Goal: Task Accomplishment & Management: Manage account settings

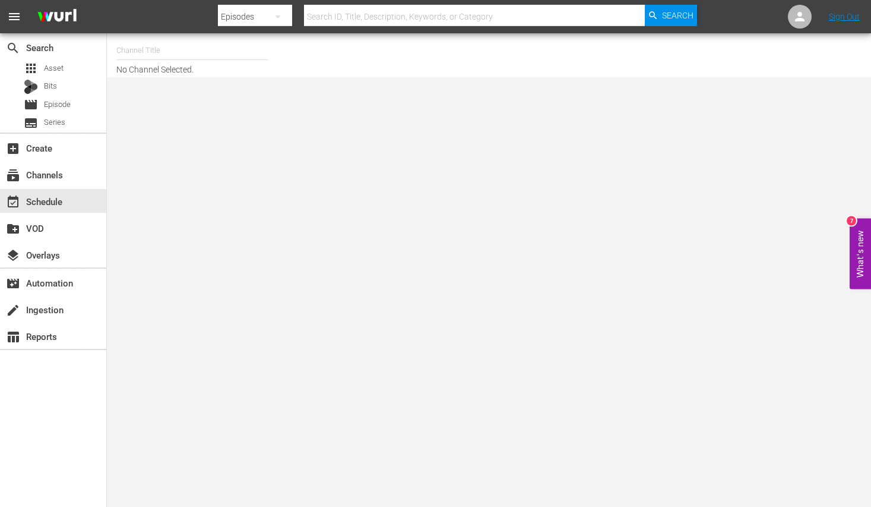
click at [152, 45] on input "text" at bounding box center [192, 50] width 152 height 29
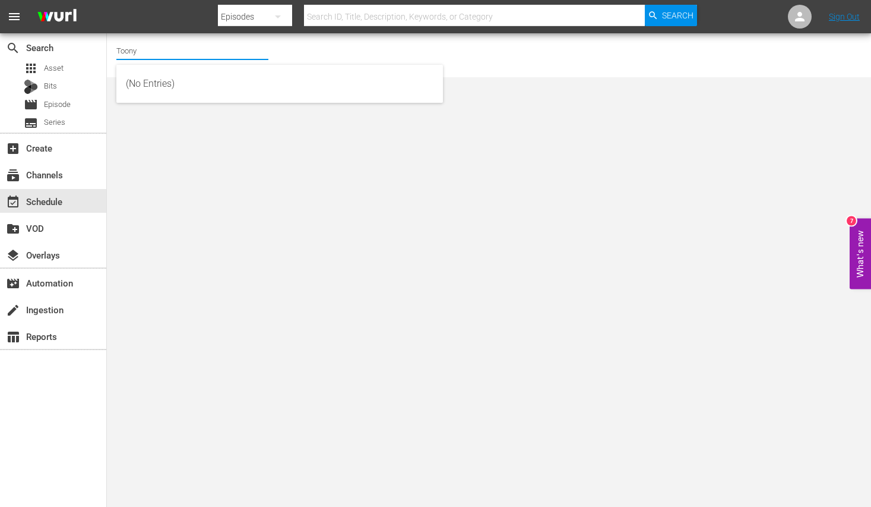
click at [190, 50] on input "Toony" at bounding box center [192, 50] width 152 height 29
click at [188, 53] on input "Toony" at bounding box center [192, 50] width 152 height 29
click at [141, 49] on input "Toony" at bounding box center [192, 50] width 152 height 29
click at [157, 50] on input "Toony" at bounding box center [192, 50] width 152 height 29
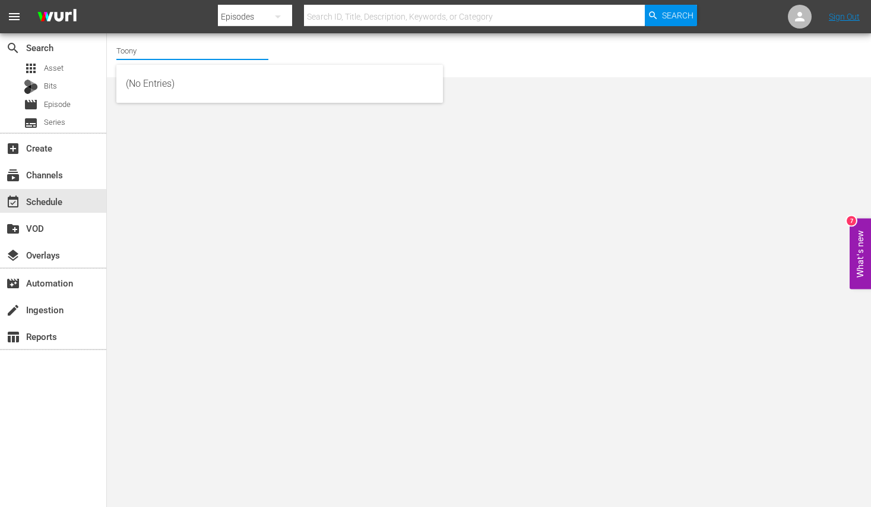
click at [168, 49] on input "Toony" at bounding box center [192, 50] width 152 height 29
click at [151, 52] on input "Toony" at bounding box center [192, 50] width 152 height 29
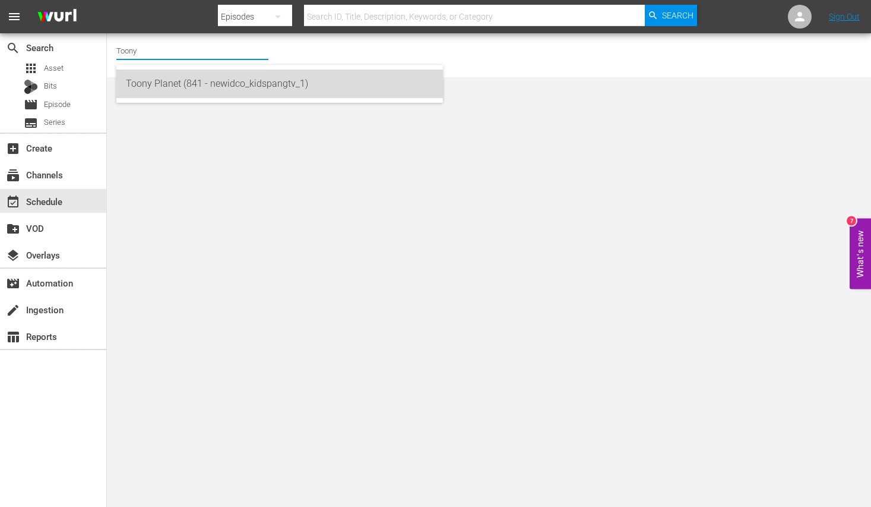
click at [178, 80] on div "Toony Planet (841 - newidco_kidspangtv_1)" at bounding box center [280, 83] width 308 height 29
type input "Toony Planet (841 - newidco_kidspangtv_1)"
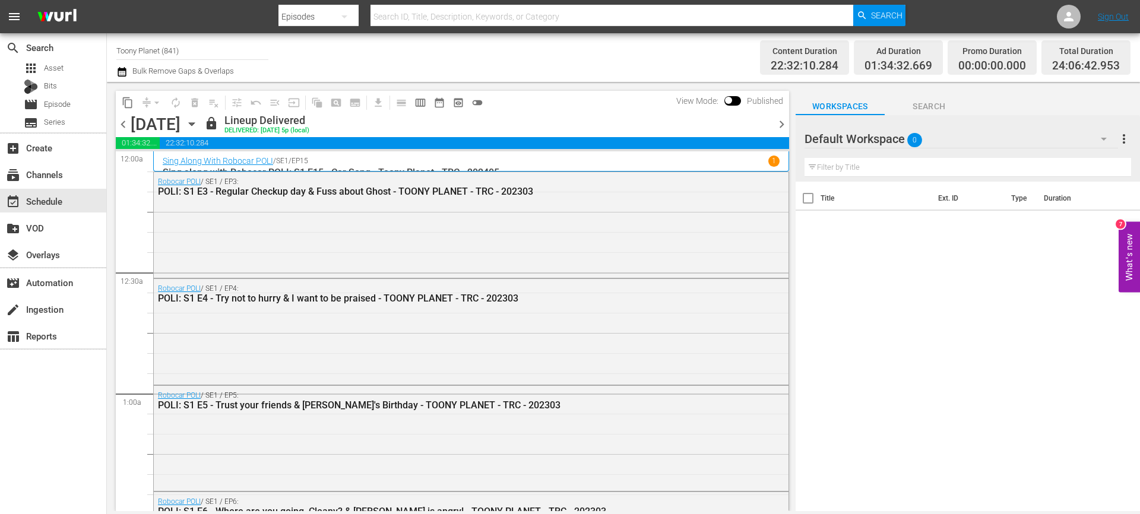
drag, startPoint x: 604, startPoint y: 269, endPoint x: 766, endPoint y: 140, distance: 207.0
click at [604, 270] on div "Robocar POLI / SE1 / EP3: POLI: S1 E3 - Regular Checkup day & Fuss about Ghost …" at bounding box center [471, 223] width 635 height 103
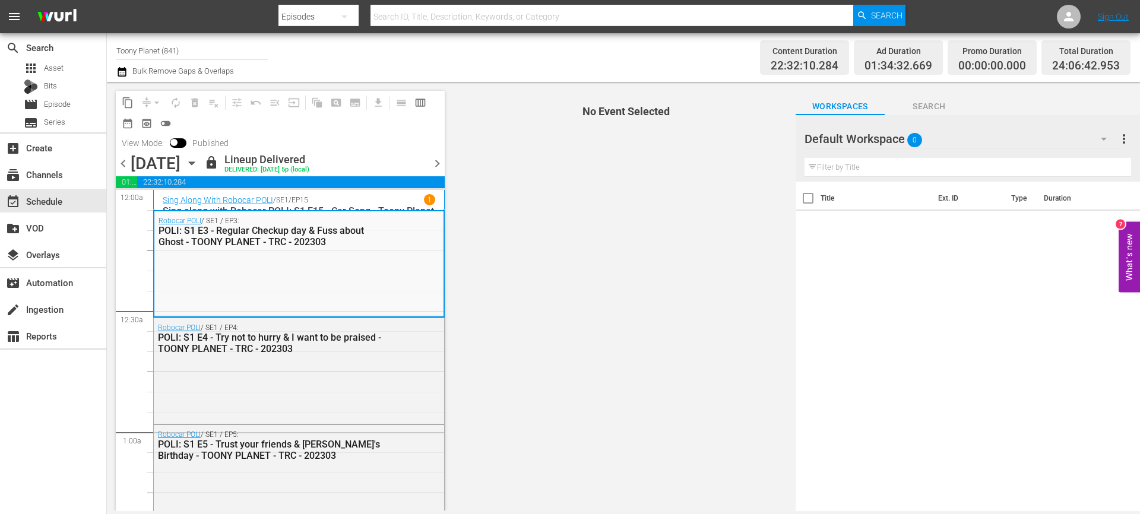
drag, startPoint x: 531, startPoint y: 211, endPoint x: 423, endPoint y: 205, distance: 107.7
click at [529, 211] on span "No Event Selected" at bounding box center [623, 296] width 344 height 429
click at [435, 163] on span "chevron_right" at bounding box center [437, 163] width 15 height 15
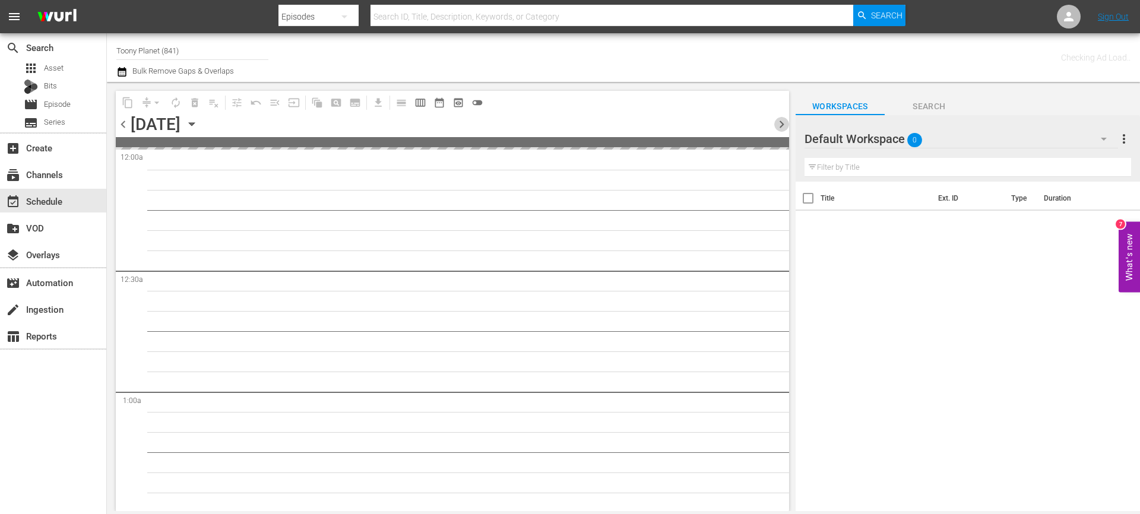
click at [779, 123] on span "chevron_right" at bounding box center [781, 124] width 15 height 15
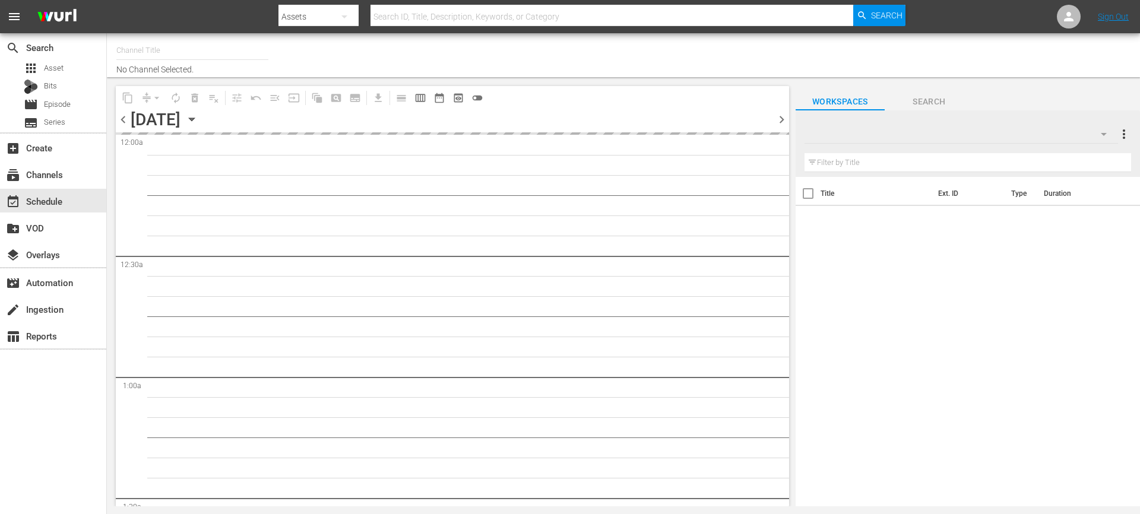
type input "Toony Planet (841)"
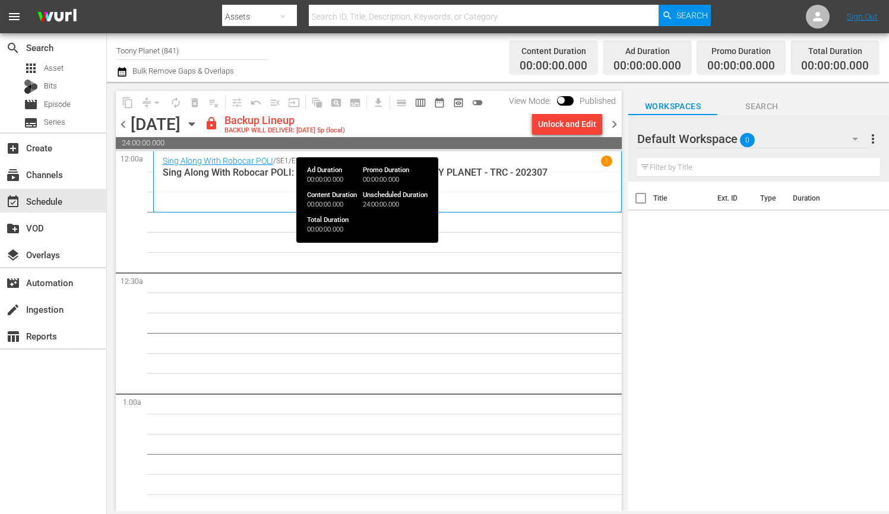
click at [545, 133] on div "Unlock and Edit" at bounding box center [567, 123] width 58 height 21
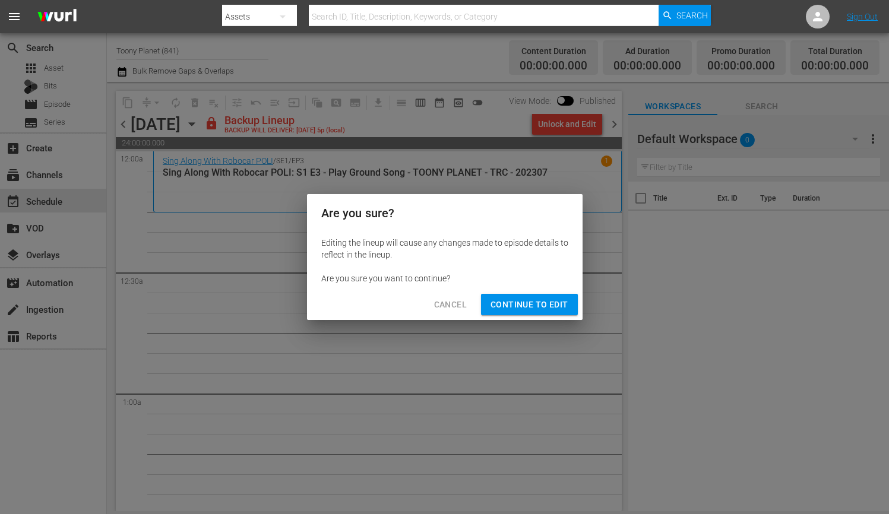
click at [556, 306] on span "Continue to Edit" at bounding box center [529, 305] width 77 height 15
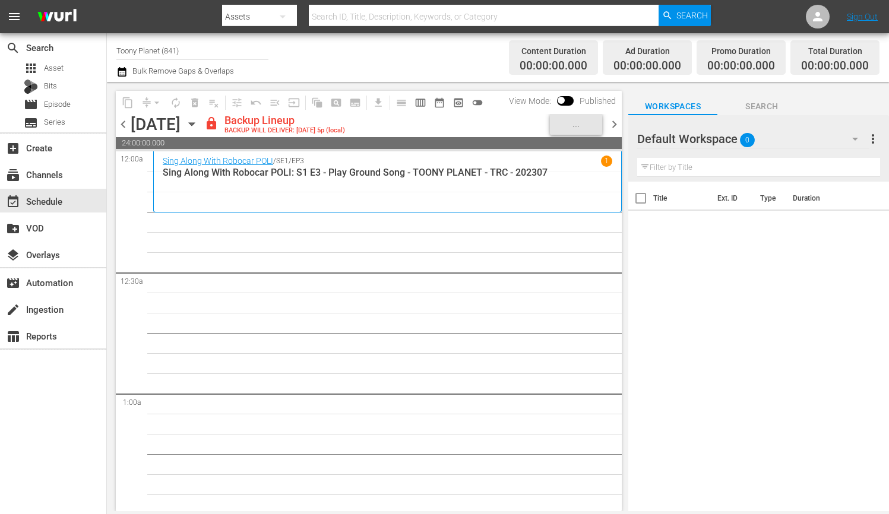
click at [770, 138] on div "Default Workspace 0" at bounding box center [753, 138] width 232 height 33
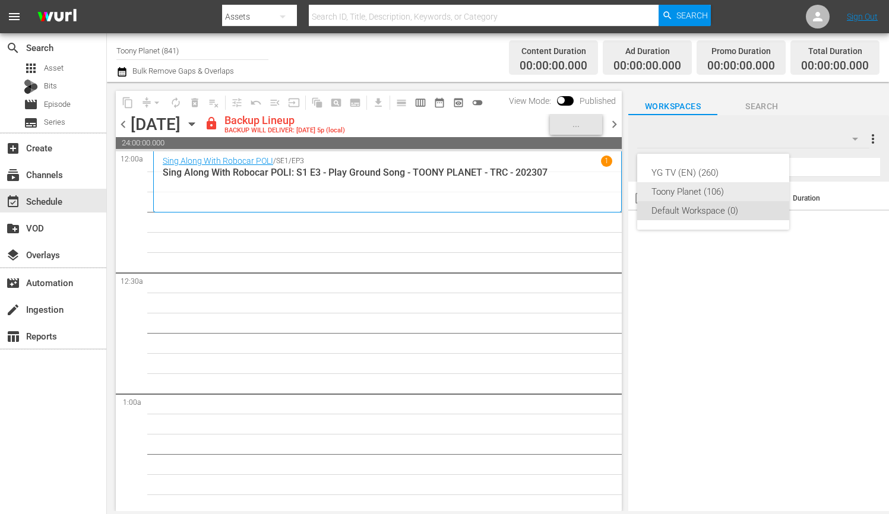
drag, startPoint x: 714, startPoint y: 194, endPoint x: 703, endPoint y: 198, distance: 11.8
click at [713, 194] on div "Toony Planet (106)" at bounding box center [714, 191] width 124 height 19
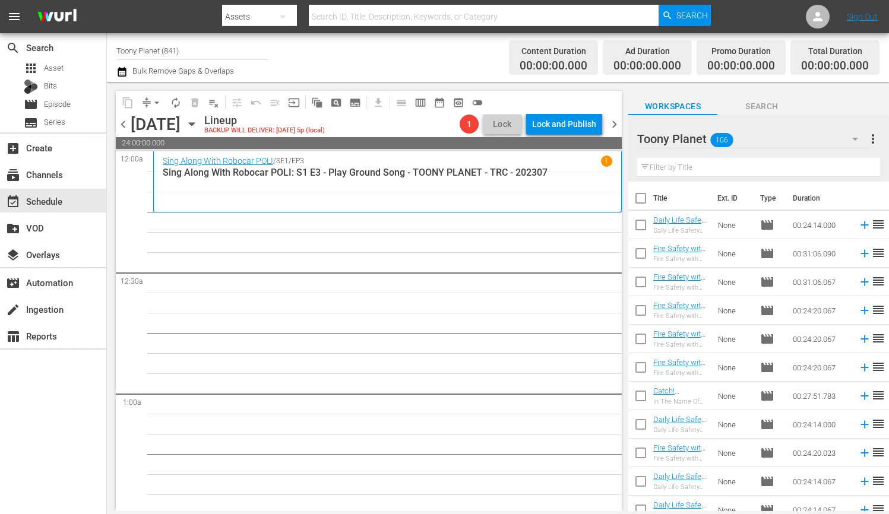
click at [613, 125] on span "chevron_right" at bounding box center [614, 124] width 15 height 15
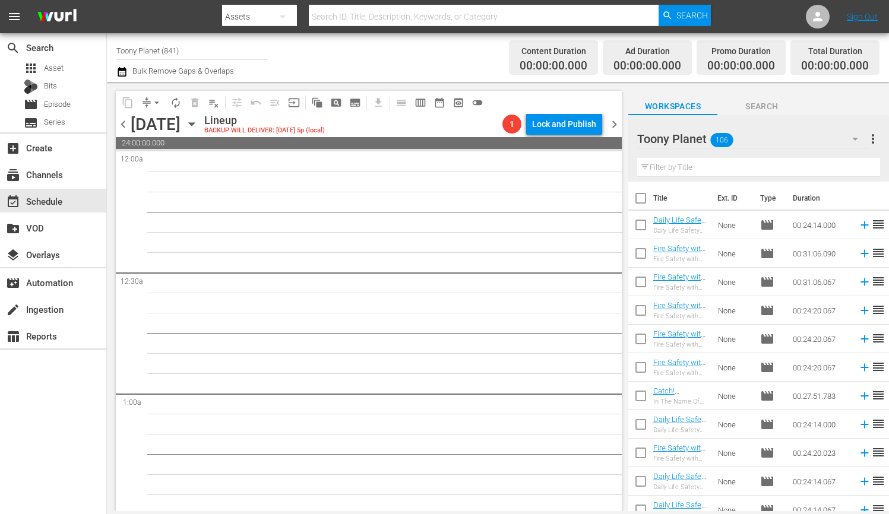
click at [126, 129] on span "chevron_left" at bounding box center [123, 124] width 15 height 15
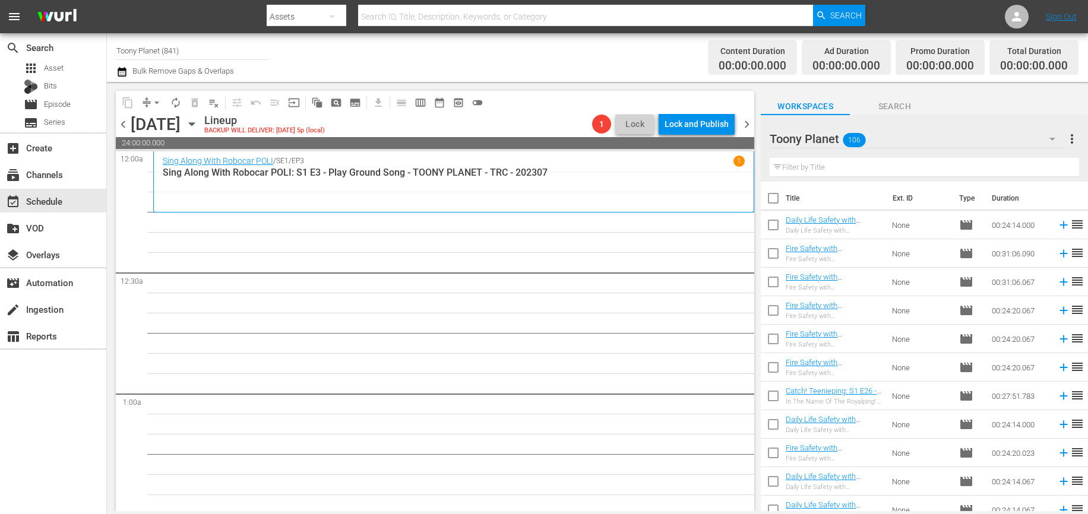
drag, startPoint x: 500, startPoint y: 268, endPoint x: 521, endPoint y: 256, distance: 24.5
click at [825, 160] on input "text" at bounding box center [924, 167] width 309 height 19
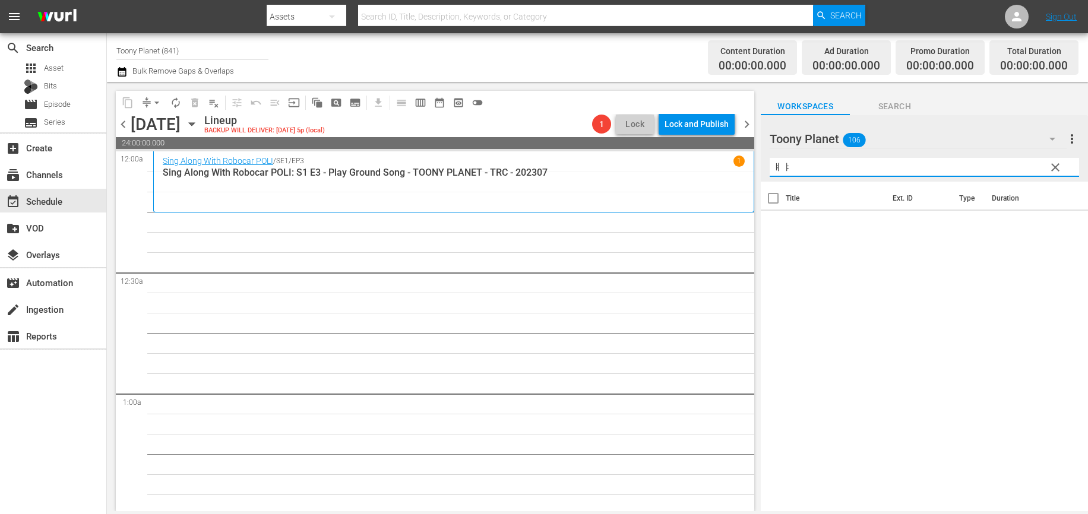
type input "ㅒ"
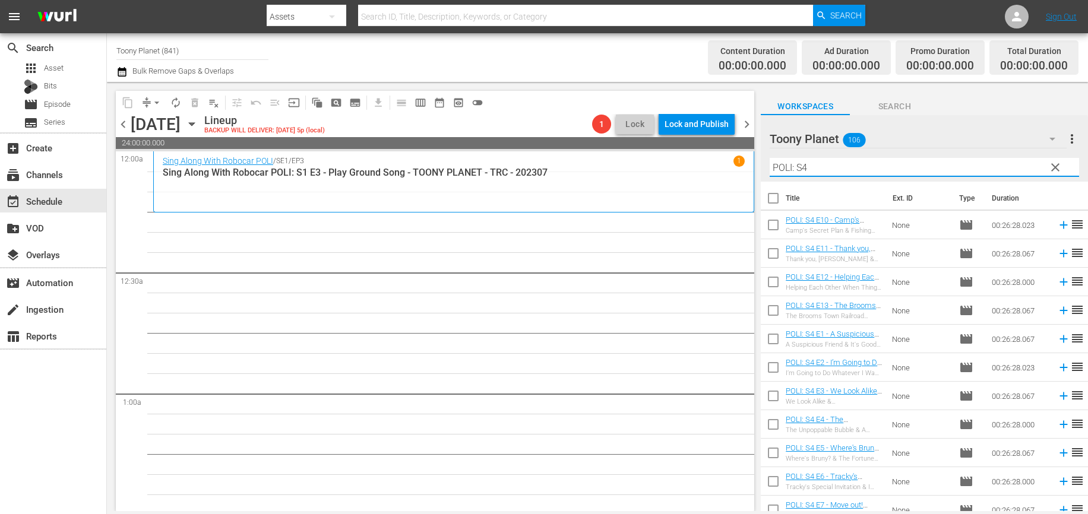
type input "POLI: S4"
drag, startPoint x: 587, startPoint y: 299, endPoint x: 833, endPoint y: 302, distance: 245.3
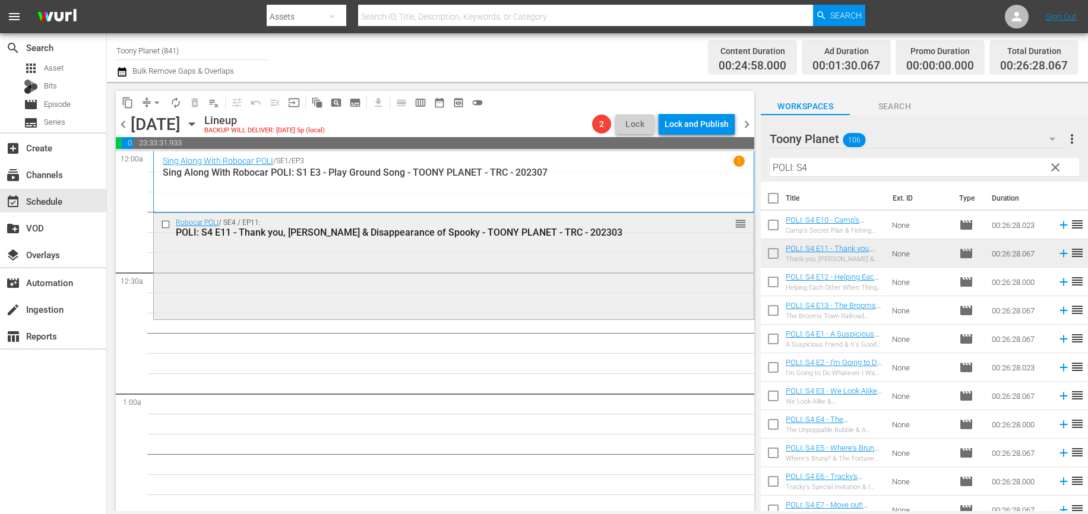
click at [418, 294] on div "Robocar POLI / SE4 / EP11: POLI: S4 E11 - Thank you, Roy & Disappearance of Spo…" at bounding box center [454, 264] width 600 height 103
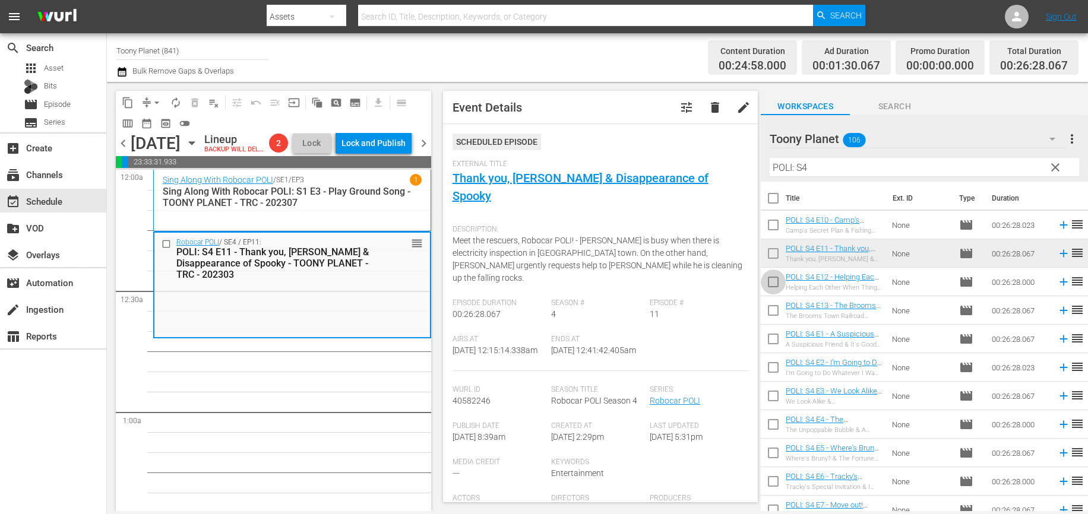
click at [773, 275] on input "checkbox" at bounding box center [773, 284] width 25 height 25
checkbox input "true"
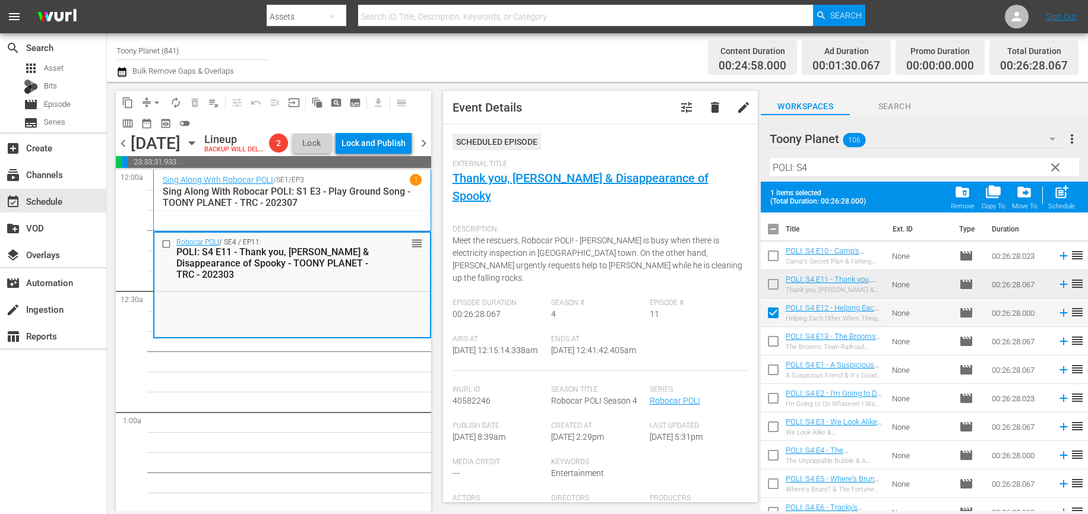
click at [768, 352] on input "checkbox" at bounding box center [773, 343] width 25 height 25
checkbox input "true"
click at [1064, 197] on span "post_add" at bounding box center [1062, 192] width 16 height 16
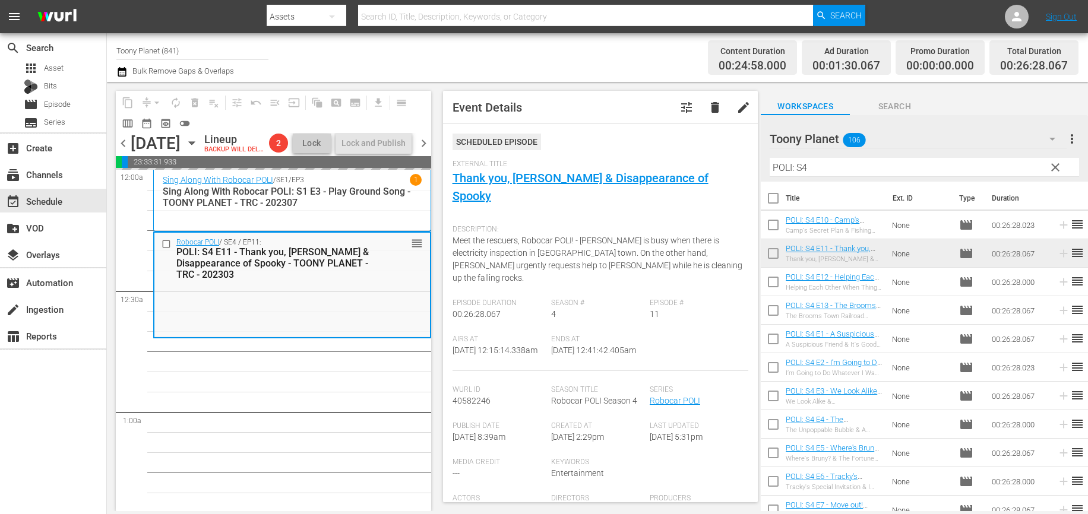
checkbox input "false"
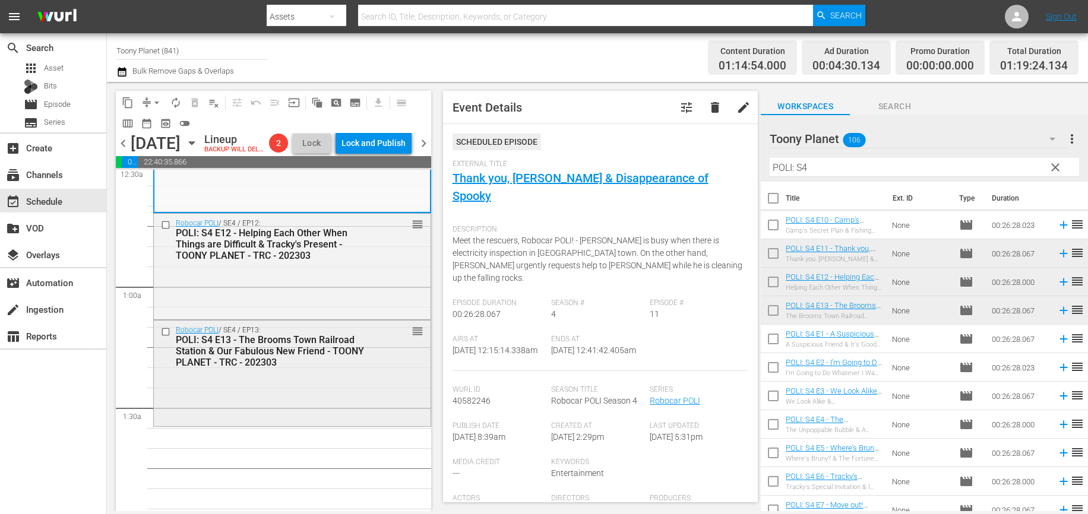
scroll to position [134, 0]
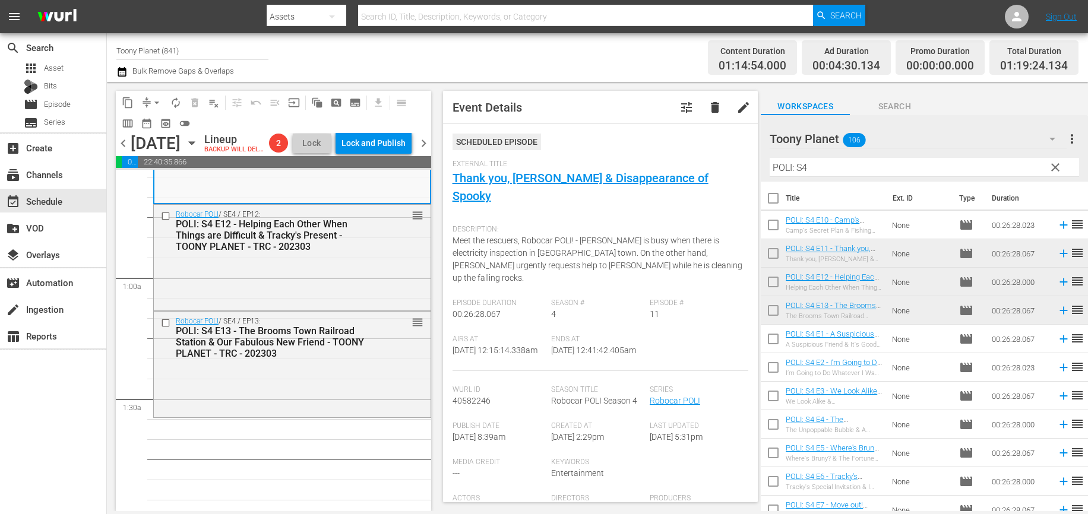
drag, startPoint x: 326, startPoint y: 387, endPoint x: 646, endPoint y: 284, distance: 335.6
click at [328, 387] on div "Robocar POLI / SE4 / EP13: POLI: S4 E13 - The Brooms Town Railroad Station & Ou…" at bounding box center [292, 363] width 277 height 103
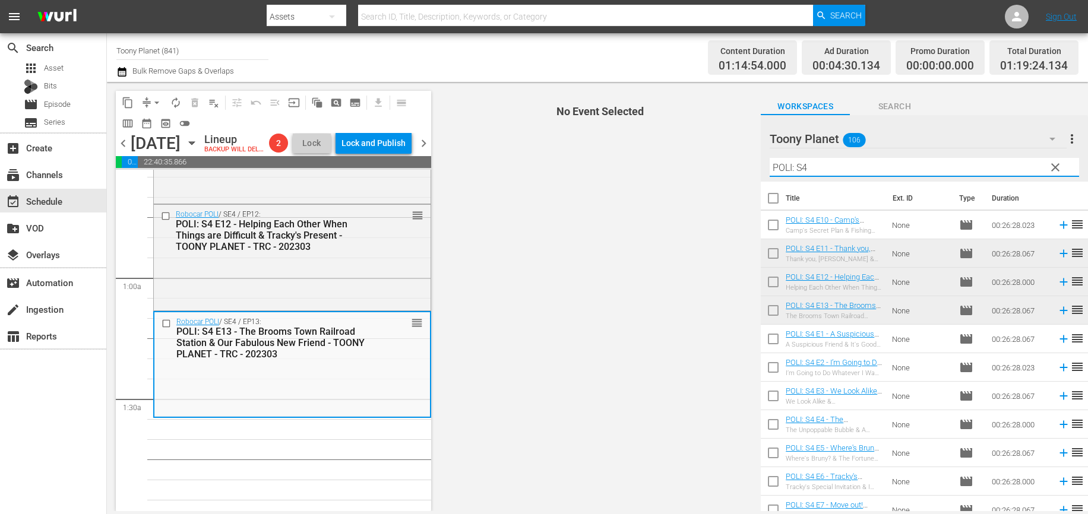
click at [838, 172] on input "POLI: S4" at bounding box center [924, 167] width 309 height 19
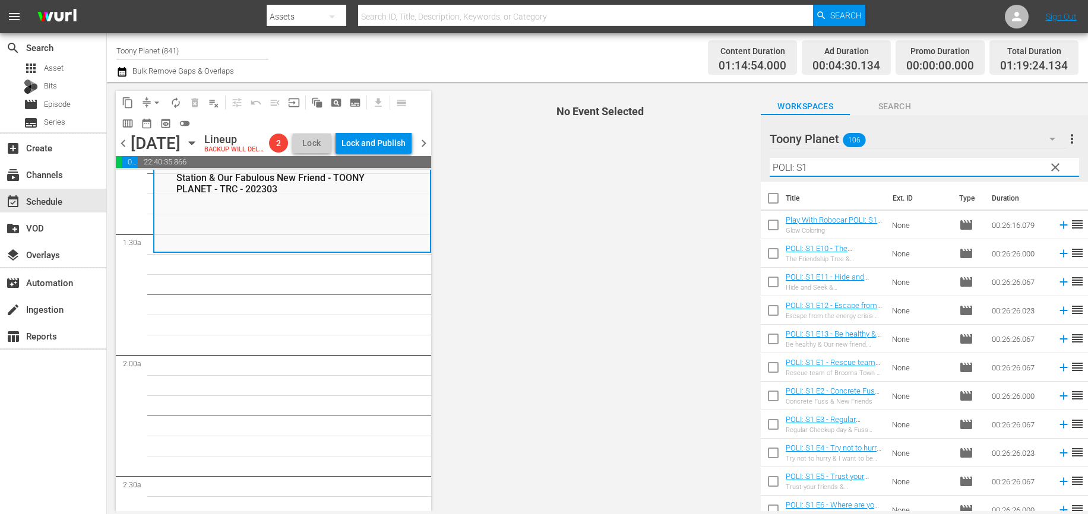
scroll to position [302, 0]
type input "POLI: S1"
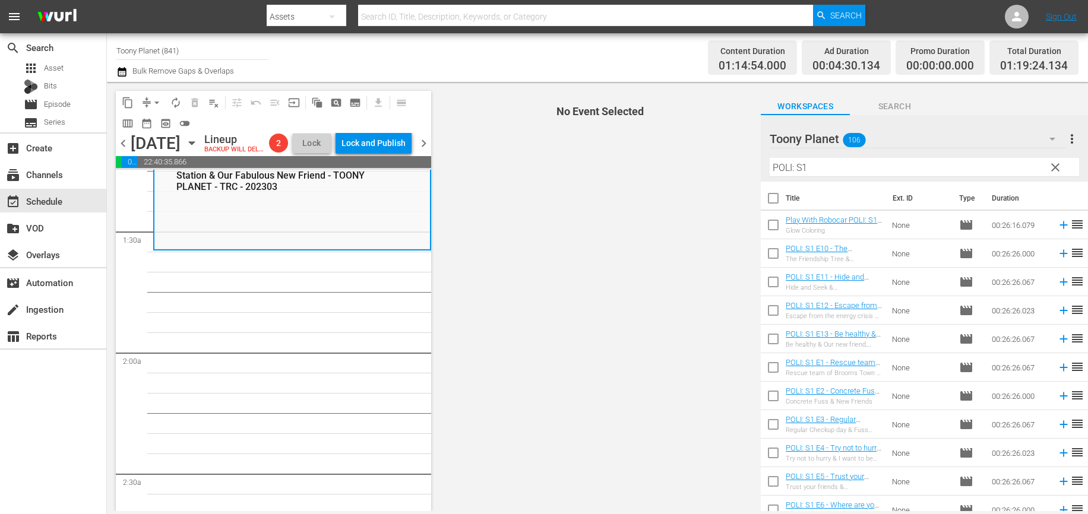
click at [771, 374] on input "checkbox" at bounding box center [773, 370] width 25 height 25
checkbox input "true"
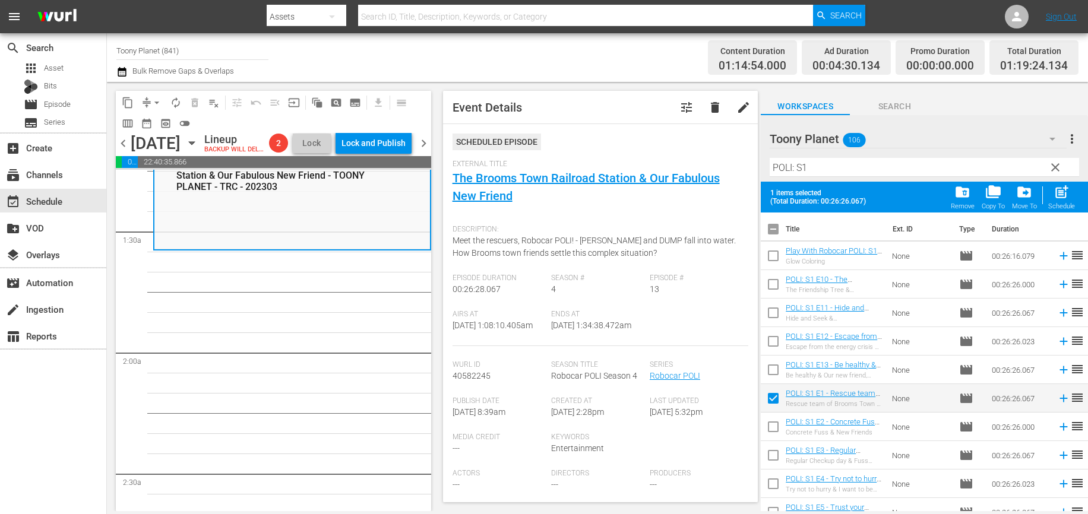
click at [776, 435] on input "checkbox" at bounding box center [773, 429] width 25 height 25
checkbox input "true"
click at [1060, 194] on span "post_add" at bounding box center [1062, 192] width 16 height 16
checkbox input "false"
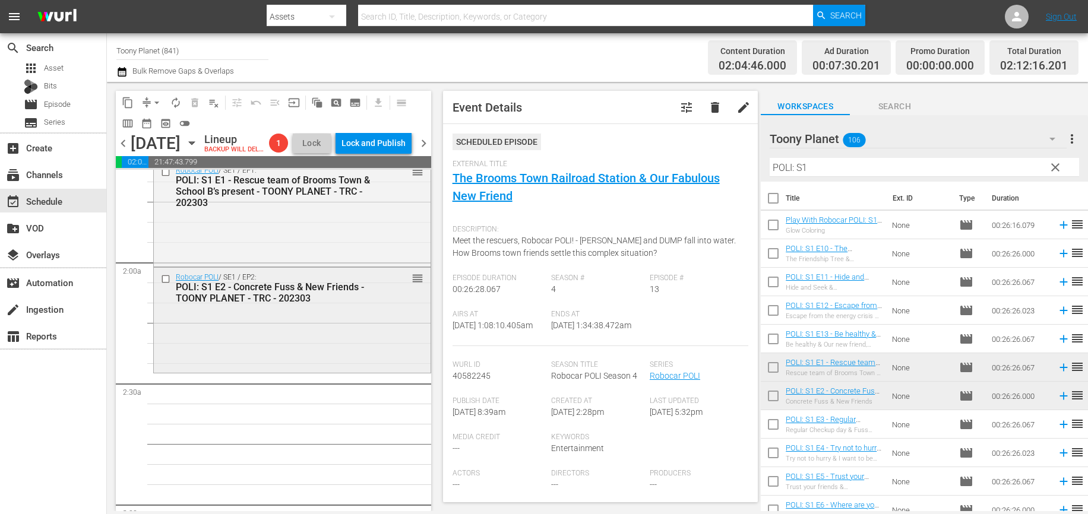
scroll to position [394, 0]
drag, startPoint x: 817, startPoint y: 163, endPoint x: 732, endPoint y: 165, distance: 84.3
click at [732, 165] on div "content_copy compress arrow_drop_down autorenew_outlined delete_forever_outline…" at bounding box center [597, 296] width 981 height 429
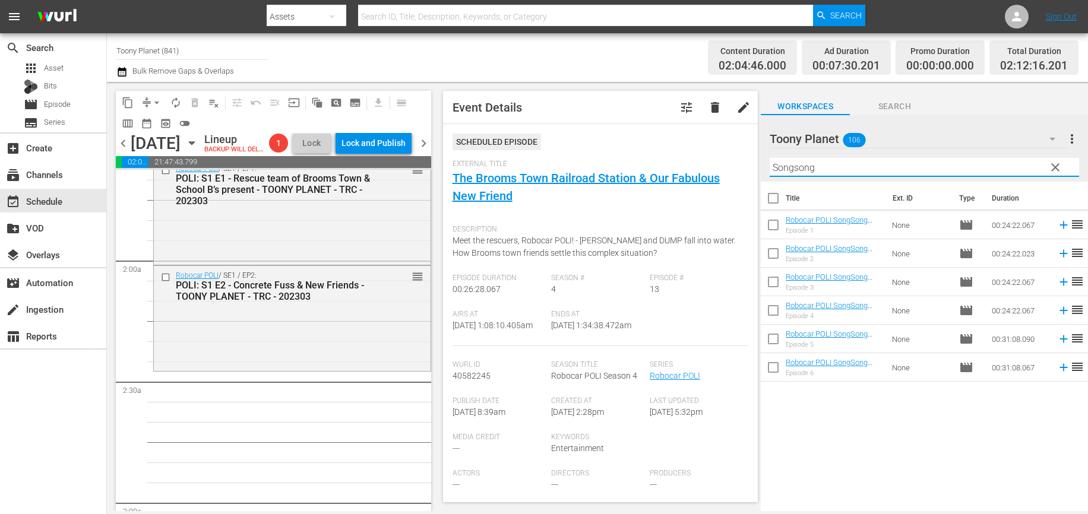
drag, startPoint x: 841, startPoint y: 167, endPoint x: 593, endPoint y: 145, distance: 248.6
click at [601, 146] on div "content_copy compress arrow_drop_down autorenew_outlined delete_forever_outline…" at bounding box center [597, 296] width 981 height 429
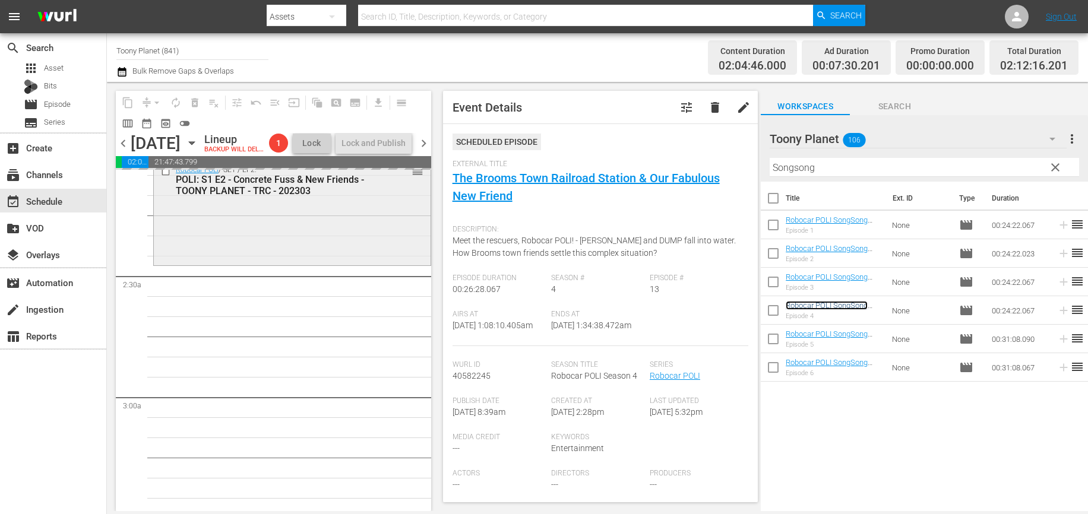
scroll to position [523, 0]
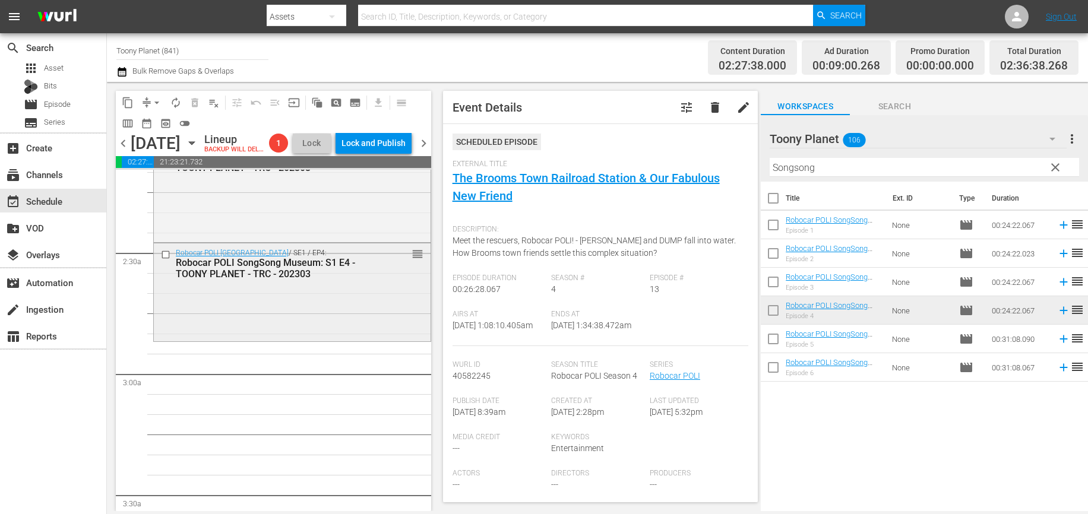
click at [343, 339] on div "Robocar POLI SongSong Museum / SE1 / EP4: Robocar POLI SongSong Museum: S1 E4 -…" at bounding box center [292, 290] width 277 height 95
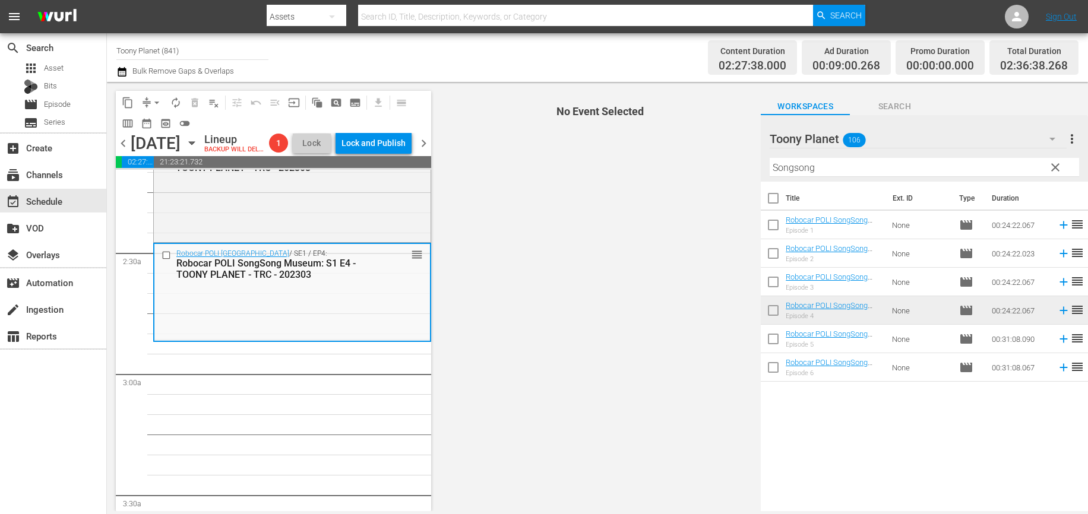
drag, startPoint x: 844, startPoint y: 166, endPoint x: 732, endPoint y: 161, distance: 112.4
click at [758, 162] on div "content_copy compress arrow_drop_down autorenew_outlined delete_forever_outline…" at bounding box center [597, 296] width 981 height 429
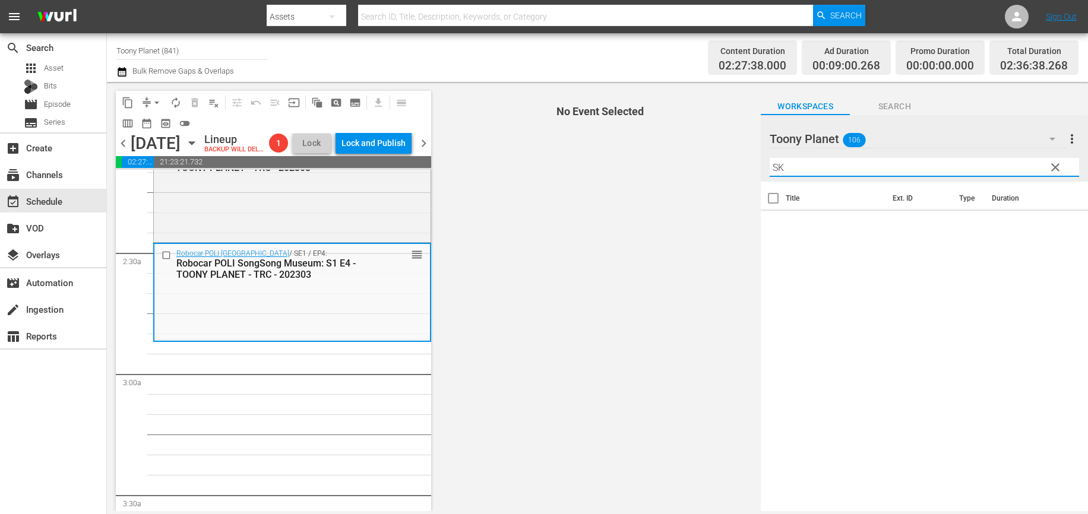
type input "S"
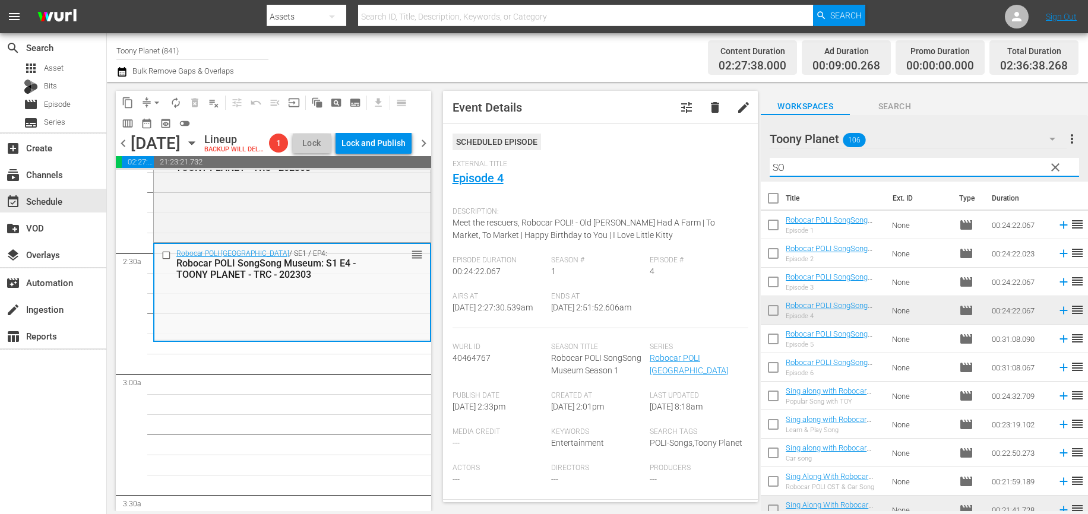
type input "S"
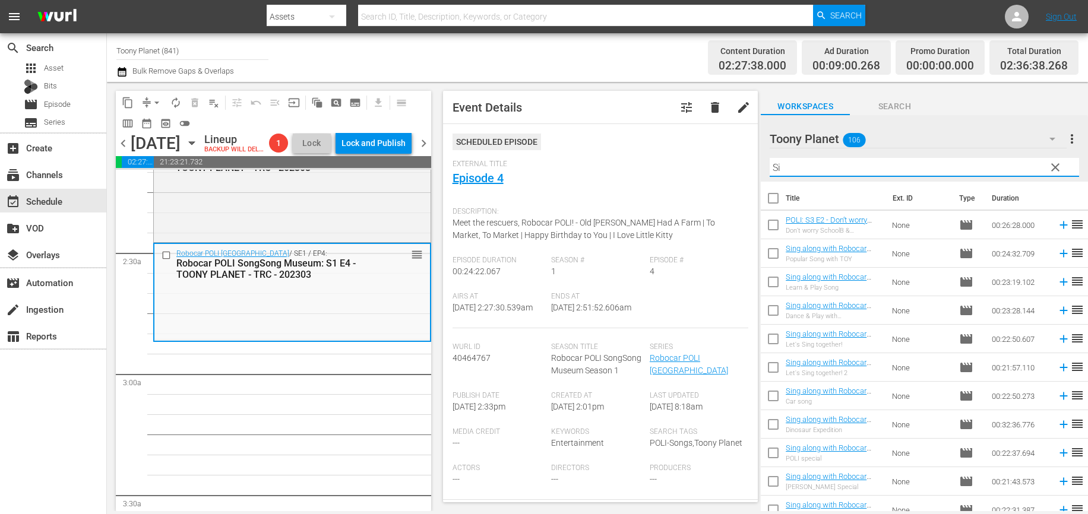
type input "S"
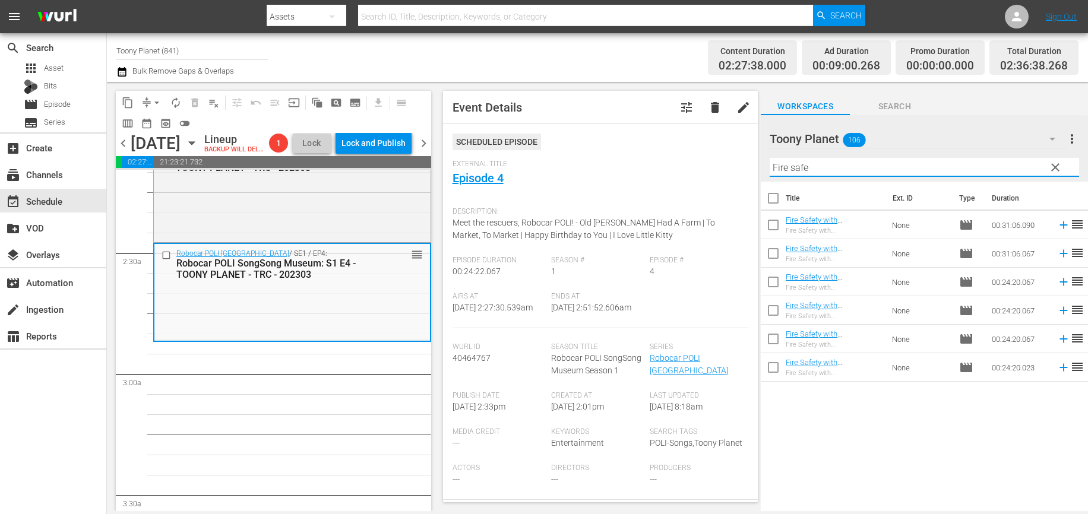
drag, startPoint x: 883, startPoint y: 418, endPoint x: 829, endPoint y: 300, distance: 129.7
click at [883, 418] on div "Title Ext. ID Type Duration Fire Safety with ROY: S1 E6 - TOONY PLANET - TRC - …" at bounding box center [924, 347] width 327 height 331
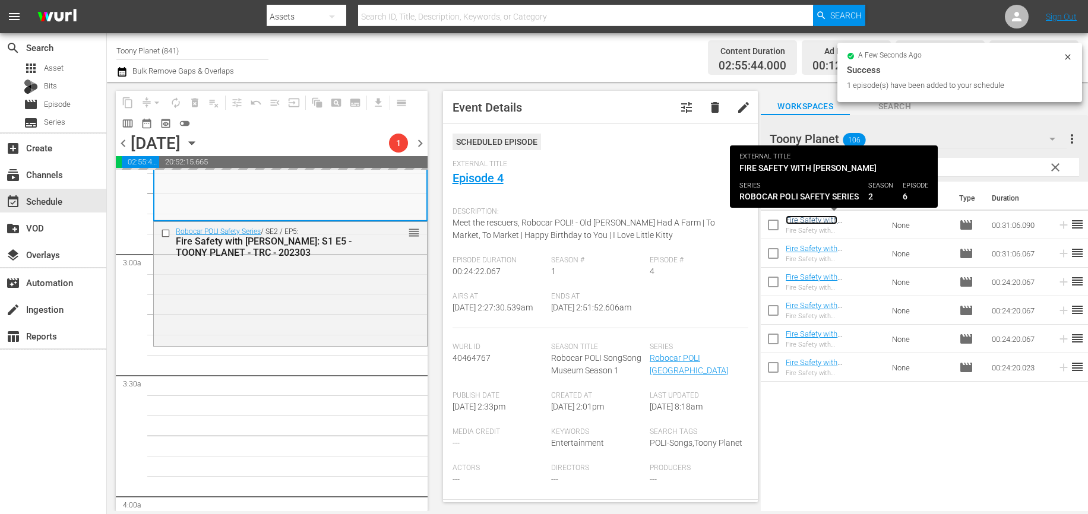
scroll to position [688, 0]
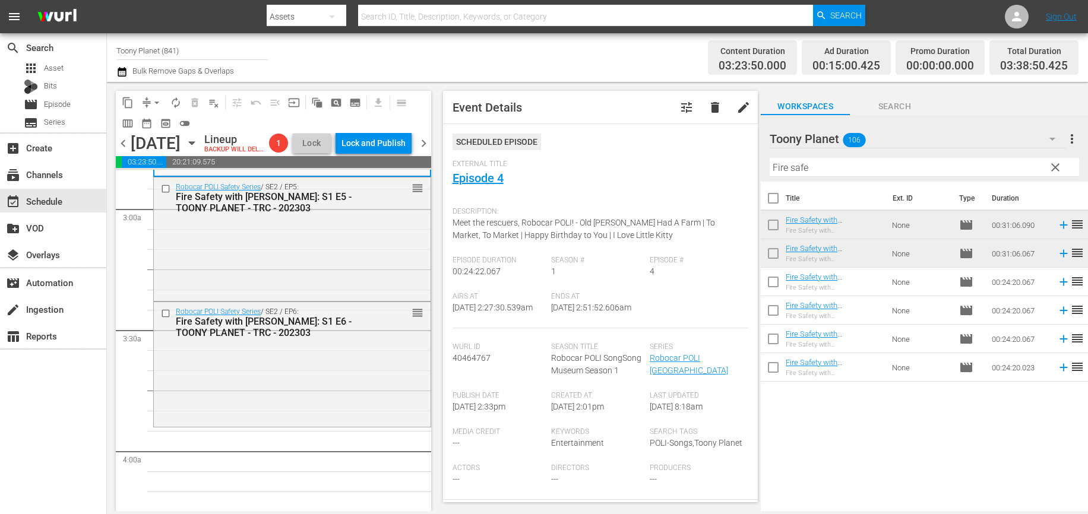
click at [340, 377] on div "Robocar POLI Safety Series / SE2 / EP6: Fire Safety with [PERSON_NAME]: S1 E6 -…" at bounding box center [292, 363] width 277 height 122
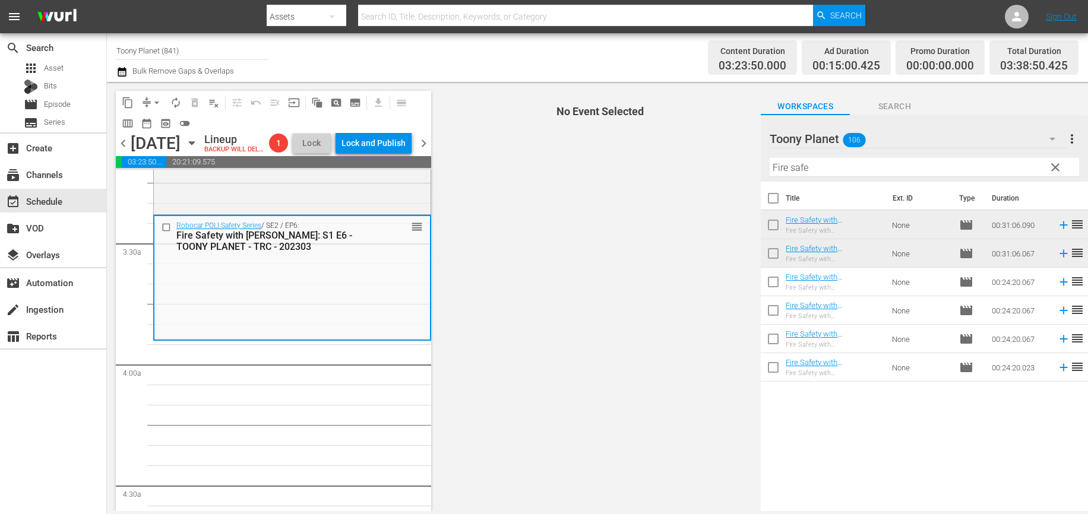
scroll to position [777, 0]
drag, startPoint x: 741, startPoint y: 160, endPoint x: 724, endPoint y: 160, distance: 16.6
click at [723, 160] on div "content_copy compress arrow_drop_down autorenew_outlined delete_forever_outline…" at bounding box center [597, 296] width 981 height 429
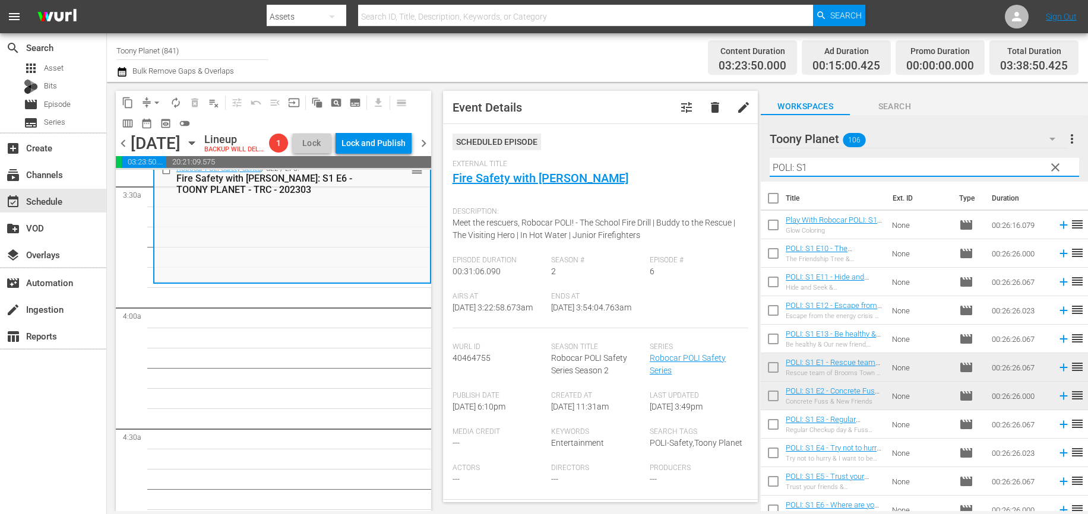
scroll to position [835, 0]
type input "POLI: S1"
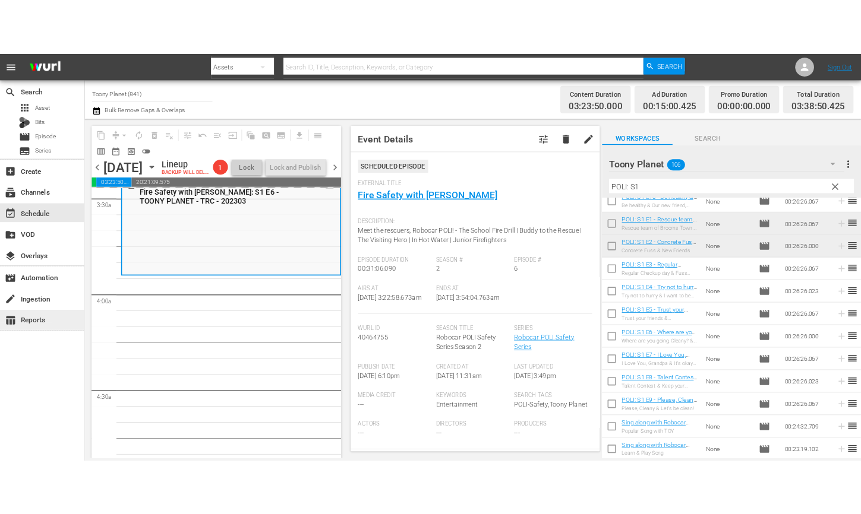
scroll to position [154, 0]
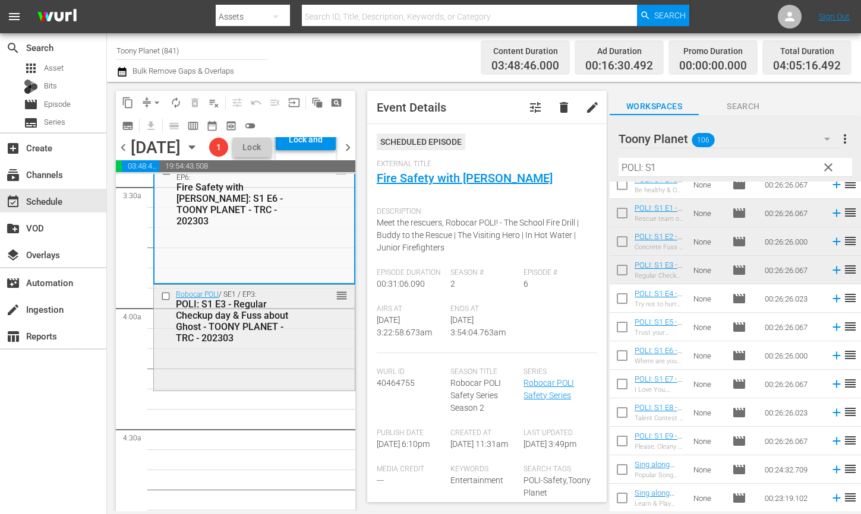
click at [199, 388] on div "Robocar POLI / SE1 / EP3: POLI: S1 E3 - Regular Checkup day & Fuss about Ghost …" at bounding box center [254, 336] width 201 height 103
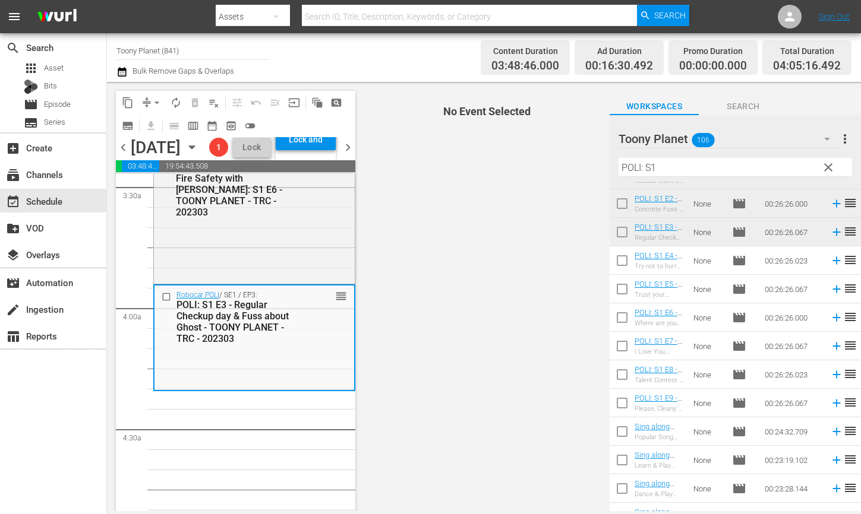
scroll to position [198, 0]
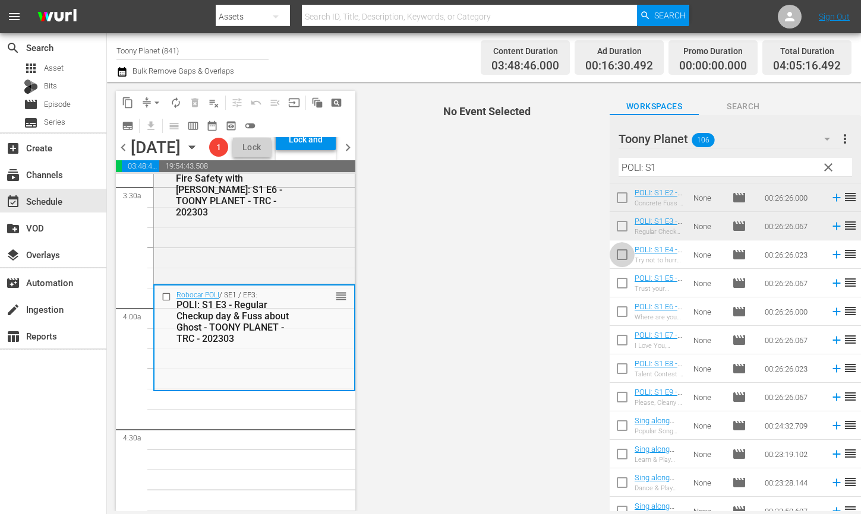
click at [615, 246] on input "checkbox" at bounding box center [621, 257] width 25 height 25
checkbox input "true"
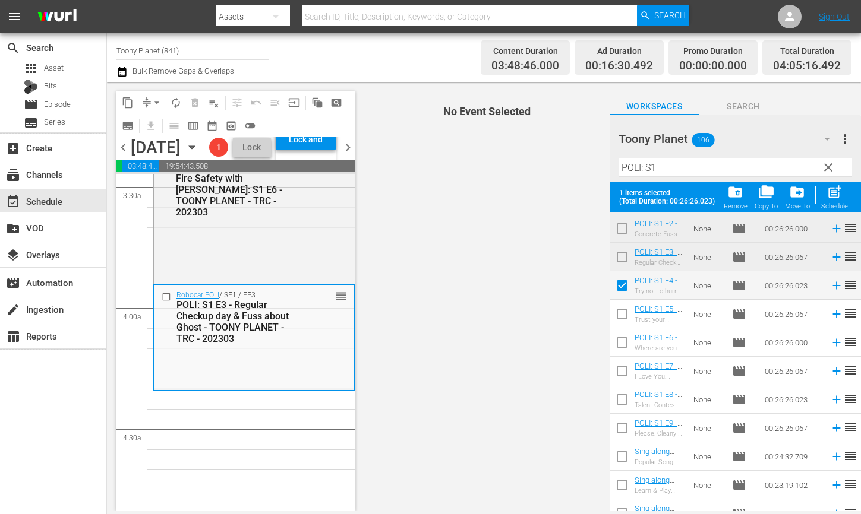
click at [623, 315] on input "checkbox" at bounding box center [621, 316] width 25 height 25
checkbox input "true"
click at [622, 344] on input "checkbox" at bounding box center [621, 345] width 25 height 25
checkbox input "true"
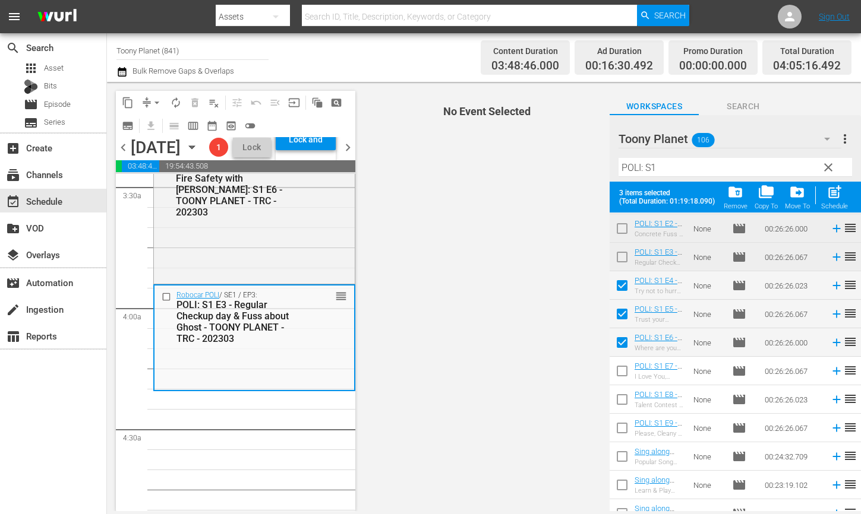
drag, startPoint x: 618, startPoint y: 366, endPoint x: 624, endPoint y: 365, distance: 6.1
click at [618, 366] on input "checkbox" at bounding box center [621, 373] width 25 height 25
checkbox input "true"
click at [832, 200] on span "post_add" at bounding box center [834, 192] width 16 height 16
checkbox input "false"
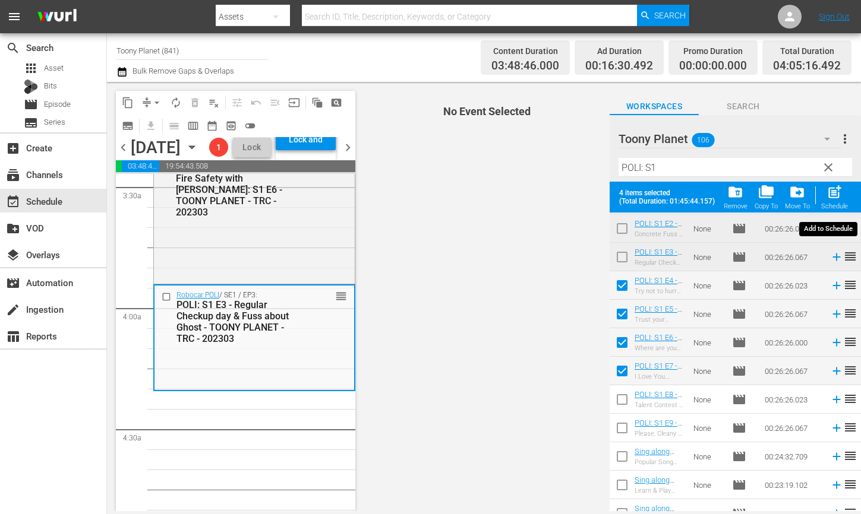
checkbox input "false"
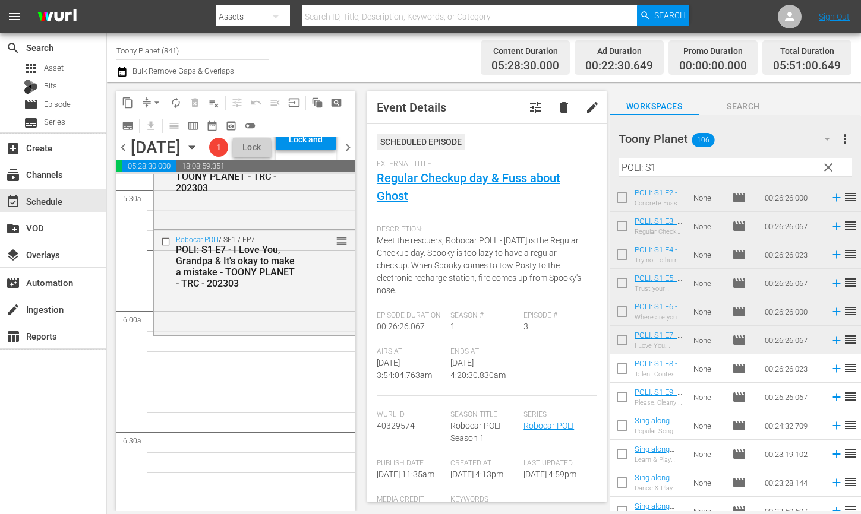
scroll to position [1337, 0]
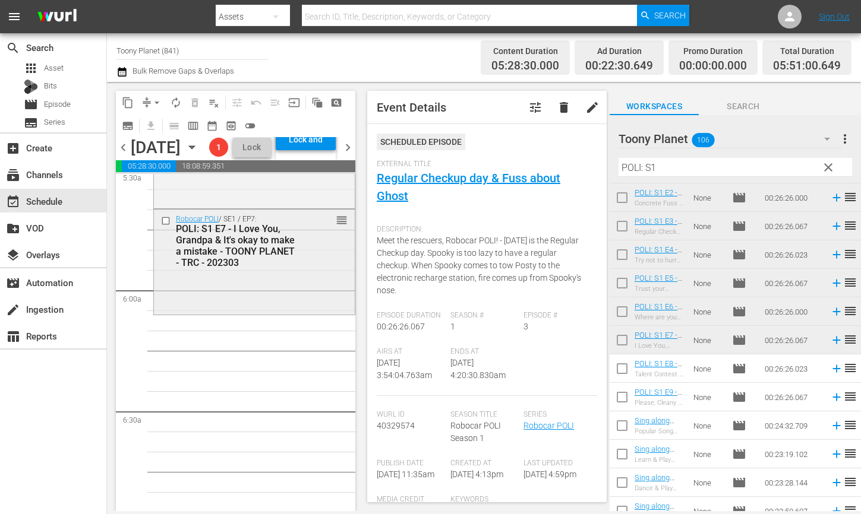
click at [265, 313] on div "Robocar POLI / SE1 / EP7: POLI: S1 E7 - I Love You, Grandpa & It's okay to make…" at bounding box center [254, 261] width 201 height 103
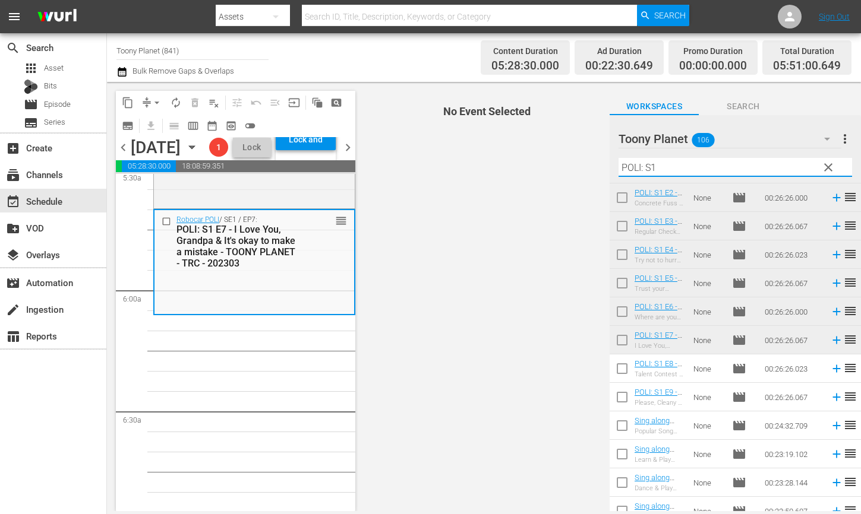
drag, startPoint x: 665, startPoint y: 170, endPoint x: 583, endPoint y: 156, distance: 83.8
click at [583, 156] on div "content_copy compress arrow_drop_down autorenew_outlined delete_forever_outline…" at bounding box center [484, 296] width 754 height 429
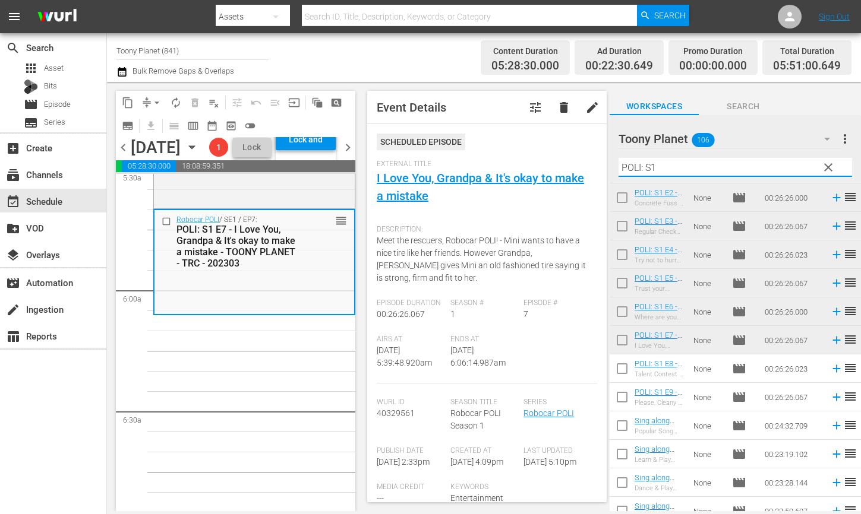
paste input "play"
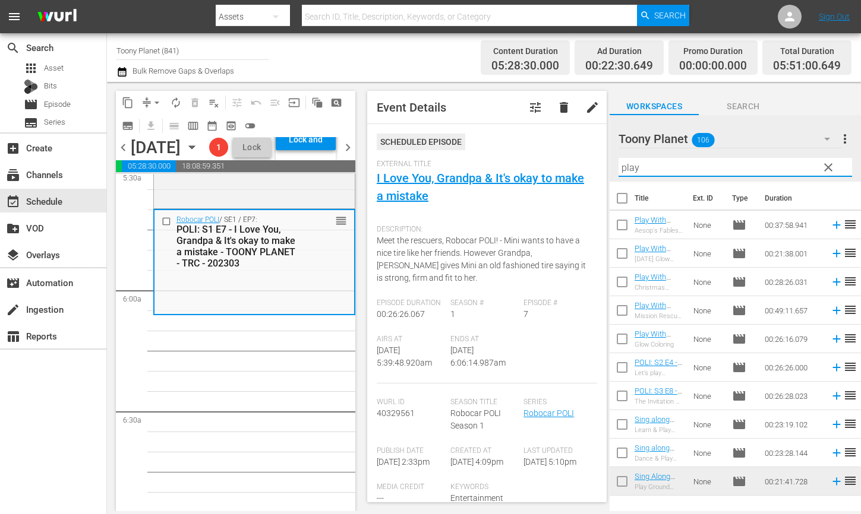
scroll to position [0, 0]
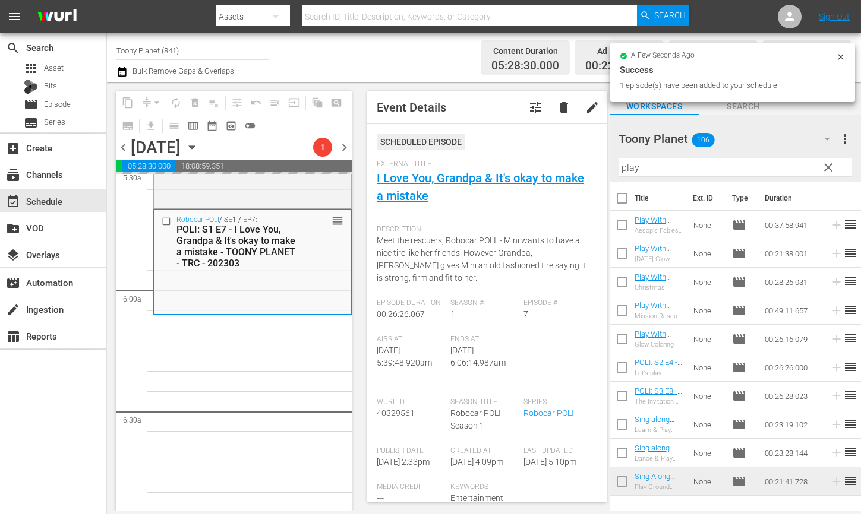
drag, startPoint x: 649, startPoint y: 278, endPoint x: 86, endPoint y: 2, distance: 626.6
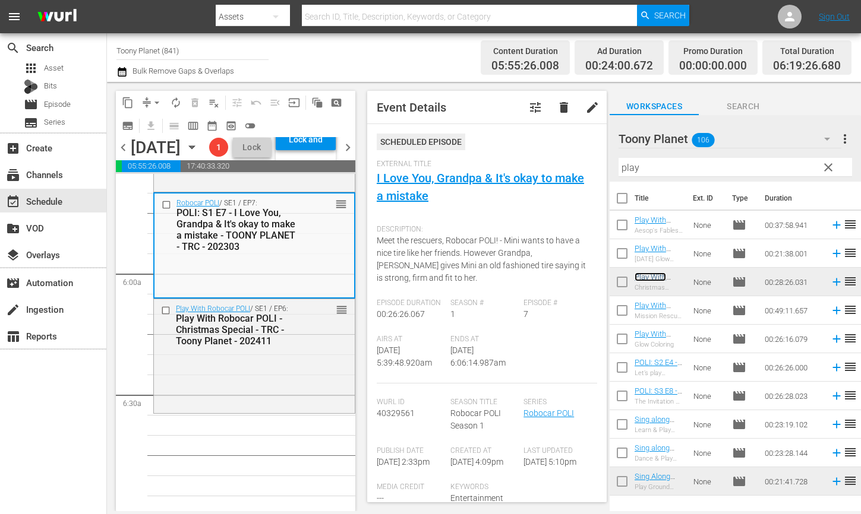
scroll to position [1433, 0]
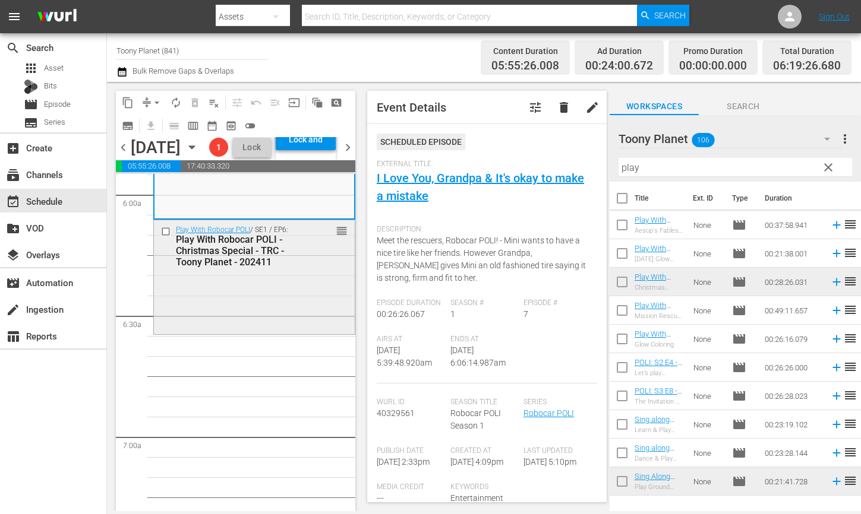
click at [249, 331] on div "Play With Robocar POLI / SE1 / EP6: Play With Robocar POLI - Christmas Special …" at bounding box center [254, 275] width 201 height 111
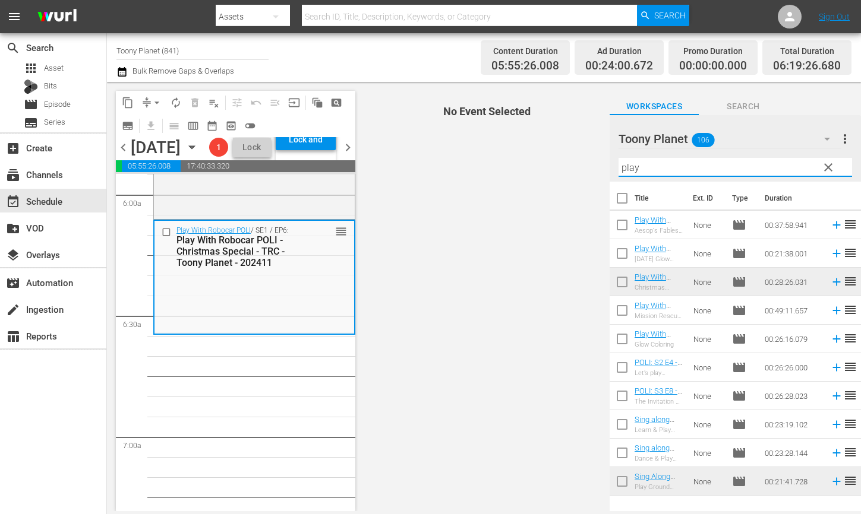
drag, startPoint x: 700, startPoint y: 172, endPoint x: 535, endPoint y: 157, distance: 166.4
click at [541, 158] on div "content_copy compress arrow_drop_down autorenew_outlined delete_forever_outline…" at bounding box center [484, 296] width 754 height 429
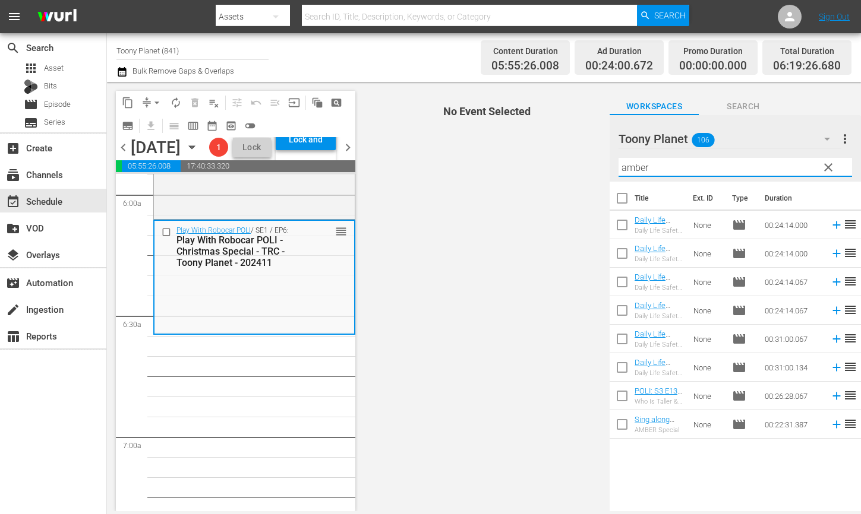
drag, startPoint x: 232, startPoint y: 413, endPoint x: 316, endPoint y: 382, distance: 89.3
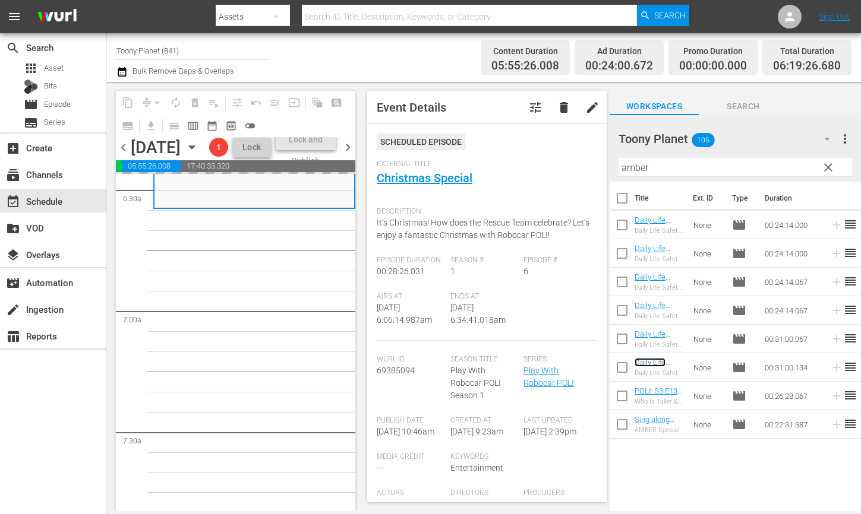
scroll to position [1561, 0]
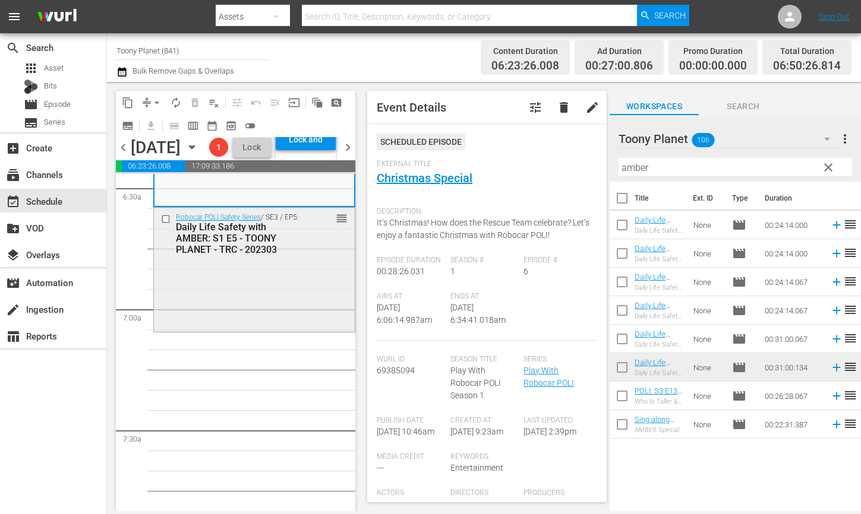
click at [255, 306] on div "Robocar POLI Safety Series / SE3 / EP5: Daily Life Safety with AMBER: S1 E5 - T…" at bounding box center [254, 269] width 201 height 122
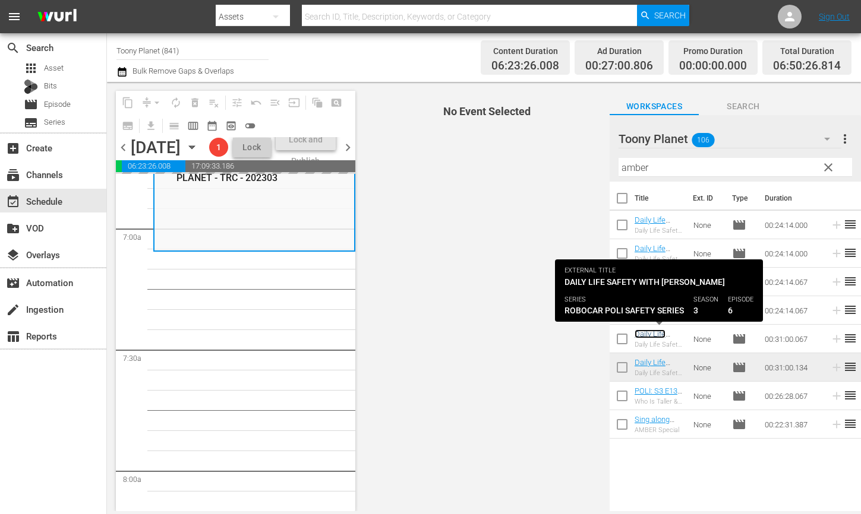
scroll to position [1658, 0]
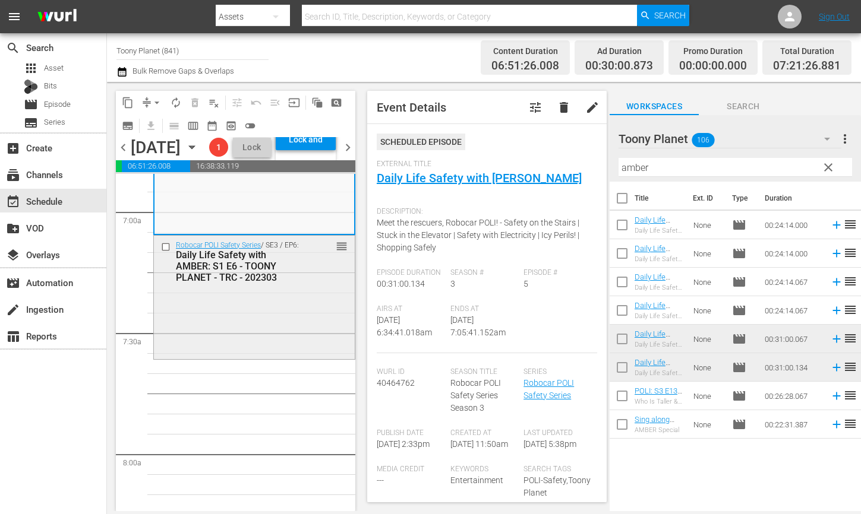
click at [248, 343] on div "Robocar POLI Safety Series / SE3 / EP6: Daily Life Safety with AMBER: S1 E6 - T…" at bounding box center [254, 297] width 201 height 122
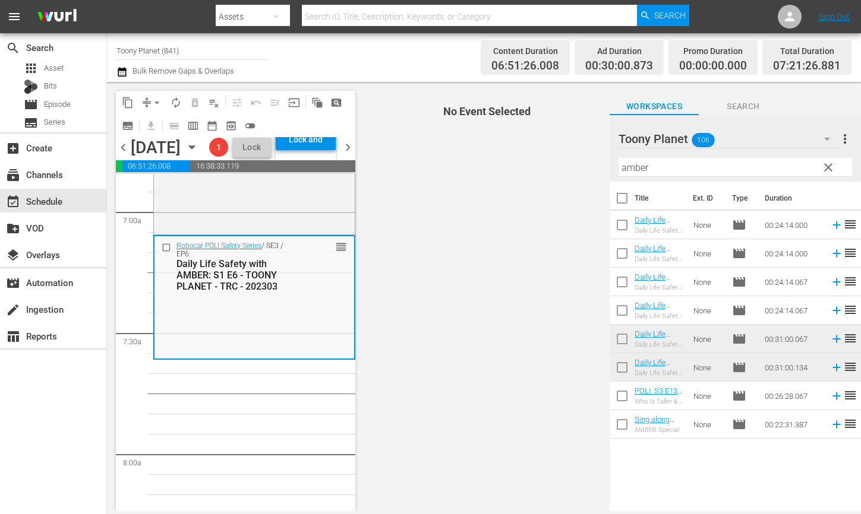
scroll to position [1675, 0]
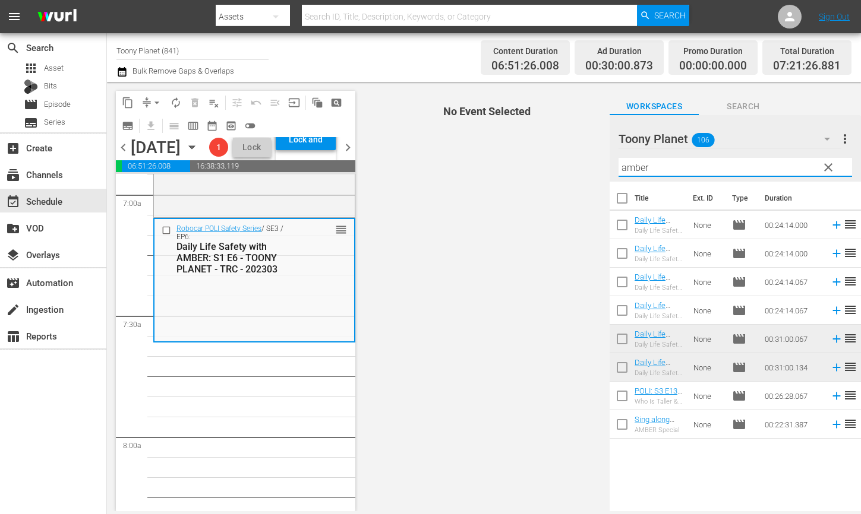
drag, startPoint x: 681, startPoint y: 165, endPoint x: 549, endPoint y: 159, distance: 132.0
click at [568, 161] on div "content_copy compress arrow_drop_down autorenew_outlined delete_forever_outline…" at bounding box center [484, 296] width 754 height 429
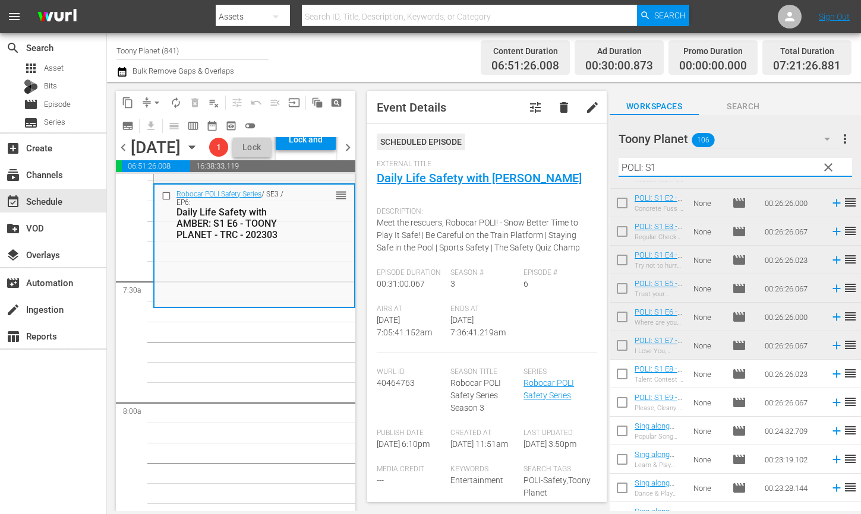
scroll to position [229, 0]
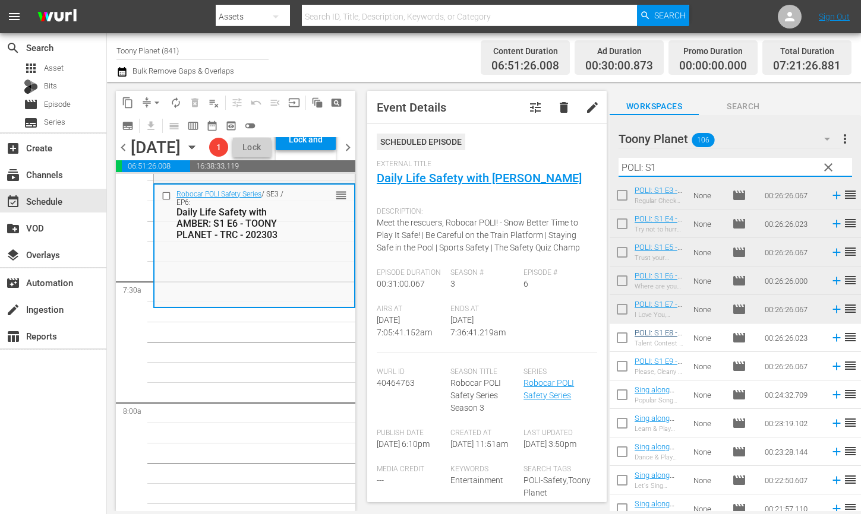
type input "POLI: S1"
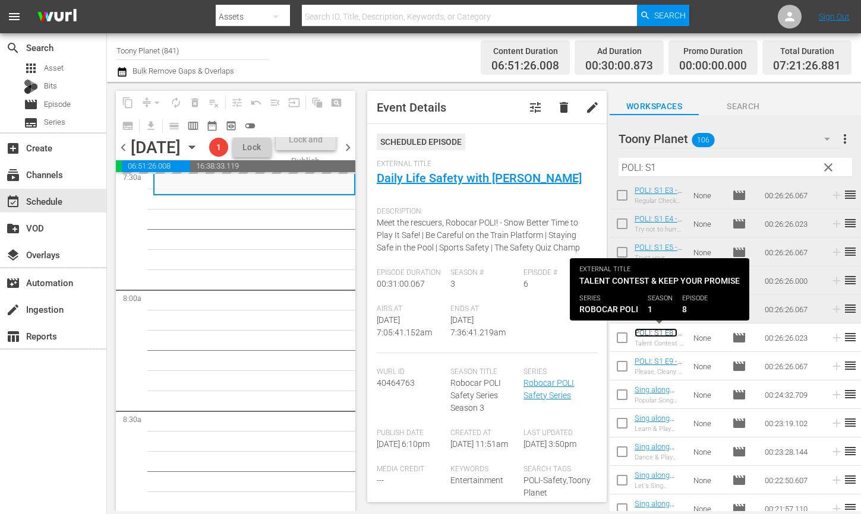
scroll to position [1824, 0]
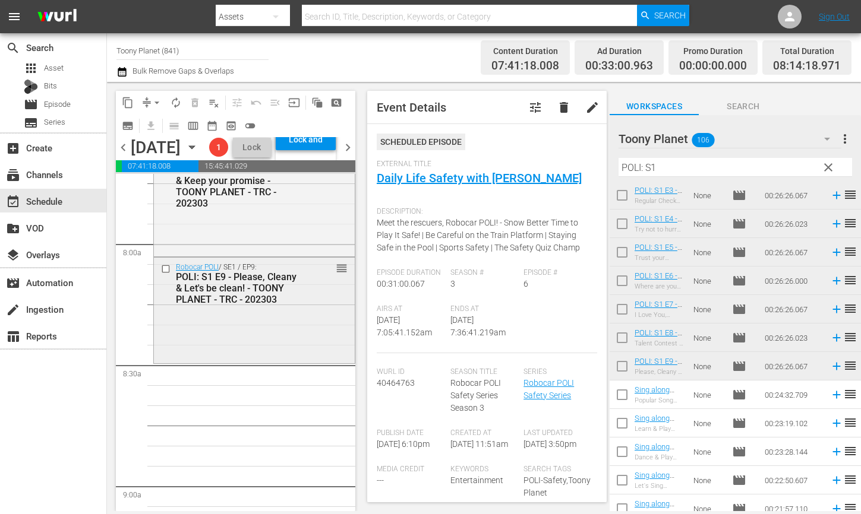
click at [239, 355] on div "Robocar POLI / SE1 / EP9: POLI: S1 E9 - Please, Cleany & Let's be clean! - TOON…" at bounding box center [254, 309] width 201 height 103
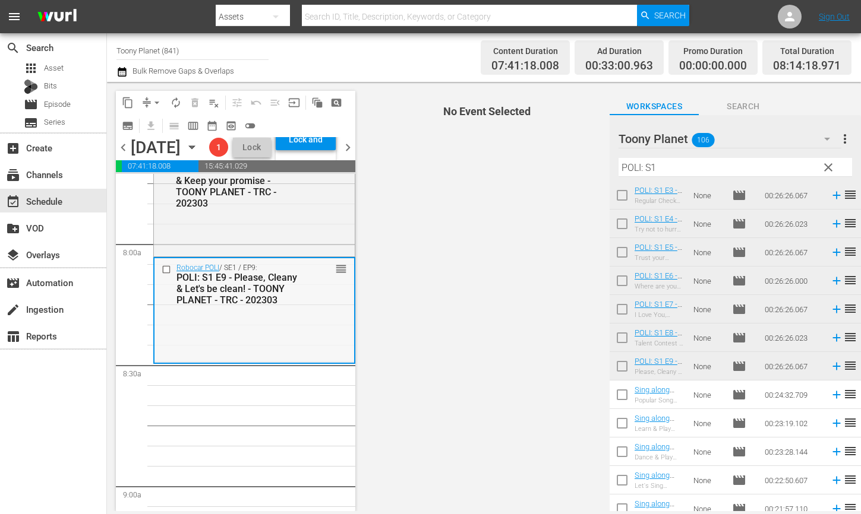
click at [232, 362] on div "Robocar POLI / SE1 / EP9: POLI: S1 E9 - Please, Cleany & Let's be clean! - TOON…" at bounding box center [254, 309] width 200 height 103
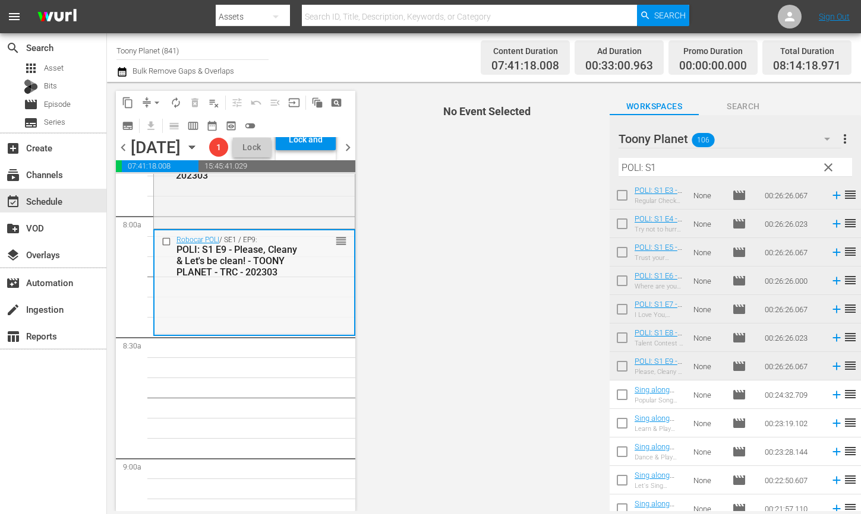
scroll to position [1897, 0]
click at [232, 333] on div "Robocar POLI / SE1 / EP9: POLI: S1 E9 - Please, Cleany & Let's be clean! - TOON…" at bounding box center [254, 281] width 200 height 103
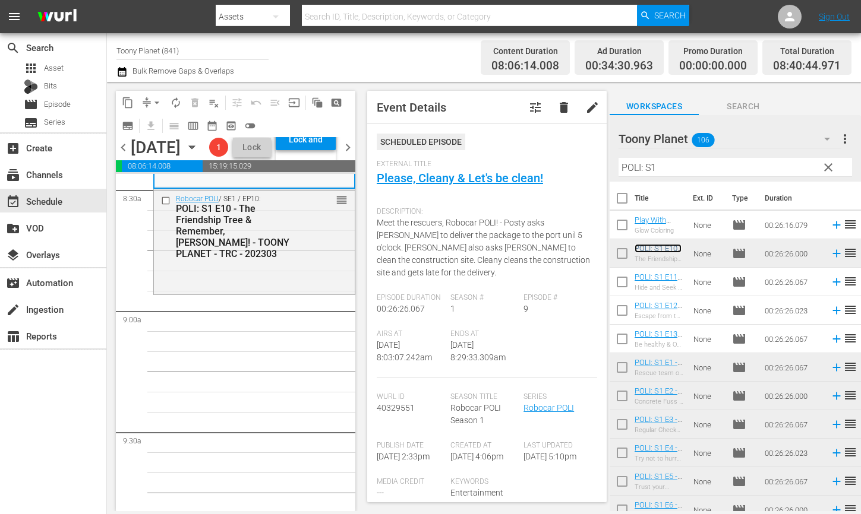
scroll to position [2044, 0]
click at [624, 287] on input "checkbox" at bounding box center [621, 284] width 25 height 25
checkbox input "true"
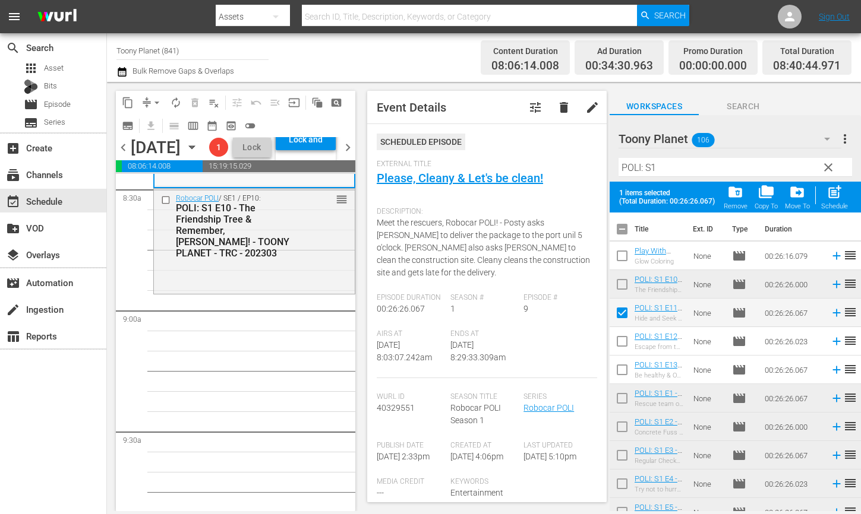
drag, startPoint x: 622, startPoint y: 337, endPoint x: 620, endPoint y: 358, distance: 20.9
click at [622, 337] on input "checkbox" at bounding box center [621, 343] width 25 height 25
checkbox input "true"
click at [618, 364] on input "checkbox" at bounding box center [621, 372] width 25 height 25
checkbox input "true"
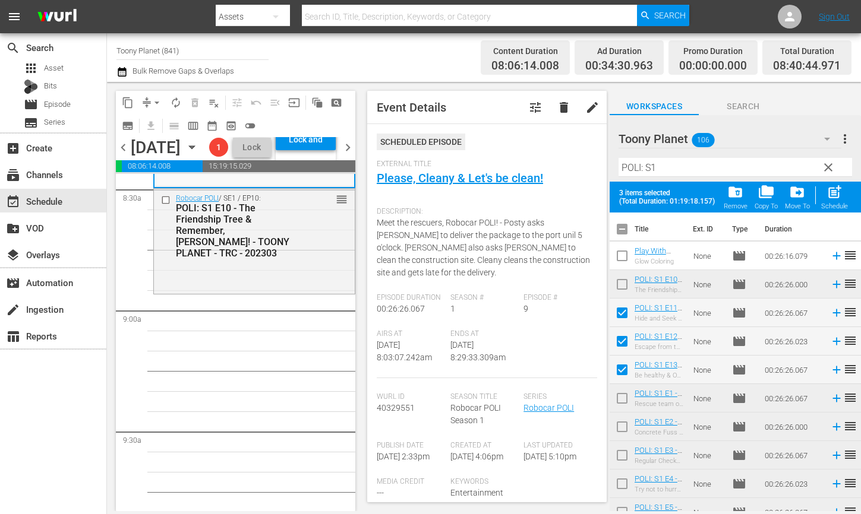
click at [842, 192] on div "post_add Schedule" at bounding box center [834, 197] width 27 height 26
checkbox input "false"
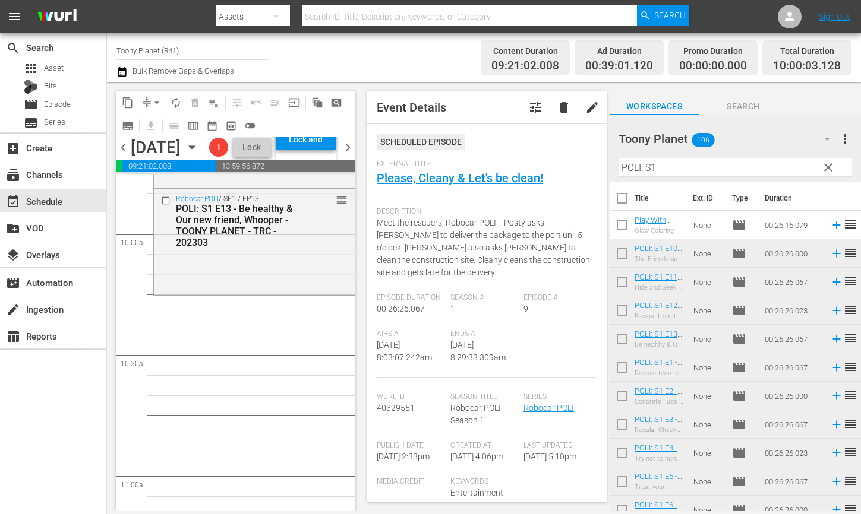
scroll to position [2338, 0]
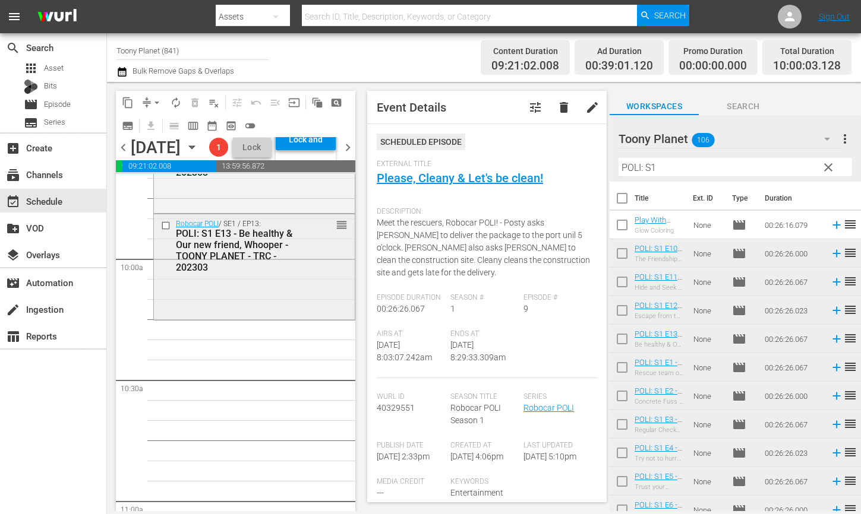
click at [238, 318] on div "Robocar POLI / SE1 / EP13: POLI: S1 E13 - Be healthy & Our new friend, Whooper …" at bounding box center [254, 265] width 201 height 103
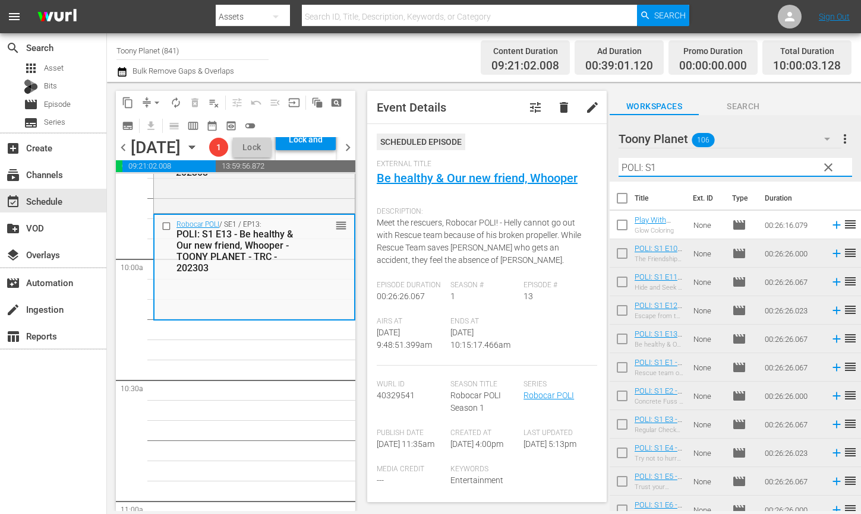
drag, startPoint x: 669, startPoint y: 168, endPoint x: 573, endPoint y: 154, distance: 97.8
click at [577, 155] on div "content_copy compress arrow_drop_down autorenew_outlined delete_forever_outline…" at bounding box center [484, 296] width 754 height 429
paste input "Traffic safe"
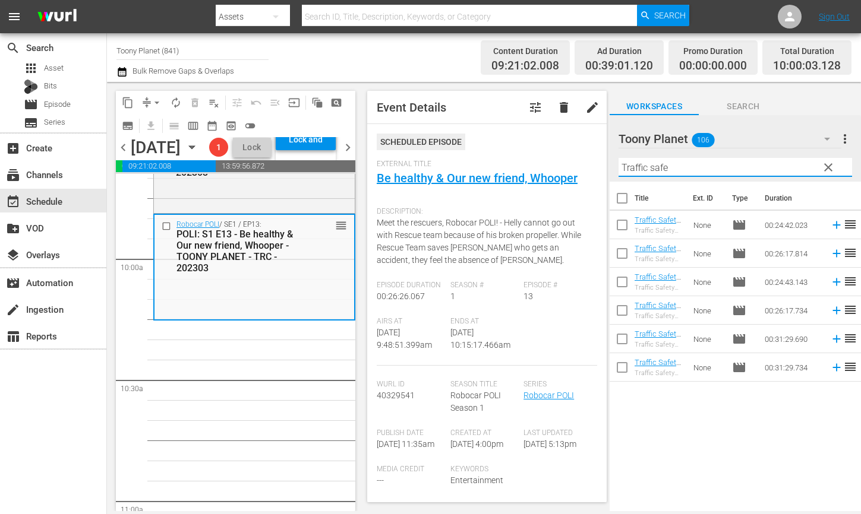
type input "Traffic safe"
click at [287, 274] on div "POLI: S1 E13 - Be healthy & Our new friend, Whooper - TOONY PLANET - TRC - 2023…" at bounding box center [237, 251] width 122 height 45
click at [619, 235] on input "checkbox" at bounding box center [621, 227] width 25 height 25
checkbox input "true"
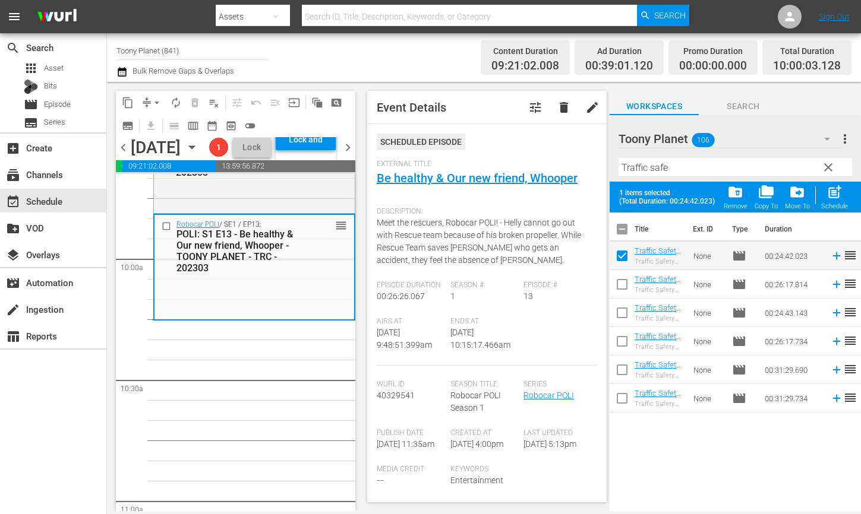
click at [621, 286] on input "checkbox" at bounding box center [621, 286] width 25 height 25
checkbox input "true"
click at [623, 322] on input "checkbox" at bounding box center [621, 315] width 25 height 25
checkbox input "true"
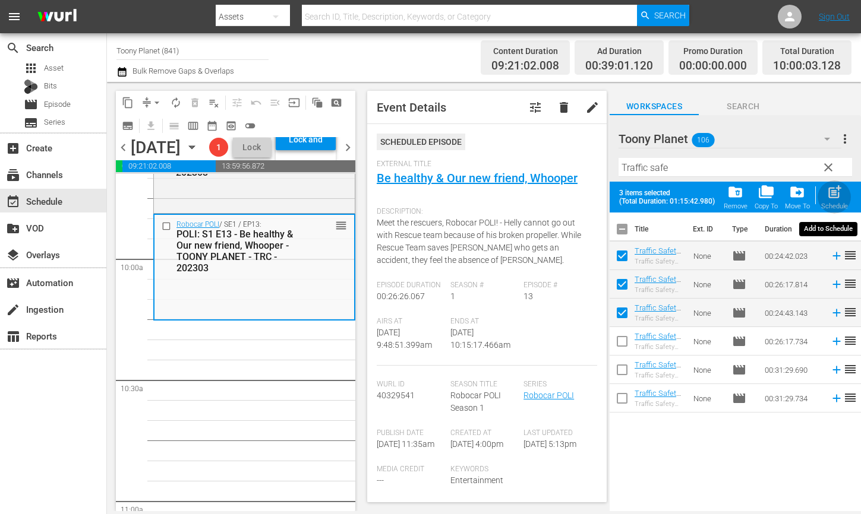
click at [845, 192] on div "post_add Schedule" at bounding box center [834, 197] width 27 height 26
checkbox input "false"
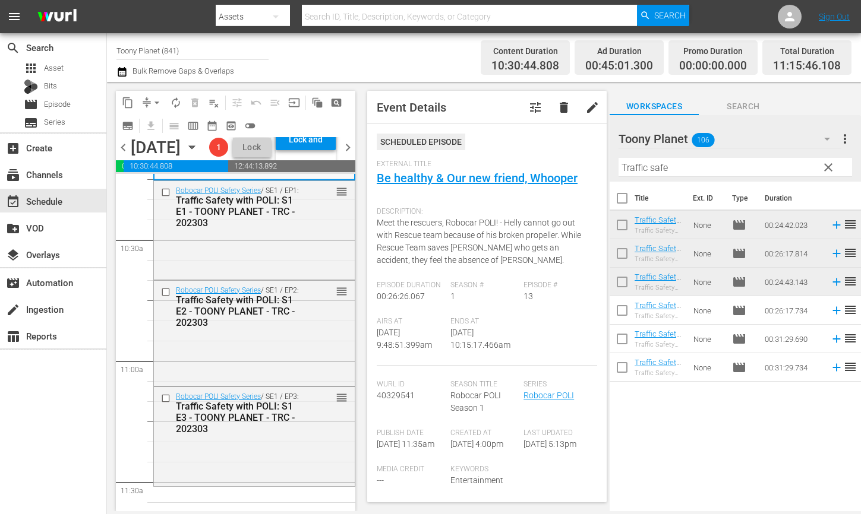
scroll to position [2600, 0]
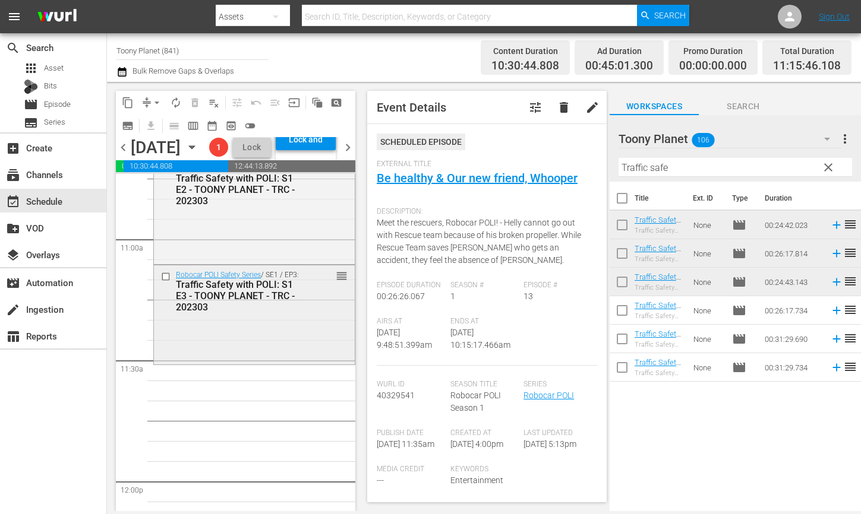
click at [255, 362] on div "Robocar POLI Safety Series / SE1 / EP3: Traffic Safety with POLI: S1 E3 - TOONY…" at bounding box center [254, 313] width 201 height 96
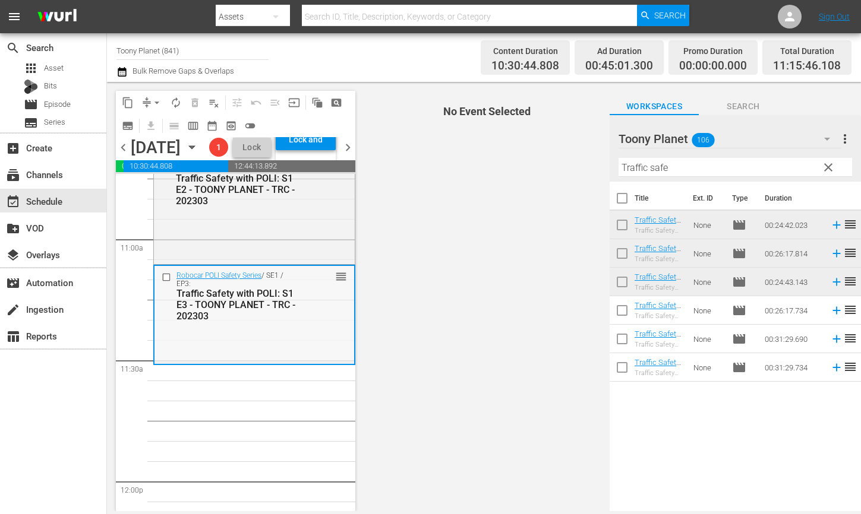
scroll to position [2598, 0]
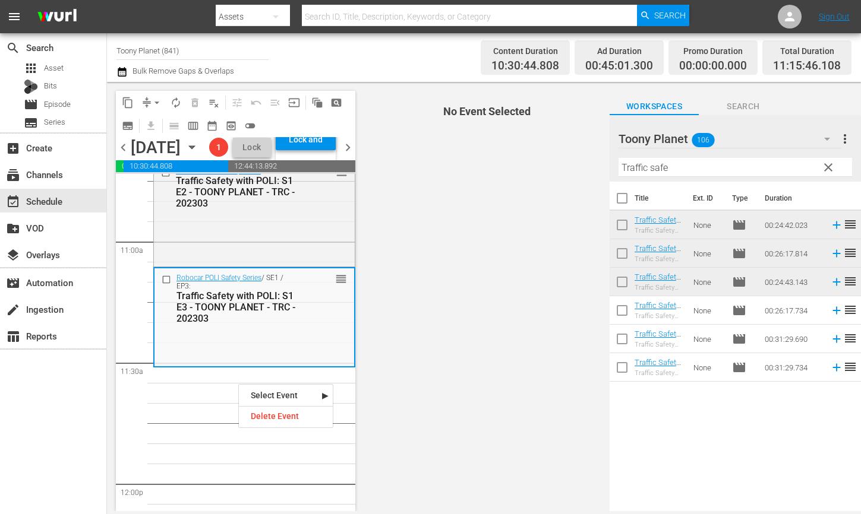
drag, startPoint x: 203, startPoint y: 429, endPoint x: 507, endPoint y: 285, distance: 336.0
click at [204, 429] on div "Robocar POLI Safety Series / SE2 / EP6: Fire Safety with ROY: S1 E6 - TOONY PLA…" at bounding box center [254, 483] width 202 height 5815
drag, startPoint x: 691, startPoint y: 167, endPoint x: 570, endPoint y: 151, distance: 121.6
click at [570, 151] on div "content_copy compress arrow_drop_down autorenew_outlined delete_forever_outline…" at bounding box center [484, 296] width 754 height 429
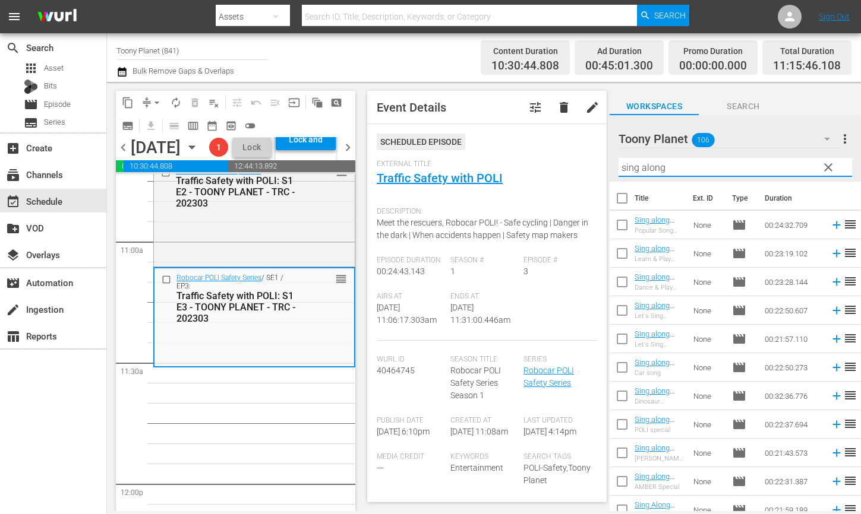
drag, startPoint x: 529, startPoint y: 151, endPoint x: 299, endPoint y: 4, distance: 273.0
click at [512, 148] on div "content_copy compress arrow_drop_down autorenew_outlined delete_forever_outline…" at bounding box center [484, 296] width 754 height 429
type input "sing along"
drag, startPoint x: 647, startPoint y: 249, endPoint x: 62, endPoint y: 11, distance: 631.1
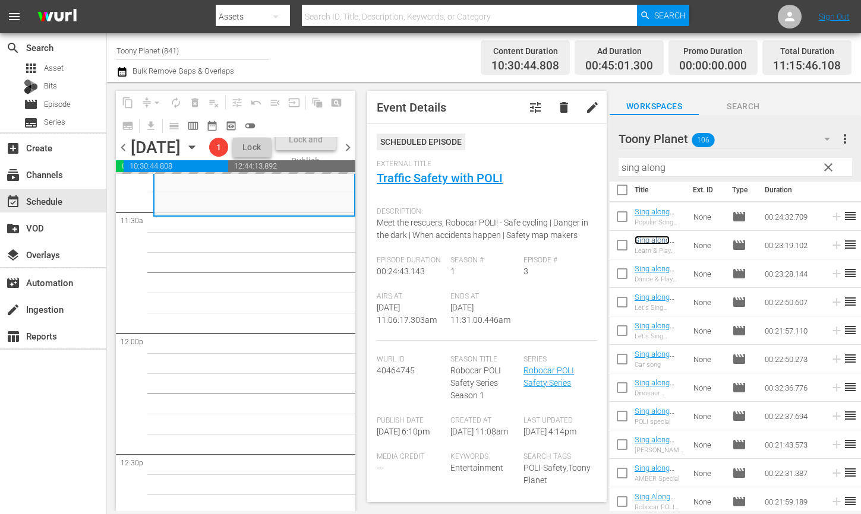
scroll to position [2750, 0]
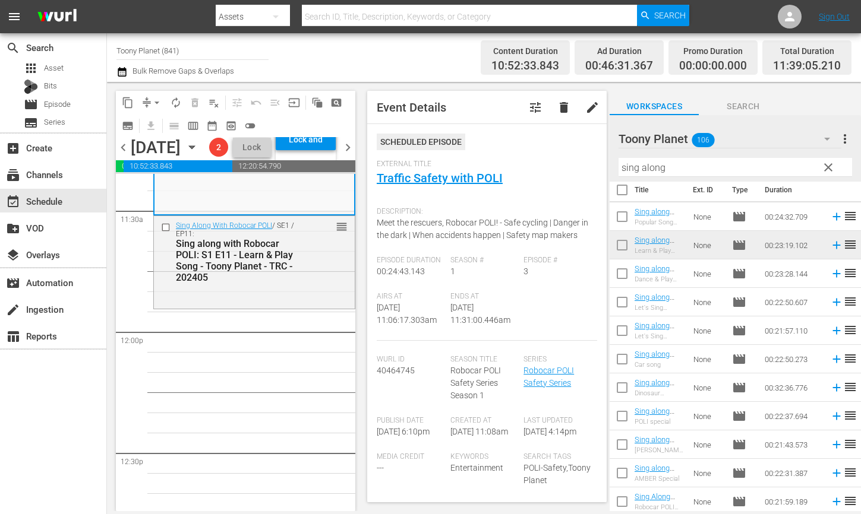
click at [251, 350] on div "Robocar POLI Safety Series / SE2 / EP6: Fire Safety with ROY: S1 E6 - TOONY PLA…" at bounding box center [254, 331] width 202 height 5815
click at [249, 283] on div "Sing along with Robocar POLI: S1 E11 - Learn & Play Song - Toony Planet - TRC -…" at bounding box center [238, 260] width 124 height 45
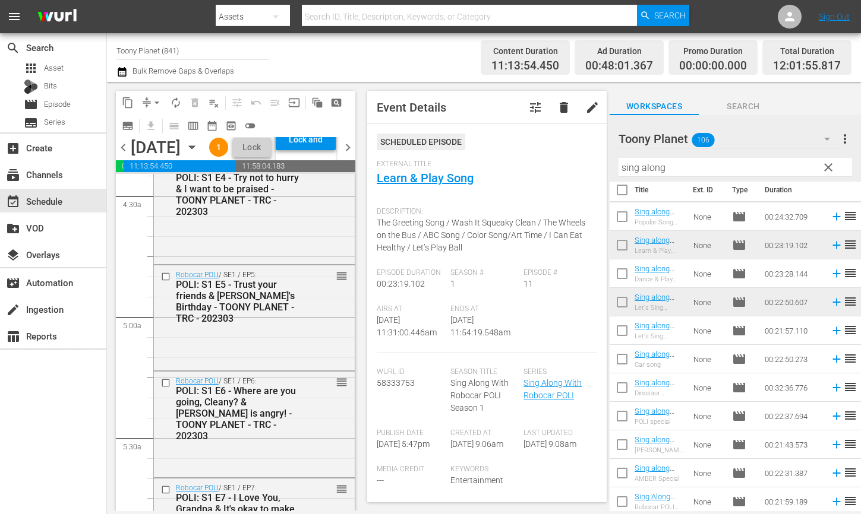
scroll to position [0, 0]
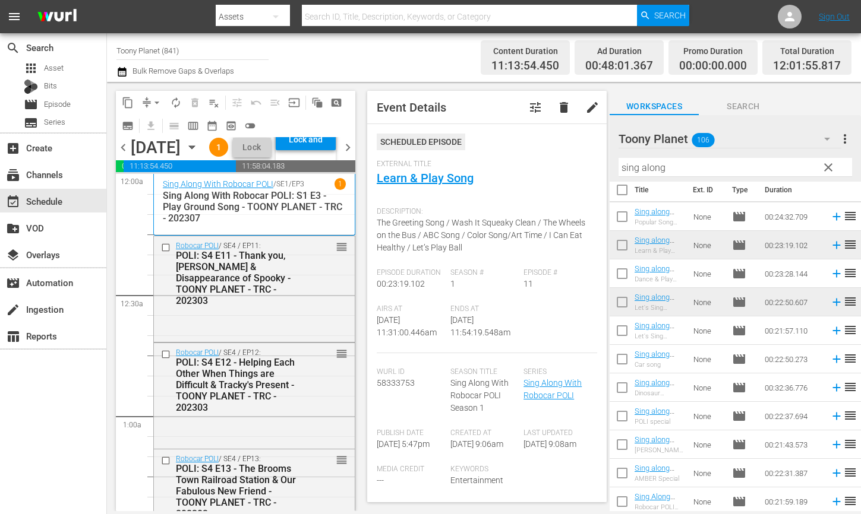
click at [176, 103] on span "autorenew_outlined" at bounding box center [176, 103] width 12 height 12
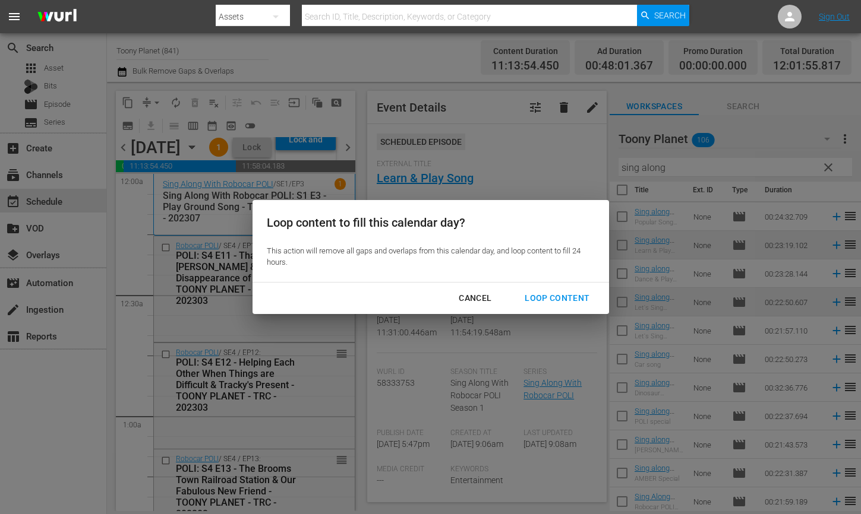
click at [532, 292] on div "Loop Content" at bounding box center [557, 298] width 84 height 15
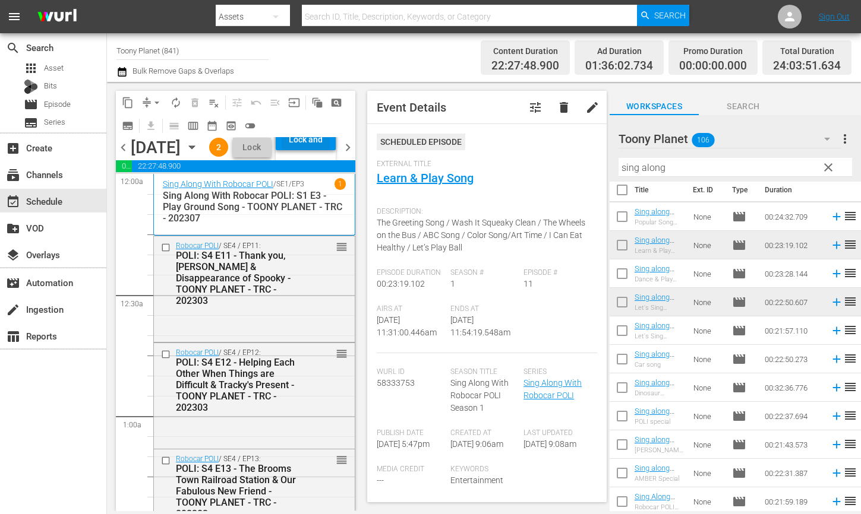
click at [329, 150] on div "Lock and Publish" at bounding box center [306, 139] width 48 height 21
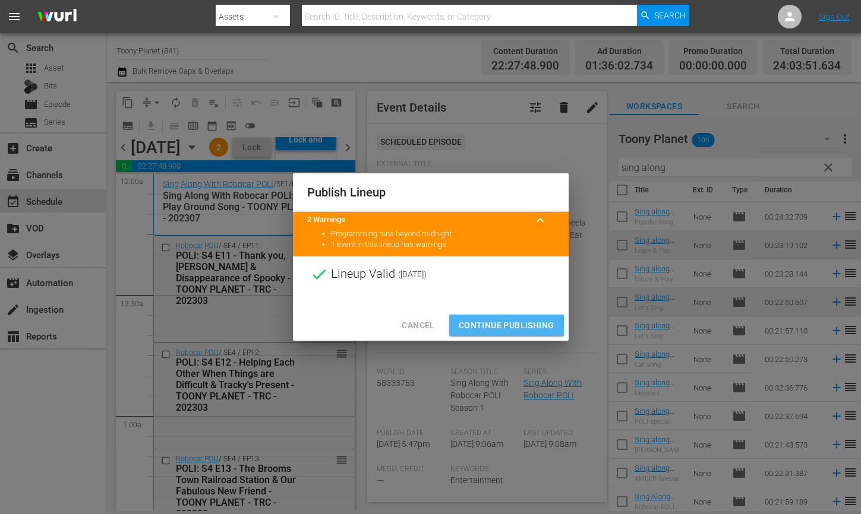
click at [508, 325] on span "Continue Publishing" at bounding box center [506, 325] width 96 height 15
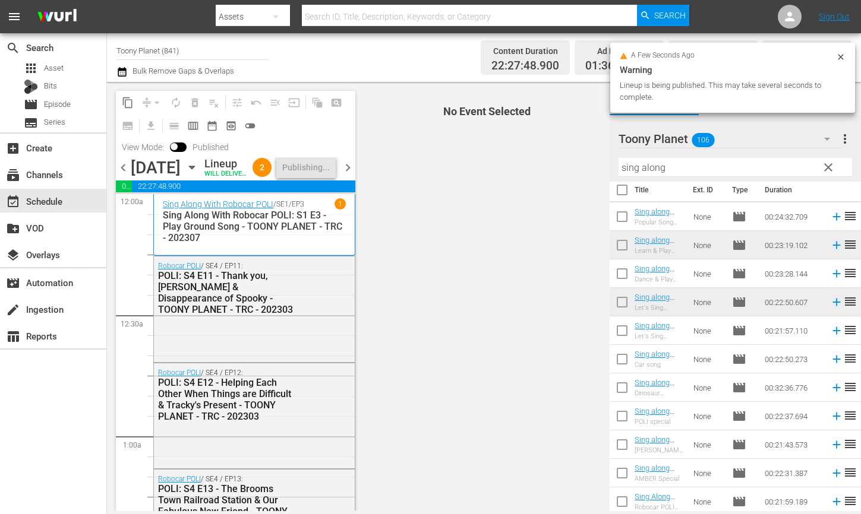
click at [349, 181] on div "chevron_left Monday, September 8th September 8th Lineup WILL DELIVER: 9/7 @ 5p …" at bounding box center [235, 168] width 239 height 23
click at [348, 175] on span "chevron_right" at bounding box center [347, 167] width 15 height 15
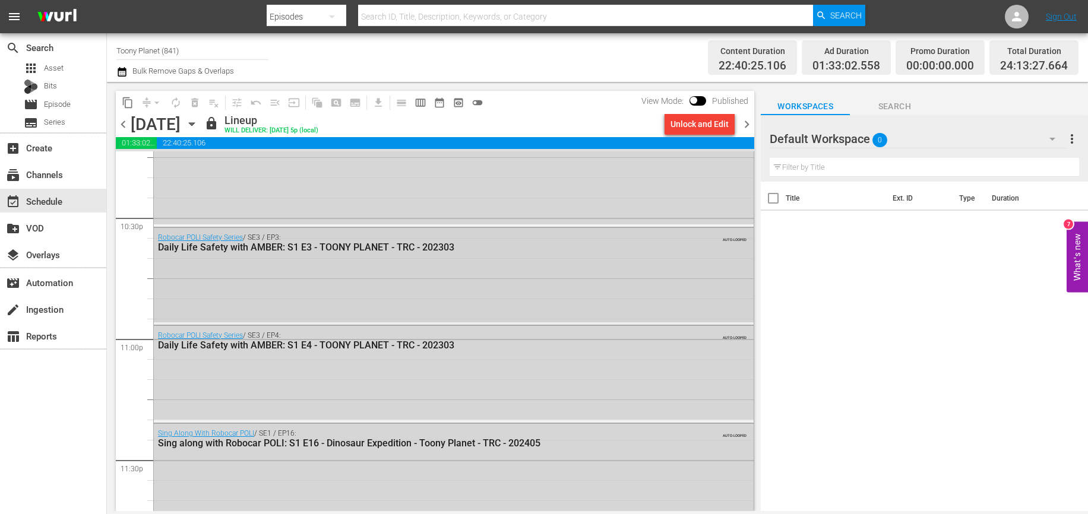
scroll to position [5246, 0]
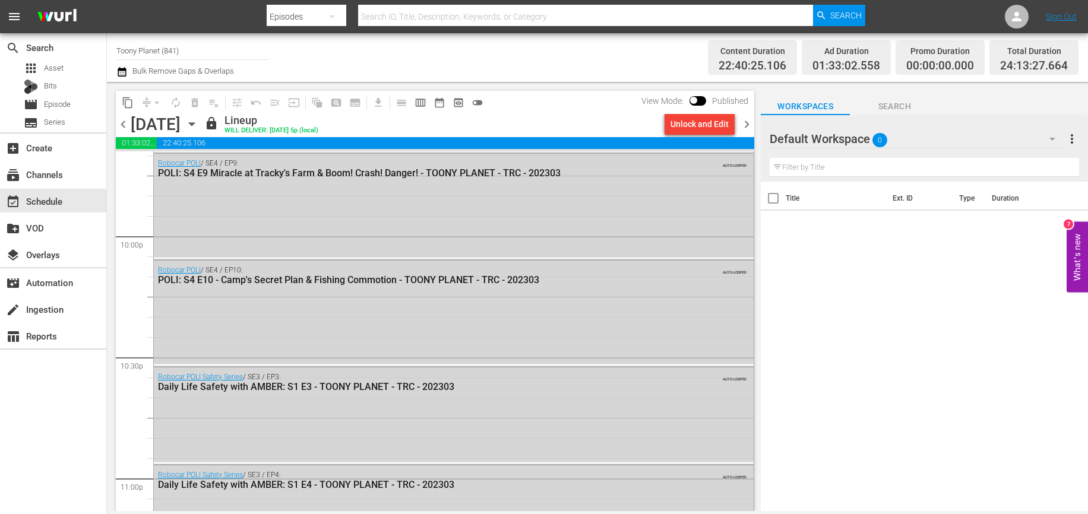
click at [902, 144] on div "Default Workspace 0" at bounding box center [918, 138] width 297 height 33
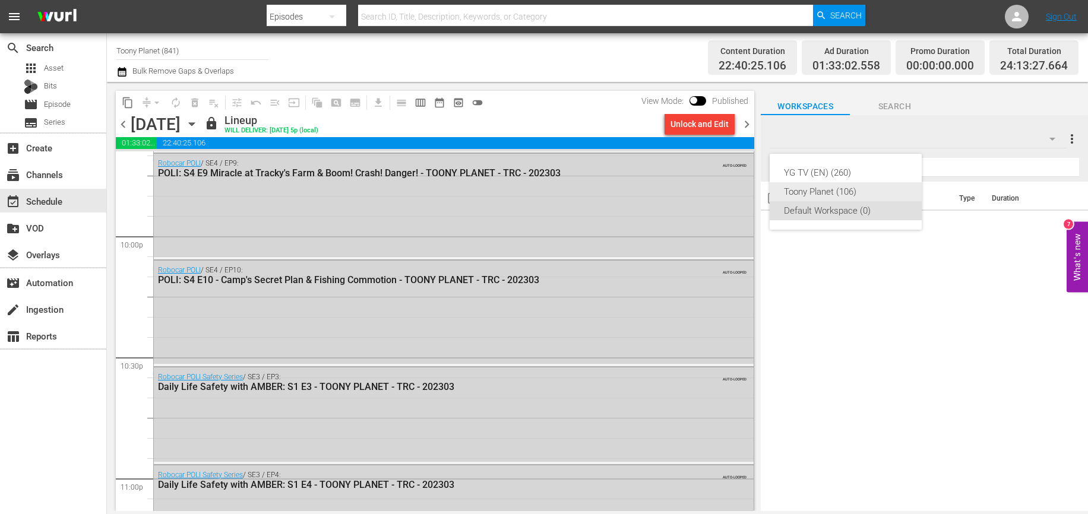
click at [851, 185] on div "Toony Planet (106)" at bounding box center [846, 191] width 124 height 19
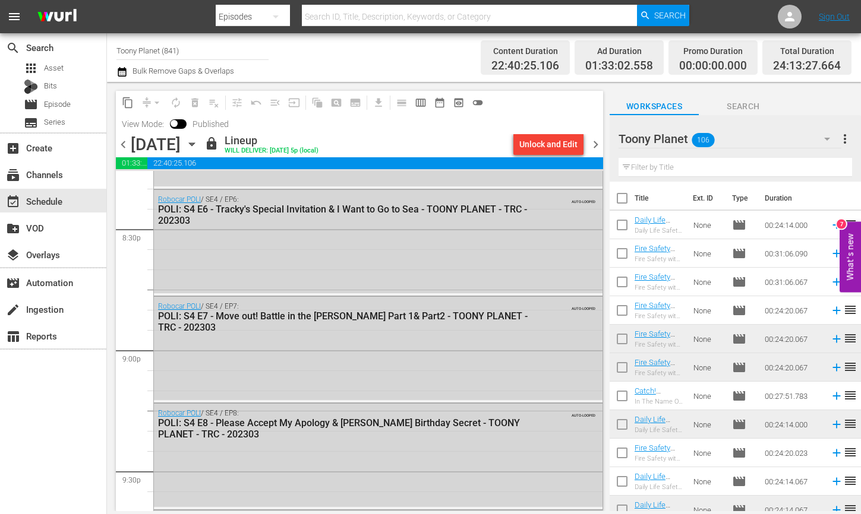
scroll to position [4792, 0]
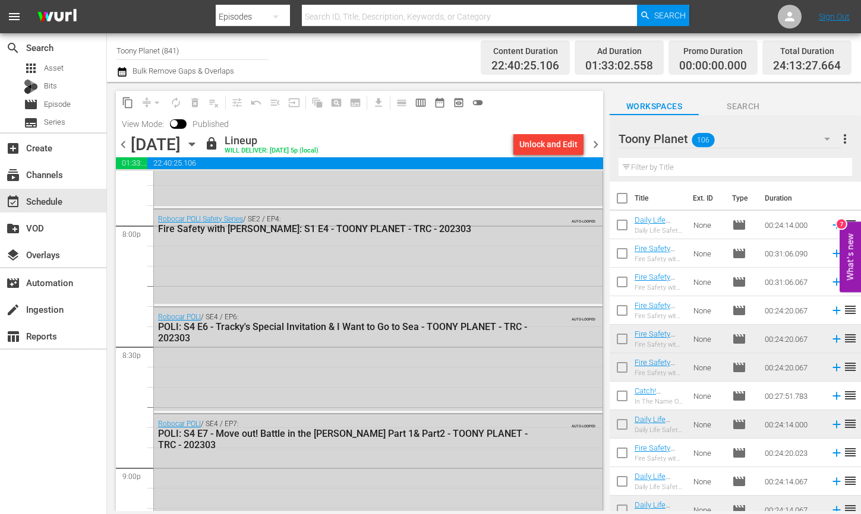
click at [669, 168] on input "text" at bounding box center [734, 167] width 233 height 19
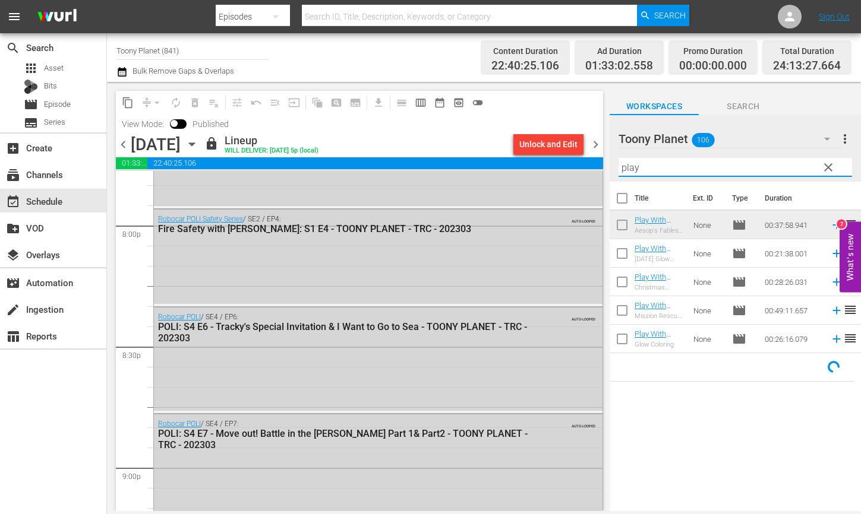
drag, startPoint x: 624, startPoint y: 166, endPoint x: 339, endPoint y: 34, distance: 313.8
click at [593, 160] on div "content_copy compress arrow_drop_down autorenew_outlined delete_forever_outline…" at bounding box center [484, 296] width 754 height 429
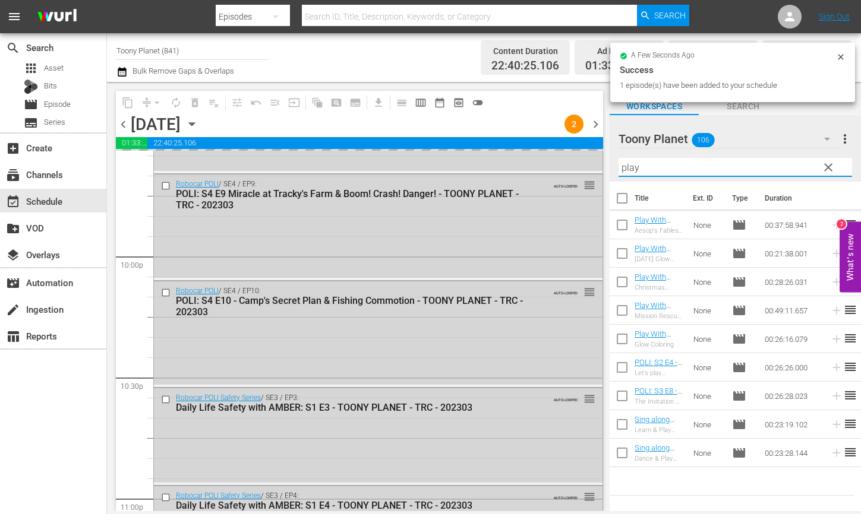
scroll to position [5517, 0]
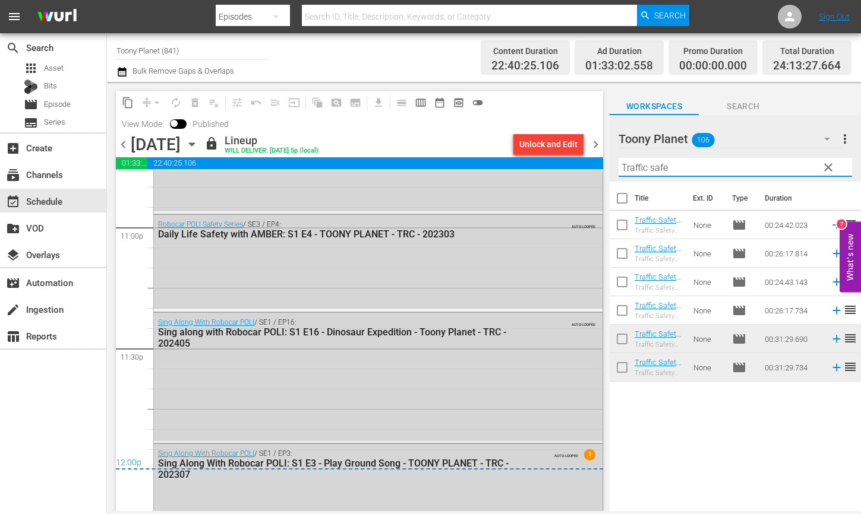
drag, startPoint x: 675, startPoint y: 170, endPoint x: 303, endPoint y: 16, distance: 402.3
click at [465, 139] on div "content_copy compress arrow_drop_down autorenew_outlined delete_forever_outline…" at bounding box center [484, 296] width 754 height 429
paste input "sing along"
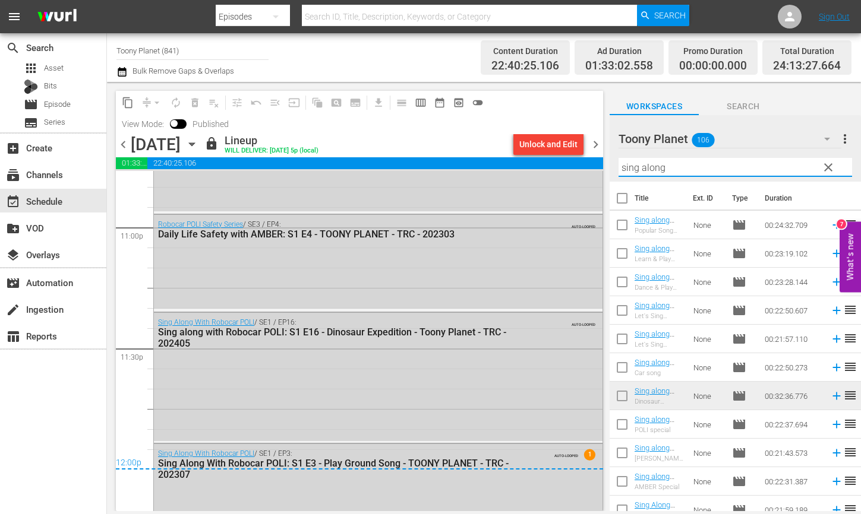
click at [590, 143] on span "chevron_right" at bounding box center [595, 144] width 15 height 15
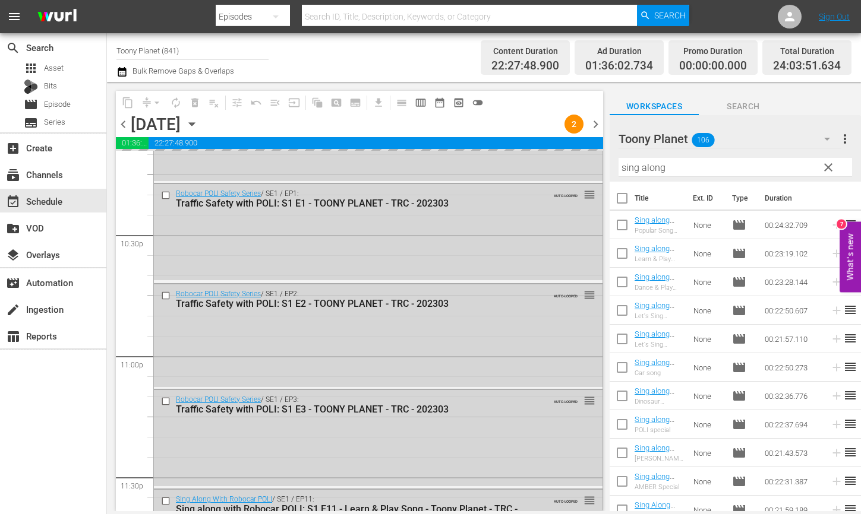
scroll to position [5532, 0]
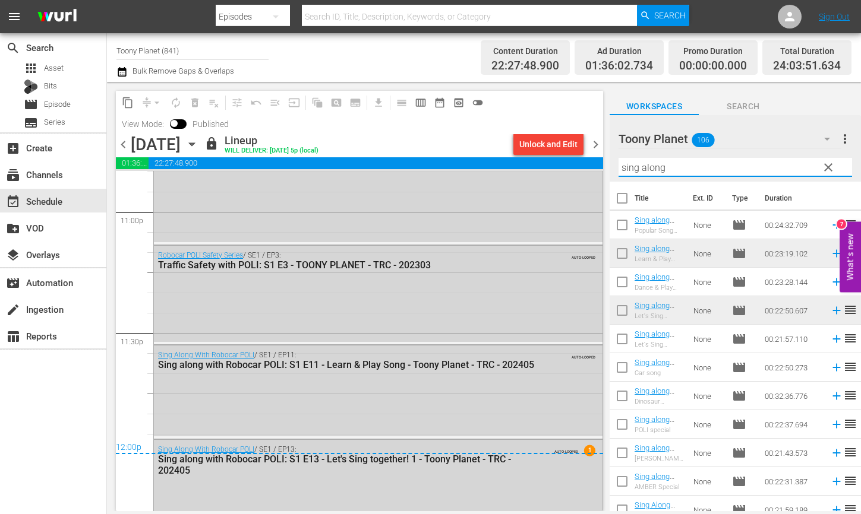
drag, startPoint x: 735, startPoint y: 166, endPoint x: 547, endPoint y: 135, distance: 190.7
click at [547, 135] on div "content_copy compress arrow_drop_down autorenew_outlined delete_forever_outline…" at bounding box center [484, 296] width 754 height 429
paste input "Fire safe"
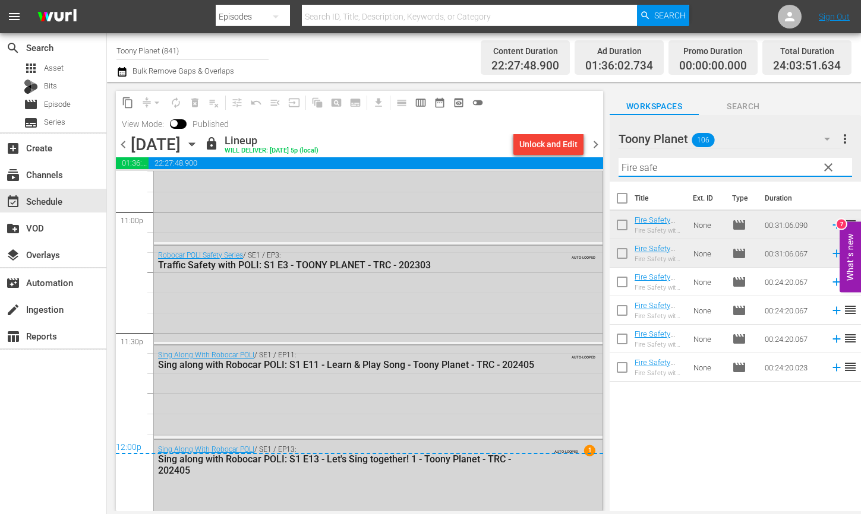
type input "Fire safe"
click at [599, 143] on span "chevron_right" at bounding box center [595, 144] width 15 height 15
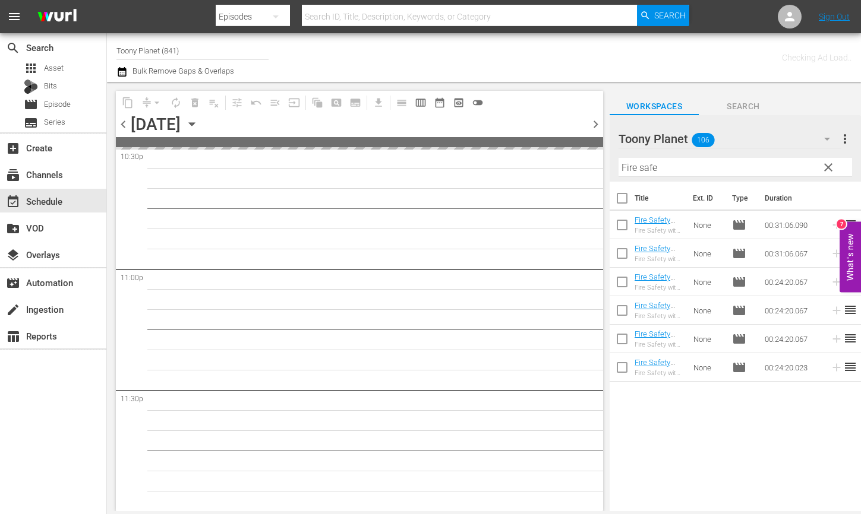
scroll to position [5454, 0]
click at [590, 117] on span "chevron_right" at bounding box center [595, 124] width 15 height 15
click at [833, 165] on span "clear" at bounding box center [828, 167] width 14 height 14
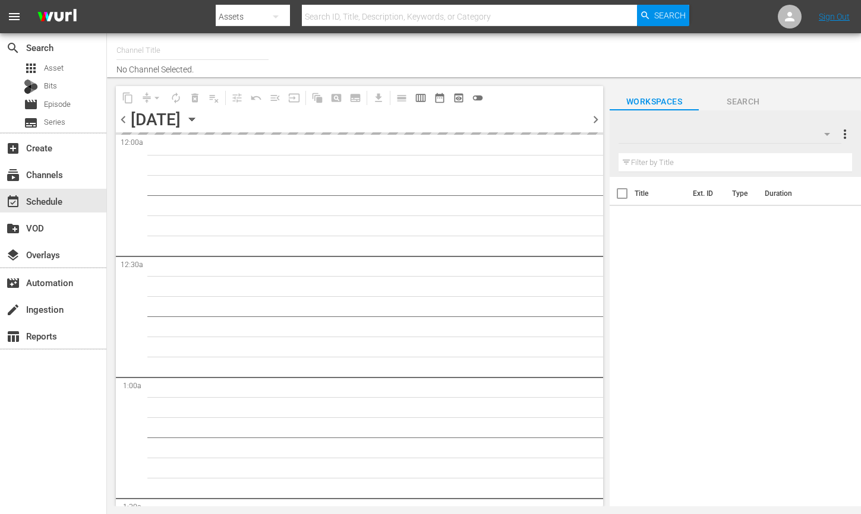
type input "Toony Planet (841)"
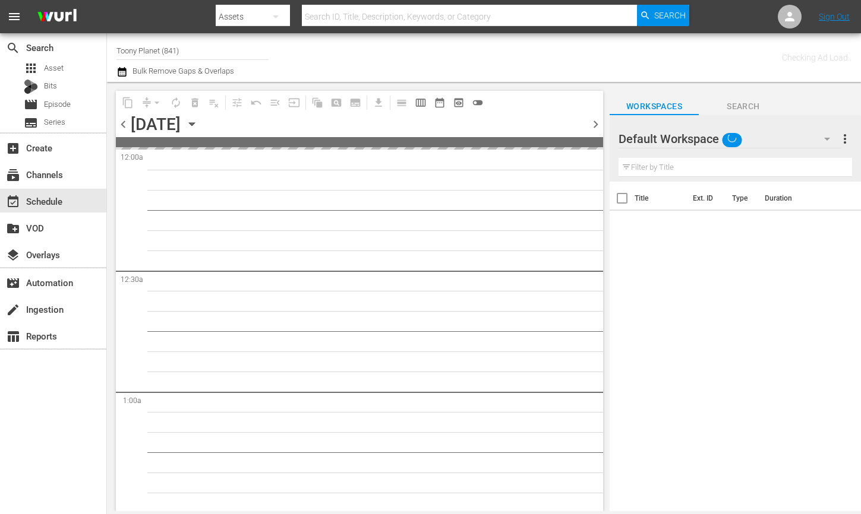
click at [754, 138] on div "Default Workspace" at bounding box center [729, 138] width 223 height 33
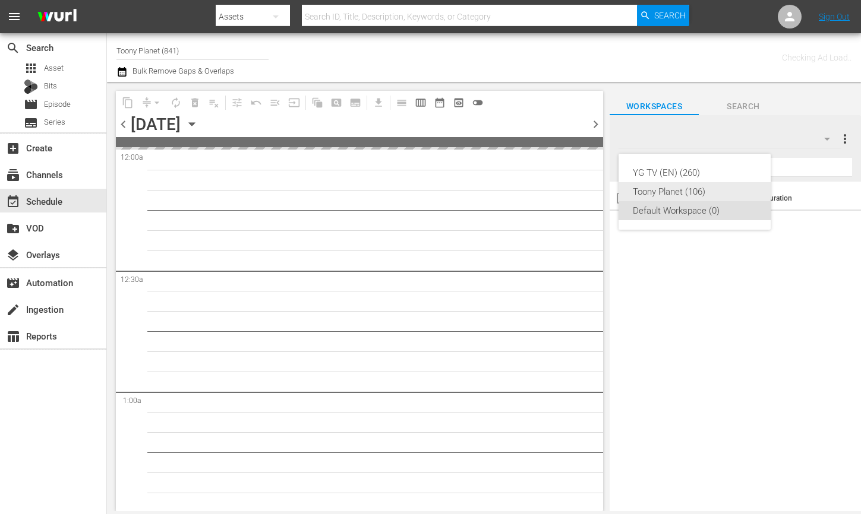
click at [667, 194] on div "Toony Planet (106)" at bounding box center [694, 191] width 124 height 19
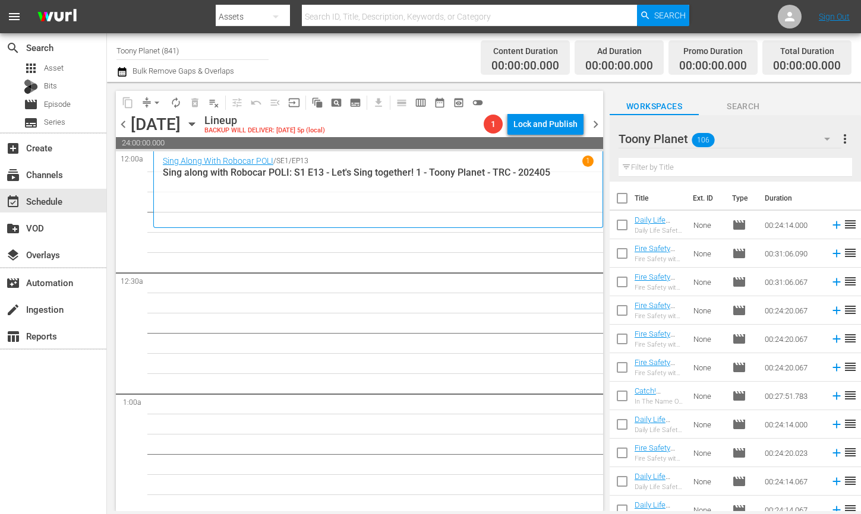
click at [659, 171] on input "text" at bounding box center [734, 167] width 233 height 19
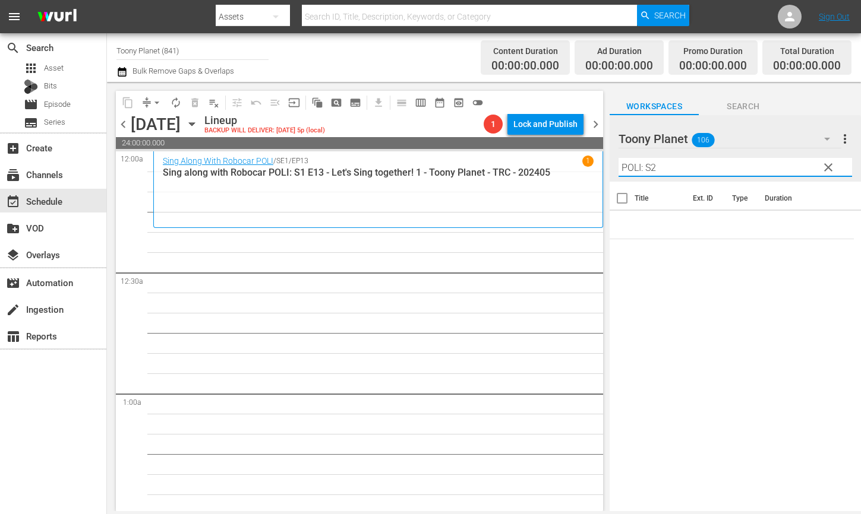
type input "POLI: S2"
drag, startPoint x: 324, startPoint y: 343, endPoint x: 246, endPoint y: 261, distance: 112.6
drag, startPoint x: 679, startPoint y: 170, endPoint x: 697, endPoint y: 188, distance: 25.2
click at [599, 160] on div "content_copy compress arrow_drop_down autorenew_outlined delete_forever_outline…" at bounding box center [484, 296] width 754 height 429
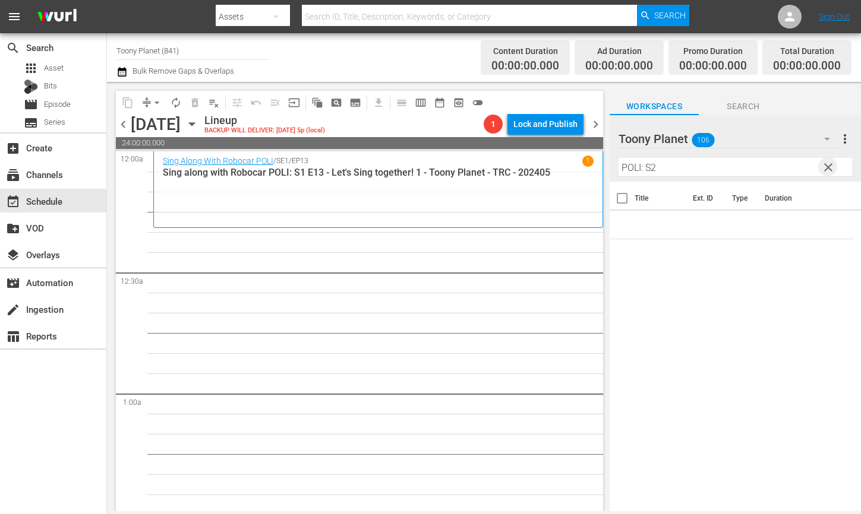
click at [826, 165] on span "clear" at bounding box center [828, 167] width 14 height 14
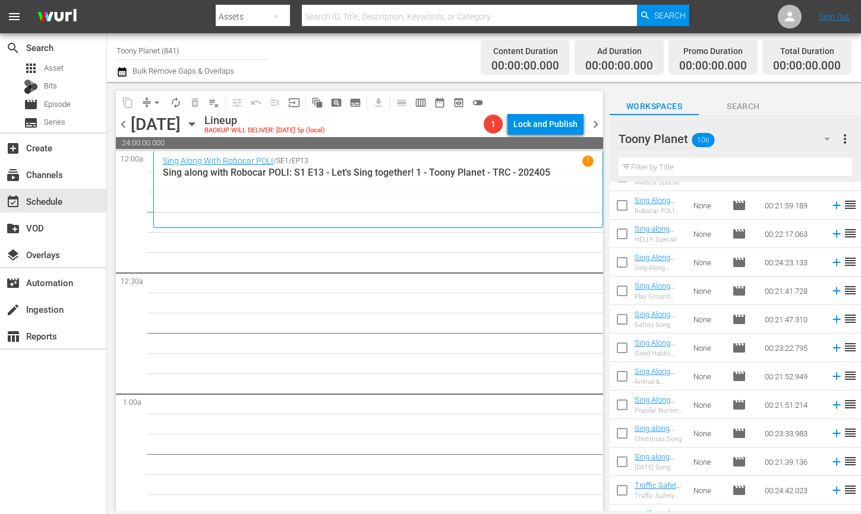
scroll to position [2719, 0]
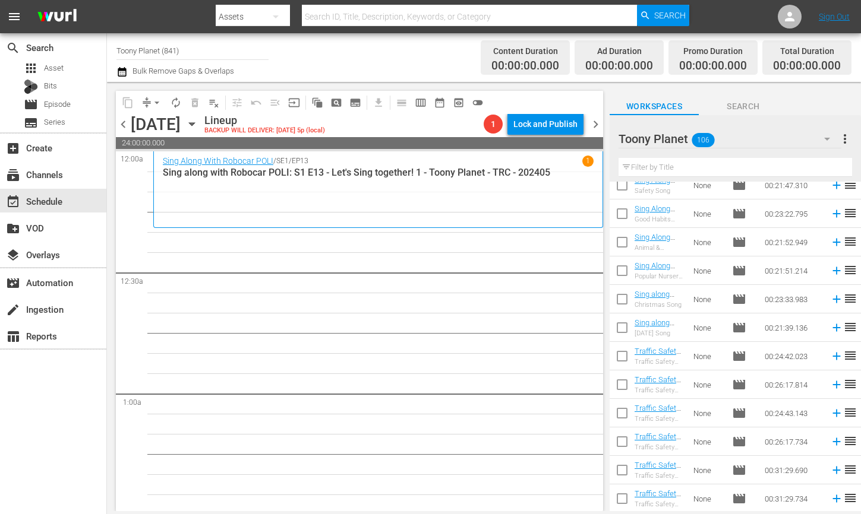
click at [663, 181] on div "Filter by Title" at bounding box center [734, 167] width 233 height 29
click at [663, 173] on input "text" at bounding box center [734, 167] width 233 height 19
paste input "POLI: S2"
type input "POLI: S2"
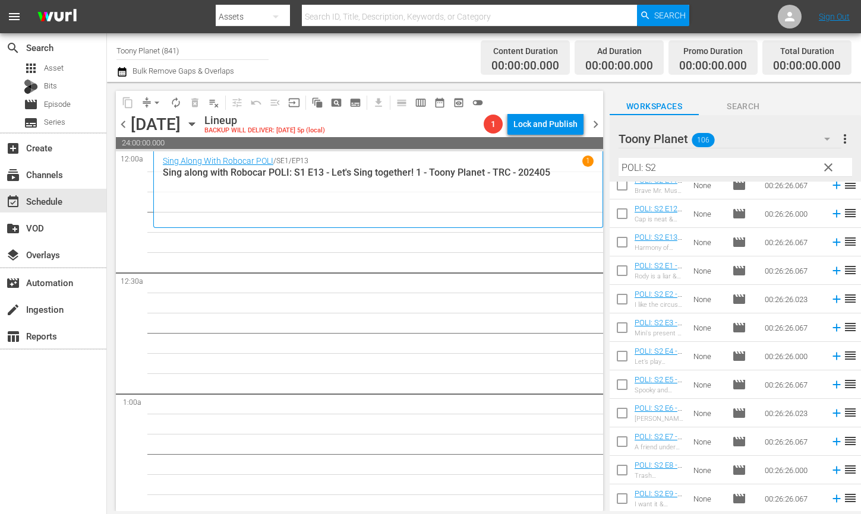
drag, startPoint x: 477, startPoint y: 294, endPoint x: 304, endPoint y: 17, distance: 327.1
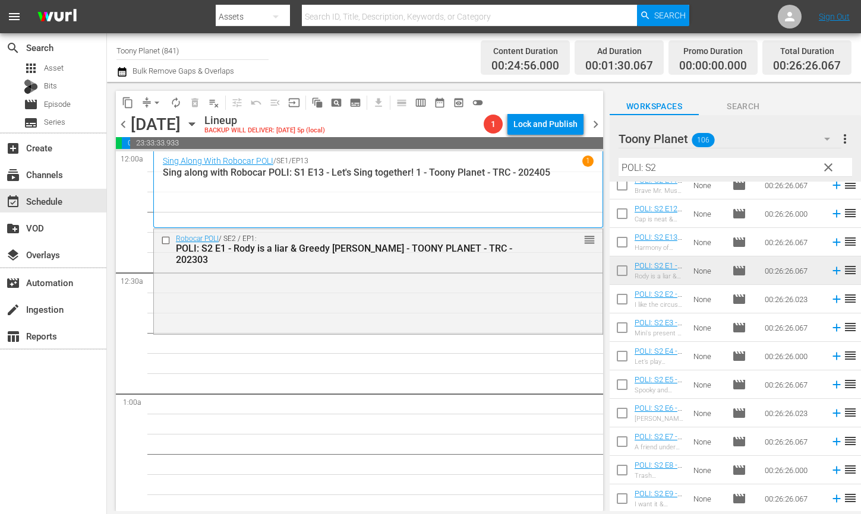
click at [377, 289] on div "Robocar POLI / SE2 / EP1: POLI: S2 E1 - Rody is a liar & Greedy Mr. Wheeler - T…" at bounding box center [378, 280] width 448 height 103
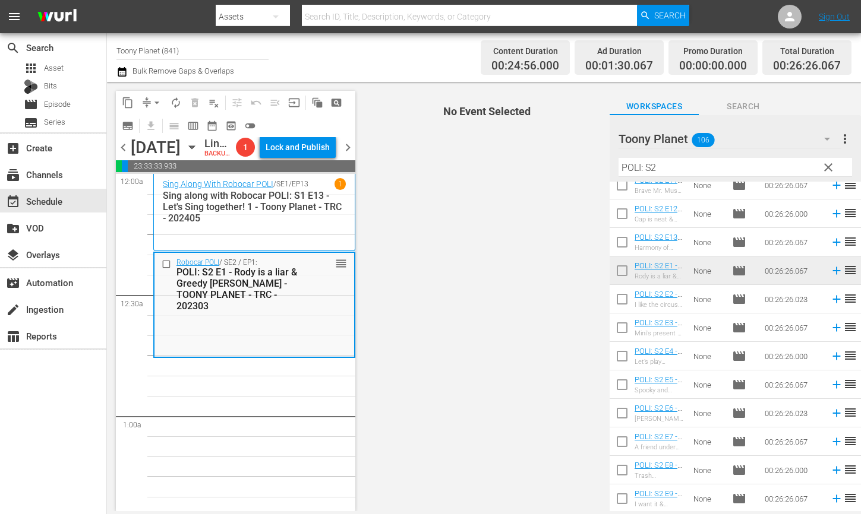
click at [617, 296] on input "checkbox" at bounding box center [621, 301] width 25 height 25
checkbox input "true"
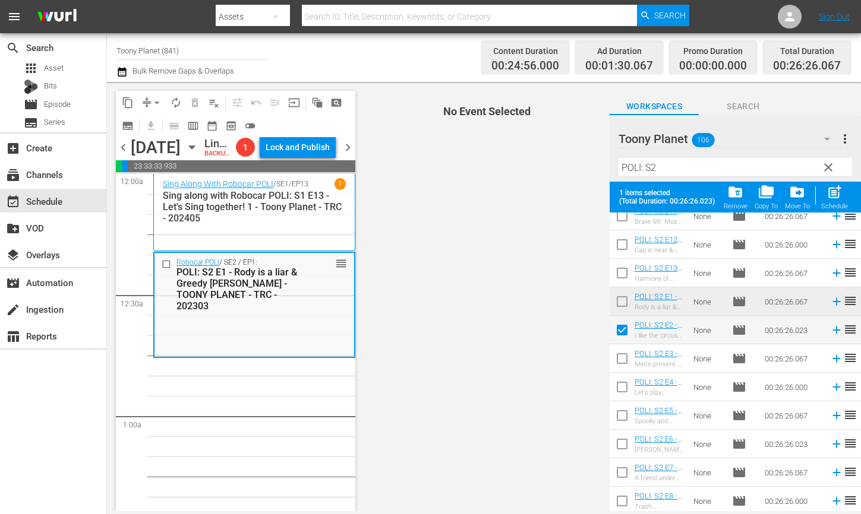
scroll to position [81, 0]
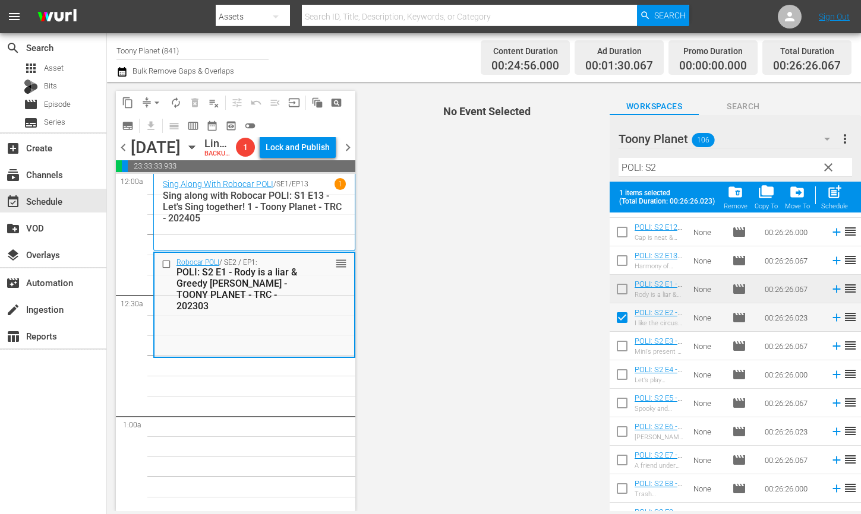
click at [614, 334] on td at bounding box center [621, 346] width 25 height 29
drag, startPoint x: 618, startPoint y: 347, endPoint x: 618, endPoint y: 369, distance: 22.6
click at [618, 347] on input "checkbox" at bounding box center [621, 348] width 25 height 25
checkbox input "true"
click at [616, 380] on input "checkbox" at bounding box center [621, 377] width 25 height 25
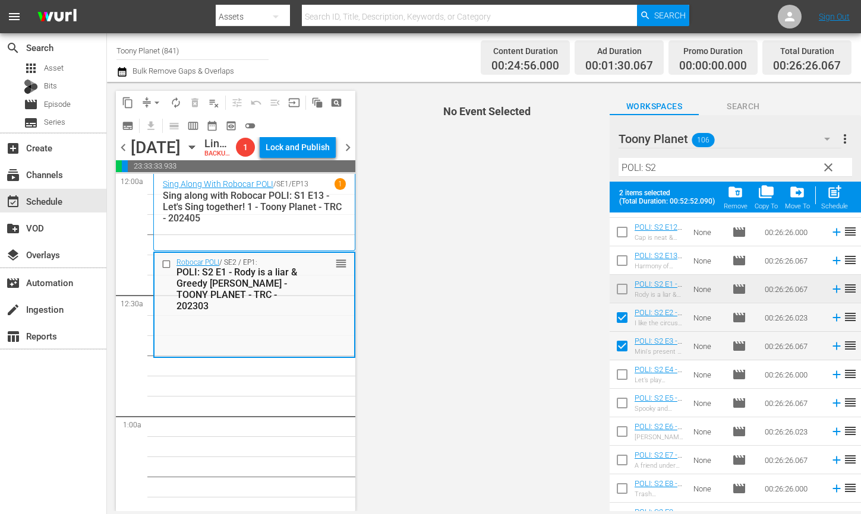
checkbox input "true"
click at [621, 402] on input "checkbox" at bounding box center [621, 405] width 25 height 25
checkbox input "true"
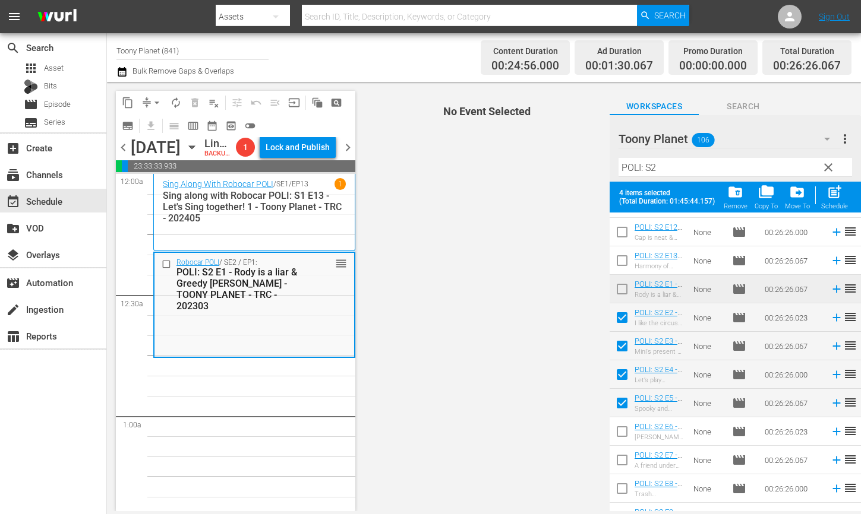
click at [834, 203] on div "Schedule" at bounding box center [834, 207] width 27 height 8
checkbox input "false"
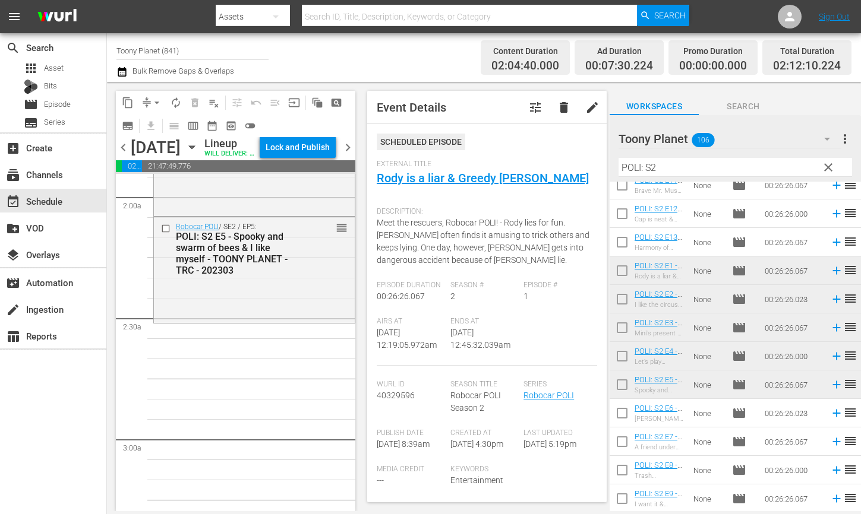
scroll to position [468, 0]
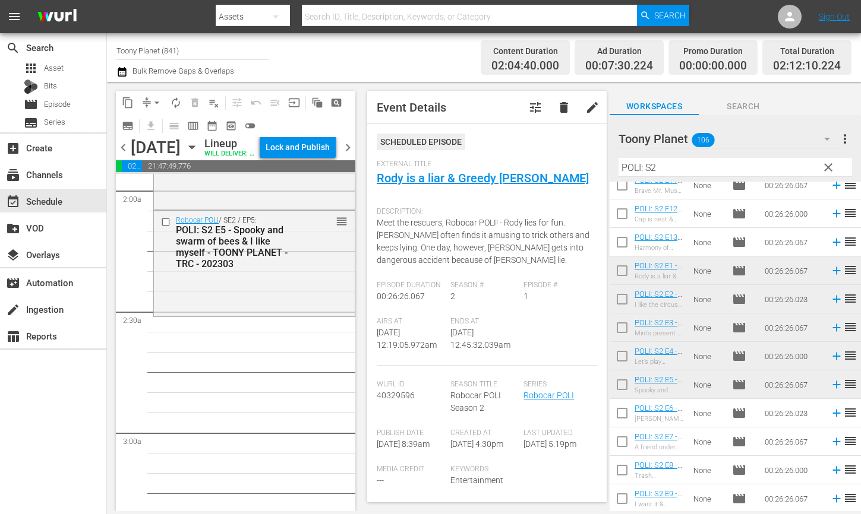
click at [248, 309] on div "Robocar POLI / SE2 / EP5: POLI: S2 E5 - Spooky and swarm of bees & I like mysel…" at bounding box center [254, 262] width 201 height 103
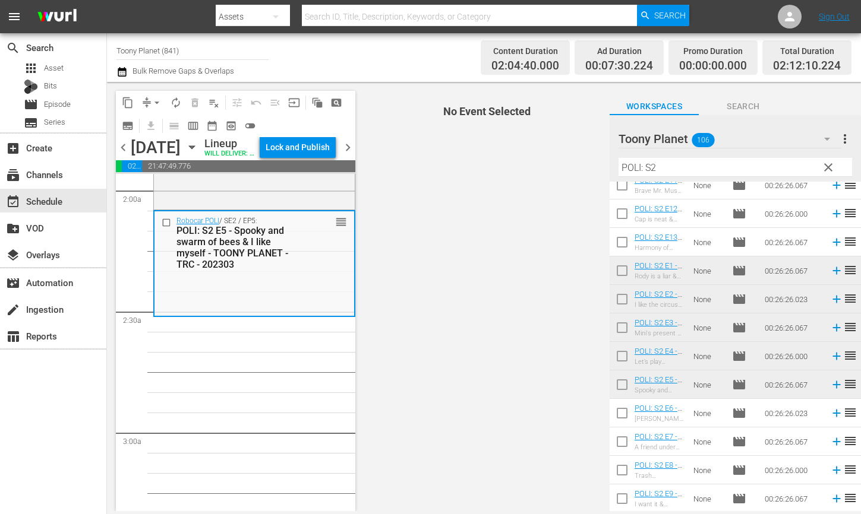
drag, startPoint x: 674, startPoint y: 170, endPoint x: 562, endPoint y: 159, distance: 112.2
click at [578, 158] on div "content_copy compress arrow_drop_down autorenew_outlined delete_forever_outline…" at bounding box center [484, 296] width 754 height 429
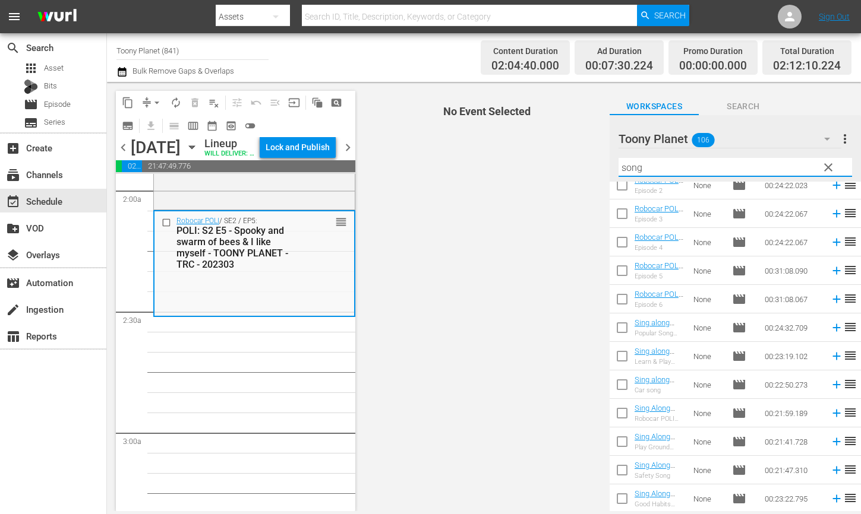
drag, startPoint x: 642, startPoint y: 164, endPoint x: 562, endPoint y: 154, distance: 80.7
click at [564, 156] on div "content_copy compress arrow_drop_down autorenew_outlined delete_forever_outline…" at bounding box center [484, 296] width 754 height 429
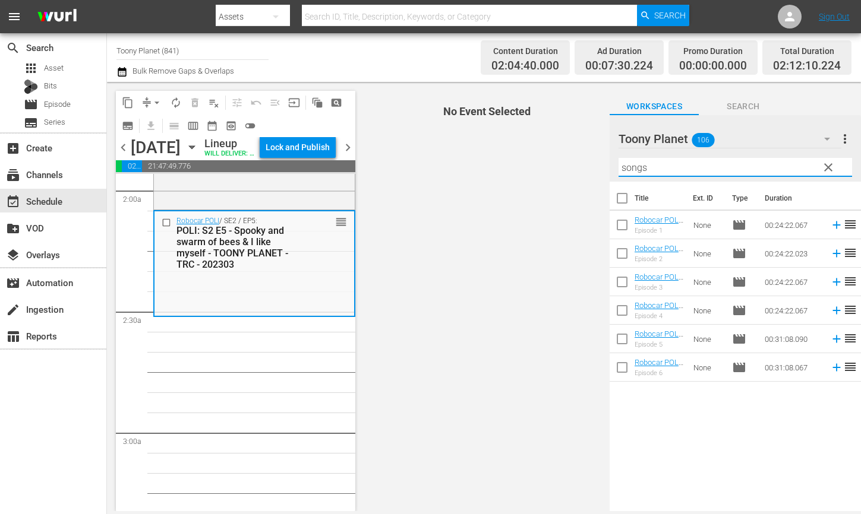
scroll to position [0, 0]
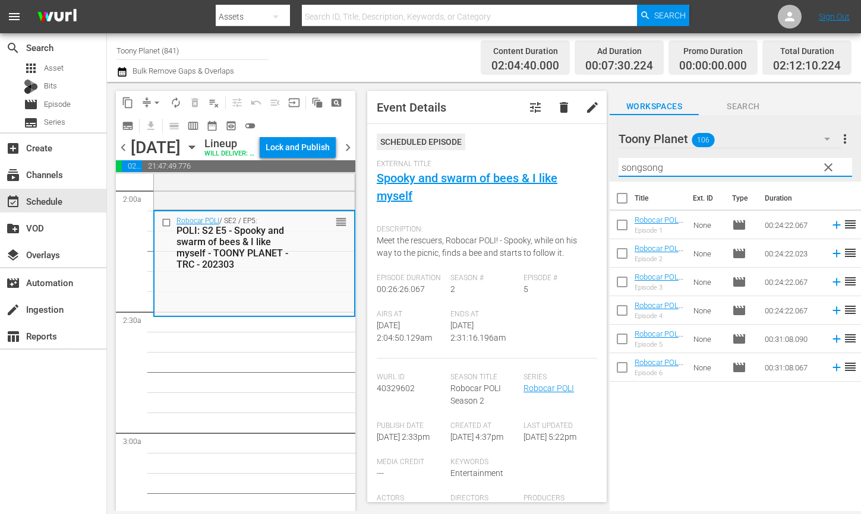
drag, startPoint x: 615, startPoint y: 163, endPoint x: 241, endPoint y: 8, distance: 405.8
click at [482, 151] on div "content_copy compress arrow_drop_down autorenew_outlined delete_forever_outline…" at bounding box center [484, 296] width 754 height 429
drag, startPoint x: 649, startPoint y: 339, endPoint x: 9, endPoint y: 418, distance: 644.6
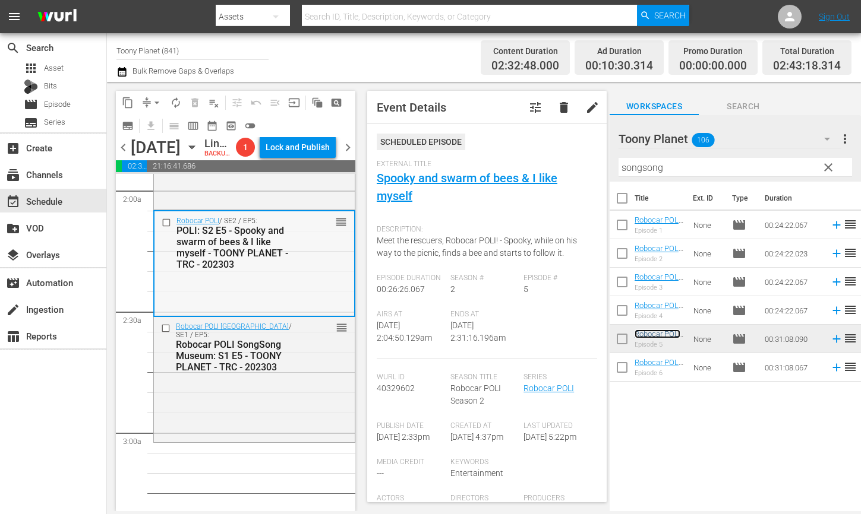
scroll to position [563, 0]
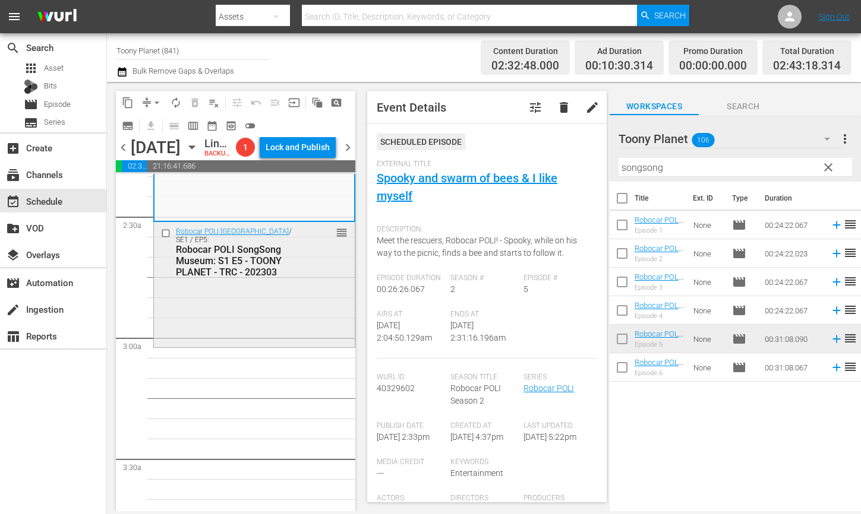
click at [297, 344] on div "Robocar POLI SongSong Museum / SE1 / EP5: Robocar POLI SongSong Museum: S1 E5 -…" at bounding box center [254, 283] width 201 height 122
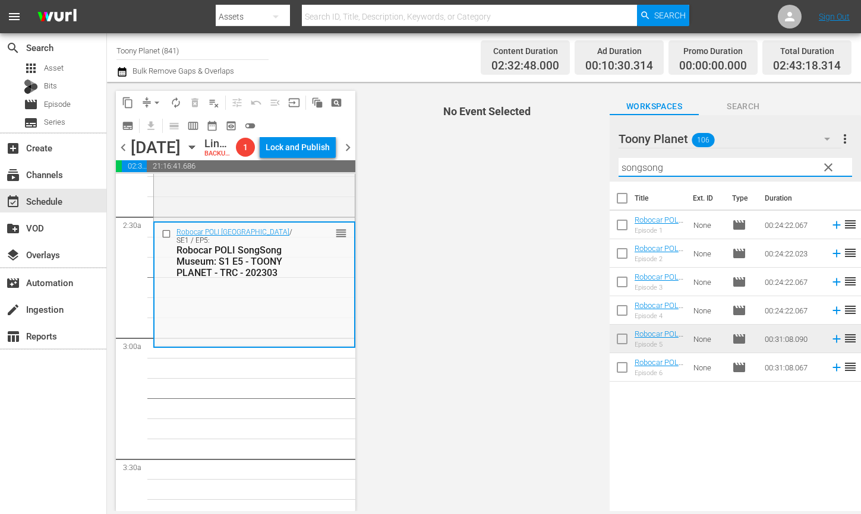
drag, startPoint x: 677, startPoint y: 173, endPoint x: 547, endPoint y: 179, distance: 130.2
click at [567, 176] on div "content_copy compress arrow_drop_down autorenew_outlined delete_forever_outline…" at bounding box center [484, 296] width 754 height 429
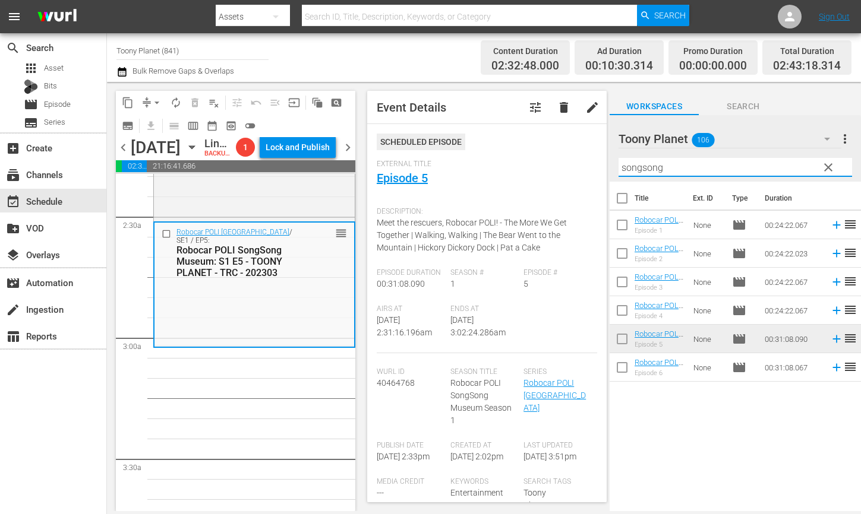
drag, startPoint x: 508, startPoint y: 151, endPoint x: 461, endPoint y: 139, distance: 48.5
click at [464, 143] on div "content_copy compress arrow_drop_down autorenew_outlined delete_forever_outline…" at bounding box center [484, 296] width 754 height 429
type input "ㅁ"
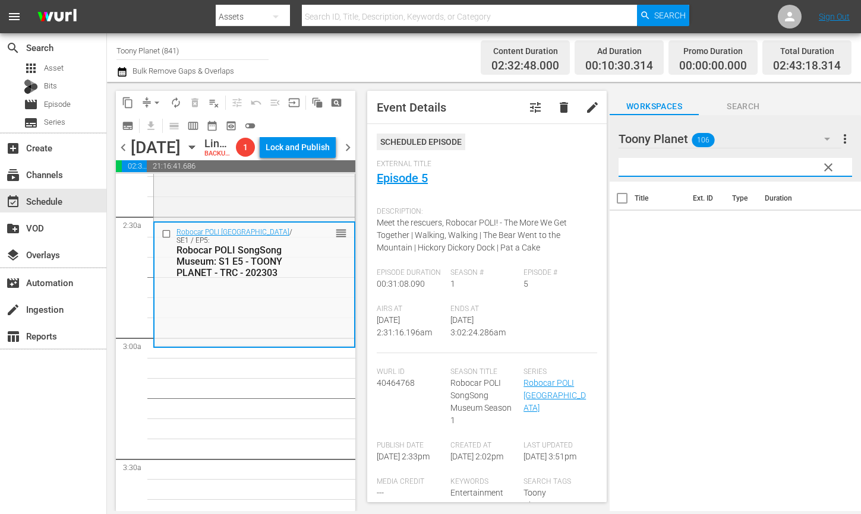
type input "ㅁ"
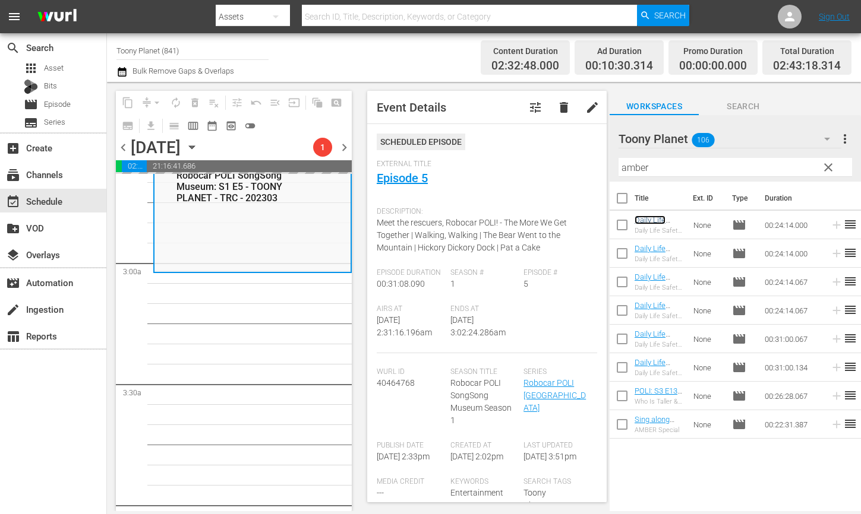
scroll to position [644, 0]
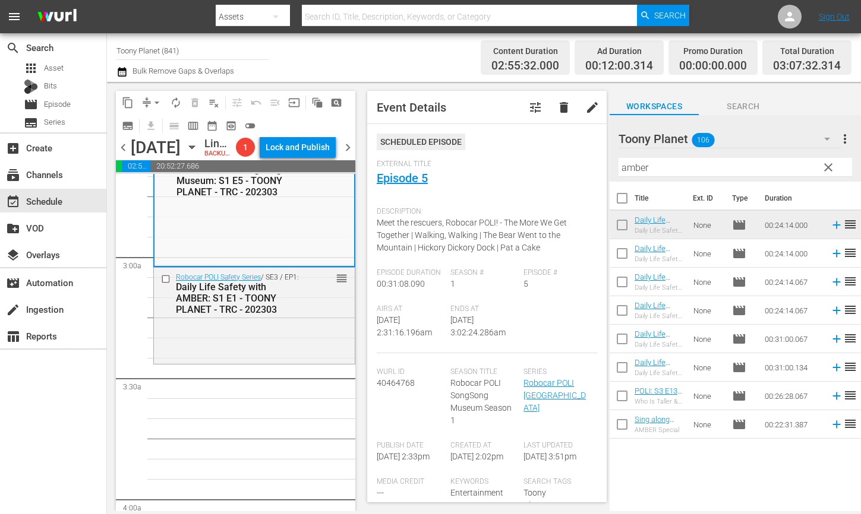
click at [312, 320] on div "Robocar POLI Safety Series / SE3 / EP1: Daily Life Safety with AMBER: S1 E1 - T…" at bounding box center [254, 294] width 201 height 52
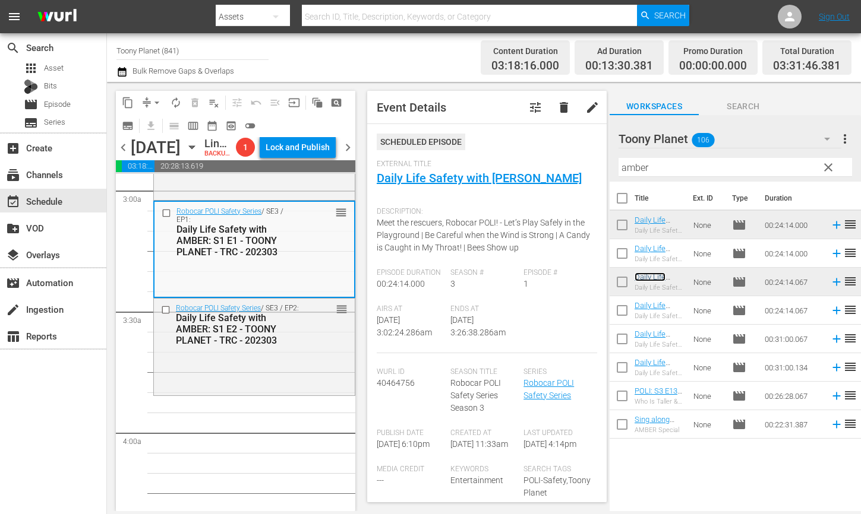
scroll to position [720, 0]
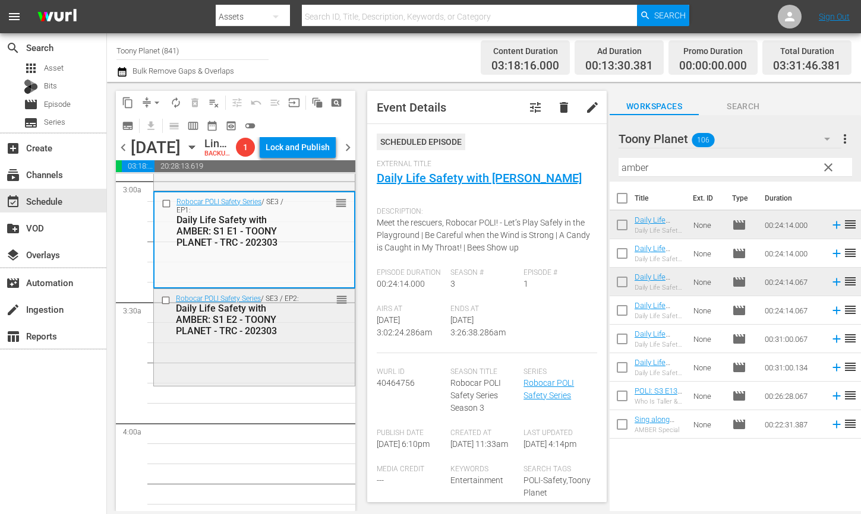
click at [284, 384] on div "Robocar POLI Safety Series / SE3 / EP2: Daily Life Safety with AMBER: S1 E2 - T…" at bounding box center [254, 336] width 201 height 94
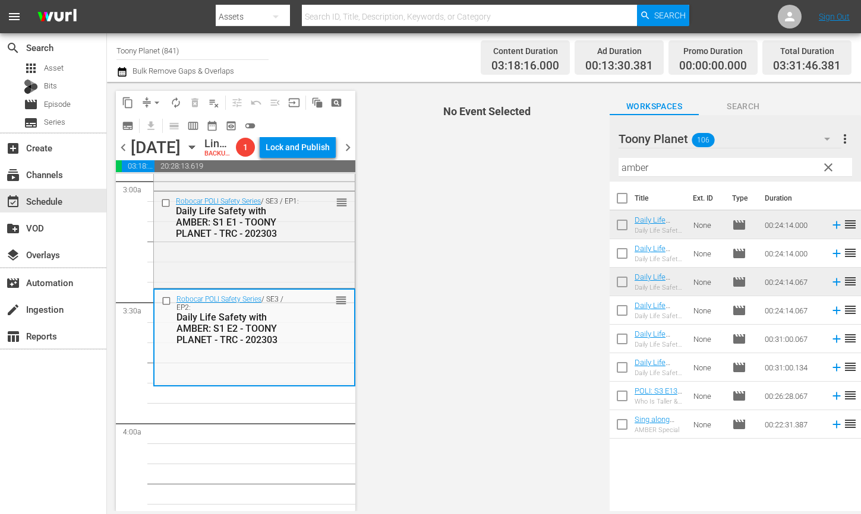
drag, startPoint x: 658, startPoint y: 167, endPoint x: 606, endPoint y: 162, distance: 52.5
click at [608, 162] on div "content_copy compress arrow_drop_down autorenew_outlined delete_forever_outline…" at bounding box center [484, 296] width 754 height 429
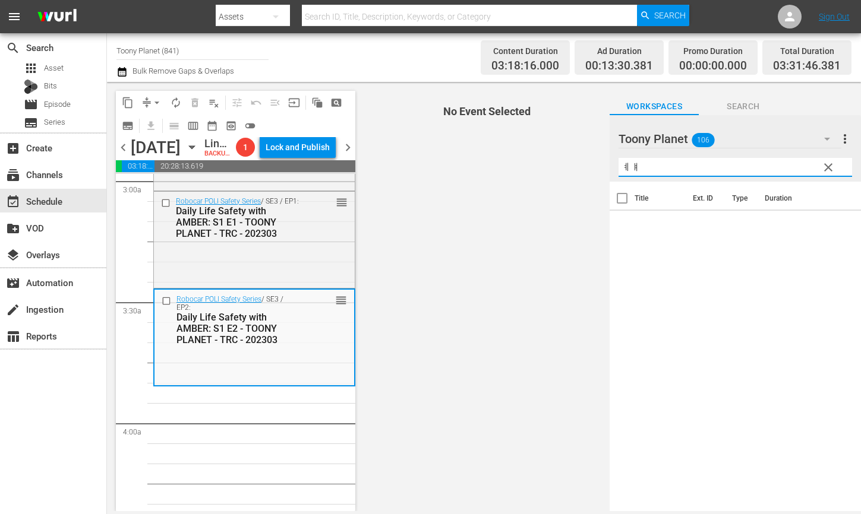
type input "ㅖ"
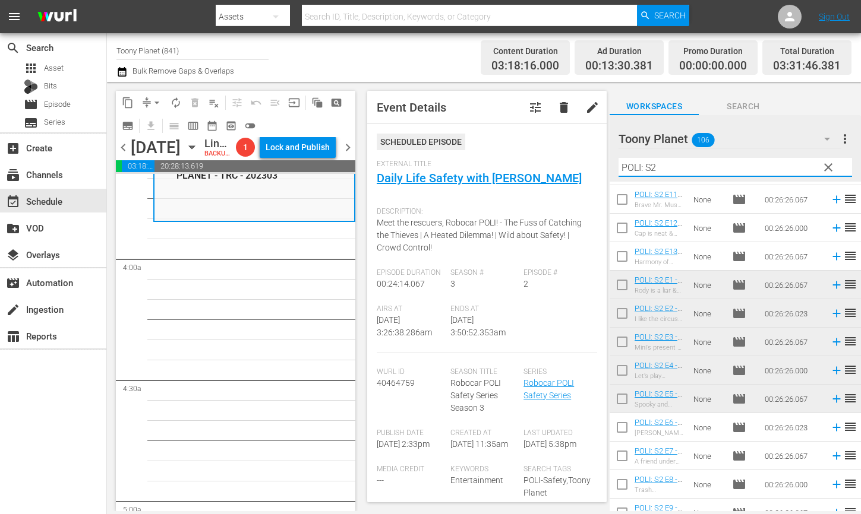
scroll to position [64, 0]
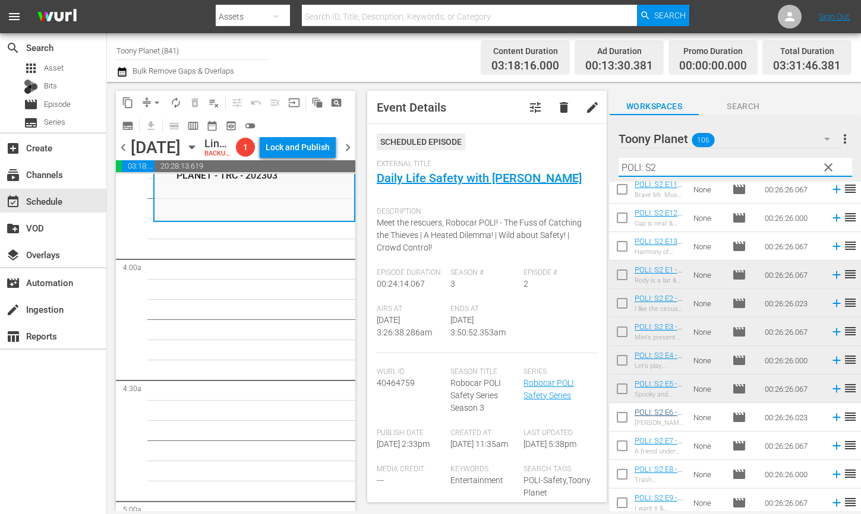
type input "POLI: S2"
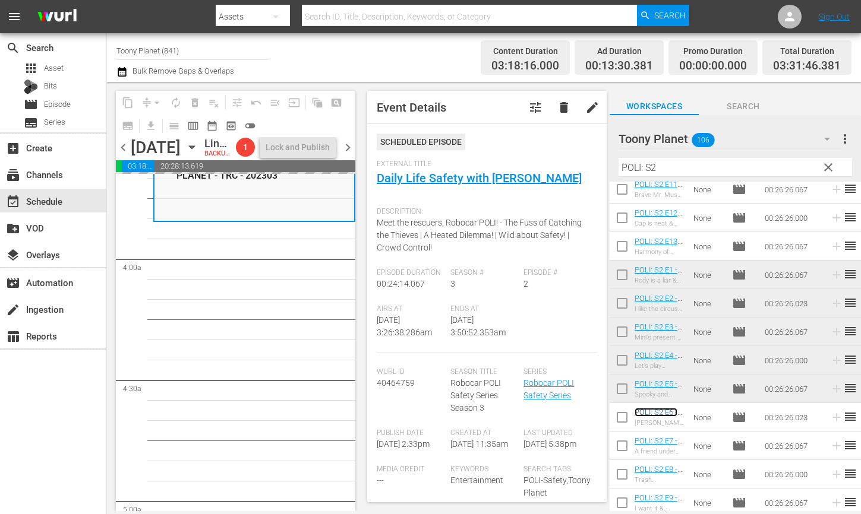
scroll to position [68, 0]
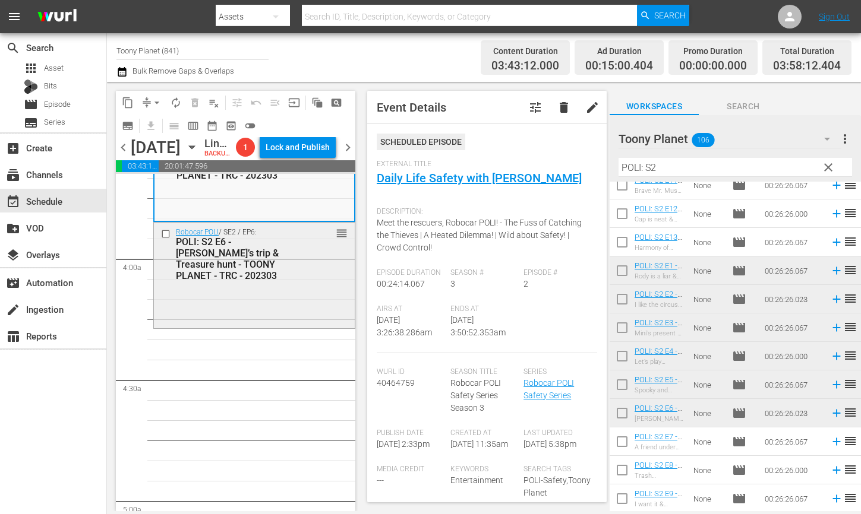
click at [270, 326] on div "Robocar POLI / SE2 / EP6: POLI: S2 E6 - Annie’s trip & Treasure hunt - TOONY PL…" at bounding box center [254, 274] width 201 height 103
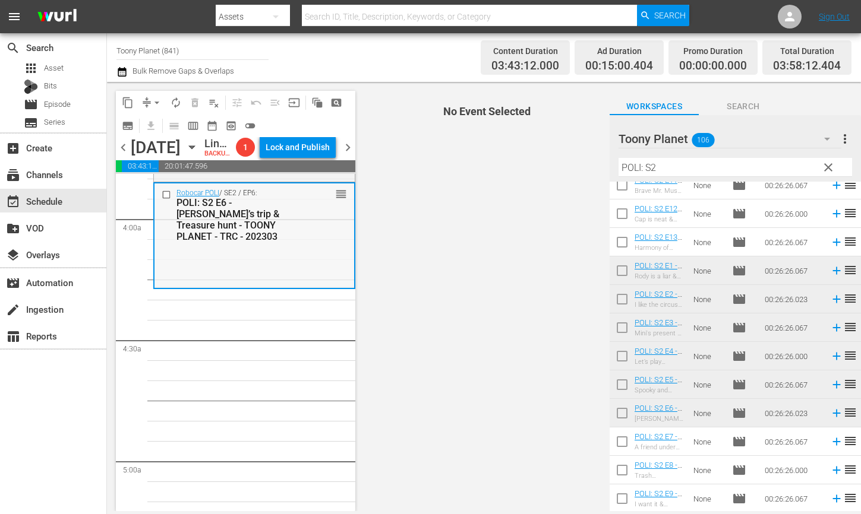
scroll to position [931, 0]
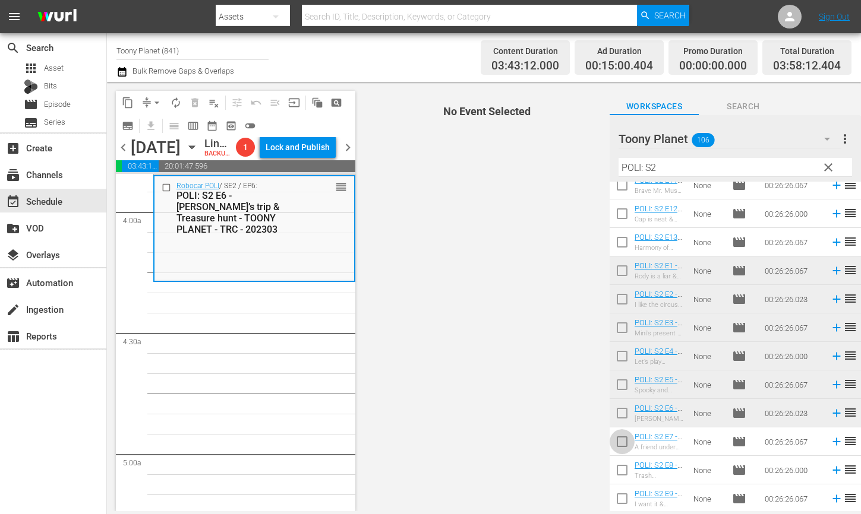
click at [625, 447] on input "checkbox" at bounding box center [621, 444] width 25 height 25
checkbox input "true"
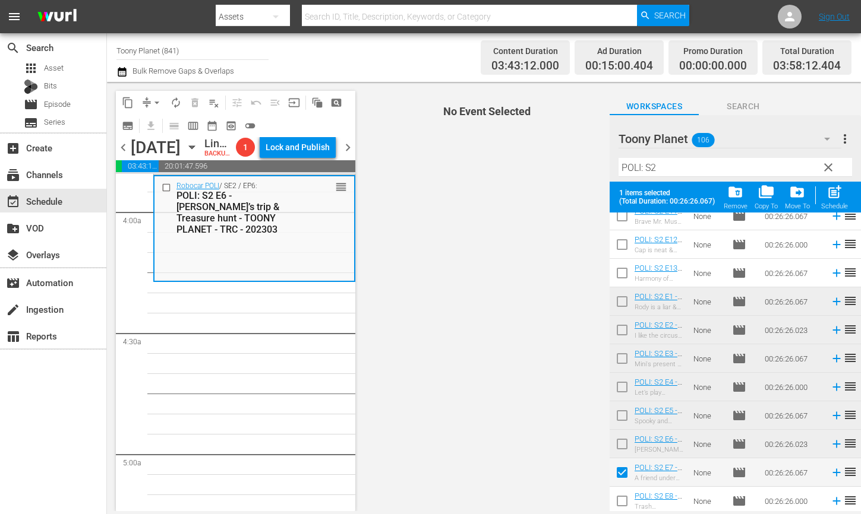
scroll to position [99, 0]
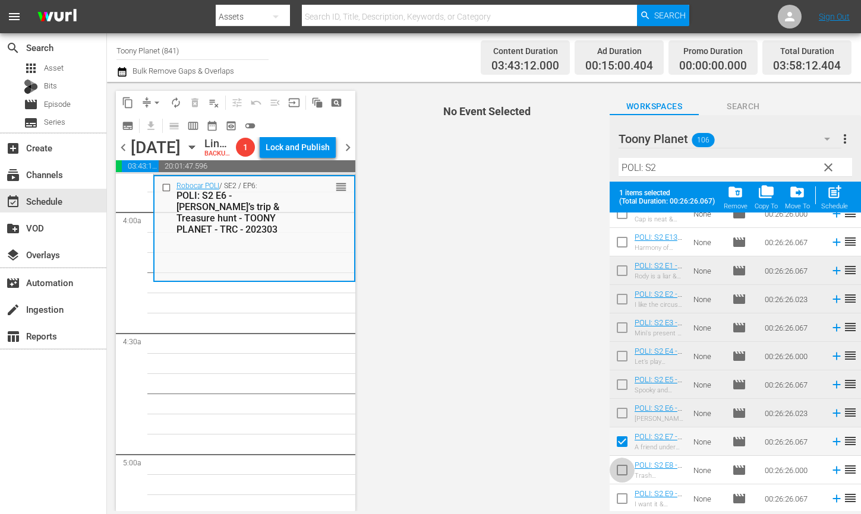
click at [618, 473] on input "checkbox" at bounding box center [621, 472] width 25 height 25
checkbox input "true"
click at [619, 497] on input "checkbox" at bounding box center [621, 501] width 25 height 25
checkbox input "true"
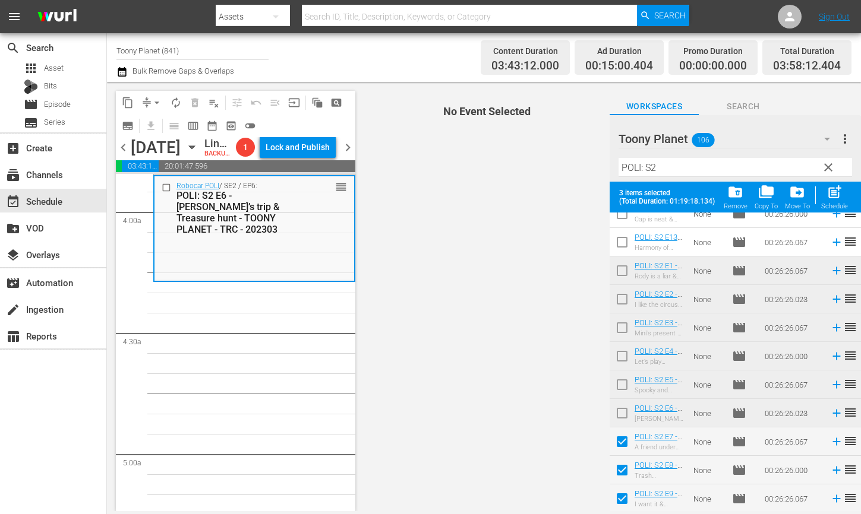
drag, startPoint x: 839, startPoint y: 192, endPoint x: 817, endPoint y: 216, distance: 31.5
click at [839, 192] on span "post_add" at bounding box center [834, 192] width 16 height 16
checkbox input "false"
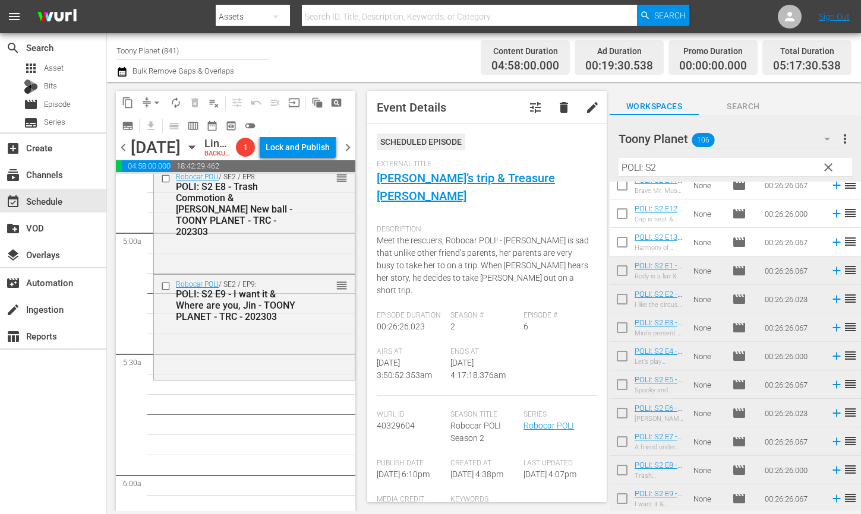
scroll to position [1164, 0]
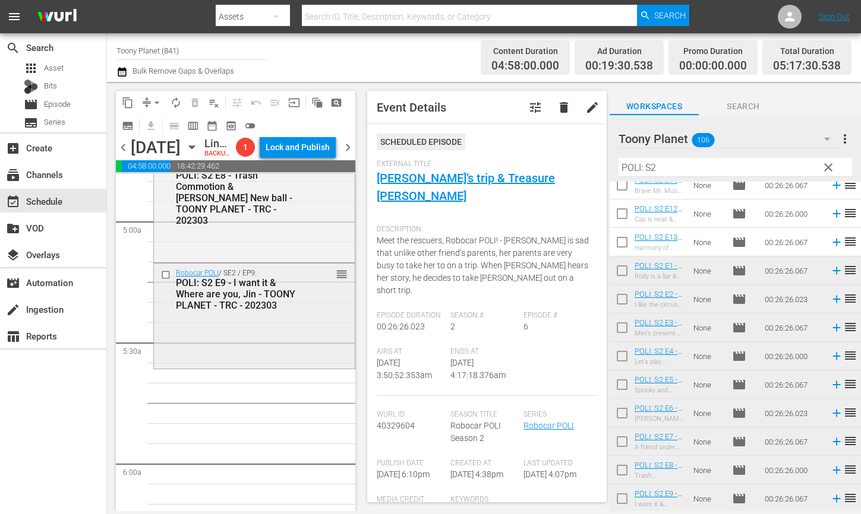
click at [267, 367] on div "Robocar POLI / SE2 / EP9: POLI: S2 E9 - I want it & Where are you, Jin - TOONY …" at bounding box center [254, 315] width 201 height 103
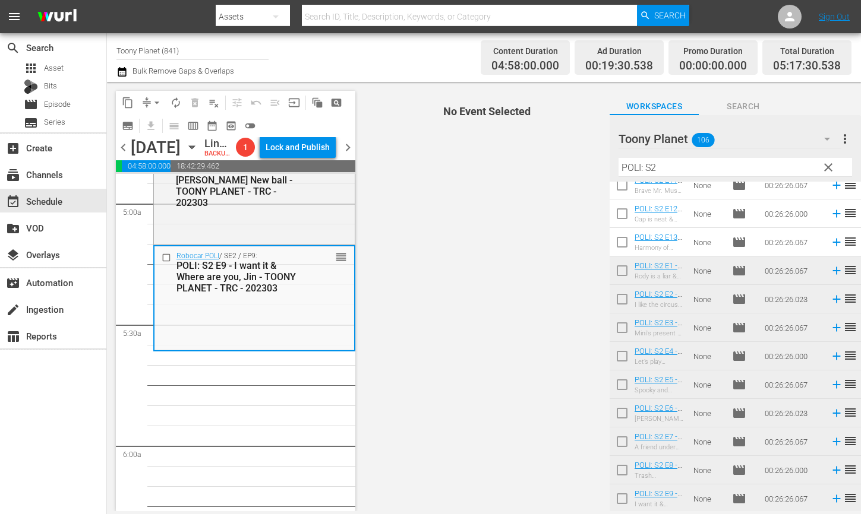
scroll to position [0, 0]
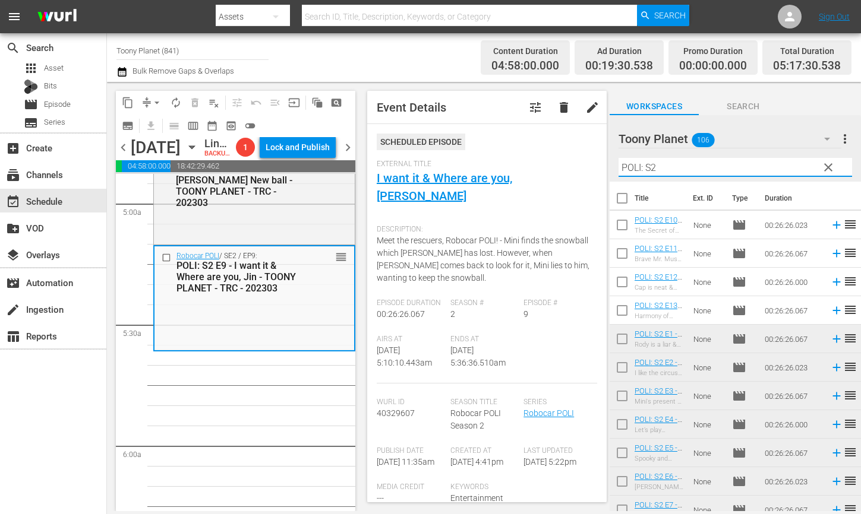
drag, startPoint x: 653, startPoint y: 172, endPoint x: 536, endPoint y: 157, distance: 117.9
click at [545, 158] on div "content_copy compress arrow_drop_down autorenew_outlined delete_forever_outline…" at bounding box center [484, 296] width 754 height 429
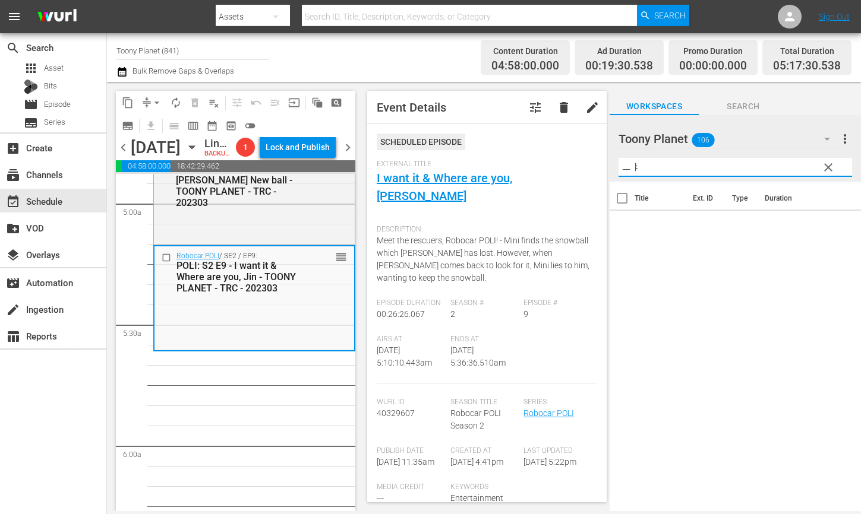
type input "ㅡ"
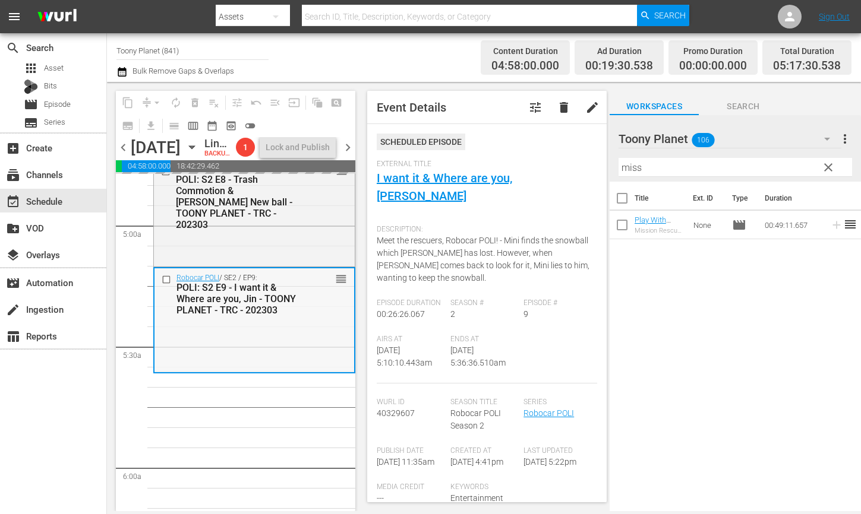
scroll to position [1159, 0]
drag, startPoint x: 653, startPoint y: 215, endPoint x: 96, endPoint y: 27, distance: 588.0
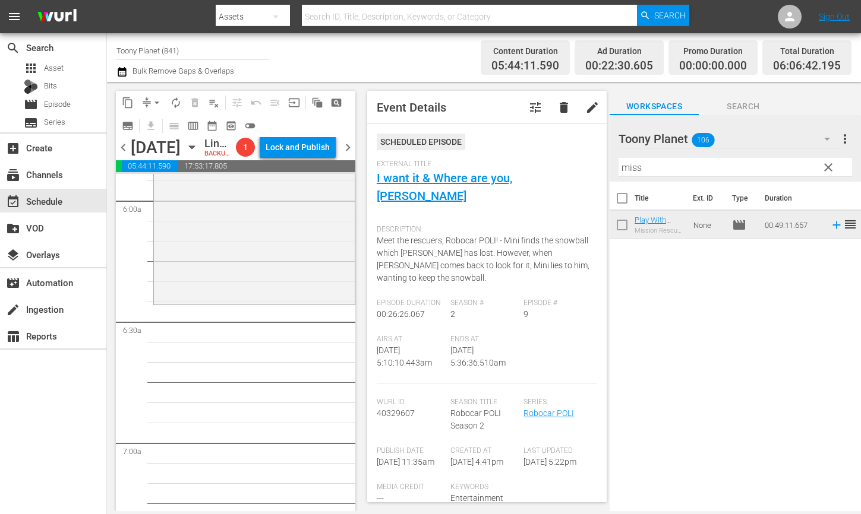
click at [230, 298] on div "Play With Robocar POLI / SE1 / EP4: Play With Robocar POLI - Mission Rescue Tea…" at bounding box center [254, 204] width 201 height 195
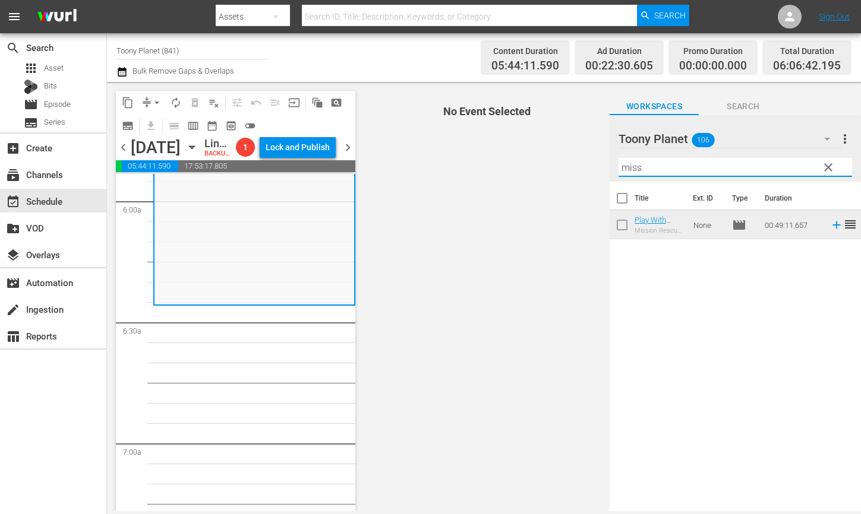
drag, startPoint x: 653, startPoint y: 173, endPoint x: 587, endPoint y: 160, distance: 67.2
click at [587, 160] on div "content_copy compress arrow_drop_down autorenew_outlined delete_forever_outline…" at bounding box center [484, 296] width 754 height 429
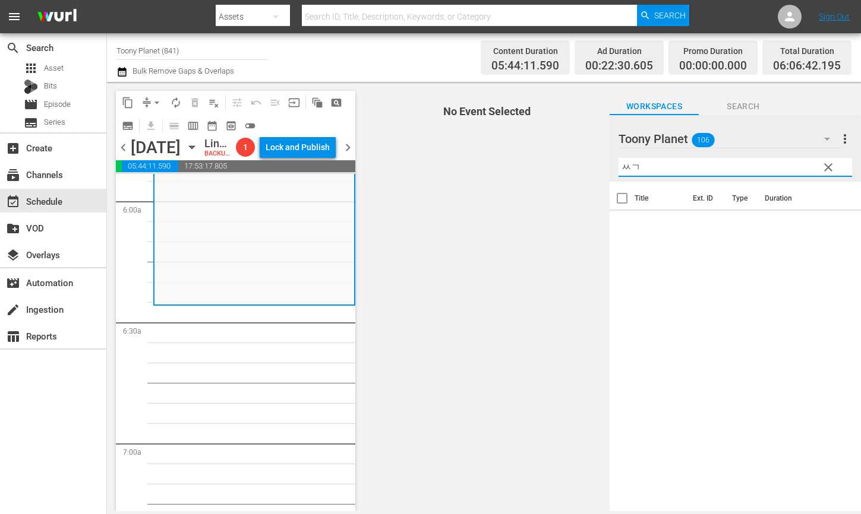
type input "ㅆ"
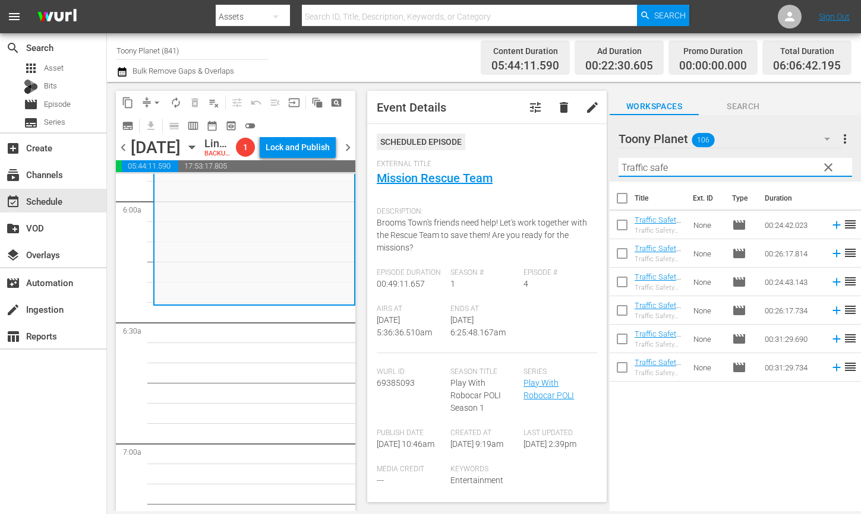
type input "Traffic safe"
drag, startPoint x: 317, startPoint y: 376, endPoint x: 505, endPoint y: 341, distance: 192.1
click at [621, 312] on input "checkbox" at bounding box center [621, 313] width 25 height 25
checkbox input "true"
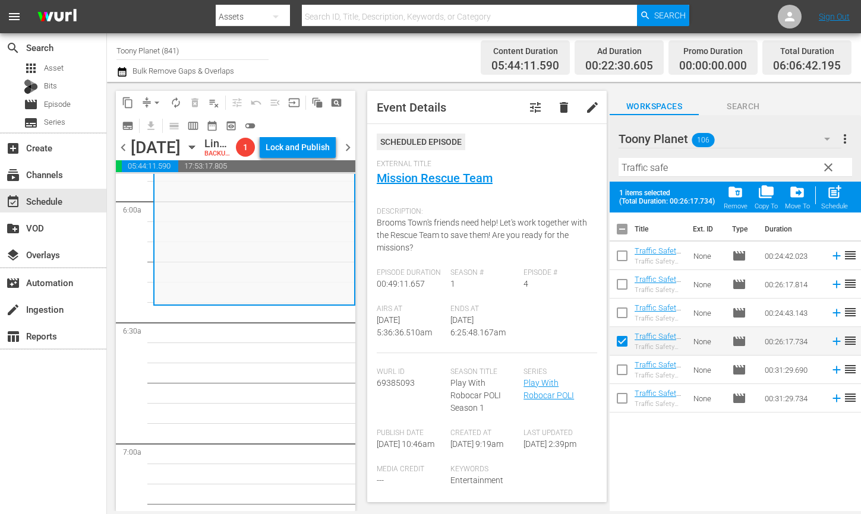
click at [617, 375] on input "checkbox" at bounding box center [621, 372] width 25 height 25
checkbox input "true"
drag, startPoint x: 617, startPoint y: 396, endPoint x: 634, endPoint y: 383, distance: 21.1
click at [617, 396] on input "checkbox" at bounding box center [621, 400] width 25 height 25
checkbox input "true"
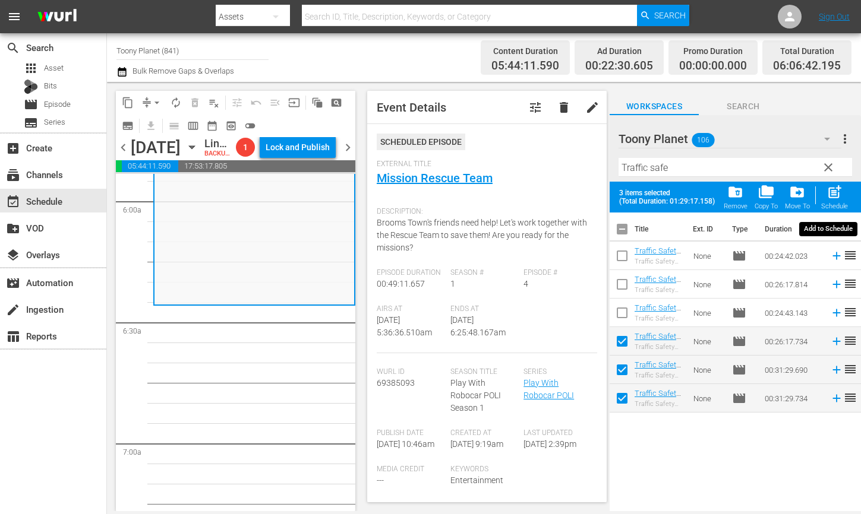
click at [838, 192] on span "post_add" at bounding box center [834, 192] width 16 height 16
checkbox input "false"
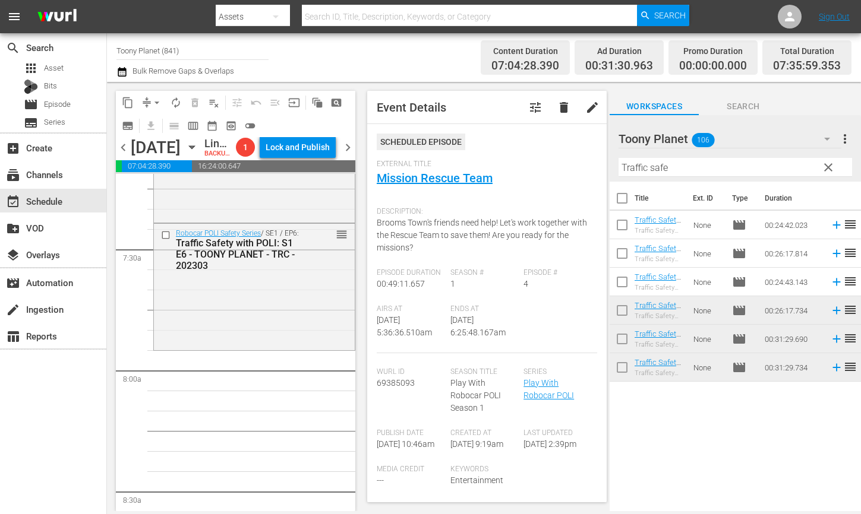
scroll to position [1770, 0]
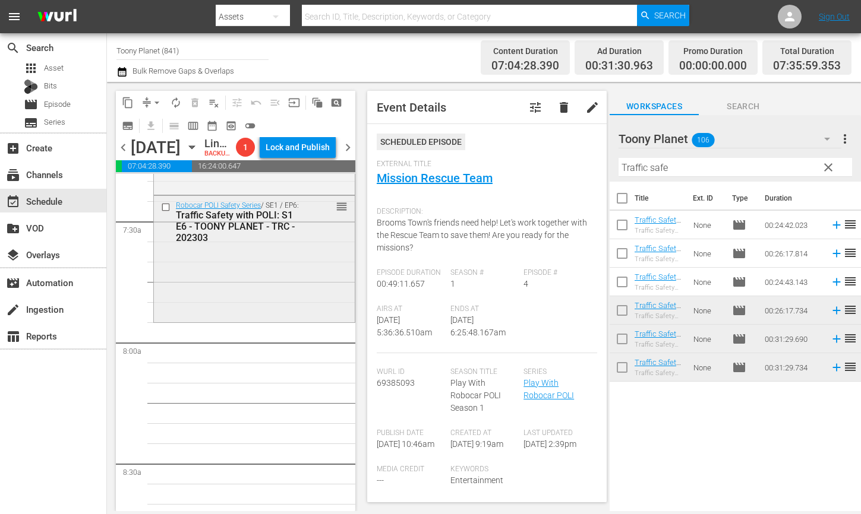
click at [237, 320] on div "Robocar POLI Safety Series / SE1 / EP6: Traffic Safety with POLI: S1 E6 - TOONY…" at bounding box center [254, 258] width 201 height 124
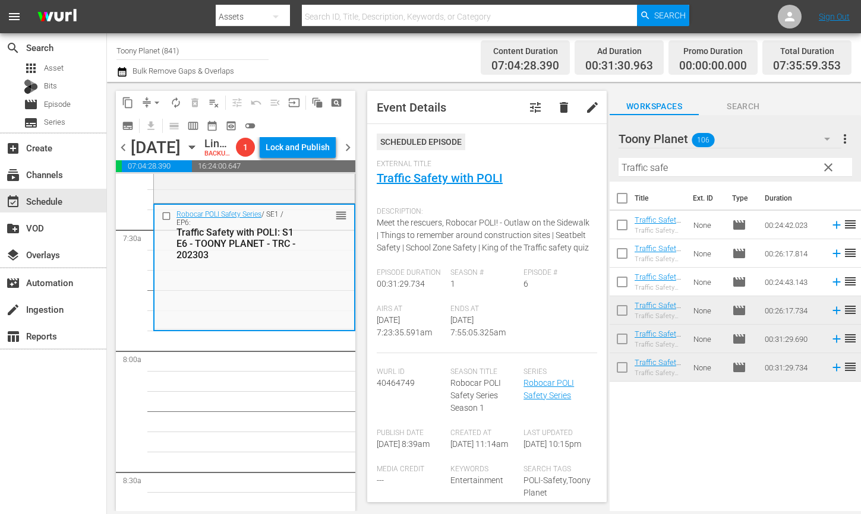
scroll to position [1762, 0]
click at [244, 314] on div "Robocar POLI Safety Series / SE1 / EP6: Traffic Safety with POLI: S1 E6 - TOONY…" at bounding box center [254, 266] width 200 height 124
click at [239, 326] on div "Robocar POLI Safety Series / SE1 / EP6: Traffic Safety with POLI: S1 E6 - TOONY…" at bounding box center [254, 266] width 200 height 124
drag, startPoint x: 688, startPoint y: 172, endPoint x: 564, endPoint y: 149, distance: 126.3
click at [564, 150] on div "content_copy compress arrow_drop_down autorenew_outlined delete_forever_outline…" at bounding box center [484, 296] width 754 height 429
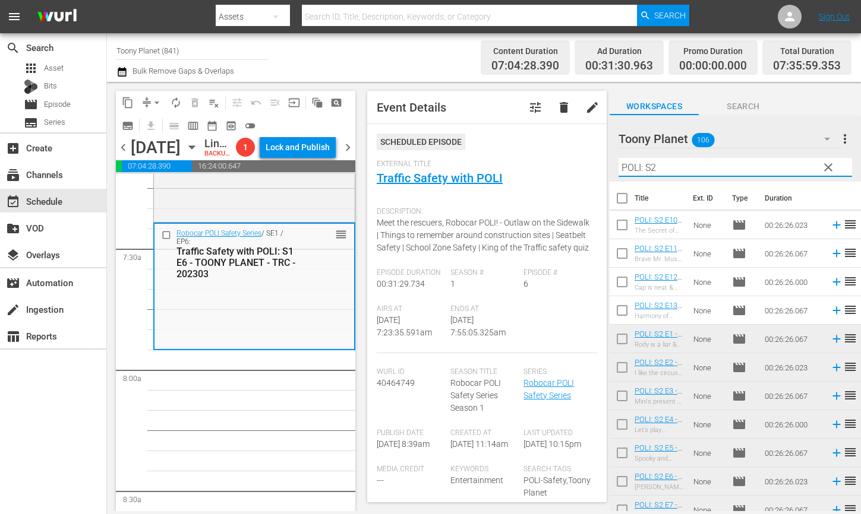
scroll to position [1745, 0]
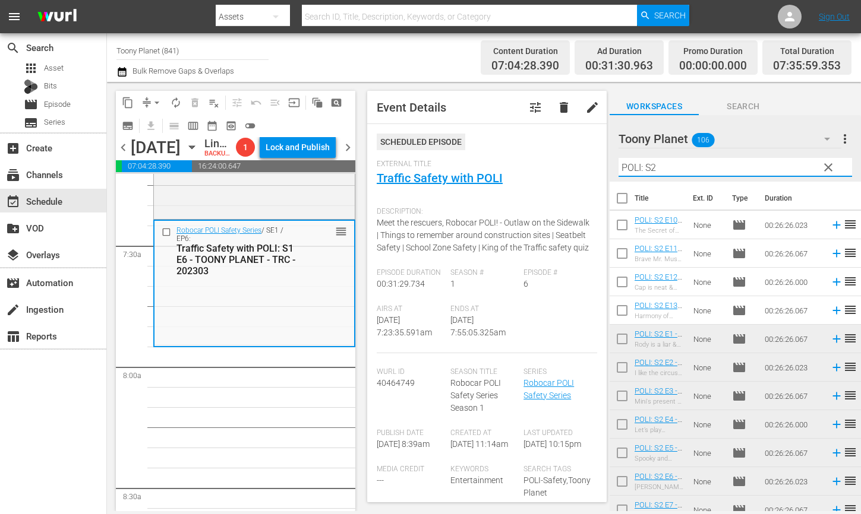
type input "POLI: S2"
click at [605, 224] on div "Event Details tune delete edit Scheduled Episode External Title Traffic Safety …" at bounding box center [486, 297] width 239 height 412
click at [616, 227] on input "checkbox" at bounding box center [621, 227] width 25 height 25
checkbox input "true"
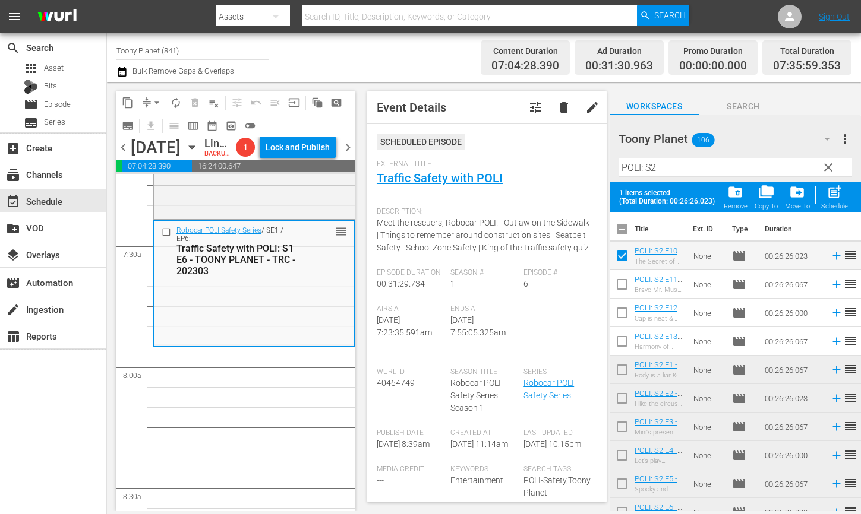
drag, startPoint x: 616, startPoint y: 283, endPoint x: 612, endPoint y: 321, distance: 38.2
click at [616, 283] on input "checkbox" at bounding box center [621, 286] width 25 height 25
checkbox input "true"
drag, startPoint x: 618, startPoint y: 308, endPoint x: 616, endPoint y: 328, distance: 20.8
click at [618, 308] on input "checkbox" at bounding box center [621, 315] width 25 height 25
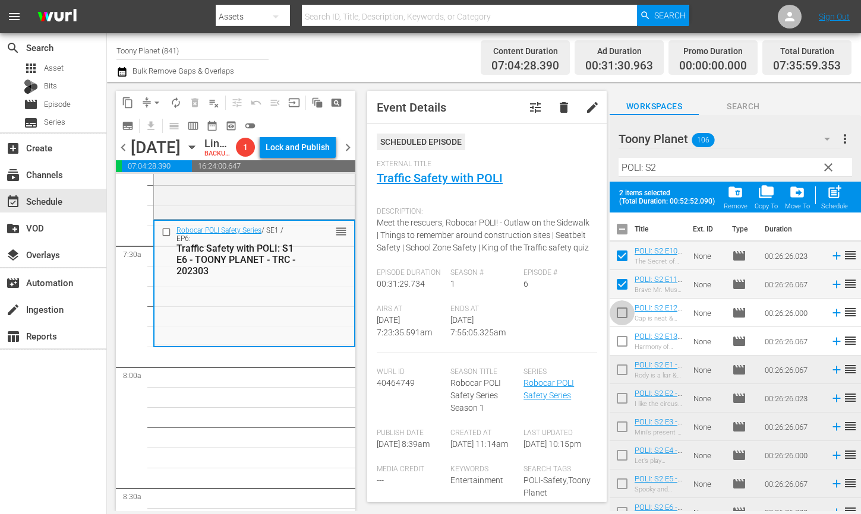
checkbox input "true"
click at [616, 343] on input "checkbox" at bounding box center [621, 343] width 25 height 25
checkbox input "true"
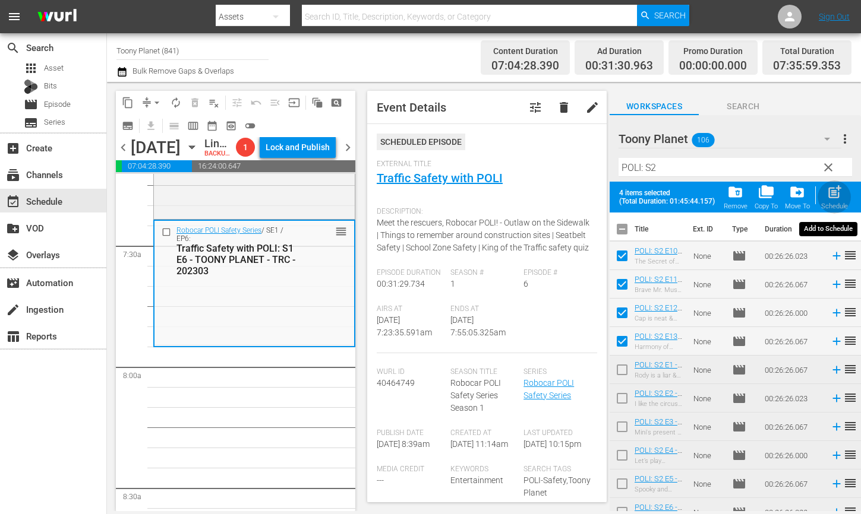
click at [828, 197] on span "post_add" at bounding box center [834, 192] width 16 height 16
checkbox input "false"
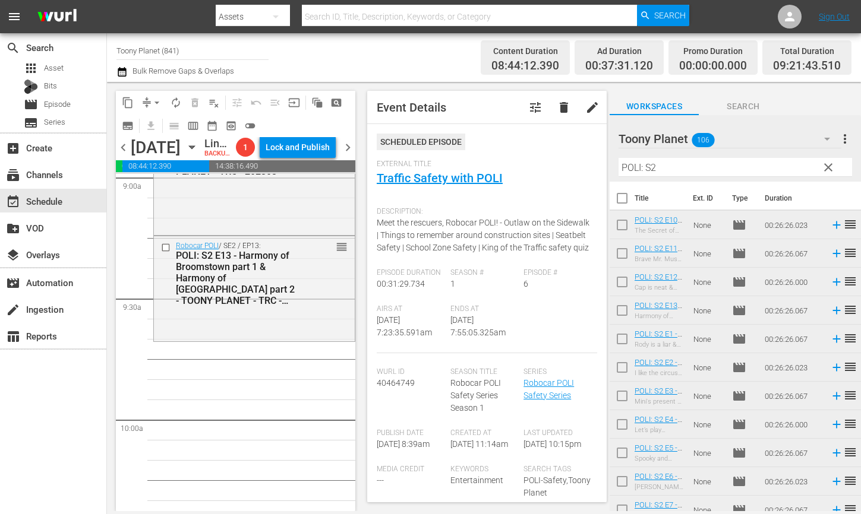
scroll to position [2209, 0]
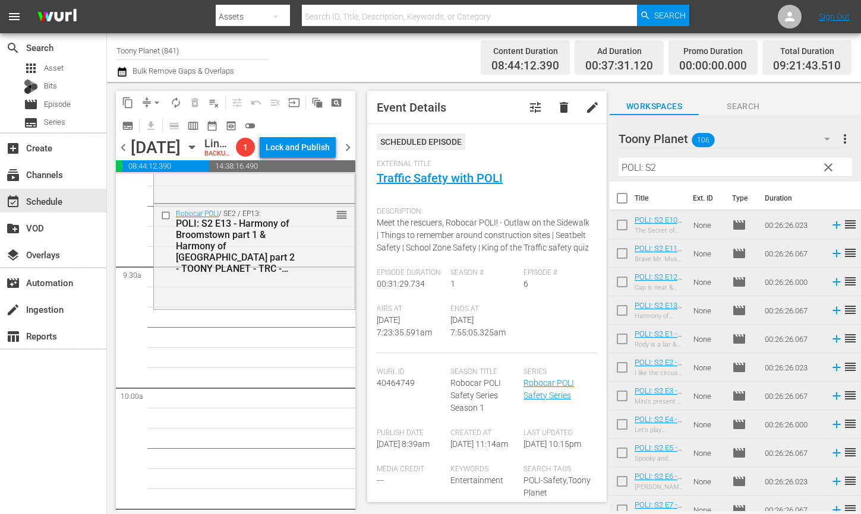
drag, startPoint x: 282, startPoint y: 347, endPoint x: 276, endPoint y: 349, distance: 6.2
click at [282, 310] on div "Robocar POLI / SE2 / EP13: POLI: S2 E13 - Harmony of Broomstown part 1 & Harmon…" at bounding box center [254, 257] width 202 height 106
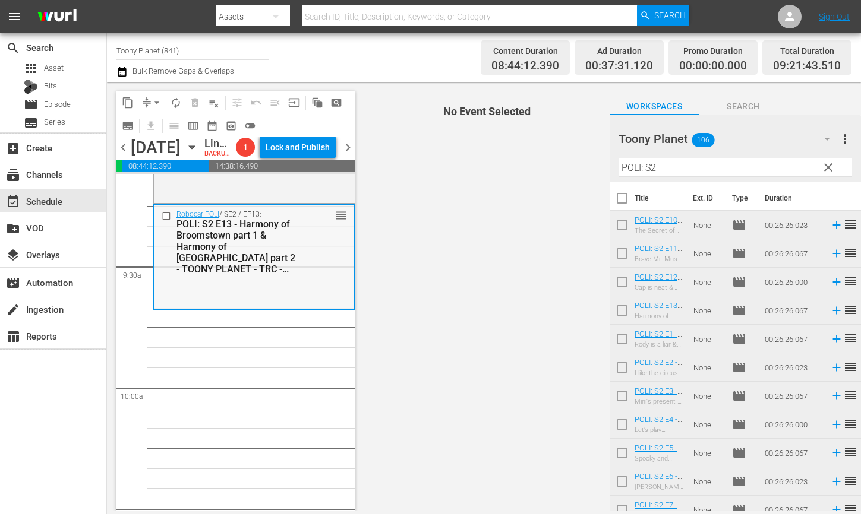
click at [239, 308] on div "Robocar POLI / SE2 / EP13: POLI: S2 E13 - Harmony of Broomstown part 1 & Harmon…" at bounding box center [254, 256] width 200 height 103
drag, startPoint x: 650, startPoint y: 166, endPoint x: 566, endPoint y: 153, distance: 85.4
click at [588, 156] on div "content_copy compress arrow_drop_down autorenew_outlined delete_forever_outline…" at bounding box center [484, 296] width 754 height 429
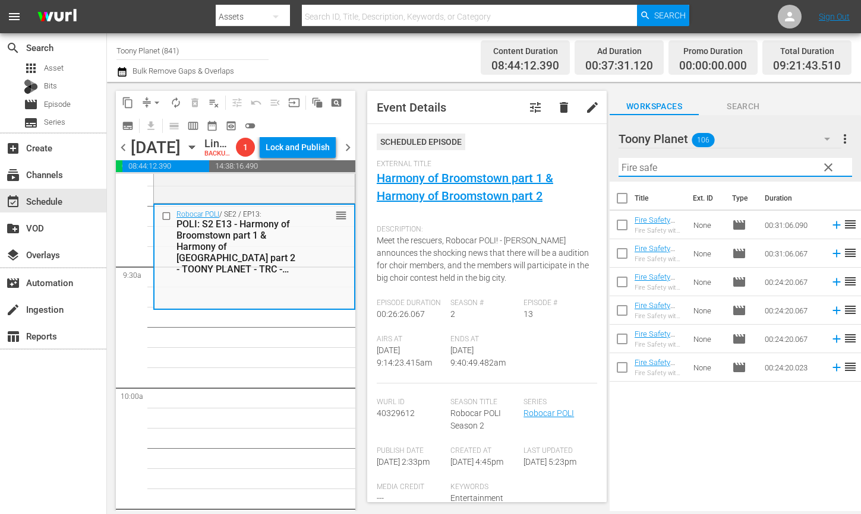
drag, startPoint x: 681, startPoint y: 170, endPoint x: 484, endPoint y: 153, distance: 197.3
click at [496, 157] on div "content_copy compress arrow_drop_down autorenew_outlined delete_forever_outline…" at bounding box center [484, 296] width 754 height 429
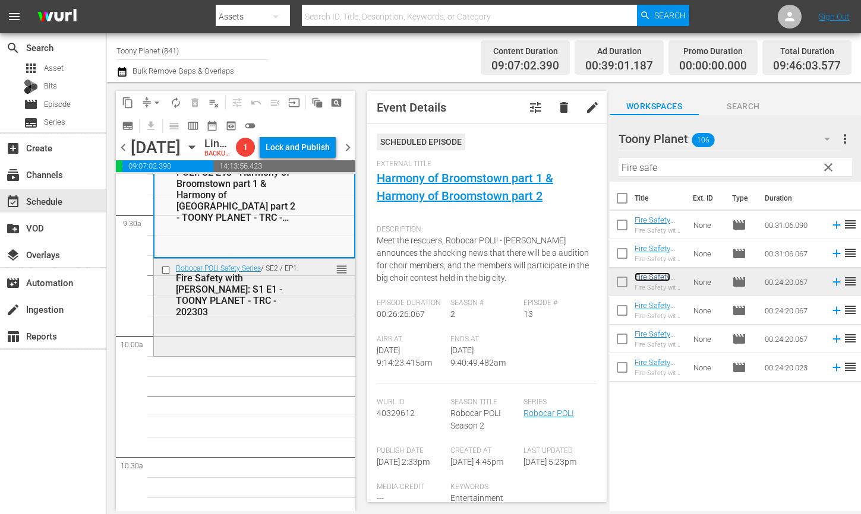
scroll to position [2275, 0]
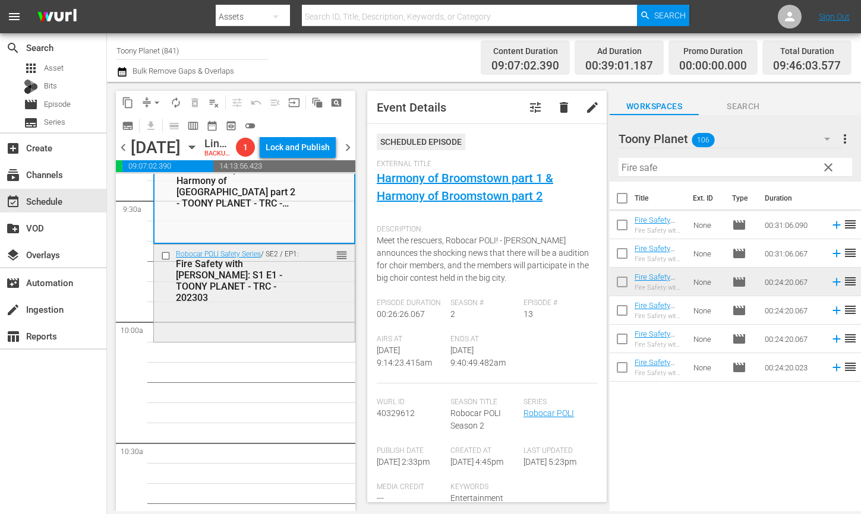
click at [246, 339] on div "Robocar POLI Safety Series / SE2 / EP1: Fire Safety with ROY: S1 E1 - TOONY PLA…" at bounding box center [254, 292] width 201 height 94
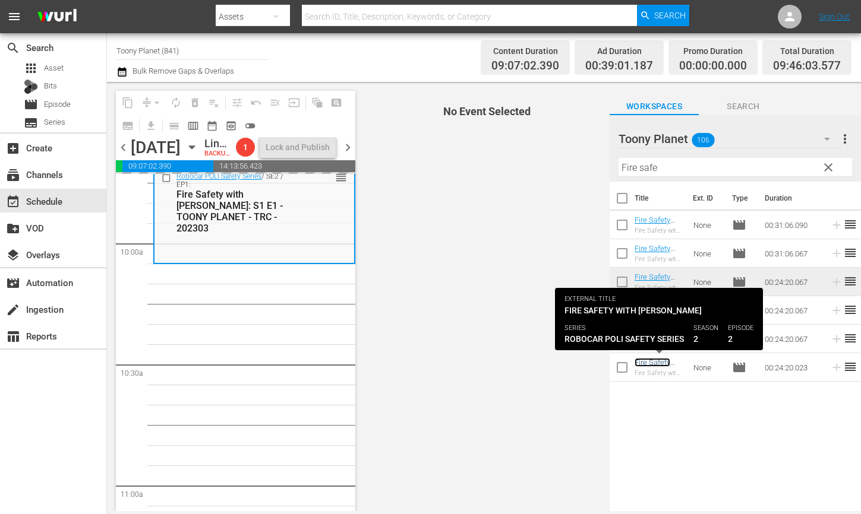
scroll to position [2370, 0]
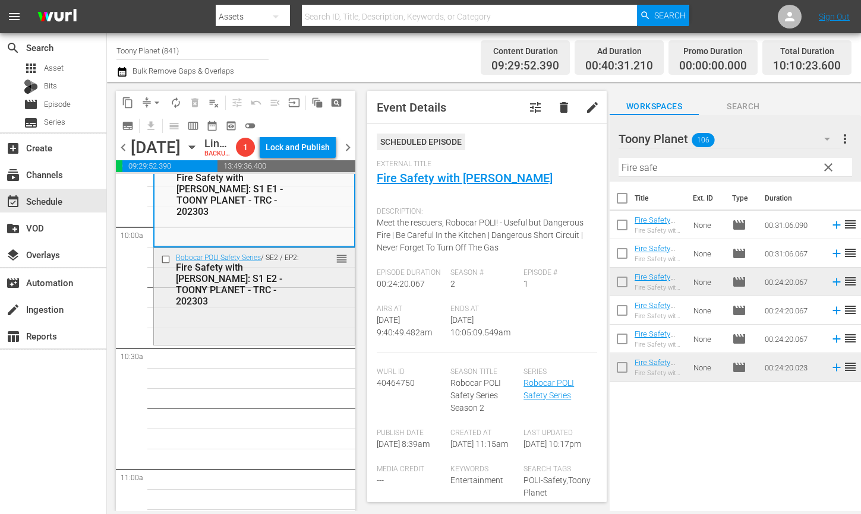
click at [295, 343] on div "Robocar POLI Safety Series / SE2 / EP2: Fire Safety with ROY: S1 E2 - TOONY PLA…" at bounding box center [254, 295] width 201 height 94
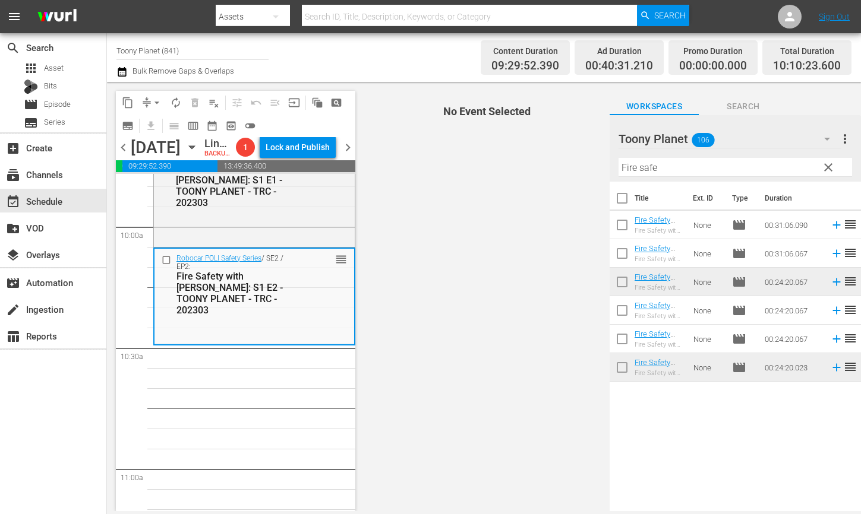
scroll to position [2339, 0]
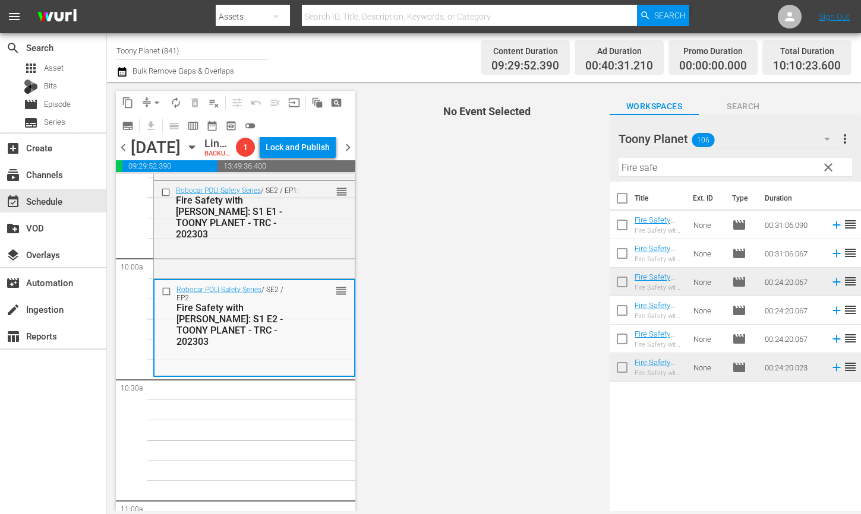
drag, startPoint x: 637, startPoint y: 160, endPoint x: 571, endPoint y: 153, distance: 66.2
click at [571, 153] on div "content_copy compress arrow_drop_down autorenew_outlined delete_forever_outline…" at bounding box center [484, 296] width 754 height 429
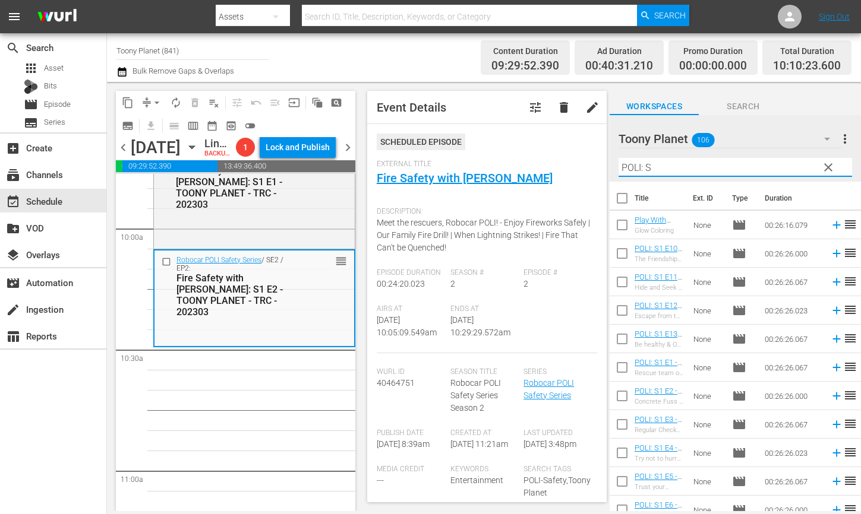
scroll to position [2431, 0]
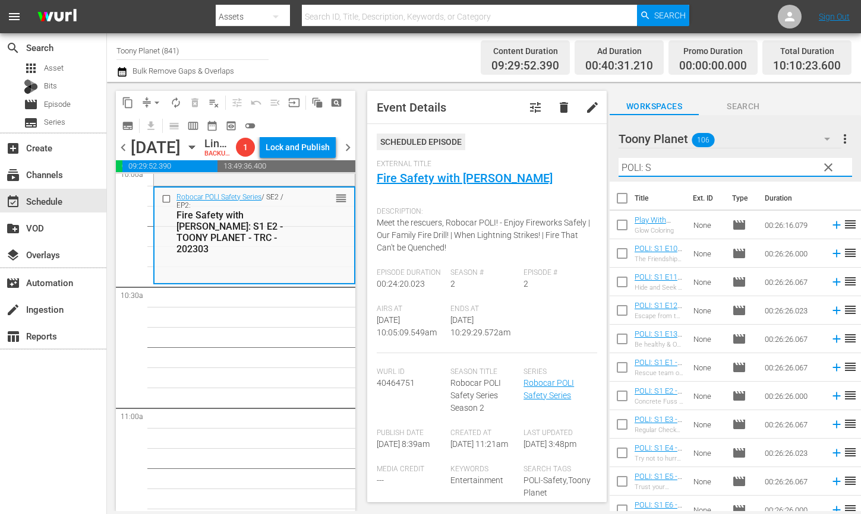
drag, startPoint x: 695, startPoint y: 163, endPoint x: 567, endPoint y: 154, distance: 129.1
click at [567, 154] on div "content_copy compress arrow_drop_down autorenew_outlined delete_forever_outline…" at bounding box center [484, 296] width 754 height 429
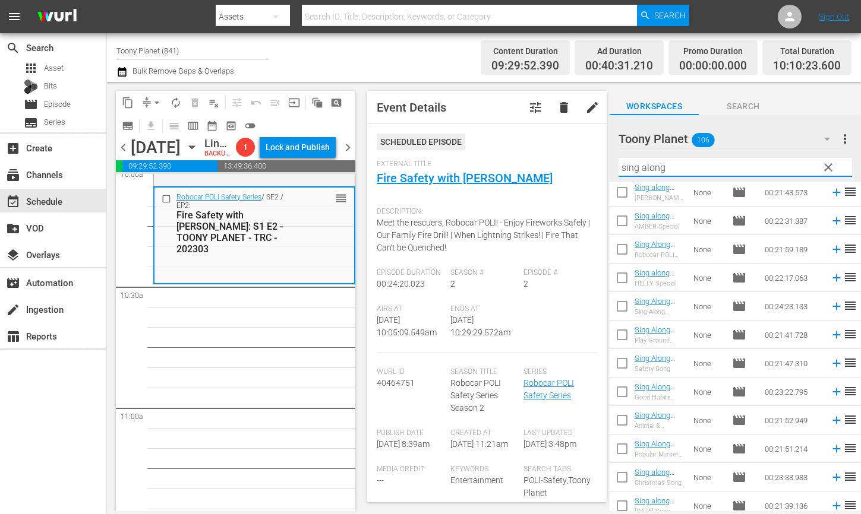
scroll to position [268, 0]
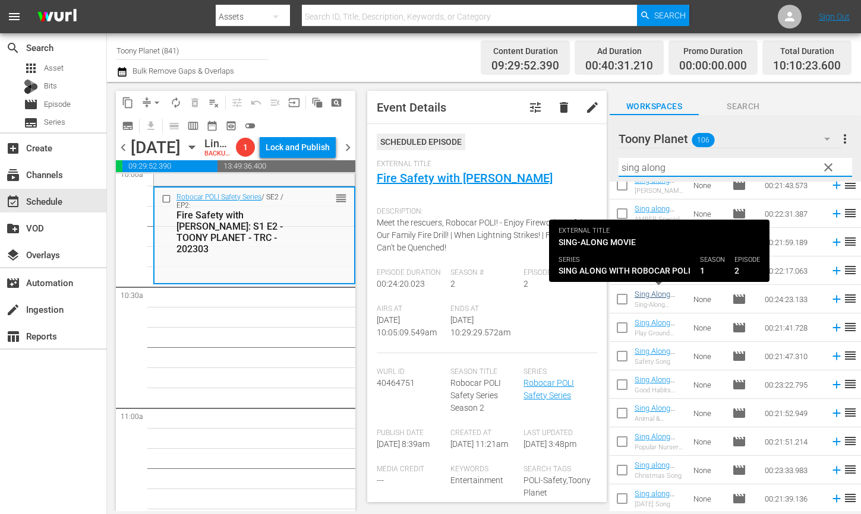
type input "sing along"
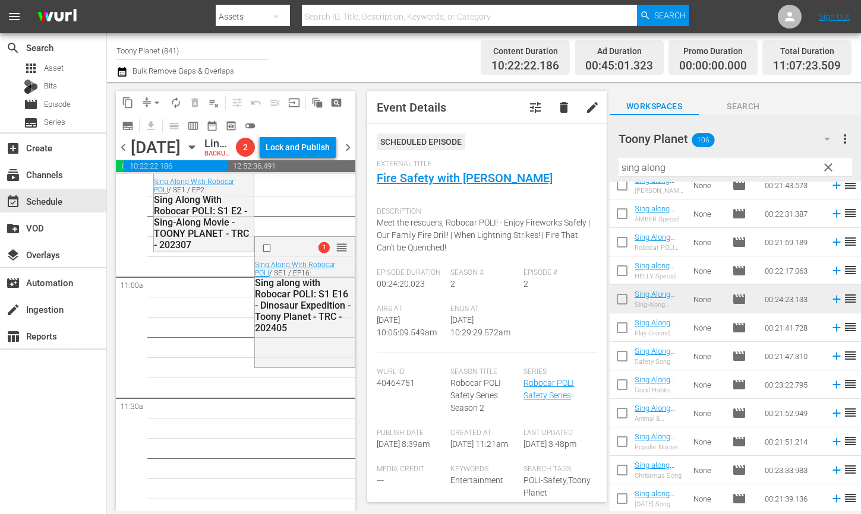
click at [621, 388] on input "checkbox" at bounding box center [621, 387] width 25 height 25
checkbox input "true"
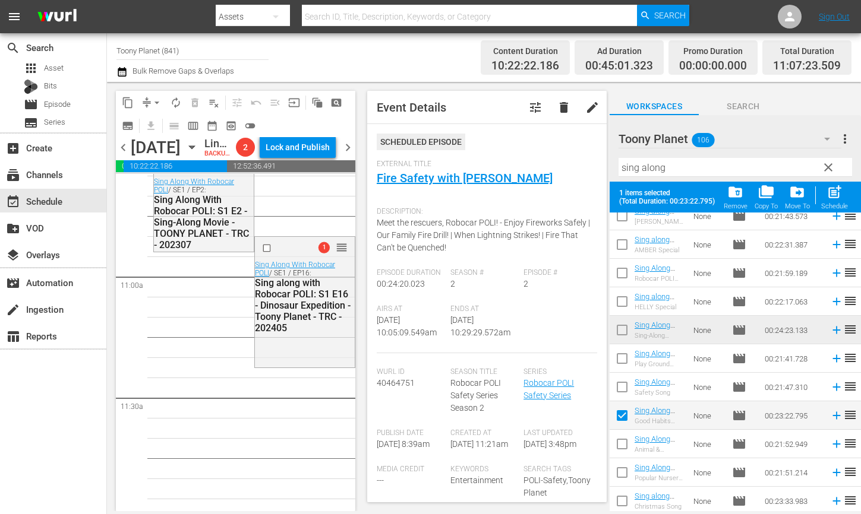
scroll to position [299, 0]
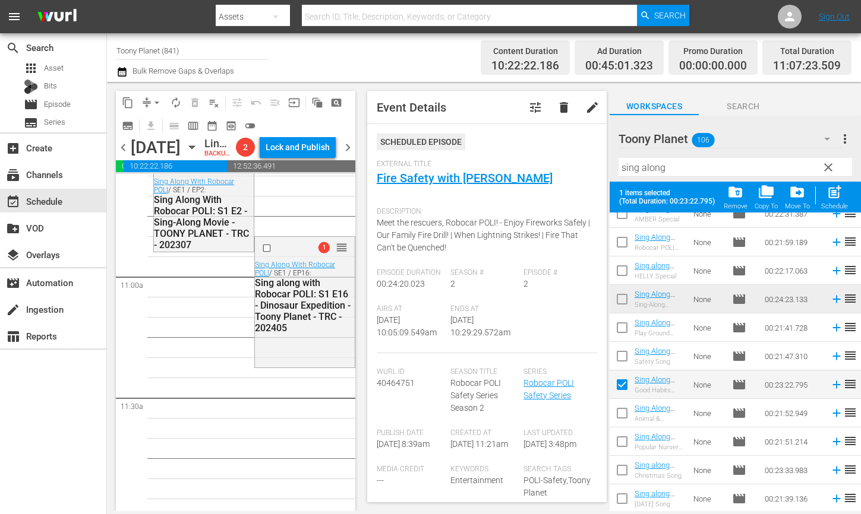
click at [625, 443] on input "checkbox" at bounding box center [621, 444] width 25 height 25
checkbox input "true"
click at [831, 197] on span "post_add" at bounding box center [834, 192] width 16 height 16
checkbox input "false"
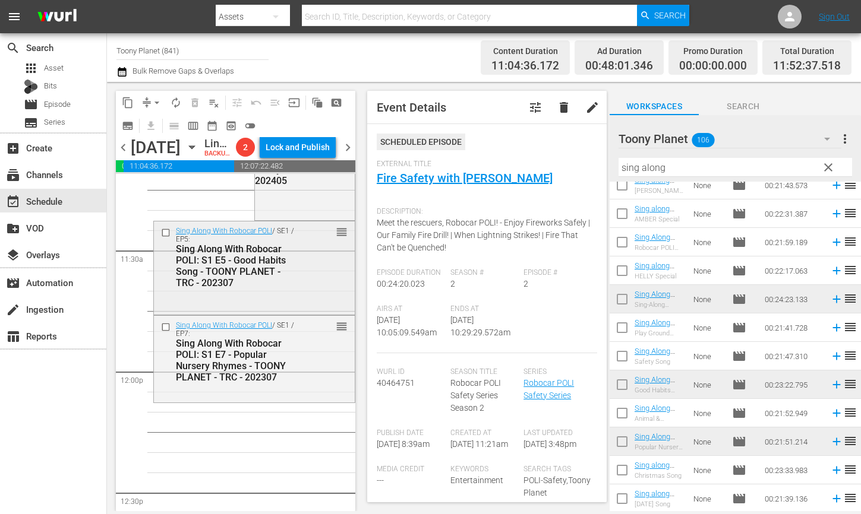
scroll to position [2714, 0]
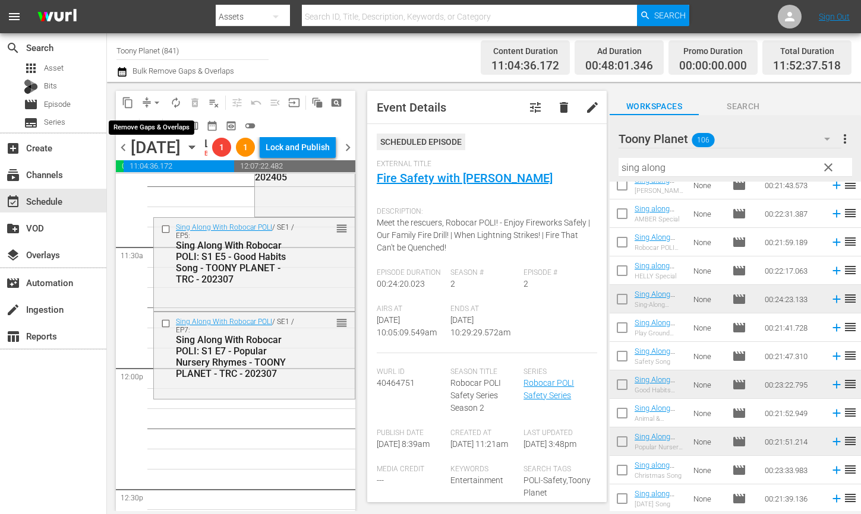
click at [154, 101] on span "arrow_drop_down" at bounding box center [157, 103] width 12 height 12
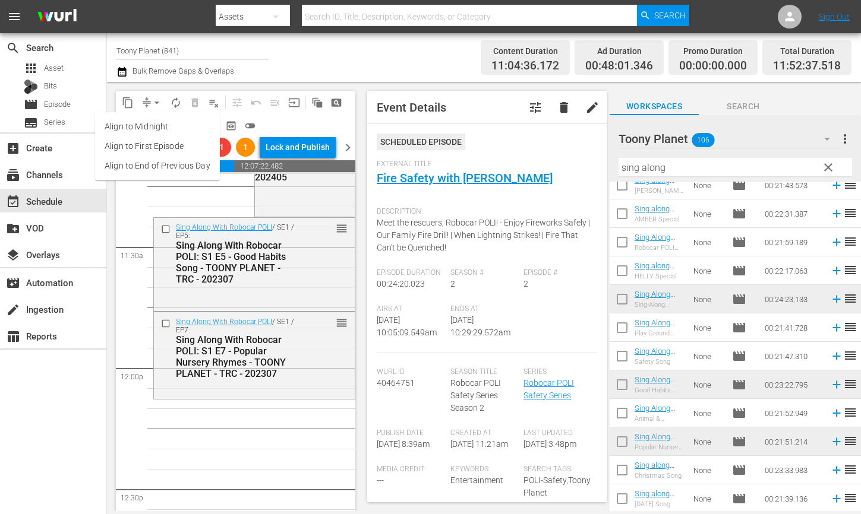
click at [175, 162] on li "Align to End of Previous Day" at bounding box center [157, 166] width 125 height 20
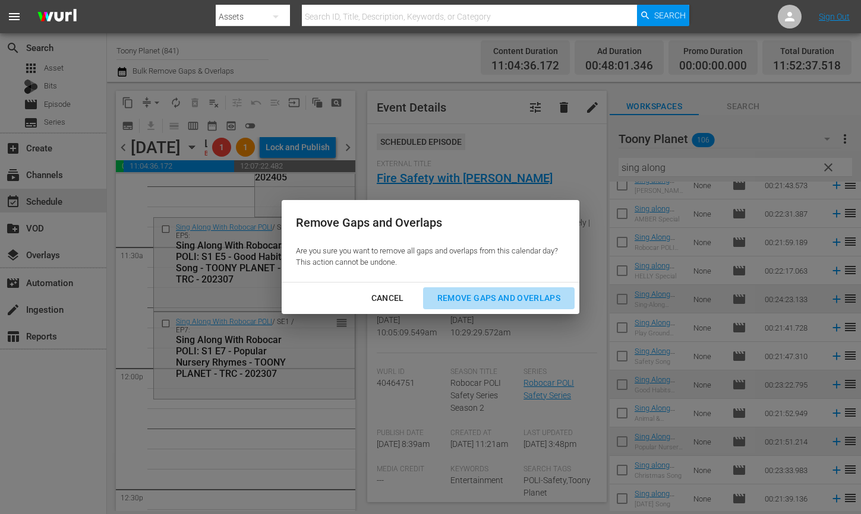
click at [524, 295] on div "Remove Gaps and Overlaps" at bounding box center [499, 298] width 142 height 15
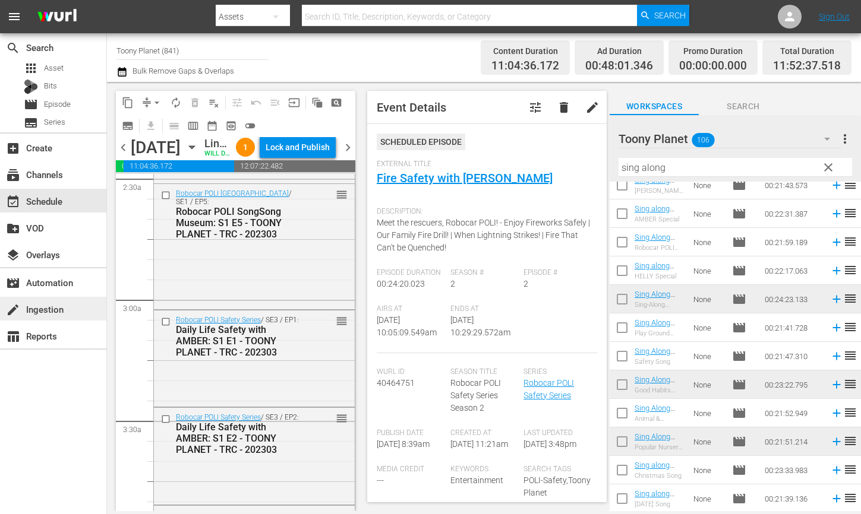
scroll to position [0, 0]
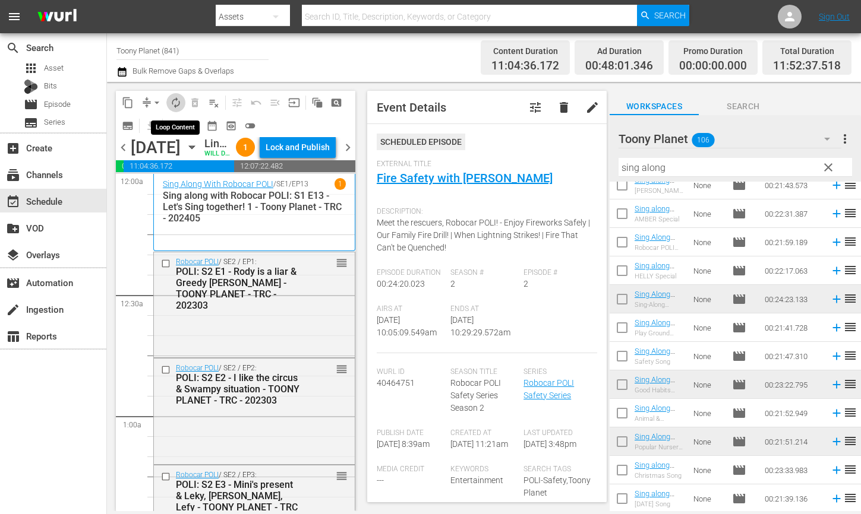
click at [175, 102] on span "autorenew_outlined" at bounding box center [176, 103] width 12 height 12
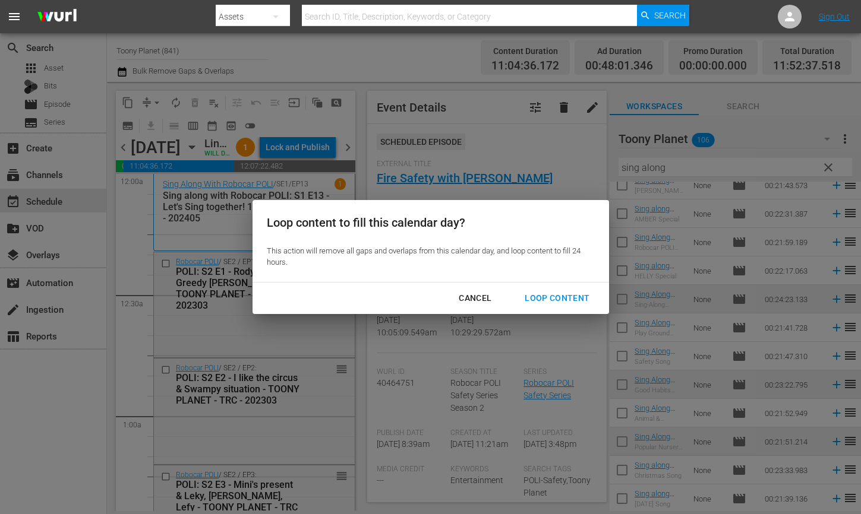
click at [573, 297] on div "Loop Content" at bounding box center [557, 298] width 84 height 15
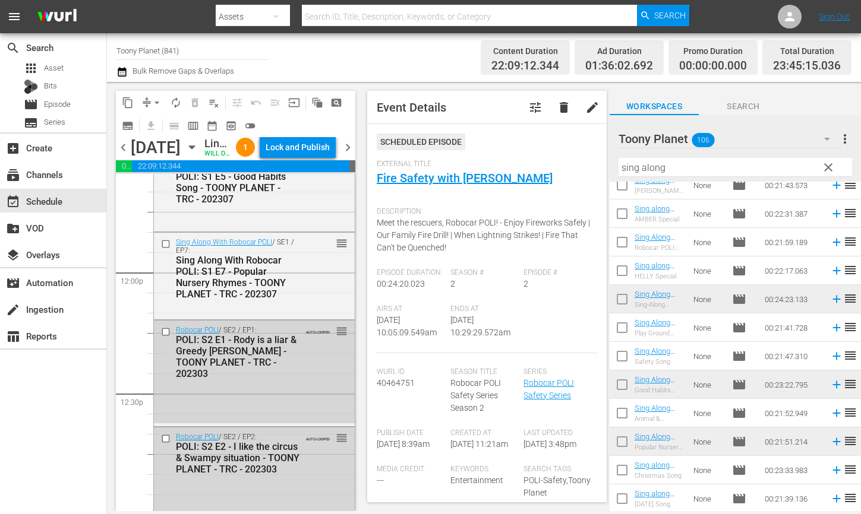
scroll to position [2804, 0]
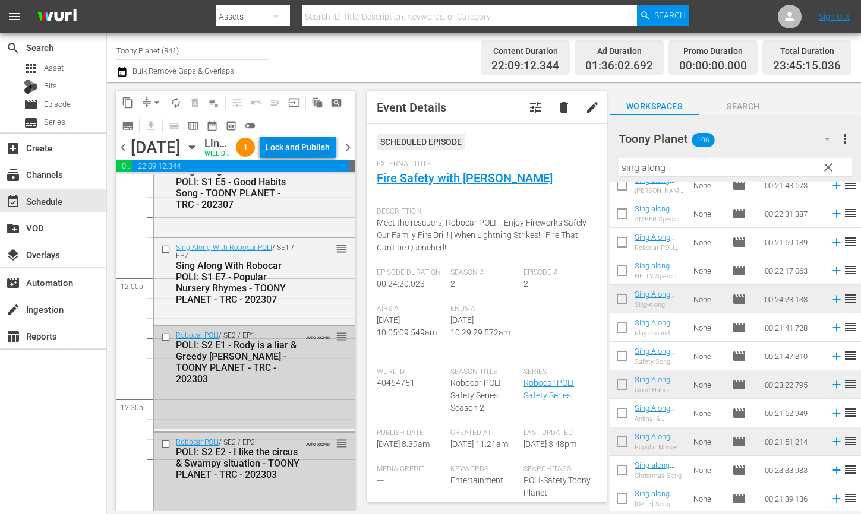
click at [320, 156] on div "Lock and Publish" at bounding box center [297, 147] width 64 height 21
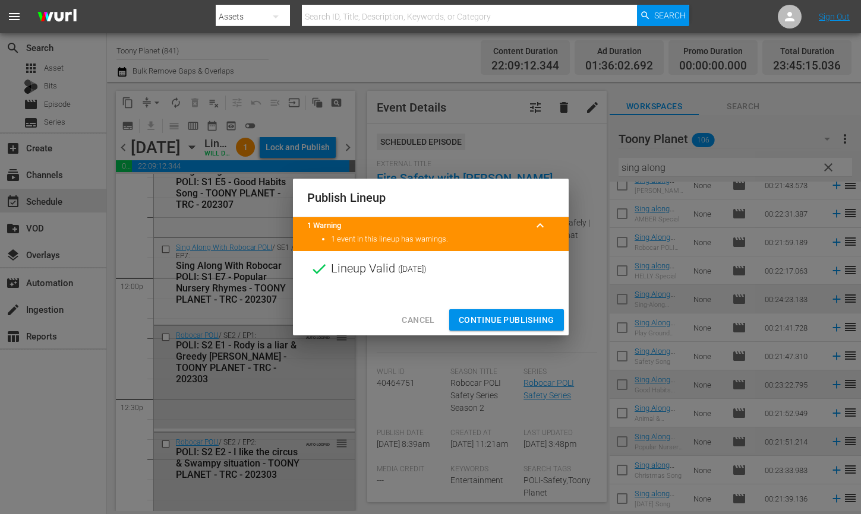
click at [494, 319] on span "Continue Publishing" at bounding box center [506, 320] width 96 height 15
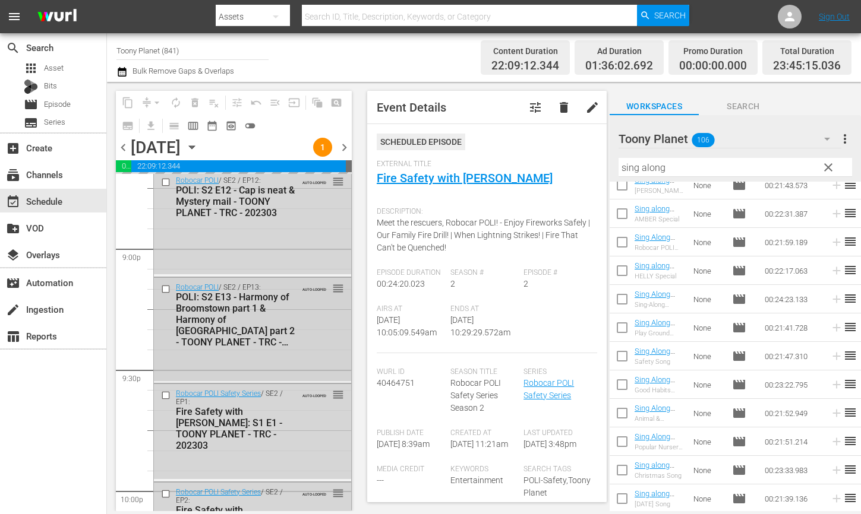
scroll to position [5037, 0]
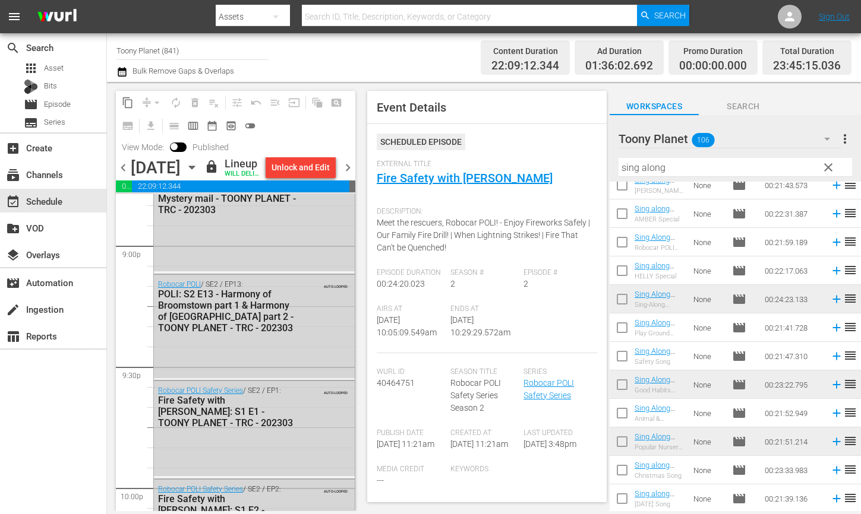
drag, startPoint x: 673, startPoint y: 163, endPoint x: 592, endPoint y: 148, distance: 82.6
click at [599, 151] on div "content_copy compress arrow_drop_down autorenew_outlined delete_forever_outline…" at bounding box center [484, 296] width 754 height 429
paste input "Songs"
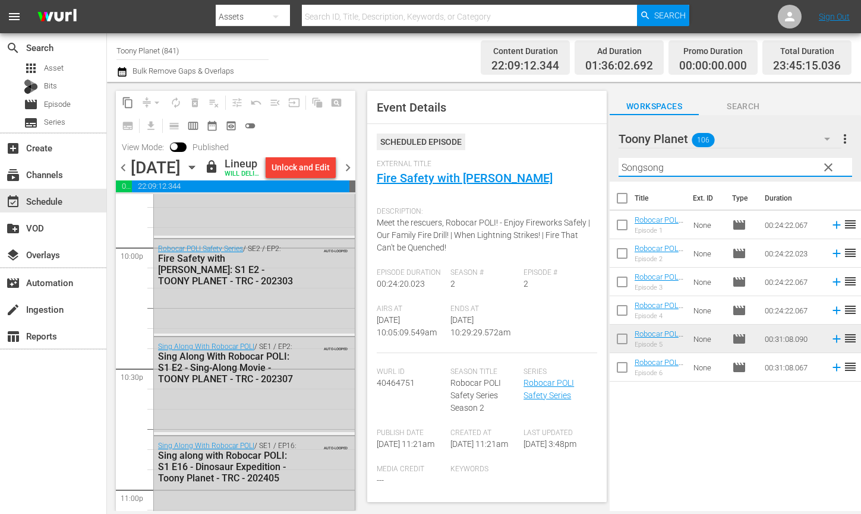
scroll to position [5270, 0]
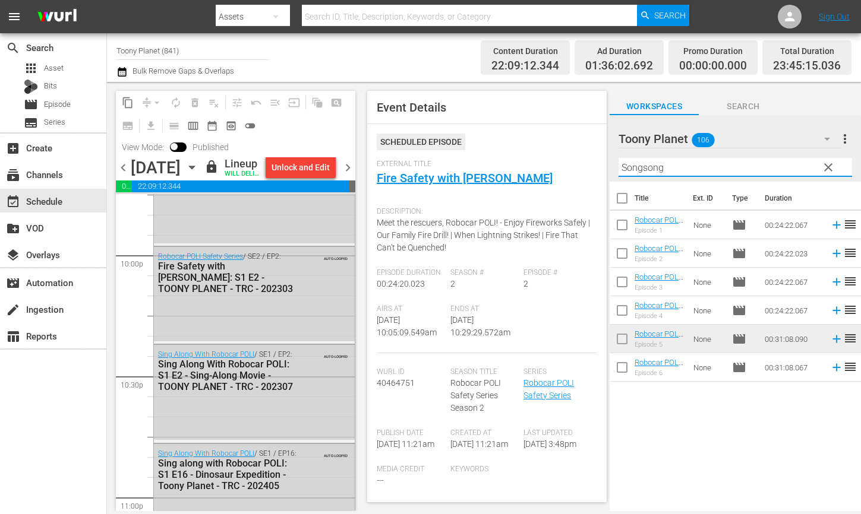
drag, startPoint x: 692, startPoint y: 167, endPoint x: 581, endPoint y: 148, distance: 112.2
click at [565, 148] on div "content_copy compress arrow_drop_down autorenew_outlined delete_forever_outline…" at bounding box center [484, 296] width 754 height 429
paste input "Amber"
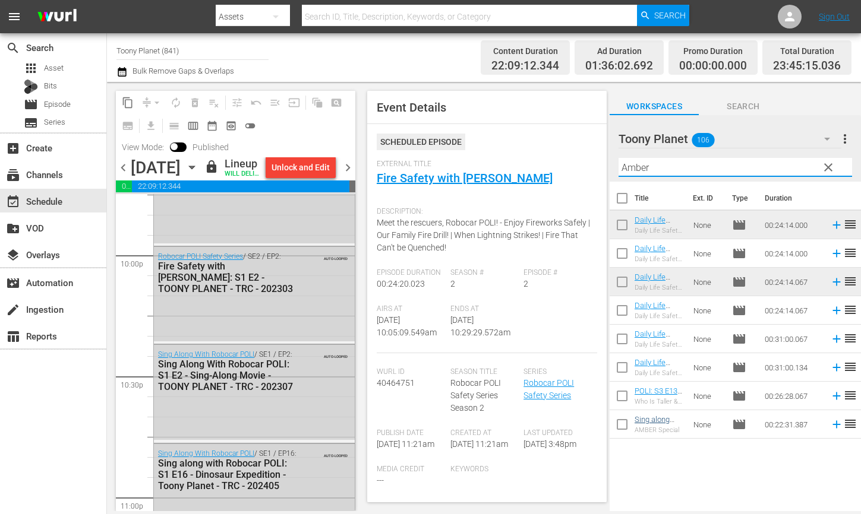
click at [686, 461] on div "Title Ext. ID Type Duration Daily Life Safety with AMBER: S1 E1 - TOONY PLANET …" at bounding box center [734, 347] width 251 height 331
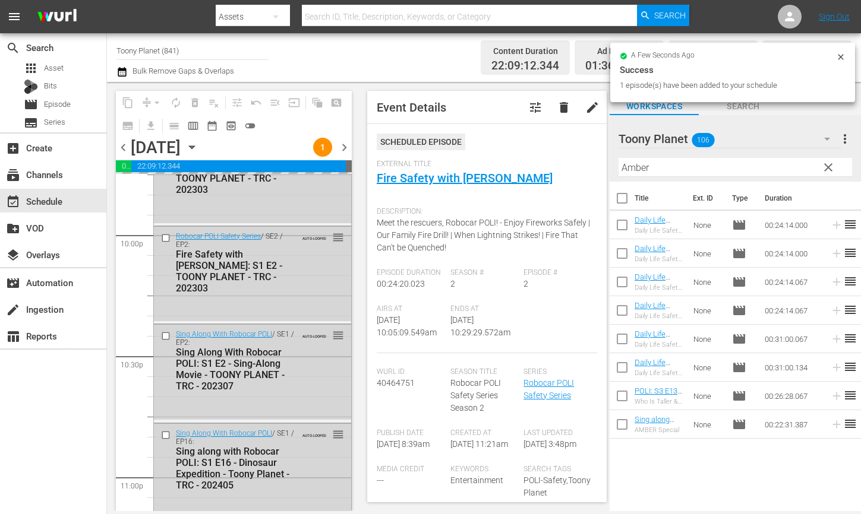
scroll to position [5514, 0]
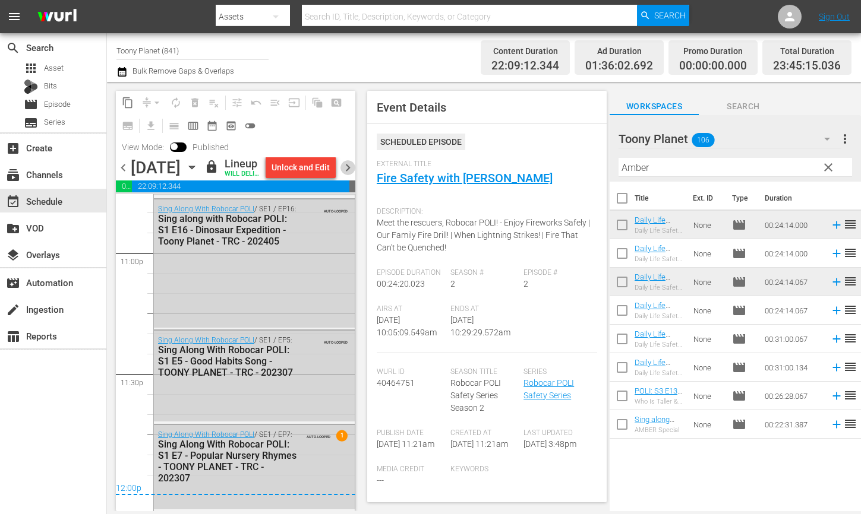
click at [350, 175] on span "chevron_right" at bounding box center [347, 167] width 15 height 15
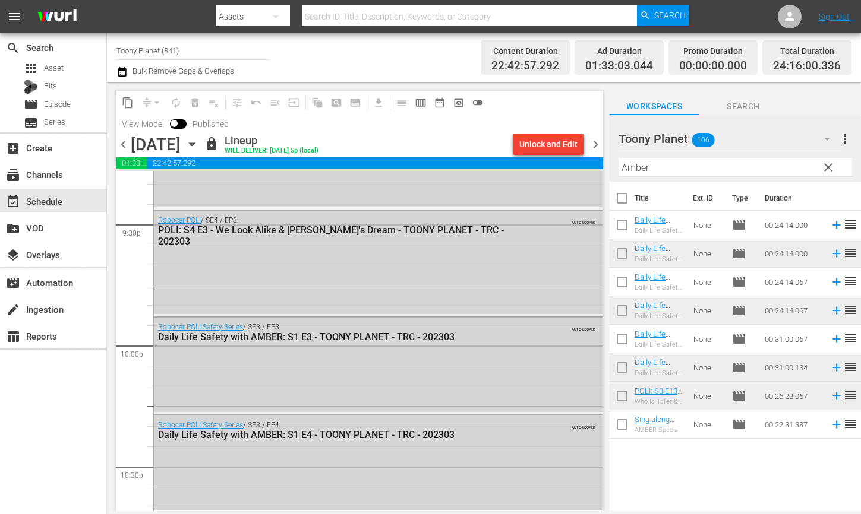
scroll to position [5119, 0]
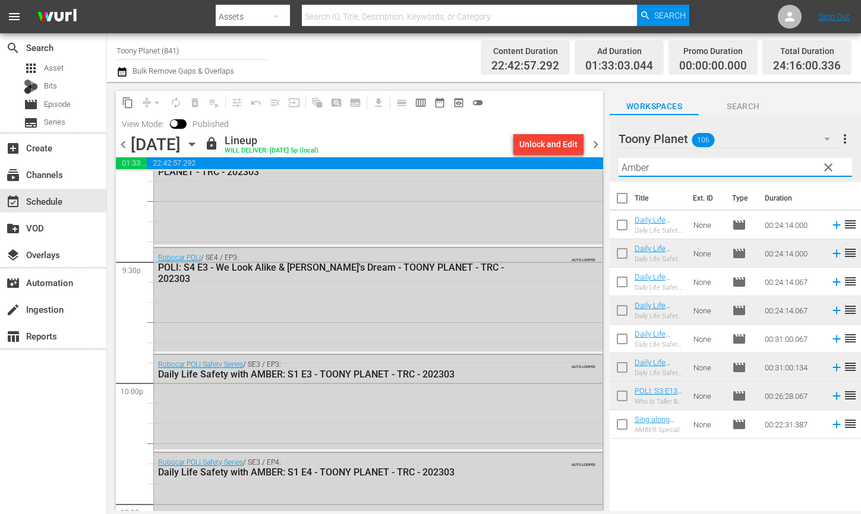
click at [732, 159] on input "Amber" at bounding box center [734, 167] width 233 height 19
click at [730, 162] on input "Amber" at bounding box center [734, 167] width 233 height 19
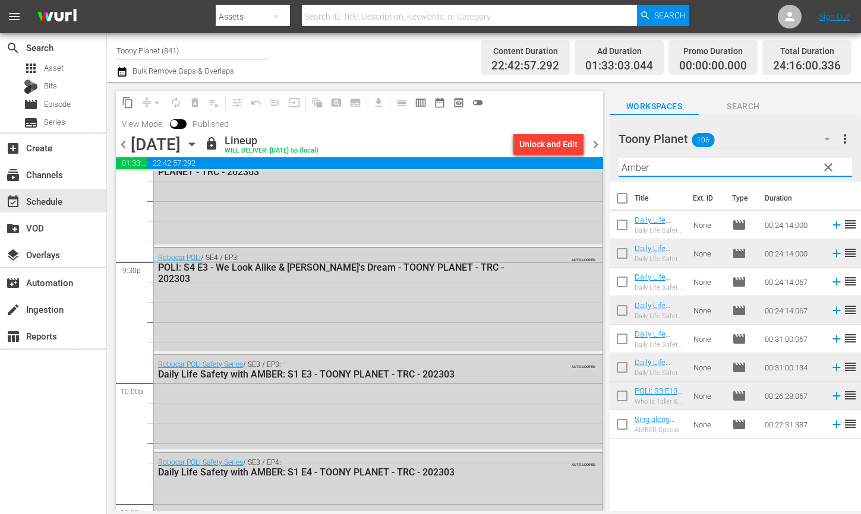
paste input "songsong"
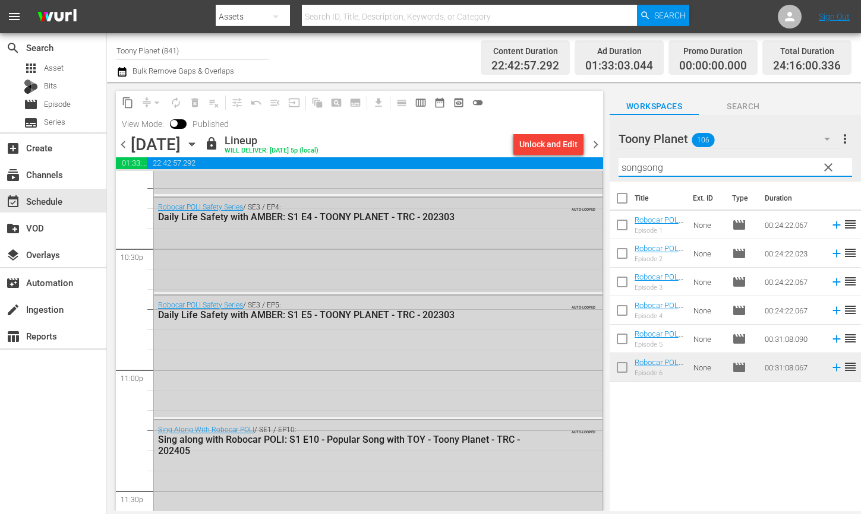
scroll to position [5371, 0]
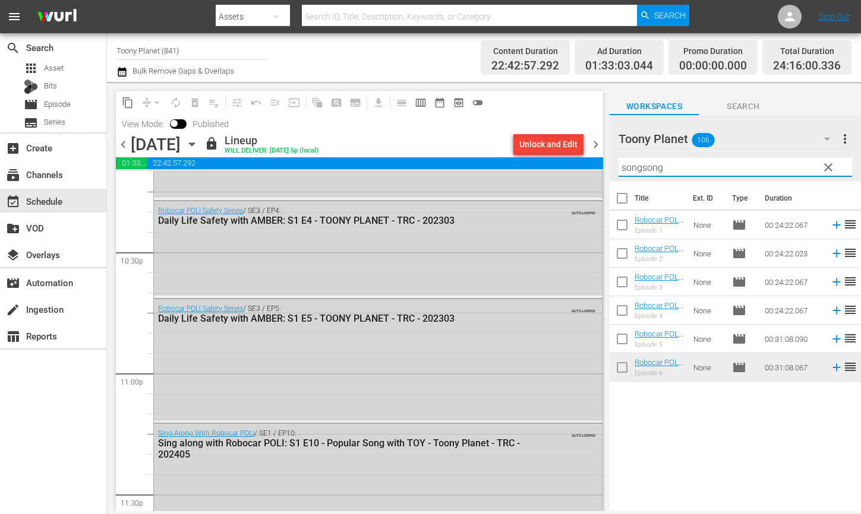
drag, startPoint x: 551, startPoint y: 151, endPoint x: 477, endPoint y: 138, distance: 74.8
click at [508, 144] on div "content_copy compress arrow_drop_down autorenew_outlined delete_forever_outline…" at bounding box center [484, 296] width 754 height 429
paste input "Traffic safe"
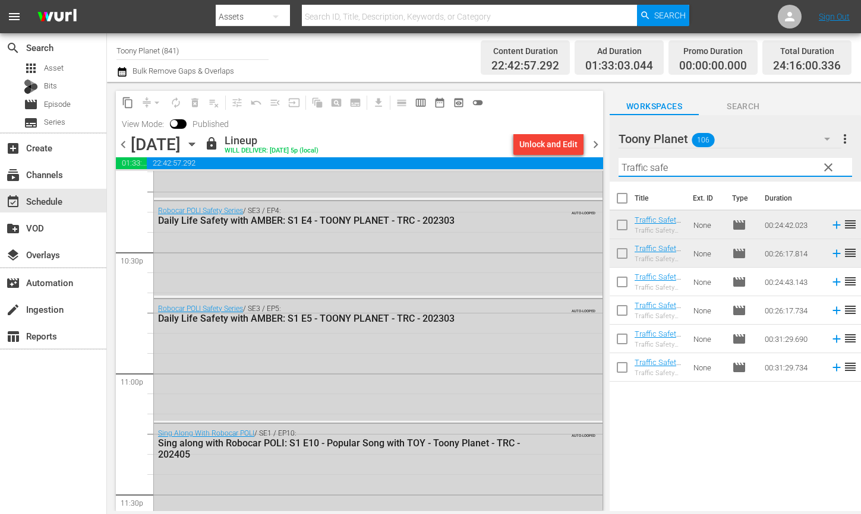
drag, startPoint x: 615, startPoint y: 159, endPoint x: 551, endPoint y: 153, distance: 64.4
click at [553, 154] on div "content_copy compress arrow_drop_down autorenew_outlined delete_forever_outline…" at bounding box center [484, 296] width 754 height 429
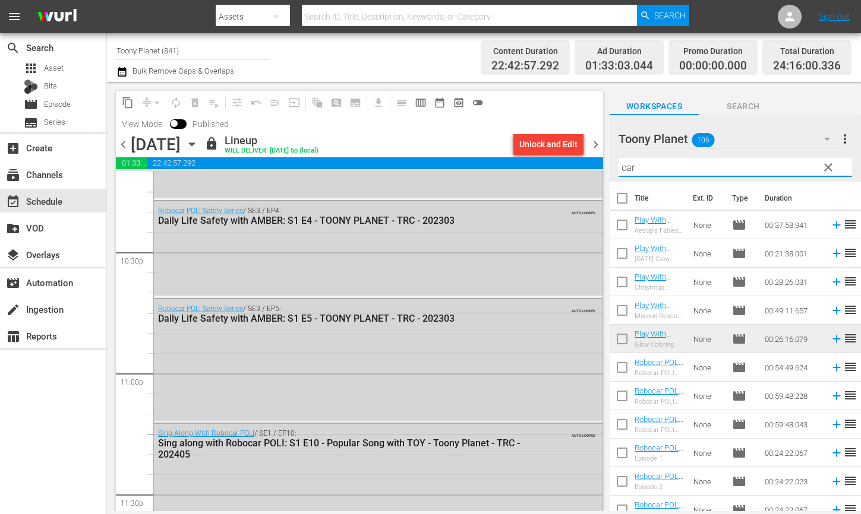
type input "car"
click at [598, 145] on span "chevron_right" at bounding box center [595, 144] width 15 height 15
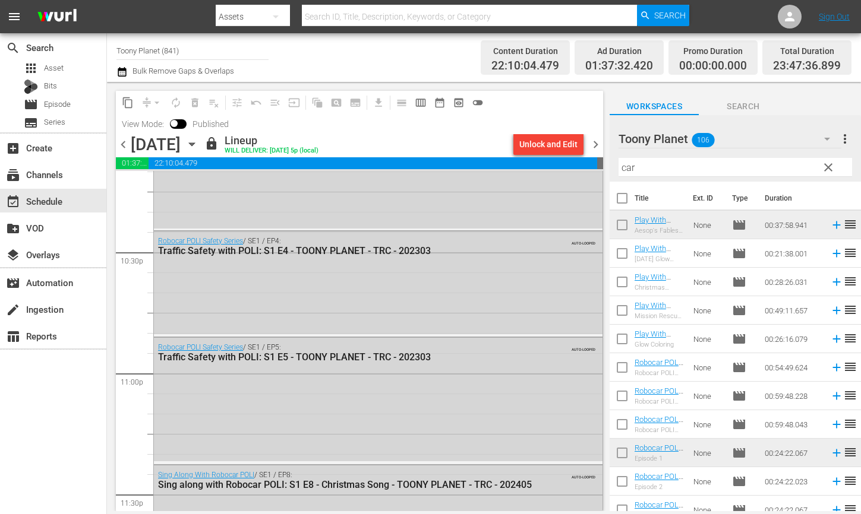
scroll to position [695, 0]
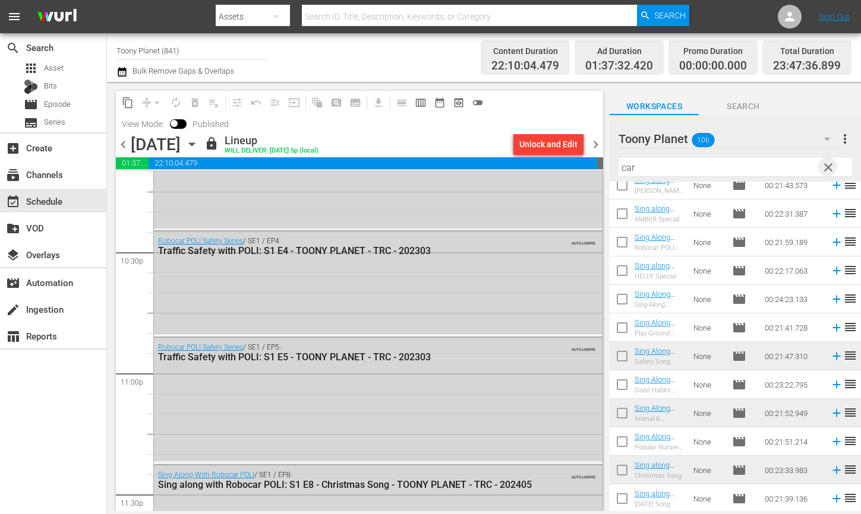
click at [823, 173] on span "clear" at bounding box center [828, 167] width 14 height 14
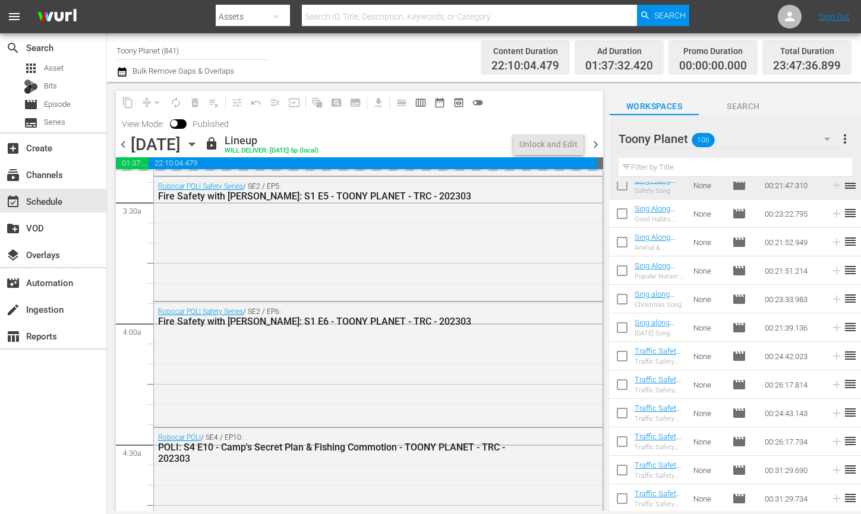
scroll to position [818, 0]
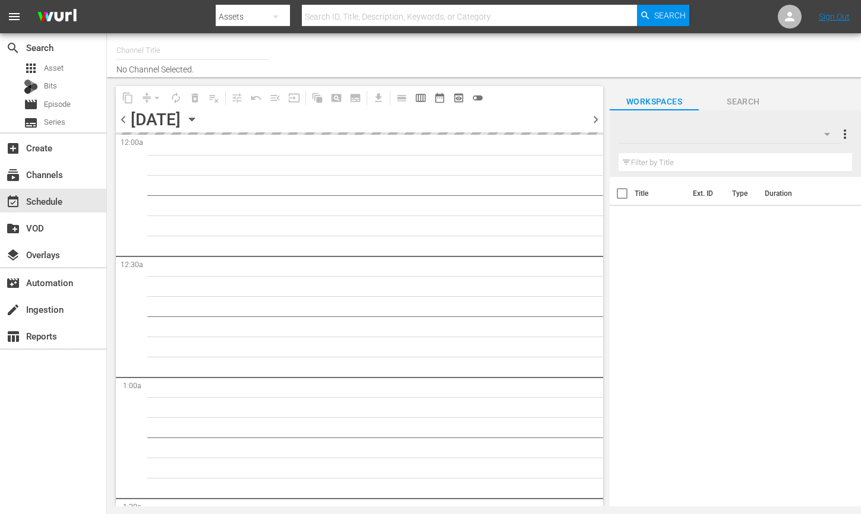
click at [761, 134] on div at bounding box center [729, 134] width 223 height 33
type input "Toony Planet (841)"
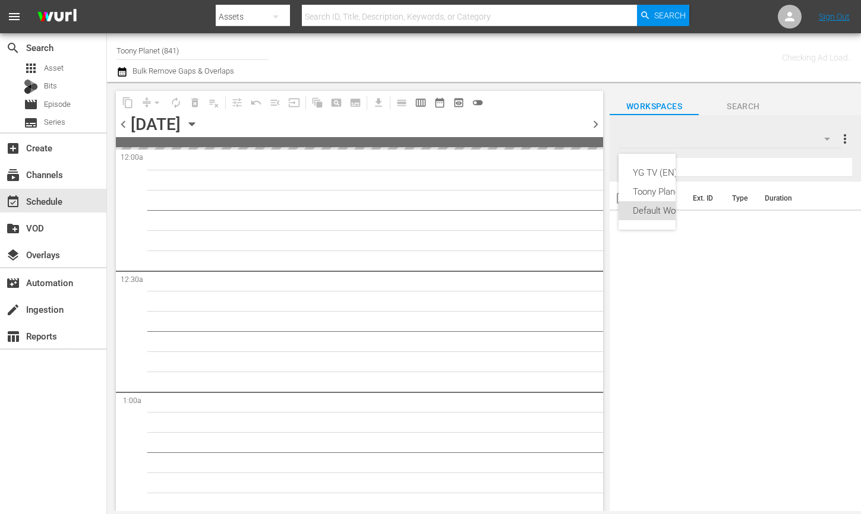
click at [510, 233] on div "YG TV (EN) (260) Toony Planet (106) Default Workspace (0)" at bounding box center [430, 257] width 861 height 514
click at [756, 134] on div "Default Workspace" at bounding box center [729, 138] width 223 height 33
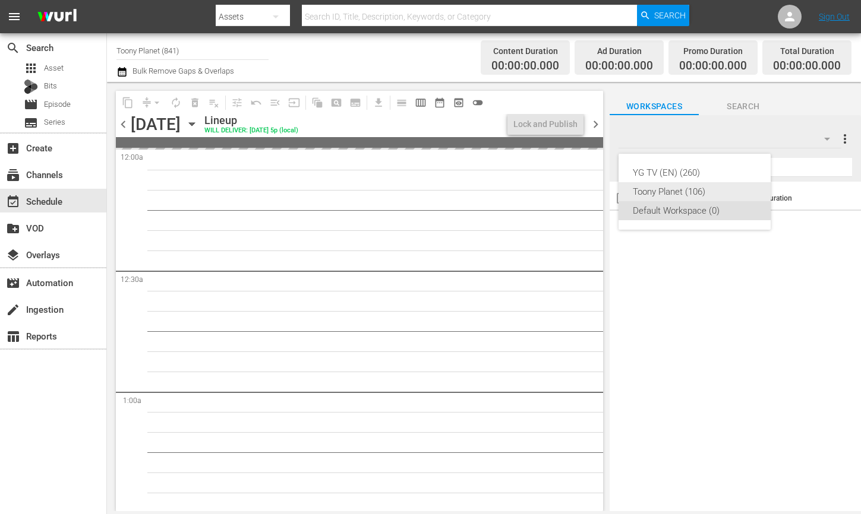
click at [698, 187] on div "Toony Planet (106)" at bounding box center [694, 191] width 124 height 19
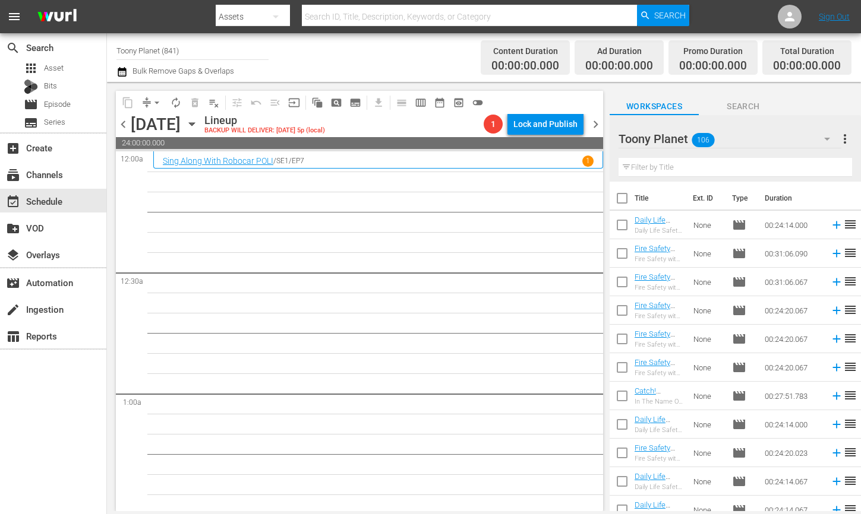
click at [672, 174] on input "text" at bounding box center [734, 167] width 233 height 19
type input "POLI: S3"
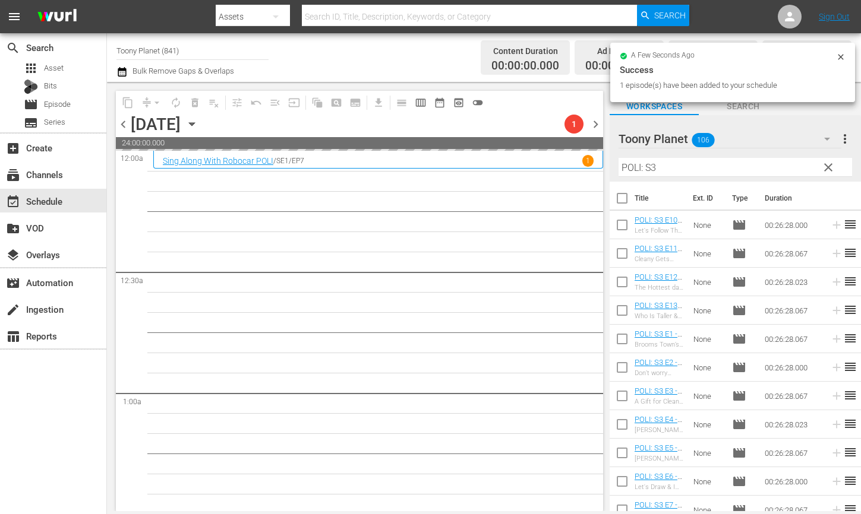
drag, startPoint x: 634, startPoint y: 333, endPoint x: 49, endPoint y: 0, distance: 673.4
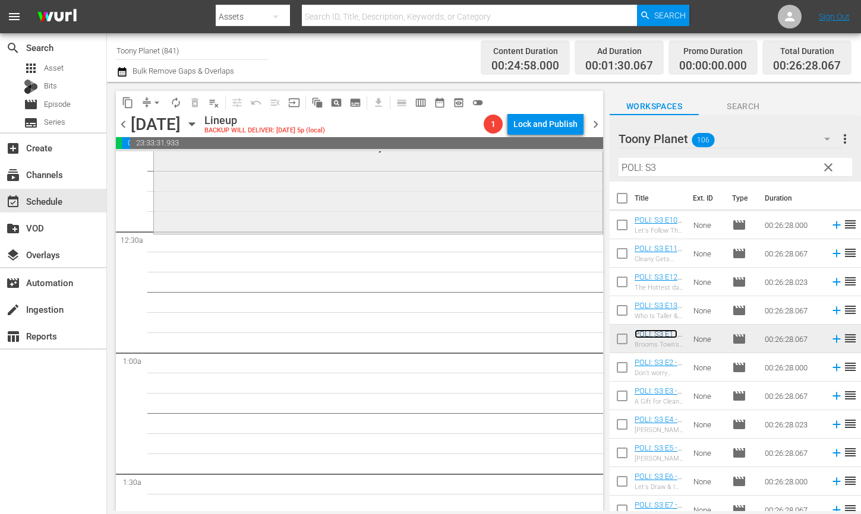
scroll to position [45, 0]
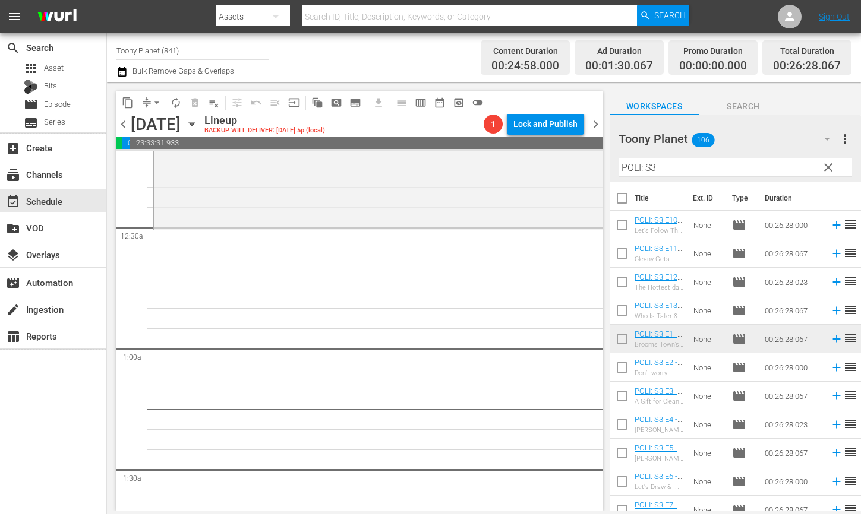
click at [620, 368] on input "checkbox" at bounding box center [621, 370] width 25 height 25
checkbox input "true"
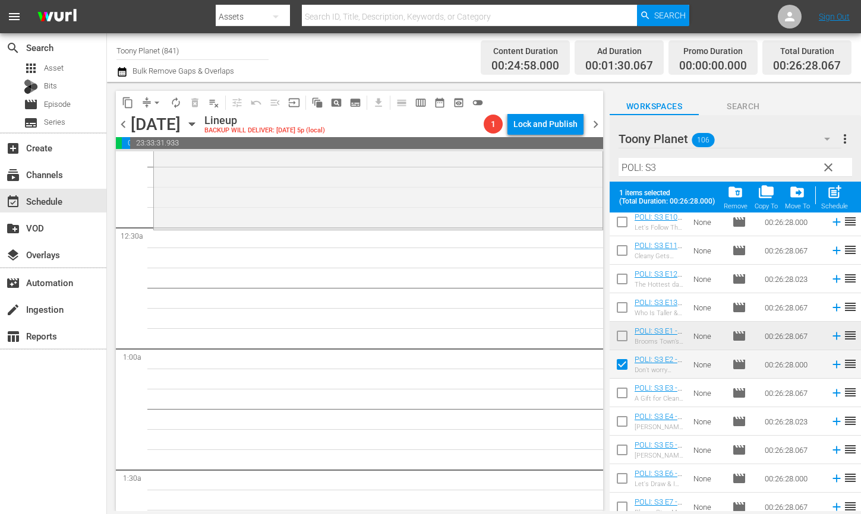
scroll to position [42, 0]
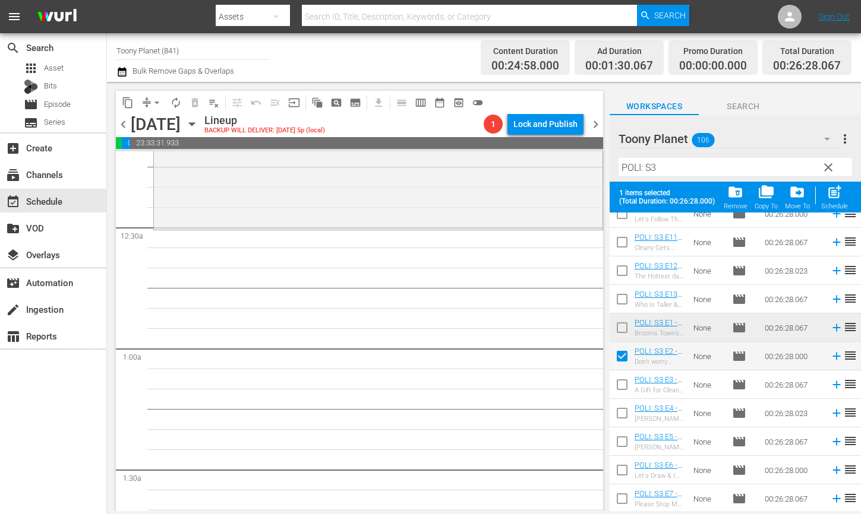
click at [618, 379] on input "checkbox" at bounding box center [621, 387] width 25 height 25
checkbox input "true"
drag, startPoint x: 621, startPoint y: 412, endPoint x: 620, endPoint y: 434, distance: 22.0
click at [621, 412] on input "checkbox" at bounding box center [621, 415] width 25 height 25
checkbox input "true"
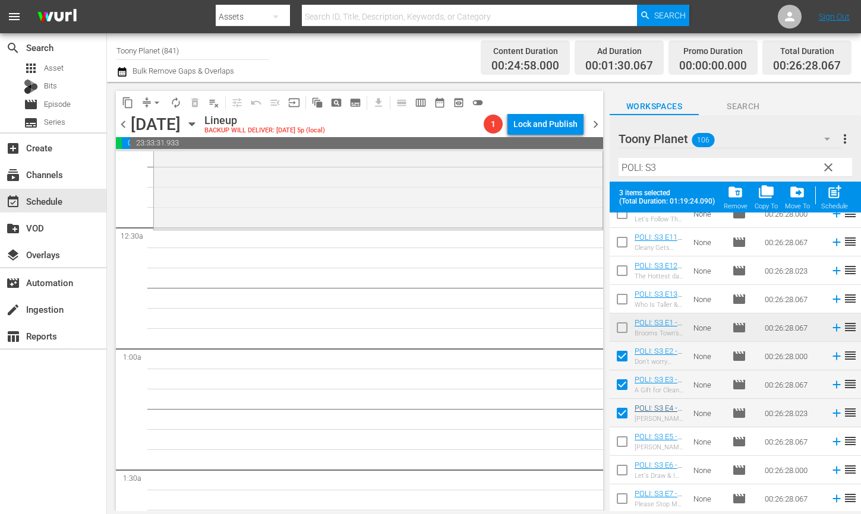
drag, startPoint x: 620, startPoint y: 434, endPoint x: 644, endPoint y: 407, distance: 36.2
click at [619, 434] on input "checkbox" at bounding box center [621, 444] width 25 height 25
checkbox input "true"
click at [828, 202] on div "post_add Schedule" at bounding box center [834, 197] width 27 height 26
checkbox input "false"
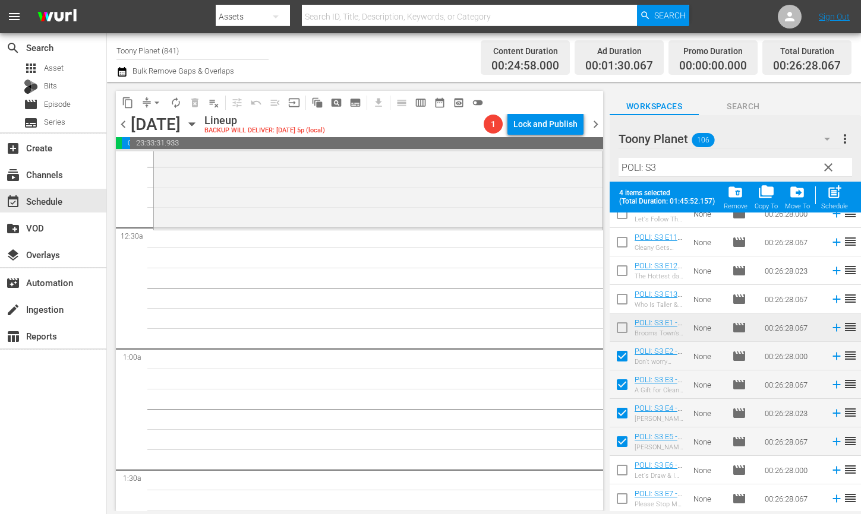
checkbox input "false"
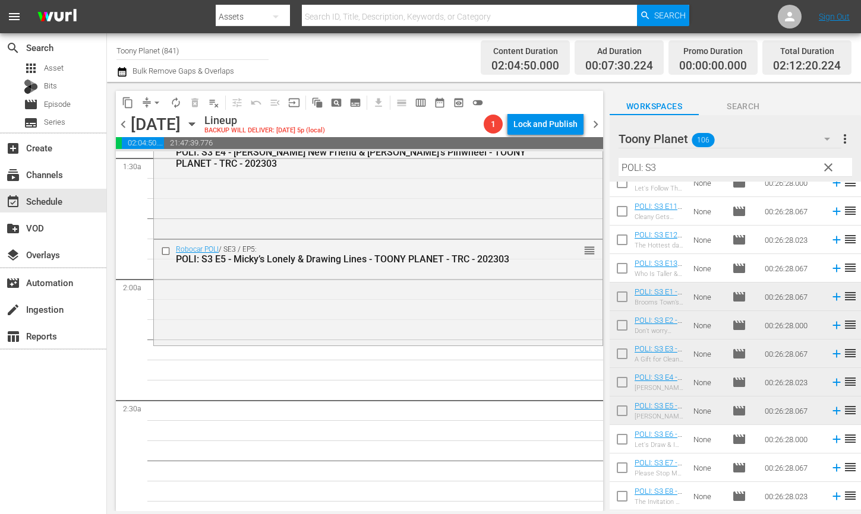
scroll to position [374, 0]
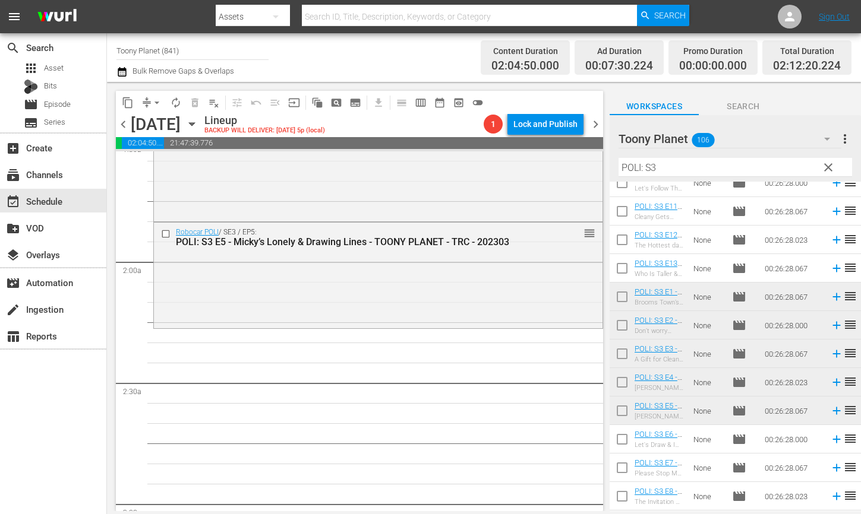
click at [407, 286] on div "Robocar POLI / SE3 / EP5: POLI: S3 E5 - Micky’s Lonely & Drawing Lines - TOONY …" at bounding box center [378, 274] width 448 height 103
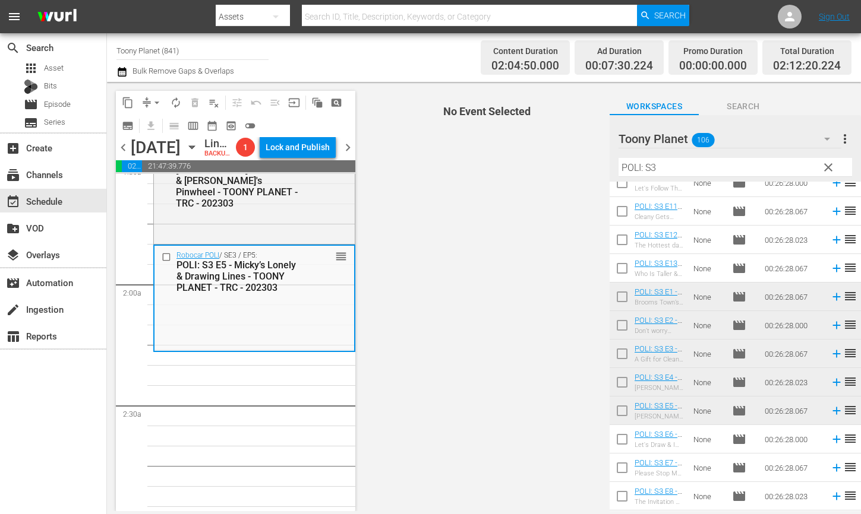
drag, startPoint x: 600, startPoint y: 157, endPoint x: 582, endPoint y: 155, distance: 18.6
click at [592, 156] on div "content_copy compress arrow_drop_down autorenew_outlined delete_forever_outline…" at bounding box center [484, 296] width 754 height 429
drag, startPoint x: 714, startPoint y: 167, endPoint x: 476, endPoint y: 158, distance: 238.3
click at [477, 159] on div "content_copy compress arrow_drop_down autorenew_outlined delete_forever_outline…" at bounding box center [484, 296] width 754 height 429
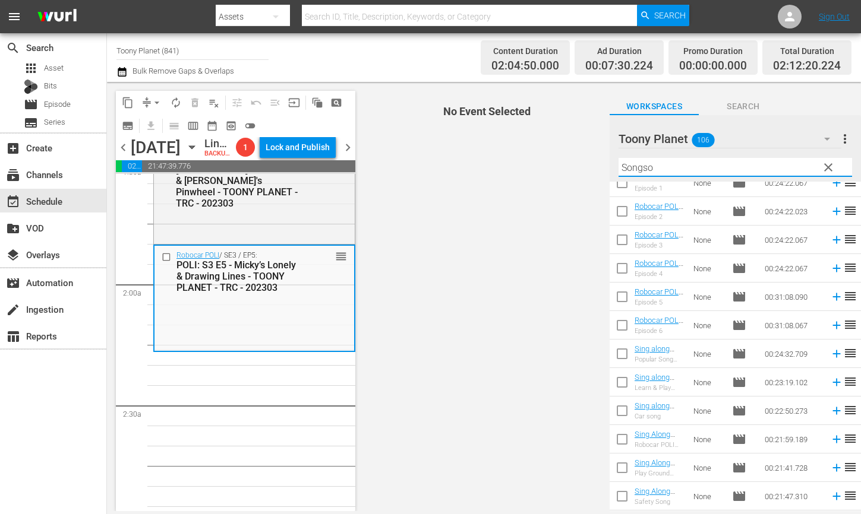
scroll to position [0, 0]
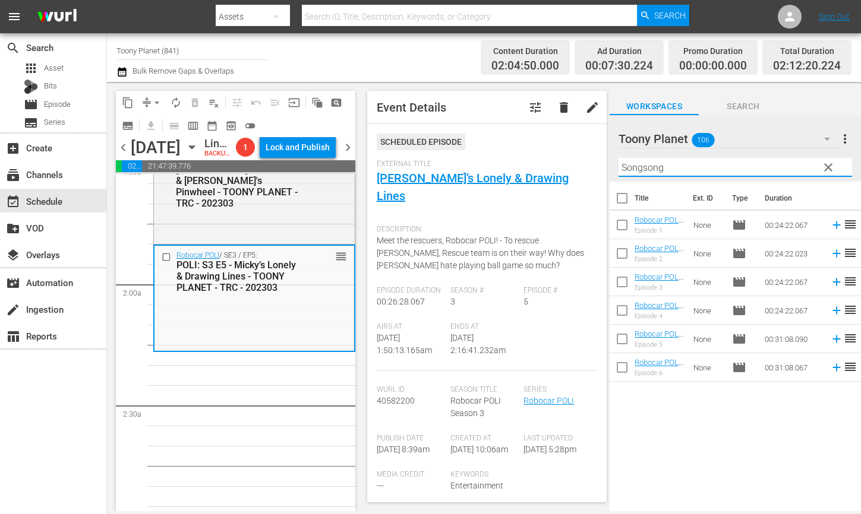
drag, startPoint x: 693, startPoint y: 166, endPoint x: 236, endPoint y: 29, distance: 477.0
click at [432, 121] on div "content_copy compress arrow_drop_down autorenew_outlined delete_forever_outline…" at bounding box center [484, 296] width 754 height 429
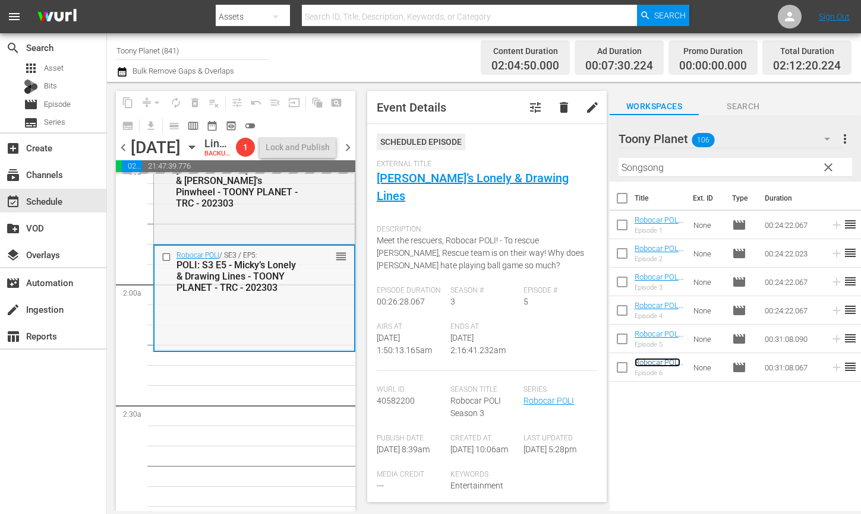
scroll to position [419, 0]
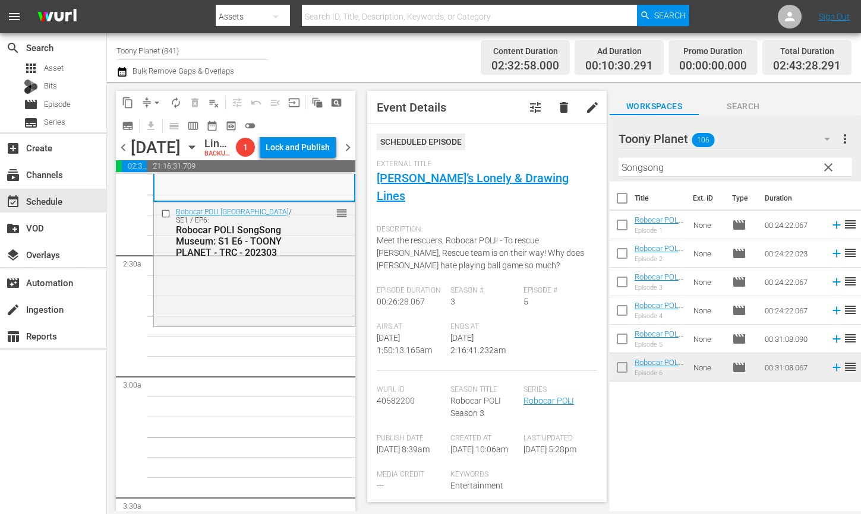
click at [240, 263] on div "Robocar POLI SongSong Museum / SE1 / EP6: Robocar POLI SongSong Museum: S1 E6 -…" at bounding box center [254, 233] width 201 height 60
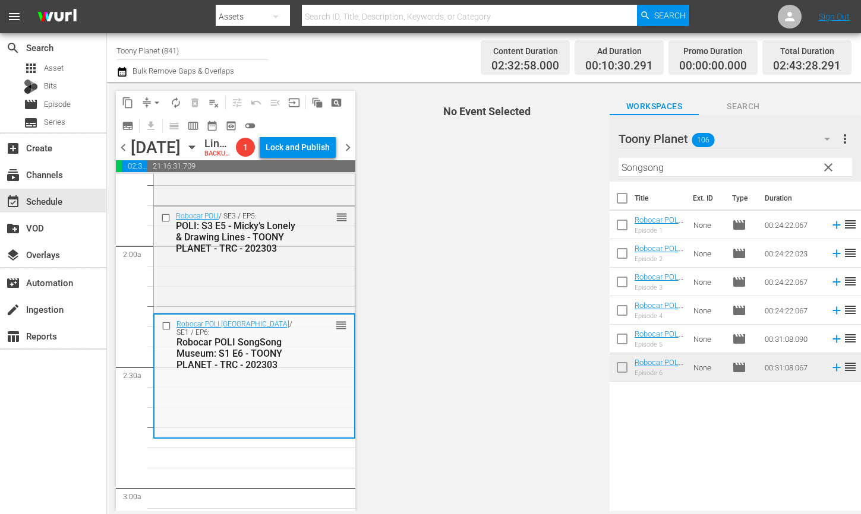
scroll to position [541, 0]
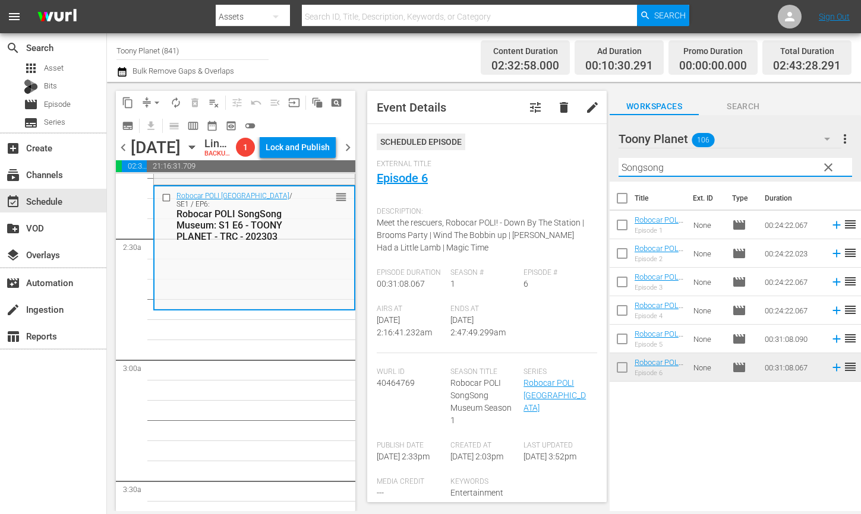
drag, startPoint x: 685, startPoint y: 167, endPoint x: 596, endPoint y: 153, distance: 90.2
click at [596, 153] on div "content_copy compress arrow_drop_down autorenew_outlined delete_forever_outline…" at bounding box center [484, 296] width 754 height 429
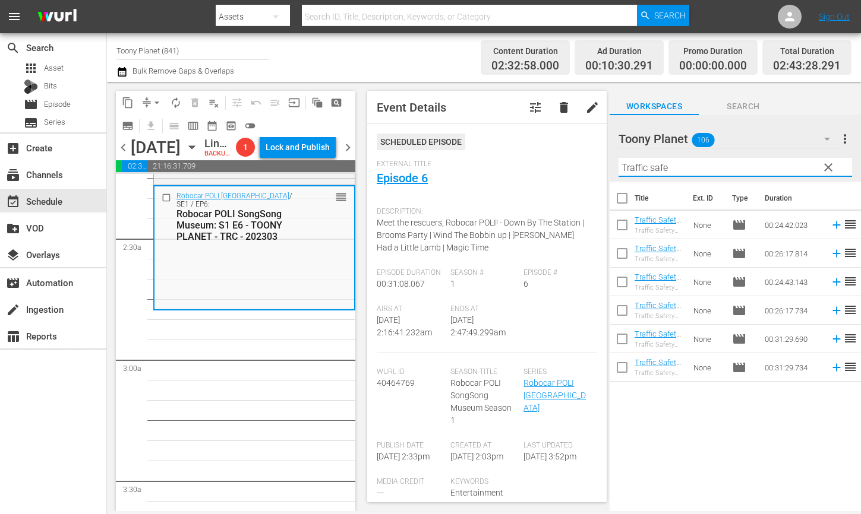
type input "Traffic safe"
drag, startPoint x: 214, startPoint y: 403, endPoint x: 574, endPoint y: 260, distance: 388.1
click at [616, 223] on input "checkbox" at bounding box center [621, 227] width 25 height 25
checkbox input "true"
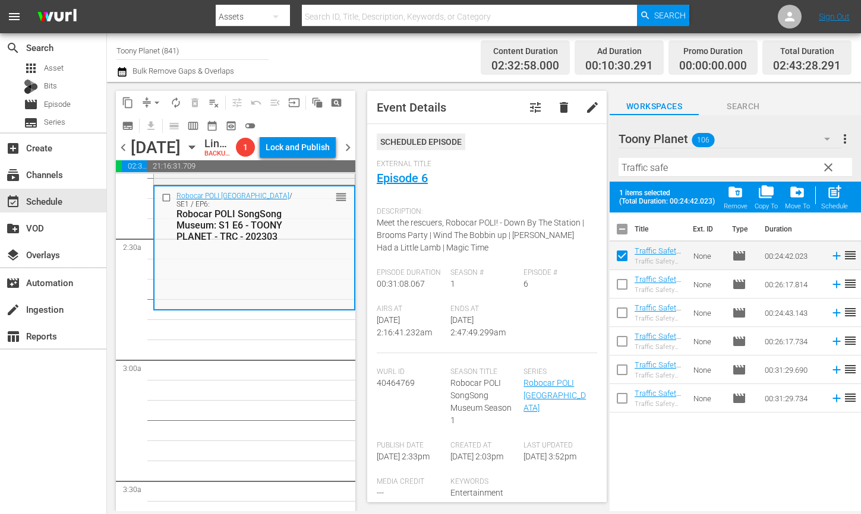
click at [620, 275] on input "checkbox" at bounding box center [621, 286] width 25 height 25
checkbox input "true"
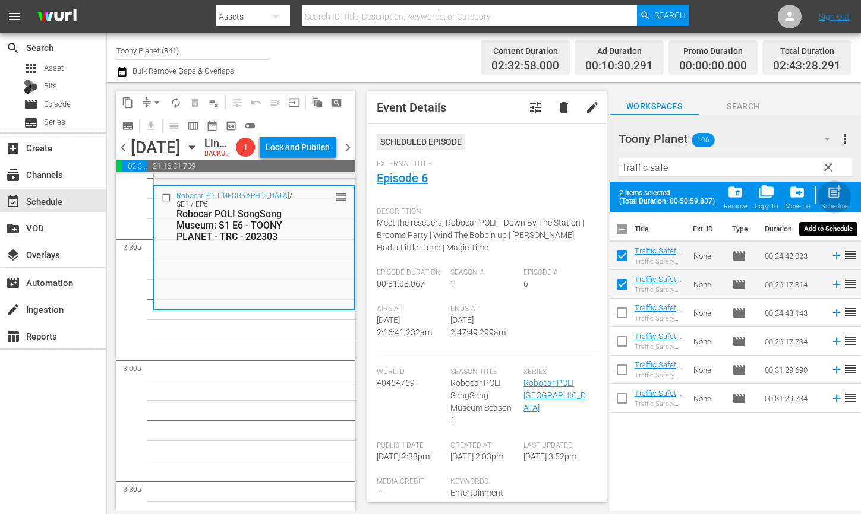
click at [843, 191] on div "post_add Schedule" at bounding box center [834, 197] width 27 height 26
checkbox input "false"
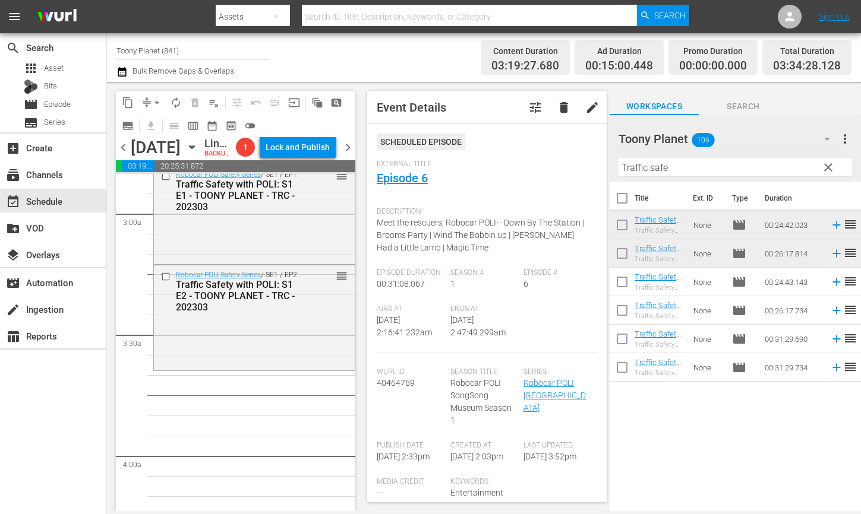
scroll to position [689, 0]
click at [241, 311] on div "Traffic Safety with POLI: S1 E2 - TOONY PLANET - TRC - 202303" at bounding box center [238, 294] width 124 height 34
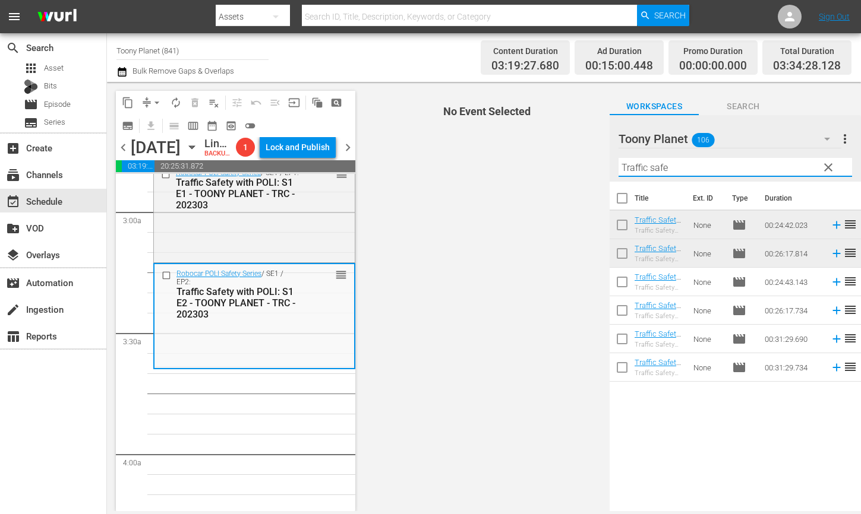
drag, startPoint x: 685, startPoint y: 173, endPoint x: 560, endPoint y: 151, distance: 127.2
click at [570, 153] on div "content_copy compress arrow_drop_down autorenew_outlined delete_forever_outline…" at bounding box center [484, 296] width 754 height 429
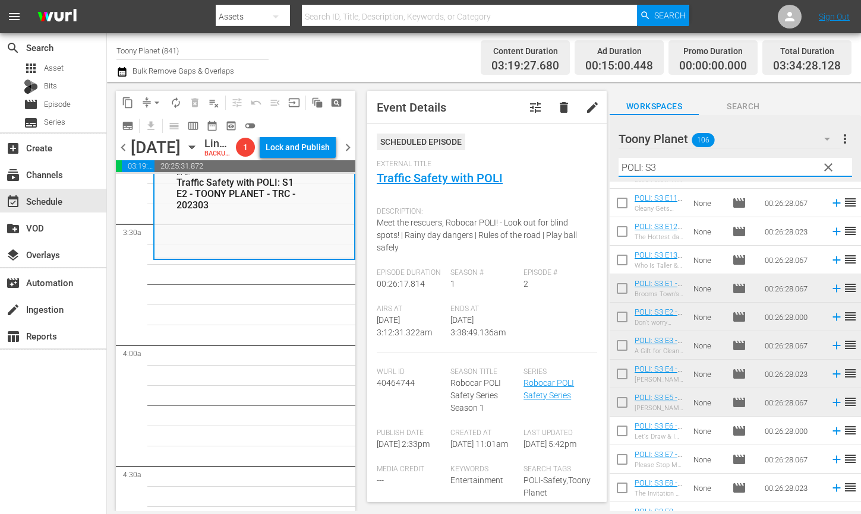
scroll to position [68, 0]
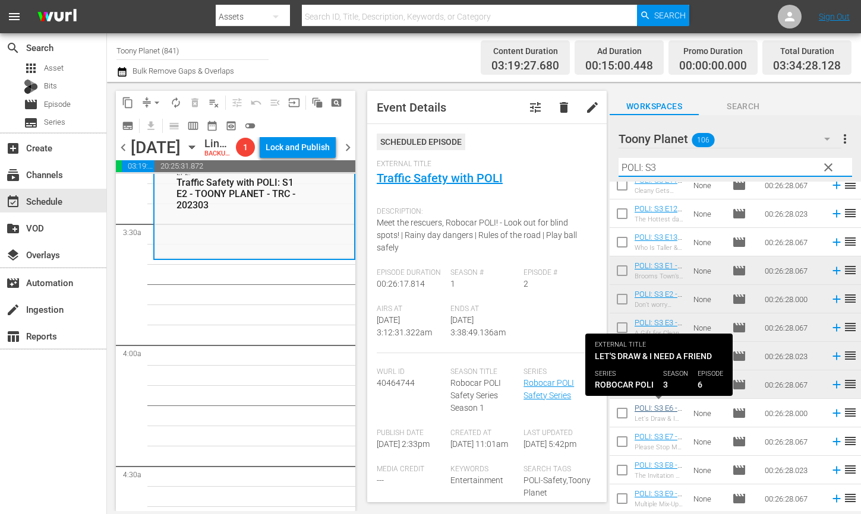
type input "POLI: S3"
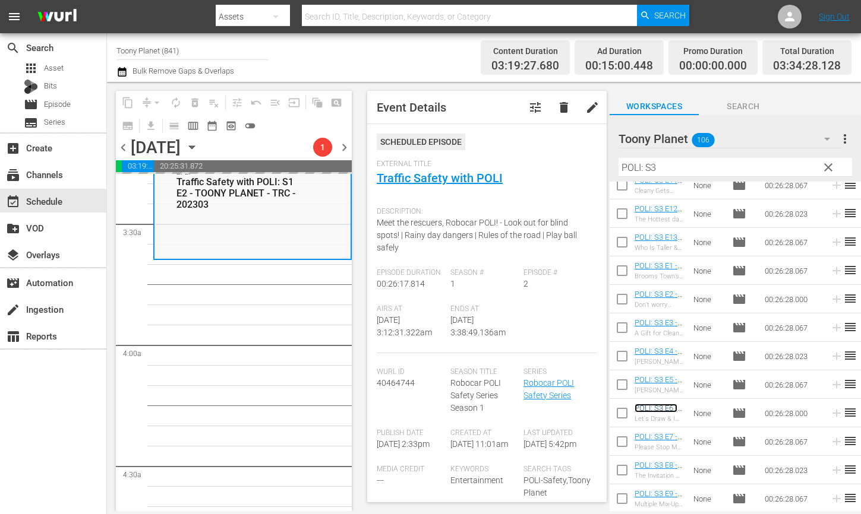
scroll to position [843, 0]
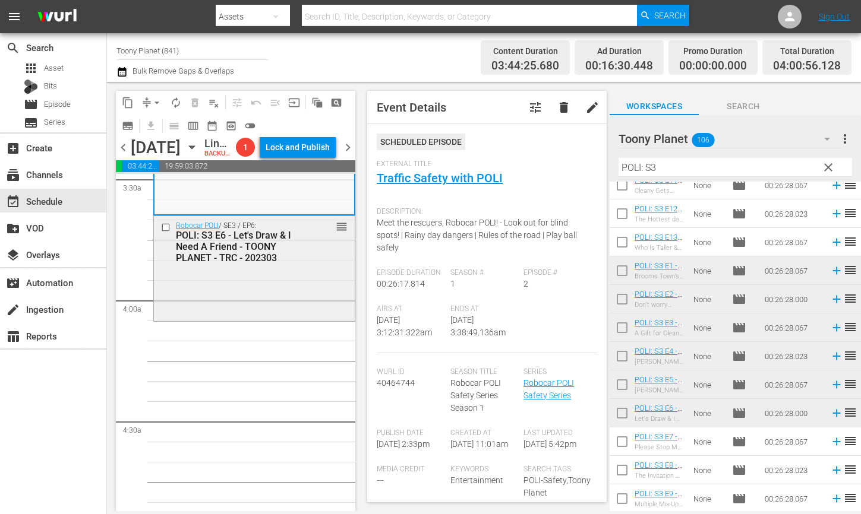
click at [279, 320] on div "Robocar POLI / SE3 / EP6: POLI: S3 E6 - Let's Draw & I Need A Friend - TOONY PL…" at bounding box center [254, 267] width 201 height 103
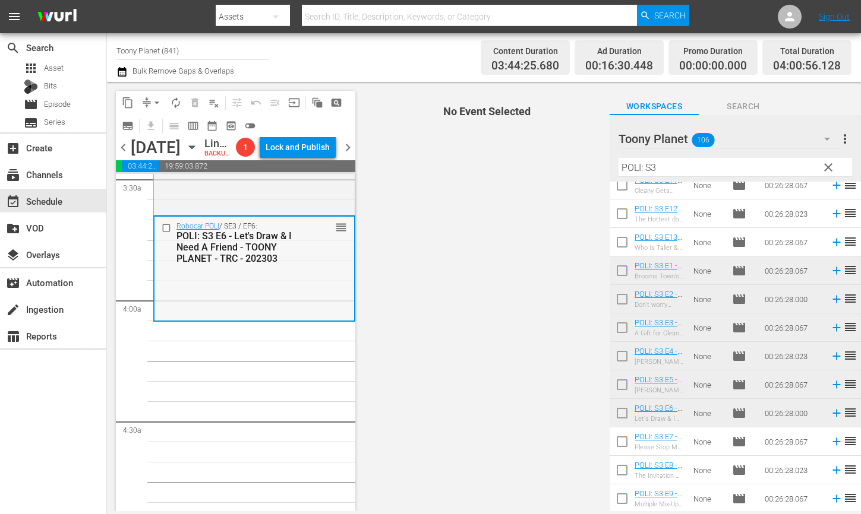
scroll to position [850, 0]
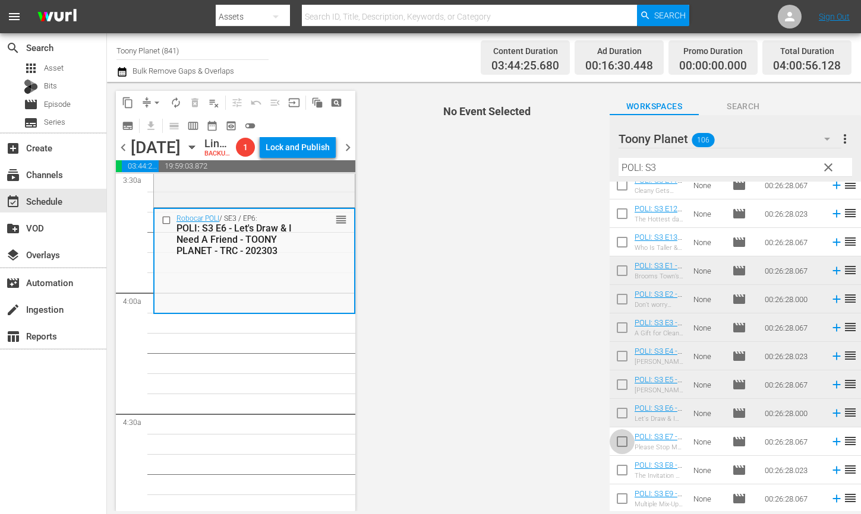
click at [625, 445] on input "checkbox" at bounding box center [621, 444] width 25 height 25
checkbox input "true"
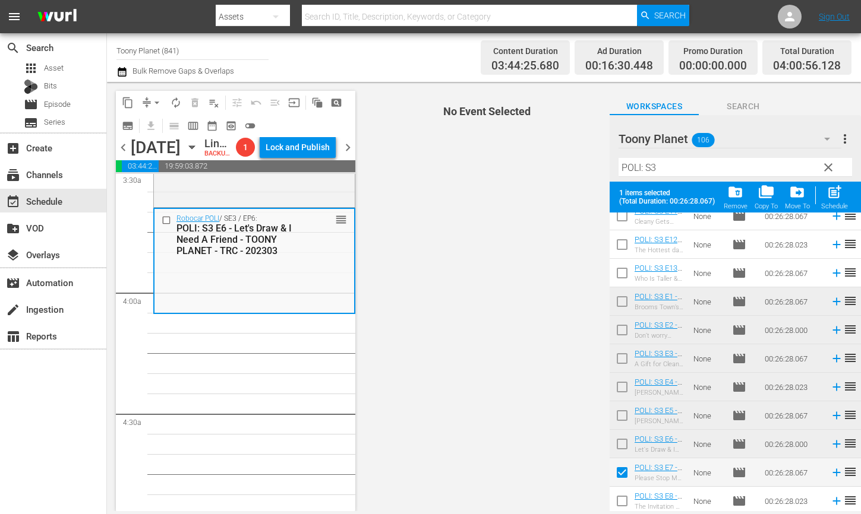
scroll to position [99, 0]
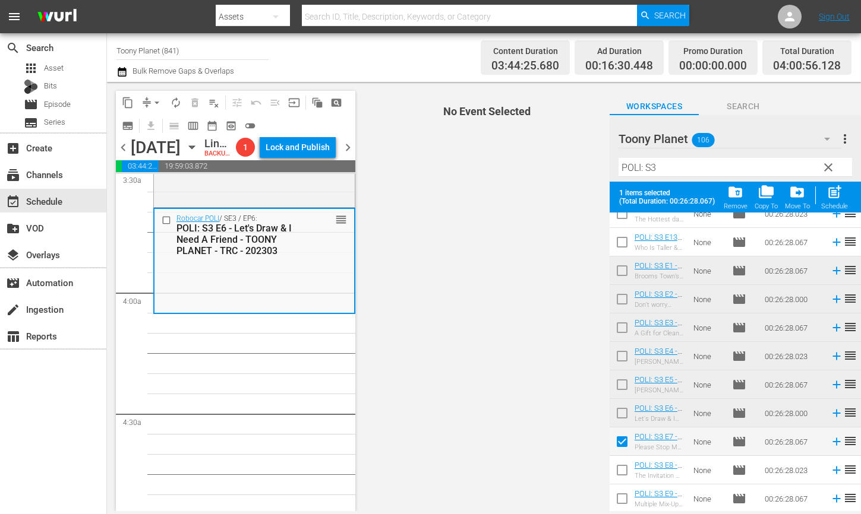
click at [624, 476] on input "checkbox" at bounding box center [621, 472] width 25 height 25
checkbox input "true"
click at [618, 501] on input "checkbox" at bounding box center [621, 501] width 25 height 25
checkbox input "true"
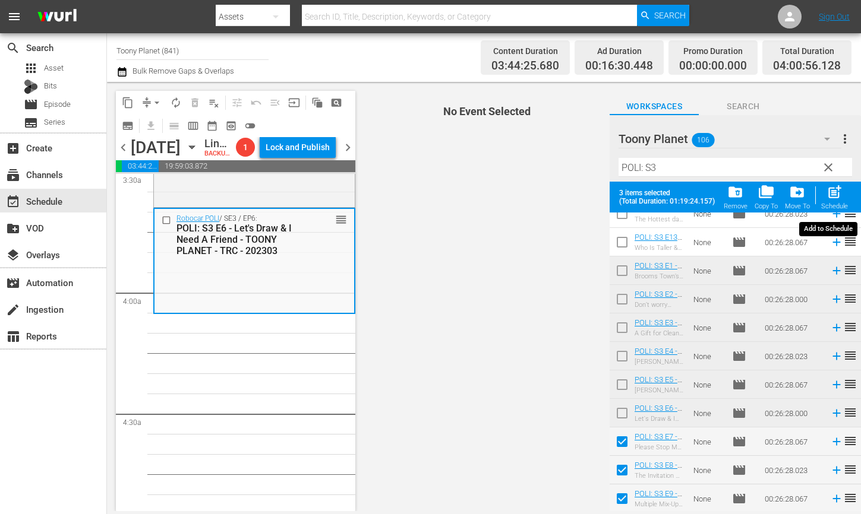
click at [835, 200] on span "post_add" at bounding box center [834, 192] width 16 height 16
checkbox input "false"
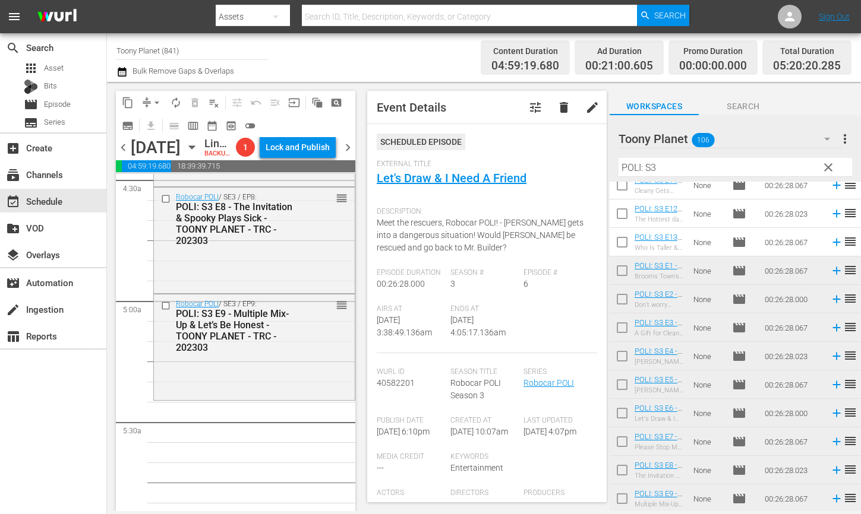
scroll to position [1137, 0]
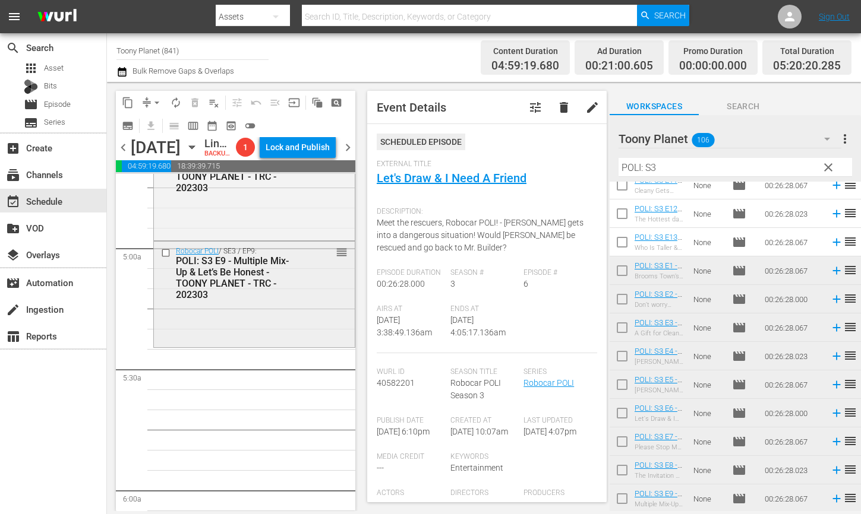
click at [256, 345] on div "Robocar POLI / SE3 / EP9: POLI: S3 E9 - Multiple Mix-Up & Let’s Be Honest - TOO…" at bounding box center [254, 293] width 201 height 103
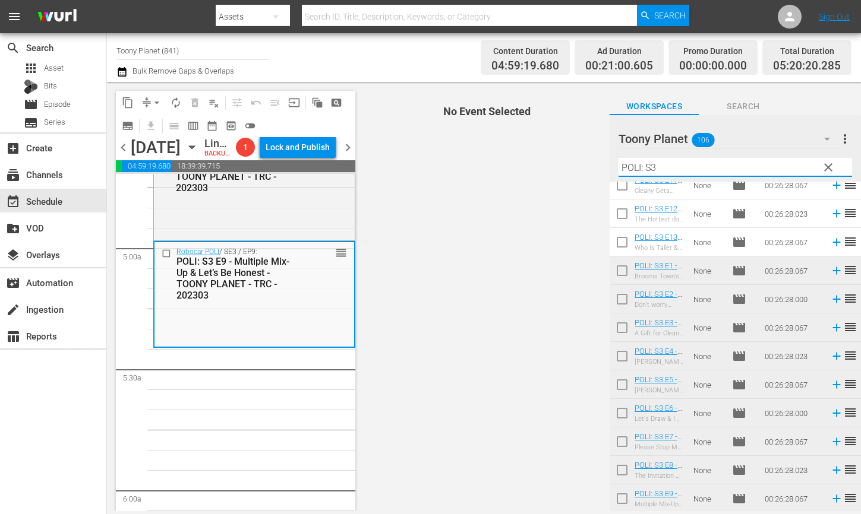
drag, startPoint x: 685, startPoint y: 170, endPoint x: 415, endPoint y: 109, distance: 277.1
click at [447, 133] on div "content_copy compress arrow_drop_down autorenew_outlined delete_forever_outline…" at bounding box center [484, 296] width 754 height 429
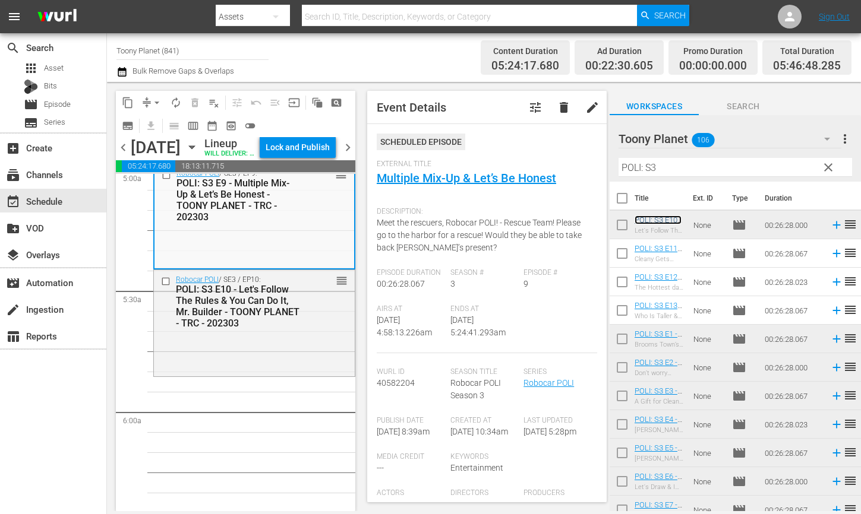
scroll to position [1288, 0]
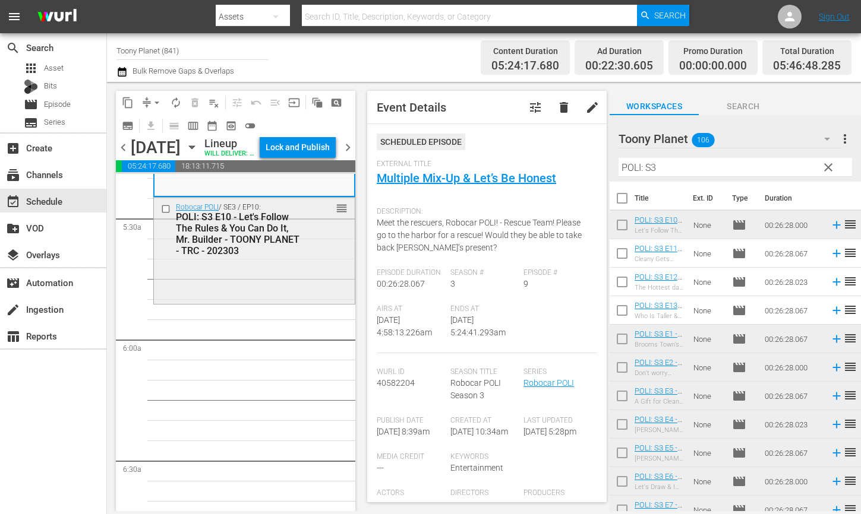
click at [287, 293] on div "Robocar POLI / SE3 / EP10: POLI: S3 E10 - Let's Follow The Rules & You Can Do I…" at bounding box center [254, 249] width 201 height 103
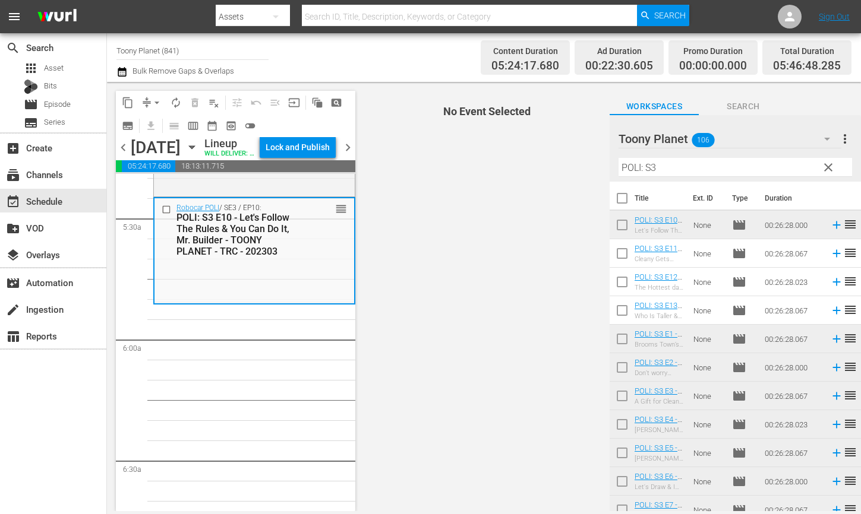
scroll to position [1288, 0]
drag, startPoint x: 663, startPoint y: 169, endPoint x: 527, endPoint y: 163, distance: 136.7
click at [530, 162] on div "content_copy compress arrow_drop_down autorenew_outlined delete_forever_outline…" at bounding box center [484, 296] width 754 height 429
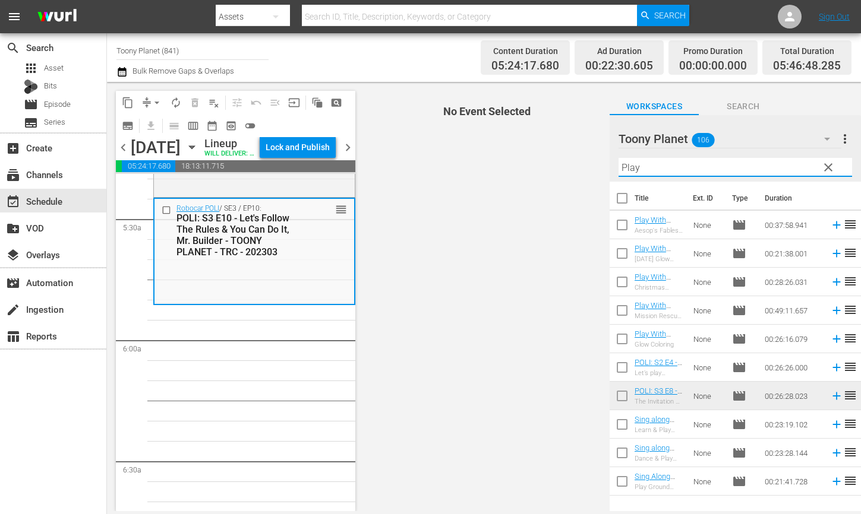
drag, startPoint x: 444, startPoint y: 328, endPoint x: 532, endPoint y: 343, distance: 89.1
click at [446, 328] on span "No Event Selected" at bounding box center [483, 296] width 251 height 429
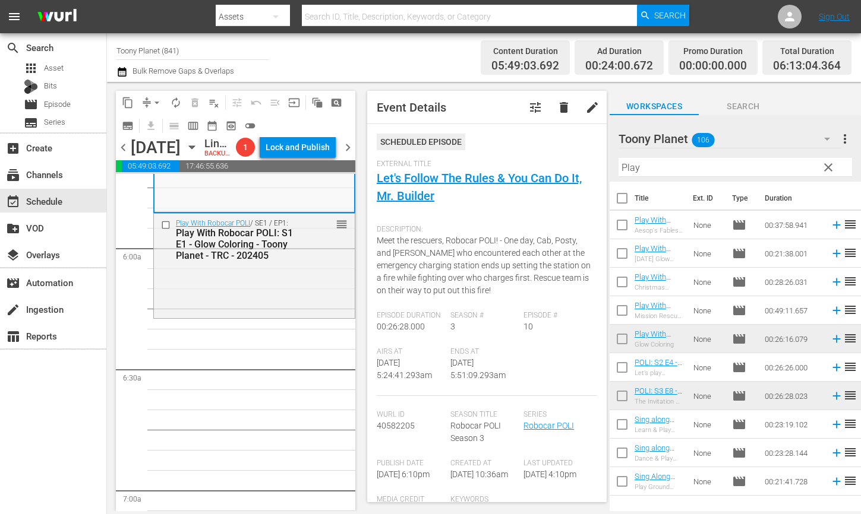
click at [303, 317] on div "Play With Robocar POLI / SE1 / EP1: Play With Robocar POLI: S1 E1 - Glow Colori…" at bounding box center [254, 265] width 201 height 103
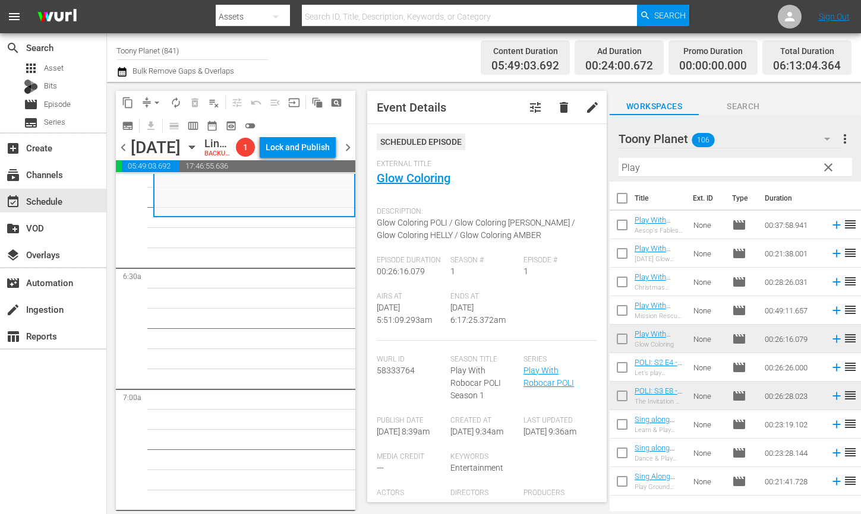
scroll to position [1506, 0]
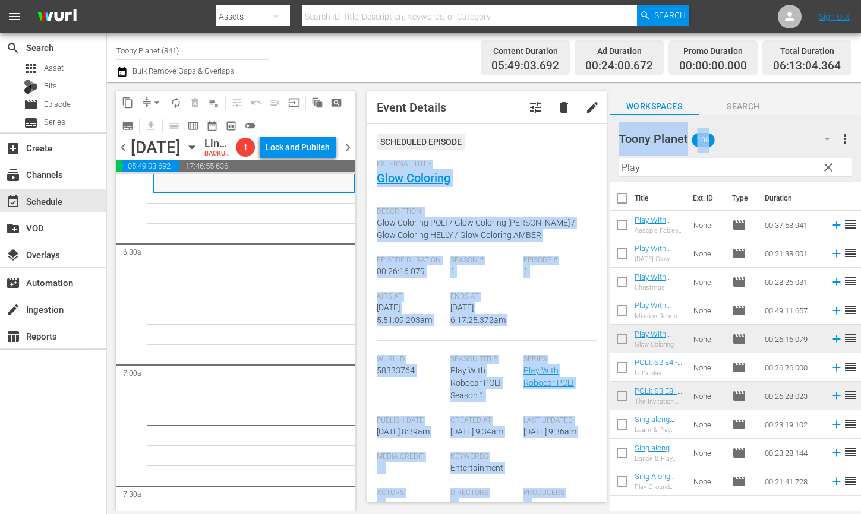
drag, startPoint x: 657, startPoint y: 157, endPoint x: 554, endPoint y: 153, distance: 104.0
click at [554, 153] on div "content_copy compress arrow_drop_down autorenew_outlined delete_forever_outline…" at bounding box center [484, 296] width 754 height 429
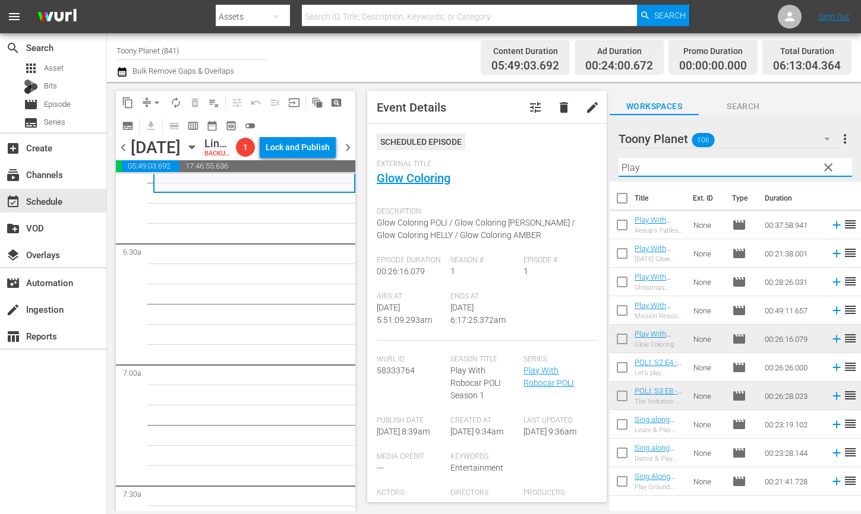
click at [618, 161] on input "Play" at bounding box center [734, 167] width 233 height 19
click at [639, 163] on input "Play" at bounding box center [734, 167] width 233 height 19
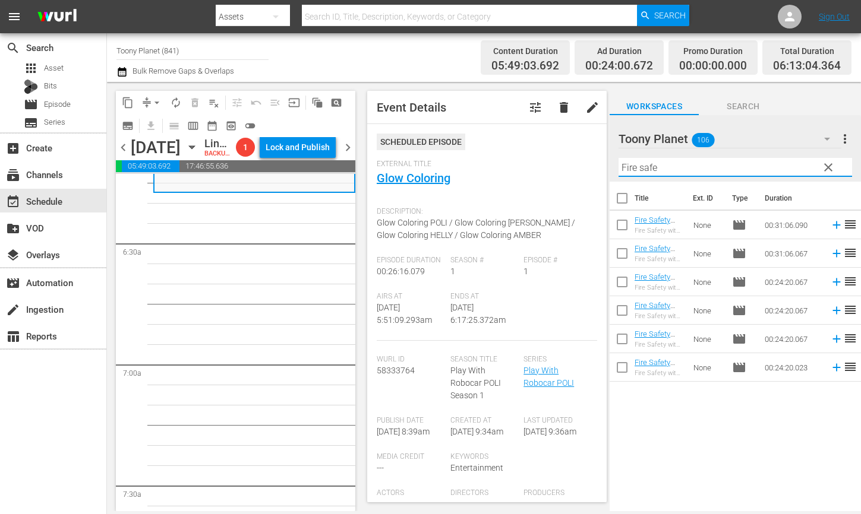
drag, startPoint x: 702, startPoint y: 388, endPoint x: 656, endPoint y: 314, distance: 87.2
click at [695, 381] on div "Title Ext. ID Type Duration Fire Safety with ROY: S1 E6 - TOONY PLANET - TRC - …" at bounding box center [734, 347] width 251 height 331
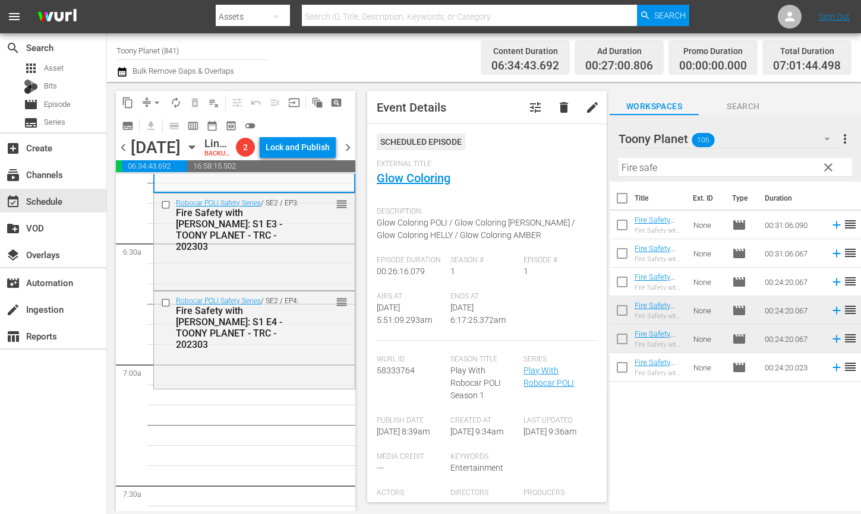
drag, startPoint x: 262, startPoint y: 437, endPoint x: 261, endPoint y: 428, distance: 9.6
click at [252, 386] on div "Robocar POLI Safety Series / SE2 / EP4: Fire Safety with ROY: S1 E4 - TOONY PLA…" at bounding box center [254, 339] width 201 height 94
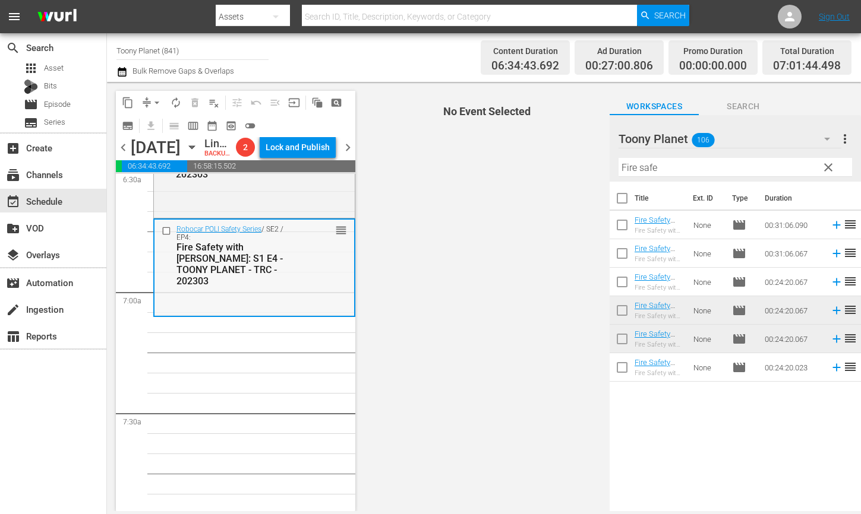
scroll to position [1607, 0]
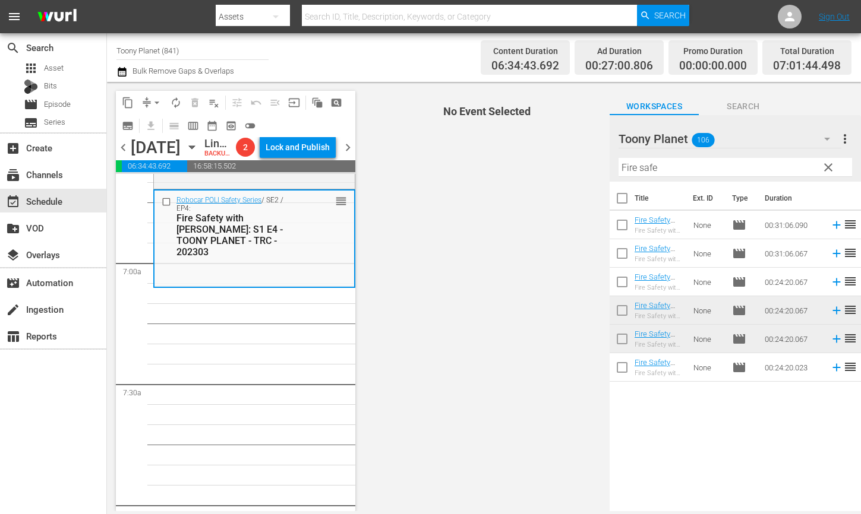
drag, startPoint x: 614, startPoint y: 160, endPoint x: 476, endPoint y: 155, distance: 138.5
click at [492, 155] on div "content_copy compress arrow_drop_down autorenew_outlined delete_forever_outline…" at bounding box center [484, 296] width 754 height 429
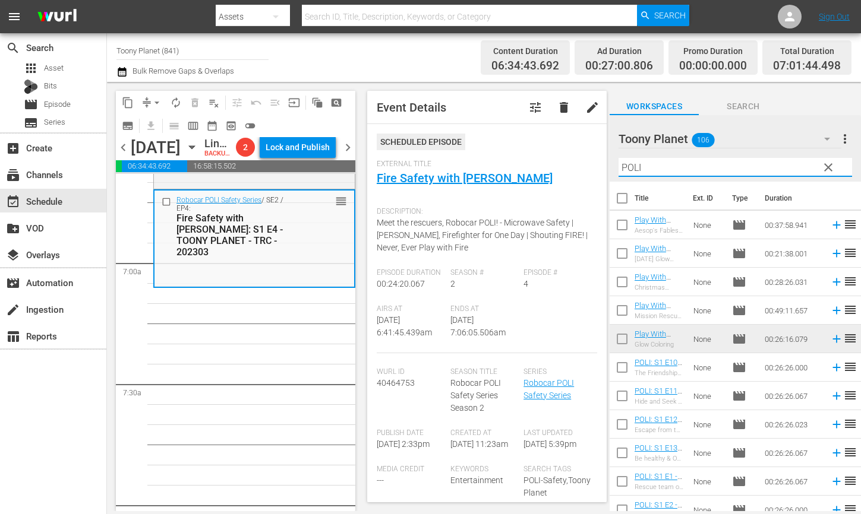
click at [696, 166] on input "POLI" at bounding box center [734, 167] width 233 height 19
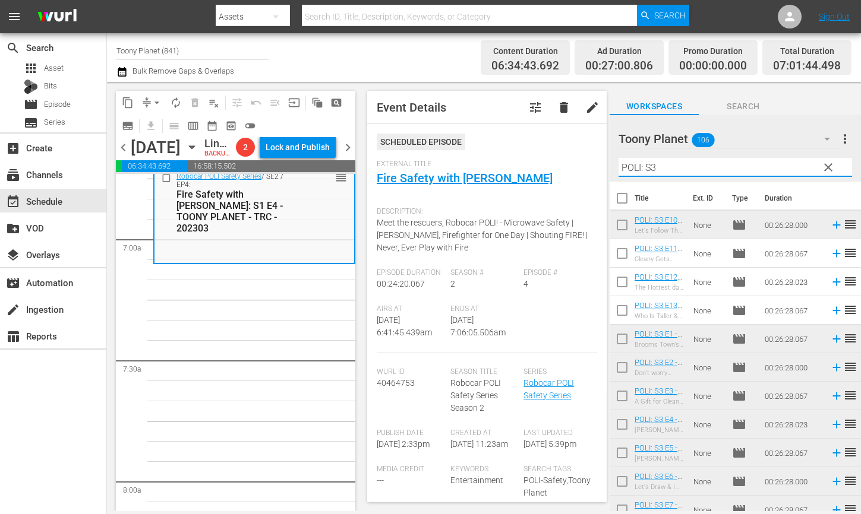
scroll to position [1637, 0]
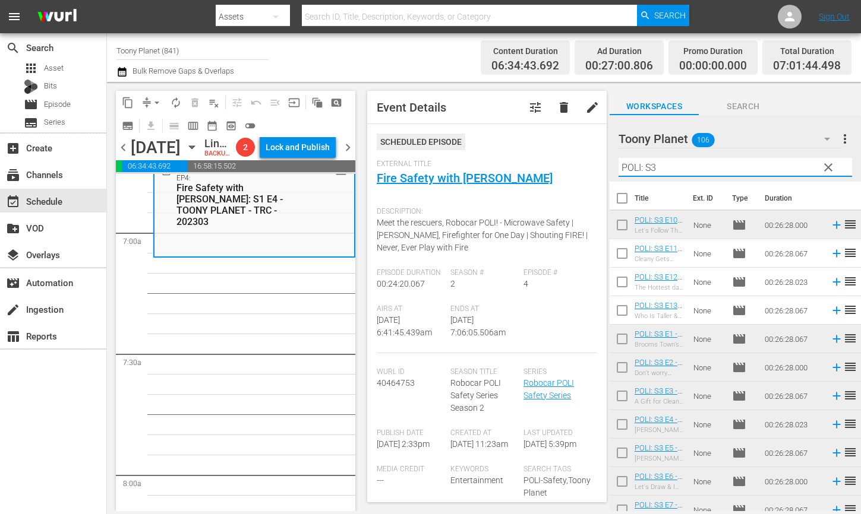
type input "POLI: S3"
click at [618, 257] on input "checkbox" at bounding box center [621, 255] width 25 height 25
checkbox input "true"
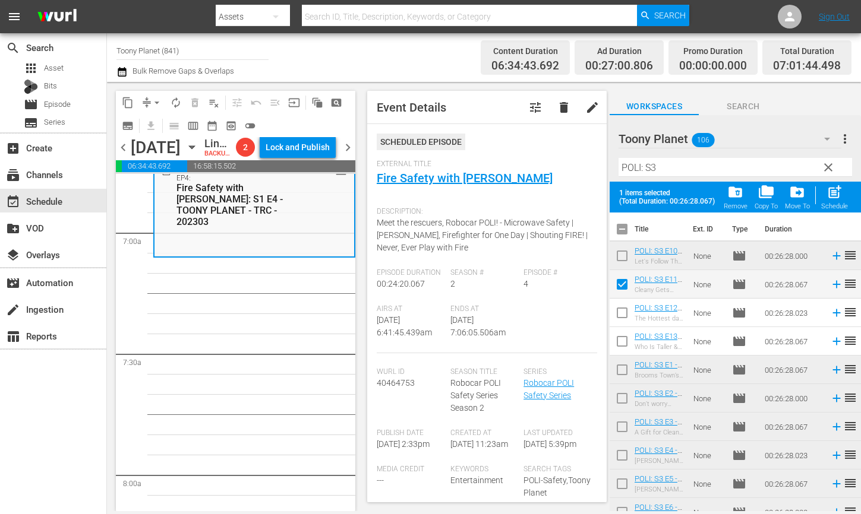
click at [607, 306] on span "Event Details tune delete edit Scheduled Episode External Title Fire Safety wit…" at bounding box center [483, 296] width 251 height 429
click at [611, 309] on input "checkbox" at bounding box center [621, 315] width 25 height 25
checkbox input "true"
click at [611, 332] on input "checkbox" at bounding box center [621, 343] width 25 height 25
checkbox input "true"
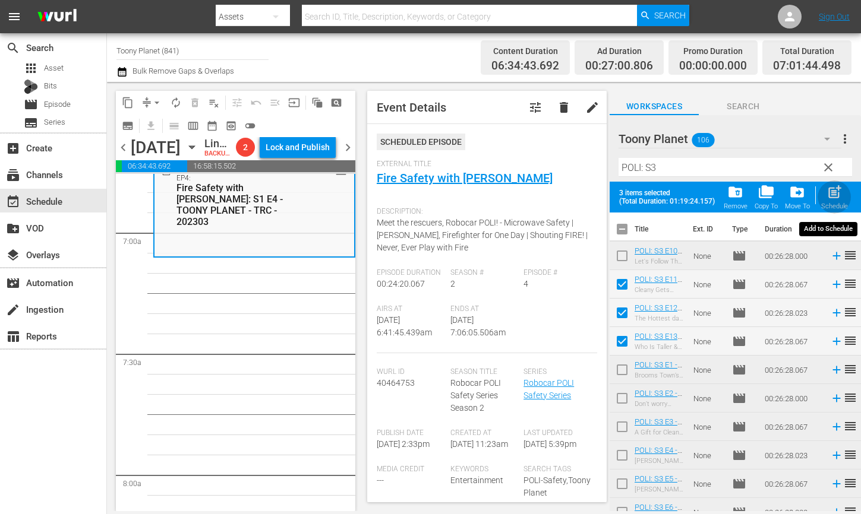
drag, startPoint x: 843, startPoint y: 195, endPoint x: 835, endPoint y: 197, distance: 7.8
click at [843, 195] on div "post_add Schedule" at bounding box center [834, 197] width 27 height 26
checkbox input "false"
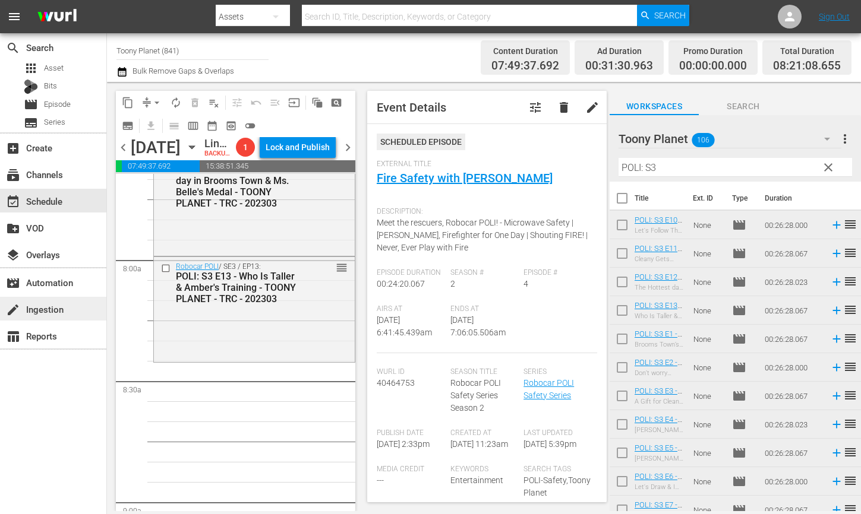
scroll to position [1876, 0]
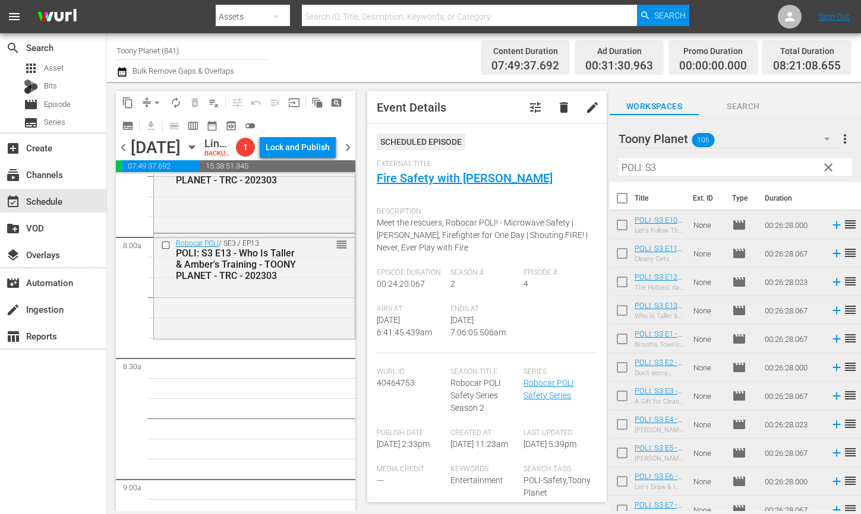
click at [735, 167] on input "POLI: S3" at bounding box center [734, 167] width 233 height 19
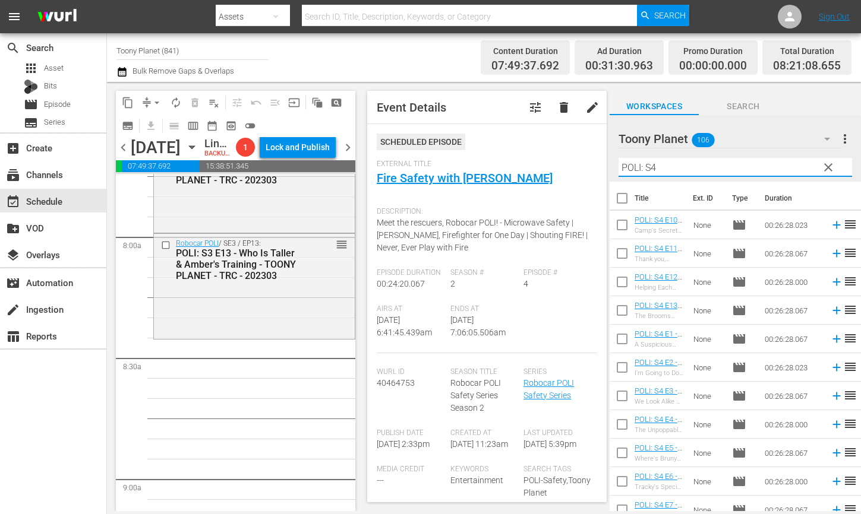
type input "POLI: S4"
click at [616, 221] on input "checkbox" at bounding box center [621, 227] width 25 height 25
checkbox input "true"
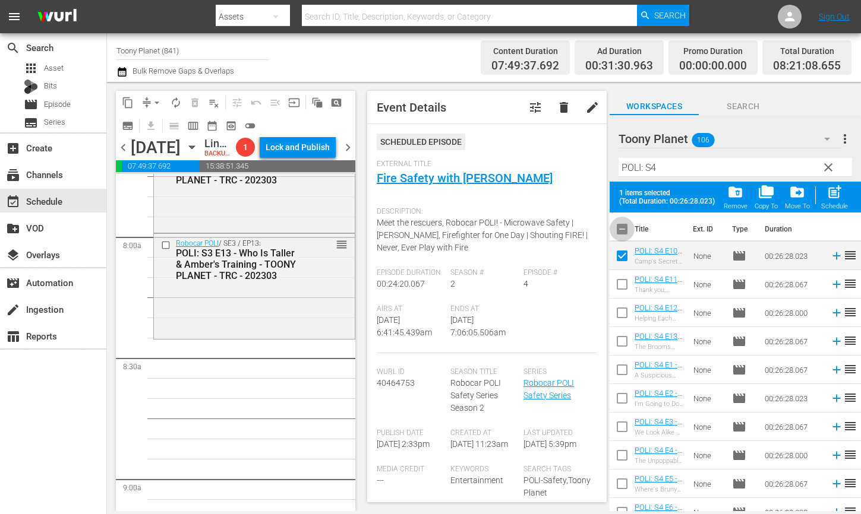
click at [617, 220] on input "checkbox" at bounding box center [621, 231] width 25 height 25
checkbox input "true"
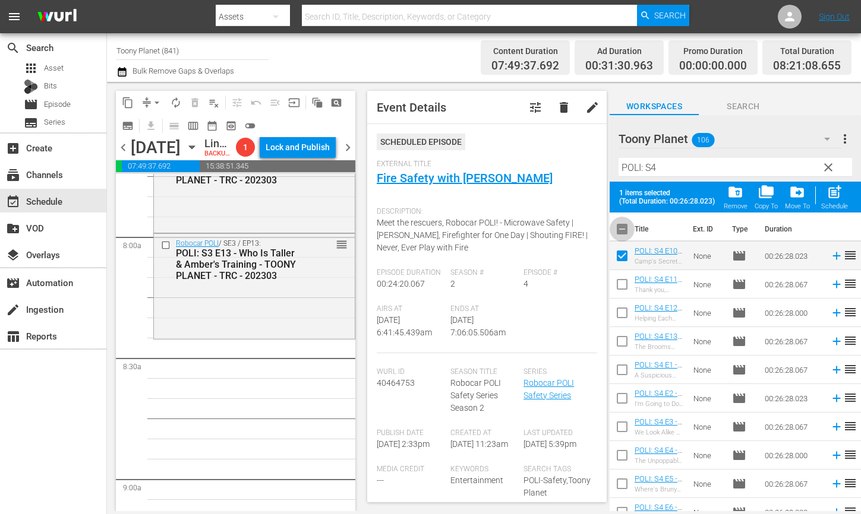
checkbox input "true"
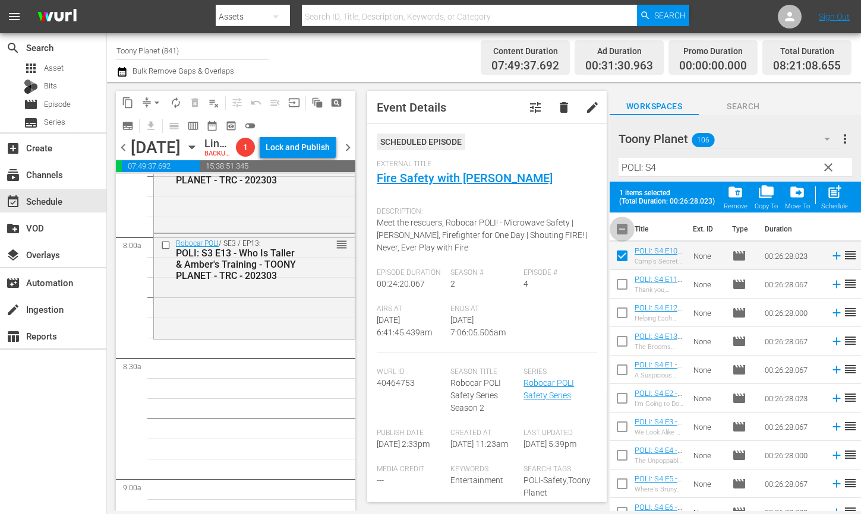
checkbox input "true"
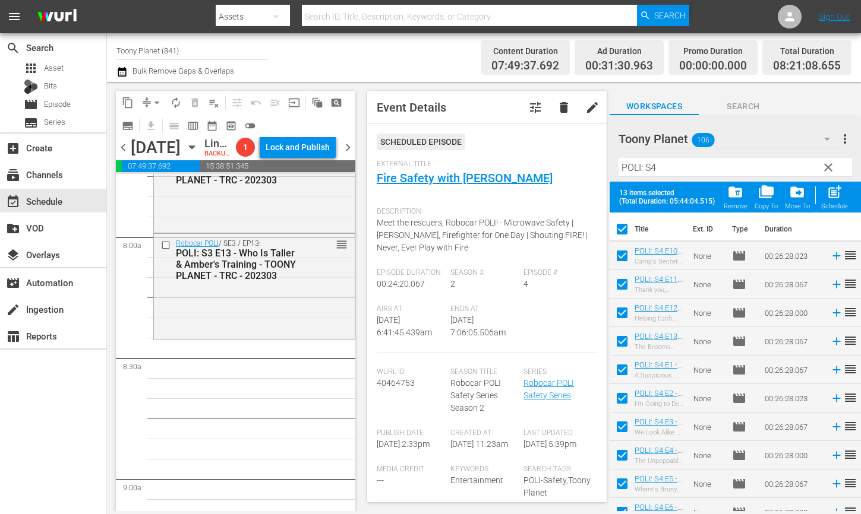
click at [631, 213] on th at bounding box center [621, 229] width 25 height 33
drag, startPoint x: 621, startPoint y: 229, endPoint x: 644, endPoint y: 188, distance: 47.1
click at [620, 229] on input "checkbox" at bounding box center [621, 231] width 25 height 25
checkbox input "false"
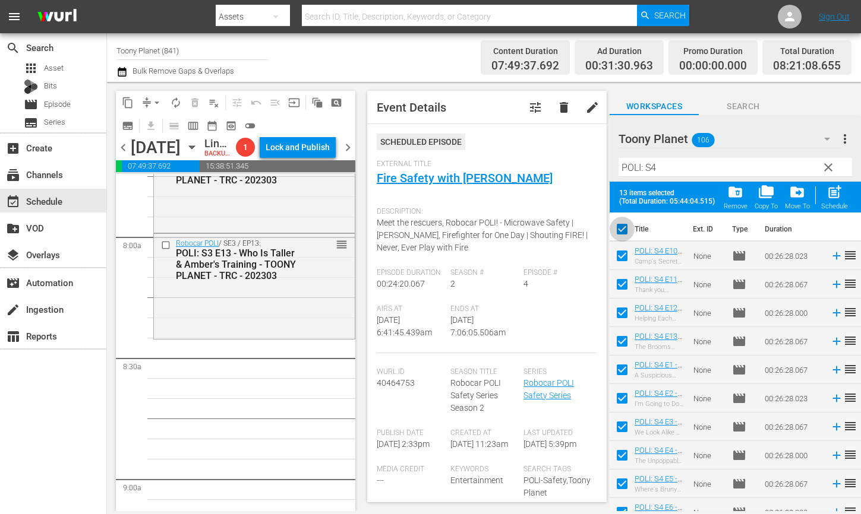
checkbox input "false"
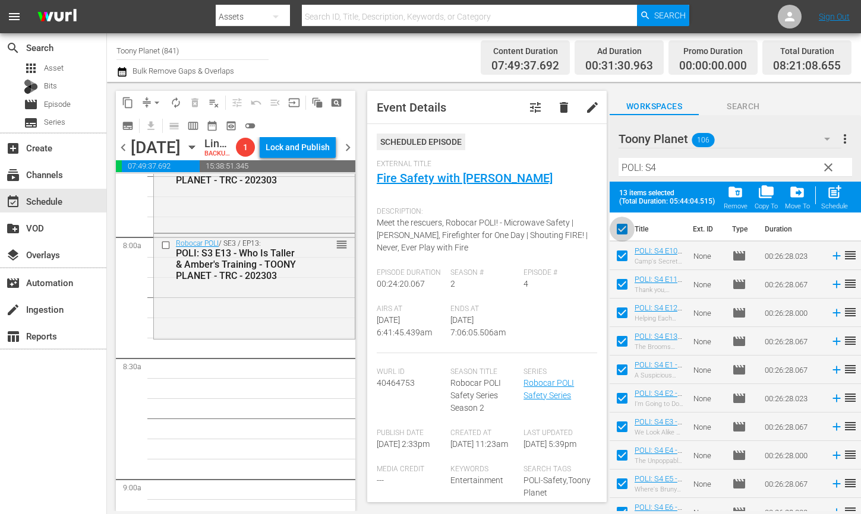
checkbox input "false"
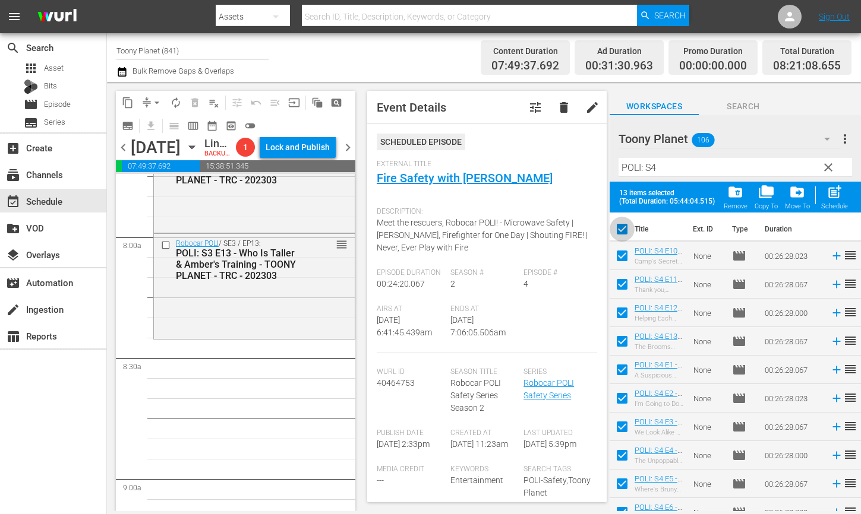
checkbox input "false"
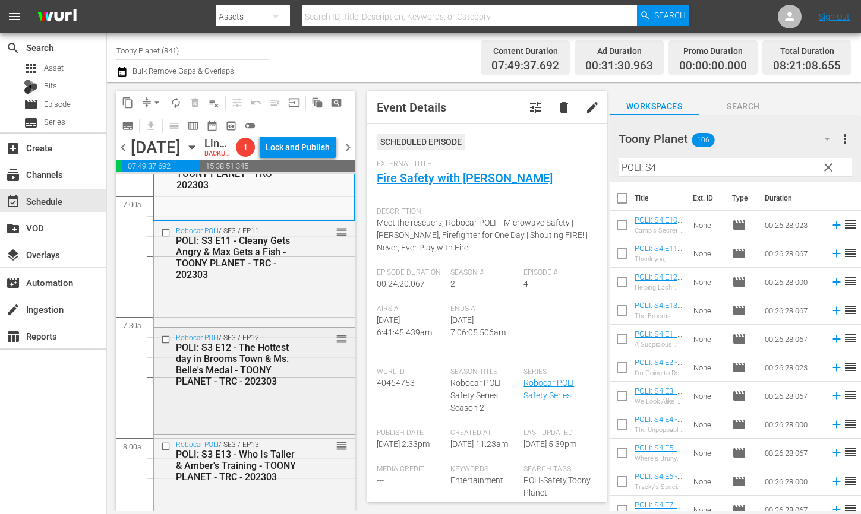
scroll to position [1576, 0]
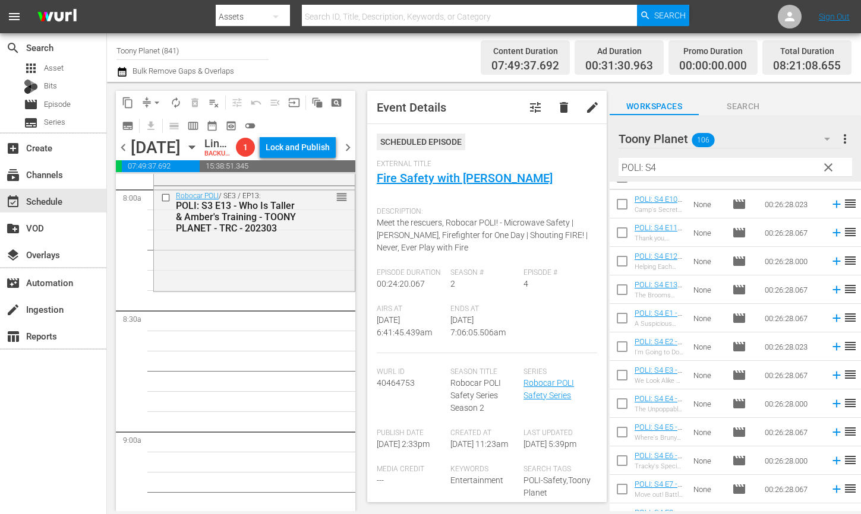
scroll to position [23, 0]
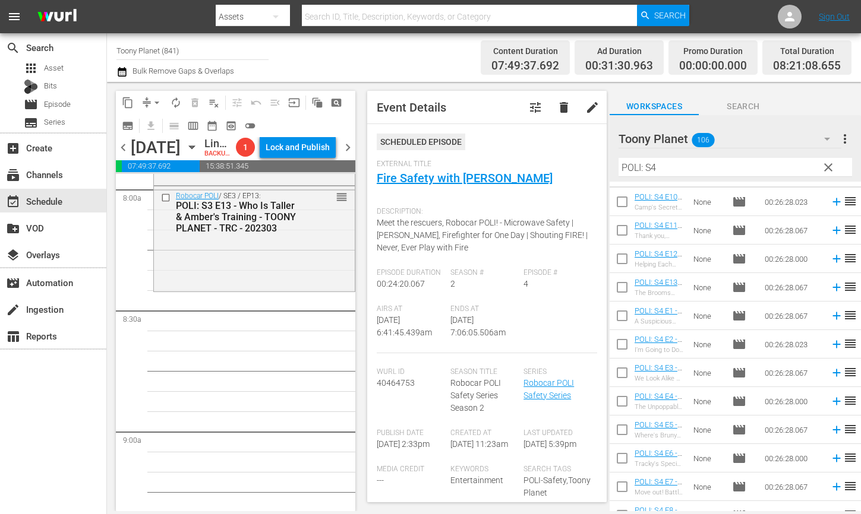
click at [615, 314] on input "checkbox" at bounding box center [621, 318] width 25 height 25
checkbox input "true"
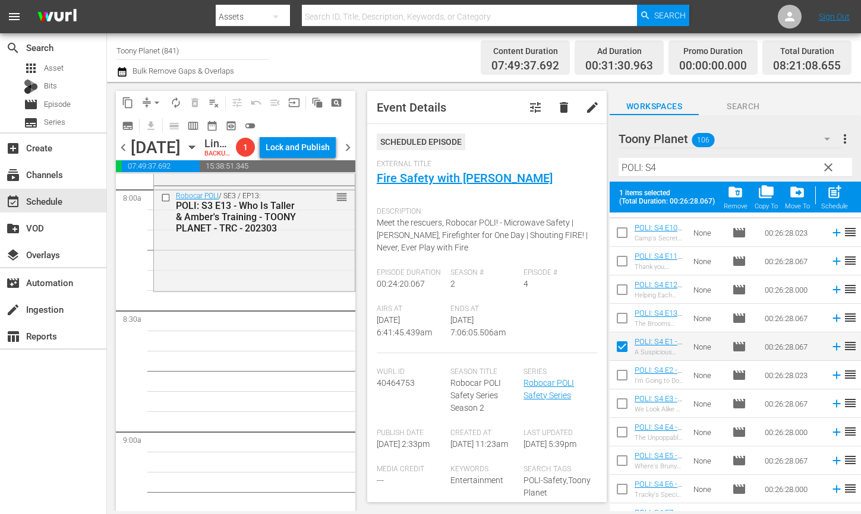
click at [616, 371] on input "checkbox" at bounding box center [621, 377] width 25 height 25
checkbox input "true"
drag, startPoint x: 614, startPoint y: 402, endPoint x: 729, endPoint y: 315, distance: 144.1
click at [614, 402] on input "checkbox" at bounding box center [621, 406] width 25 height 25
checkbox input "true"
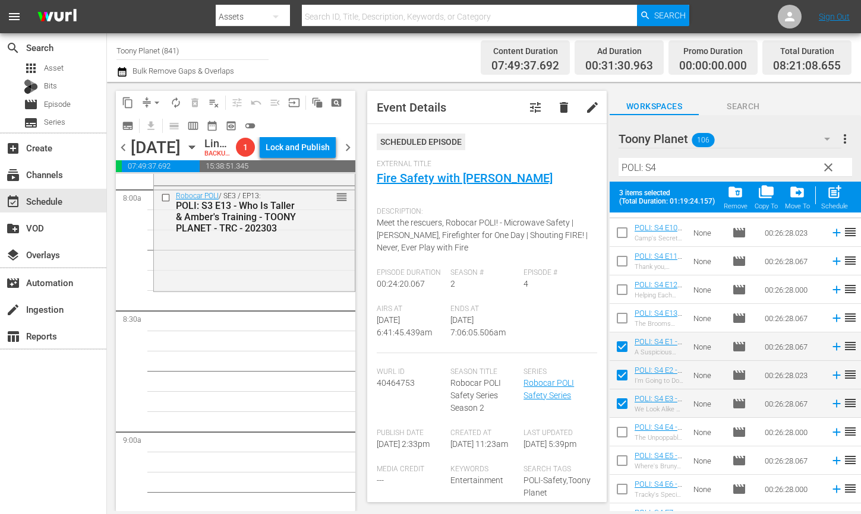
click at [837, 197] on span "post_add" at bounding box center [834, 192] width 16 height 16
checkbox input "false"
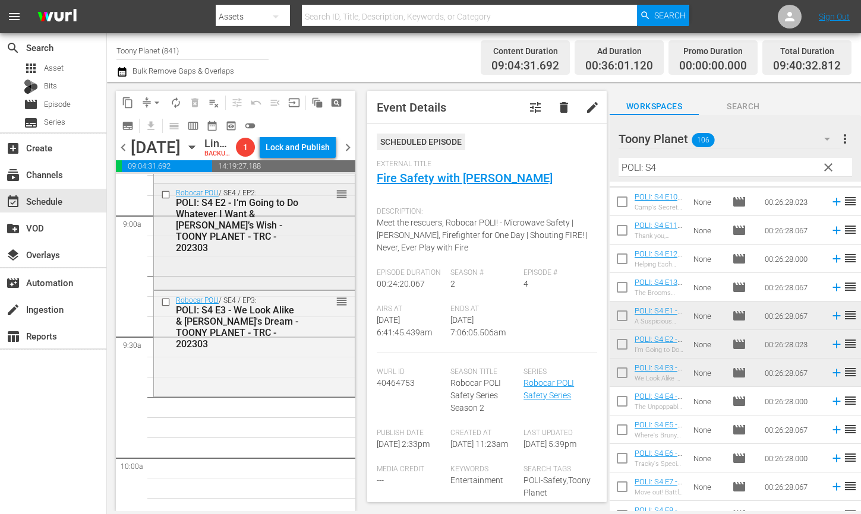
scroll to position [2141, 0]
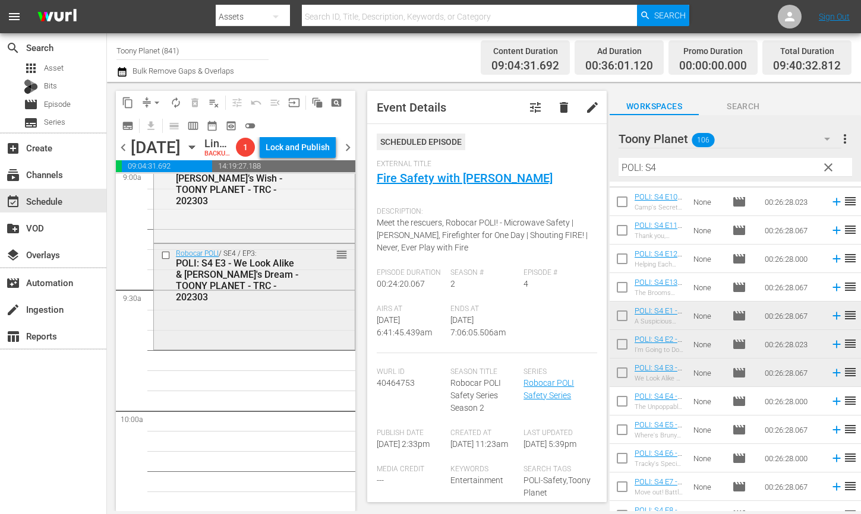
click at [295, 347] on div "Robocar POLI / SE4 / EP3: POLI: S4 E3 - We Look Alike & Marine's Dream - TOONY …" at bounding box center [254, 295] width 201 height 103
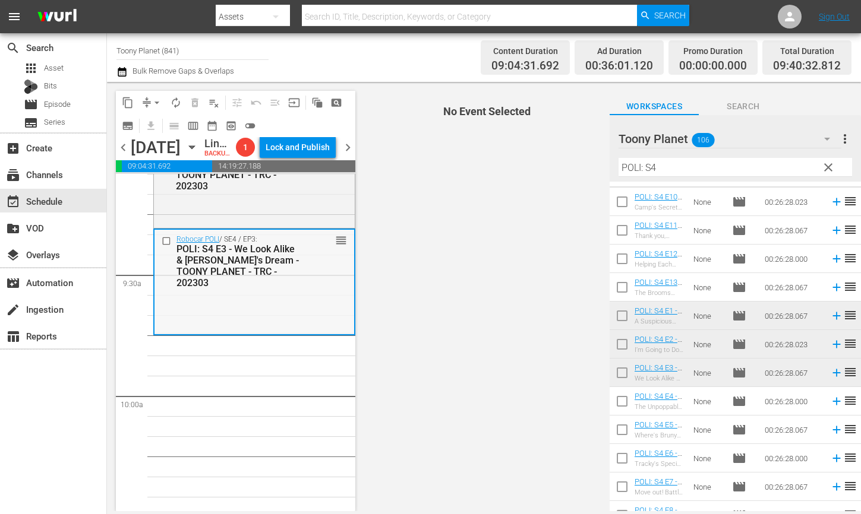
scroll to position [2205, 0]
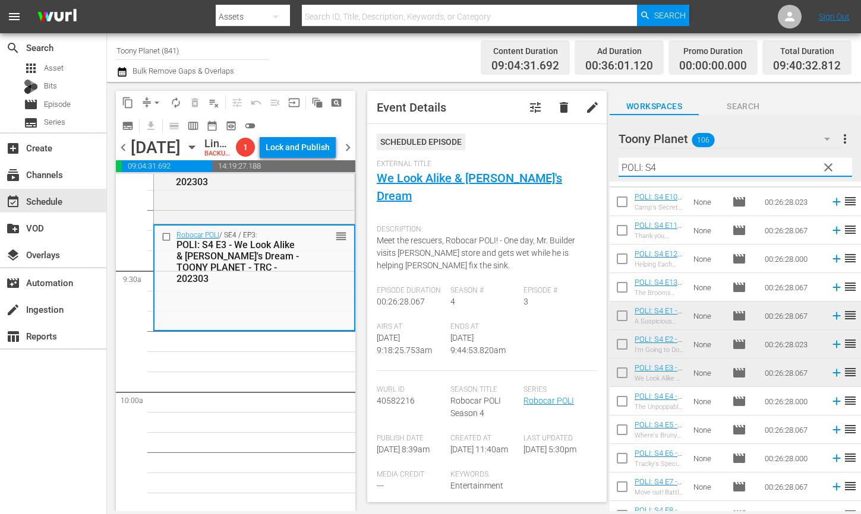
drag, startPoint x: 632, startPoint y: 165, endPoint x: 590, endPoint y: 163, distance: 42.8
click at [604, 163] on div "content_copy compress arrow_drop_down autorenew_outlined delete_forever_outline…" at bounding box center [484, 296] width 754 height 429
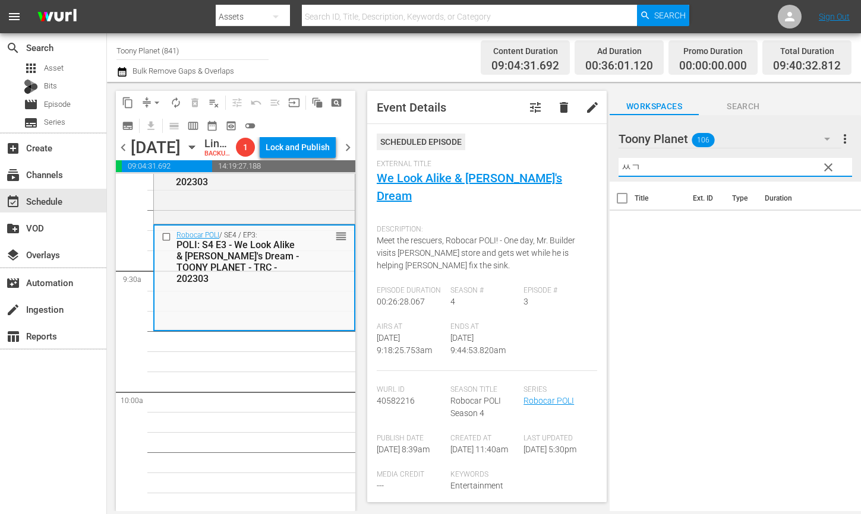
type input "ㅆ"
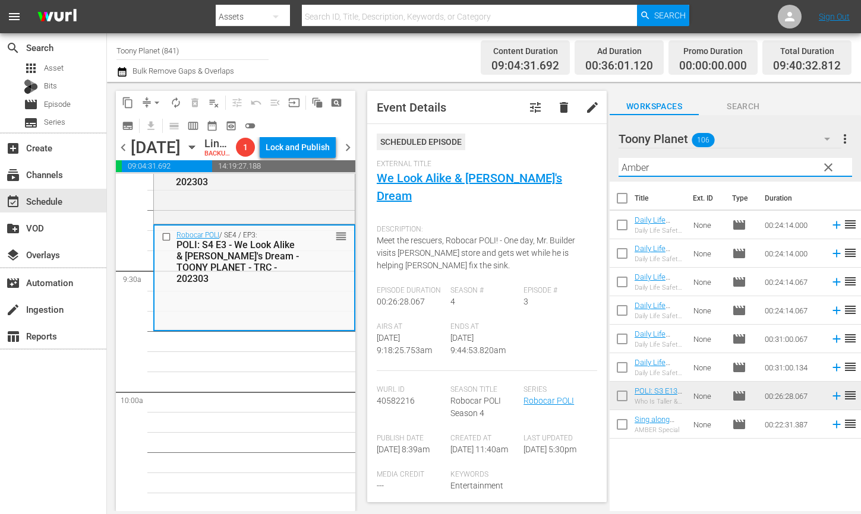
drag, startPoint x: 667, startPoint y: 169, endPoint x: 581, endPoint y: 160, distance: 86.6
click at [574, 159] on div "content_copy compress arrow_drop_down autorenew_outlined delete_forever_outline…" at bounding box center [484, 296] width 754 height 429
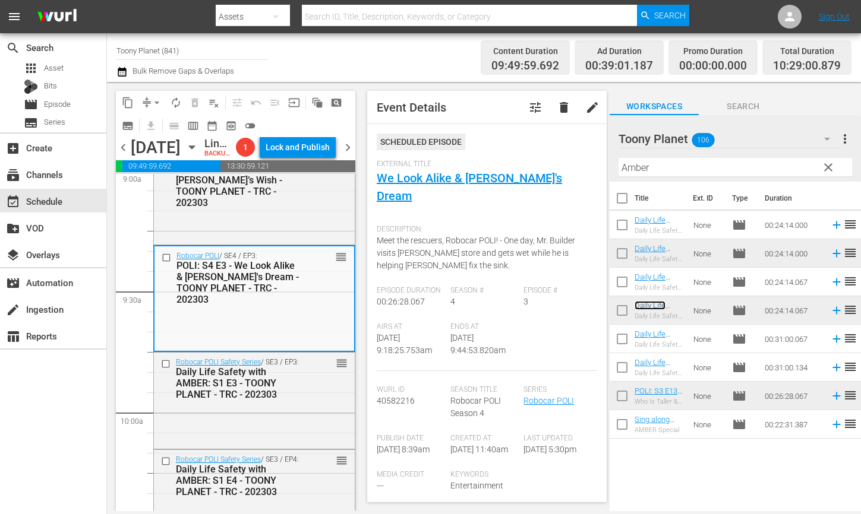
scroll to position [2463, 0]
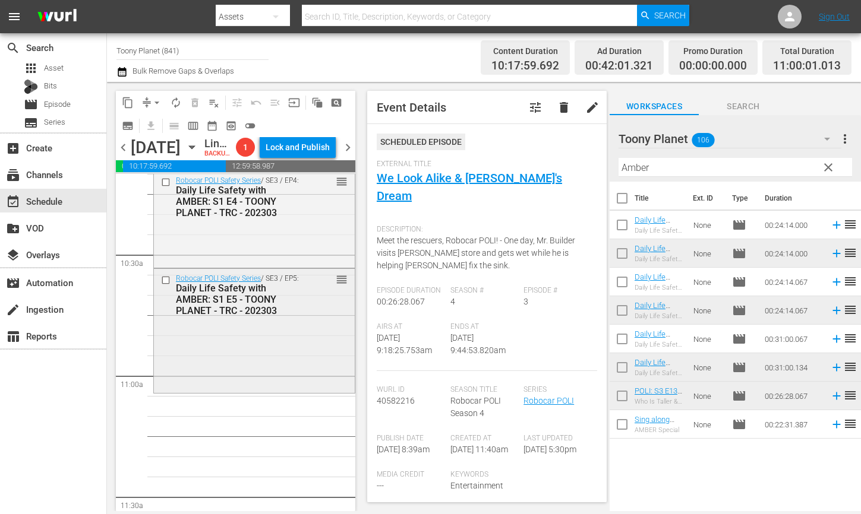
click at [238, 375] on div "Robocar POLI Safety Series / SE3 / EP5: Daily Life Safety with AMBER: S1 E5 - T…" at bounding box center [254, 330] width 201 height 122
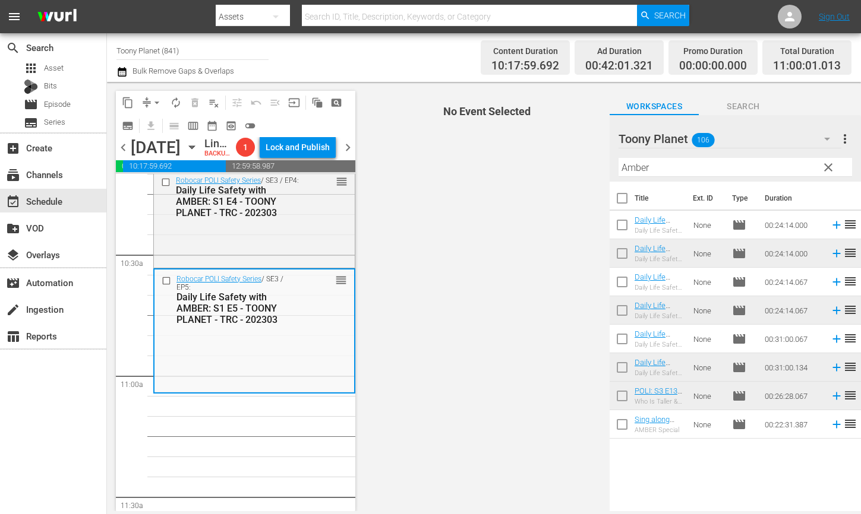
scroll to position [2505, 0]
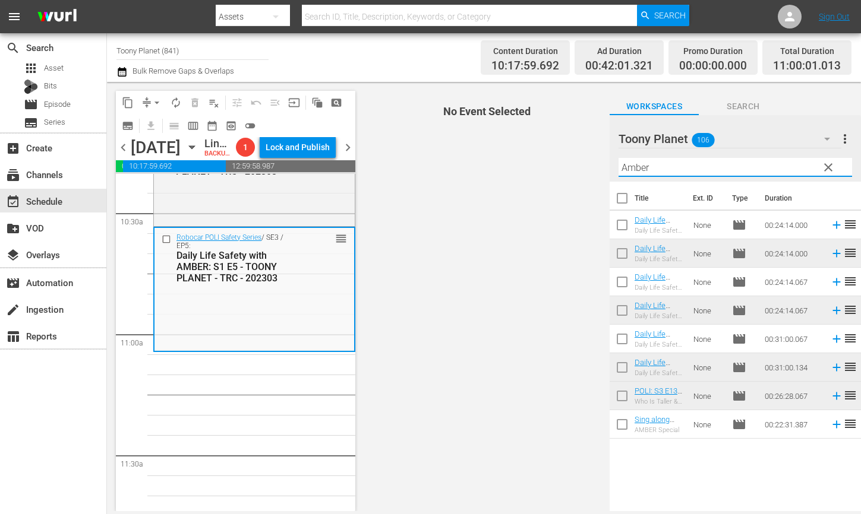
drag, startPoint x: 627, startPoint y: 165, endPoint x: 524, endPoint y: 132, distance: 108.4
click at [525, 136] on div "content_copy compress arrow_drop_down autorenew_outlined delete_forever_outline…" at bounding box center [484, 296] width 754 height 429
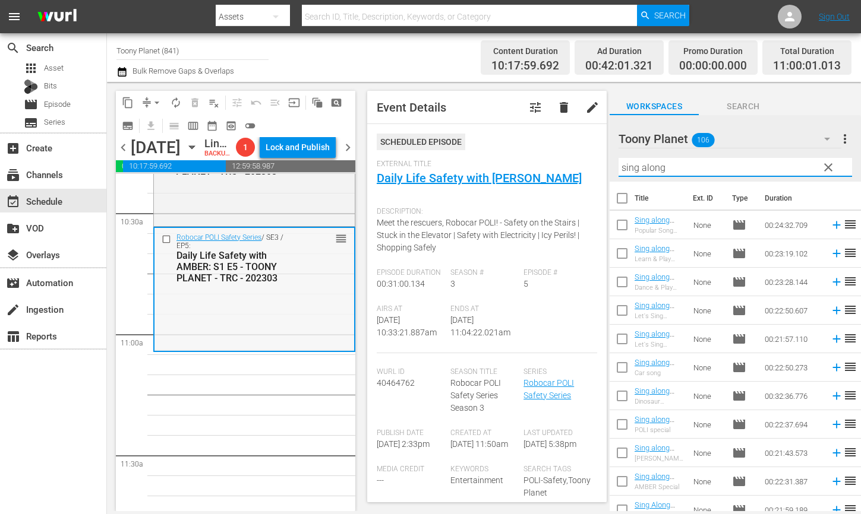
type input "sing along"
click at [355, 353] on div "Robocar POLI Safety Series / SE3 / EP5: Daily Life Safety with AMBER: S1 E5 - T…" at bounding box center [254, 290] width 202 height 126
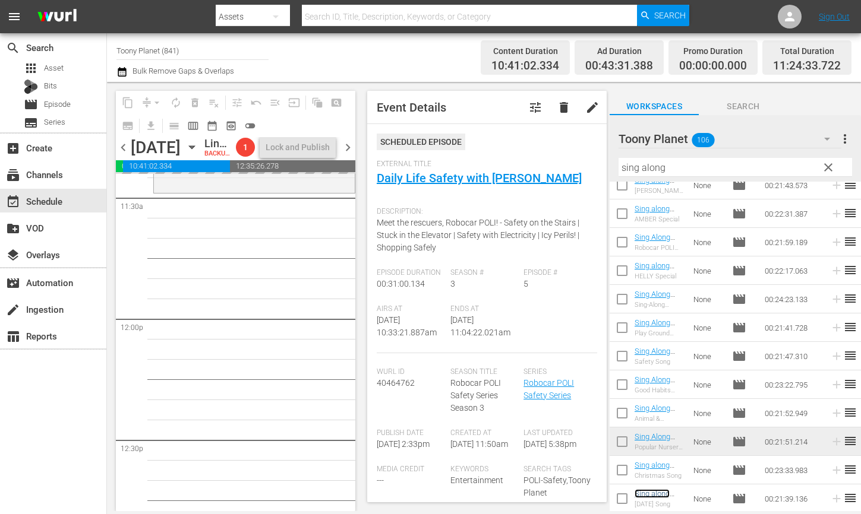
scroll to position [2766, 0]
drag, startPoint x: 656, startPoint y: 493, endPoint x: 176, endPoint y: 1, distance: 687.1
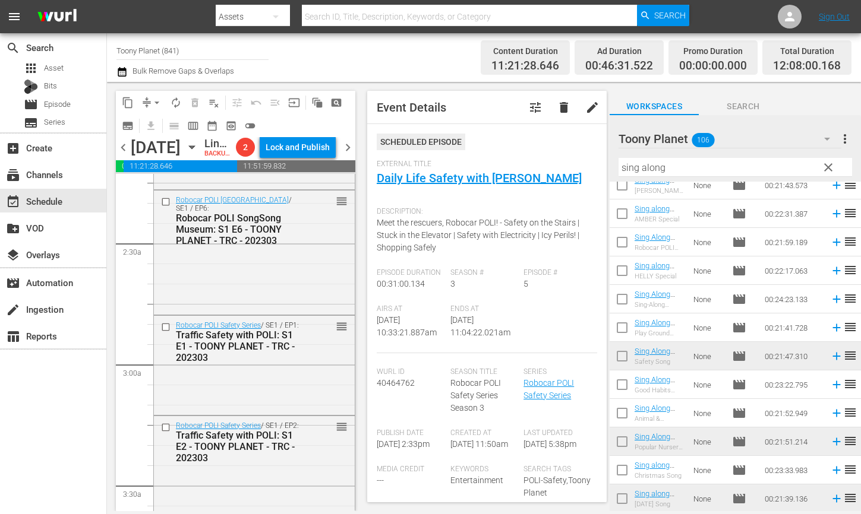
scroll to position [0, 0]
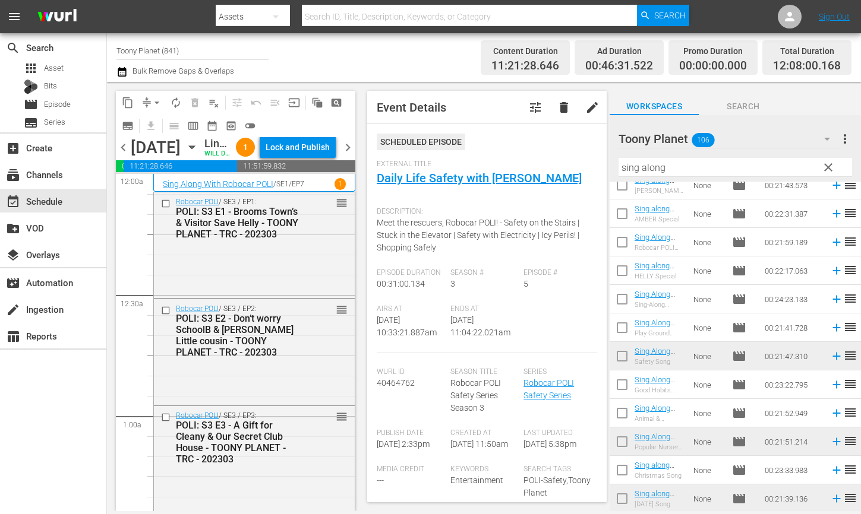
click at [179, 100] on span "autorenew_outlined" at bounding box center [176, 103] width 12 height 12
click at [171, 100] on span "autorenew_outlined" at bounding box center [176, 103] width 12 height 12
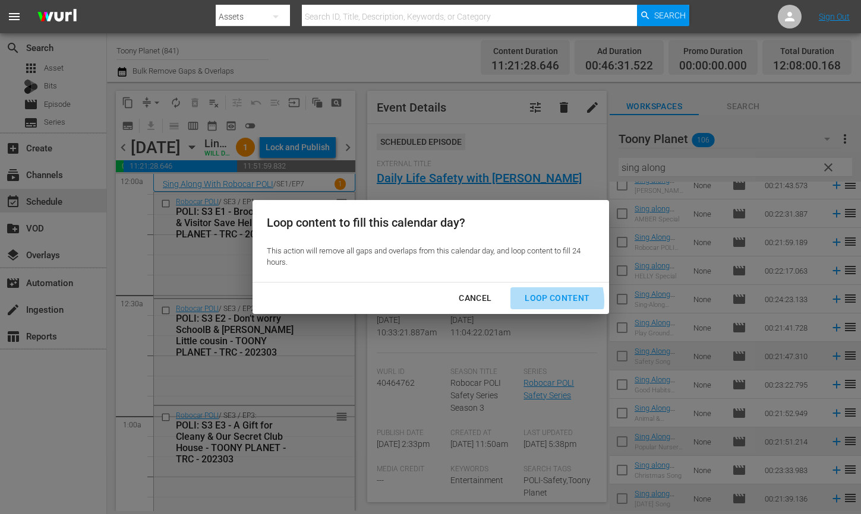
click at [545, 301] on div "Loop Content" at bounding box center [557, 298] width 84 height 15
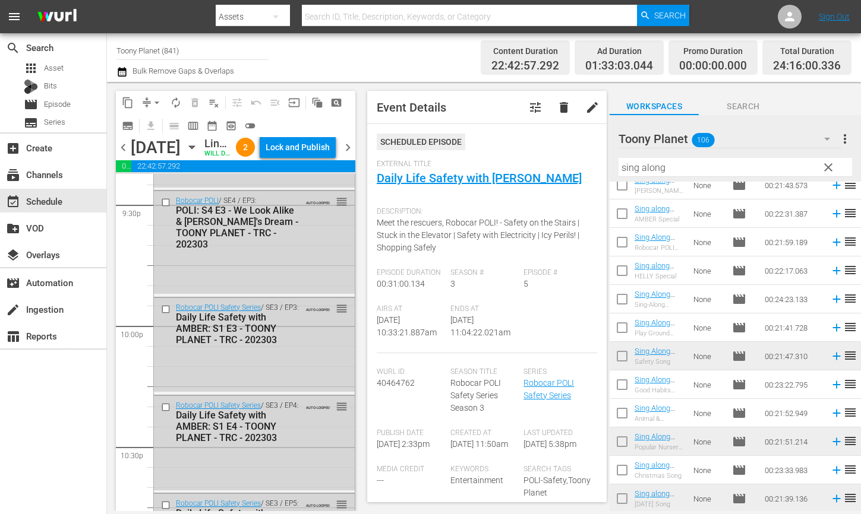
scroll to position [5599, 0]
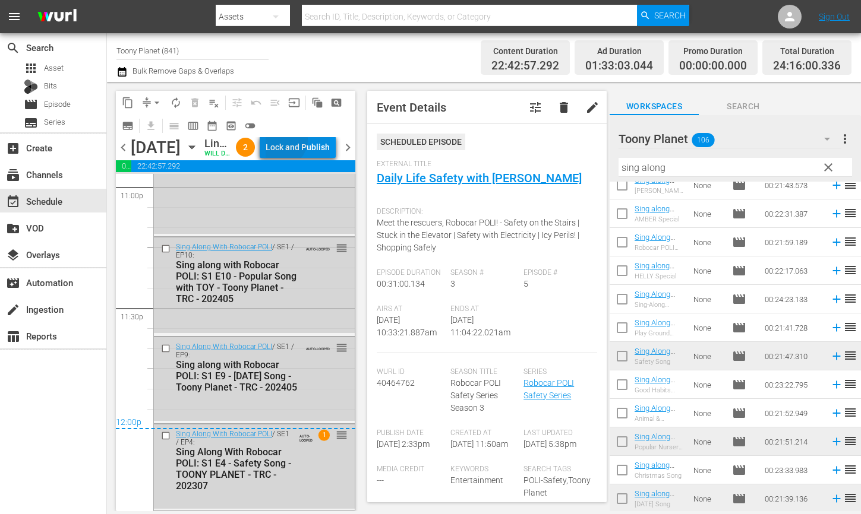
click at [310, 151] on div "Lock and Publish" at bounding box center [297, 147] width 64 height 21
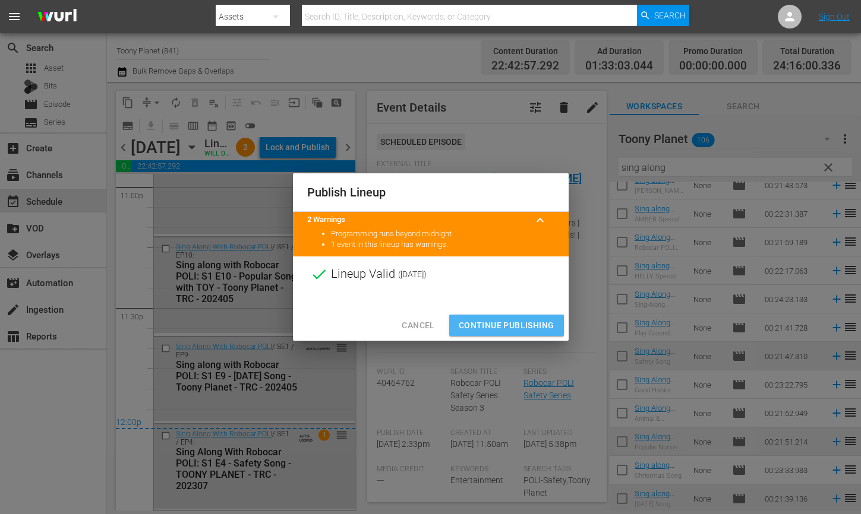
click at [502, 320] on span "Continue Publishing" at bounding box center [506, 325] width 96 height 15
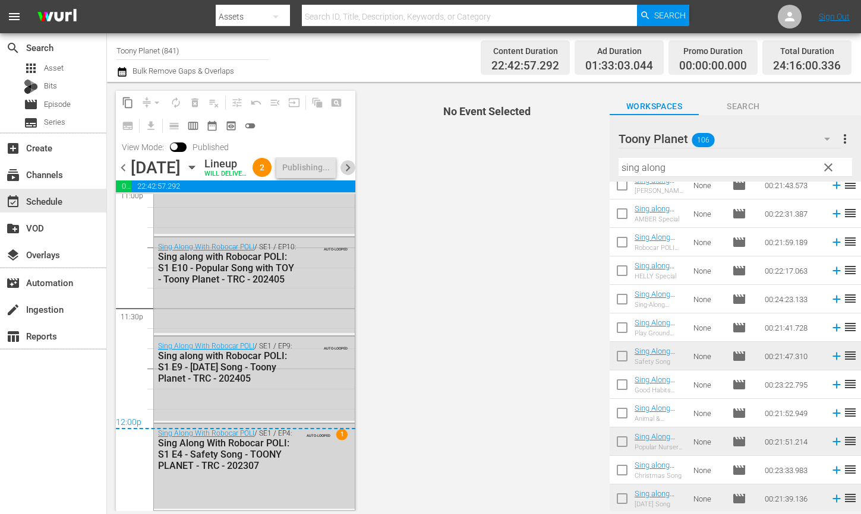
click at [350, 175] on span "chevron_right" at bounding box center [347, 167] width 15 height 15
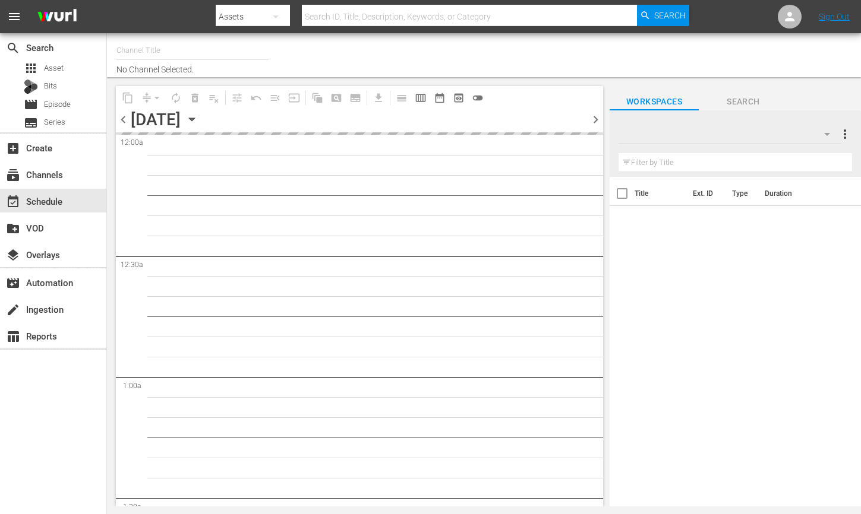
type input "Toony Planet (841)"
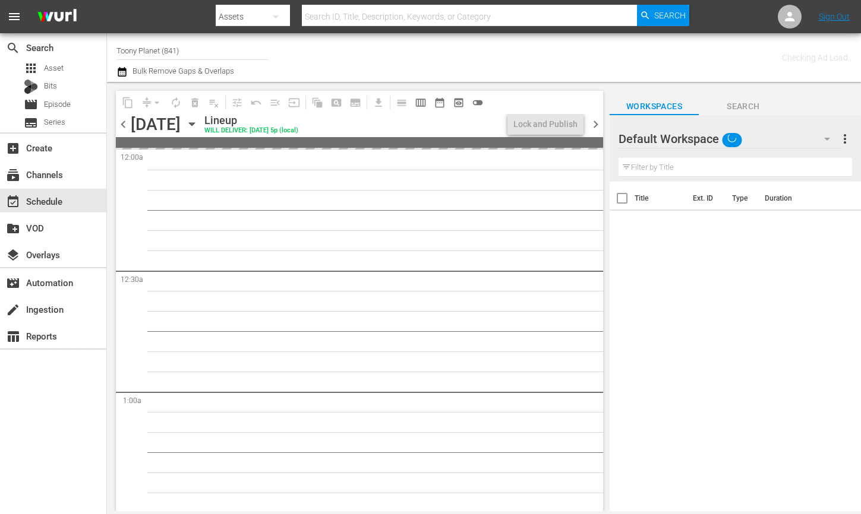
click at [754, 139] on div "Default Workspace" at bounding box center [729, 138] width 223 height 33
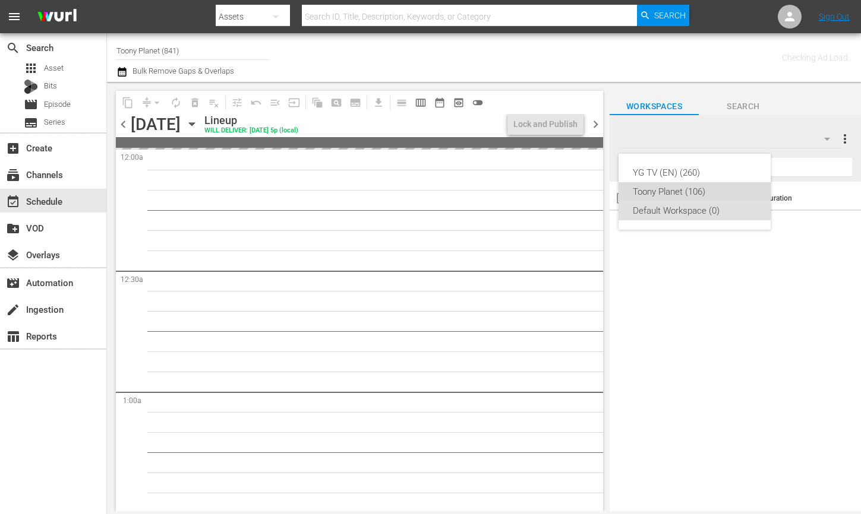
click at [682, 188] on div "Toony Planet (106)" at bounding box center [694, 191] width 124 height 19
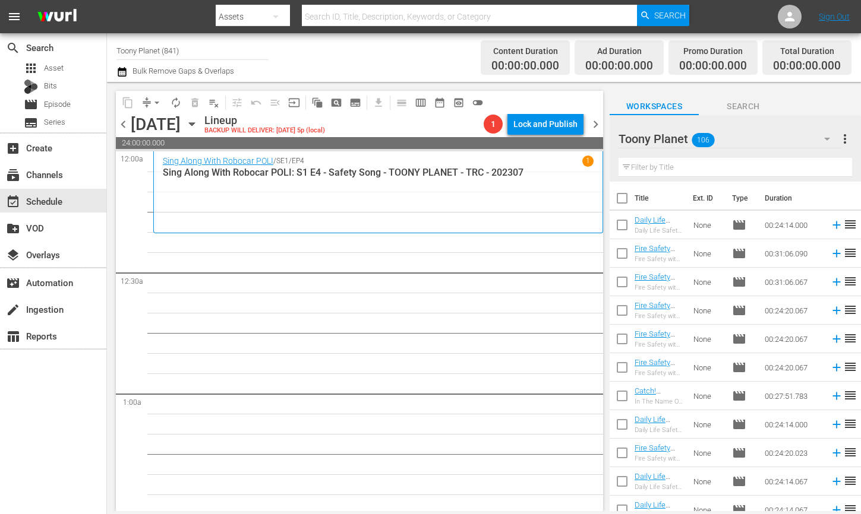
click at [676, 176] on div "Filter by Title" at bounding box center [734, 167] width 233 height 29
type input "POLI: S4"
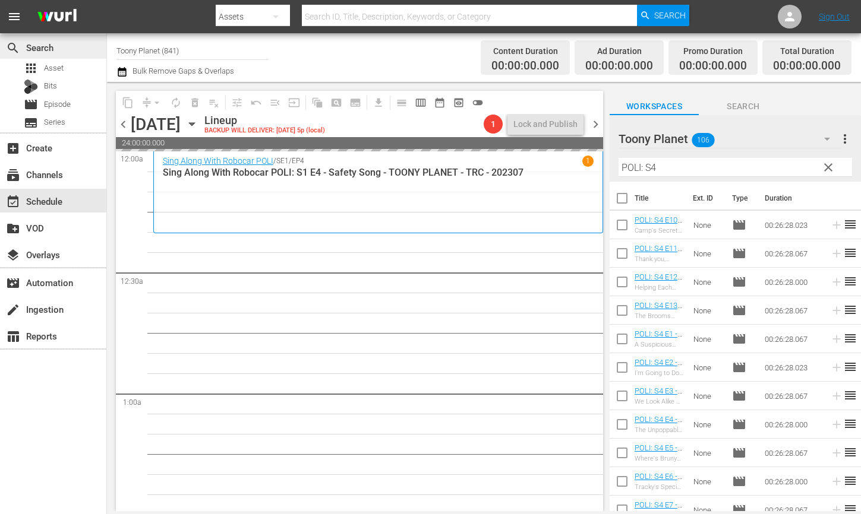
drag, startPoint x: 659, startPoint y: 423, endPoint x: 96, endPoint y: 40, distance: 681.0
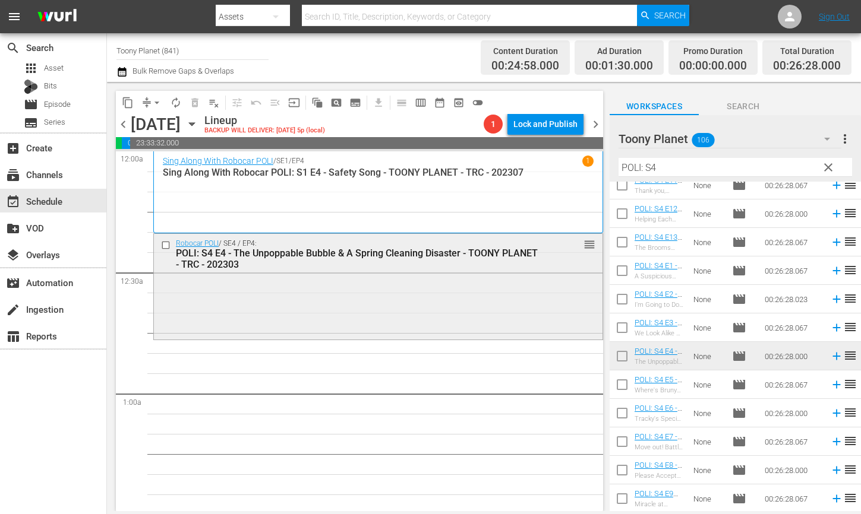
click at [381, 303] on div "Robocar POLI / SE4 / EP4: POLI: S4 E4 - The Unpoppable Bubble & A Spring Cleani…" at bounding box center [378, 285] width 448 height 103
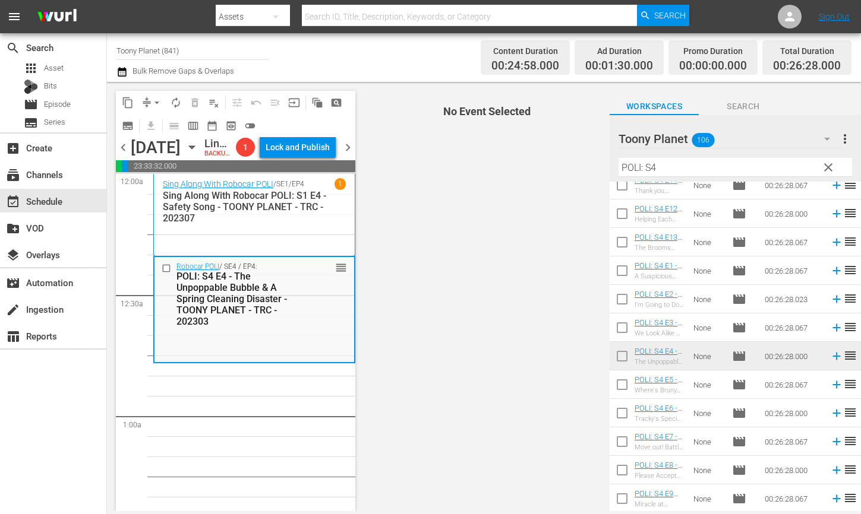
click at [628, 385] on input "checkbox" at bounding box center [621, 387] width 25 height 25
checkbox input "true"
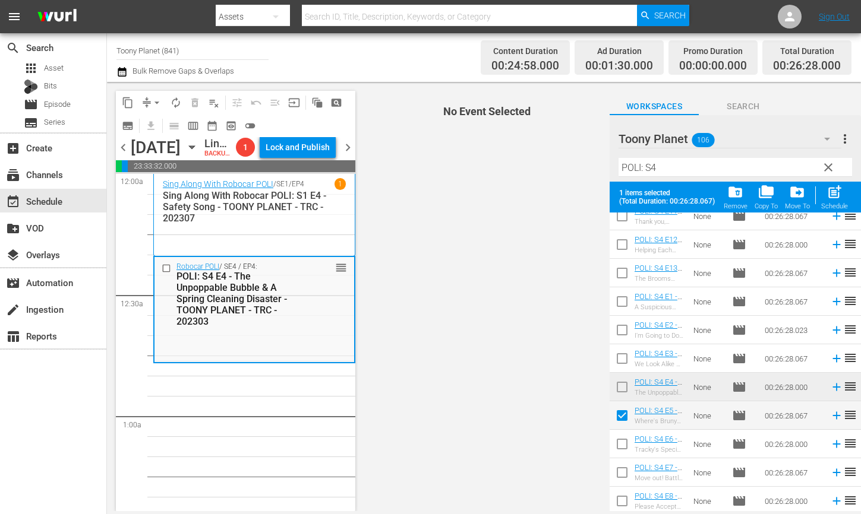
scroll to position [99, 0]
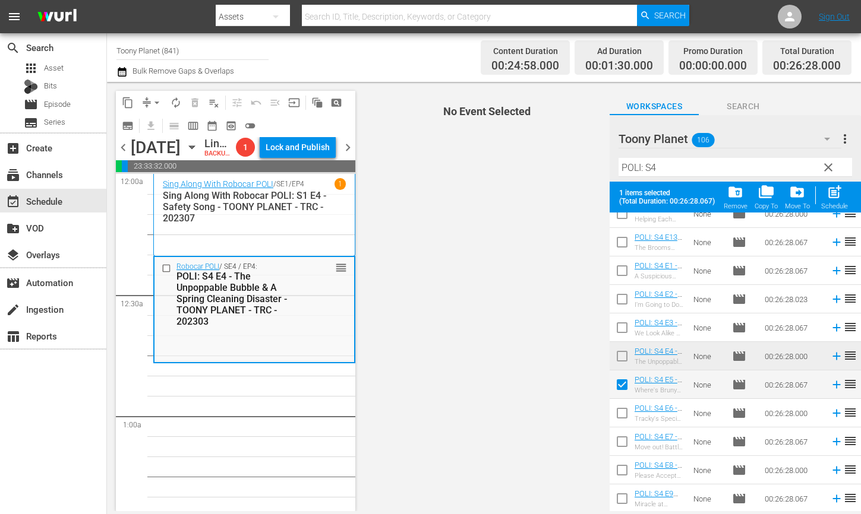
click at [620, 418] on input "checkbox" at bounding box center [621, 415] width 25 height 25
checkbox input "true"
click at [615, 443] on input "checkbox" at bounding box center [621, 444] width 25 height 25
checkbox input "true"
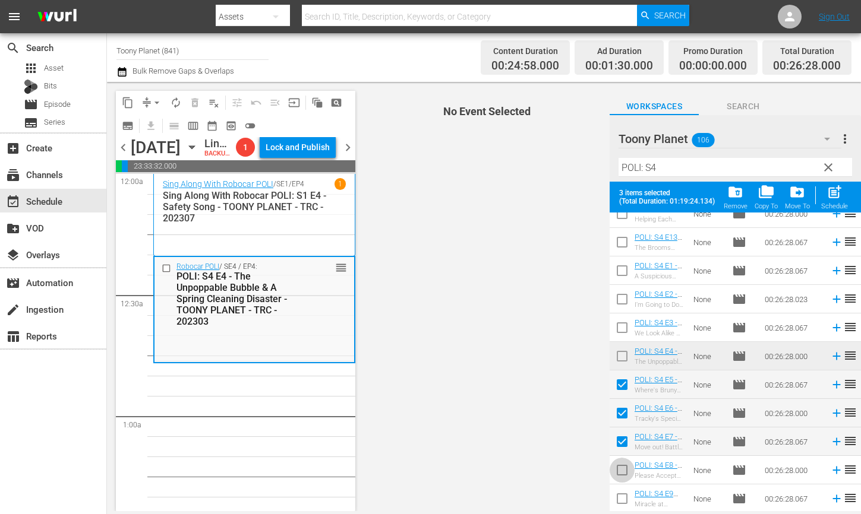
click at [617, 470] on input "checkbox" at bounding box center [621, 472] width 25 height 25
checkbox input "true"
click at [622, 494] on input "checkbox" at bounding box center [621, 501] width 25 height 25
checkbox input "true"
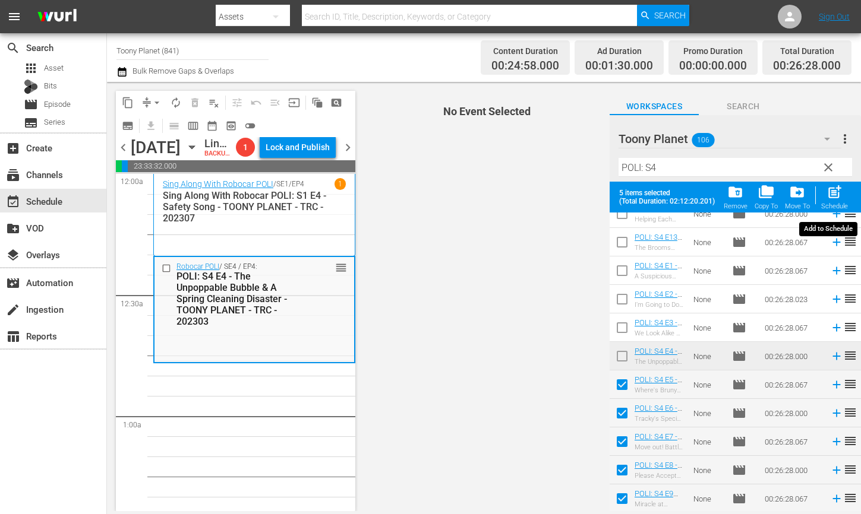
click at [831, 195] on span "post_add" at bounding box center [834, 192] width 16 height 16
checkbox input "false"
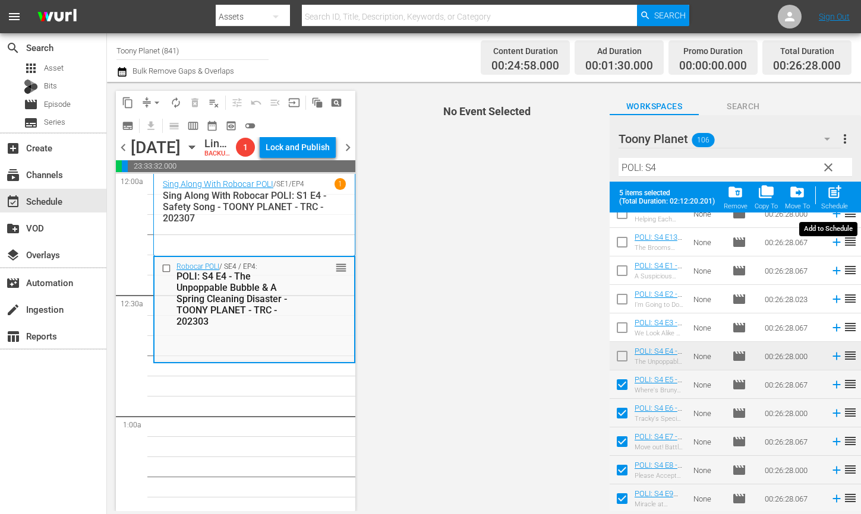
checkbox input "false"
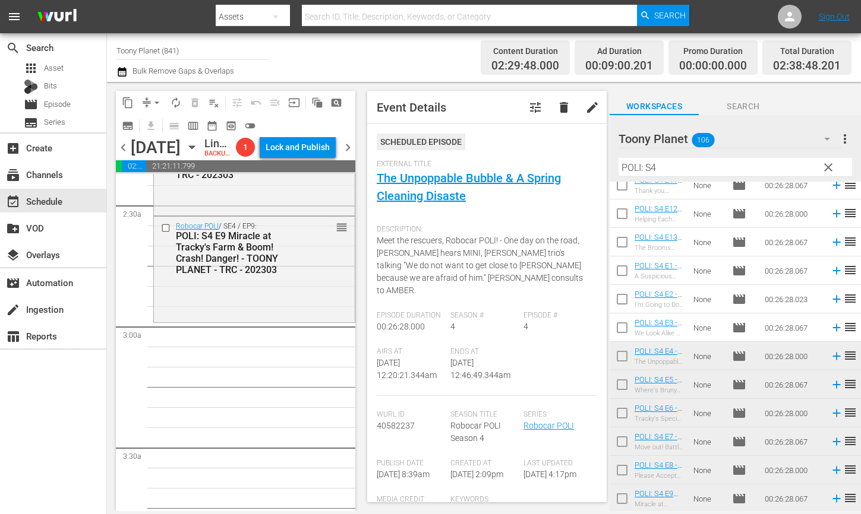
scroll to position [581, 0]
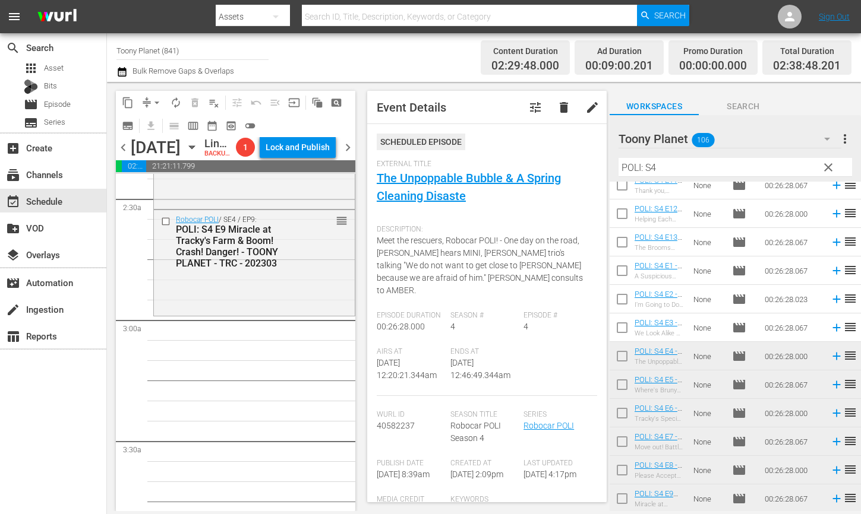
click at [281, 314] on div "Robocar POLI / SE4 / EP9: POLI: S4 E9 Miracle at Tracky's Farm & Boom! Crash! D…" at bounding box center [254, 261] width 201 height 103
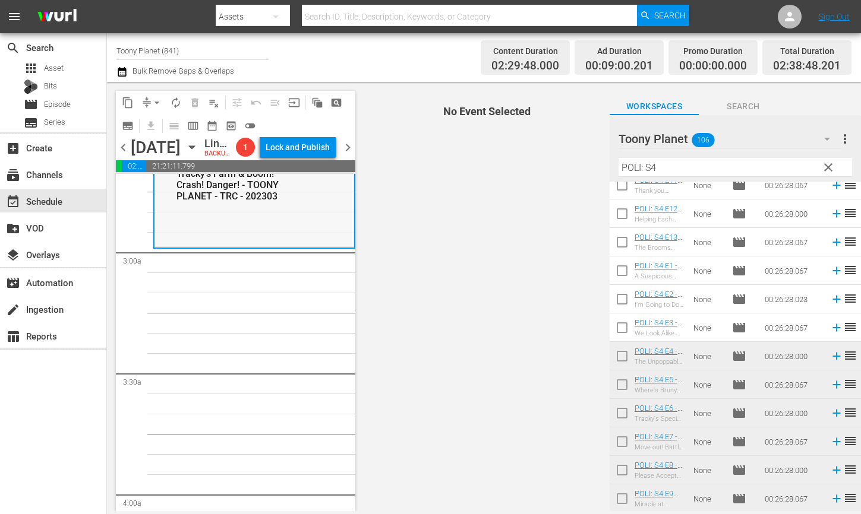
scroll to position [656, 0]
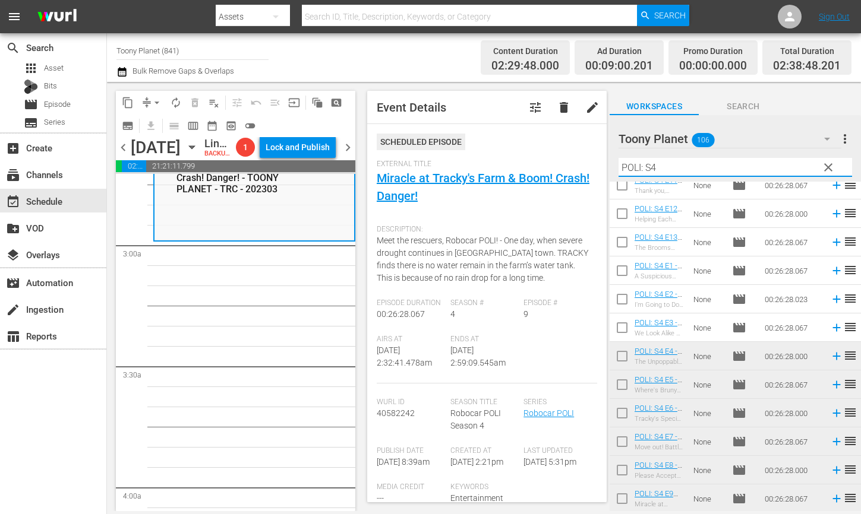
drag, startPoint x: 603, startPoint y: 159, endPoint x: 586, endPoint y: 157, distance: 17.9
click at [586, 157] on div "content_copy compress arrow_drop_down autorenew_outlined delete_forever_outline…" at bounding box center [484, 296] width 754 height 429
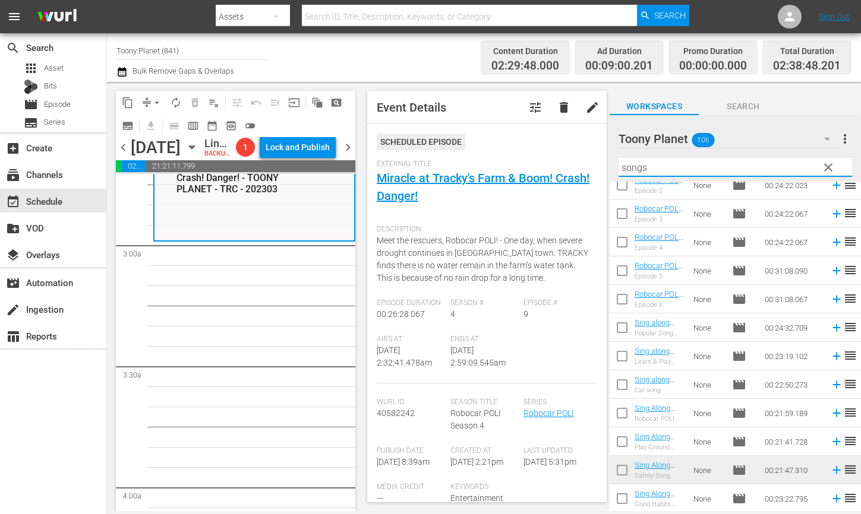
scroll to position [0, 0]
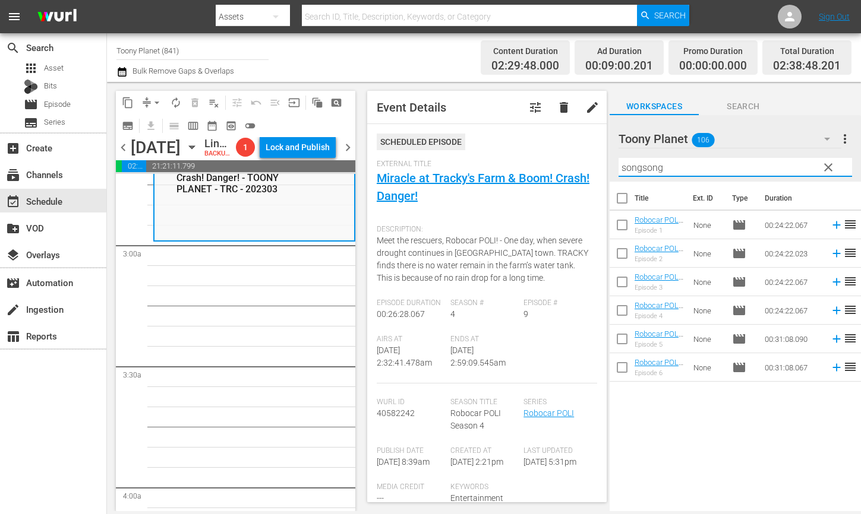
drag, startPoint x: 692, startPoint y: 167, endPoint x: 315, endPoint y: 33, distance: 400.3
click at [505, 146] on div "content_copy compress arrow_drop_down autorenew_outlined delete_forever_outline…" at bounding box center [484, 296] width 754 height 429
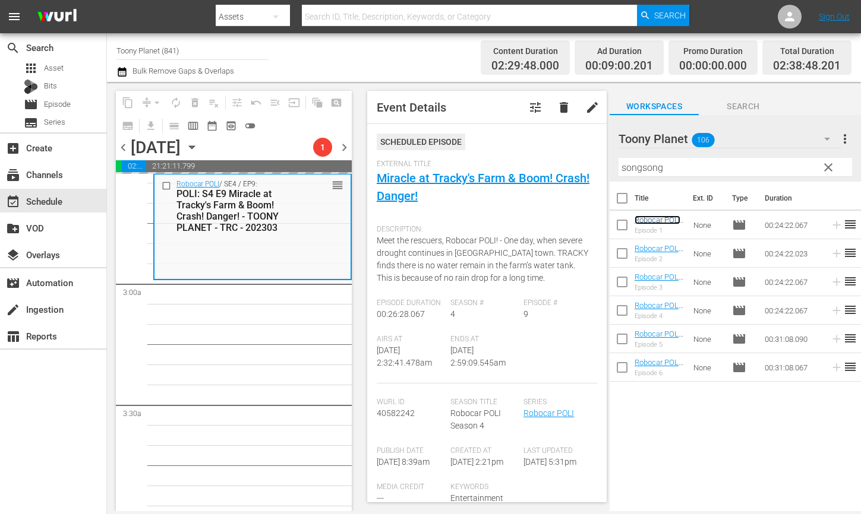
scroll to position [616, 0]
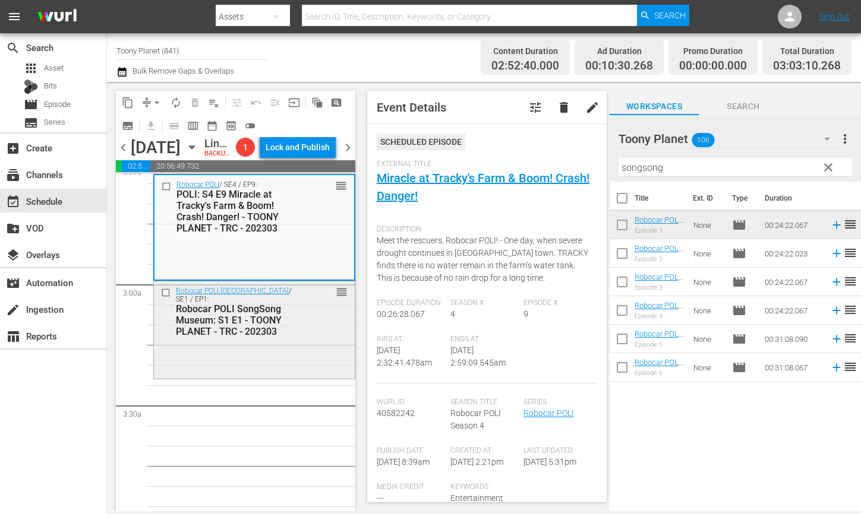
click at [271, 341] on div "Robocar POLI SongSong Museum / SE1 / EP1: Robocar POLI [GEOGRAPHIC_DATA]: S1 E1…" at bounding box center [254, 312] width 201 height 60
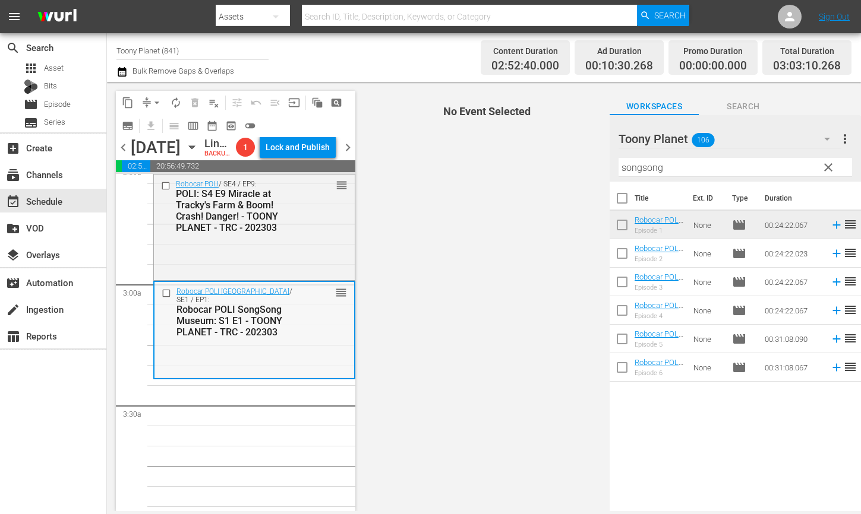
scroll to position [685, 0]
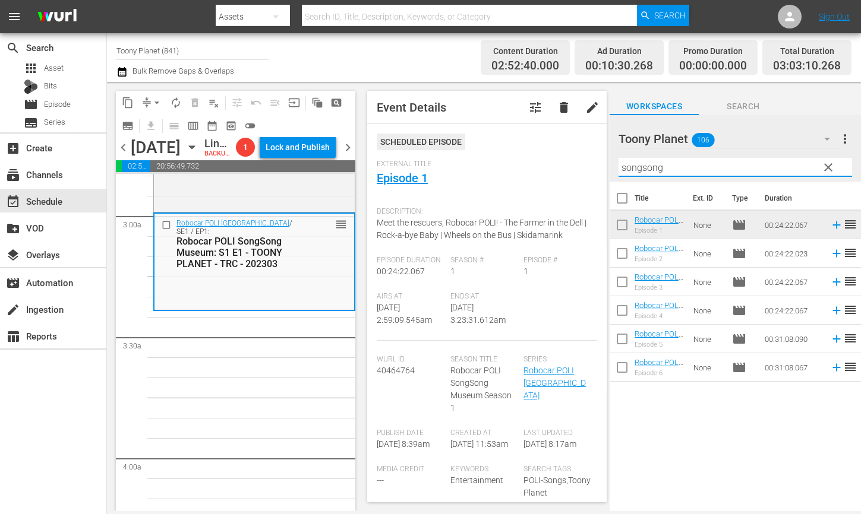
drag, startPoint x: 672, startPoint y: 168, endPoint x: 531, endPoint y: 146, distance: 142.6
click at [532, 148] on div "content_copy compress arrow_drop_down autorenew_outlined delete_forever_outline…" at bounding box center [484, 296] width 754 height 429
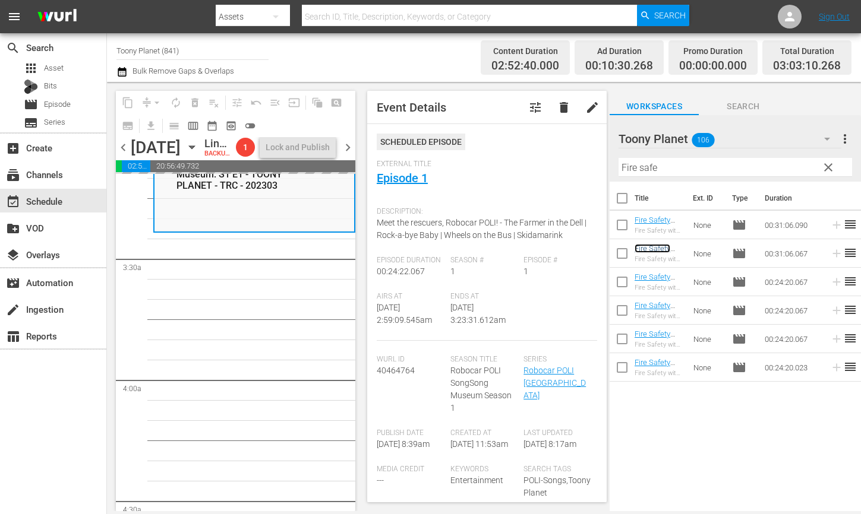
scroll to position [764, 0]
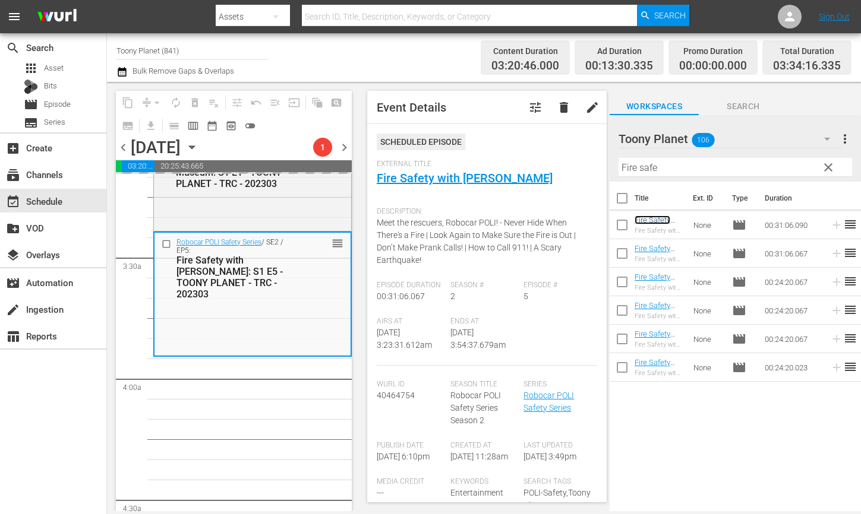
scroll to position [832, 0]
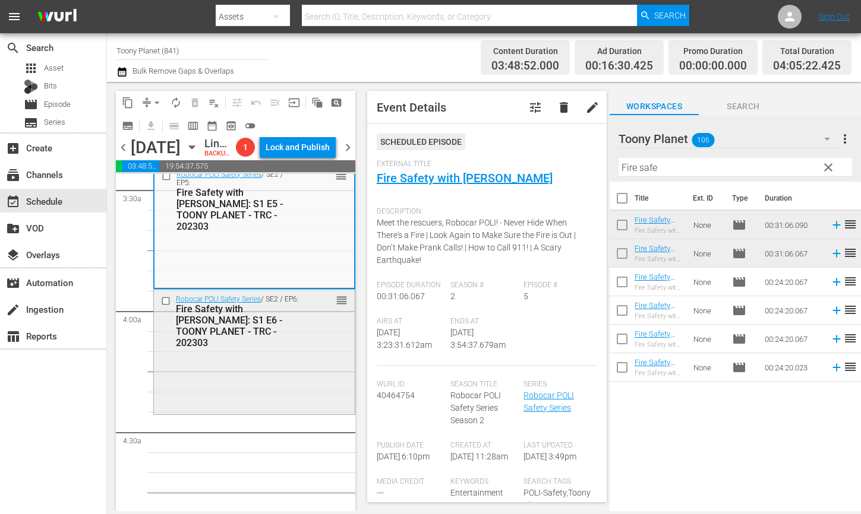
click at [283, 412] on div "Robocar POLI Safety Series / SE2 / EP6: Fire Safety with [PERSON_NAME]: S1 E6 -…" at bounding box center [254, 351] width 201 height 122
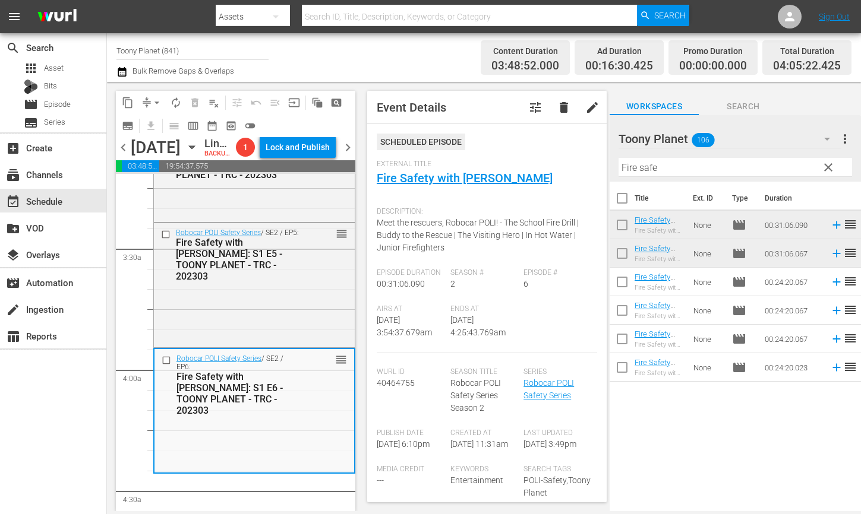
scroll to position [779, 0]
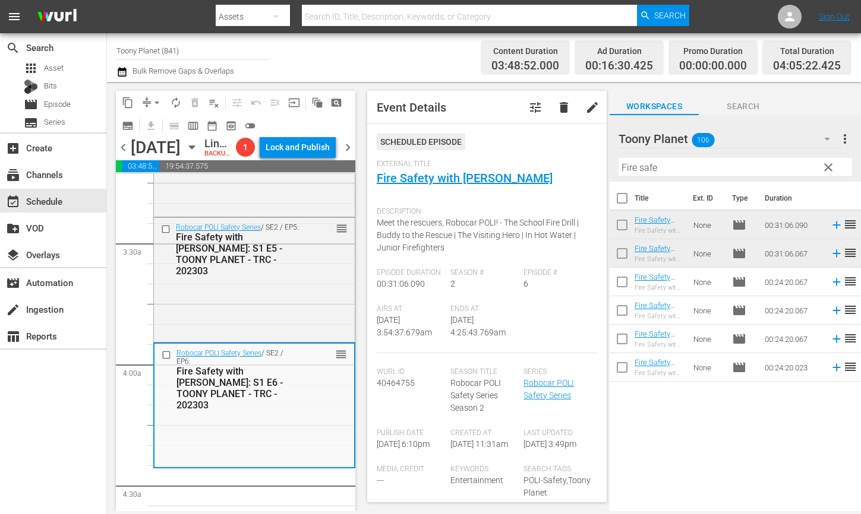
drag, startPoint x: 679, startPoint y: 168, endPoint x: 593, endPoint y: 159, distance: 87.2
click at [595, 159] on div "content_copy compress arrow_drop_down autorenew_outlined delete_forever_outline…" at bounding box center [484, 296] width 754 height 429
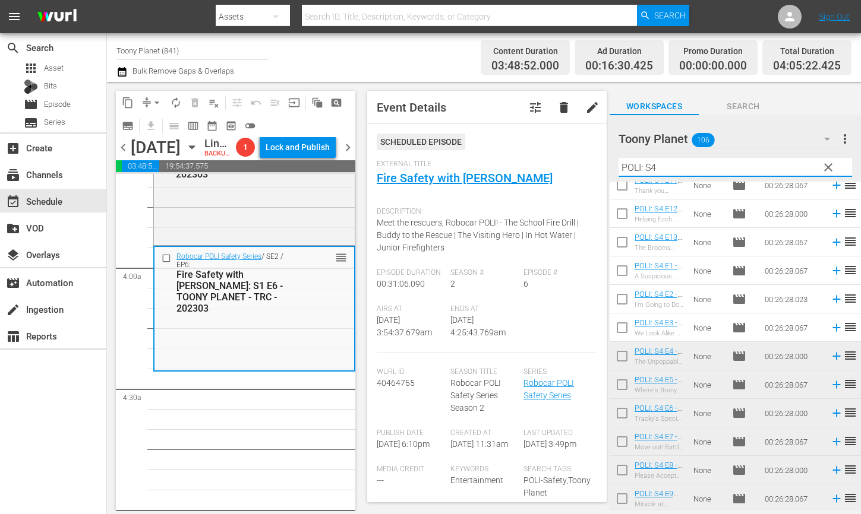
scroll to position [0, 0]
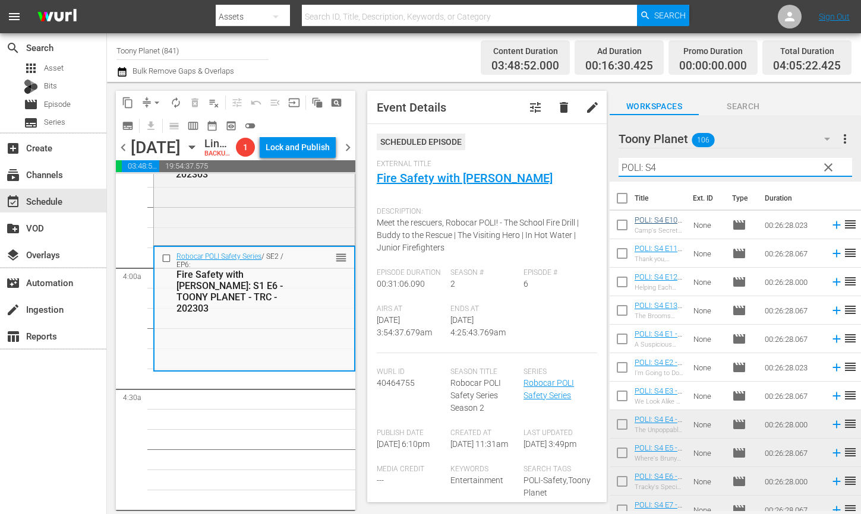
type input "POLI: S4"
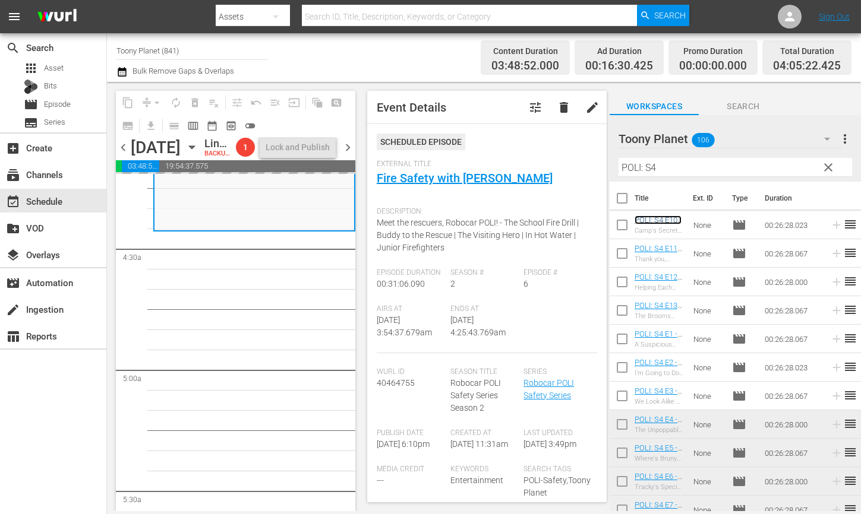
scroll to position [1018, 0]
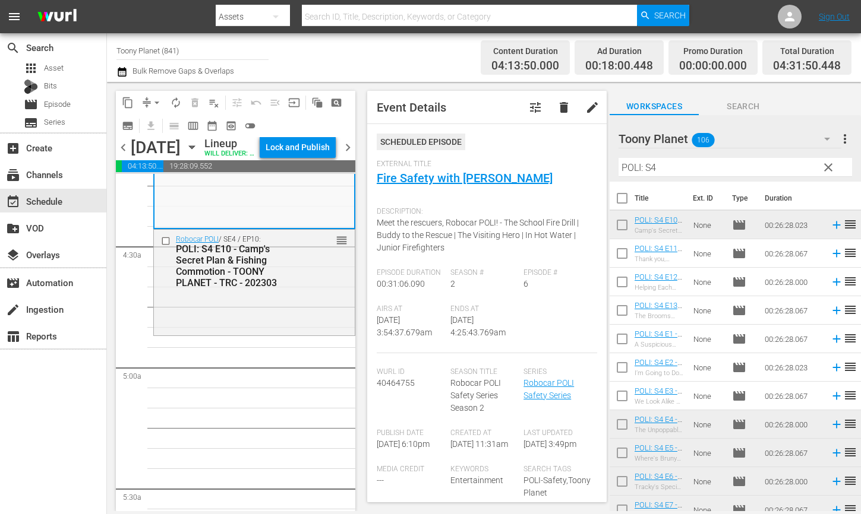
drag, startPoint x: 672, startPoint y: 218, endPoint x: 254, endPoint y: 511, distance: 510.8
click at [246, 289] on div "POLI: S4 E10 - Camp's Secret Plan & Fishing Commotion - TOONY PLANET - TRC - 20…" at bounding box center [238, 265] width 124 height 45
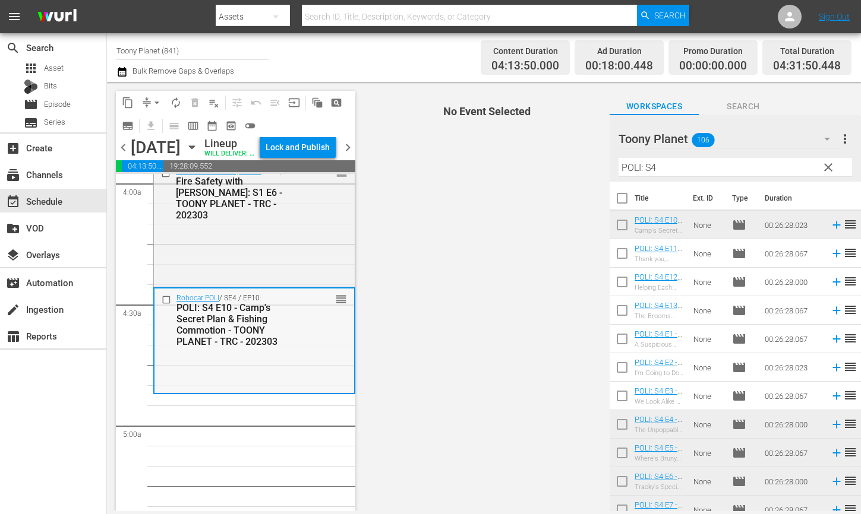
scroll to position [990, 0]
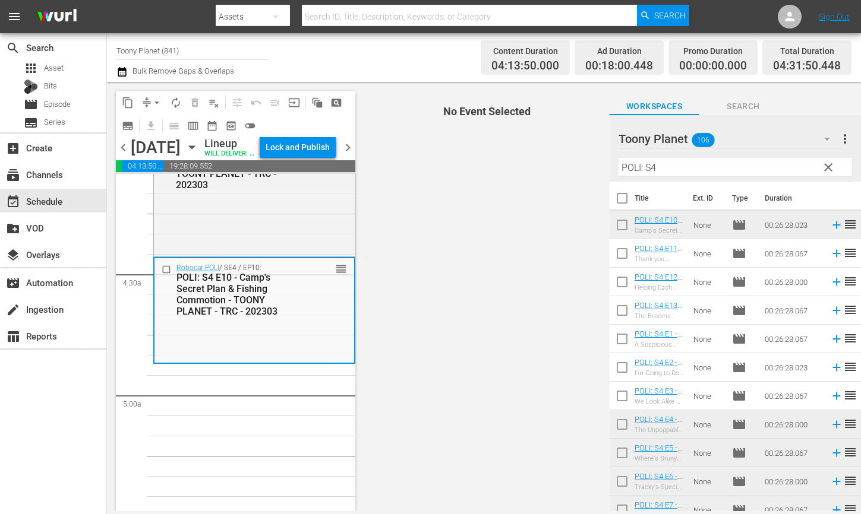
click at [618, 251] on input "checkbox" at bounding box center [621, 255] width 25 height 25
checkbox input "true"
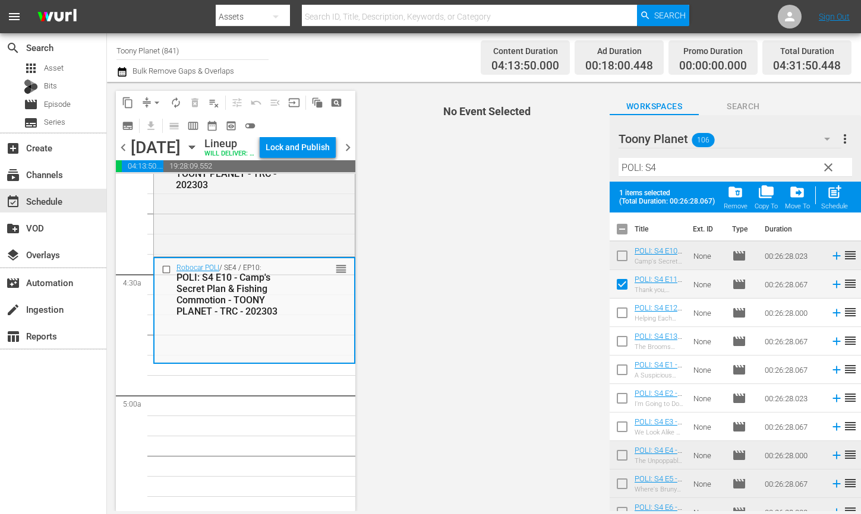
click at [616, 309] on input "checkbox" at bounding box center [621, 315] width 25 height 25
checkbox input "true"
click at [613, 342] on input "checkbox" at bounding box center [621, 343] width 25 height 25
checkbox input "true"
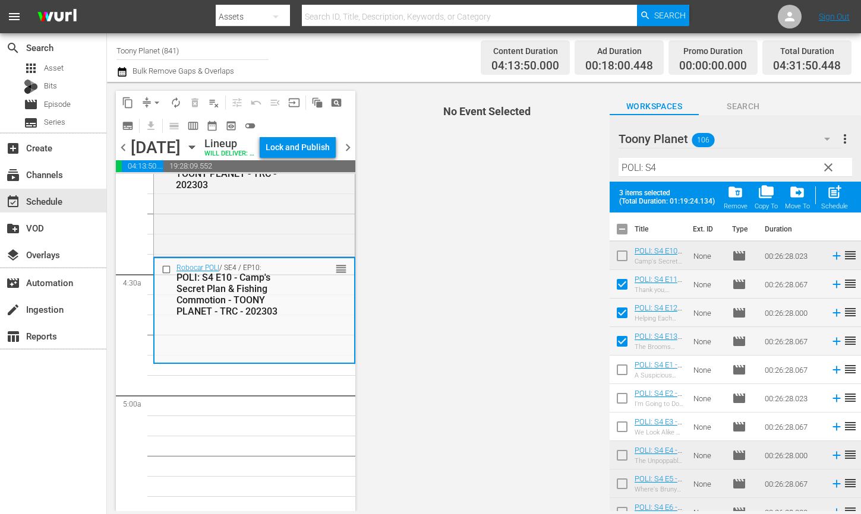
click at [836, 192] on span "post_add" at bounding box center [834, 192] width 16 height 16
checkbox input "false"
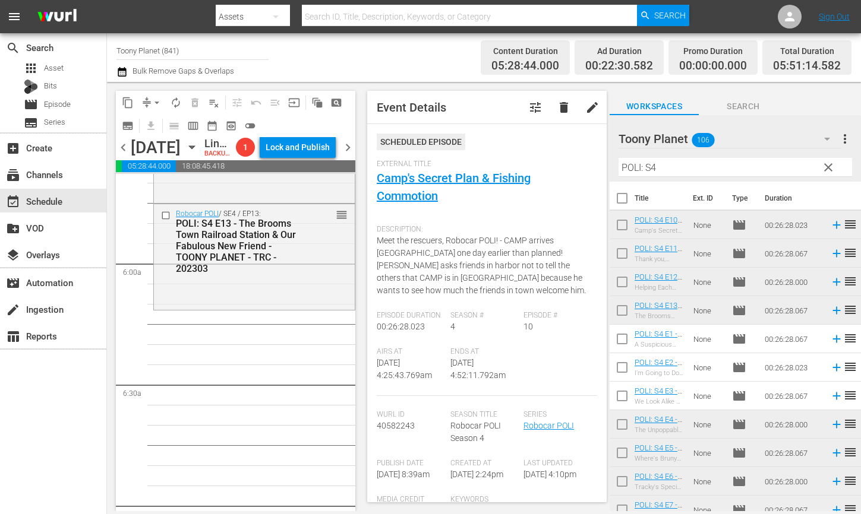
scroll to position [1368, 0]
drag, startPoint x: 666, startPoint y: 170, endPoint x: 568, endPoint y: 160, distance: 98.5
click at [568, 160] on div "content_copy compress arrow_drop_down autorenew_outlined delete_forever_outline…" at bounding box center [484, 296] width 754 height 429
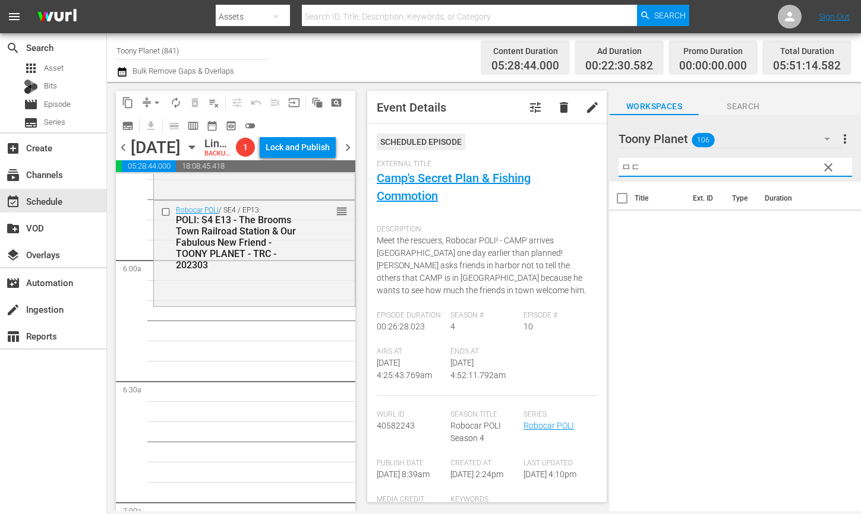
type input "ㅁ"
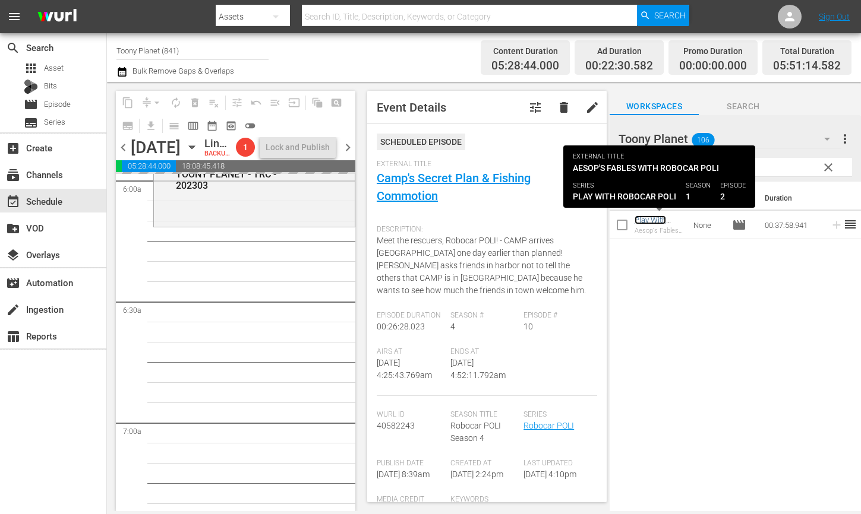
scroll to position [1449, 0]
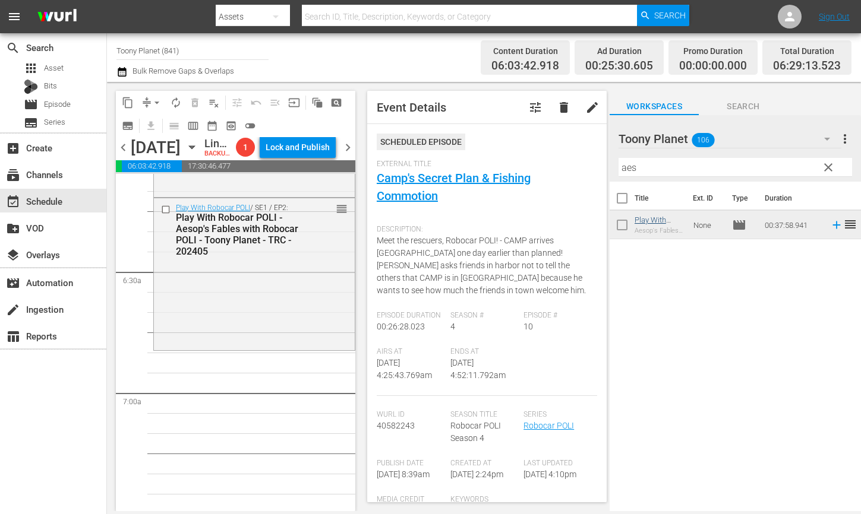
click at [249, 348] on div "Play With Robocar POLI / SE1 / EP2: Play With Robocar POLI - Aesop's Fables wit…" at bounding box center [254, 273] width 201 height 150
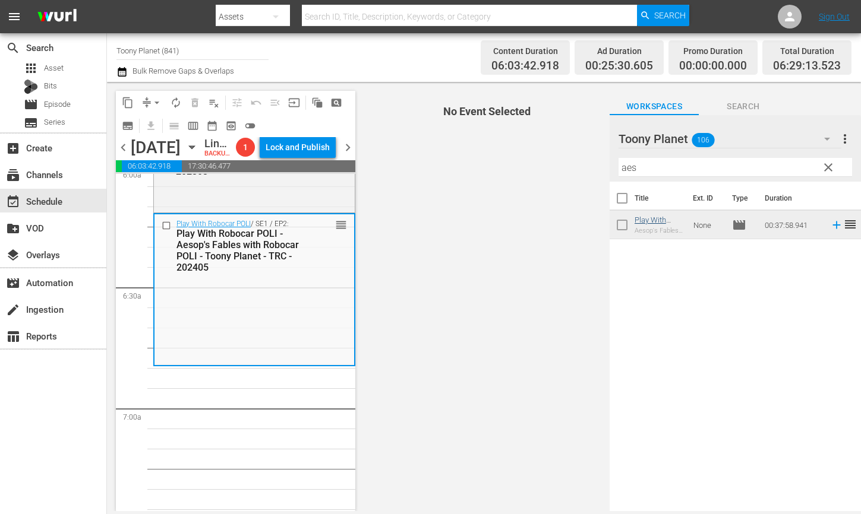
scroll to position [1459, 0]
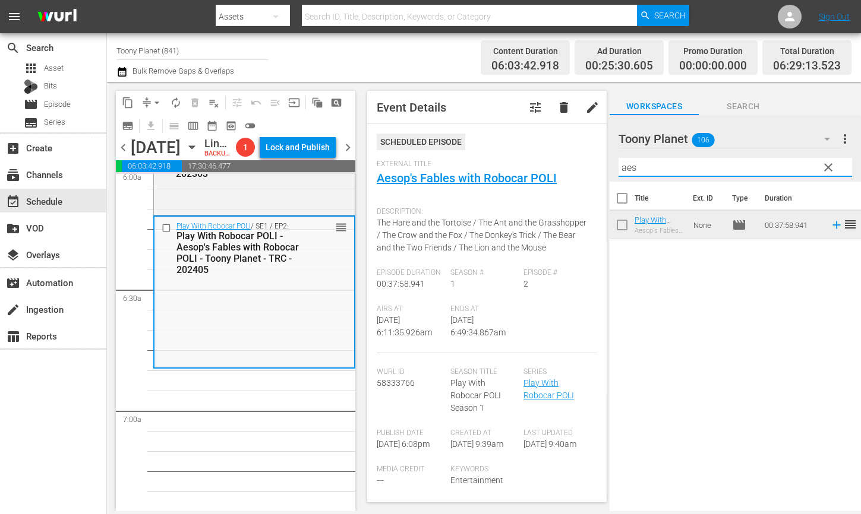
drag, startPoint x: 660, startPoint y: 169, endPoint x: 573, endPoint y: 157, distance: 88.1
click at [573, 157] on div "content_copy compress arrow_drop_down autorenew_outlined delete_forever_outline…" at bounding box center [484, 296] width 754 height 429
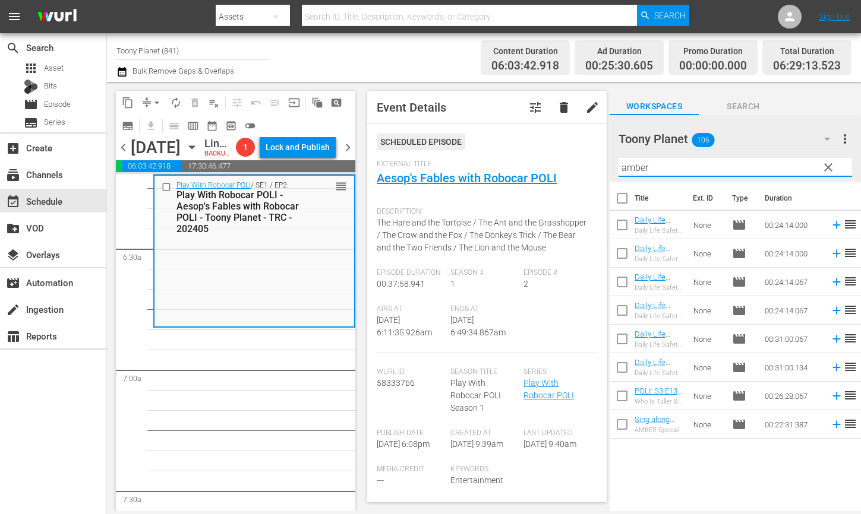
scroll to position [1508, 0]
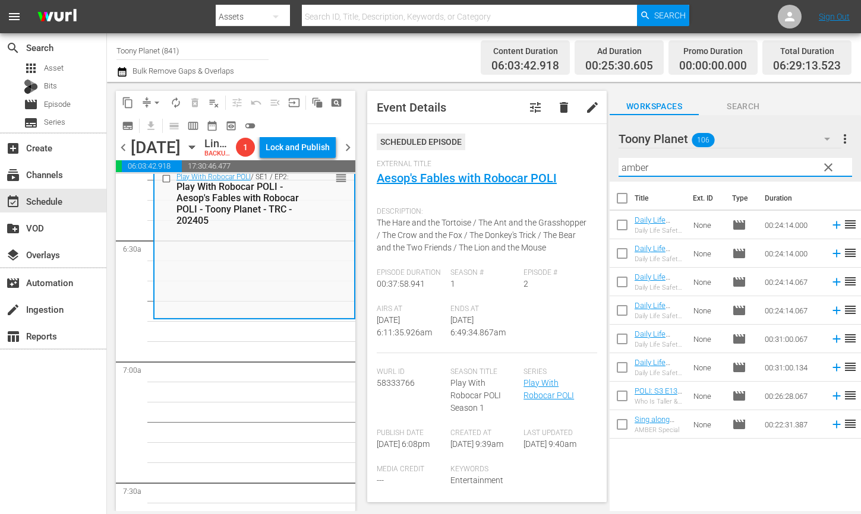
type input "amber"
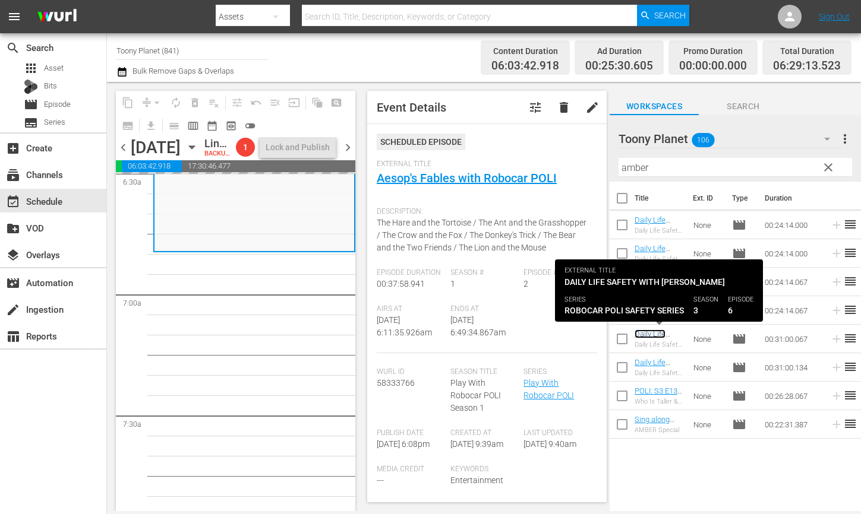
scroll to position [1601, 0]
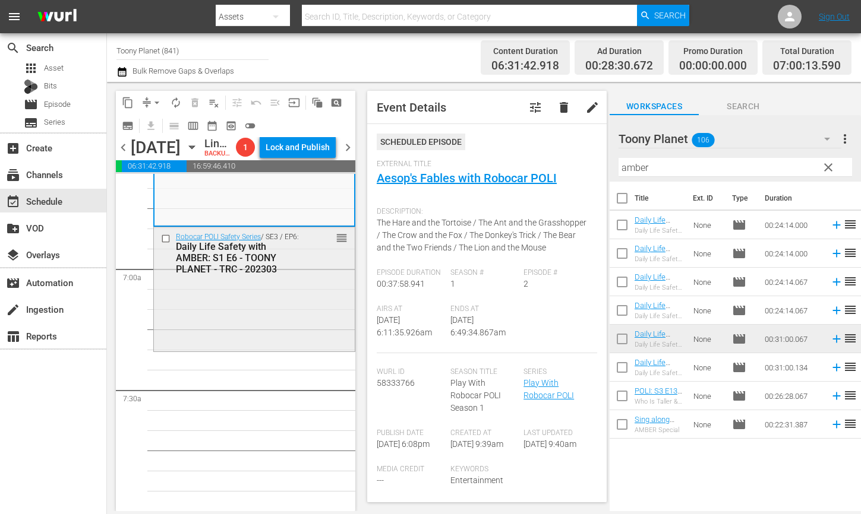
click at [204, 349] on div "Robocar POLI Safety Series / SE3 / EP6: Daily Life Safety with AMBER: S1 E6 - T…" at bounding box center [254, 288] width 201 height 122
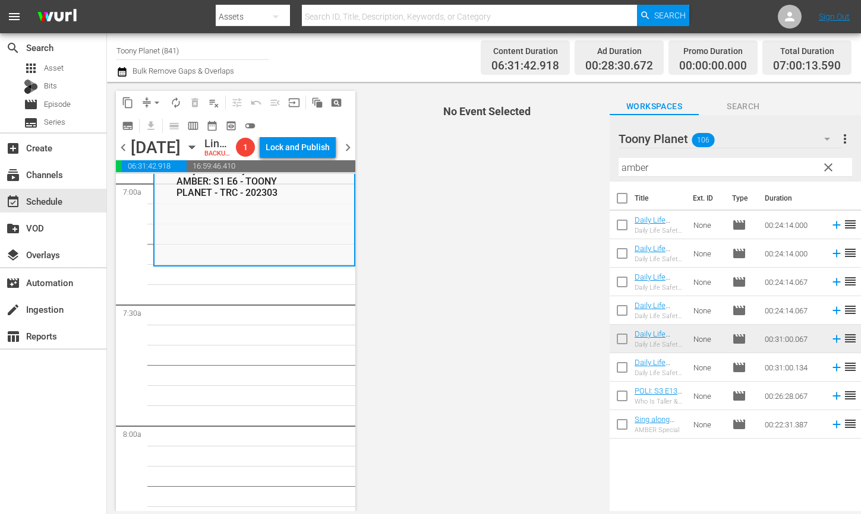
scroll to position [1682, 0]
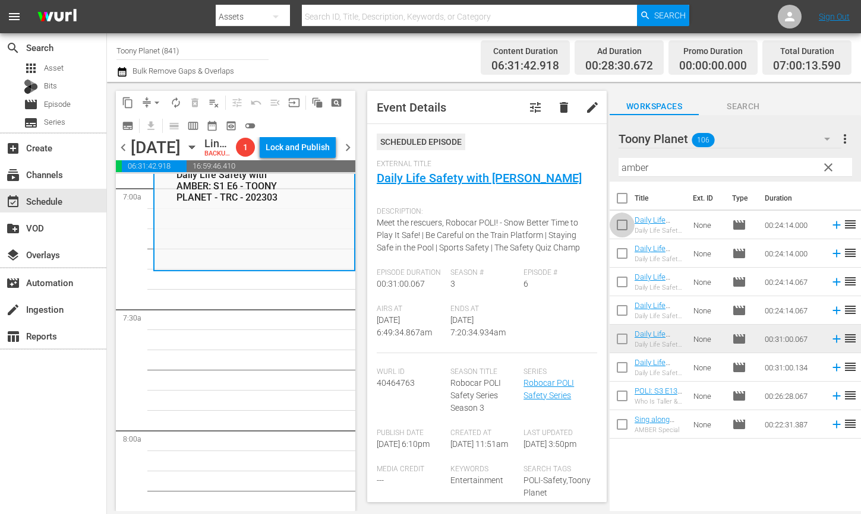
click at [623, 221] on input "checkbox" at bounding box center [621, 227] width 25 height 25
checkbox input "true"
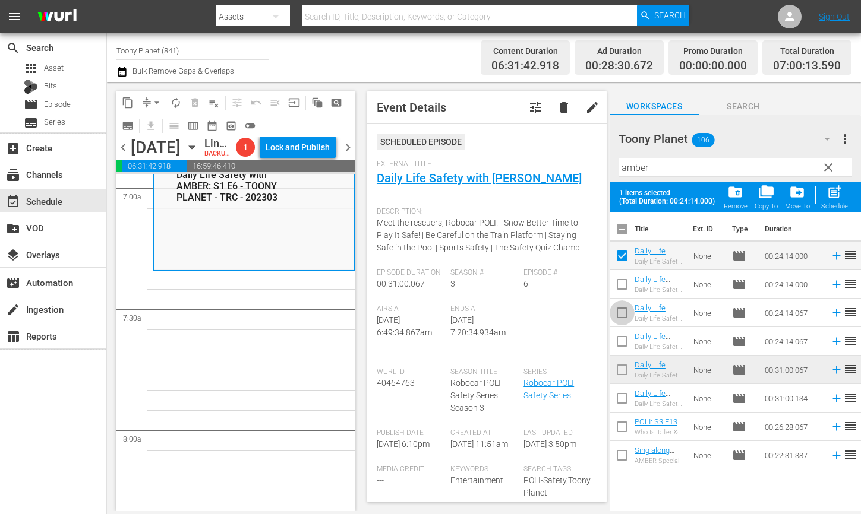
click at [620, 318] on input "checkbox" at bounding box center [621, 315] width 25 height 25
checkbox input "true"
click at [836, 199] on span "post_add" at bounding box center [834, 192] width 16 height 16
checkbox input "false"
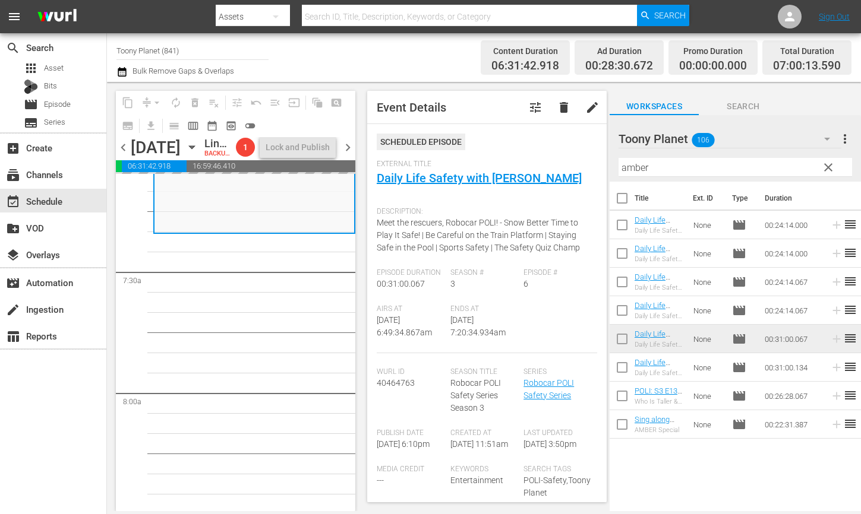
scroll to position [1733, 0]
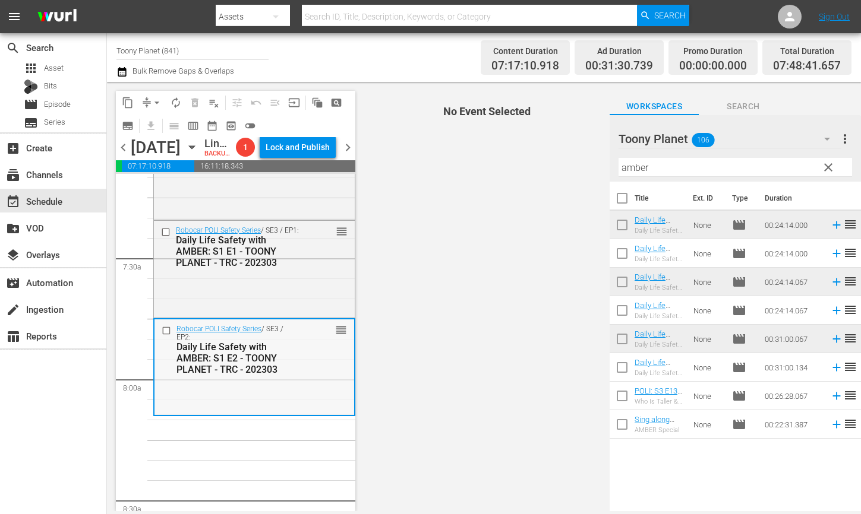
click at [253, 359] on div "Robocar POLI Safety Series / SE3 / EP2: Daily Life Safety with AMBER: S1 E2 - T…" at bounding box center [254, 350] width 200 height 60
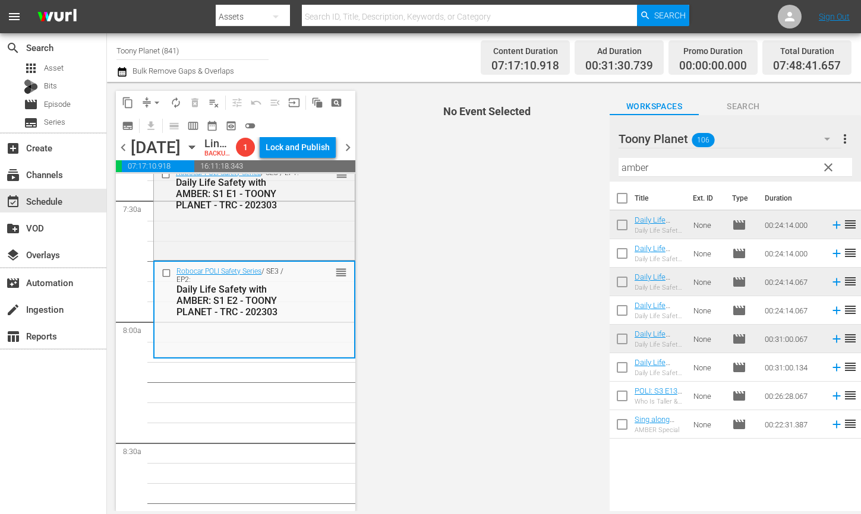
click at [253, 356] on div "Robocar POLI Safety Series / SE3 / EP2: Daily Life Safety with AMBER: S1 E2 - T…" at bounding box center [254, 309] width 200 height 94
drag, startPoint x: 663, startPoint y: 166, endPoint x: 549, endPoint y: 148, distance: 115.3
click at [564, 151] on div "content_copy compress arrow_drop_down autorenew_outlined delete_forever_outline…" at bounding box center [484, 296] width 754 height 429
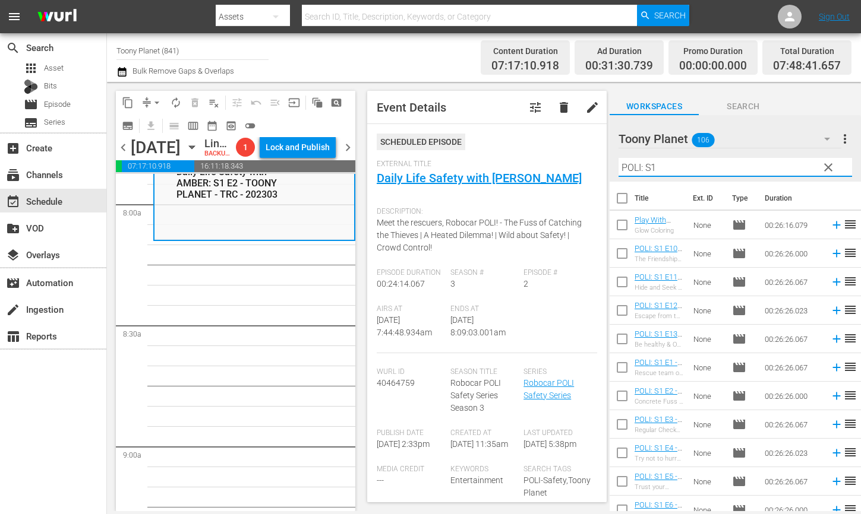
scroll to position [1937, 0]
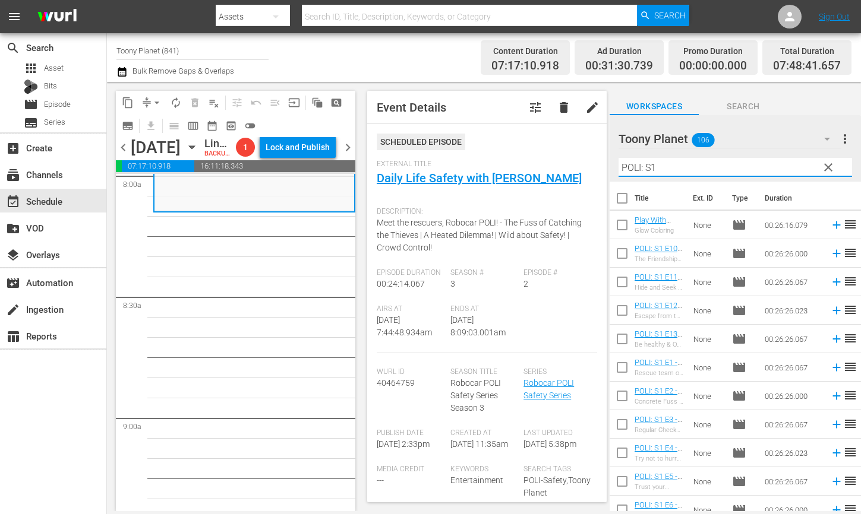
type input "POLI: S1"
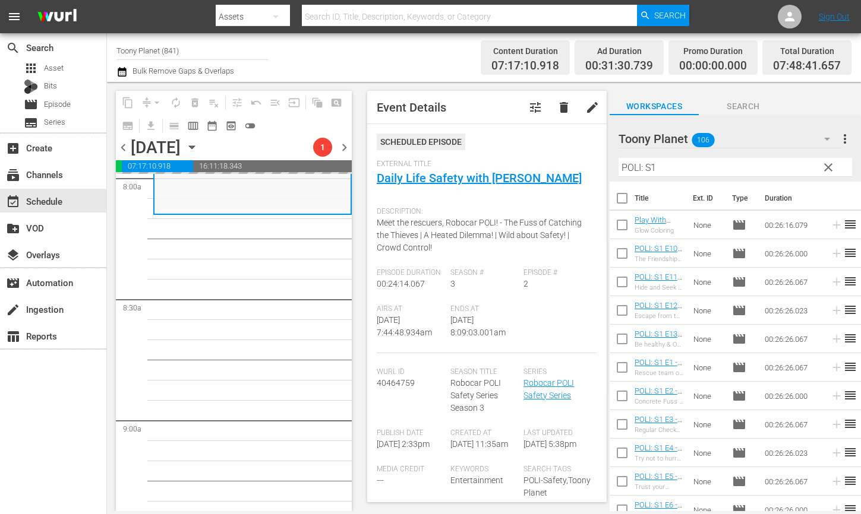
scroll to position [1949, 0]
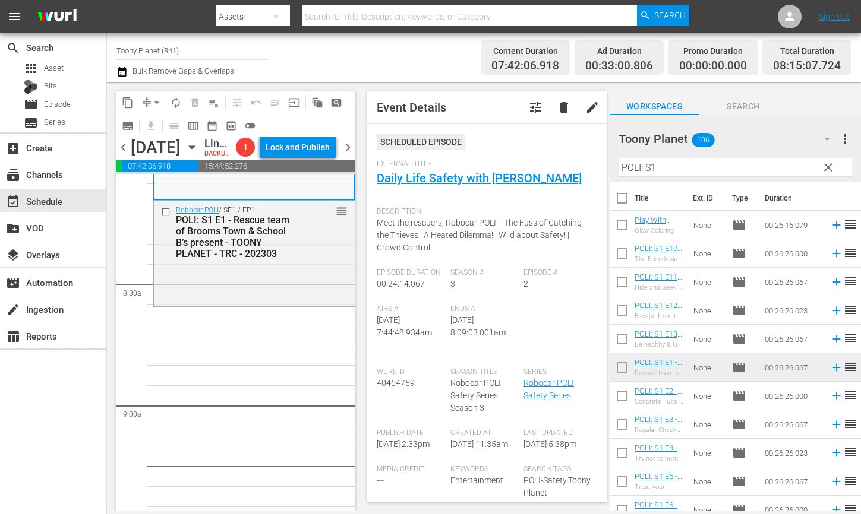
click at [252, 304] on div "Robocar POLI / SE1 / EP1: POLI: S1 E1 - Rescue team of Brooms Town & School B’s…" at bounding box center [254, 252] width 201 height 103
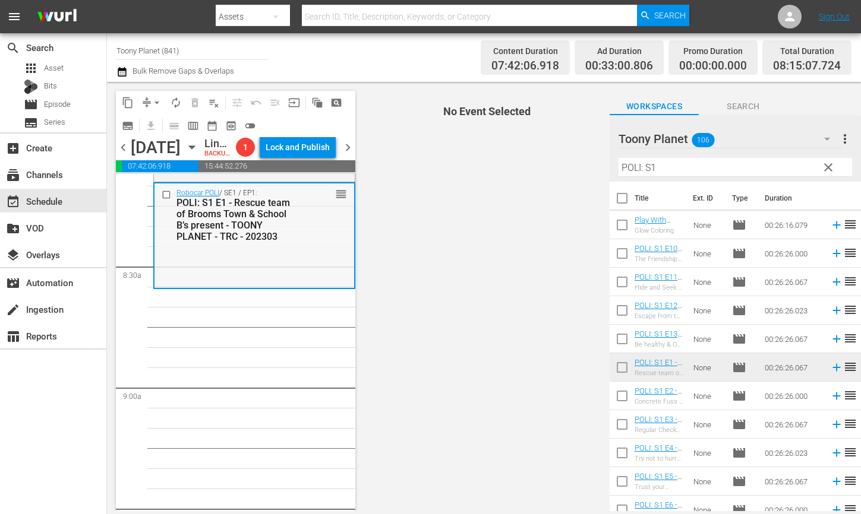
scroll to position [1970, 0]
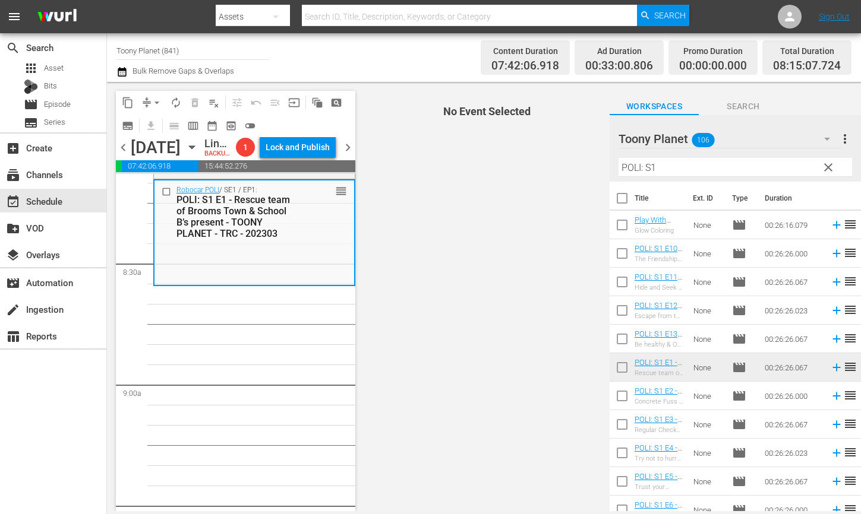
click at [627, 397] on input "checkbox" at bounding box center [621, 398] width 25 height 25
checkbox input "true"
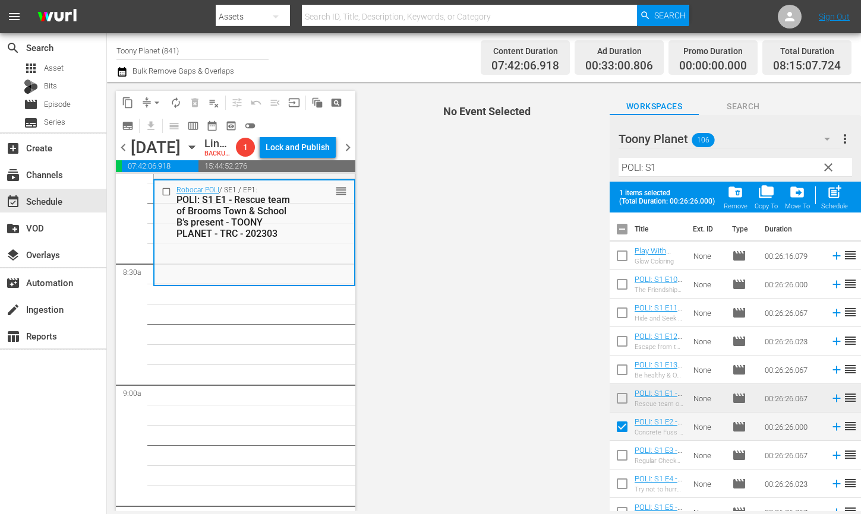
scroll to position [45, 0]
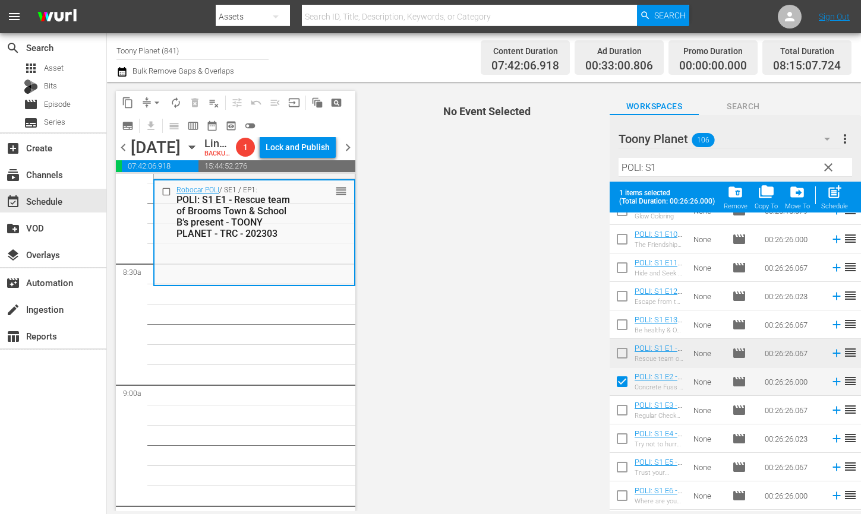
drag, startPoint x: 620, startPoint y: 413, endPoint x: 621, endPoint y: 436, distance: 22.6
click at [620, 413] on input "checkbox" at bounding box center [621, 412] width 25 height 25
checkbox input "true"
drag, startPoint x: 621, startPoint y: 437, endPoint x: 620, endPoint y: 445, distance: 7.8
click at [621, 437] on input "checkbox" at bounding box center [621, 441] width 25 height 25
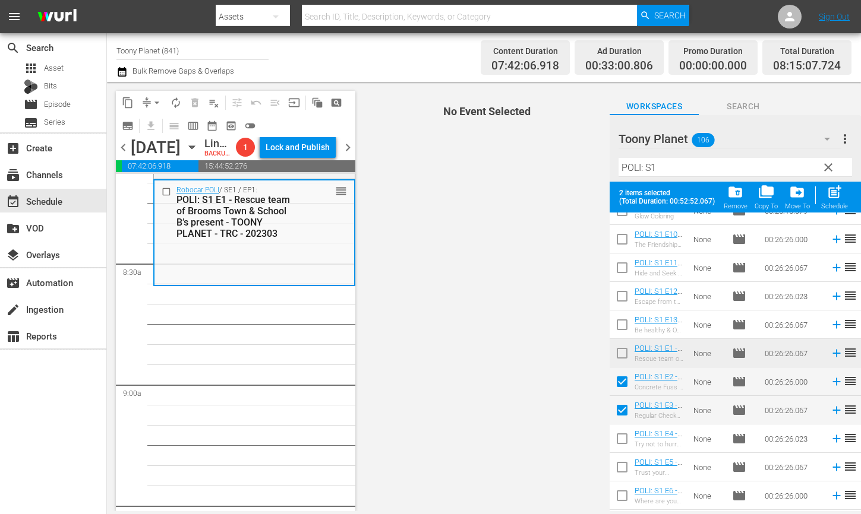
checkbox input "true"
click at [617, 460] on input "checkbox" at bounding box center [621, 469] width 25 height 25
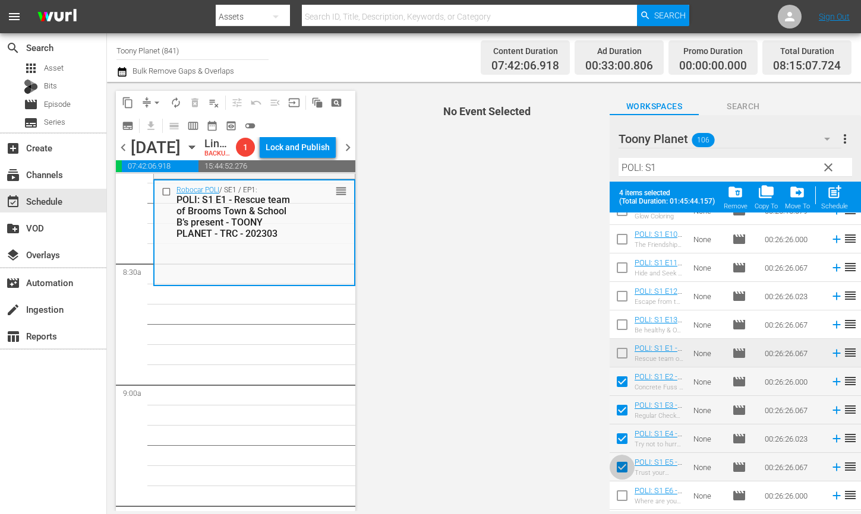
click at [621, 467] on input "checkbox" at bounding box center [621, 469] width 25 height 25
checkbox input "false"
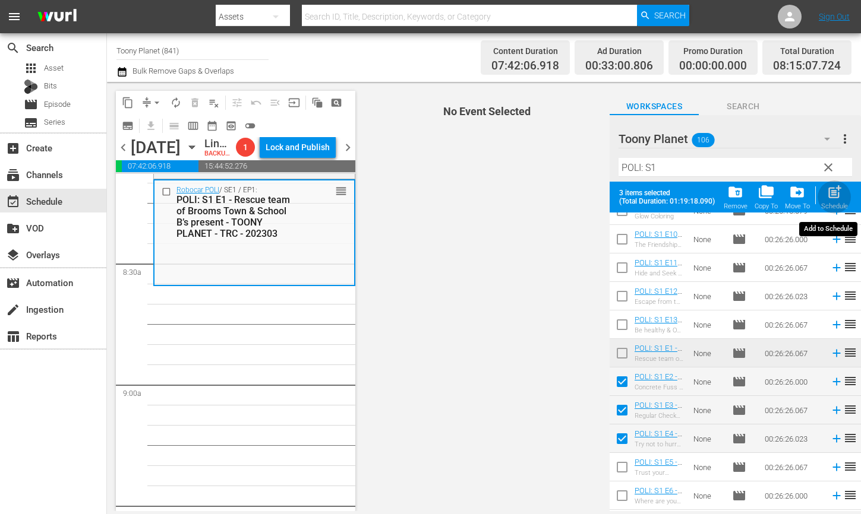
click at [833, 200] on span "post_add" at bounding box center [834, 192] width 16 height 16
checkbox input "false"
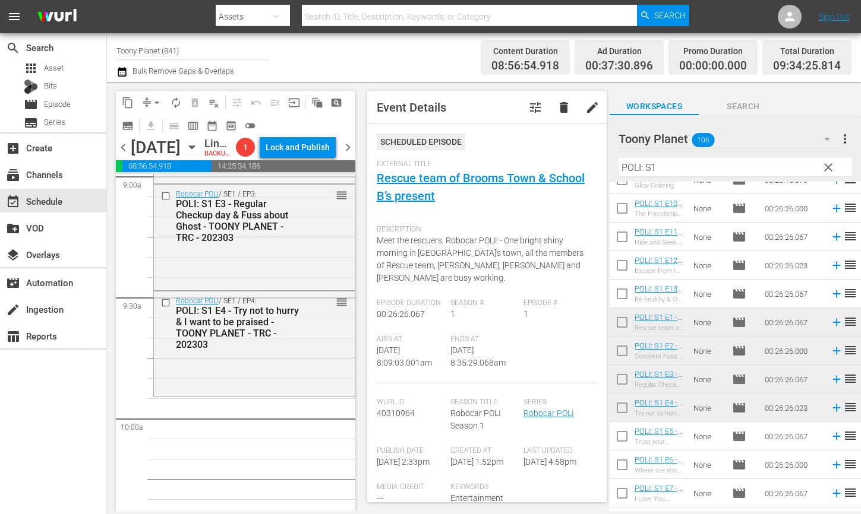
scroll to position [2243, 0]
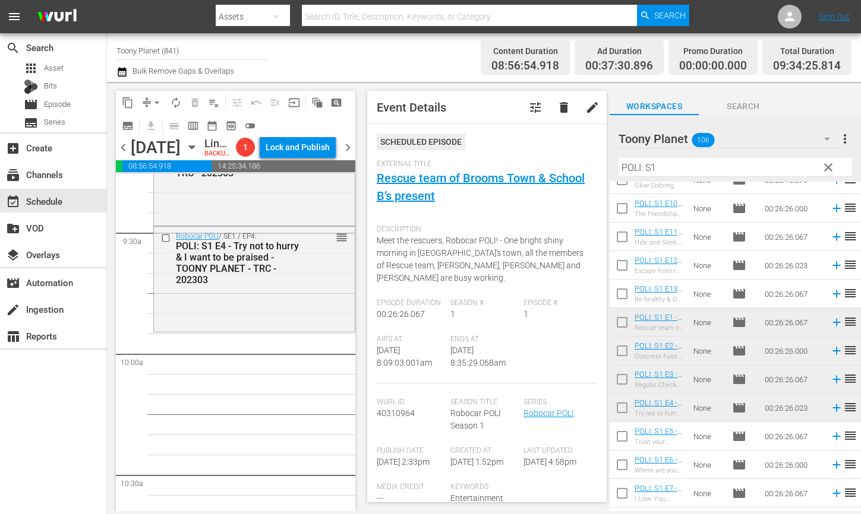
click at [247, 330] on div "Robocar POLI / SE1 / EP4: POLI: S1 E4 - Try not to hurry & I want to be praised…" at bounding box center [254, 278] width 201 height 103
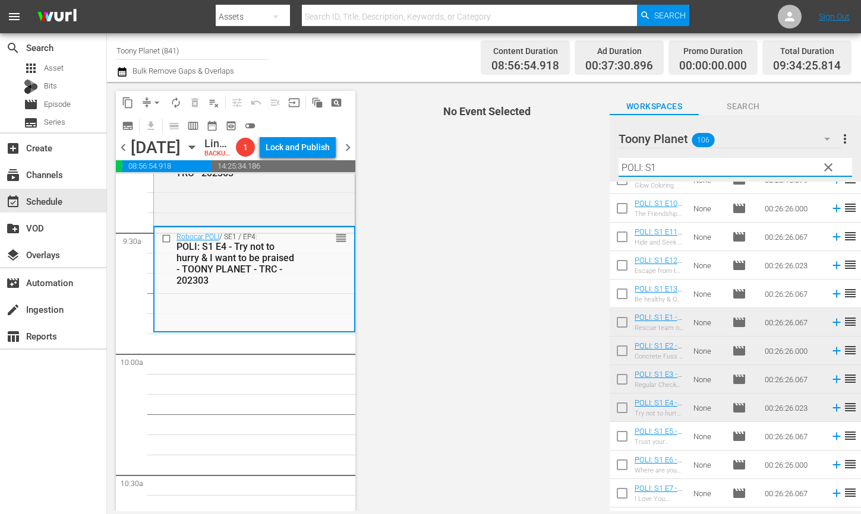
drag, startPoint x: 676, startPoint y: 173, endPoint x: 559, endPoint y: 153, distance: 118.7
click at [559, 153] on div "content_copy compress arrow_drop_down autorenew_outlined delete_forever_outline…" at bounding box center [484, 296] width 754 height 429
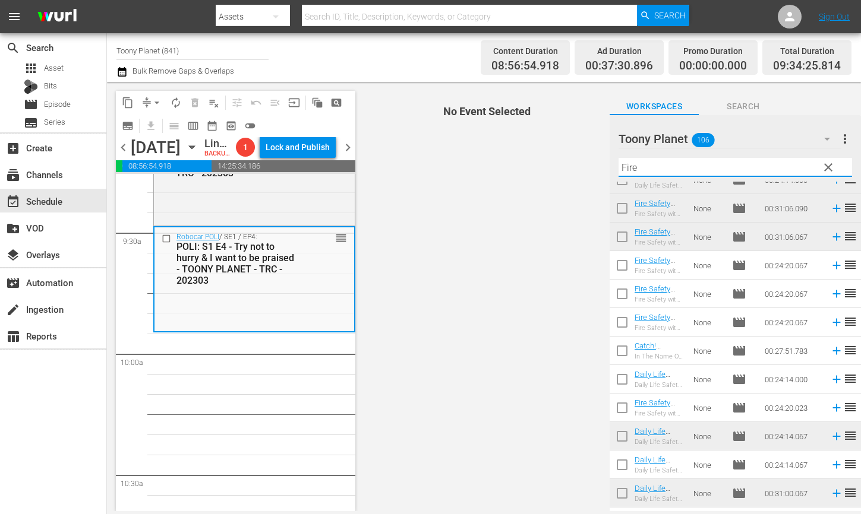
scroll to position [0, 0]
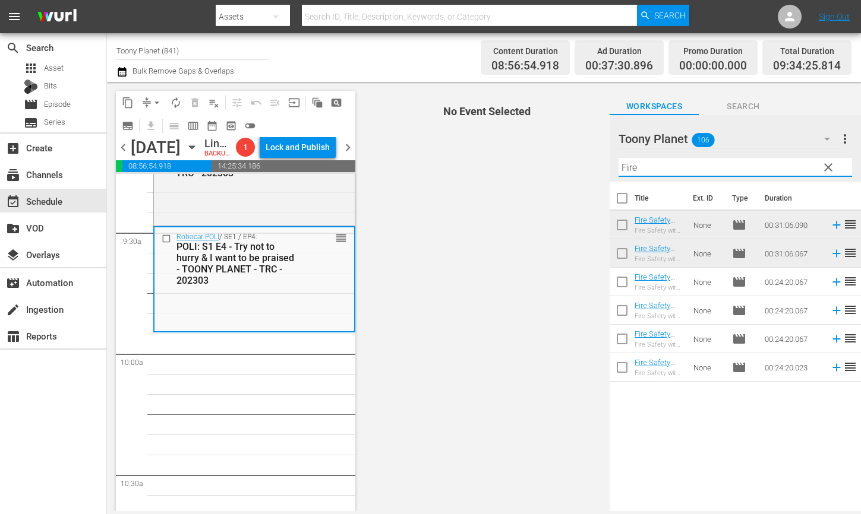
drag, startPoint x: 656, startPoint y: 171, endPoint x: 582, endPoint y: 159, distance: 74.7
click at [582, 159] on div "content_copy compress arrow_drop_down autorenew_outlined delete_forever_outline…" at bounding box center [484, 296] width 754 height 429
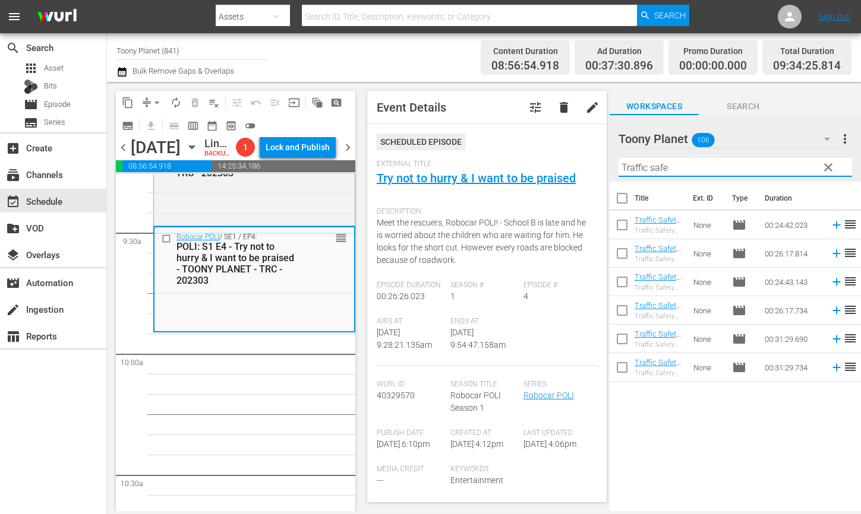
drag, startPoint x: 694, startPoint y: 172, endPoint x: 389, endPoint y: 143, distance: 306.1
click at [415, 144] on div "content_copy compress arrow_drop_down autorenew_outlined delete_forever_outline…" at bounding box center [484, 296] width 754 height 429
type input "Traffic safe"
click at [624, 281] on input "checkbox" at bounding box center [621, 284] width 25 height 25
checkbox input "true"
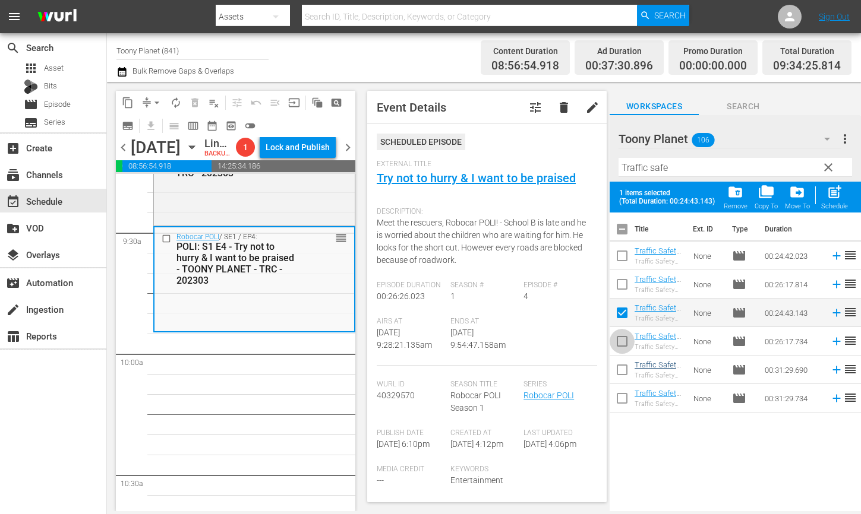
drag, startPoint x: 617, startPoint y: 343, endPoint x: 643, endPoint y: 365, distance: 33.7
click at [617, 343] on input "checkbox" at bounding box center [621, 343] width 25 height 25
checkbox input "true"
drag, startPoint x: 618, startPoint y: 371, endPoint x: 663, endPoint y: 314, distance: 72.7
click at [618, 371] on input "checkbox" at bounding box center [621, 372] width 25 height 25
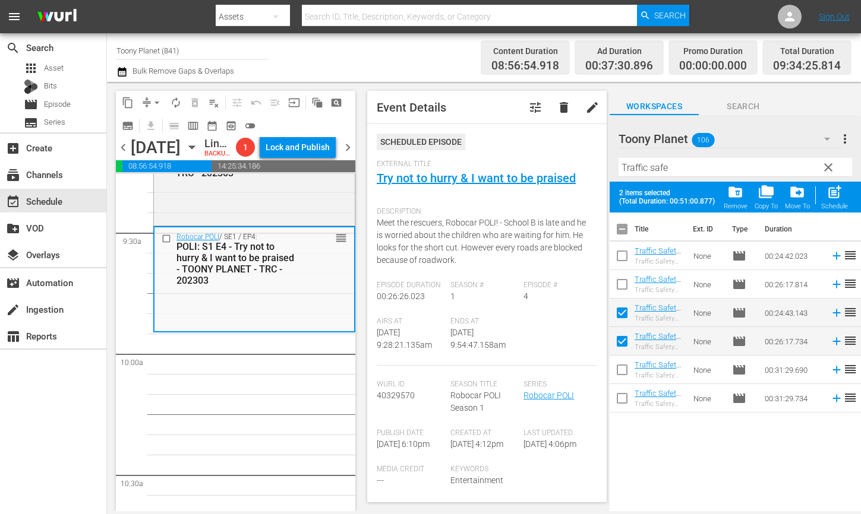
checkbox input "true"
click at [831, 191] on span "post_add" at bounding box center [834, 192] width 16 height 16
checkbox input "false"
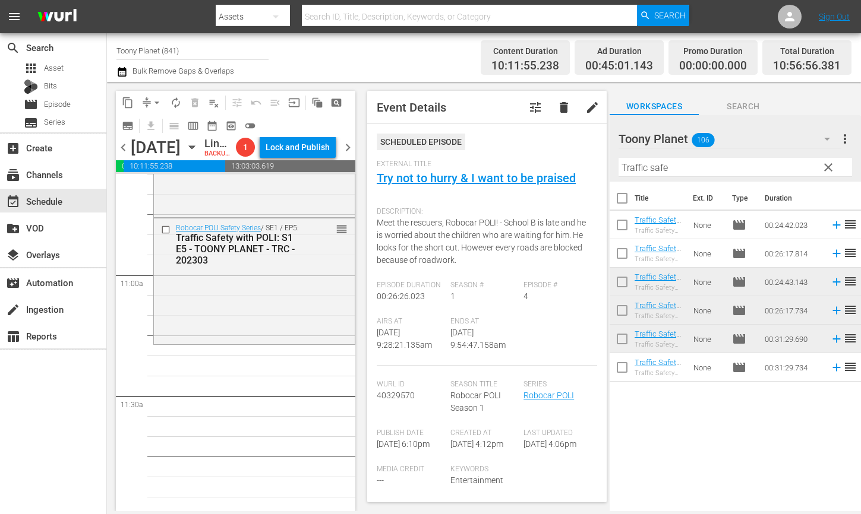
scroll to position [2580, 0]
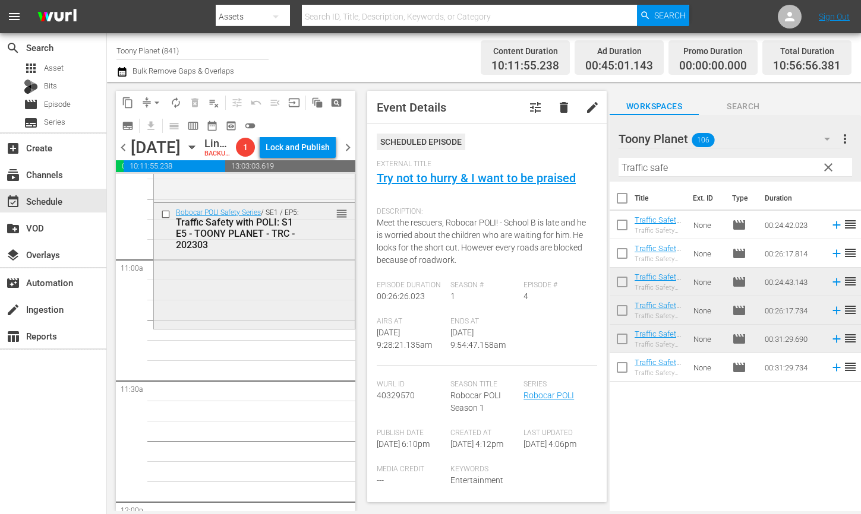
click at [252, 327] on div "Robocar POLI Safety Series / SE1 / EP5: Traffic Safety with POLI: S1 E5 - TOONY…" at bounding box center [254, 265] width 201 height 124
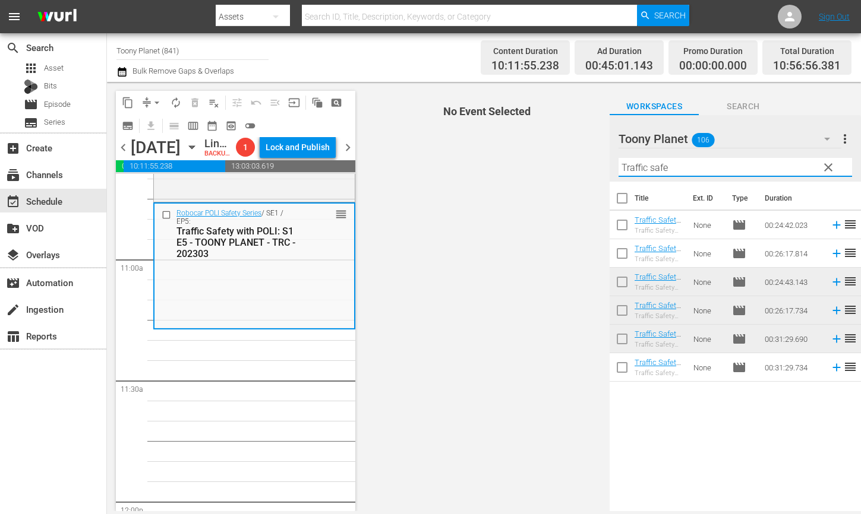
drag, startPoint x: 679, startPoint y: 174, endPoint x: 567, endPoint y: 156, distance: 113.2
click at [574, 156] on div "content_copy compress arrow_drop_down autorenew_outlined delete_forever_outline…" at bounding box center [484, 296] width 754 height 429
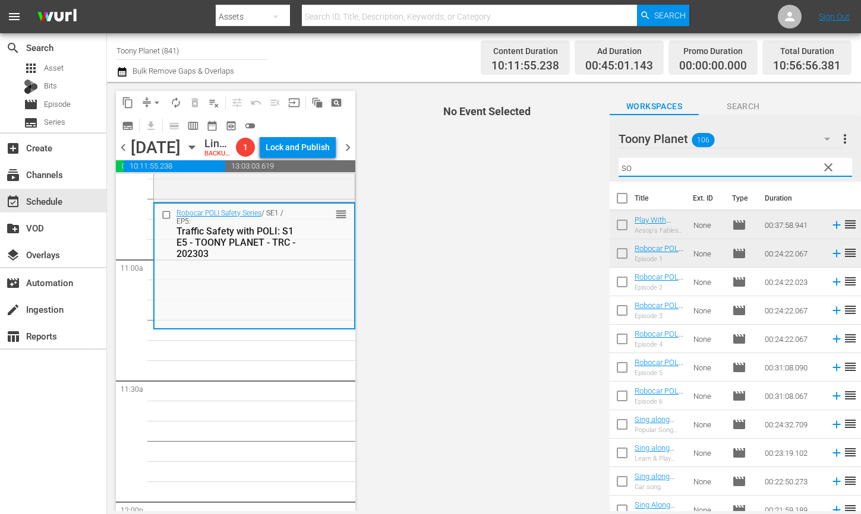
type input "s"
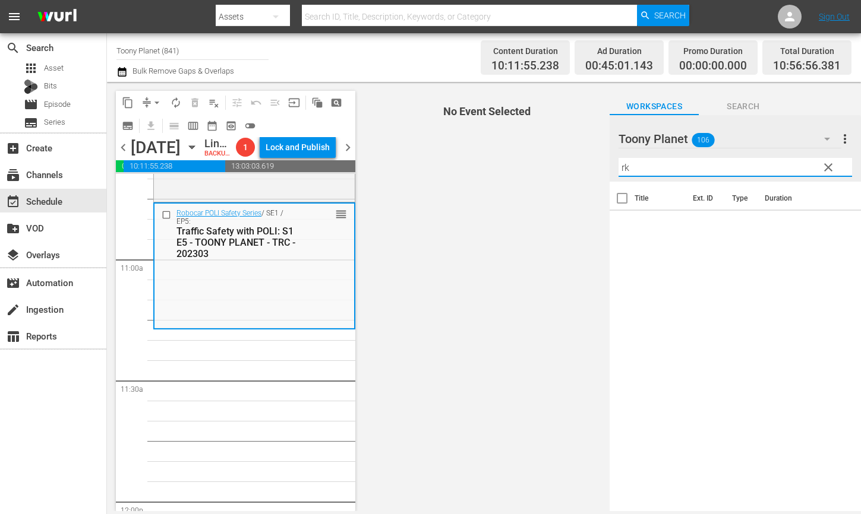
type input "r"
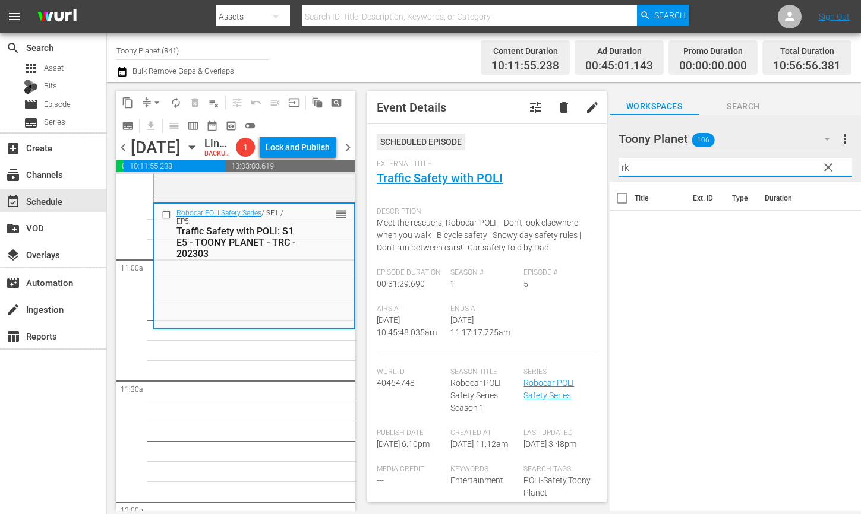
type input "r"
type input "냐"
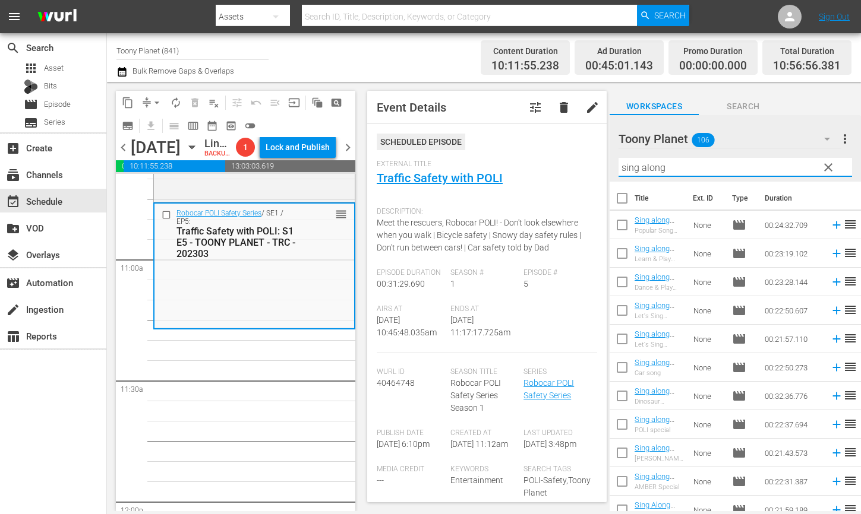
type input "sing along"
drag, startPoint x: 240, startPoint y: 430, endPoint x: 666, endPoint y: 399, distance: 427.5
click at [244, 431] on div "Play With Robocar POLI / SE1 / EP2: Play With Robocar POLI - Aesop's Fables wit…" at bounding box center [254, 501] width 202 height 5815
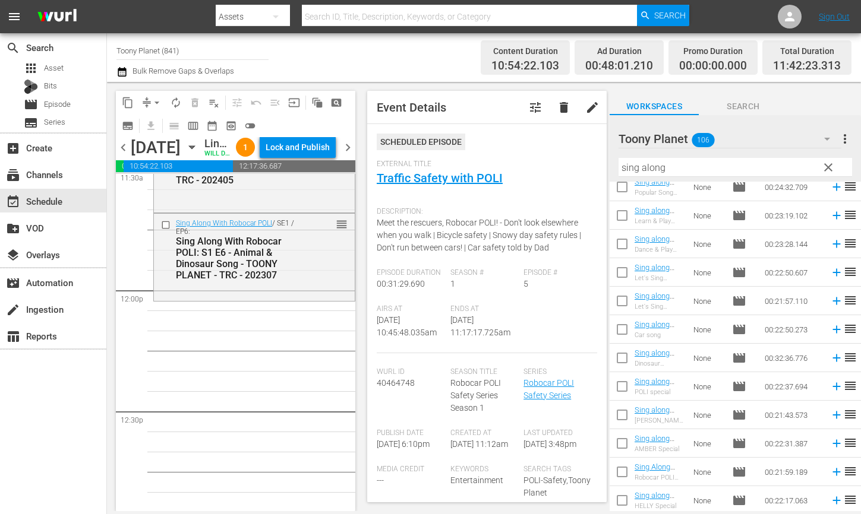
scroll to position [2810, 0]
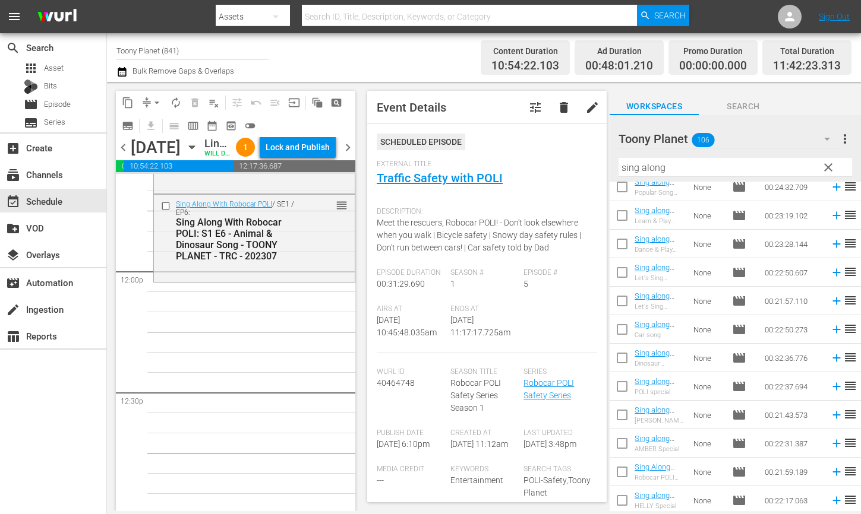
drag, startPoint x: 653, startPoint y: 410, endPoint x: 251, endPoint y: 10, distance: 567.3
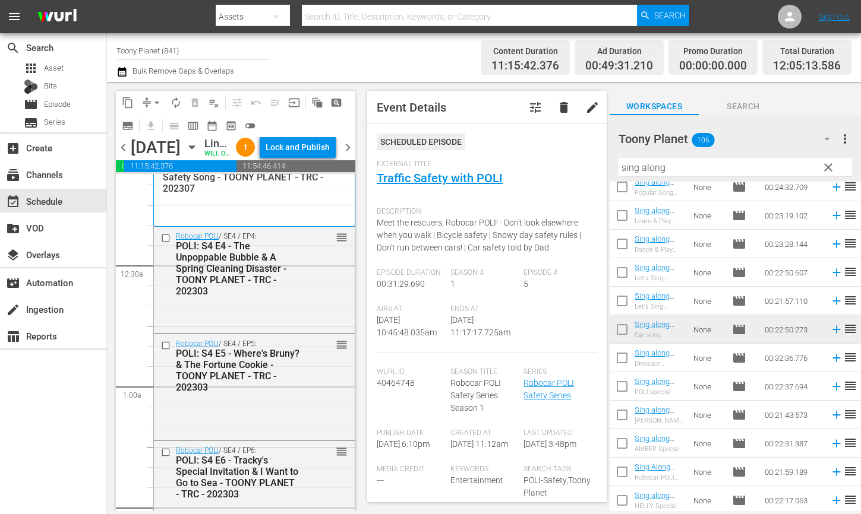
scroll to position [0, 0]
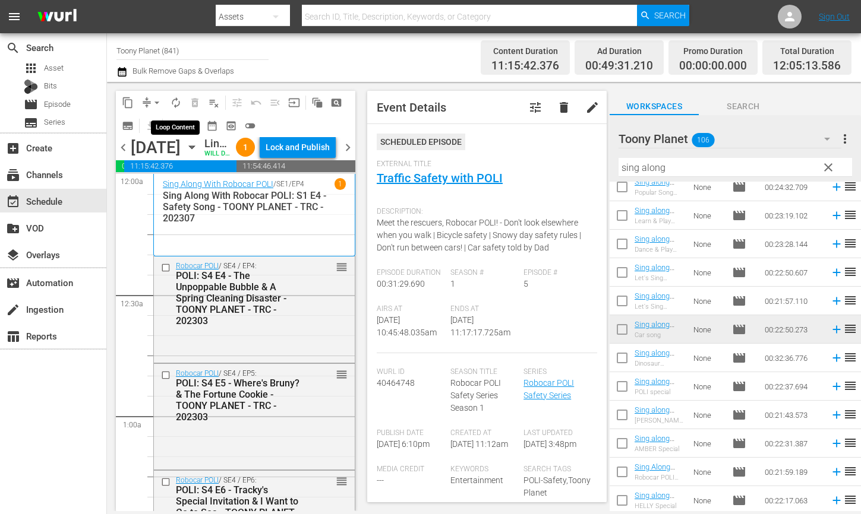
click at [169, 103] on button "autorenew_outlined" at bounding box center [175, 102] width 19 height 19
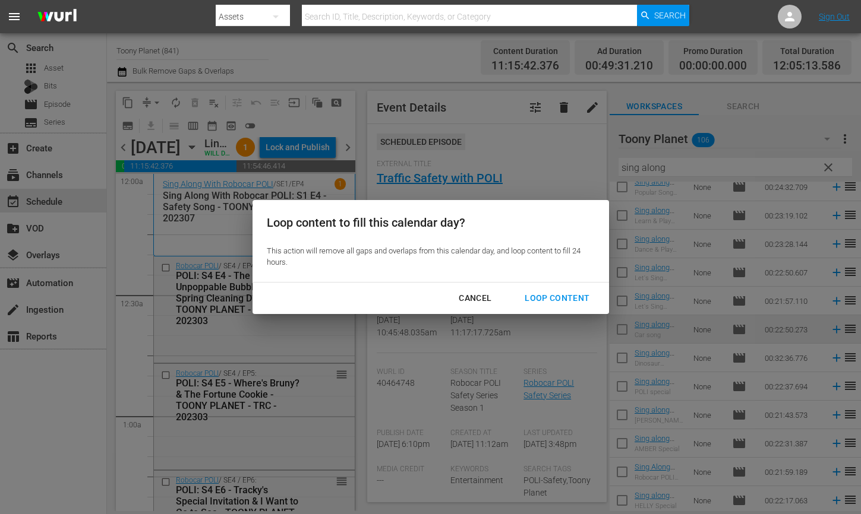
click at [558, 294] on div "Loop Content" at bounding box center [557, 298] width 84 height 15
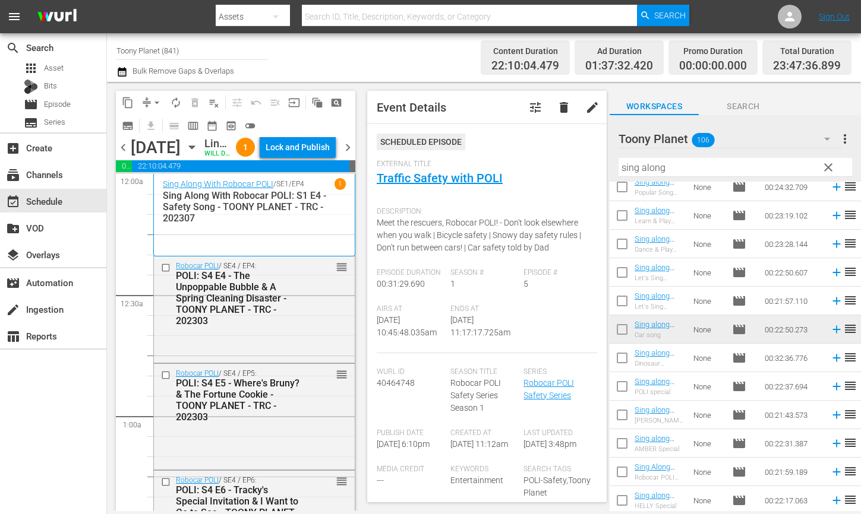
click at [322, 151] on div "Lock and Publish" at bounding box center [297, 147] width 64 height 21
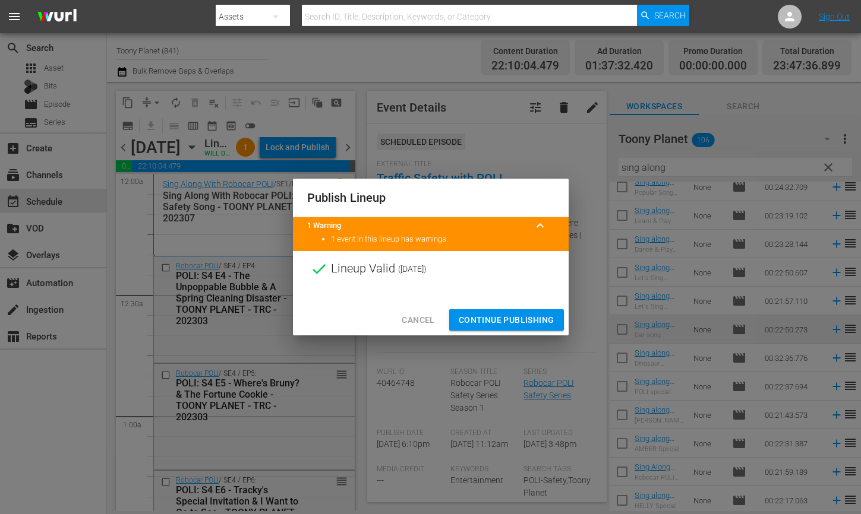
click at [480, 317] on span "Continue Publishing" at bounding box center [506, 320] width 96 height 15
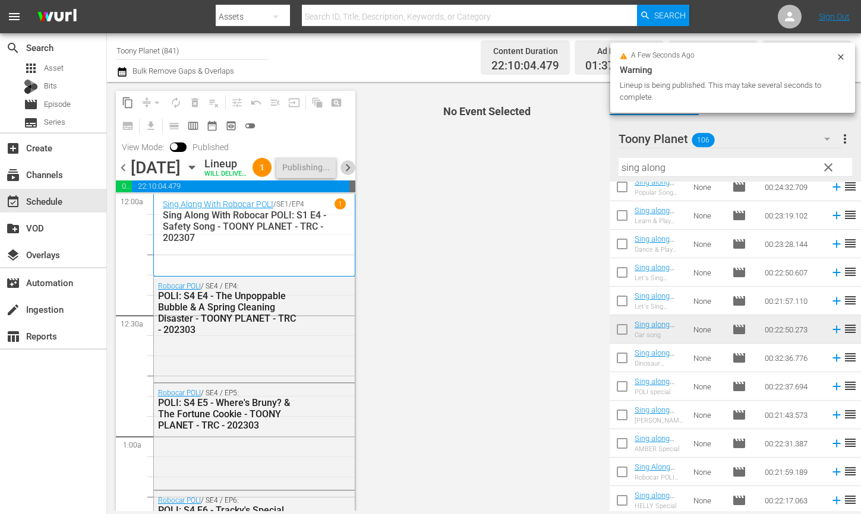
click at [346, 175] on span "chevron_right" at bounding box center [347, 167] width 15 height 15
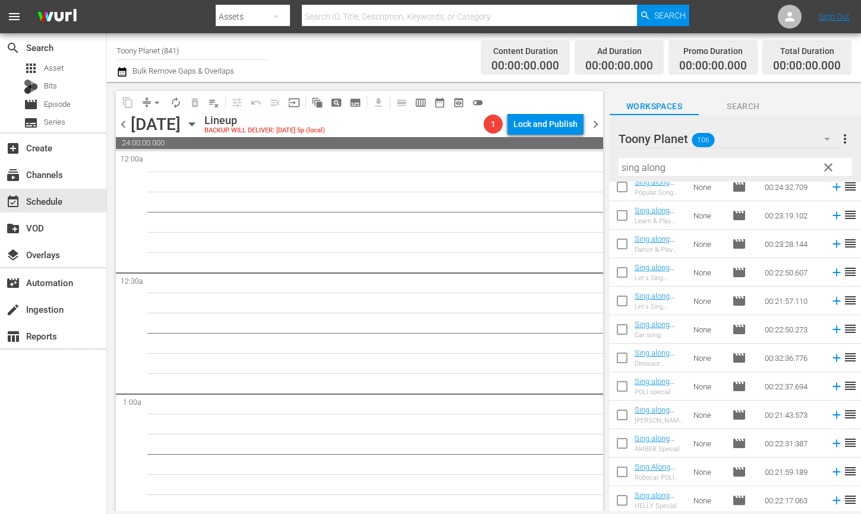
scroll to position [268, 0]
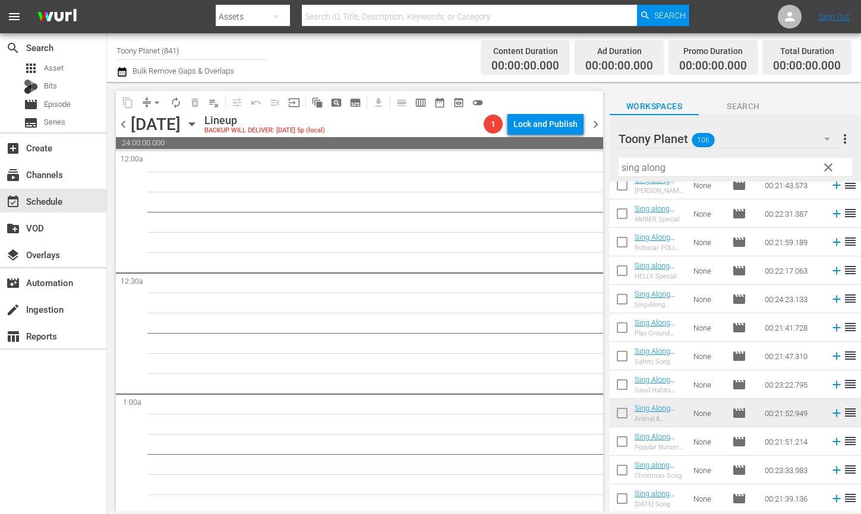
click at [821, 165] on span "clear" at bounding box center [828, 167] width 14 height 14
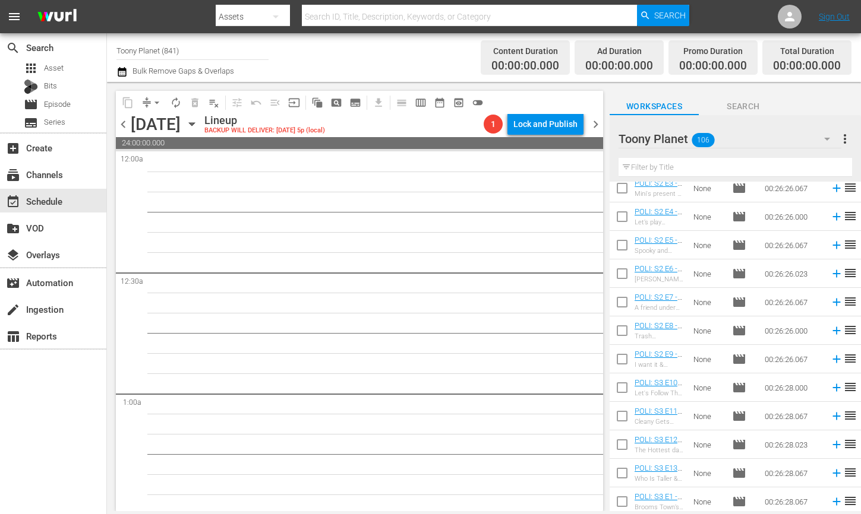
scroll to position [1687, 0]
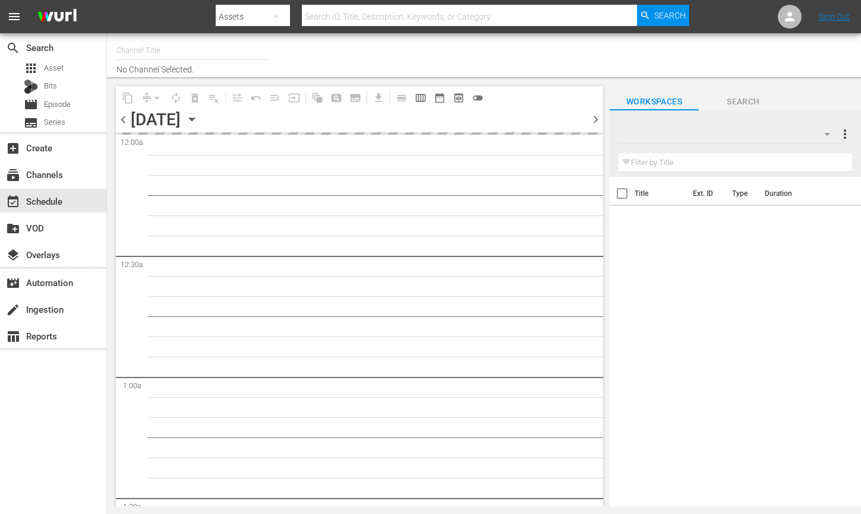
type input "Toony Planet (841)"
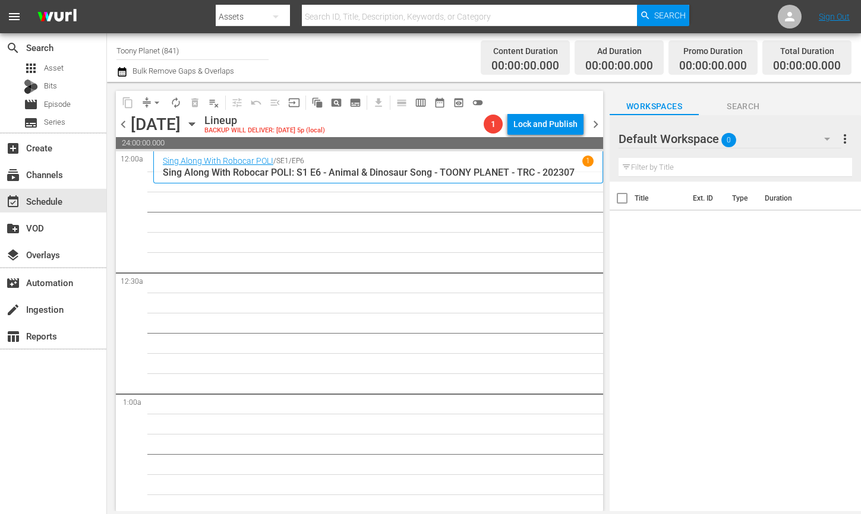
click at [755, 142] on div "Default Workspace 0" at bounding box center [729, 138] width 223 height 33
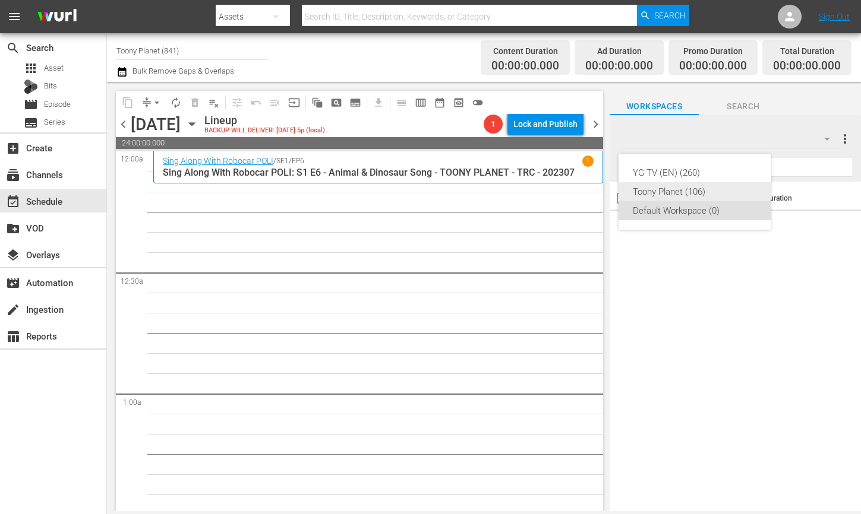
click at [691, 187] on div "Toony Planet (106)" at bounding box center [694, 191] width 124 height 19
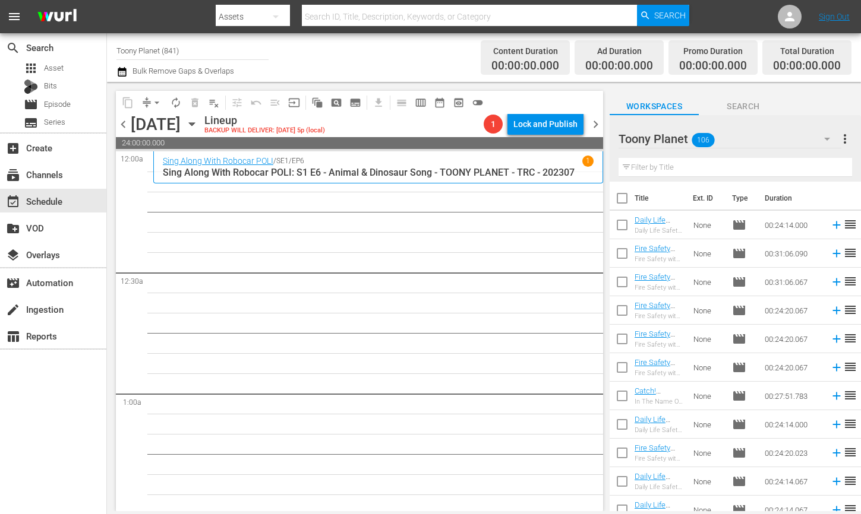
click at [673, 178] on div "Filter by Title" at bounding box center [734, 167] width 233 height 29
click at [672, 167] on input "text" at bounding box center [734, 167] width 233 height 19
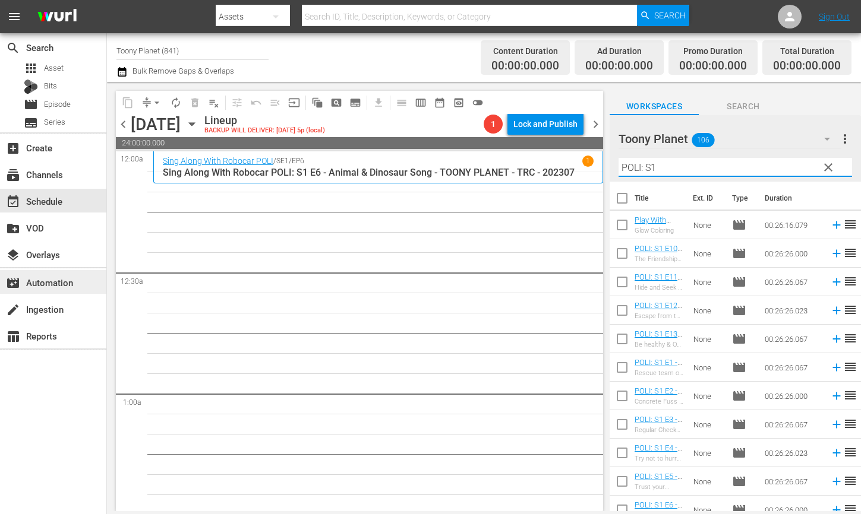
type input "POLI: S1"
drag, startPoint x: 451, startPoint y: 282, endPoint x: 359, endPoint y: 172, distance: 143.8
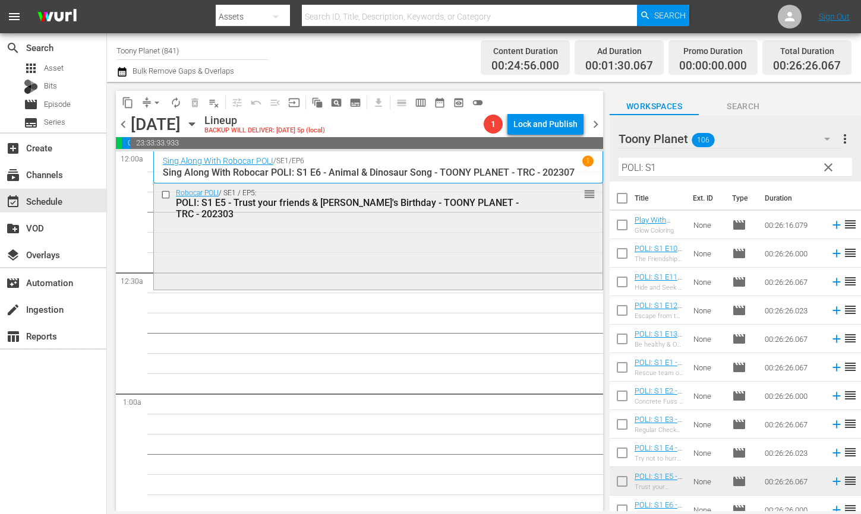
click at [282, 242] on div "Robocar POLI / SE1 / EP5: POLI: S1 E5 - Trust your friends & [PERSON_NAME]'s Bi…" at bounding box center [378, 235] width 448 height 103
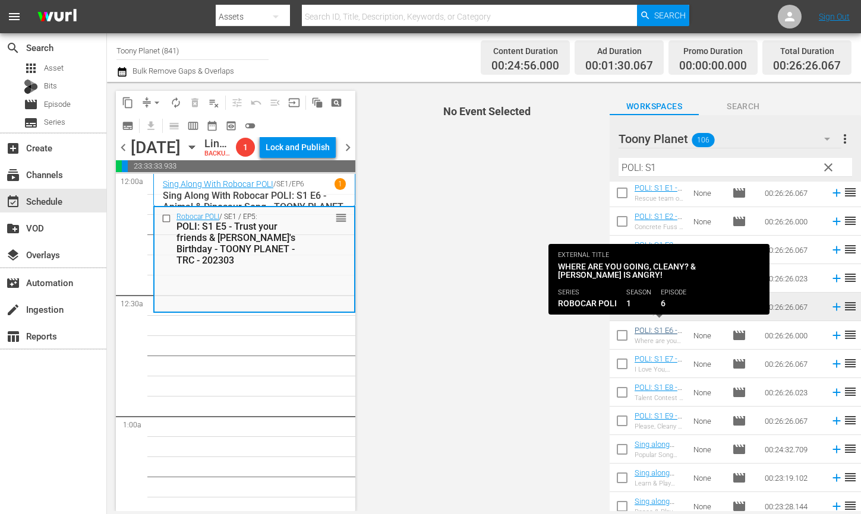
scroll to position [178, 0]
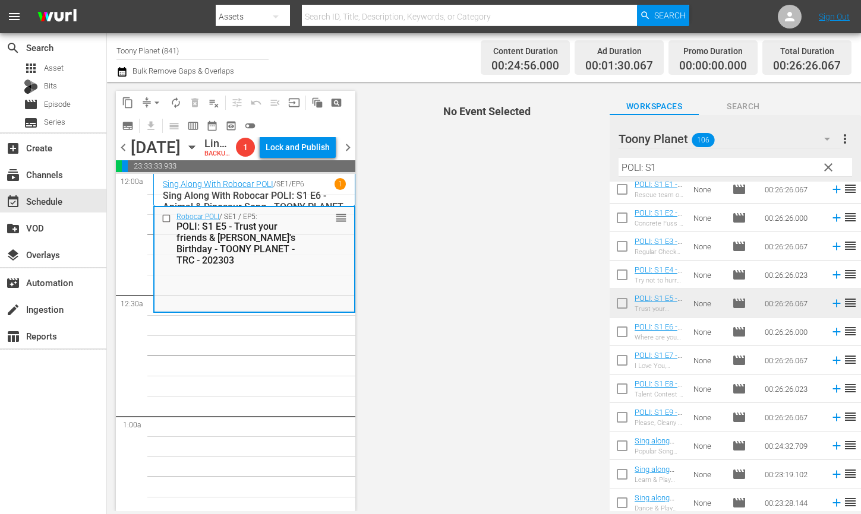
click at [621, 330] on input "checkbox" at bounding box center [621, 334] width 25 height 25
checkbox input "true"
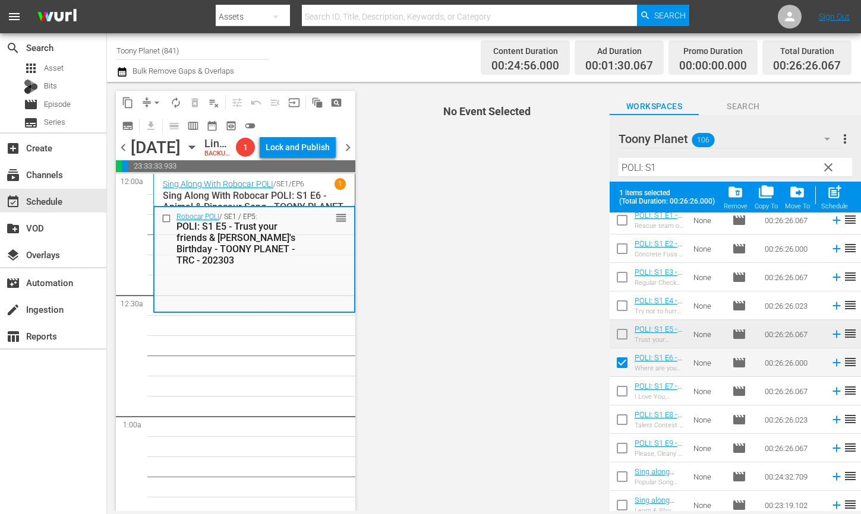
drag, startPoint x: 618, startPoint y: 389, endPoint x: 616, endPoint y: 417, distance: 28.0
click at [618, 389] on input "checkbox" at bounding box center [621, 393] width 25 height 25
checkbox input "true"
click at [616, 418] on input "checkbox" at bounding box center [621, 422] width 25 height 25
checkbox input "true"
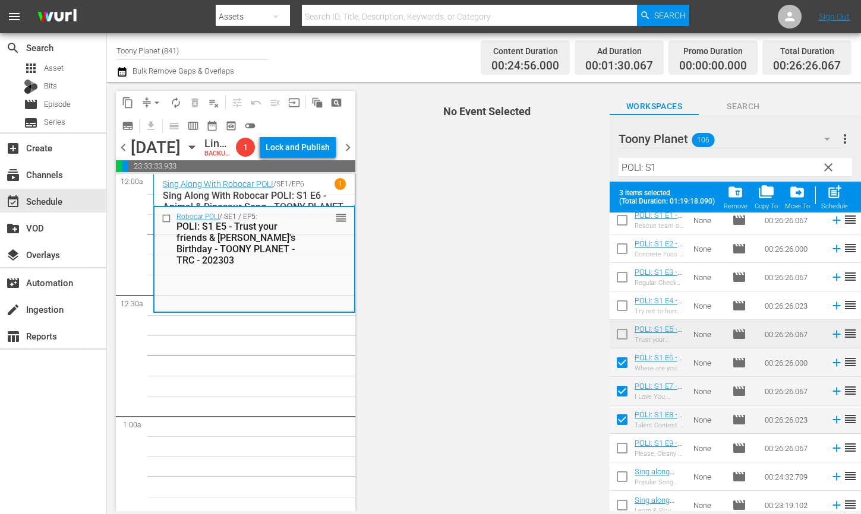
click at [615, 447] on input "checkbox" at bounding box center [621, 450] width 25 height 25
checkbox input "true"
click at [835, 198] on span "post_add" at bounding box center [834, 192] width 16 height 16
checkbox input "false"
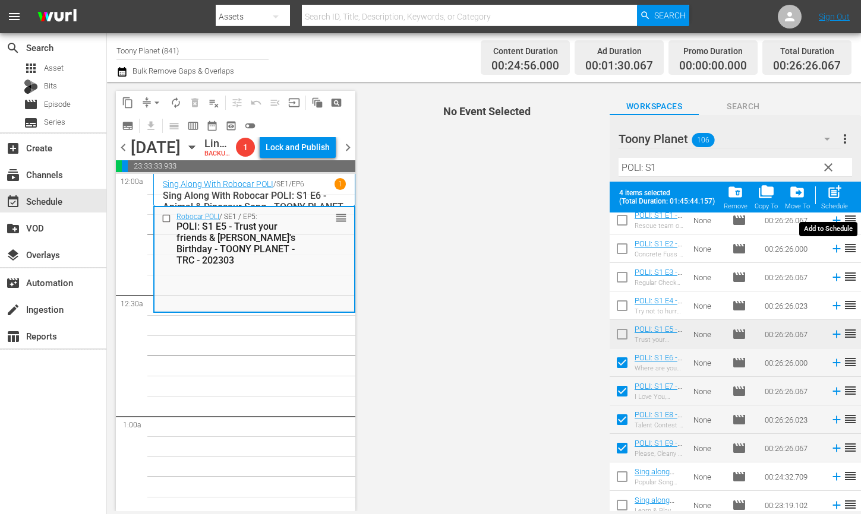
checkbox input "false"
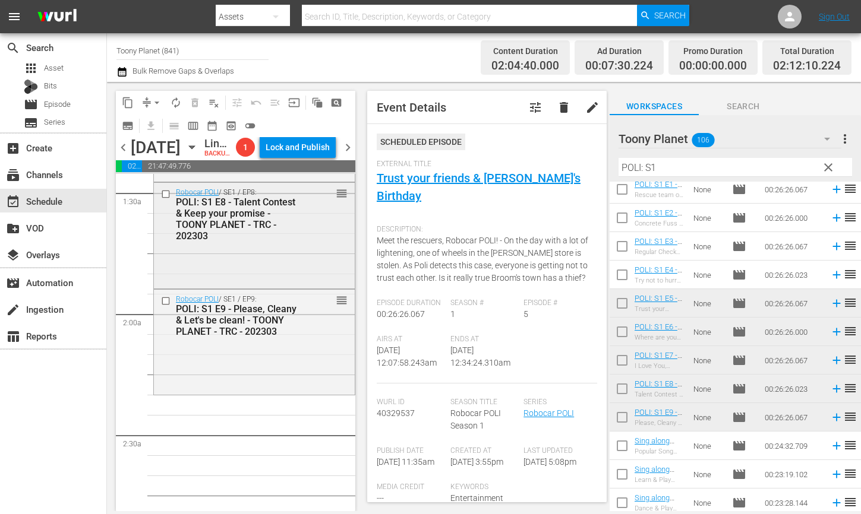
scroll to position [343, 0]
click at [263, 395] on div "Robocar POLI / SE1 / EP9: POLI: S1 E9 - Please, Cleany & Let's be clean! - TOON…" at bounding box center [254, 343] width 201 height 103
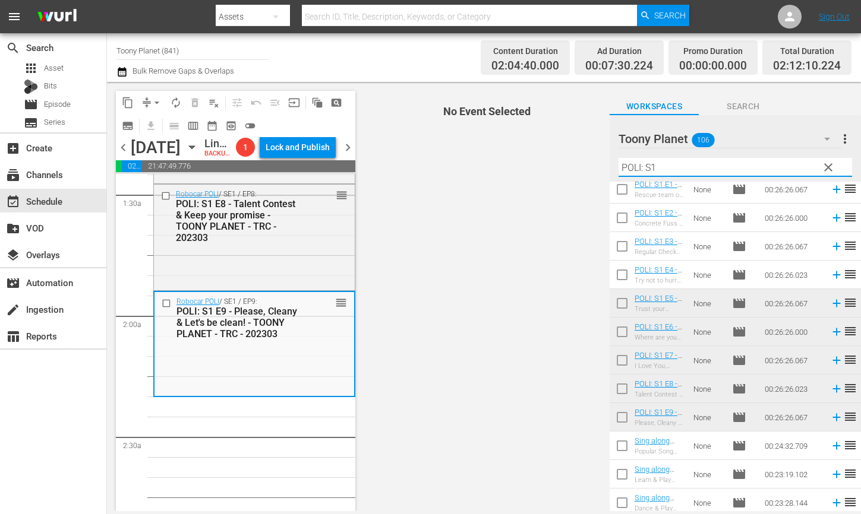
drag, startPoint x: 700, startPoint y: 169, endPoint x: 591, endPoint y: 157, distance: 109.4
click at [590, 157] on div "content_copy compress arrow_drop_down autorenew_outlined delete_forever_outline…" at bounding box center [484, 296] width 754 height 429
type input "ㄴ"
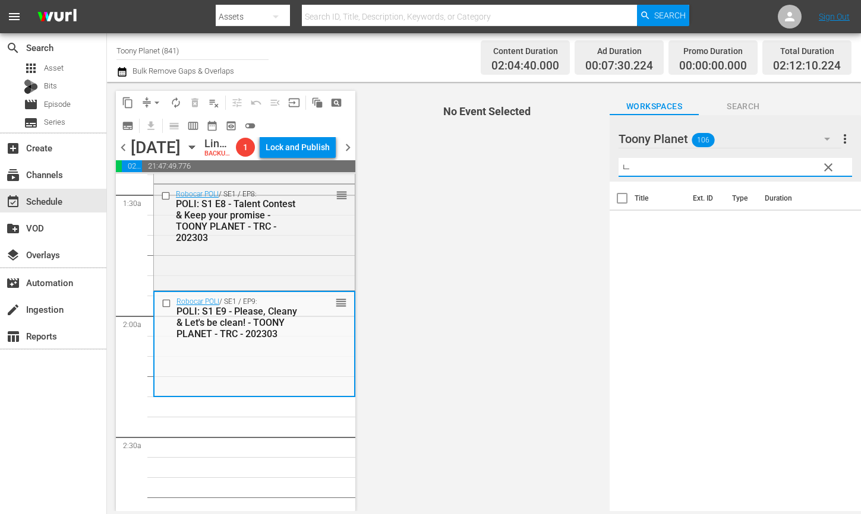
scroll to position [0, 0]
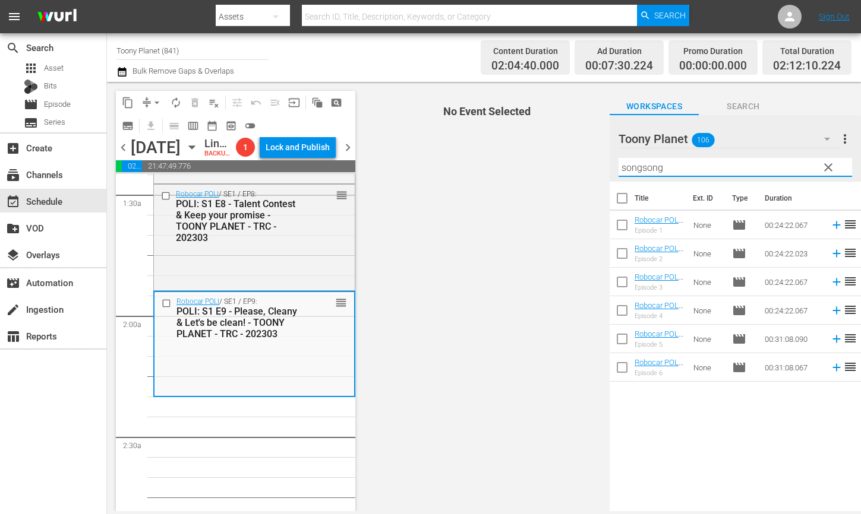
drag, startPoint x: 677, startPoint y: 173, endPoint x: 321, endPoint y: 10, distance: 392.0
click at [454, 116] on div "content_copy compress arrow_drop_down autorenew_outlined delete_forever_outline…" at bounding box center [484, 296] width 754 height 429
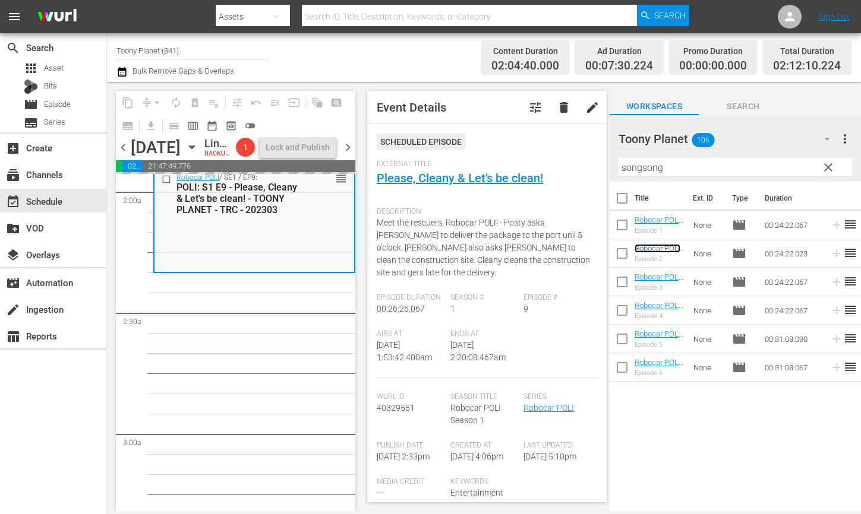
scroll to position [479, 0]
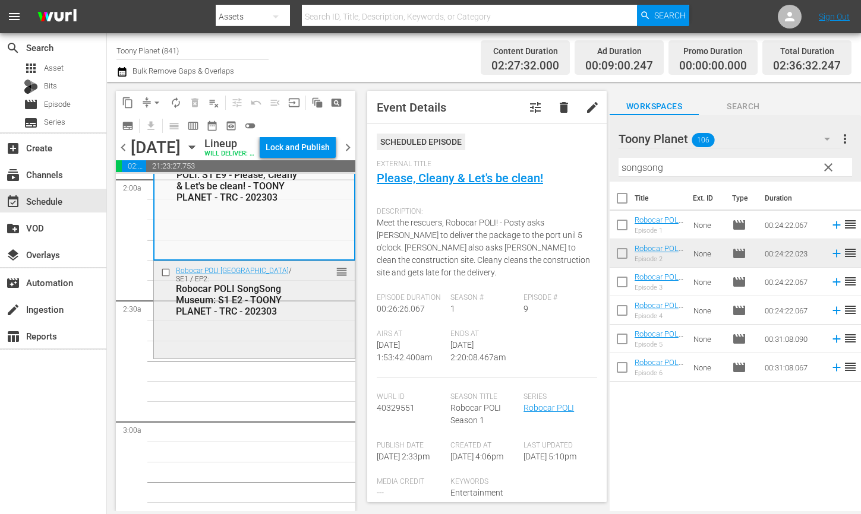
click at [245, 346] on div "Robocar POLI SongSong Museum / SE1 / EP2: Robocar POLI SongSong Museum: S1 E2 -…" at bounding box center [254, 308] width 201 height 95
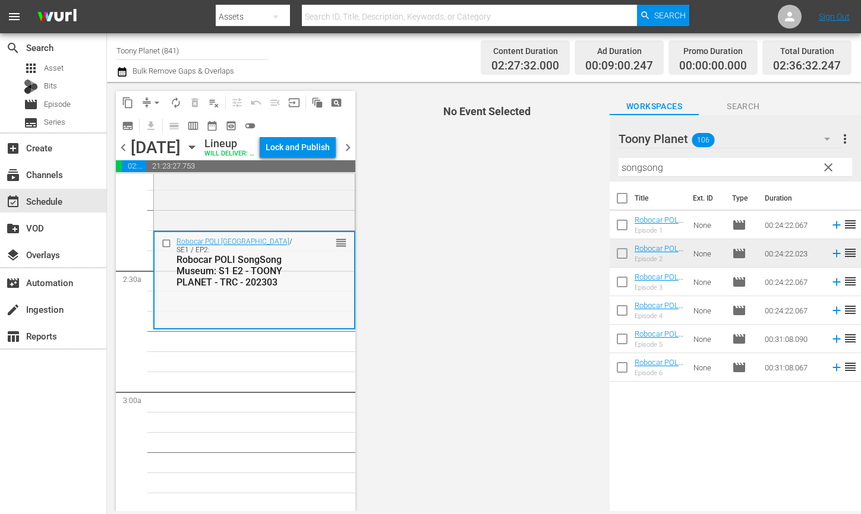
scroll to position [456, 0]
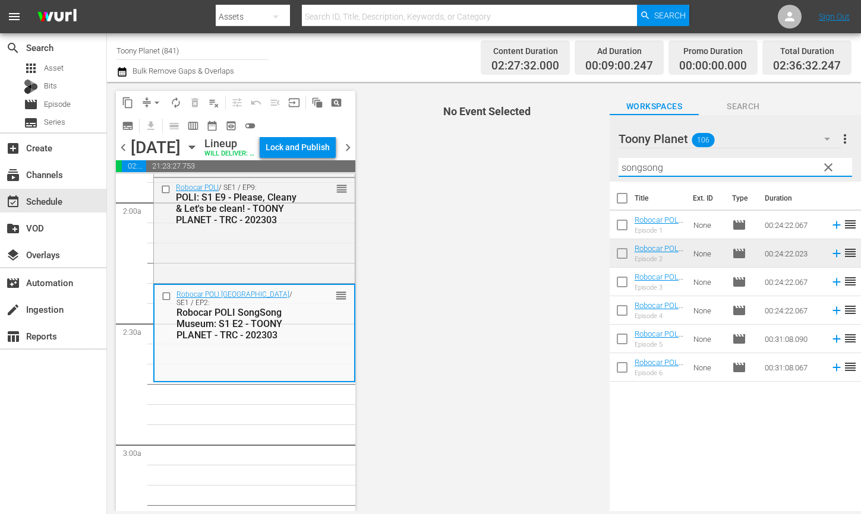
drag, startPoint x: 676, startPoint y: 166, endPoint x: 559, endPoint y: 148, distance: 118.3
click at [559, 148] on div "content_copy compress arrow_drop_down autorenew_outlined delete_forever_outline…" at bounding box center [484, 296] width 754 height 429
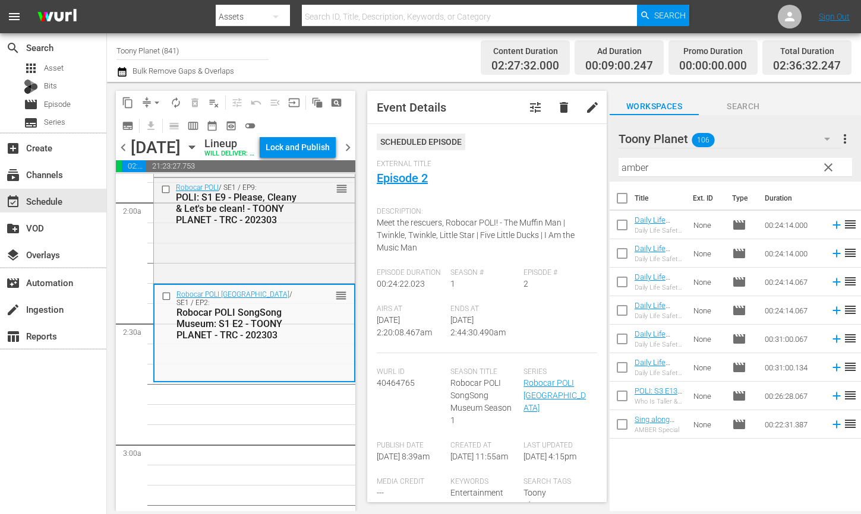
drag, startPoint x: 305, startPoint y: 481, endPoint x: 409, endPoint y: 432, distance: 115.0
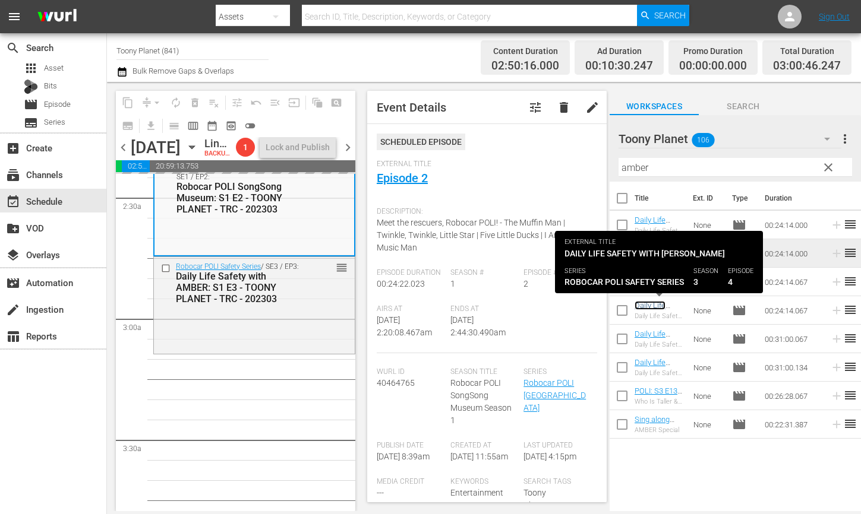
scroll to position [667, 0]
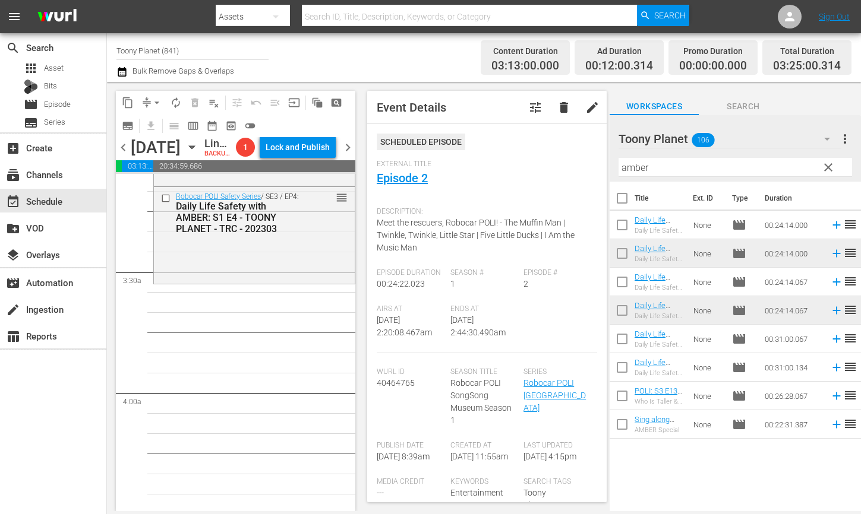
click at [320, 282] on div "Robocar POLI Safety Series / SE3 / EP4: Daily Life Safety with AMBER: S1 E4 - T…" at bounding box center [254, 234] width 201 height 94
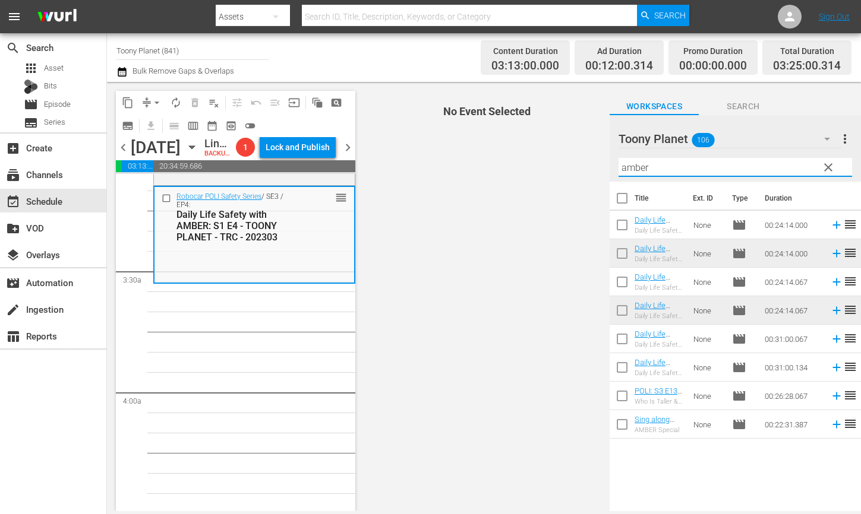
drag, startPoint x: 649, startPoint y: 165, endPoint x: 554, endPoint y: 148, distance: 96.5
click at [565, 151] on div "content_copy compress arrow_drop_down autorenew_outlined delete_forever_outline…" at bounding box center [484, 296] width 754 height 429
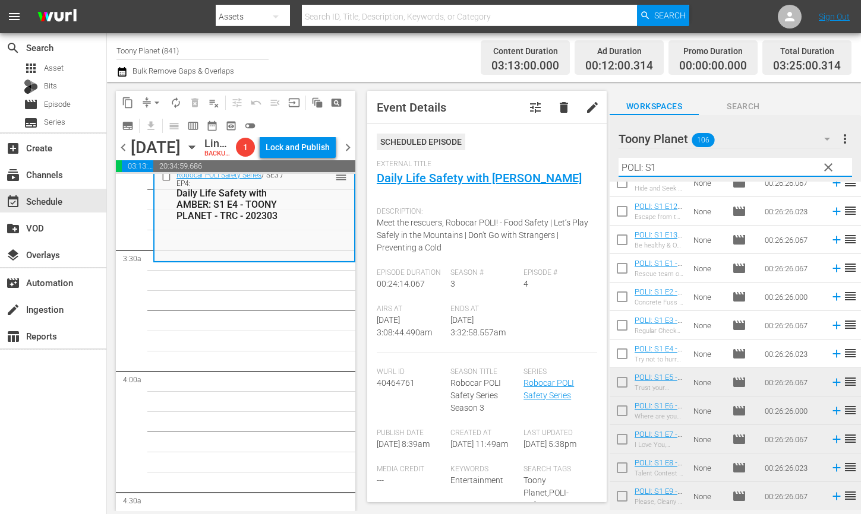
scroll to position [0, 0]
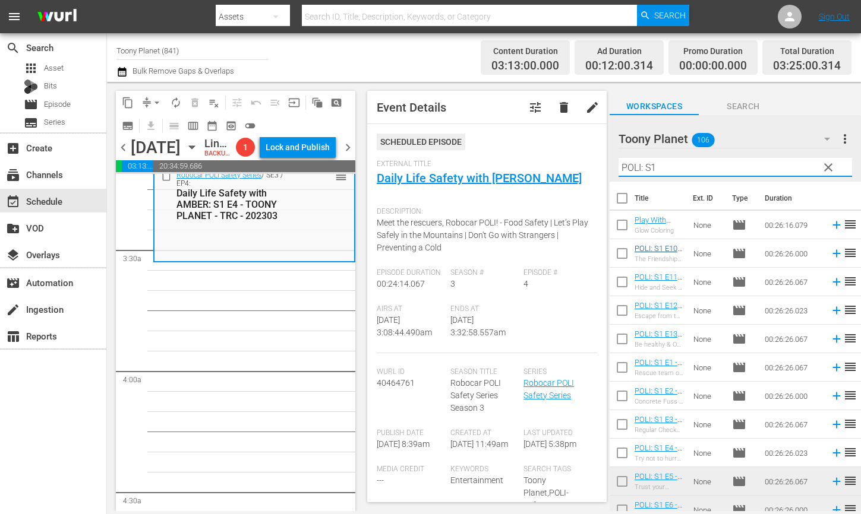
type input "POLI: S1"
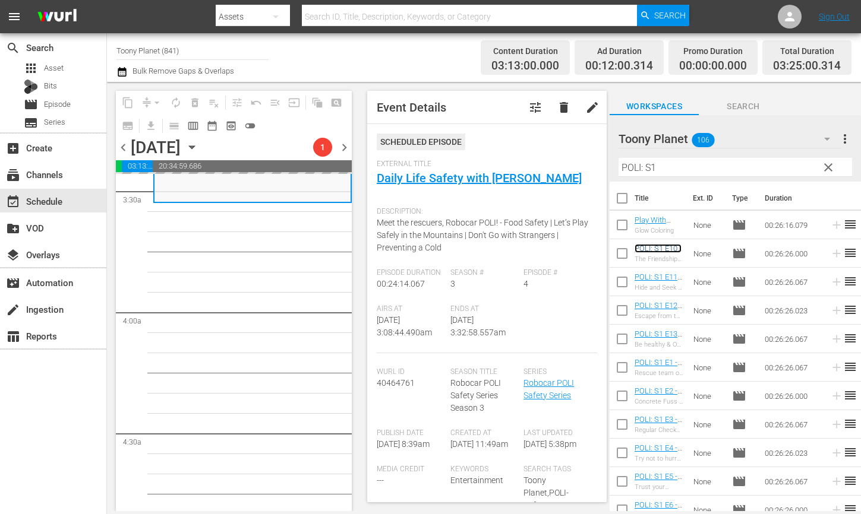
scroll to position [832, 0]
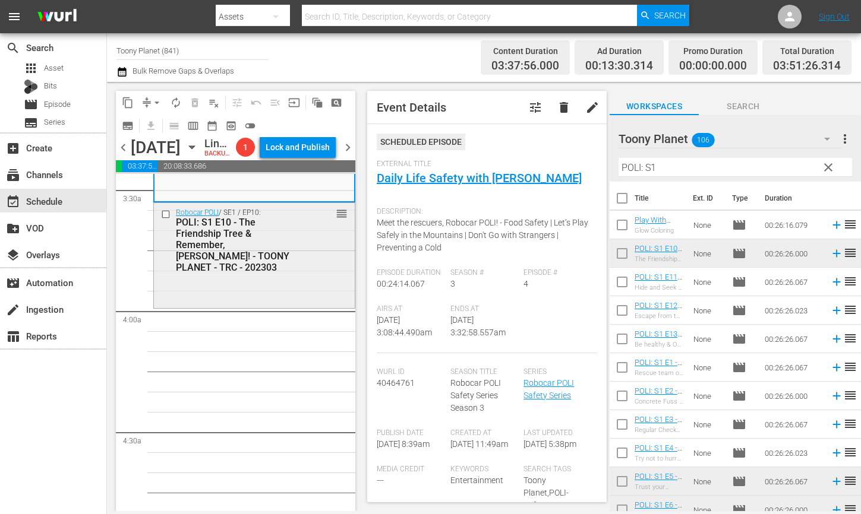
click at [250, 306] on div "Robocar POLI / SE1 / EP10: POLI: S1 E10 - The Friendship Tree & Remember, [PERS…" at bounding box center [254, 254] width 201 height 103
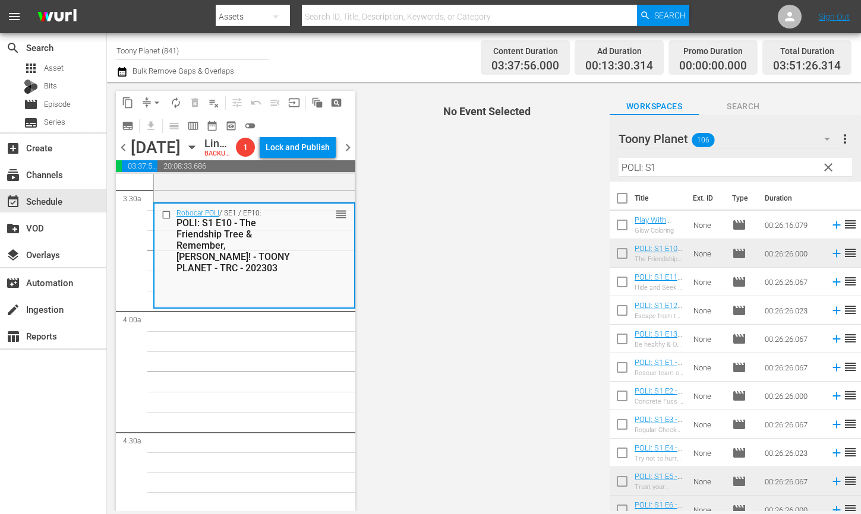
click at [621, 273] on input "checkbox" at bounding box center [621, 284] width 25 height 25
checkbox input "true"
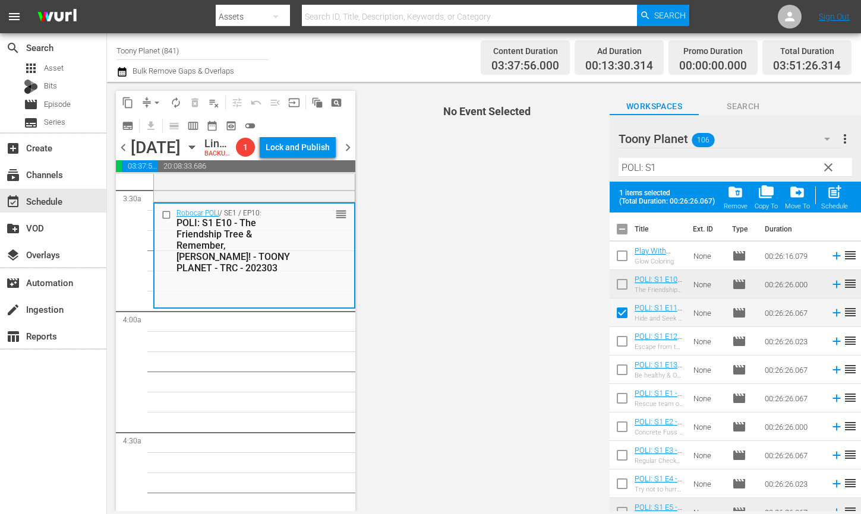
drag, startPoint x: 615, startPoint y: 337, endPoint x: 617, endPoint y: 347, distance: 11.0
click at [615, 337] on input "checkbox" at bounding box center [621, 343] width 25 height 25
checkbox input "true"
click at [622, 366] on input "checkbox" at bounding box center [621, 372] width 25 height 25
checkbox input "true"
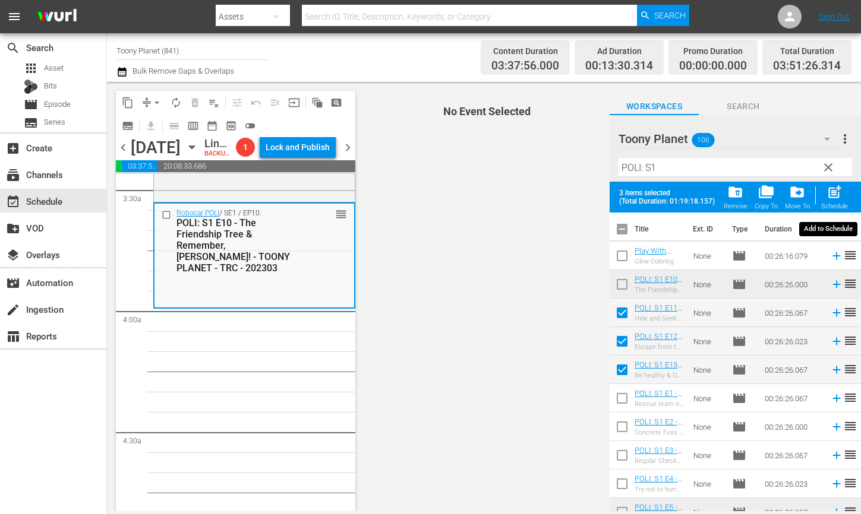
click at [833, 200] on span "post_add" at bounding box center [834, 192] width 16 height 16
checkbox input "false"
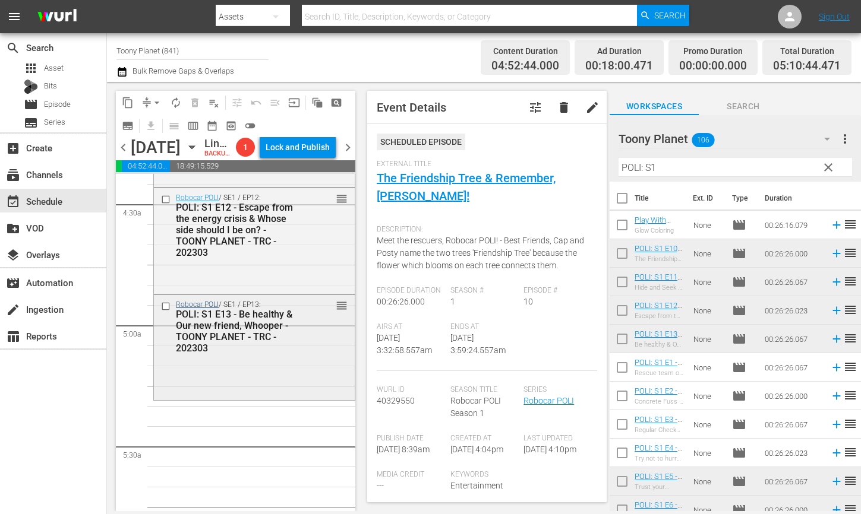
scroll to position [1073, 0]
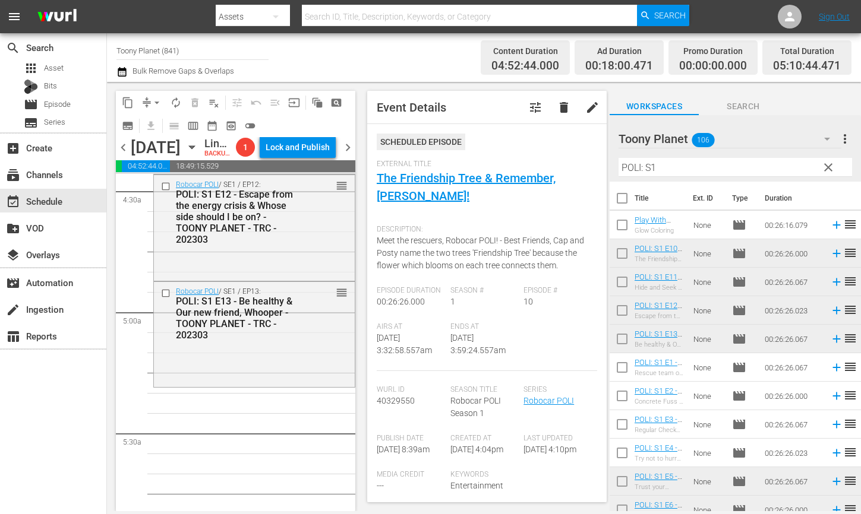
drag, startPoint x: 197, startPoint y: 378, endPoint x: 409, endPoint y: 341, distance: 215.2
click at [197, 341] on div "POLI: S1 E13 - Be healthy & Our new friend, Whooper - TOONY PLANET - TRC - 2023…" at bounding box center [238, 318] width 124 height 45
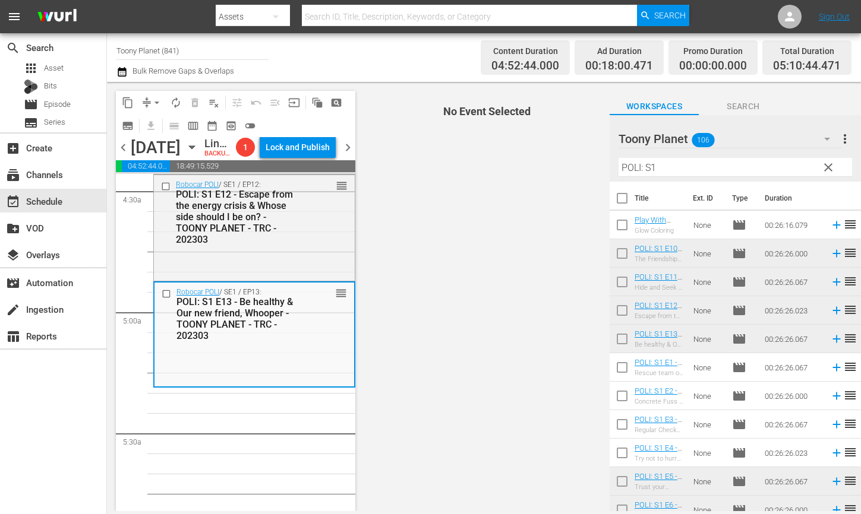
drag, startPoint x: 621, startPoint y: 165, endPoint x: 501, endPoint y: 153, distance: 120.6
click at [527, 154] on div "content_copy compress arrow_drop_down autorenew_outlined delete_forever_outline…" at bounding box center [484, 296] width 754 height 429
type input "P"
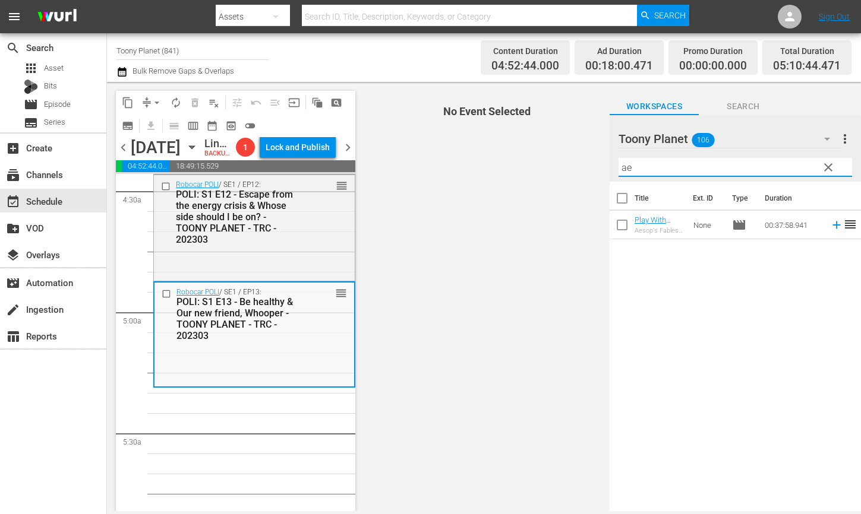
type input "a"
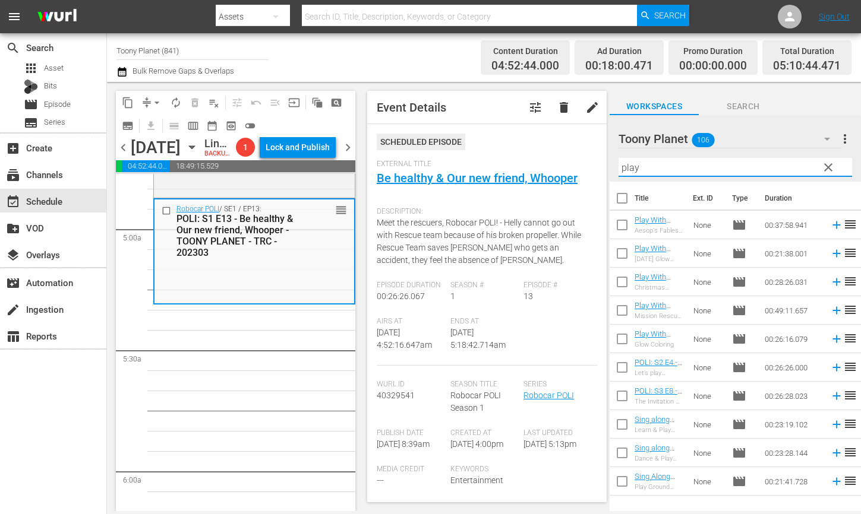
scroll to position [1174, 0]
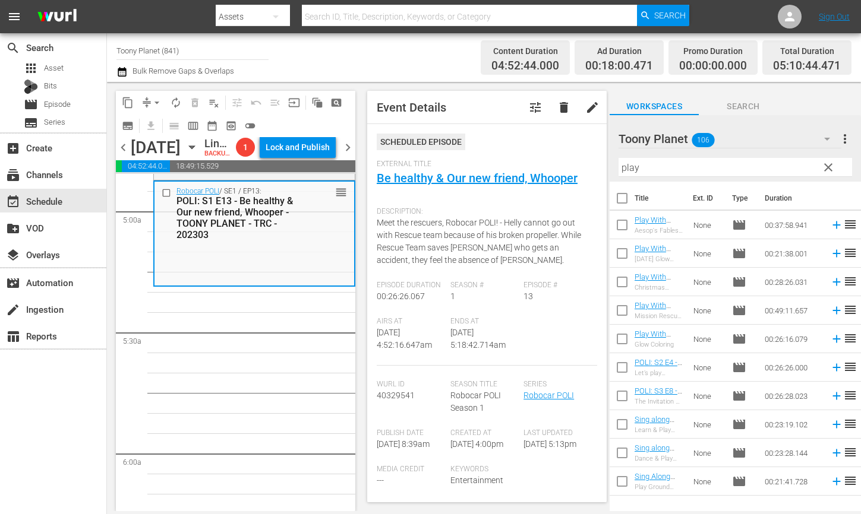
drag, startPoint x: 271, startPoint y: 400, endPoint x: 637, endPoint y: 292, distance: 382.0
drag, startPoint x: 663, startPoint y: 251, endPoint x: 144, endPoint y: 5, distance: 574.4
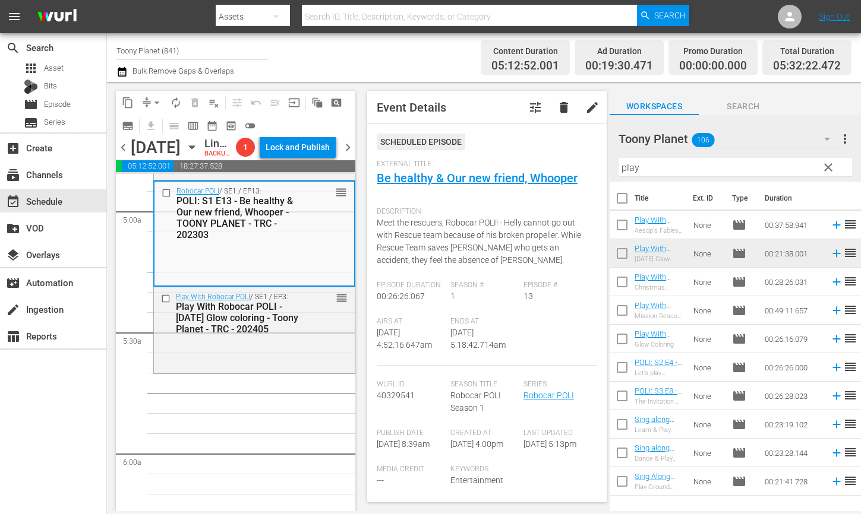
drag, startPoint x: 655, startPoint y: 165, endPoint x: 544, endPoint y: 145, distance: 112.8
click at [567, 148] on div "content_copy compress arrow_drop_down autorenew_outlined delete_forever_outline…" at bounding box center [484, 296] width 754 height 429
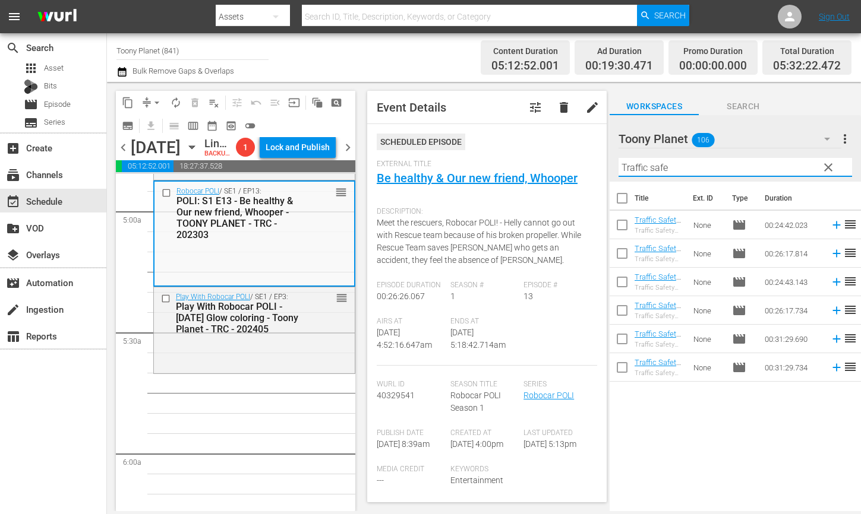
type input "Traffic safe"
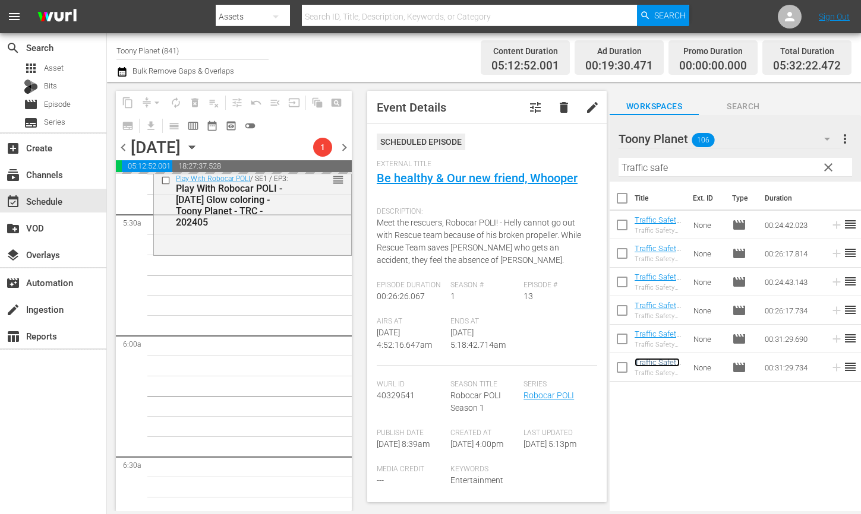
scroll to position [1294, 0]
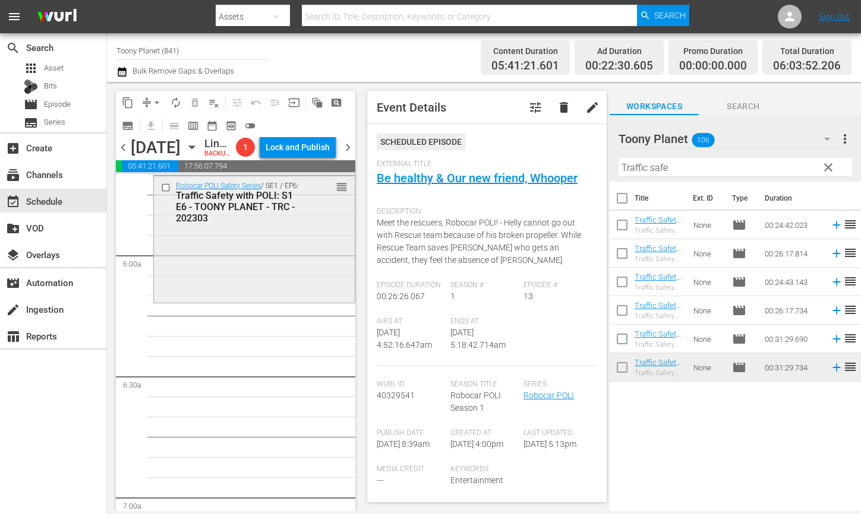
click at [290, 300] on div "Robocar POLI Safety Series / SE1 / EP6: Traffic Safety with POLI: S1 E6 - TOONY…" at bounding box center [254, 238] width 201 height 124
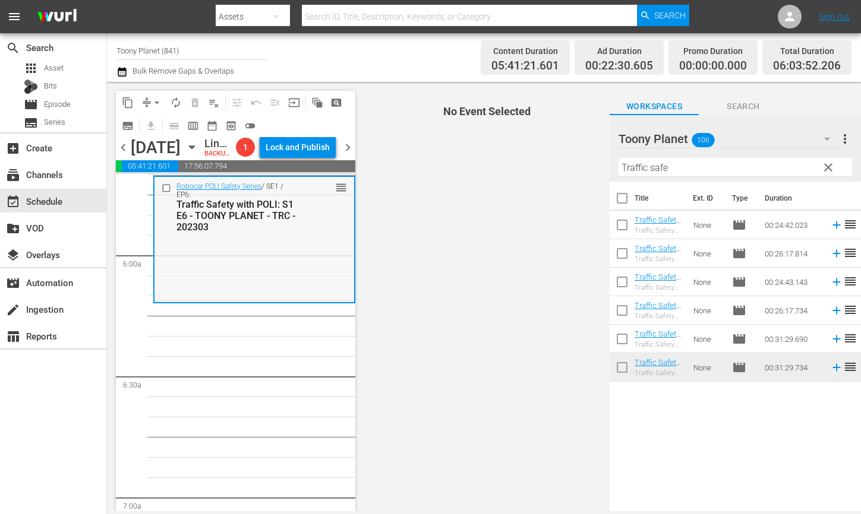
scroll to position [1383, 0]
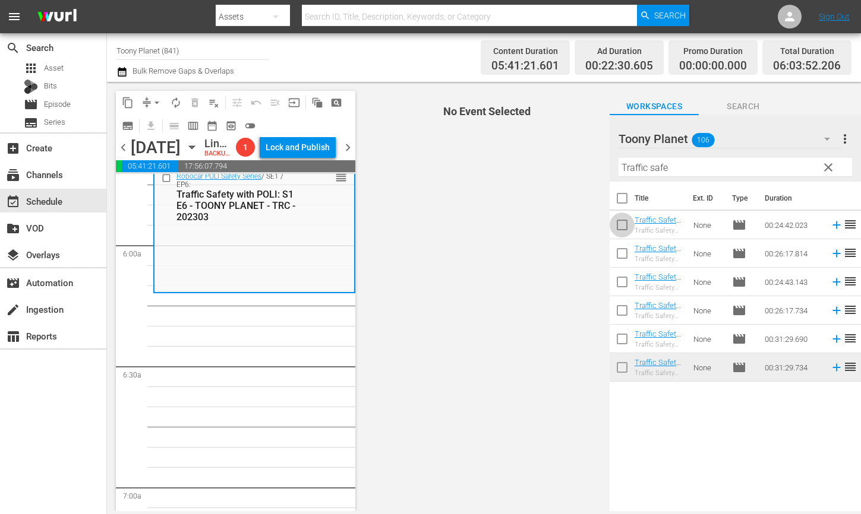
click at [620, 226] on input "checkbox" at bounding box center [621, 227] width 25 height 25
checkbox input "true"
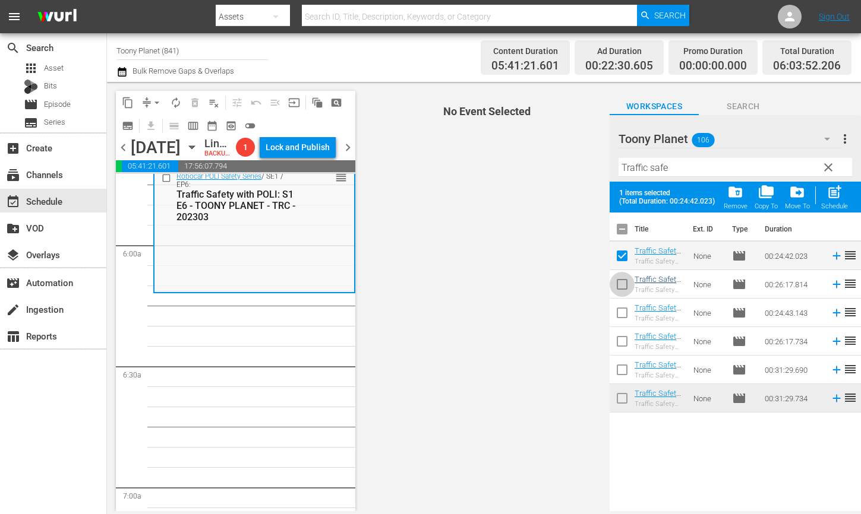
drag, startPoint x: 619, startPoint y: 279, endPoint x: 640, endPoint y: 283, distance: 21.7
click at [619, 279] on input "checkbox" at bounding box center [621, 286] width 25 height 25
checkbox input "true"
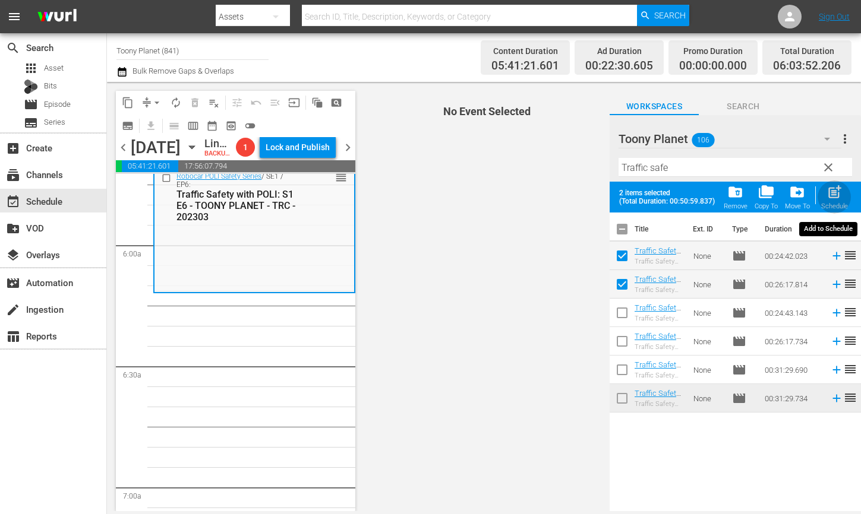
click at [826, 194] on span "post_add" at bounding box center [834, 192] width 16 height 16
checkbox input "false"
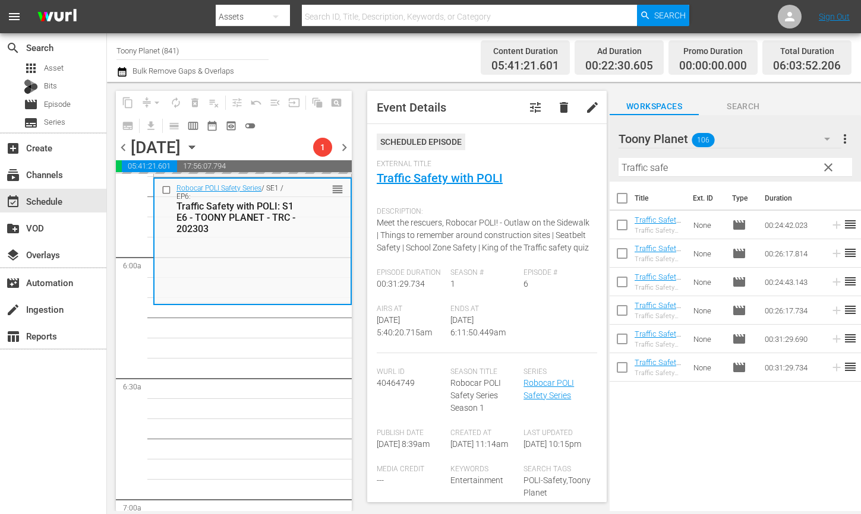
scroll to position [1418, 0]
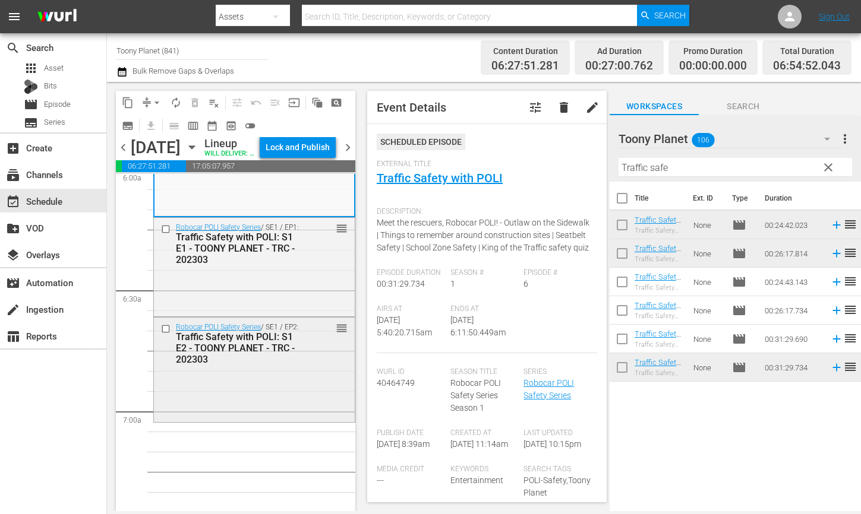
click at [207, 365] on div "Traffic Safety with POLI: S1 E2 - TOONY PLANET - TRC - 202303" at bounding box center [238, 348] width 124 height 34
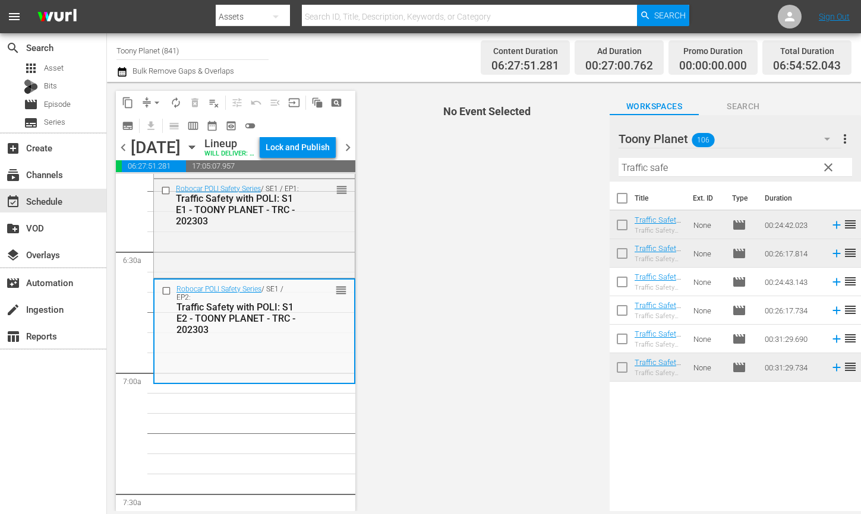
scroll to position [1502, 0]
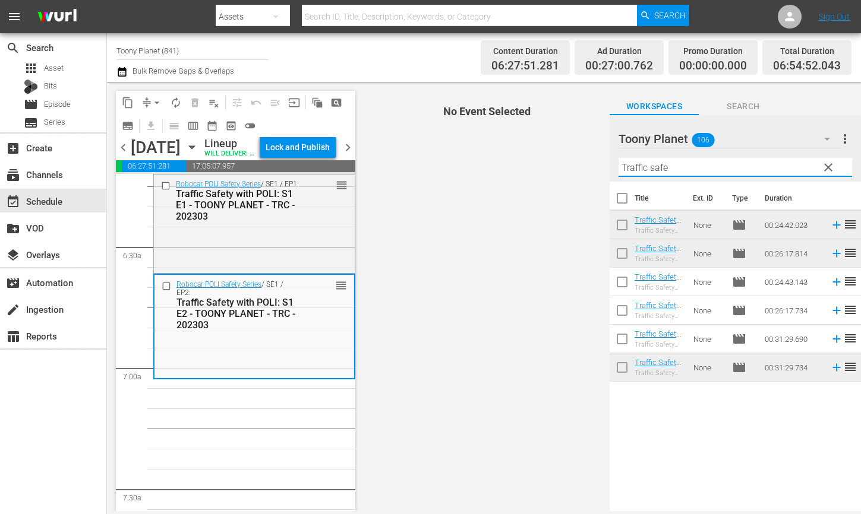
drag, startPoint x: 577, startPoint y: 153, endPoint x: 567, endPoint y: 152, distance: 10.1
click at [567, 152] on div "content_copy compress arrow_drop_down autorenew_outlined delete_forever_outline…" at bounding box center [484, 296] width 754 height 429
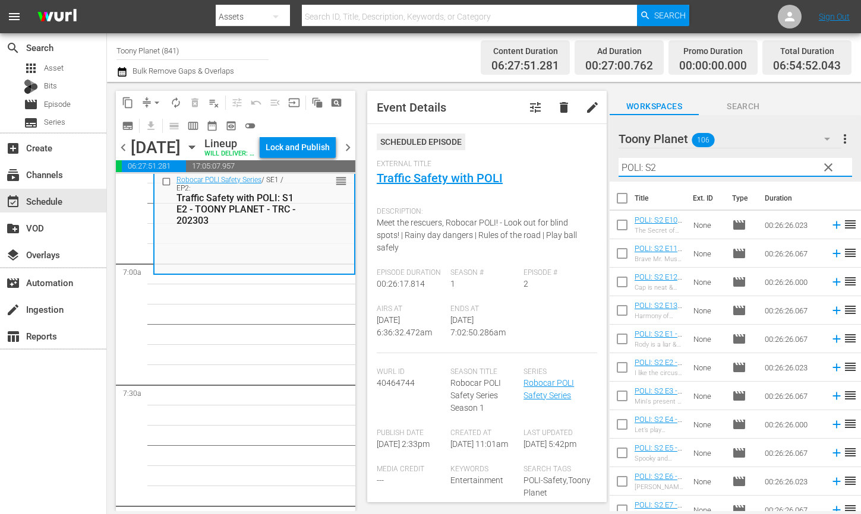
scroll to position [1607, 0]
type input "POLI: S2"
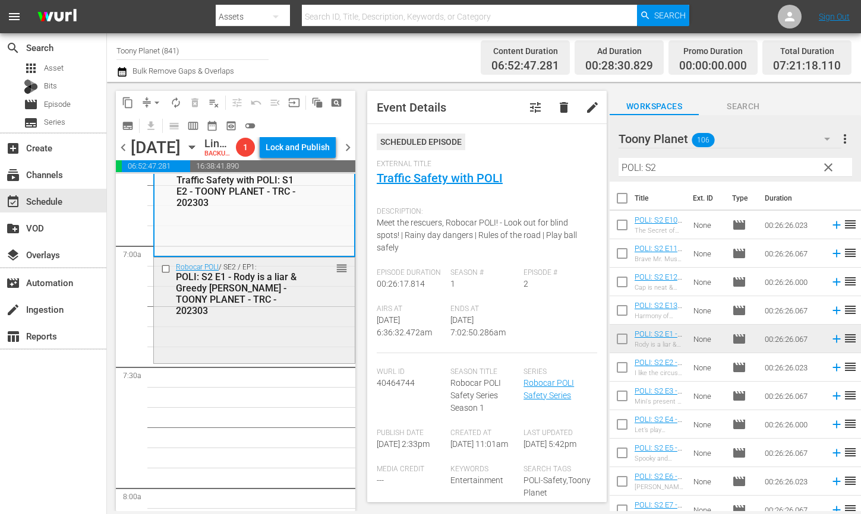
click at [188, 361] on div "Robocar POLI / SE2 / EP1: POLI: S2 E1 - Rody is a liar & Greedy [PERSON_NAME] -…" at bounding box center [254, 309] width 201 height 103
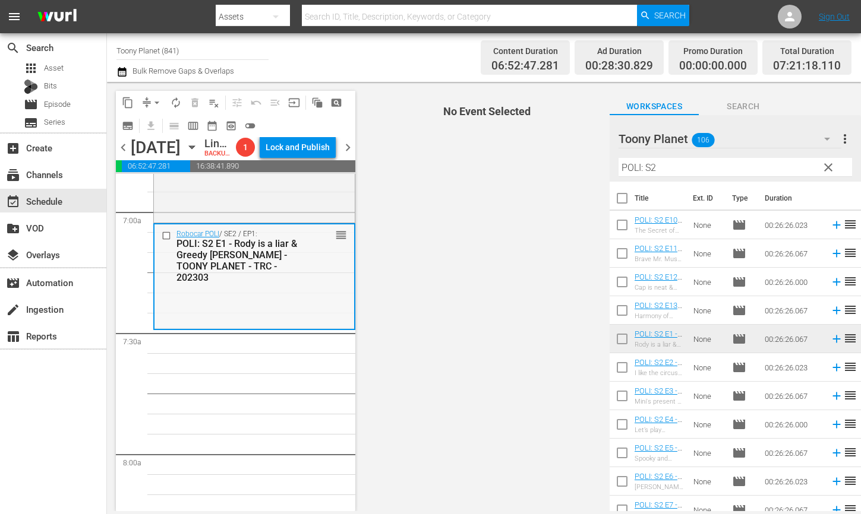
scroll to position [1662, 0]
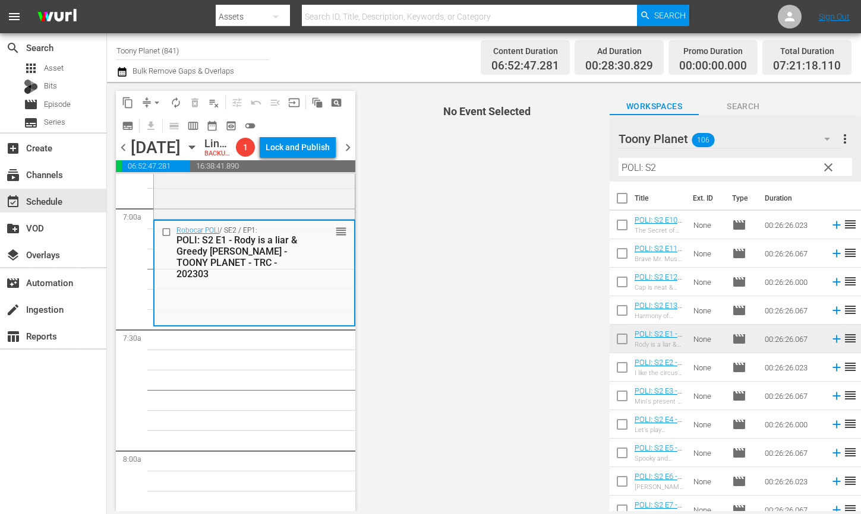
click at [608, 366] on span "No Event Selected" at bounding box center [483, 296] width 251 height 429
click at [611, 366] on input "checkbox" at bounding box center [621, 370] width 25 height 25
checkbox input "true"
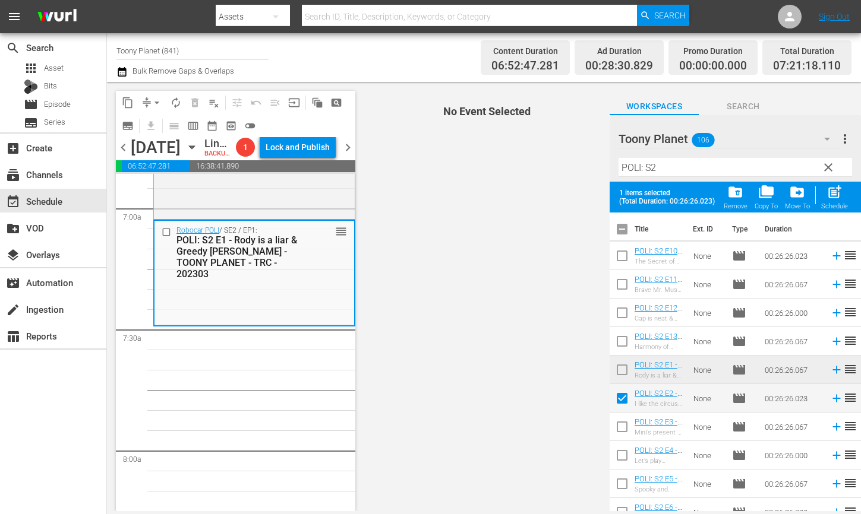
drag, startPoint x: 613, startPoint y: 431, endPoint x: 613, endPoint y: 444, distance: 13.7
click at [613, 431] on input "checkbox" at bounding box center [621, 429] width 25 height 25
checkbox input "true"
click at [615, 457] on input "checkbox" at bounding box center [621, 457] width 25 height 25
checkbox input "true"
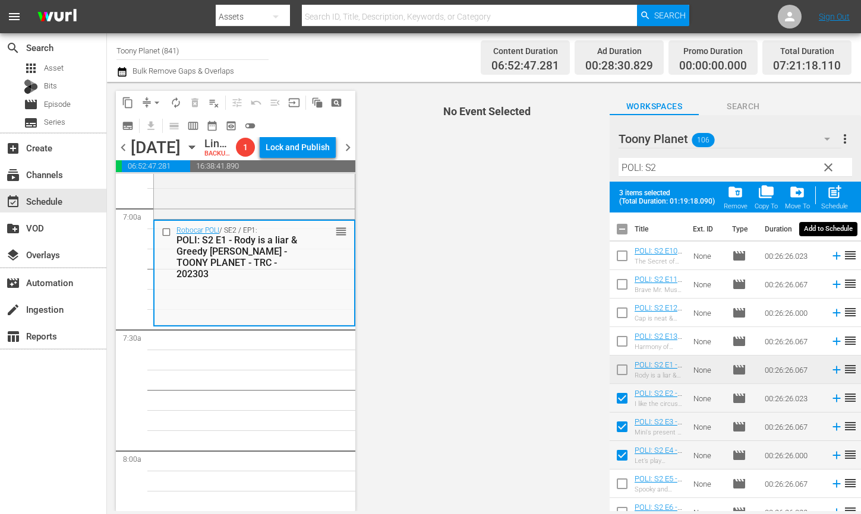
click at [843, 198] on div "post_add Schedule" at bounding box center [834, 197] width 27 height 26
checkbox input "false"
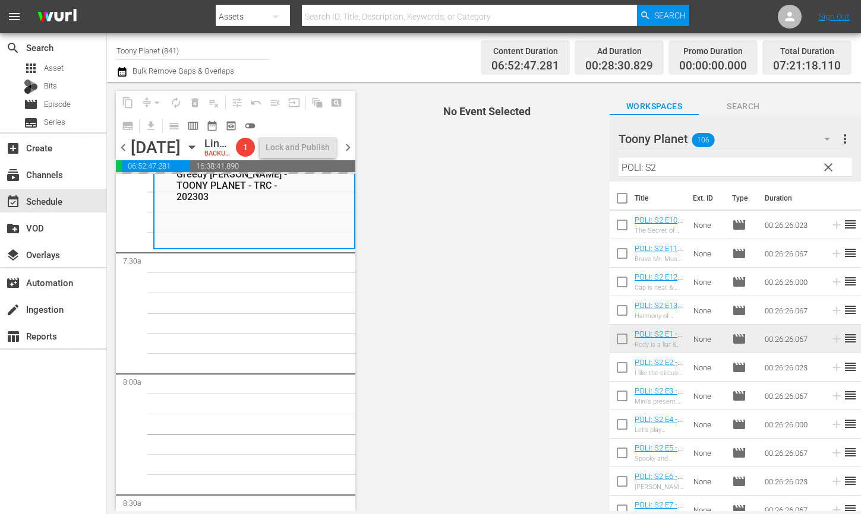
scroll to position [1753, 0]
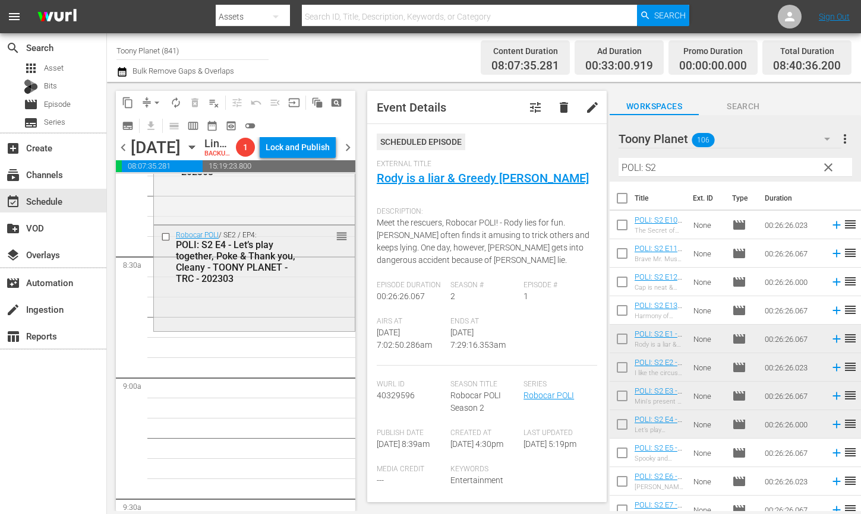
click at [293, 329] on div "Robocar POLI / SE2 / EP4: POLI: S2 E4 - Let’s play together, Poke & Thank you, …" at bounding box center [254, 277] width 201 height 103
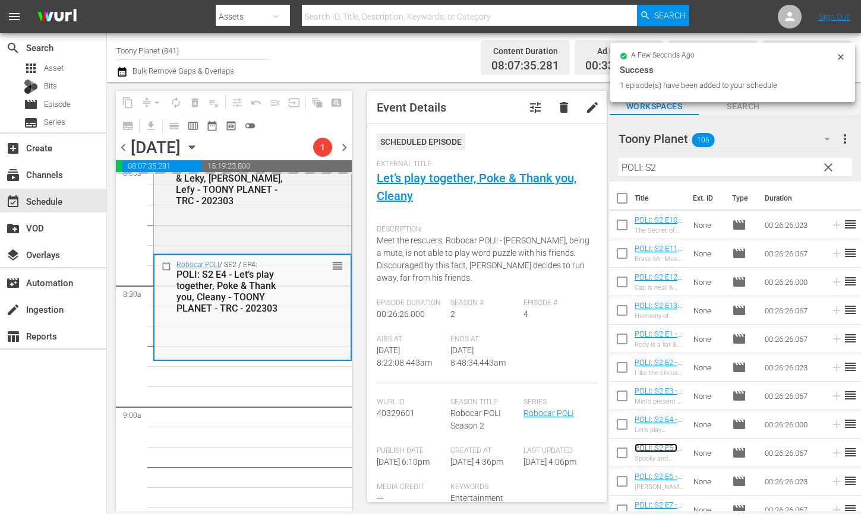
scroll to position [1950, 0]
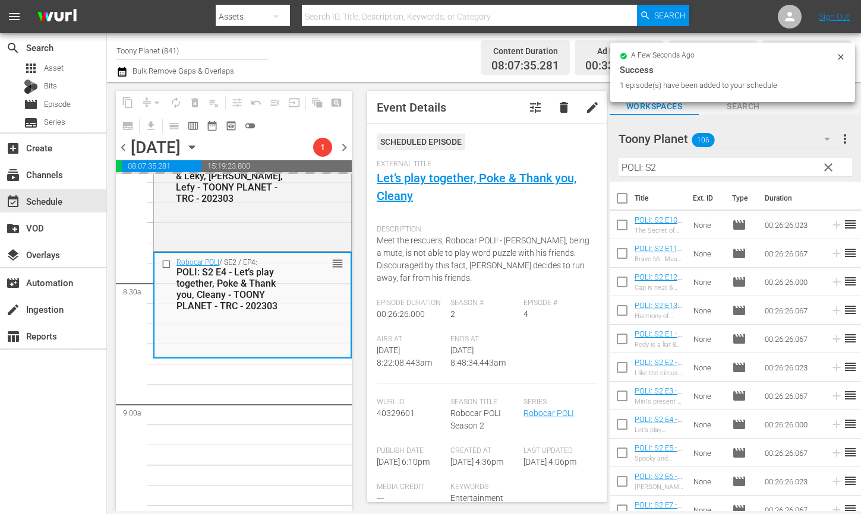
drag, startPoint x: 655, startPoint y: 450, endPoint x: 203, endPoint y: 24, distance: 621.4
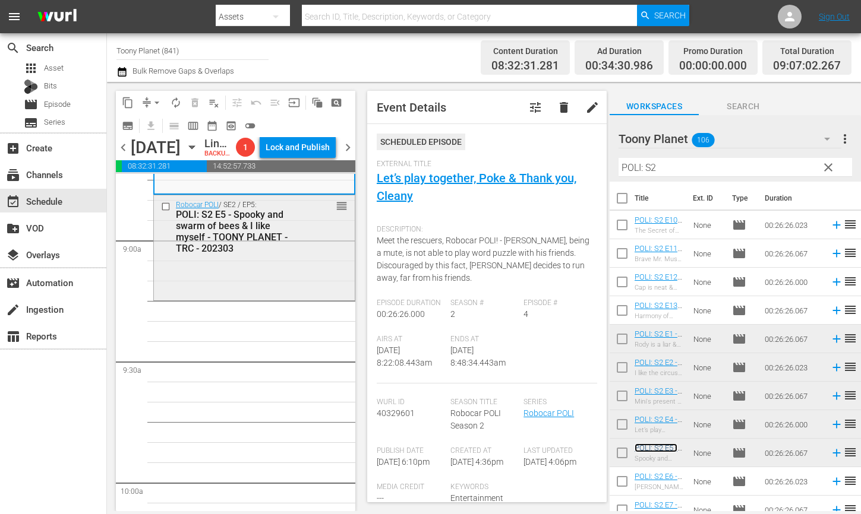
scroll to position [2119, 0]
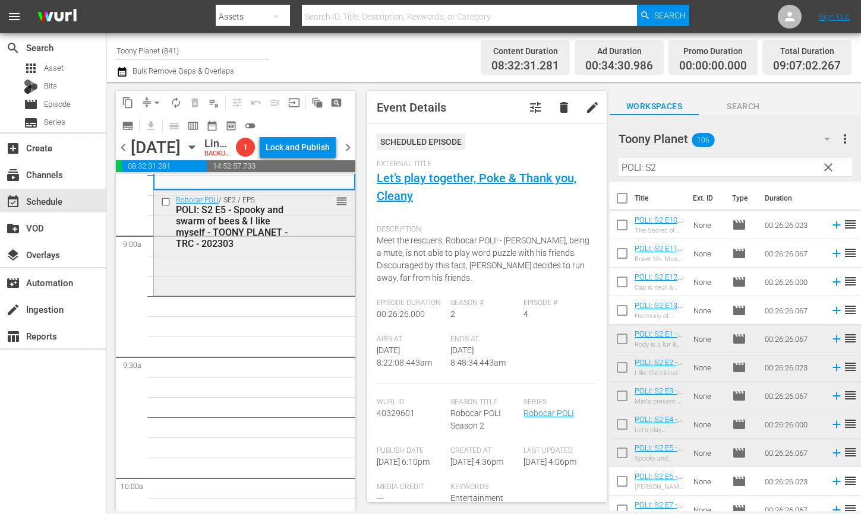
click at [267, 294] on div "Robocar POLI / SE2 / EP5: POLI: S2 E5 - Spooky and swarm of bees & I like mysel…" at bounding box center [254, 242] width 201 height 103
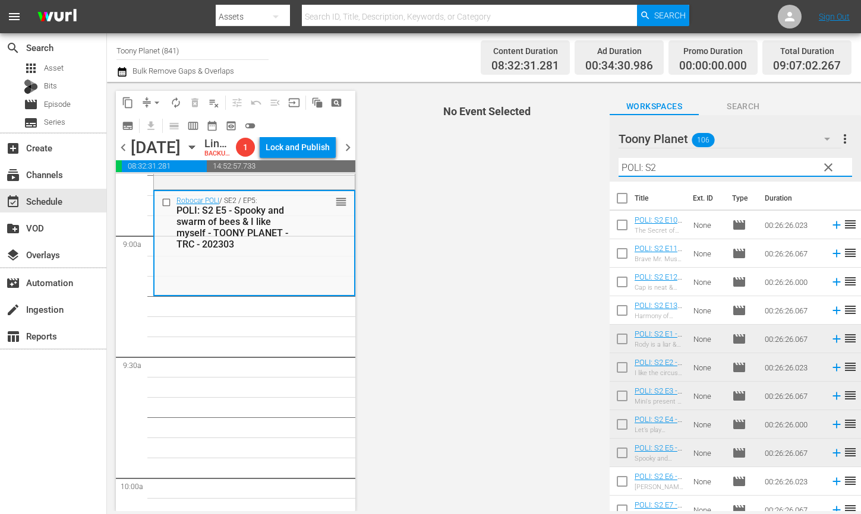
drag, startPoint x: 599, startPoint y: 158, endPoint x: 568, endPoint y: 154, distance: 31.7
click at [568, 154] on div "content_copy compress arrow_drop_down autorenew_outlined delete_forever_outline…" at bounding box center [484, 296] width 754 height 429
drag, startPoint x: 666, startPoint y: 166, endPoint x: 516, endPoint y: 154, distance: 150.1
click at [516, 154] on div "content_copy compress arrow_drop_down autorenew_outlined delete_forever_outline…" at bounding box center [484, 296] width 754 height 429
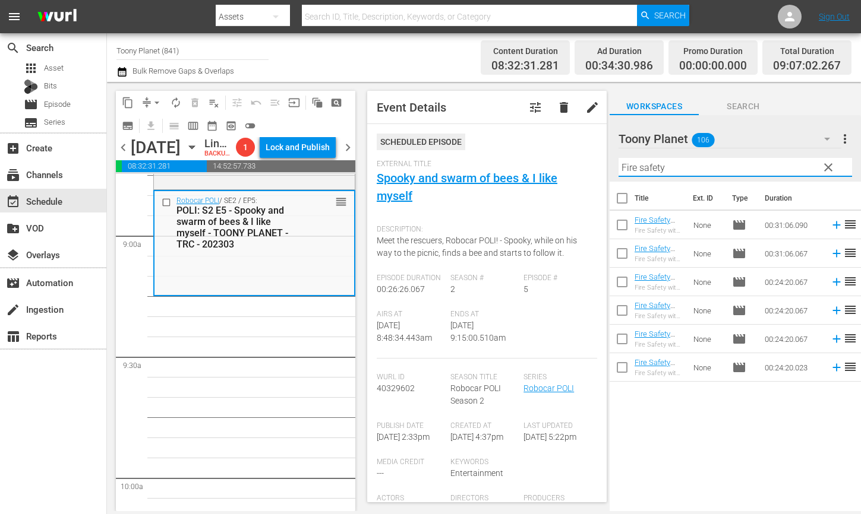
type input "Fire safety"
click at [615, 280] on input "checkbox" at bounding box center [621, 284] width 25 height 25
checkbox input "true"
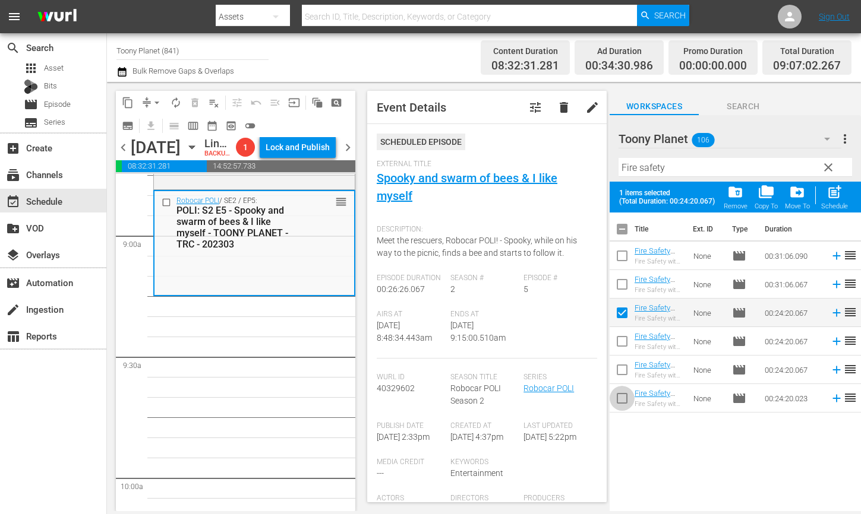
drag, startPoint x: 615, startPoint y: 396, endPoint x: 622, endPoint y: 387, distance: 11.8
click at [615, 396] on input "checkbox" at bounding box center [621, 400] width 25 height 25
checkbox input "true"
click at [844, 196] on div "post_add Schedule" at bounding box center [834, 197] width 27 height 26
checkbox input "false"
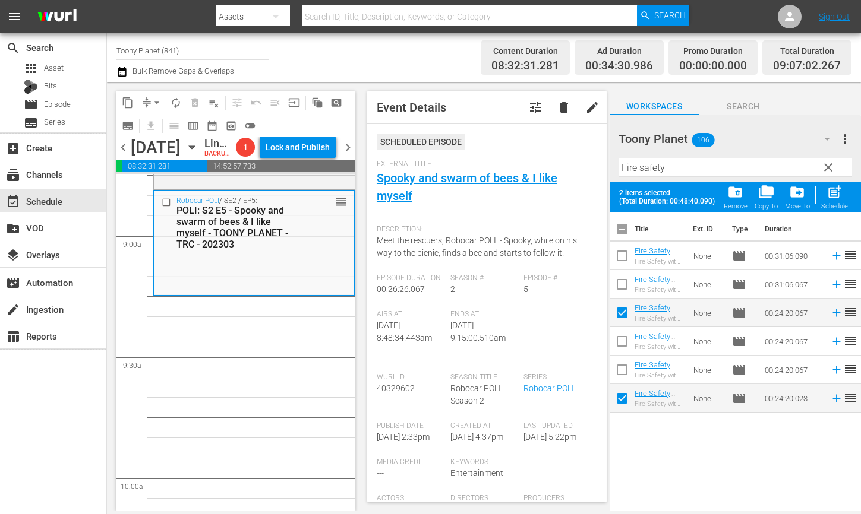
checkbox input "false"
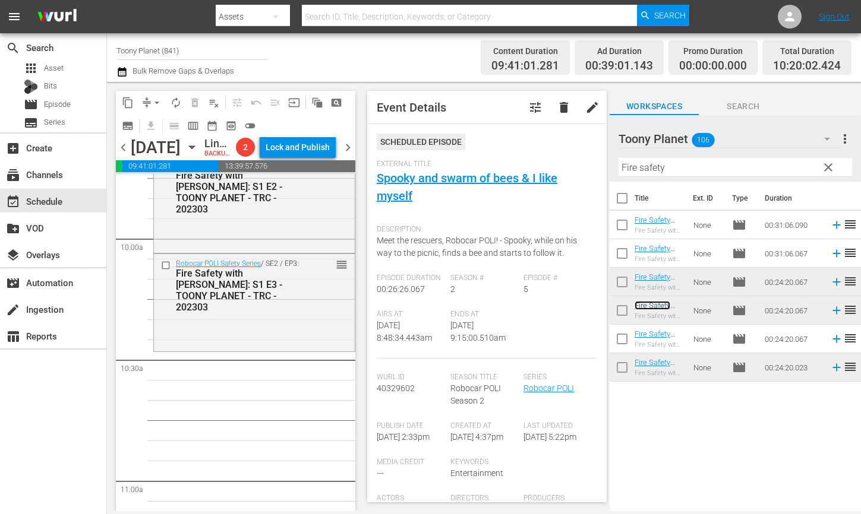
scroll to position [2346, 0]
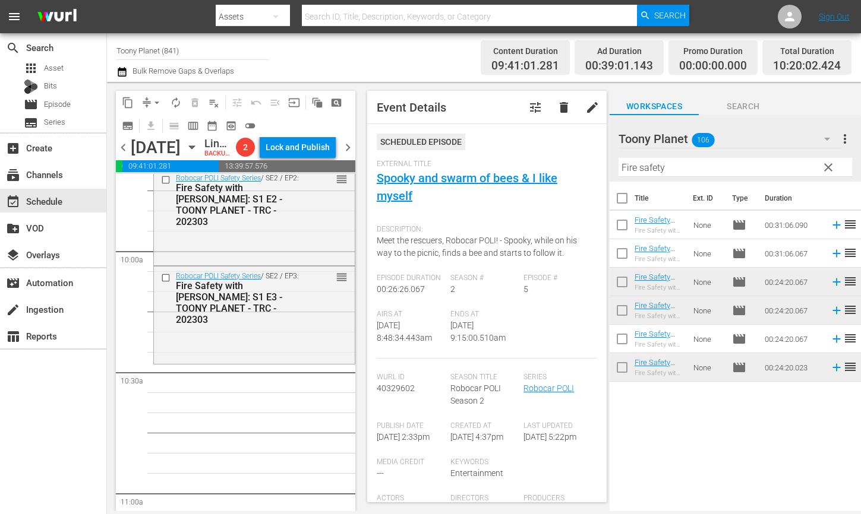
drag, startPoint x: 694, startPoint y: 169, endPoint x: 456, endPoint y: 234, distance: 246.2
click at [513, 165] on div "content_copy compress arrow_drop_down autorenew_outlined delete_forever_outline…" at bounding box center [484, 296] width 754 height 429
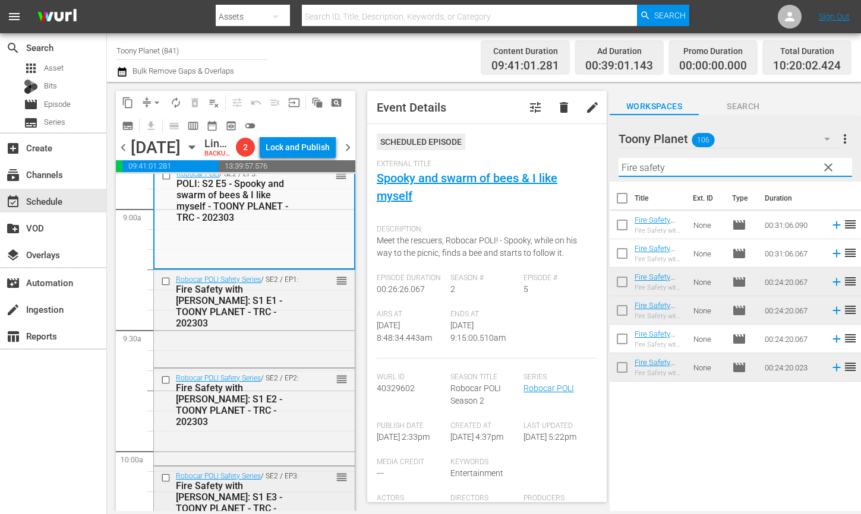
scroll to position [2128, 0]
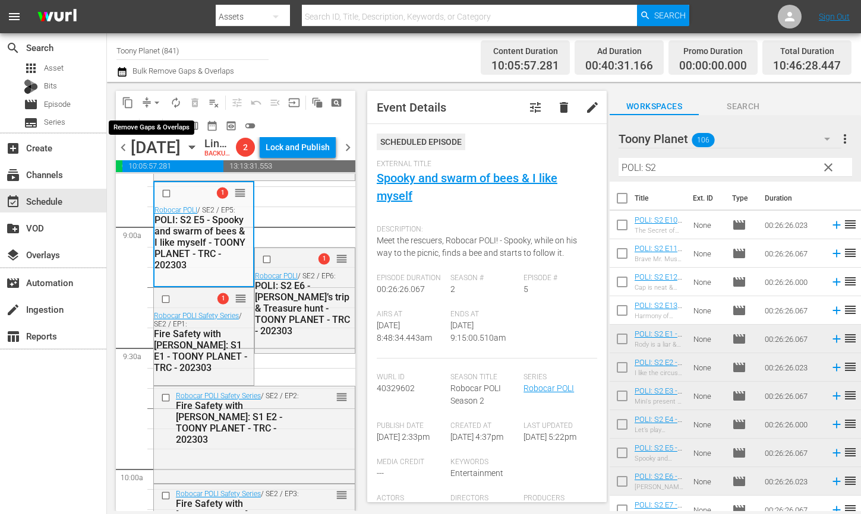
click at [155, 97] on span "arrow_drop_down" at bounding box center [157, 103] width 12 height 12
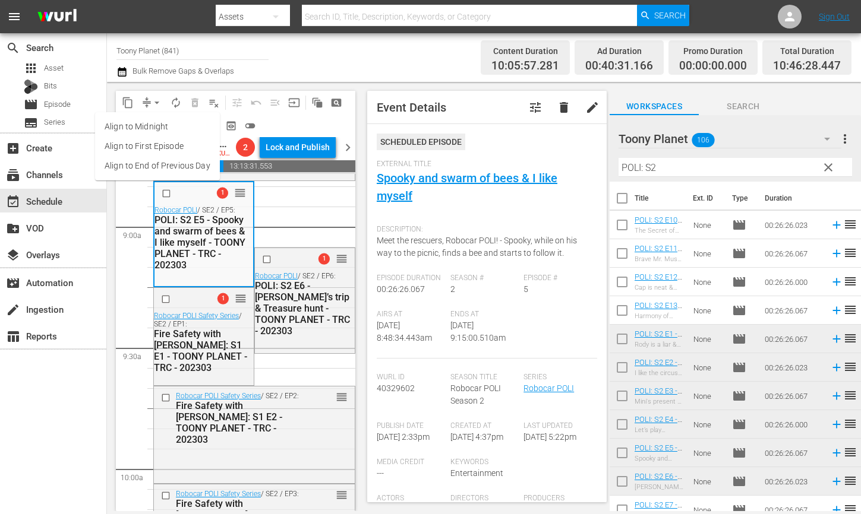
click at [155, 173] on li "Align to End of Previous Day" at bounding box center [157, 166] width 125 height 20
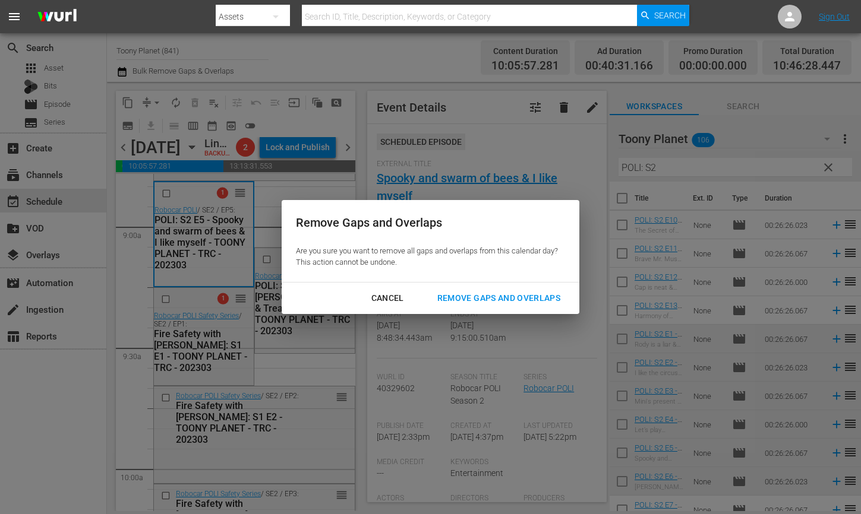
click at [480, 299] on div "Remove Gaps and Overlaps" at bounding box center [499, 298] width 142 height 15
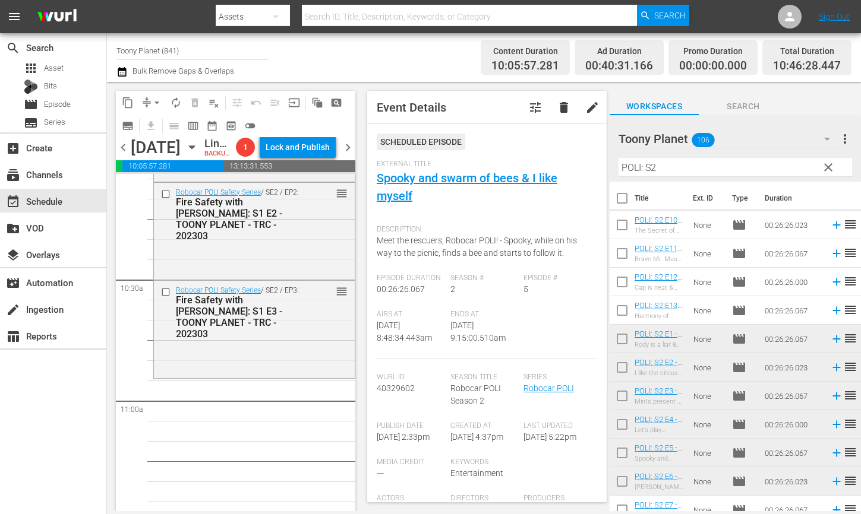
scroll to position [2501, 0]
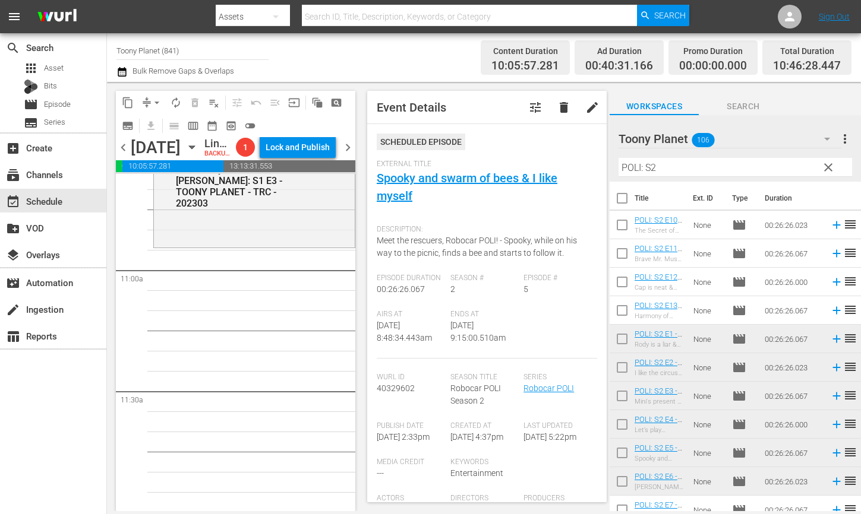
scroll to position [2573, 0]
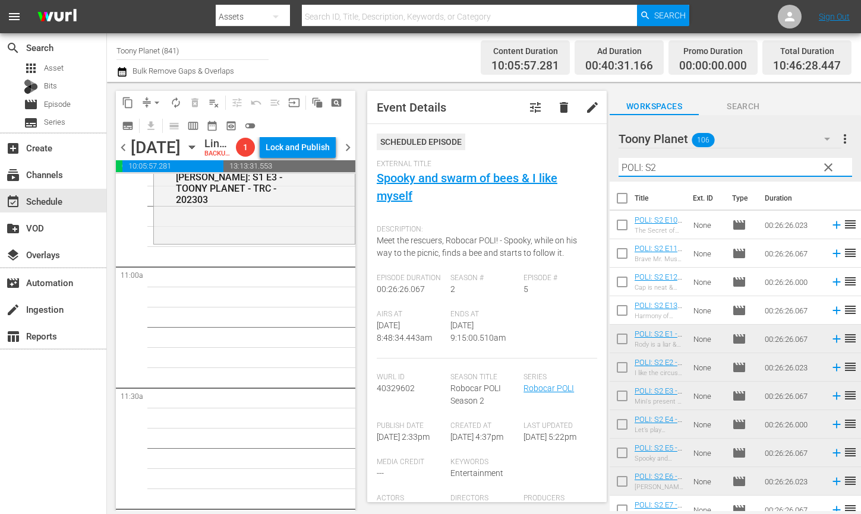
drag, startPoint x: 668, startPoint y: 169, endPoint x: 598, endPoint y: 163, distance: 70.4
click at [598, 163] on div "content_copy compress arrow_drop_down autorenew_outlined delete_forever_outline…" at bounding box center [484, 296] width 754 height 429
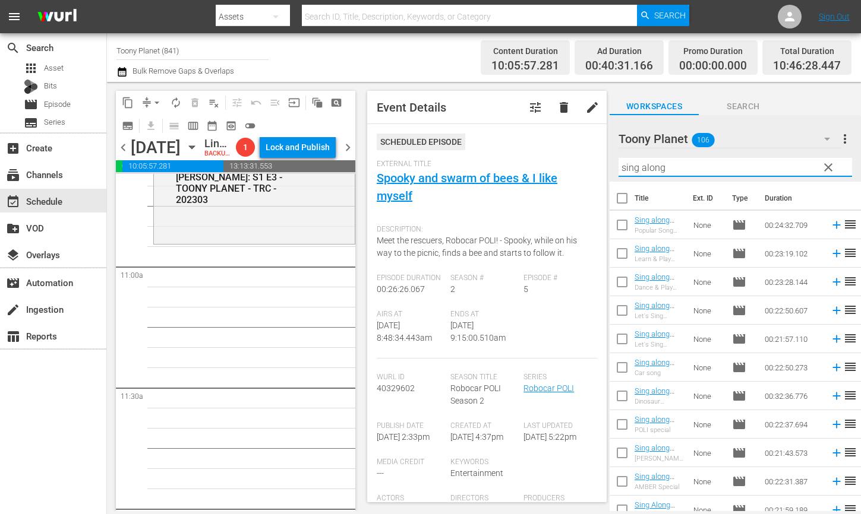
type input "sing along"
click at [277, 408] on div "Robocar POLI Safety Series / SE1 / EP6: Traffic Safety with POLI: S1 E6 - TOONY…" at bounding box center [254, 508] width 202 height 5815
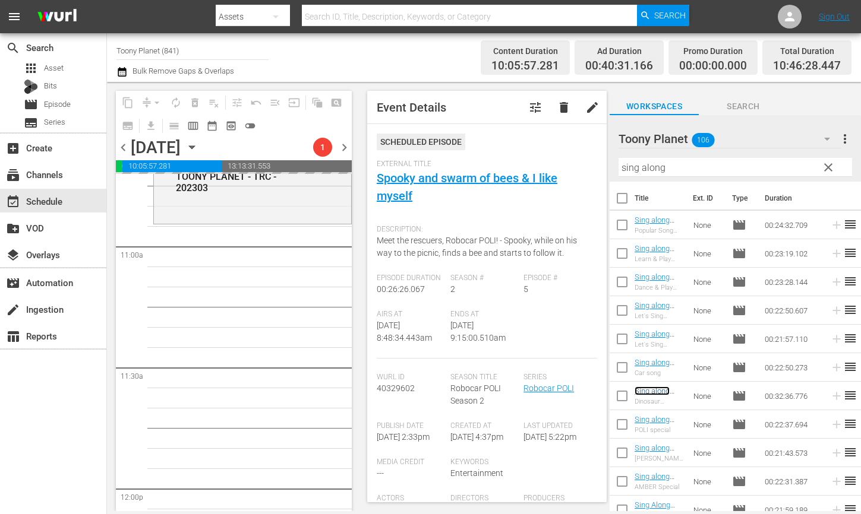
scroll to position [2596, 0]
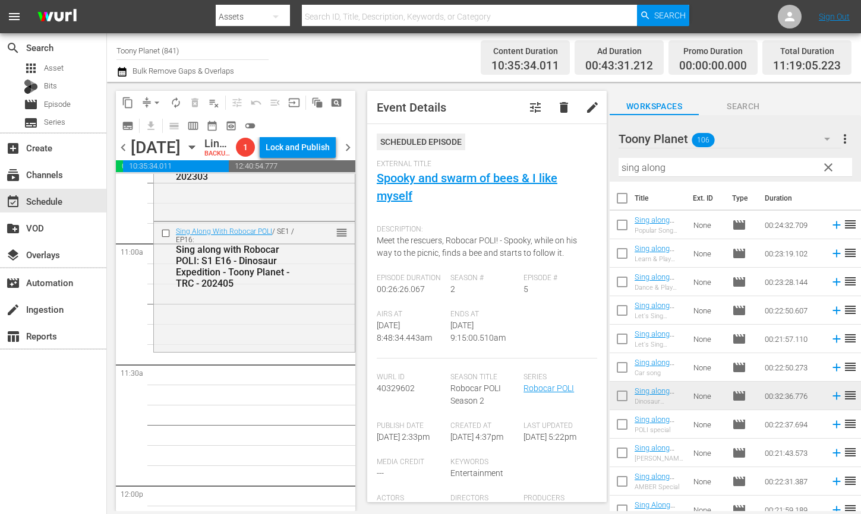
drag, startPoint x: 659, startPoint y: 394, endPoint x: 241, endPoint y: 387, distance: 418.2
click at [241, 350] on div "Sing Along With Robocar POLI / SE1 / EP16: Sing along with Robocar POLI: S1 E16…" at bounding box center [254, 286] width 201 height 128
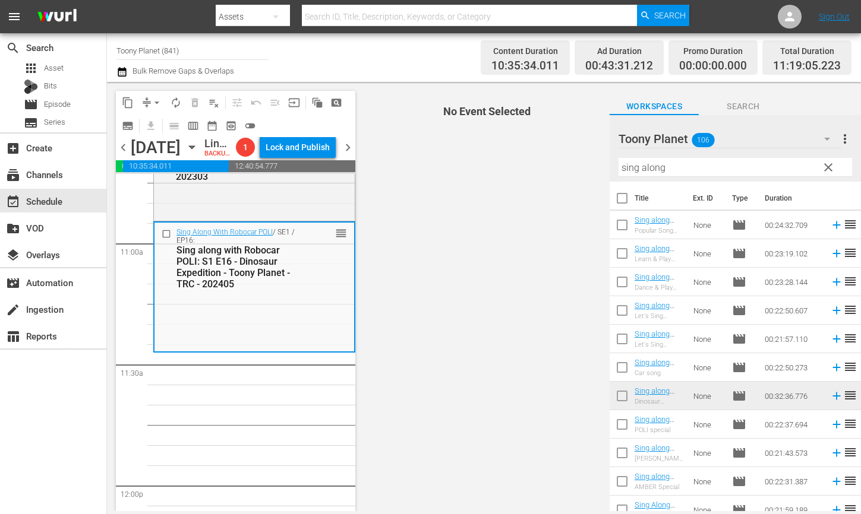
click at [249, 351] on div "Sing Along With Robocar POLI / SE1 / EP16: Sing along with Robocar POLI: S1 E16…" at bounding box center [254, 287] width 200 height 128
click at [619, 333] on input "checkbox" at bounding box center [621, 341] width 25 height 25
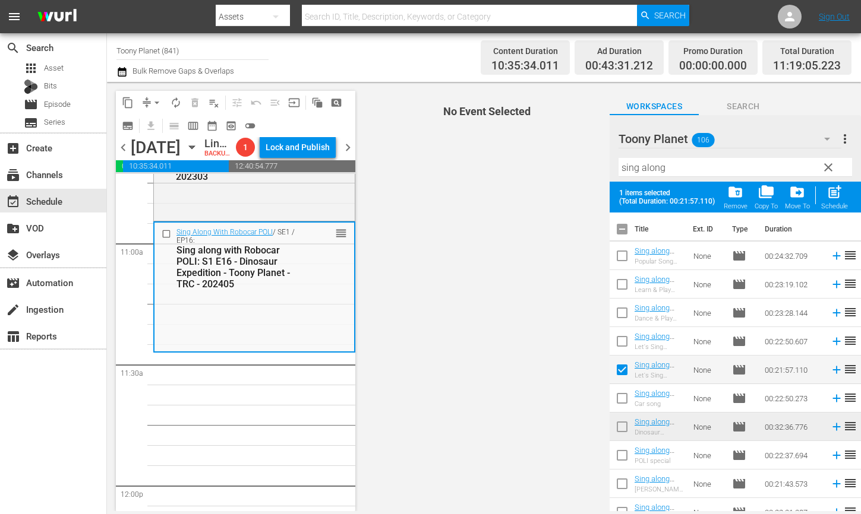
click at [619, 369] on input "checkbox" at bounding box center [621, 372] width 25 height 25
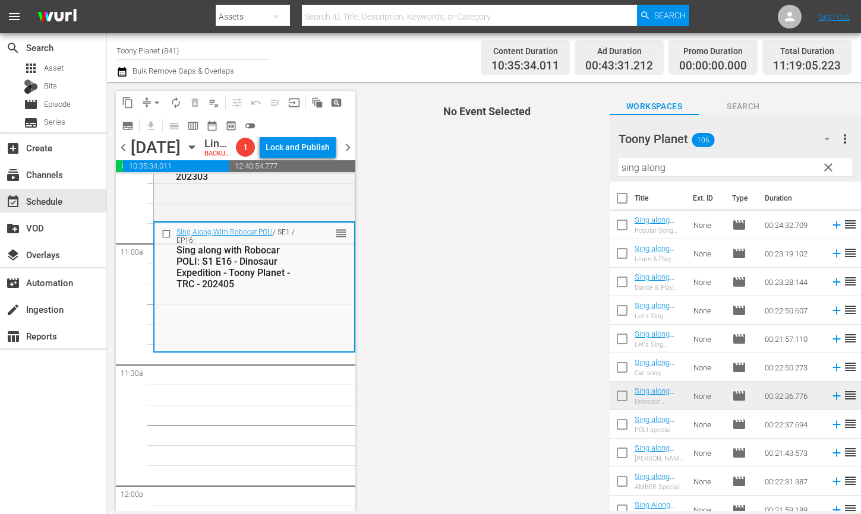
click at [621, 338] on input "checkbox" at bounding box center [621, 341] width 25 height 25
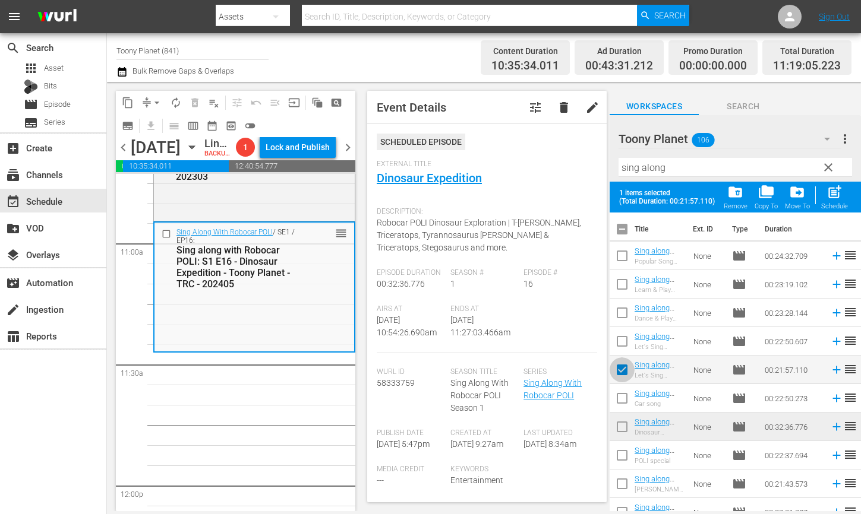
click at [620, 369] on input "checkbox" at bounding box center [621, 372] width 25 height 25
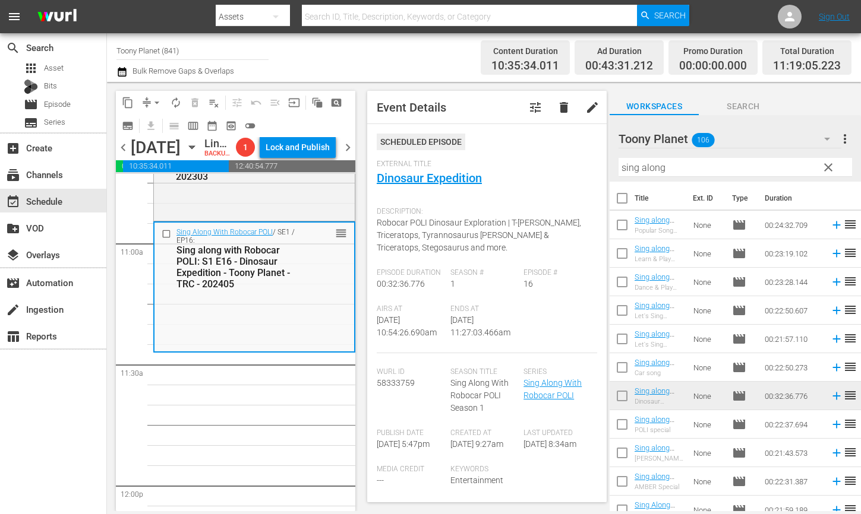
click at [622, 337] on input "checkbox" at bounding box center [621, 341] width 25 height 25
checkbox input "true"
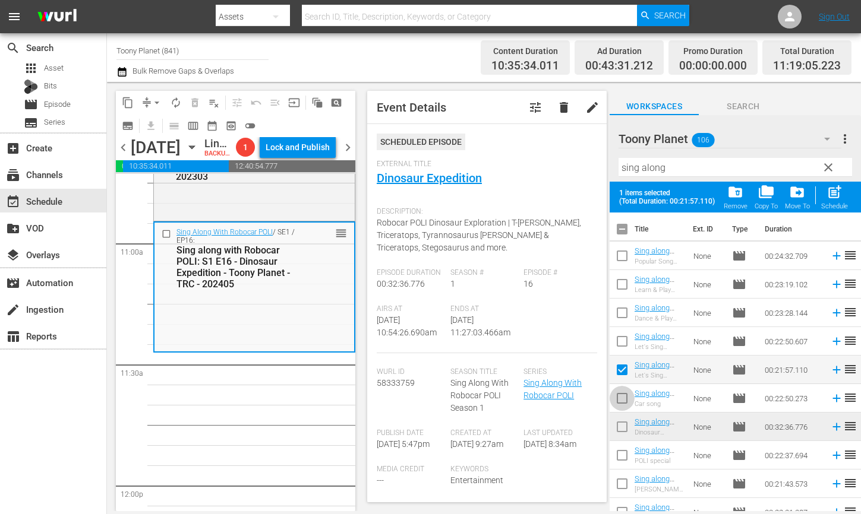
click at [619, 393] on input "checkbox" at bounding box center [621, 400] width 25 height 25
click at [618, 400] on input "checkbox" at bounding box center [621, 400] width 25 height 25
checkbox input "false"
click at [625, 338] on input "checkbox" at bounding box center [621, 343] width 25 height 25
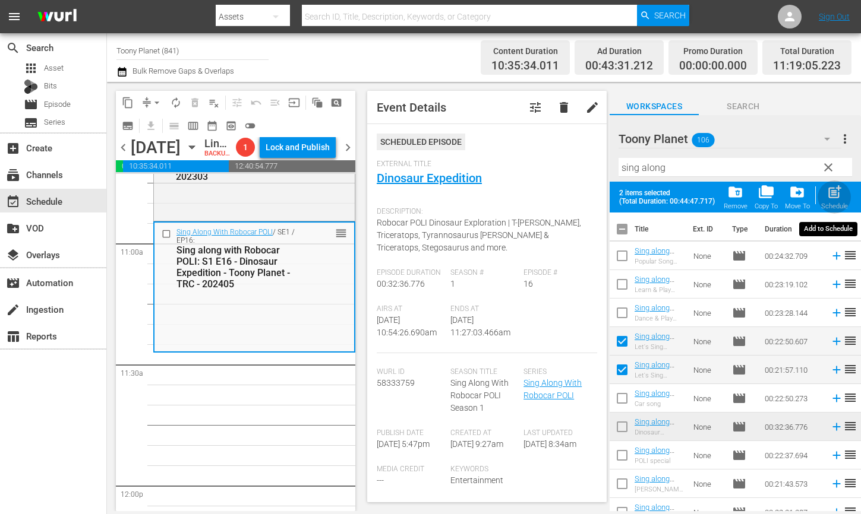
click at [837, 194] on span "post_add" at bounding box center [834, 192] width 16 height 16
checkbox input "false"
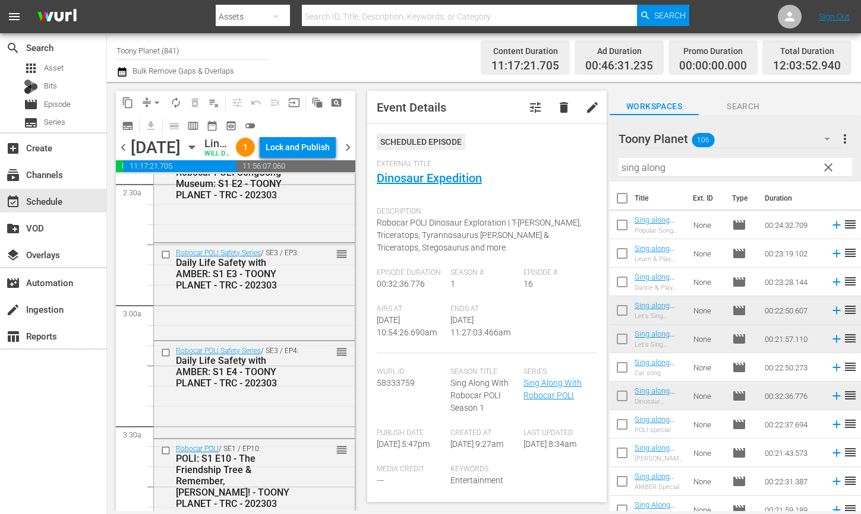
scroll to position [0, 0]
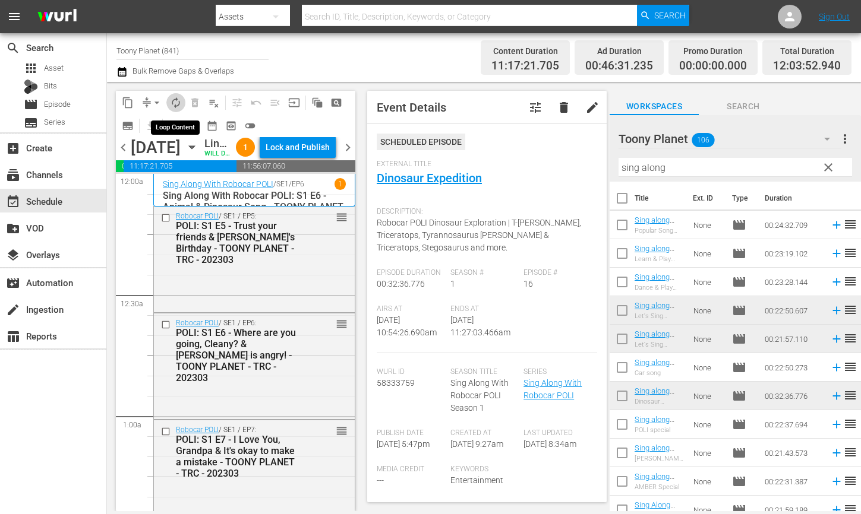
click at [170, 101] on span "autorenew_outlined" at bounding box center [176, 103] width 12 height 12
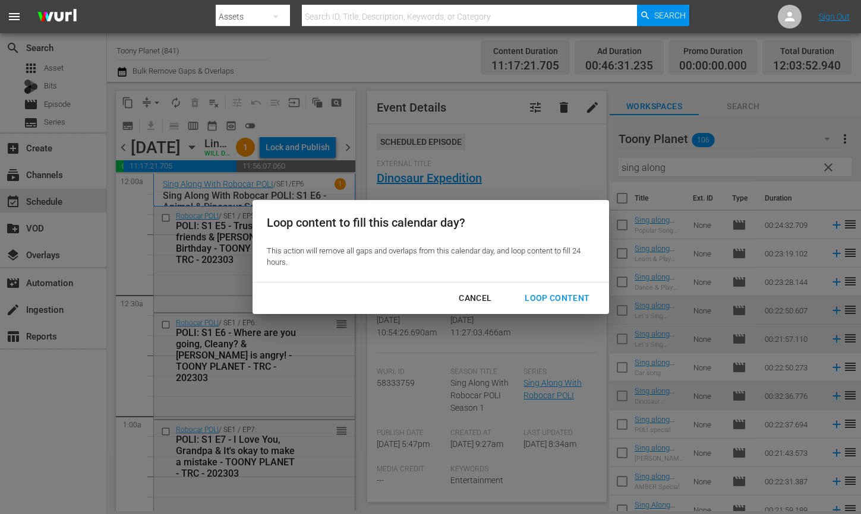
click at [551, 304] on div "Loop Content" at bounding box center [557, 298] width 84 height 15
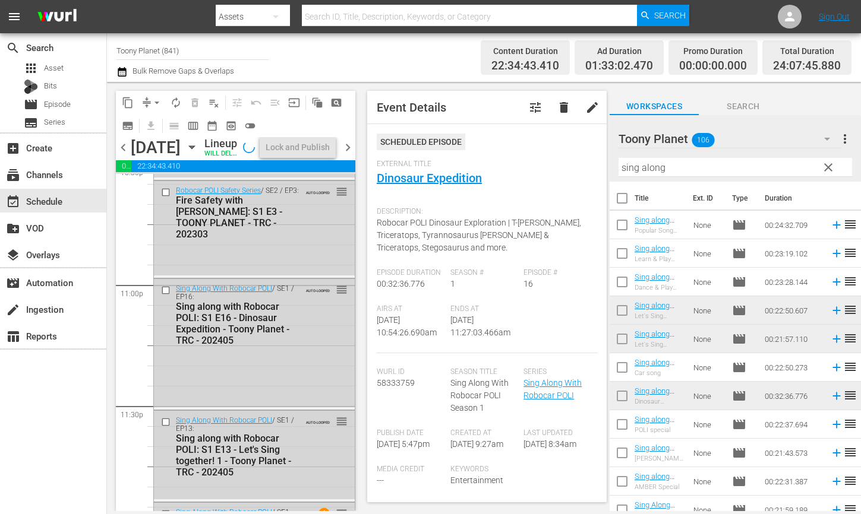
scroll to position [5580, 0]
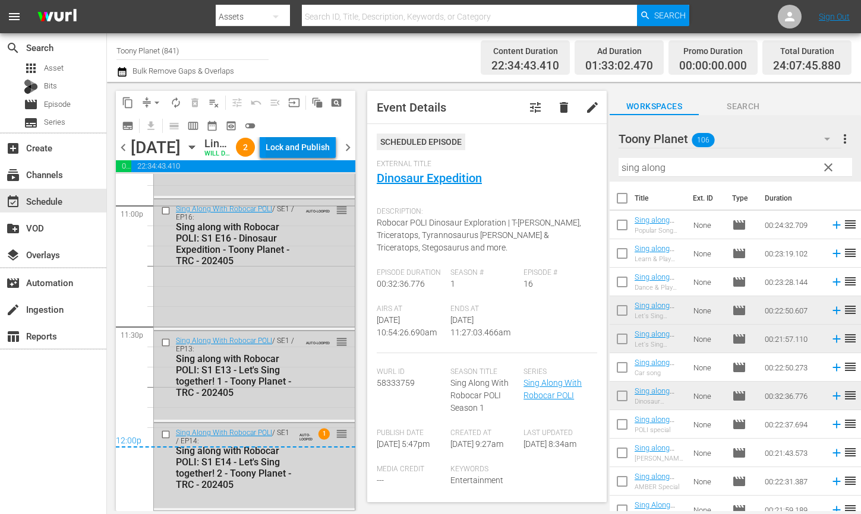
click at [308, 157] on div "Lock and Publish" at bounding box center [297, 147] width 64 height 21
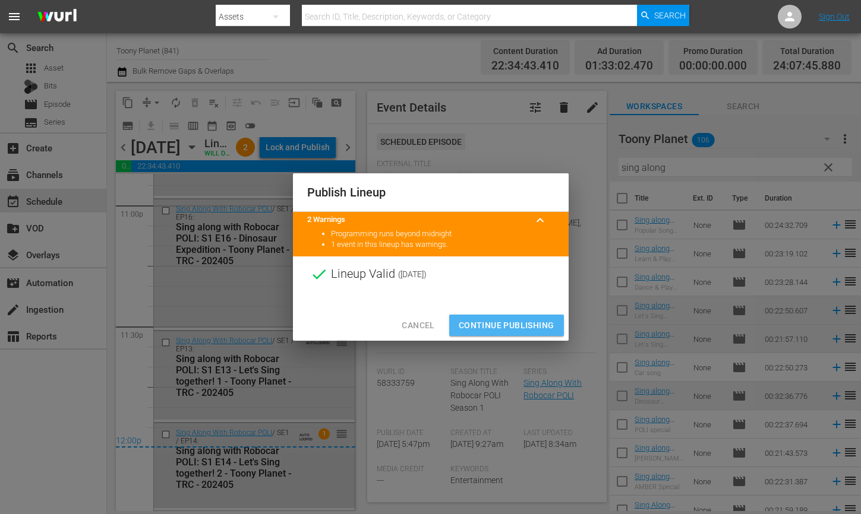
click at [513, 328] on span "Continue Publishing" at bounding box center [506, 325] width 96 height 15
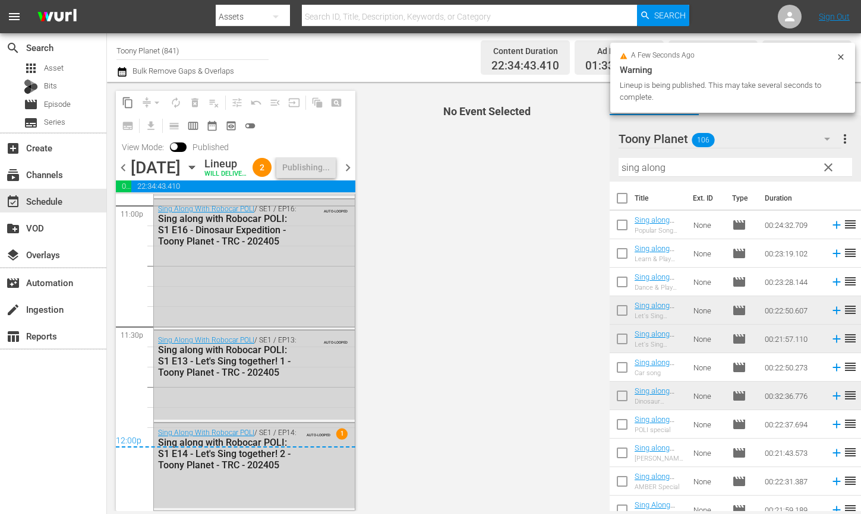
click at [345, 175] on span "chevron_right" at bounding box center [347, 167] width 15 height 15
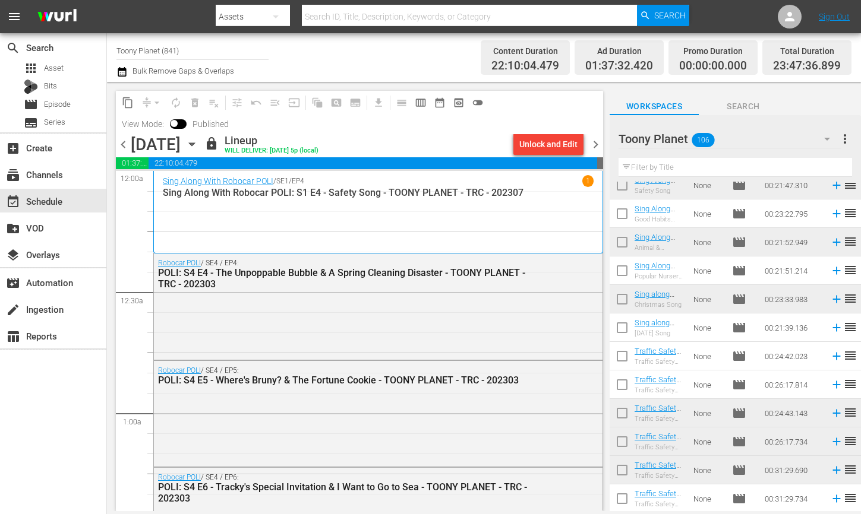
click at [674, 167] on input "text" at bounding box center [734, 167] width 233 height 19
paste input "songsong"
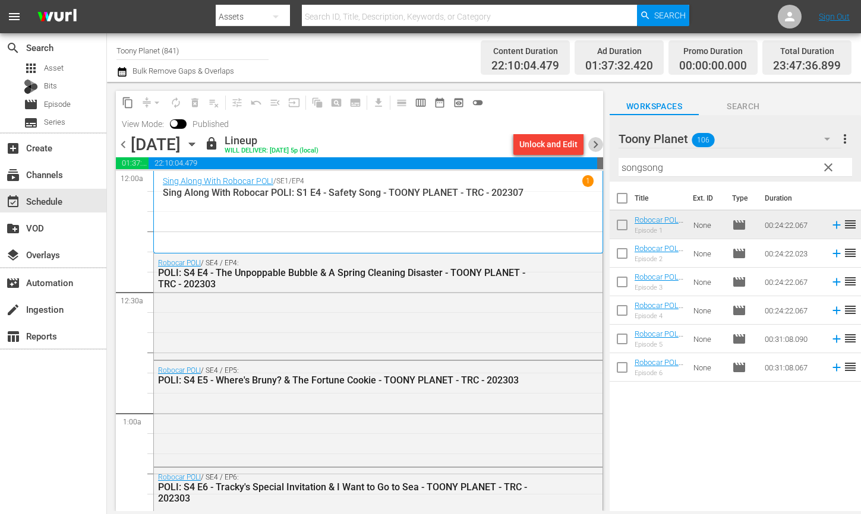
click at [593, 144] on span "chevron_right" at bounding box center [595, 144] width 15 height 15
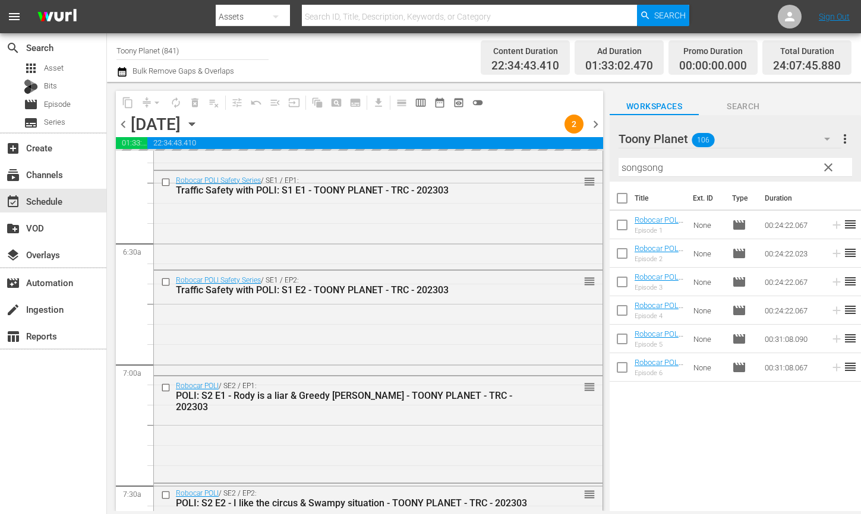
scroll to position [1481, 0]
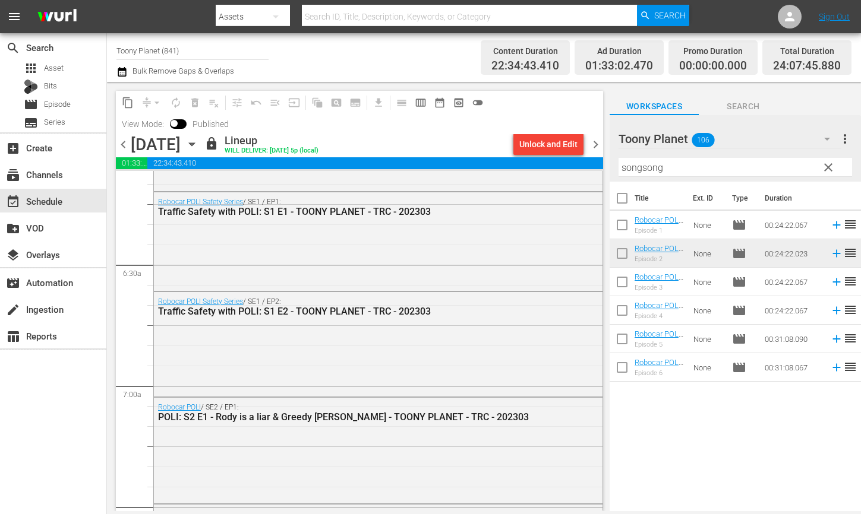
drag, startPoint x: 685, startPoint y: 170, endPoint x: 539, endPoint y: 142, distance: 148.3
click at [539, 142] on div "content_copy compress arrow_drop_down autorenew_outlined delete_forever_outline…" at bounding box center [484, 296] width 754 height 429
paste input "play"
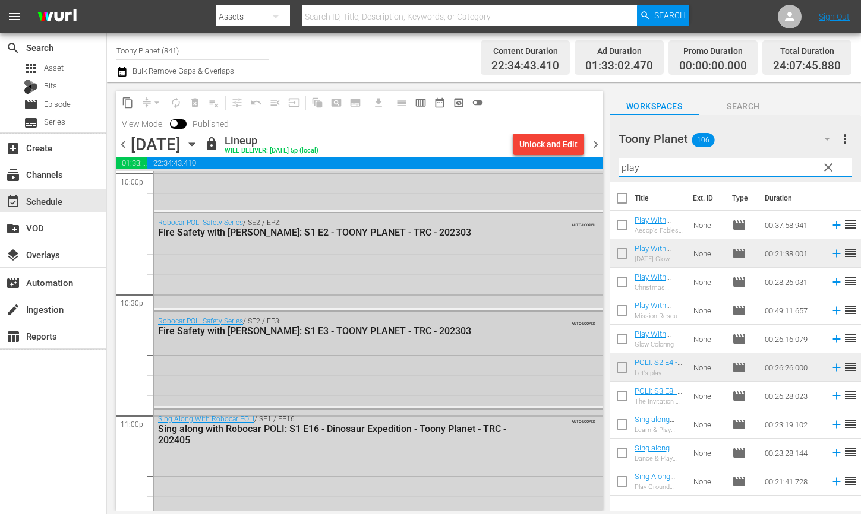
scroll to position [5317, 0]
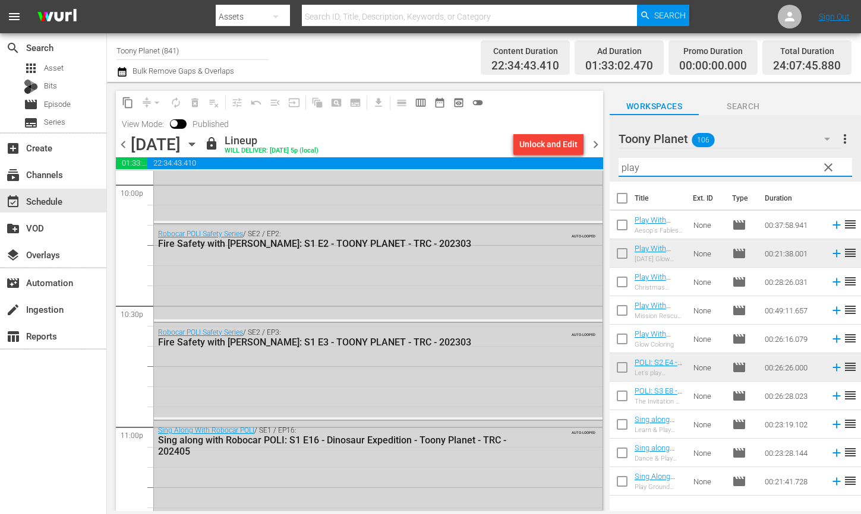
drag, startPoint x: 609, startPoint y: 160, endPoint x: 545, endPoint y: 150, distance: 64.3
click at [556, 151] on div "content_copy compress arrow_drop_down autorenew_outlined delete_forever_outline…" at bounding box center [484, 296] width 754 height 429
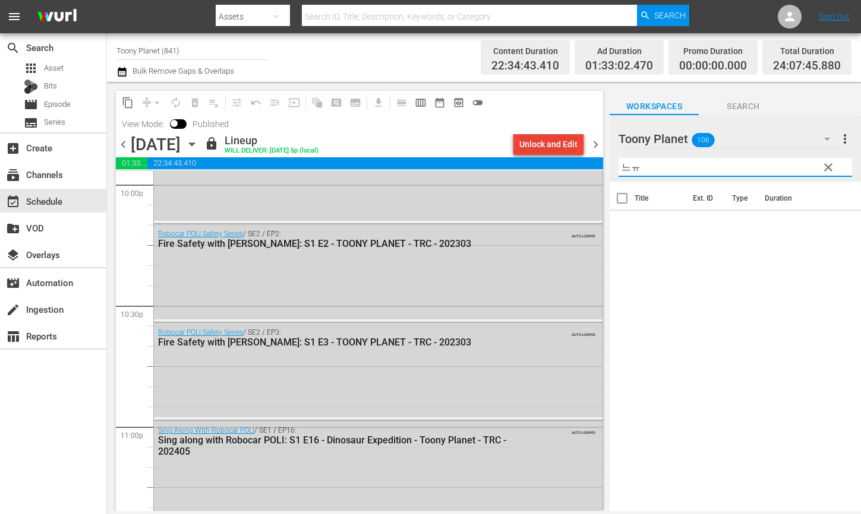
type input "느"
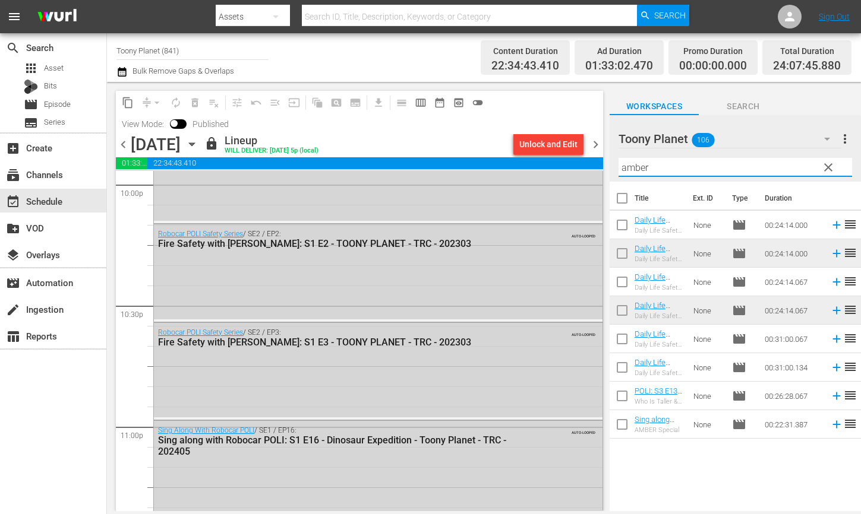
drag, startPoint x: 654, startPoint y: 163, endPoint x: 521, endPoint y: 152, distance: 134.1
click at [521, 152] on div "content_copy compress arrow_drop_down autorenew_outlined delete_forever_outline…" at bounding box center [484, 296] width 754 height 429
type input "amber"
drag, startPoint x: 664, startPoint y: 461, endPoint x: 681, endPoint y: 270, distance: 192.5
click at [663, 458] on div "Title Ext. ID Type Duration Daily Life Safety with AMBER: S1 E1 - TOONY PLANET …" at bounding box center [734, 347] width 251 height 331
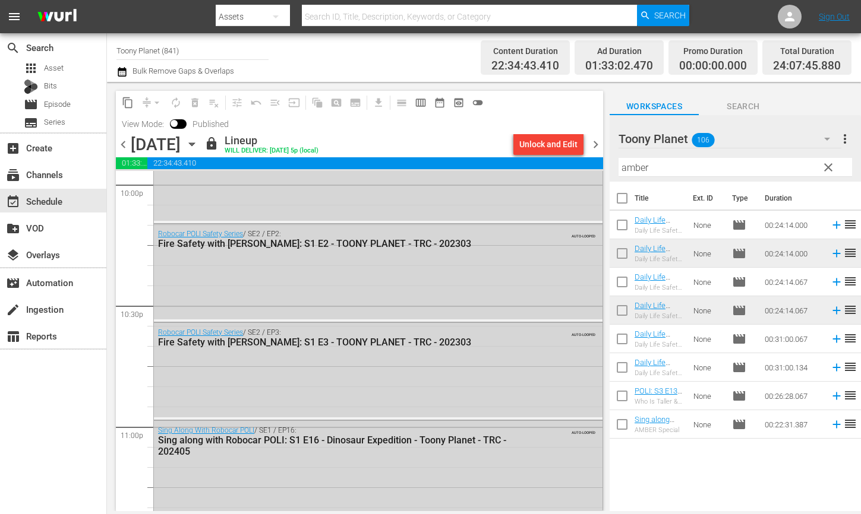
click at [590, 142] on span "chevron_right" at bounding box center [595, 144] width 15 height 15
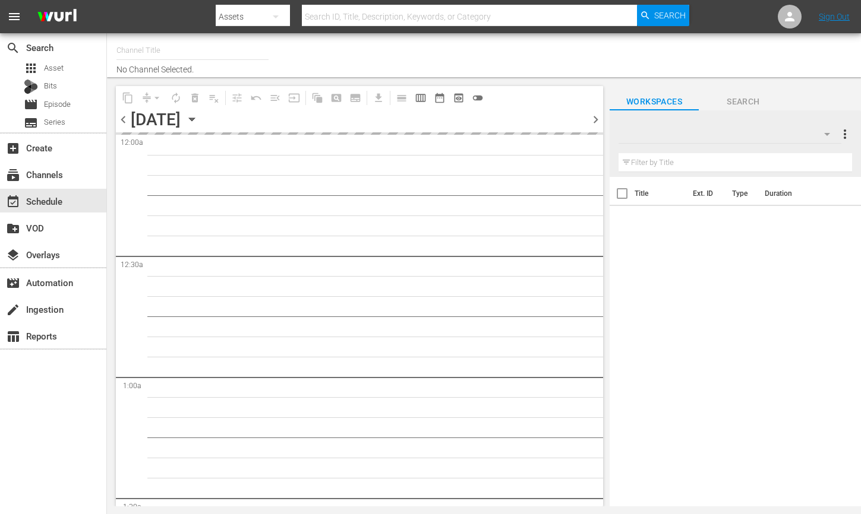
type input "Toony Planet (841)"
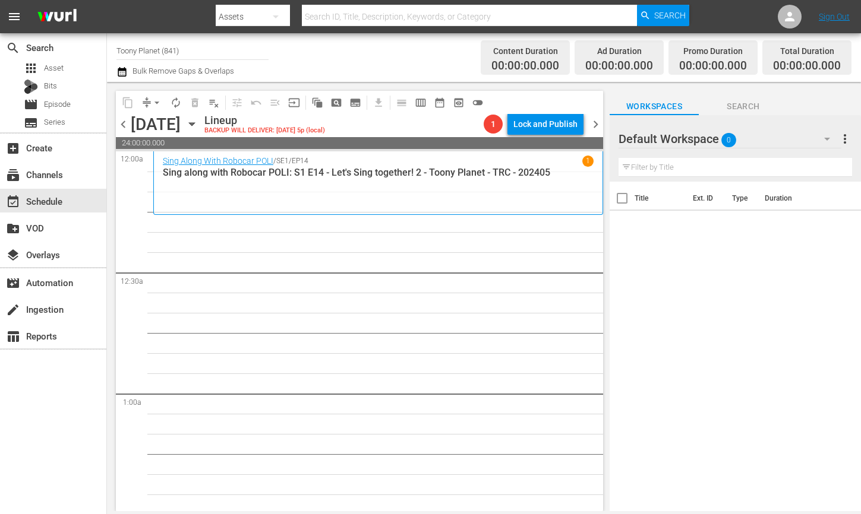
drag, startPoint x: 293, startPoint y: 305, endPoint x: 613, endPoint y: 272, distance: 321.8
click at [755, 139] on div "Default Workspace 0" at bounding box center [729, 138] width 223 height 33
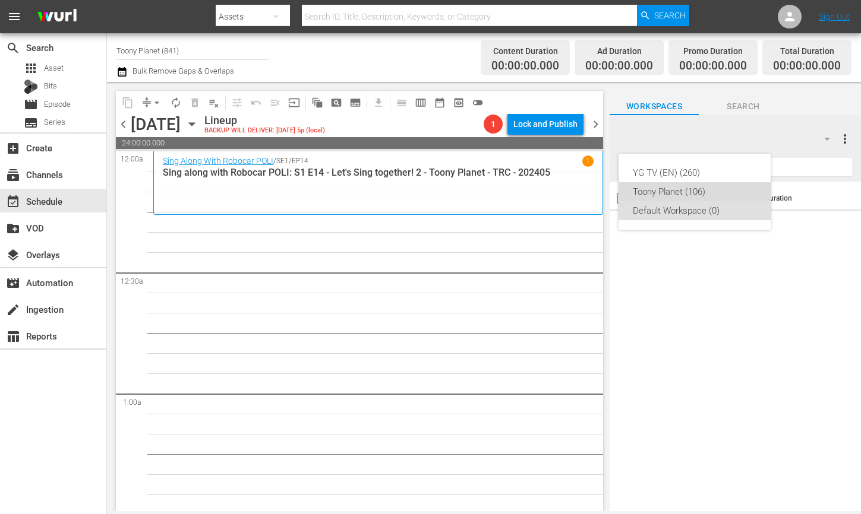
click at [690, 186] on div "Toony Planet (106)" at bounding box center [694, 191] width 124 height 19
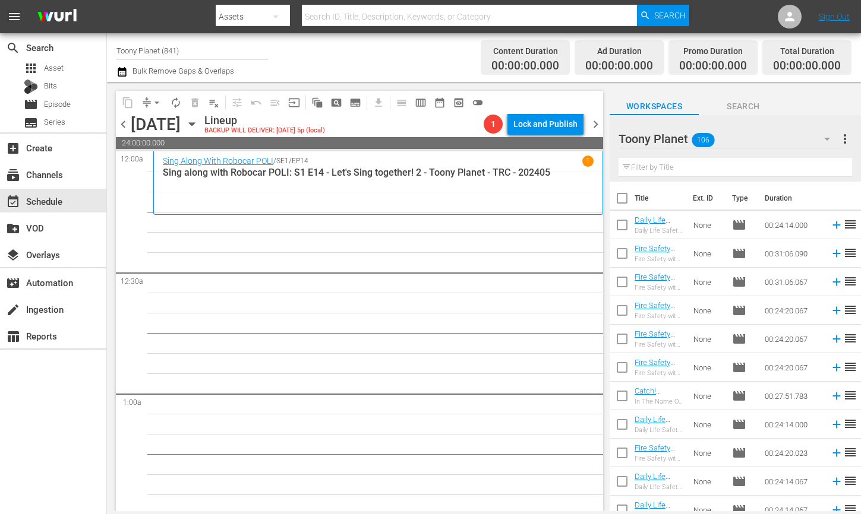
drag, startPoint x: 377, startPoint y: 374, endPoint x: 172, endPoint y: 212, distance: 260.8
click at [680, 165] on input "text" at bounding box center [734, 167] width 233 height 19
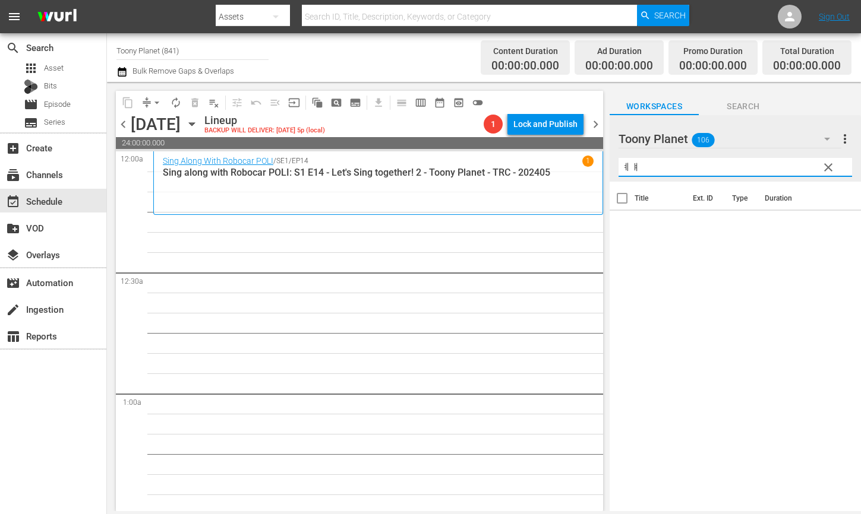
type input "ㅖ"
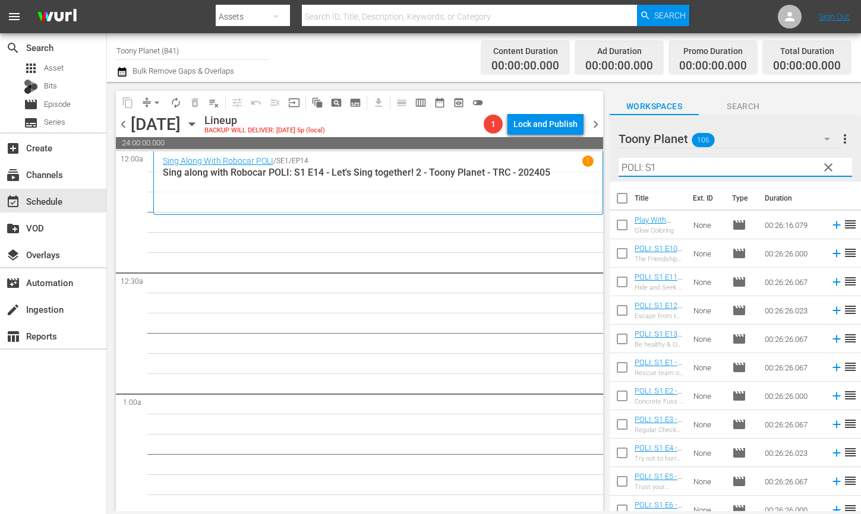
type input "POLI: S1"
drag, startPoint x: 427, startPoint y: 362, endPoint x: 558, endPoint y: 387, distance: 133.5
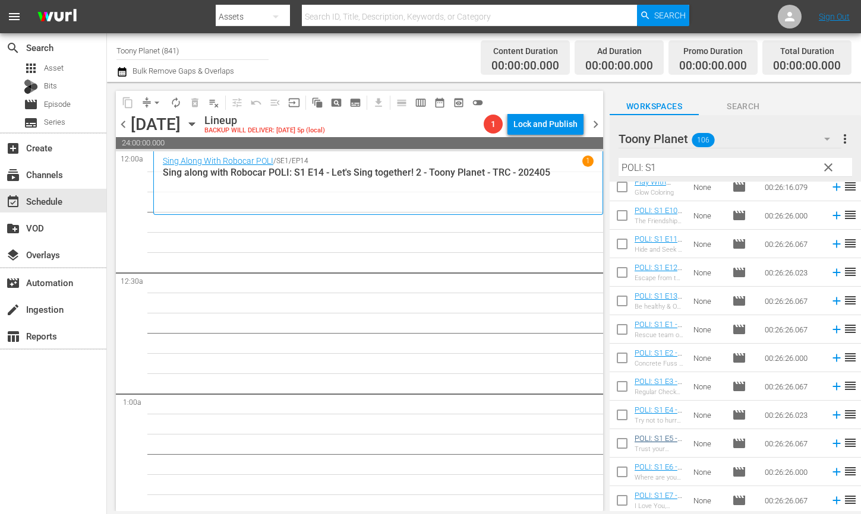
scroll to position [45, 0]
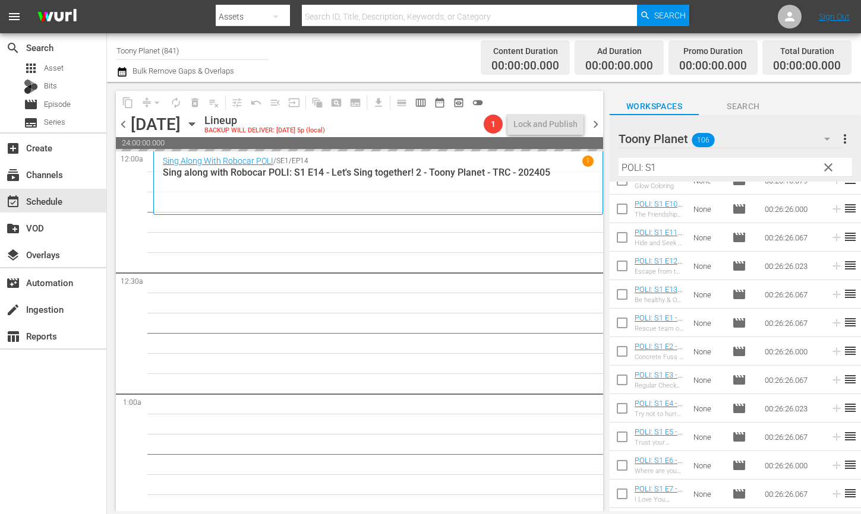
drag, startPoint x: 653, startPoint y: 434, endPoint x: 151, endPoint y: 14, distance: 654.7
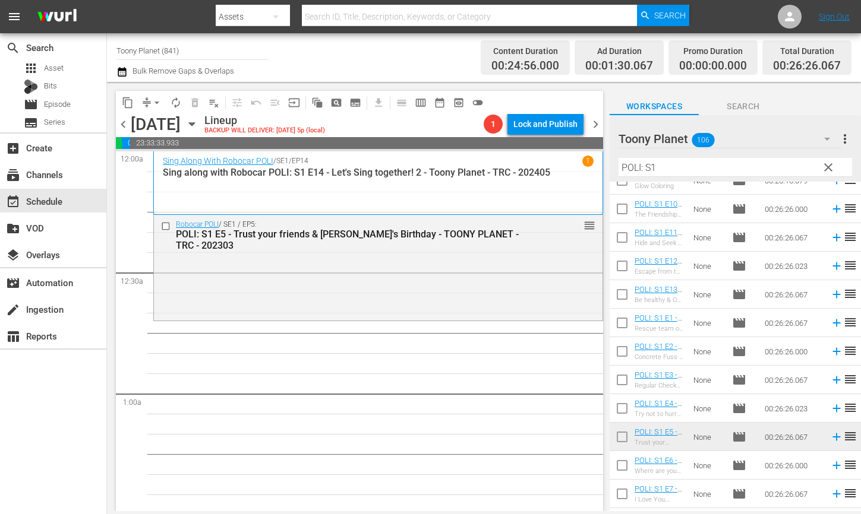
drag, startPoint x: 406, startPoint y: 274, endPoint x: 423, endPoint y: 286, distance: 20.9
click at [406, 274] on div "Robocar POLI / SE1 / EP5: POLI: S1 E5 - Trust your friends & [PERSON_NAME]'s Bi…" at bounding box center [378, 266] width 448 height 103
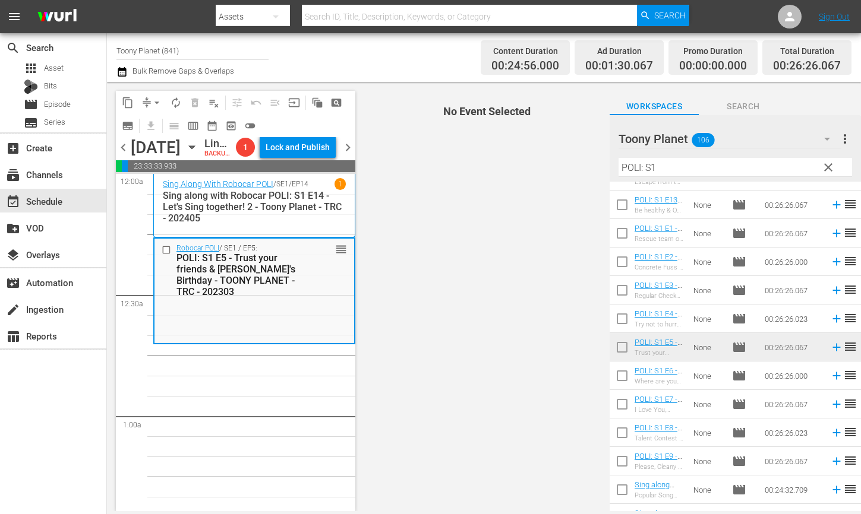
click at [618, 380] on input "checkbox" at bounding box center [621, 378] width 25 height 25
checkbox input "true"
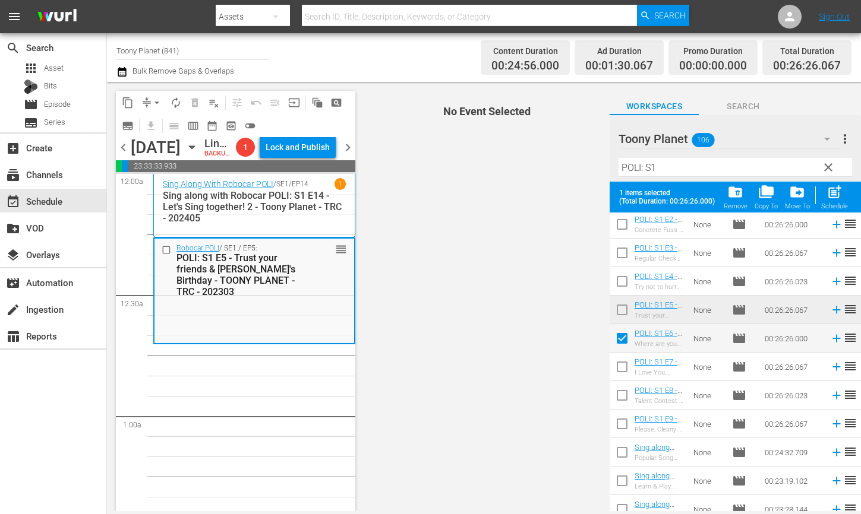
scroll to position [207, 0]
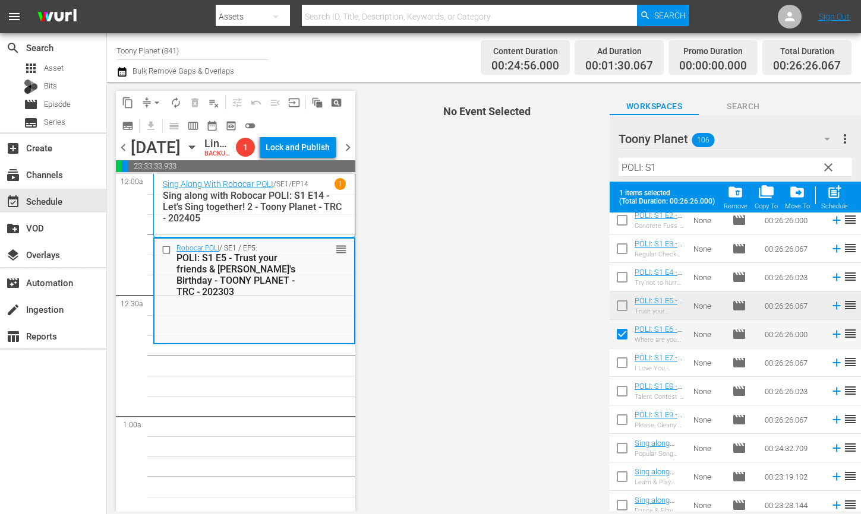
drag, startPoint x: 621, startPoint y: 366, endPoint x: 618, endPoint y: 388, distance: 22.8
click at [621, 366] on input "checkbox" at bounding box center [621, 365] width 25 height 25
checkbox input "true"
click at [616, 390] on input "checkbox" at bounding box center [621, 393] width 25 height 25
checkbox input "true"
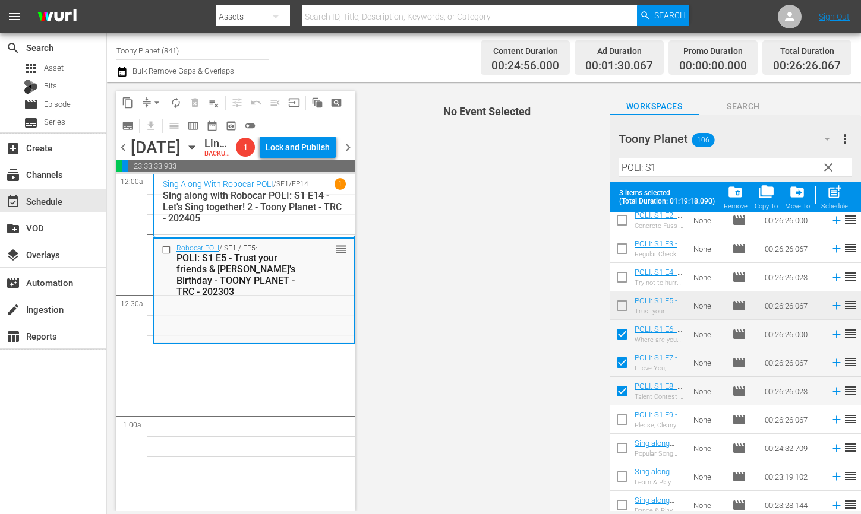
click at [616, 414] on input "checkbox" at bounding box center [621, 422] width 25 height 25
checkbox input "true"
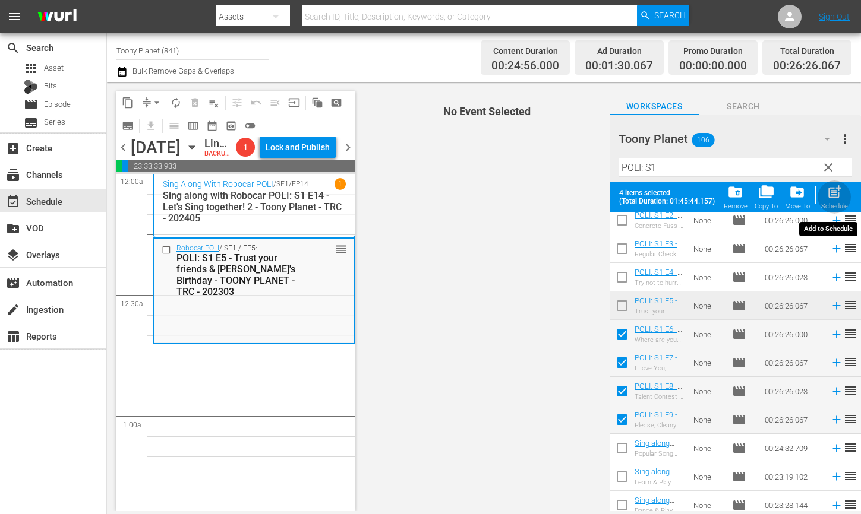
click at [829, 195] on span "post_add" at bounding box center [834, 192] width 16 height 16
checkbox input "false"
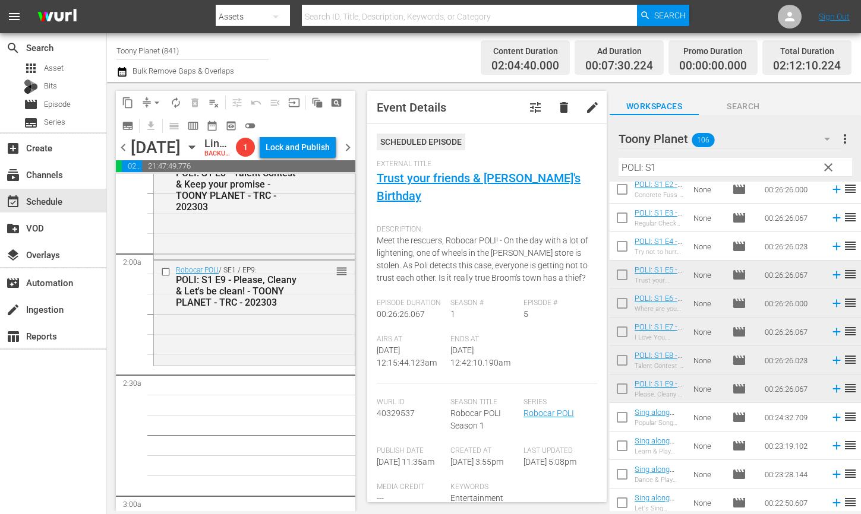
scroll to position [408, 0]
click at [251, 359] on div "Robocar POLI / SE1 / EP9: POLI: S1 E9 - Please, Cleany & Let's be clean! - TOON…" at bounding box center [254, 309] width 201 height 103
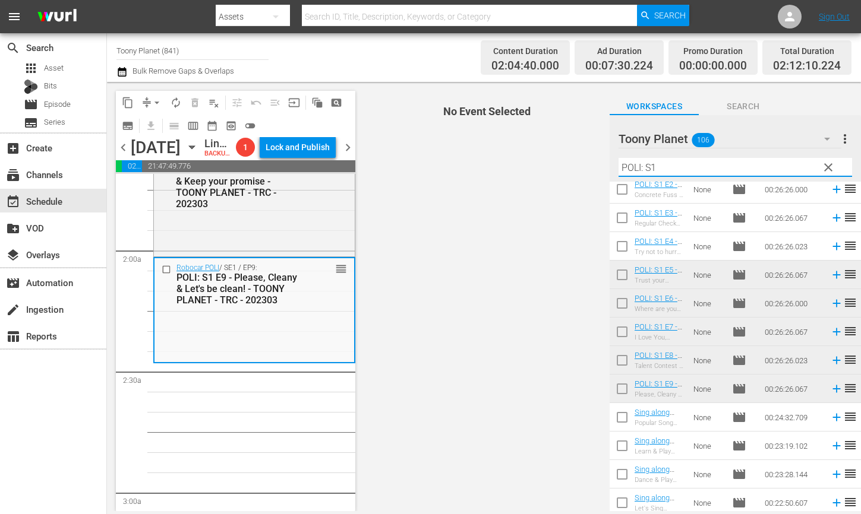
drag, startPoint x: 672, startPoint y: 172, endPoint x: 596, endPoint y: 162, distance: 76.1
click at [597, 162] on div "content_copy compress arrow_drop_down autorenew_outlined delete_forever_outline…" at bounding box center [484, 296] width 754 height 429
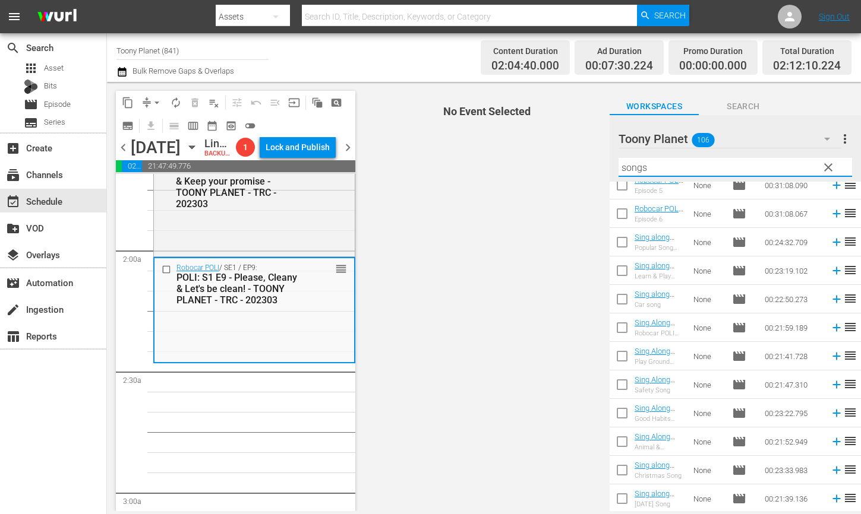
scroll to position [0, 0]
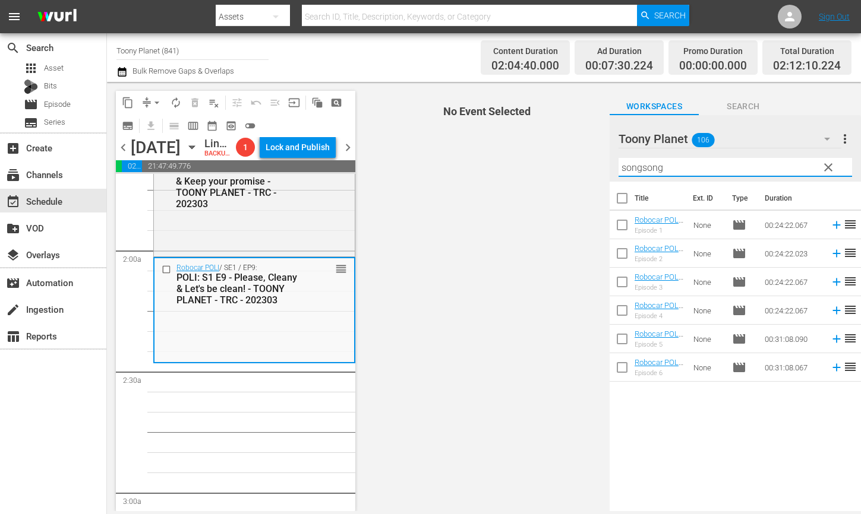
drag, startPoint x: 698, startPoint y: 172, endPoint x: 621, endPoint y: 164, distance: 78.2
click at [621, 164] on input "songsong" at bounding box center [734, 167] width 233 height 19
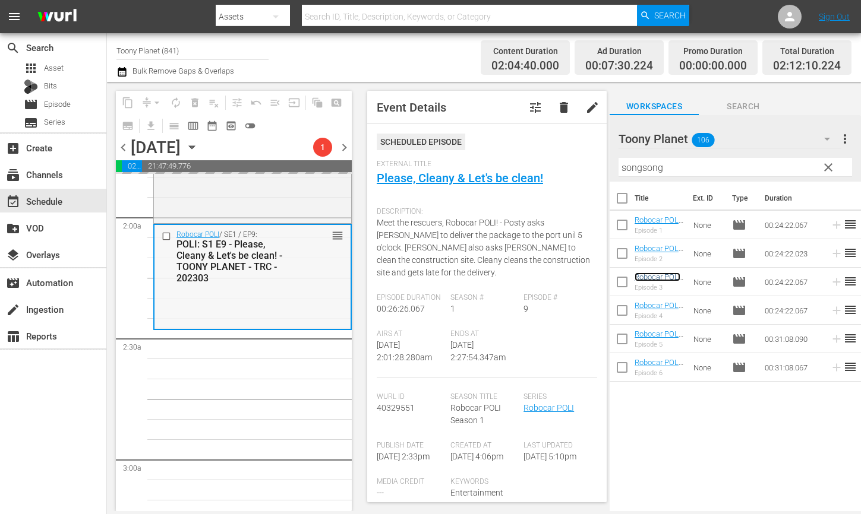
scroll to position [449, 0]
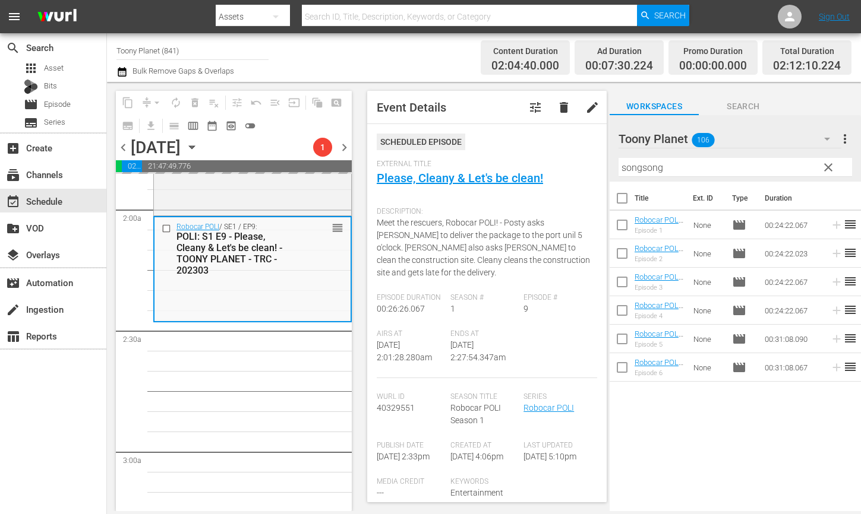
drag, startPoint x: 651, startPoint y: 276, endPoint x: 157, endPoint y: 0, distance: 565.8
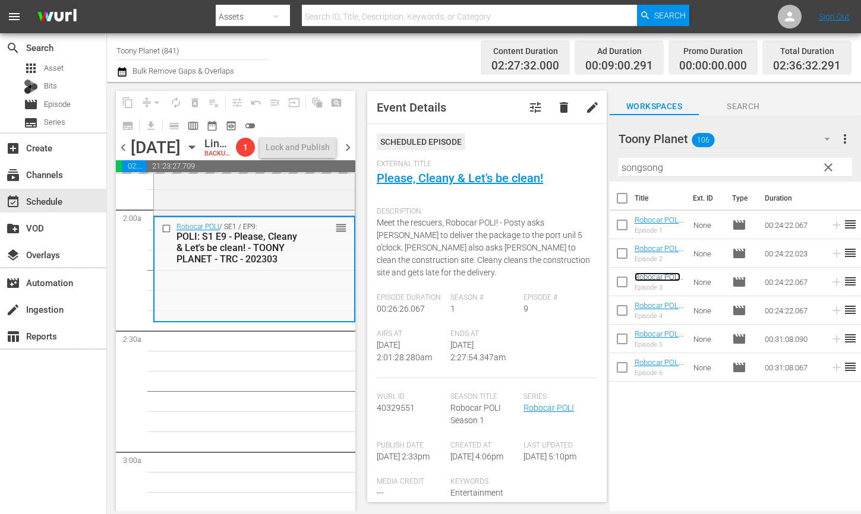
scroll to position [471, 0]
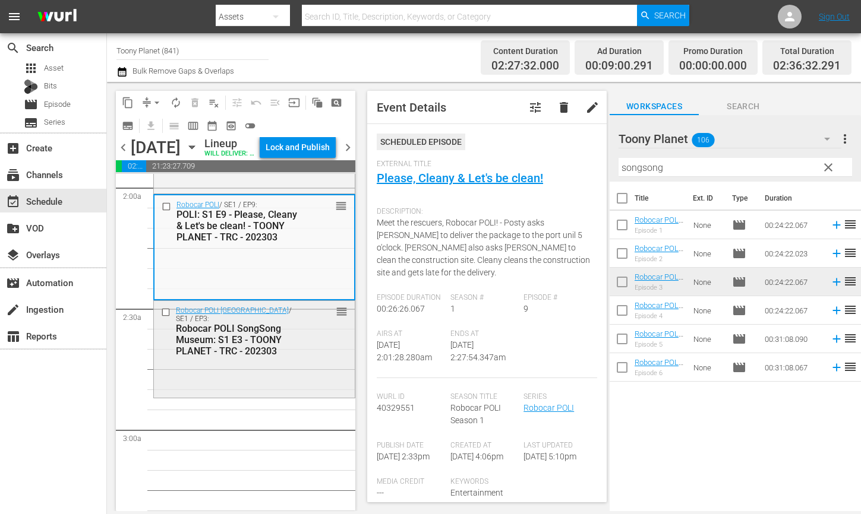
scroll to position [519, 0]
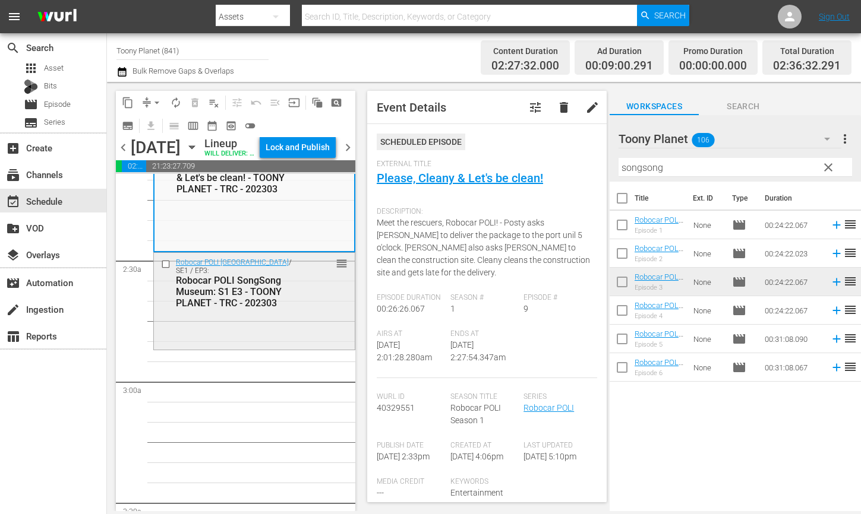
click at [287, 342] on div "Robocar POLI SongSong Museum / SE1 / EP3: Robocar POLI [GEOGRAPHIC_DATA]: S1 E3…" at bounding box center [254, 300] width 201 height 95
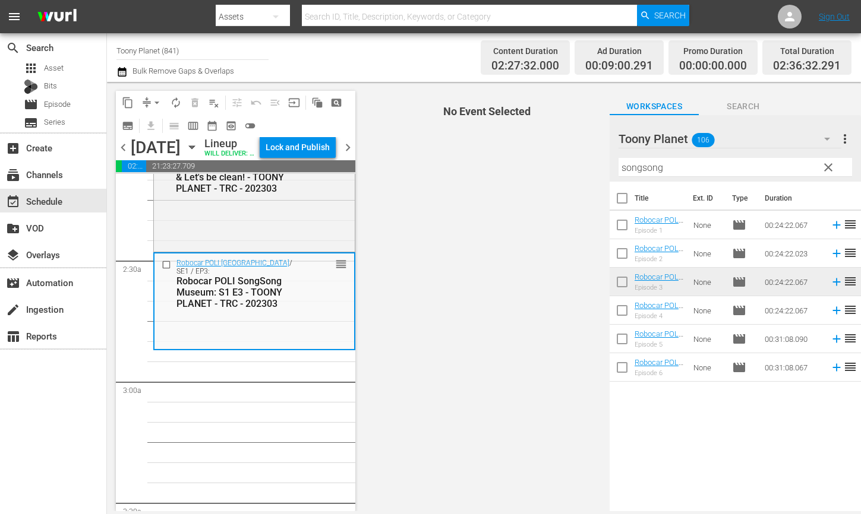
drag, startPoint x: 682, startPoint y: 167, endPoint x: 554, endPoint y: 163, distance: 129.0
click at [574, 163] on div "content_copy compress arrow_drop_down autorenew_outlined delete_forever_outline…" at bounding box center [484, 296] width 754 height 429
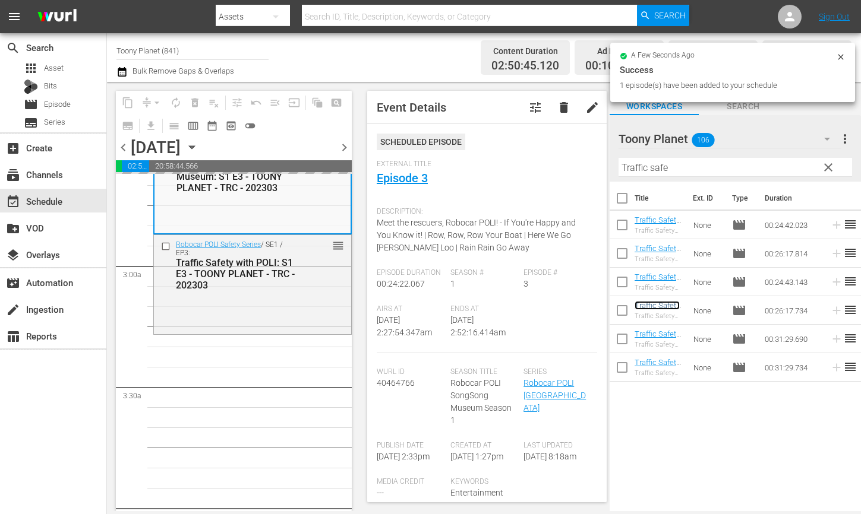
scroll to position [650, 0]
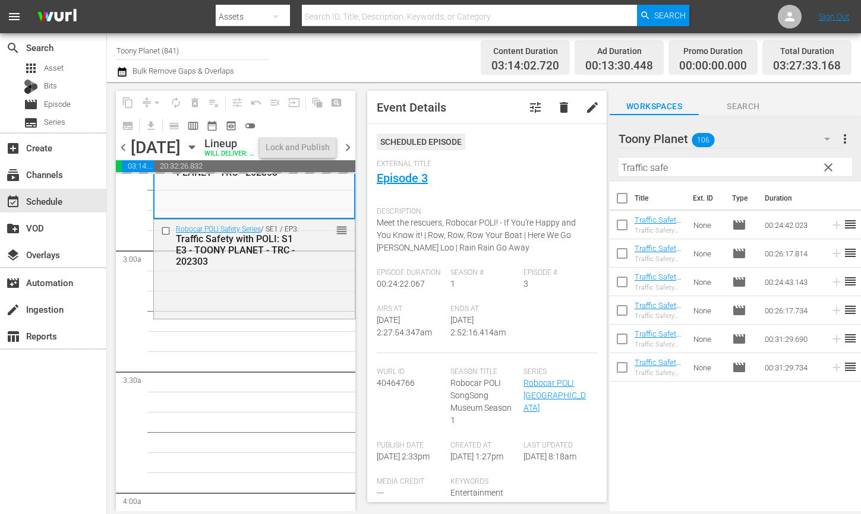
drag, startPoint x: 271, startPoint y: 366, endPoint x: 269, endPoint y: 379, distance: 13.2
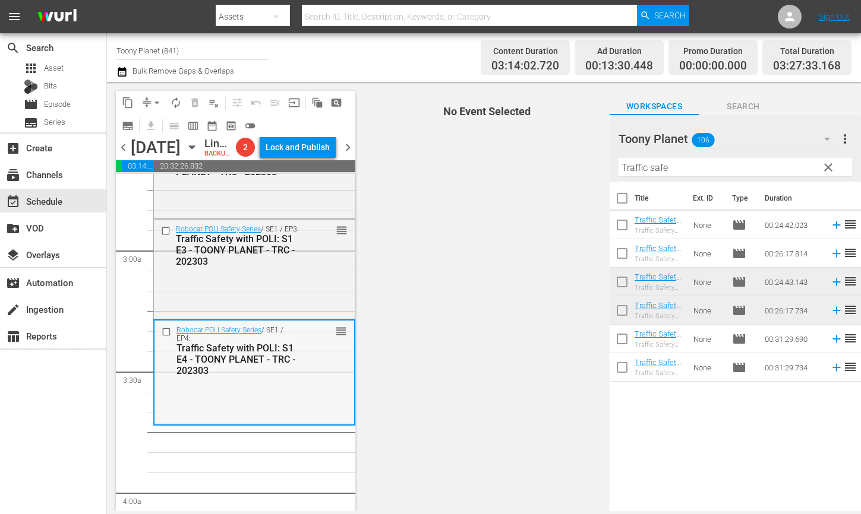
click at [250, 377] on div "Traffic Safety with POLI: S1 E4 - TOONY PLANET - TRC - 202303" at bounding box center [237, 360] width 122 height 34
drag, startPoint x: 676, startPoint y: 167, endPoint x: 569, endPoint y: 155, distance: 107.6
click at [569, 155] on div "content_copy compress arrow_drop_down autorenew_outlined delete_forever_outline…" at bounding box center [484, 296] width 754 height 429
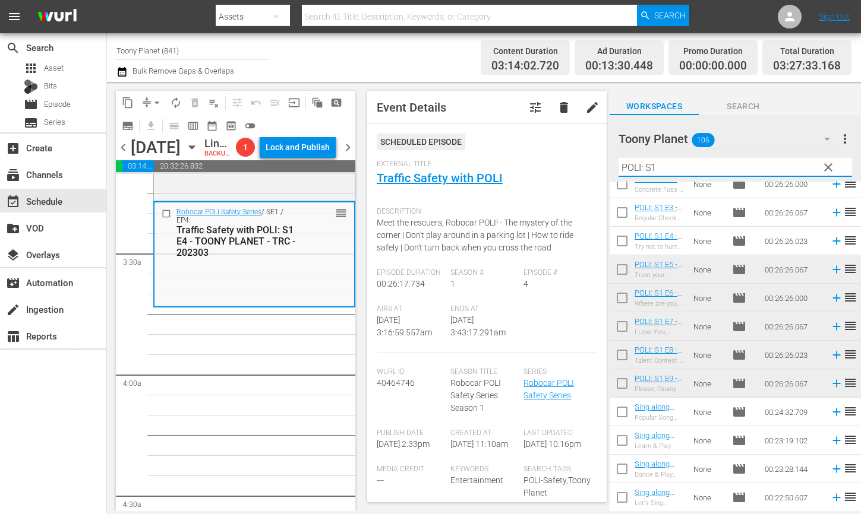
scroll to position [0, 0]
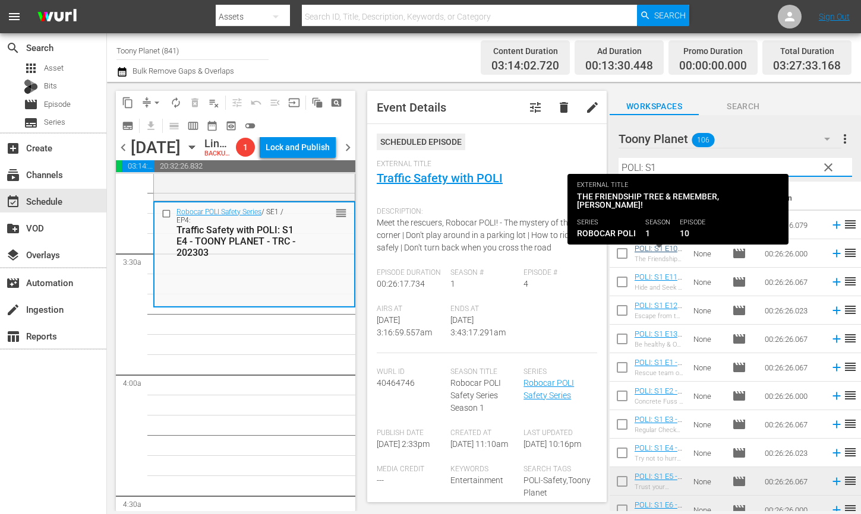
type input "POLI: S1"
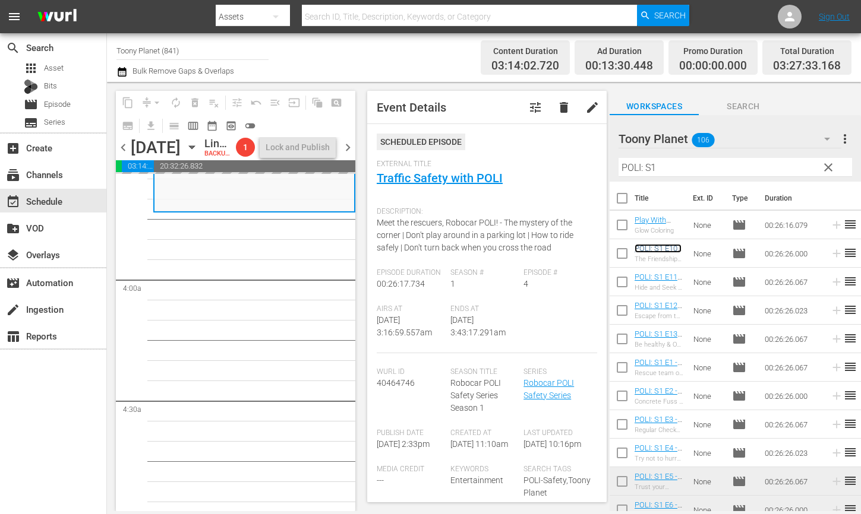
scroll to position [870, 0]
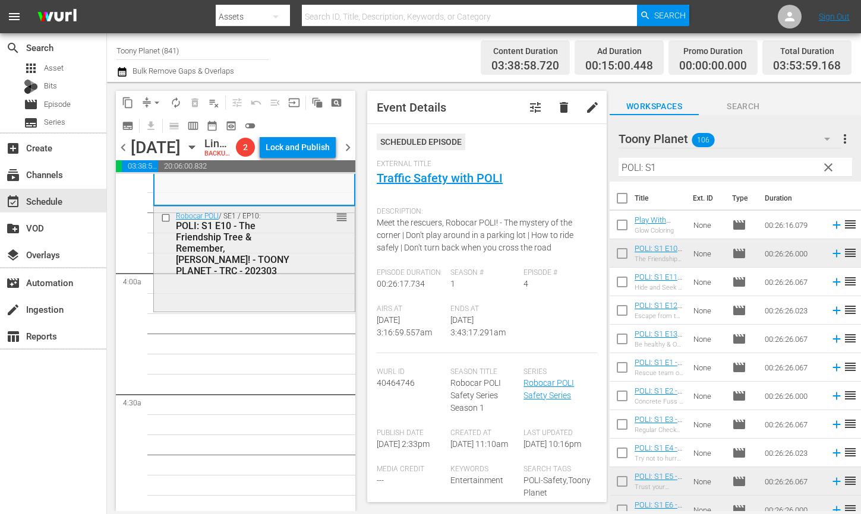
click at [217, 310] on div "Robocar POLI / SE1 / EP10: POLI: S1 E10 - The Friendship Tree & Remember, [PERS…" at bounding box center [254, 258] width 201 height 103
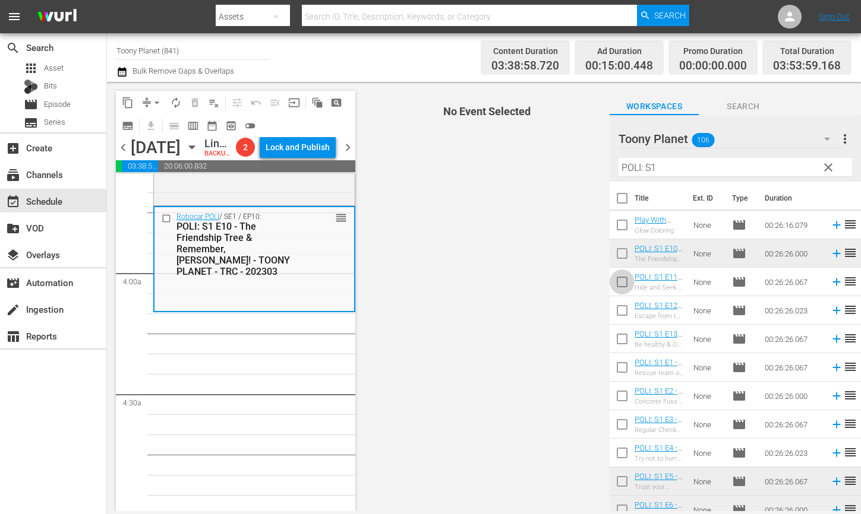
drag, startPoint x: 611, startPoint y: 283, endPoint x: 615, endPoint y: 308, distance: 25.4
click at [611, 283] on input "checkbox" at bounding box center [621, 284] width 25 height 25
checkbox input "true"
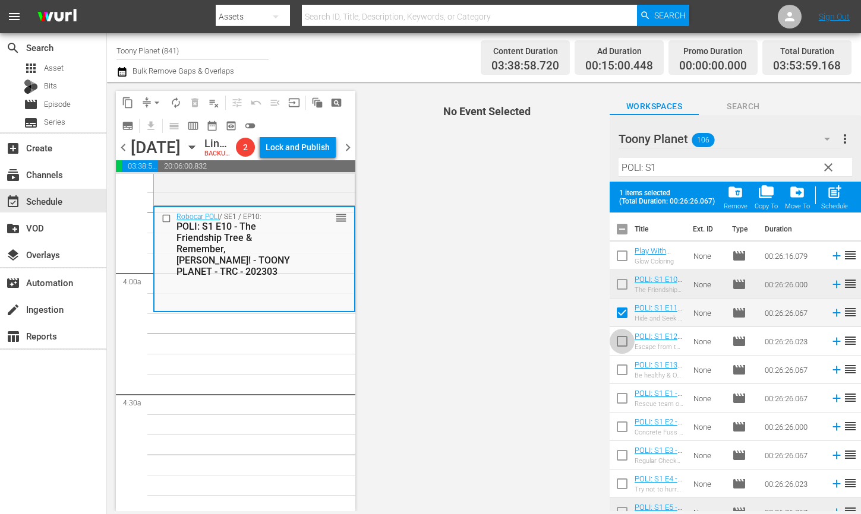
drag, startPoint x: 616, startPoint y: 339, endPoint x: 615, endPoint y: 352, distance: 12.5
click at [616, 339] on input "checkbox" at bounding box center [621, 343] width 25 height 25
checkbox input "true"
click at [615, 365] on input "checkbox" at bounding box center [621, 372] width 25 height 25
checkbox input "true"
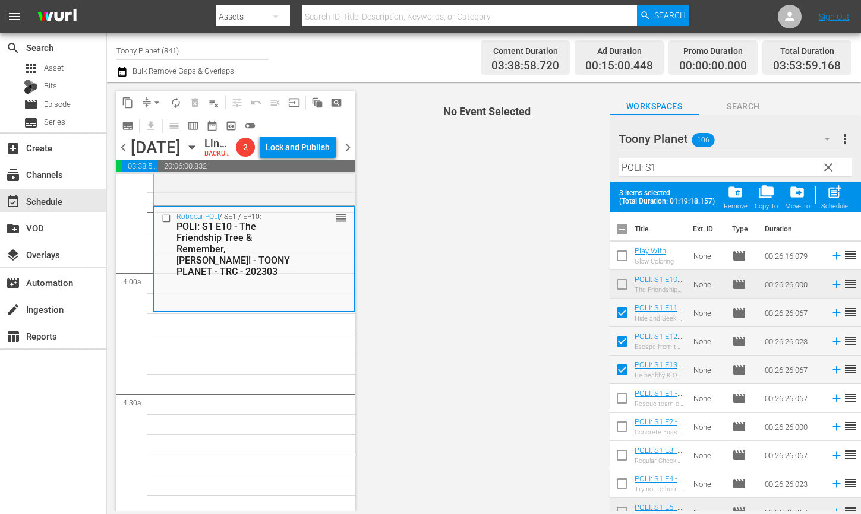
click at [832, 202] on div "post_add Schedule" at bounding box center [834, 197] width 27 height 26
checkbox input "false"
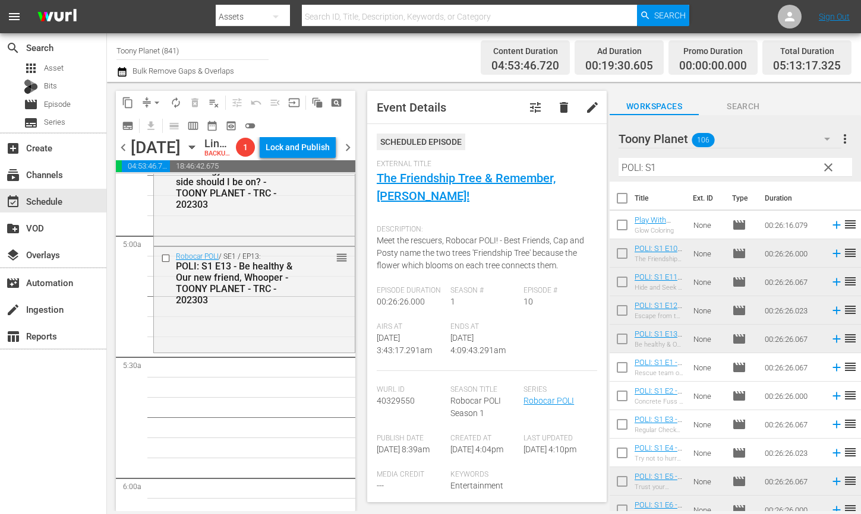
scroll to position [1167, 0]
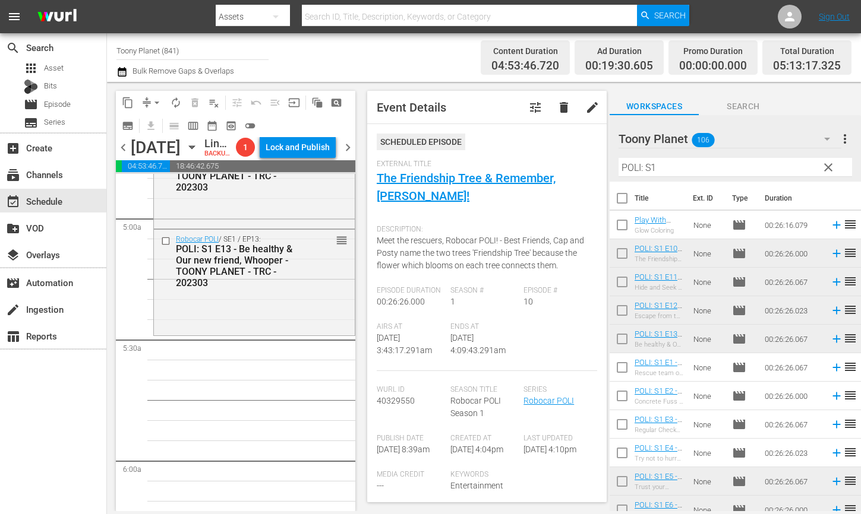
click at [313, 336] on div "Robocar POLI / SE1 / EP13: POLI: S1 E13 - Be healthy & Our new friend, Whooper …" at bounding box center [254, 282] width 202 height 107
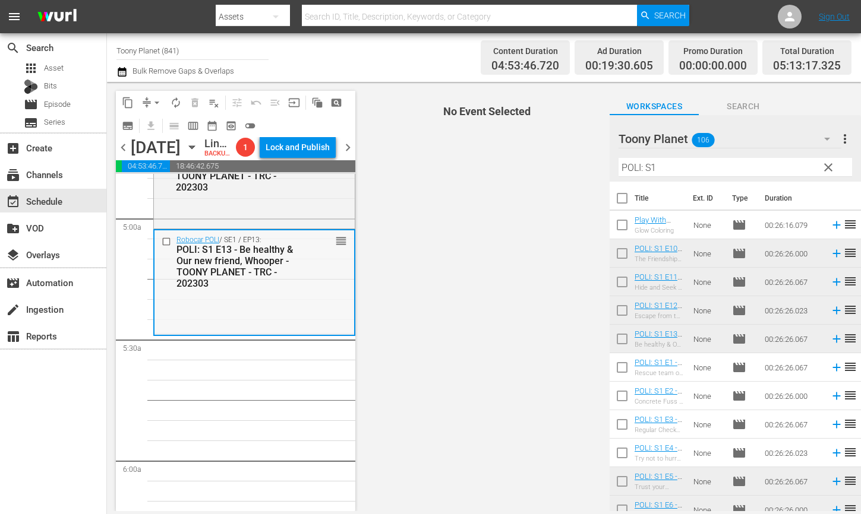
click at [283, 334] on div "Robocar POLI / SE1 / EP13: POLI: S1 E13 - Be healthy & Our new friend, Whooper …" at bounding box center [254, 281] width 200 height 103
drag, startPoint x: 653, startPoint y: 162, endPoint x: 562, endPoint y: 149, distance: 91.2
click at [563, 149] on div "content_copy compress arrow_drop_down autorenew_outlined delete_forever_outline…" at bounding box center [484, 296] width 754 height 429
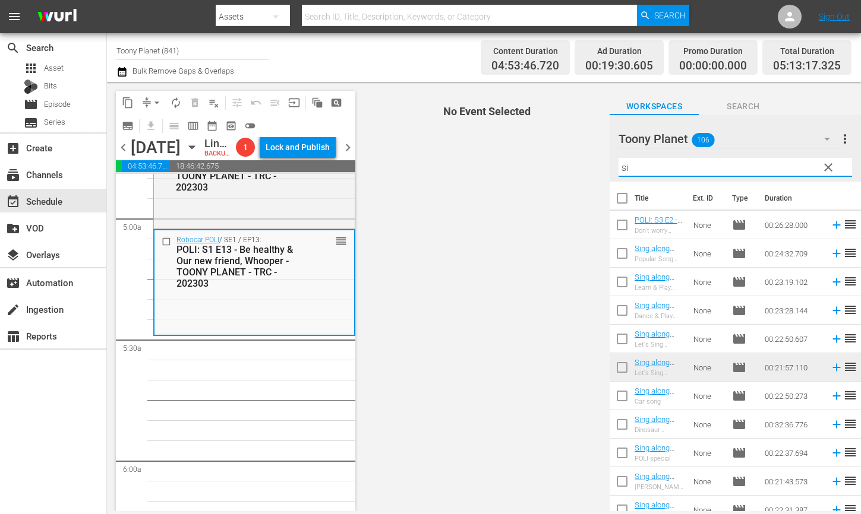
type input "s"
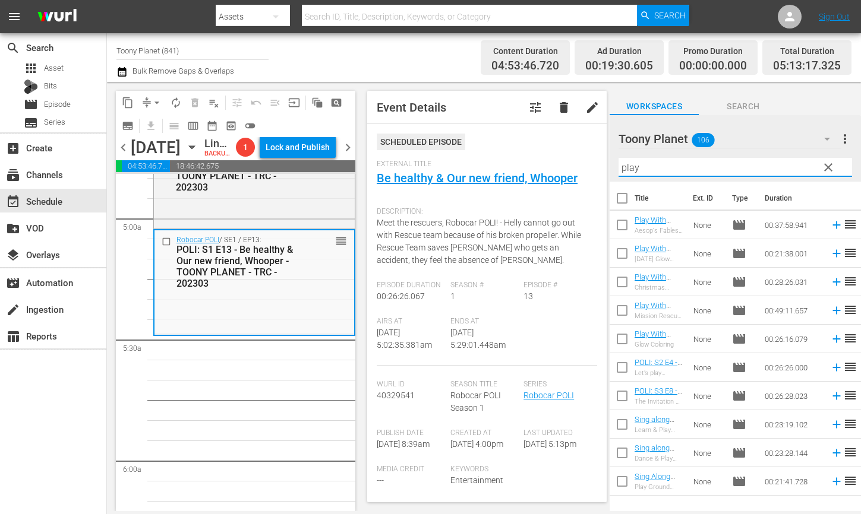
drag, startPoint x: 671, startPoint y: 163, endPoint x: 514, endPoint y: 143, distance: 158.1
click at [515, 143] on div "content_copy compress arrow_drop_down autorenew_outlined delete_forever_outline…" at bounding box center [484, 296] width 754 height 429
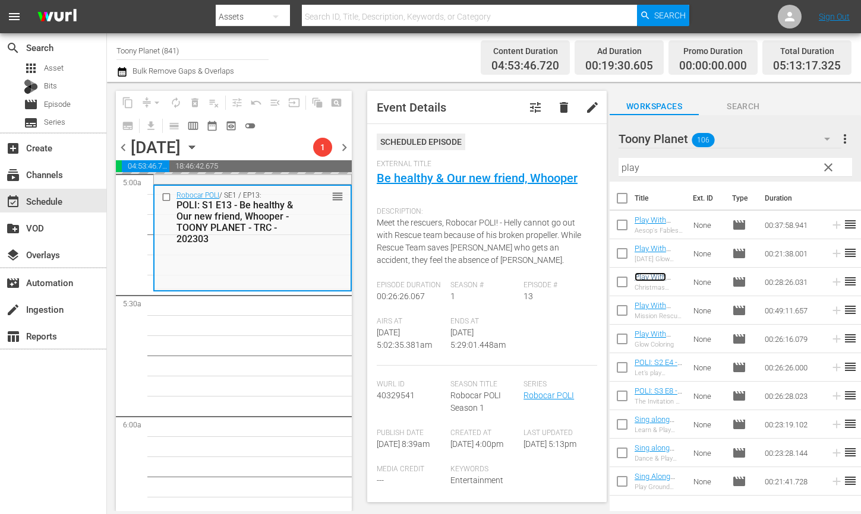
scroll to position [1221, 0]
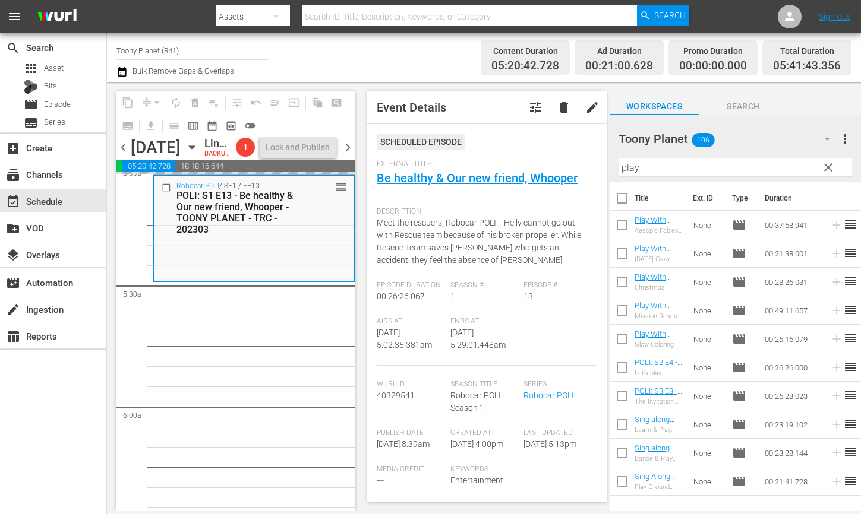
drag, startPoint x: 276, startPoint y: 373, endPoint x: 273, endPoint y: 379, distance: 6.9
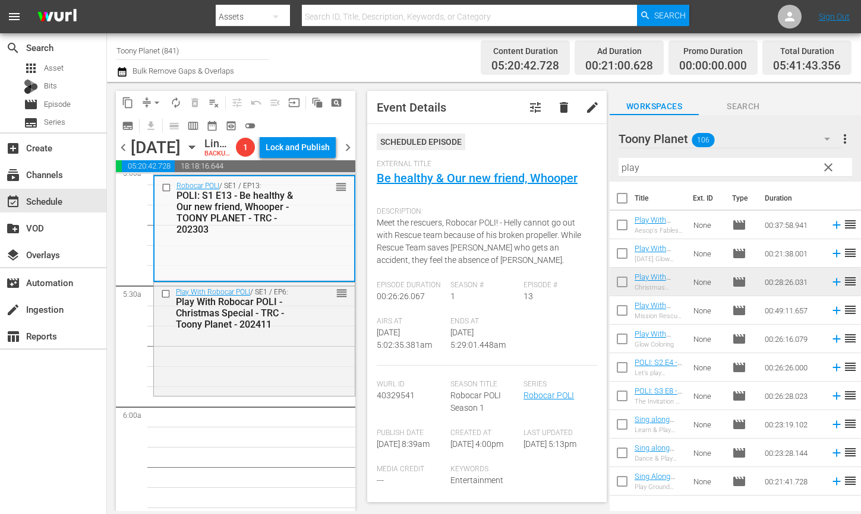
drag, startPoint x: 261, startPoint y: 396, endPoint x: 437, endPoint y: 297, distance: 201.5
click at [261, 394] on div "Play With Robocar POLI / SE1 / EP6: Play With Robocar POLI - Christmas Special …" at bounding box center [254, 338] width 201 height 111
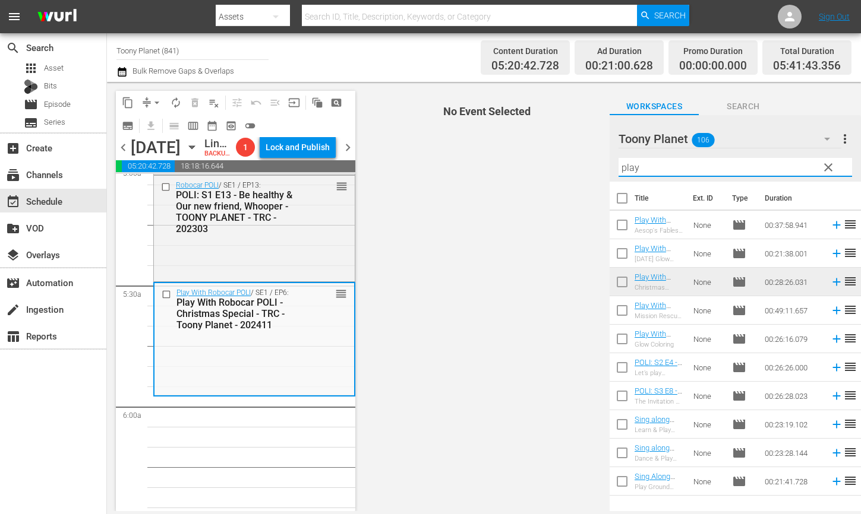
drag, startPoint x: 659, startPoint y: 169, endPoint x: 565, endPoint y: 150, distance: 95.7
click at [571, 151] on div "content_copy compress arrow_drop_down autorenew_outlined delete_forever_outline…" at bounding box center [484, 296] width 754 height 429
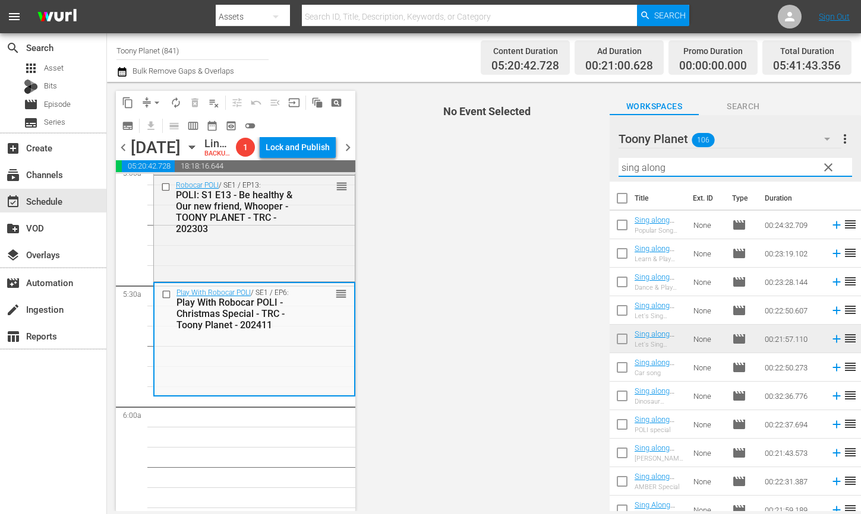
drag, startPoint x: 682, startPoint y: 167, endPoint x: 631, endPoint y: 167, distance: 50.5
click at [631, 167] on input "sing along" at bounding box center [734, 167] width 233 height 19
click at [669, 167] on input "sing along" at bounding box center [734, 167] width 233 height 19
drag, startPoint x: 681, startPoint y: 169, endPoint x: 574, endPoint y: 157, distance: 108.1
click at [574, 157] on div "content_copy compress arrow_drop_down autorenew_outlined delete_forever_outline…" at bounding box center [484, 296] width 754 height 429
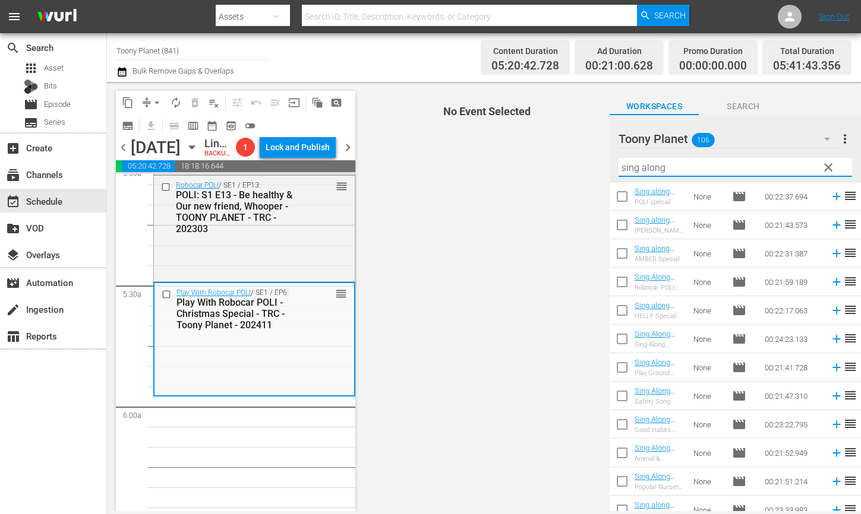
scroll to position [268, 0]
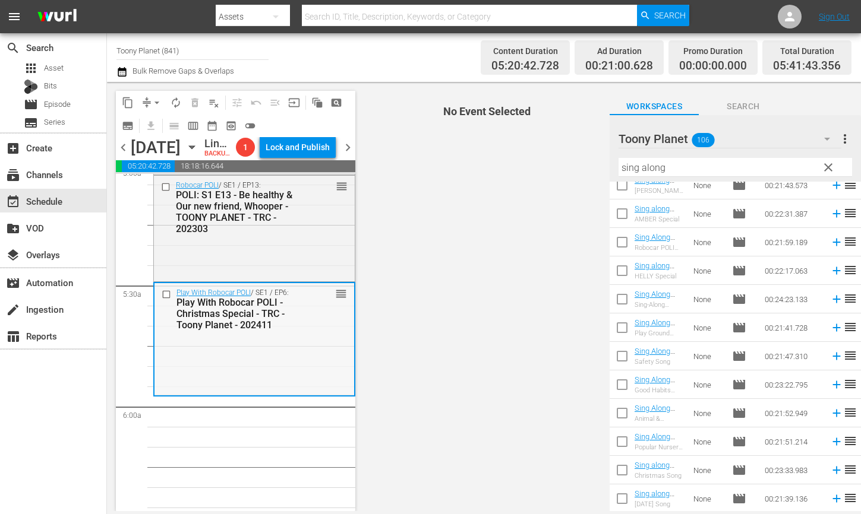
click at [278, 394] on div "Play With Robocar POLI / SE1 / EP6: Play With Robocar POLI - Christmas Special …" at bounding box center [254, 338] width 200 height 111
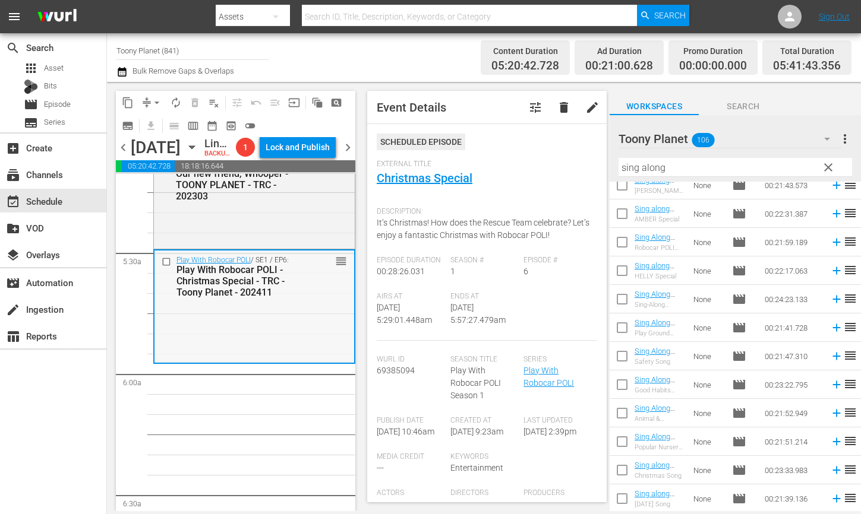
scroll to position [1261, 0]
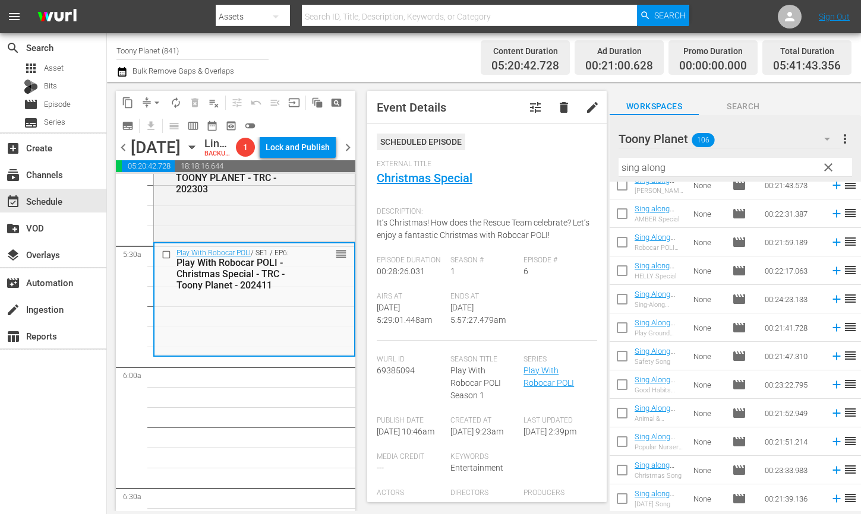
drag, startPoint x: 656, startPoint y: 321, endPoint x: 152, endPoint y: 0, distance: 597.4
drag, startPoint x: 650, startPoint y: 166, endPoint x: 468, endPoint y: 138, distance: 184.5
click at [483, 144] on div "content_copy compress arrow_drop_down autorenew_outlined delete_forever_outline…" at bounding box center [484, 296] width 754 height 429
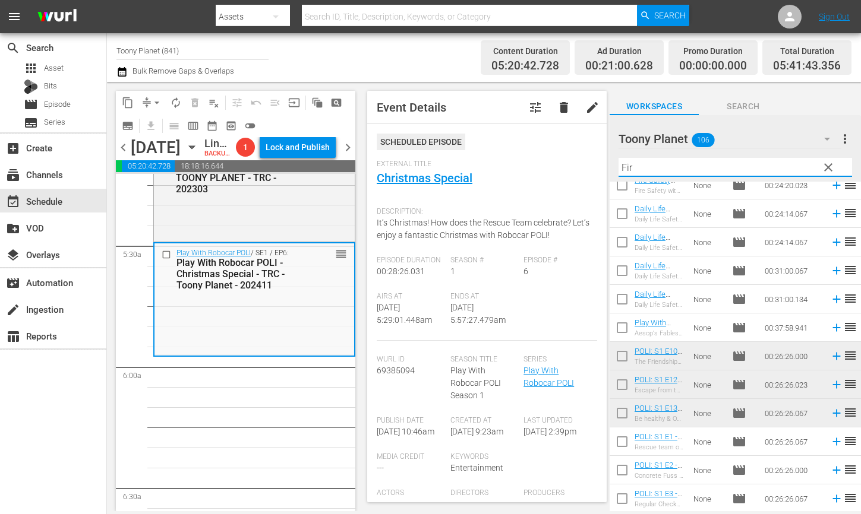
scroll to position [0, 0]
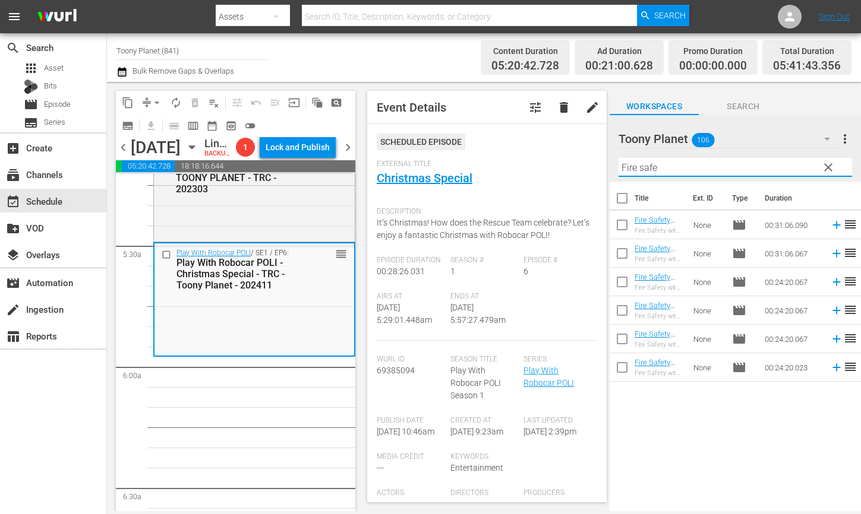
click at [644, 435] on div "Title Ext. ID Type Duration Fire Safety with [PERSON_NAME]: S1 E6 - TOONY PLANE…" at bounding box center [734, 347] width 251 height 331
drag, startPoint x: 649, startPoint y: 337, endPoint x: 215, endPoint y: 20, distance: 537.5
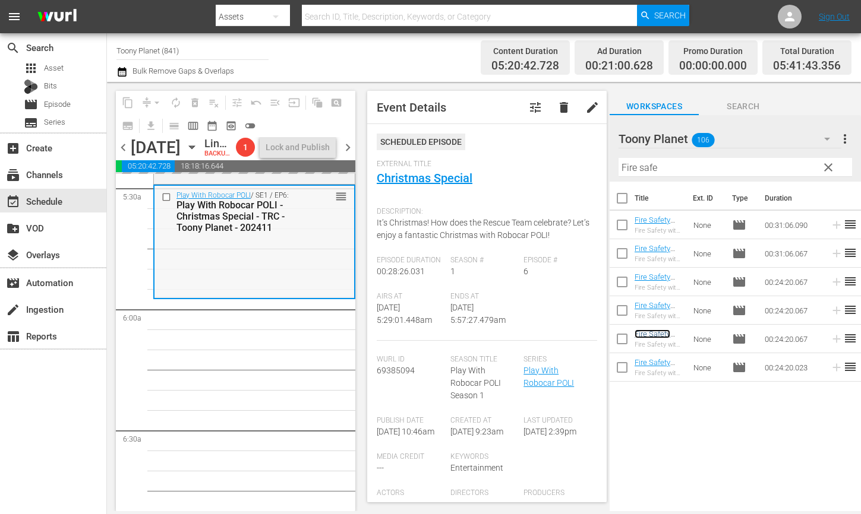
scroll to position [1340, 0]
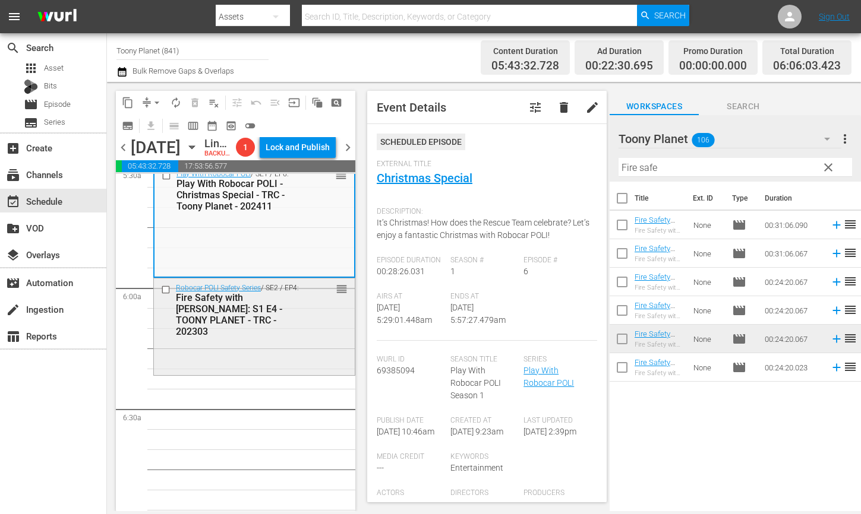
click at [270, 337] on div "Fire Safety with [PERSON_NAME]: S1 E4 - TOONY PLANET - TRC - 202303" at bounding box center [238, 314] width 124 height 45
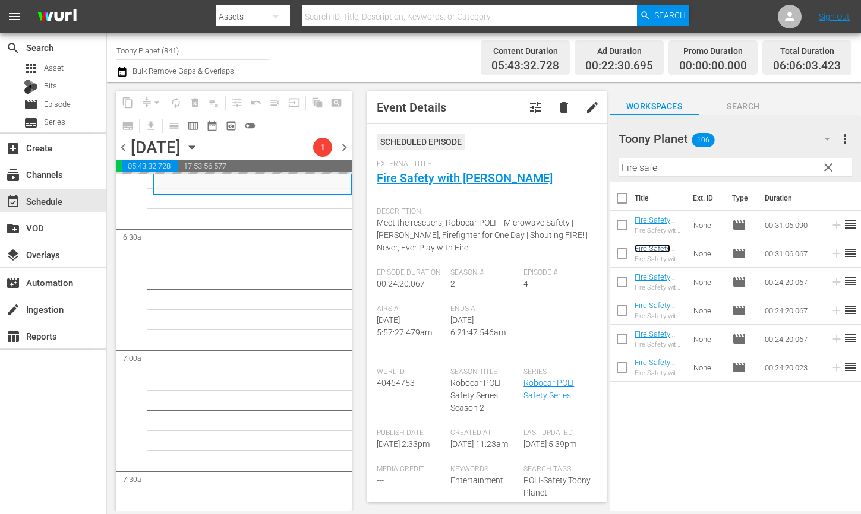
scroll to position [1522, 0]
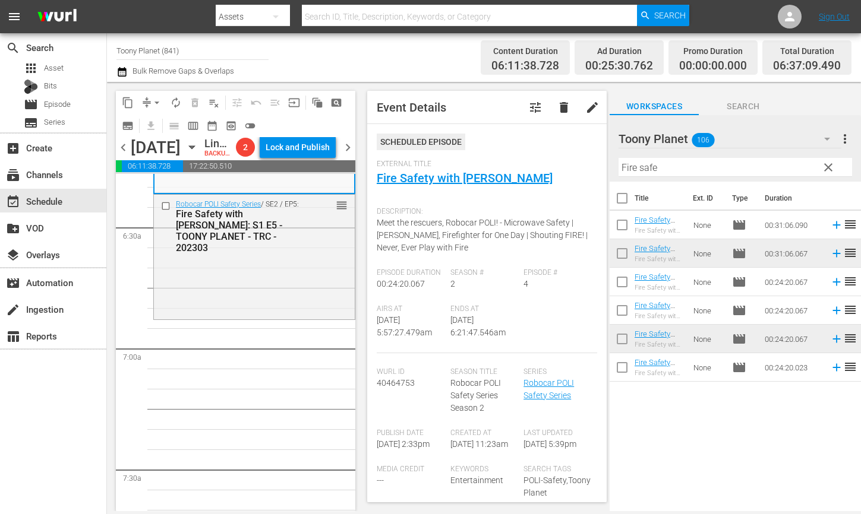
click at [238, 317] on div "Robocar POLI Safety Series / SE2 / EP5: Fire Safety with [PERSON_NAME]: S1 E5 -…" at bounding box center [254, 256] width 201 height 122
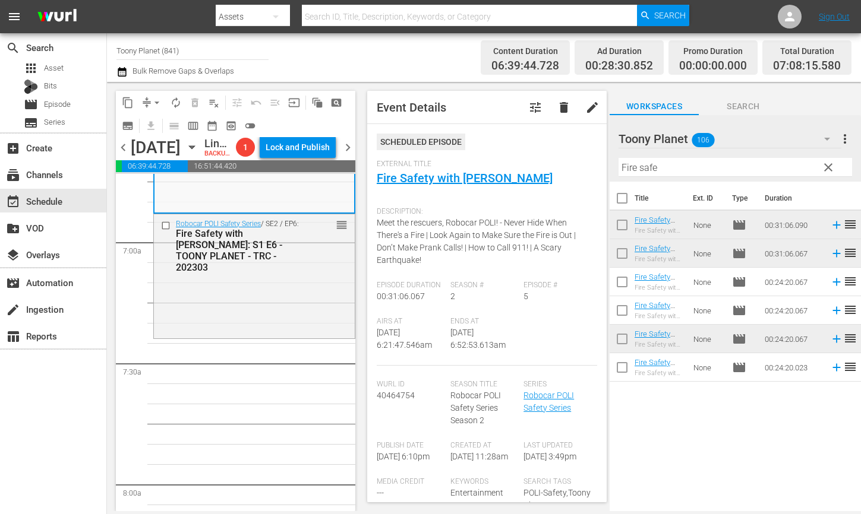
scroll to position [1632, 0]
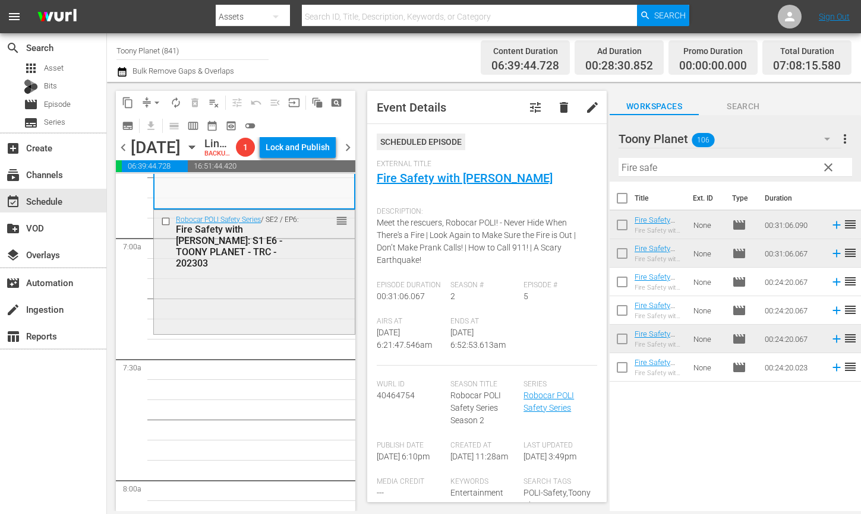
click at [297, 332] on div "Robocar POLI Safety Series / SE2 / EP6: Fire Safety with [PERSON_NAME]: S1 E6 -…" at bounding box center [254, 271] width 201 height 122
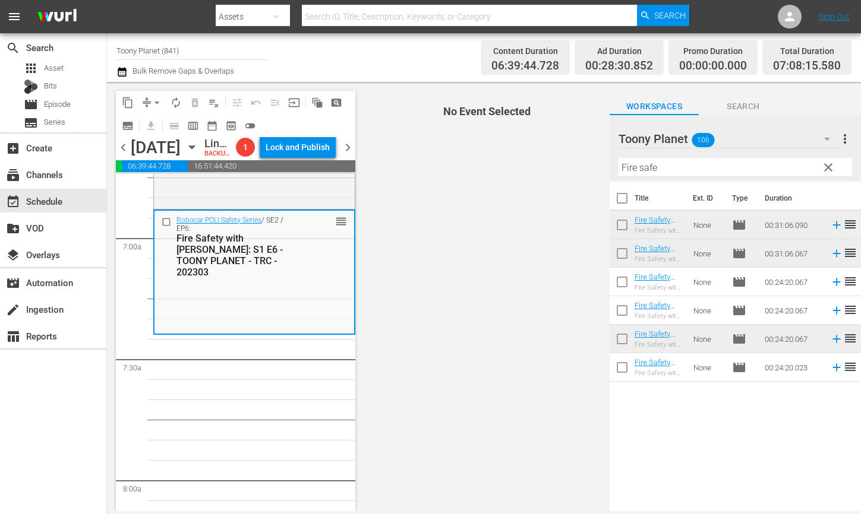
drag, startPoint x: 675, startPoint y: 169, endPoint x: 551, endPoint y: 163, distance: 124.3
click at [551, 163] on div "content_copy compress arrow_drop_down autorenew_outlined delete_forever_outline…" at bounding box center [484, 296] width 754 height 429
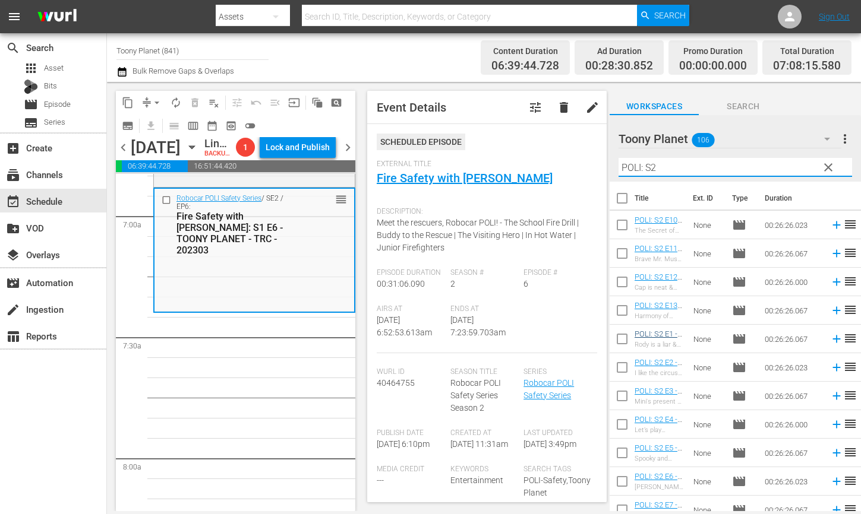
scroll to position [1659, 0]
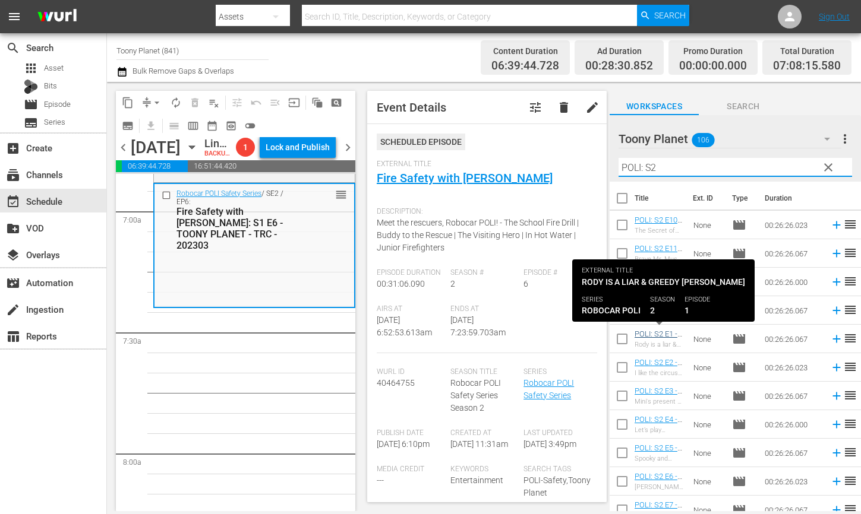
type input "POLI: S2"
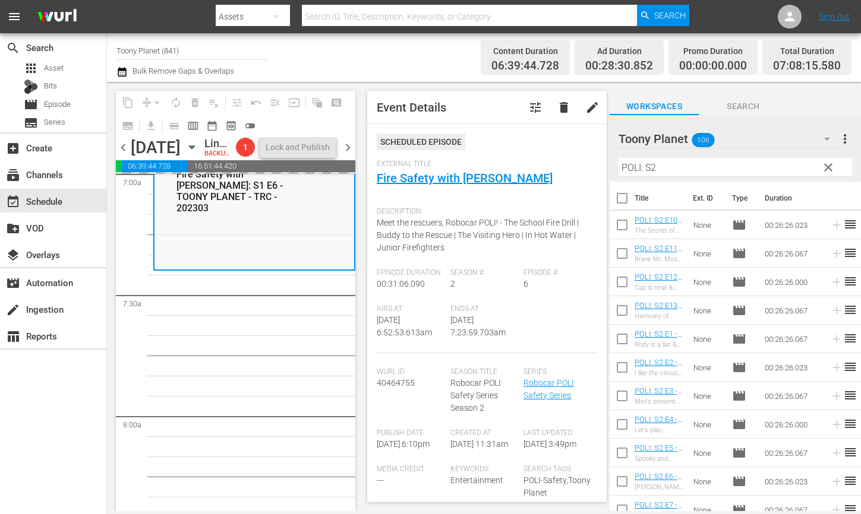
scroll to position [1704, 0]
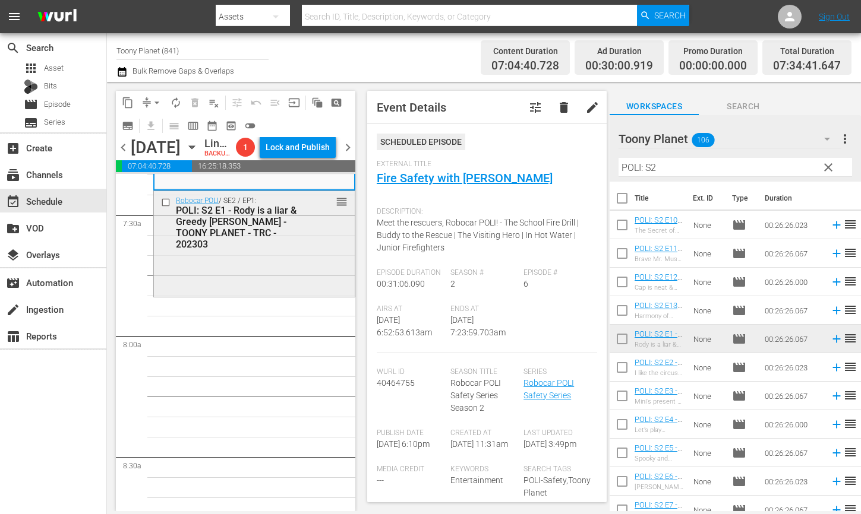
click at [281, 295] on div "Robocar POLI / SE2 / EP1: POLI: S2 E1 - Rody is a liar & Greedy [PERSON_NAME] -…" at bounding box center [254, 242] width 201 height 103
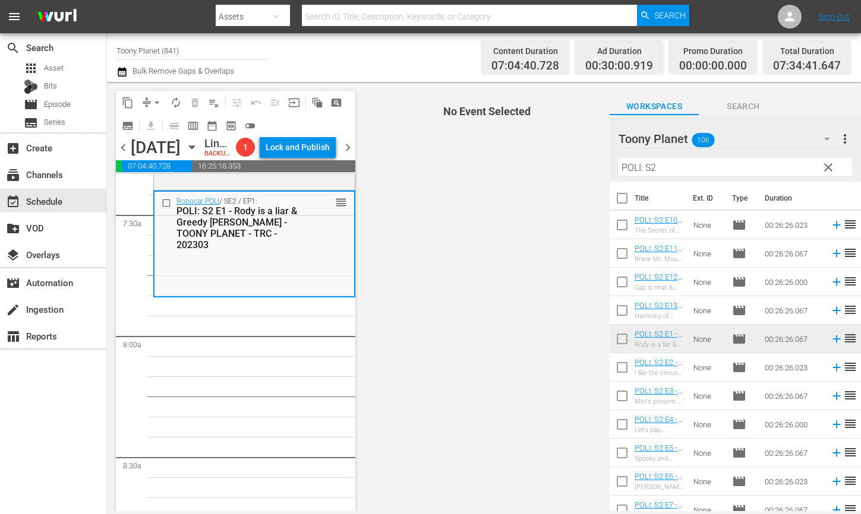
scroll to position [1819, 0]
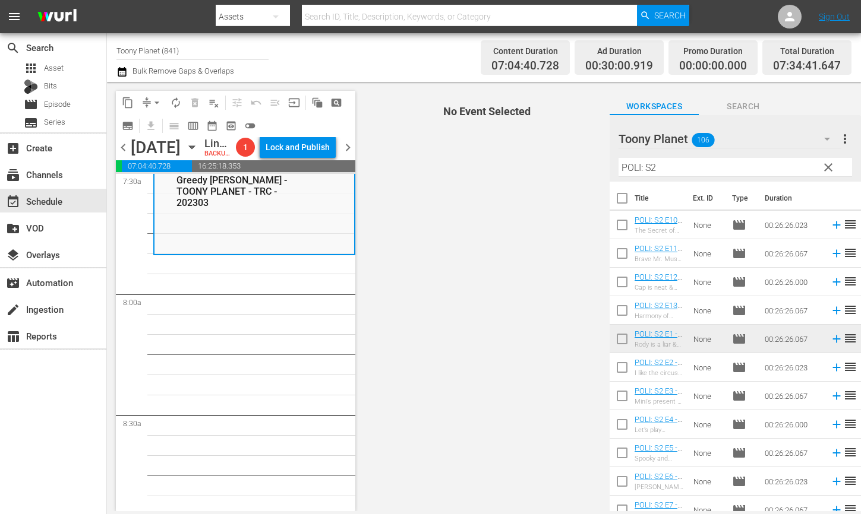
click at [618, 370] on input "checkbox" at bounding box center [621, 370] width 25 height 25
checkbox input "true"
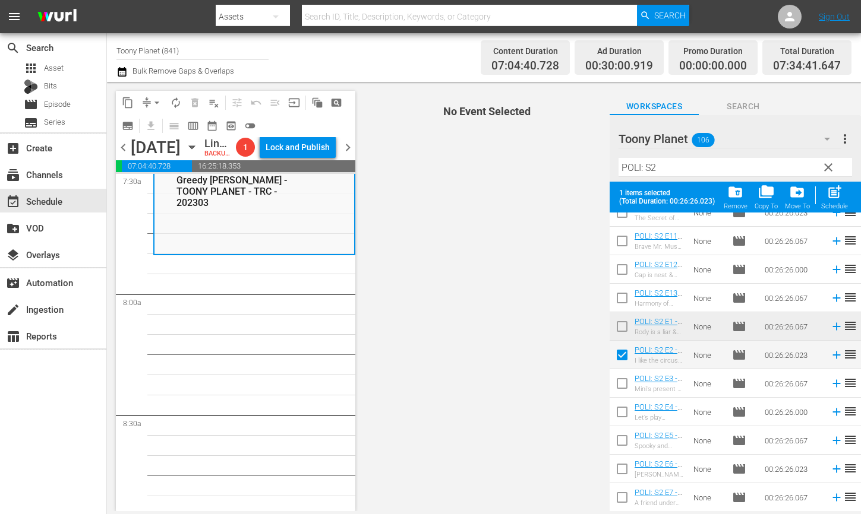
scroll to position [47, 0]
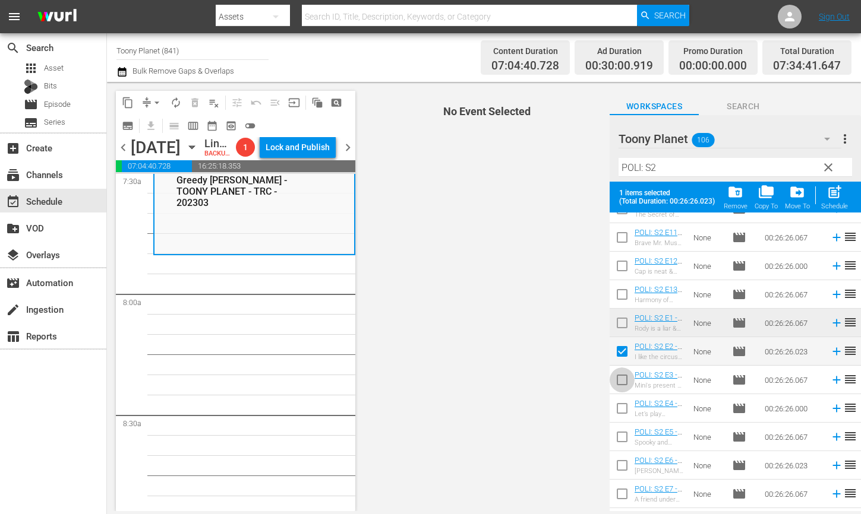
click at [616, 377] on input "checkbox" at bounding box center [621, 382] width 25 height 25
checkbox input "true"
click at [622, 422] on input "checkbox" at bounding box center [621, 411] width 25 height 25
checkbox input "true"
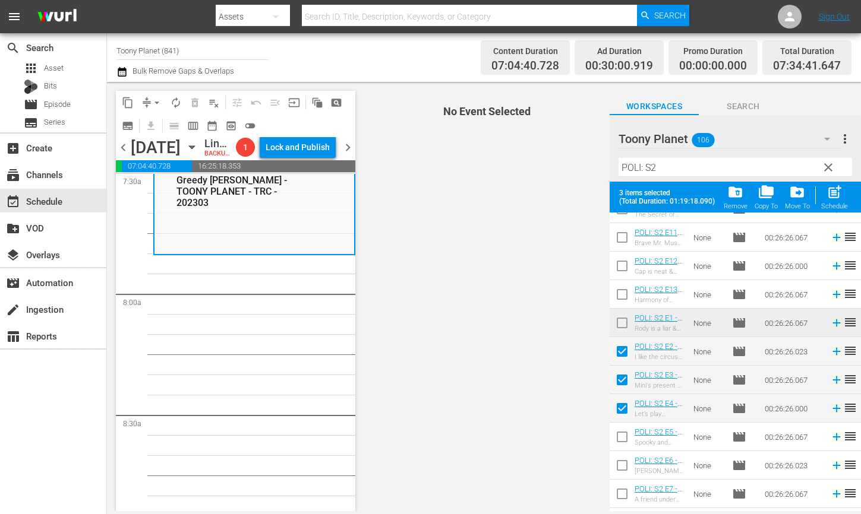
click at [619, 438] on input "checkbox" at bounding box center [621, 439] width 25 height 25
checkbox input "true"
click at [831, 202] on div "post_add Schedule" at bounding box center [834, 197] width 27 height 26
checkbox input "false"
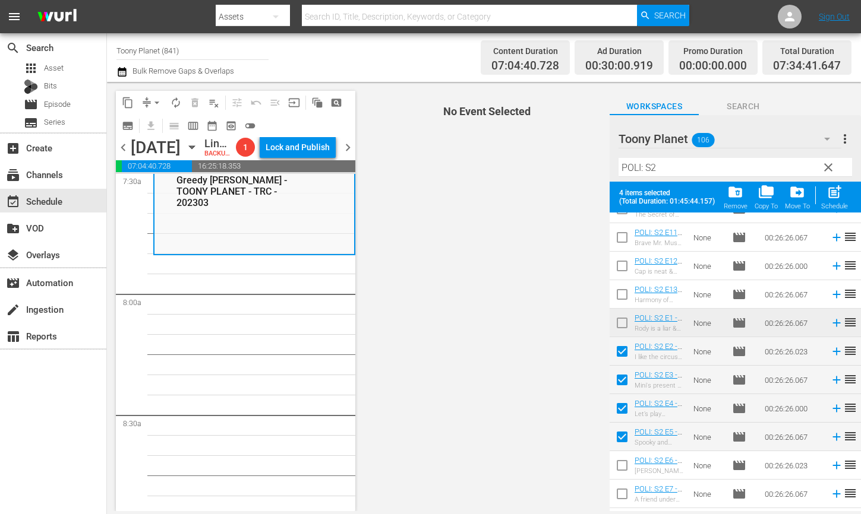
checkbox input "false"
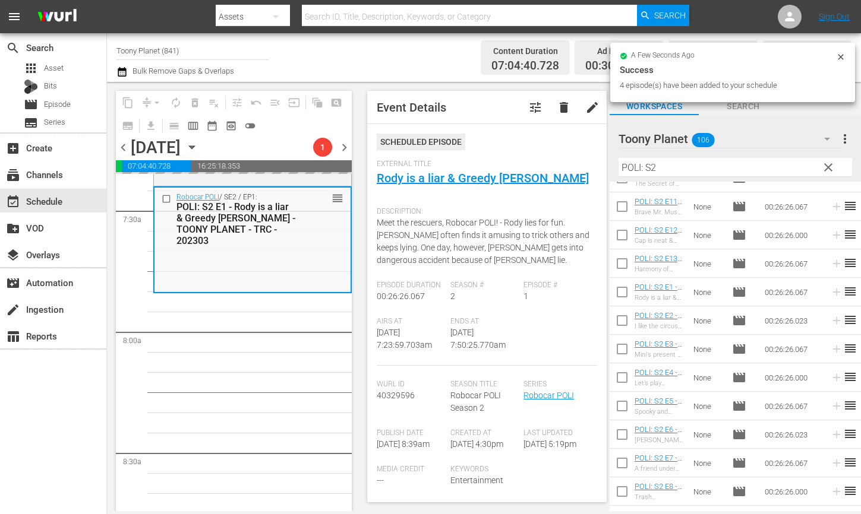
scroll to position [1827, 0]
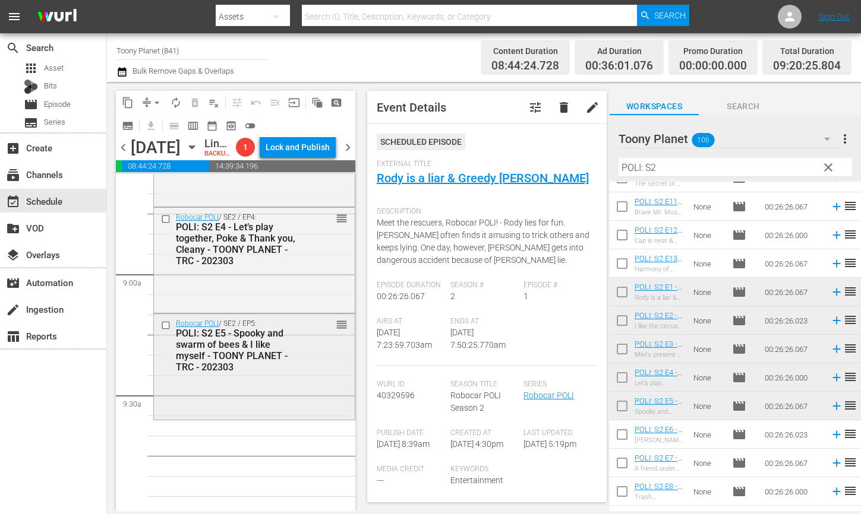
click at [233, 418] on div "Robocar POLI / SE2 / EP5: POLI: S2 E5 - Spooky and swarm of bees & I like mysel…" at bounding box center [254, 365] width 201 height 103
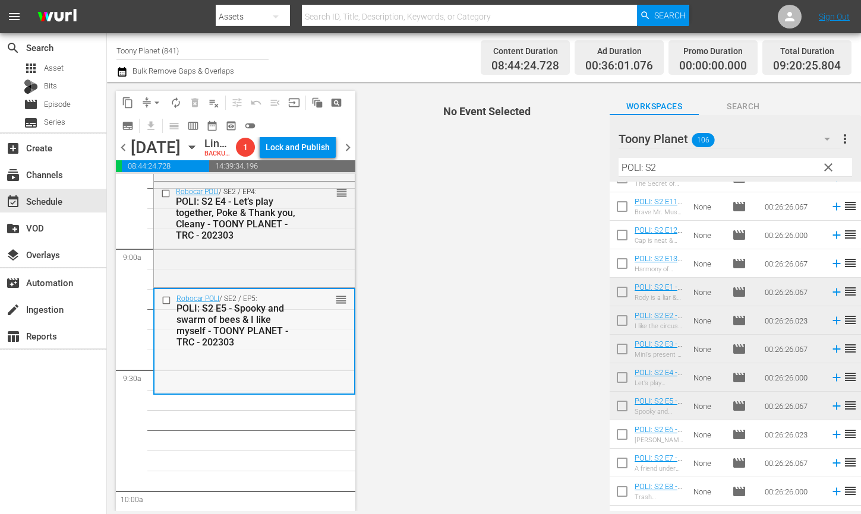
scroll to position [2108, 0]
drag, startPoint x: 621, startPoint y: 164, endPoint x: 559, endPoint y: 163, distance: 61.8
click at [566, 163] on div "content_copy compress arrow_drop_down autorenew_outlined delete_forever_outline…" at bounding box center [484, 296] width 754 height 429
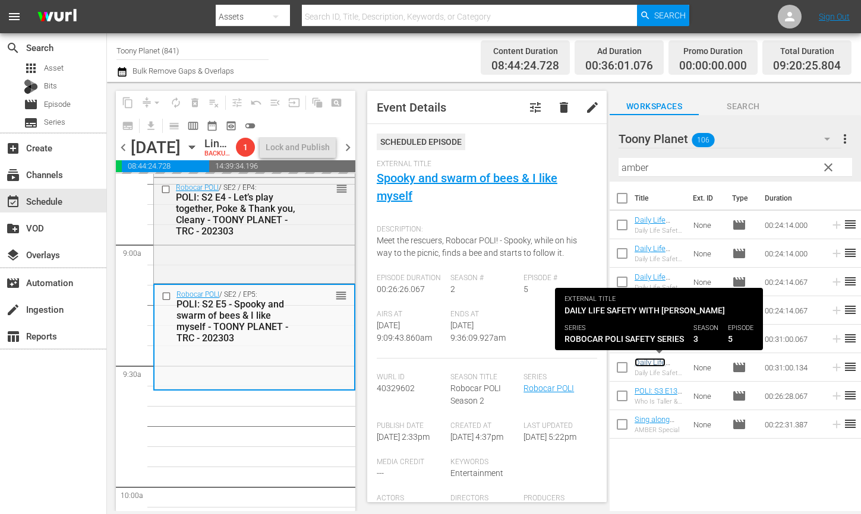
scroll to position [2110, 0]
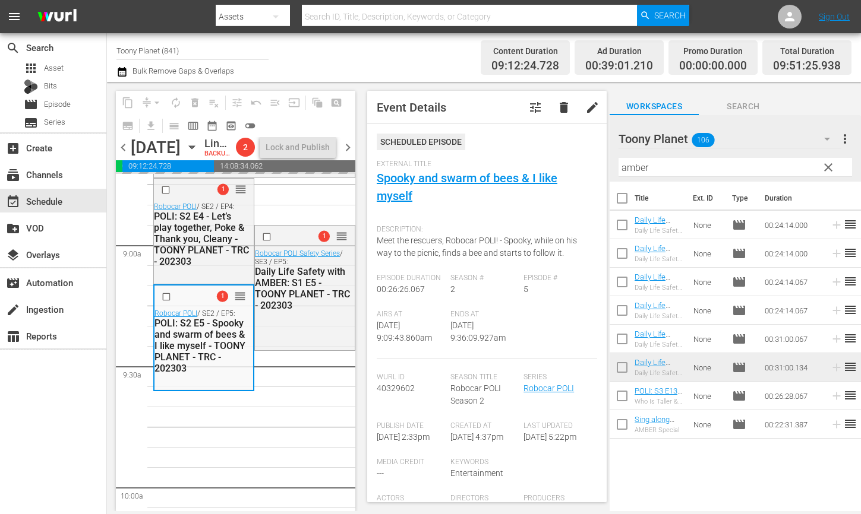
drag, startPoint x: 658, startPoint y: 337, endPoint x: 48, endPoint y: 30, distance: 683.7
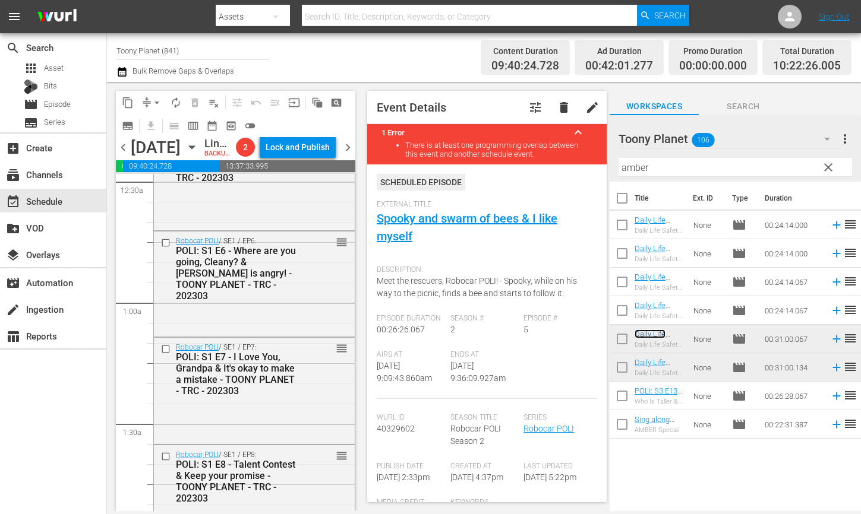
scroll to position [0, 0]
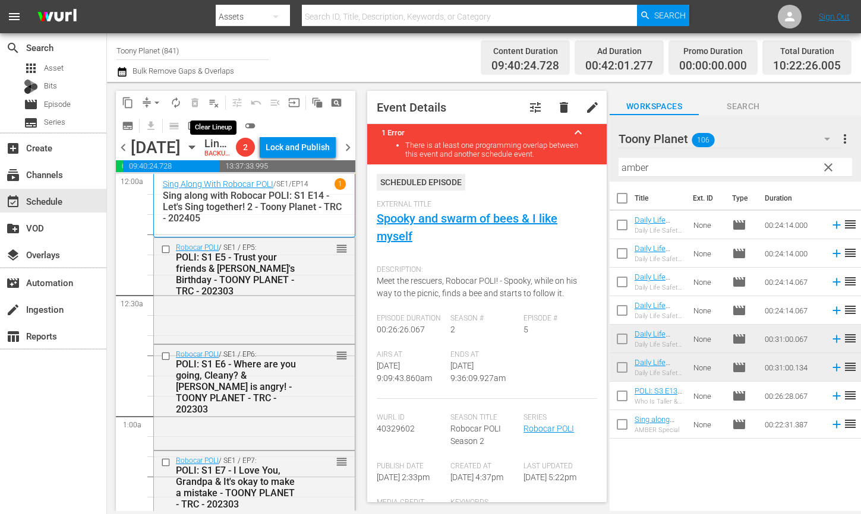
click at [210, 104] on span "playlist_remove_outlined" at bounding box center [214, 103] width 12 height 12
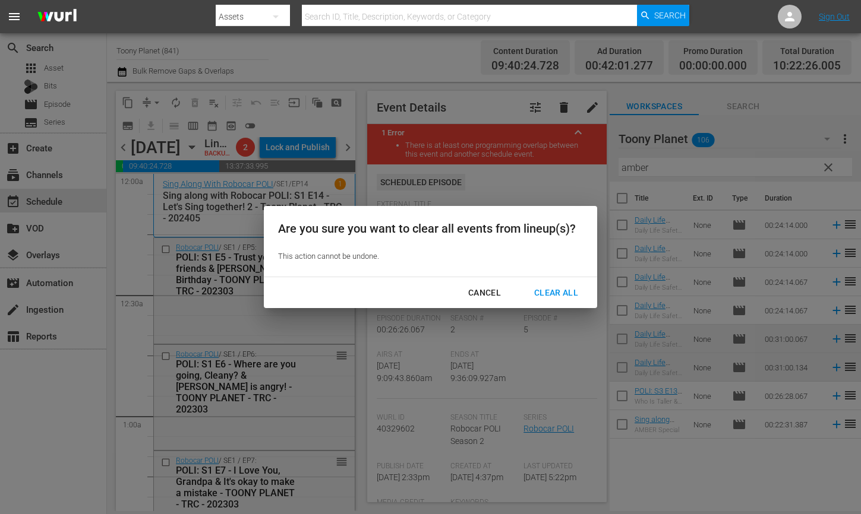
click at [536, 287] on div "Clear All" at bounding box center [555, 293] width 63 height 15
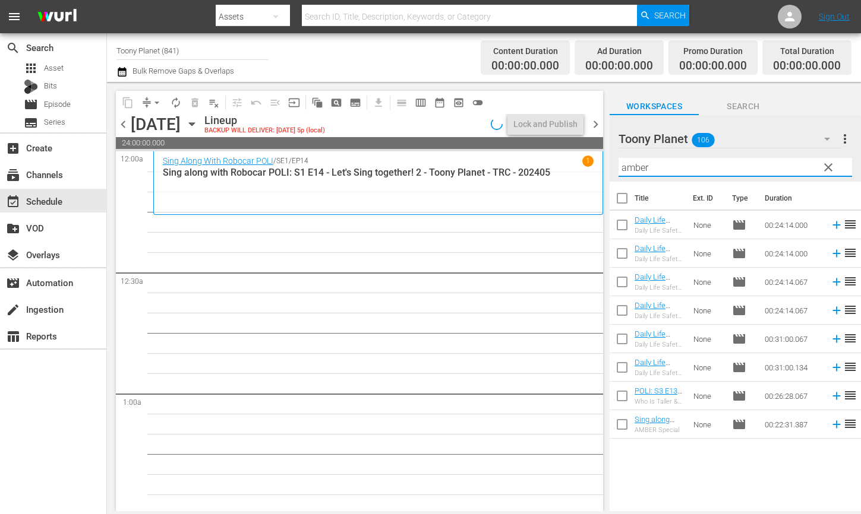
drag, startPoint x: 594, startPoint y: 156, endPoint x: 554, endPoint y: 150, distance: 40.8
click at [554, 150] on div "content_copy compress arrow_drop_down autorenew_outlined delete_forever_outline…" at bounding box center [484, 296] width 754 height 429
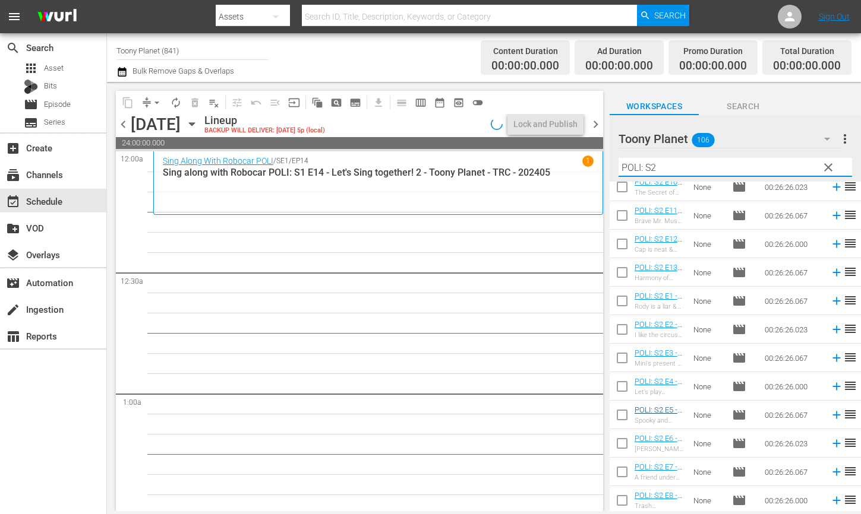
scroll to position [39, 0]
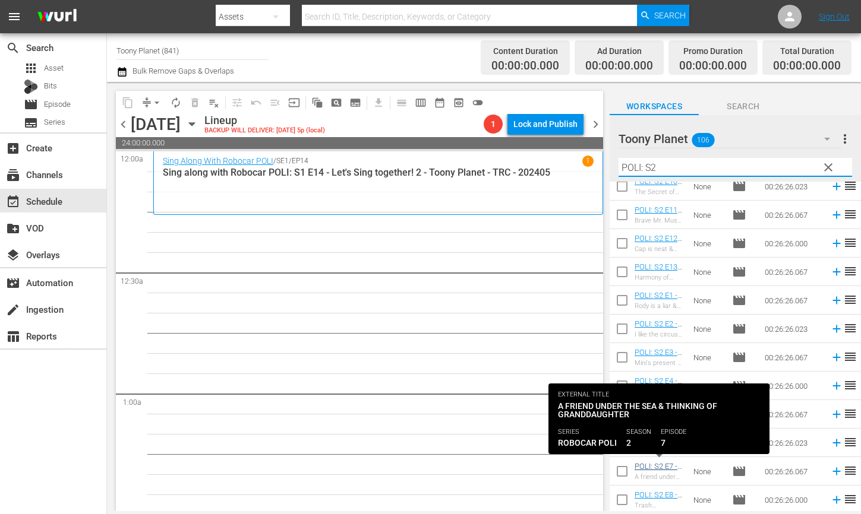
type input "POLI: S2"
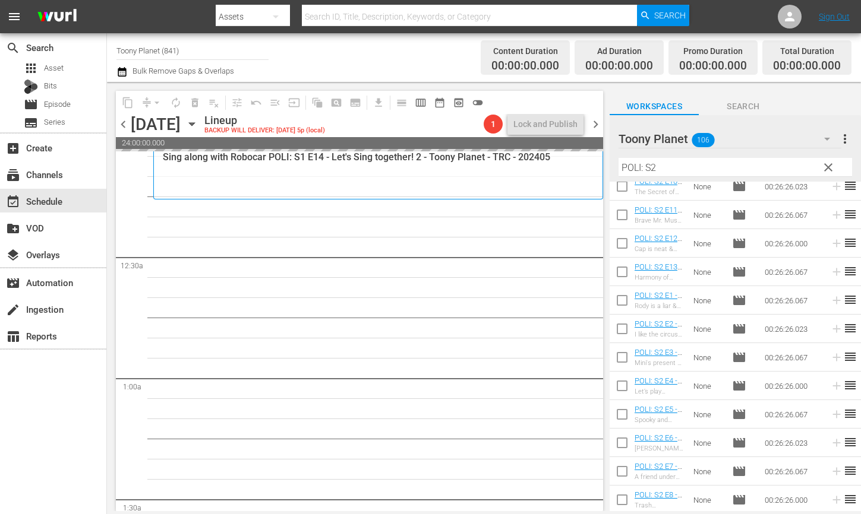
scroll to position [68, 0]
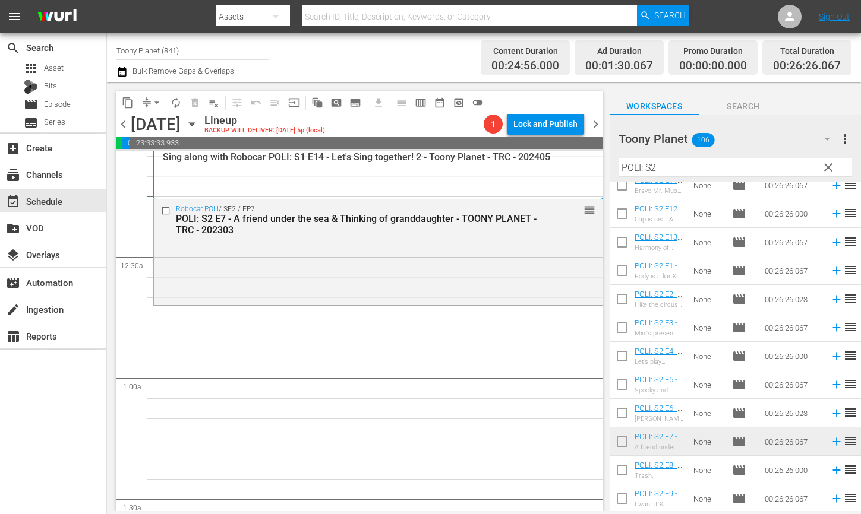
drag, startPoint x: 343, startPoint y: 263, endPoint x: 435, endPoint y: 317, distance: 107.6
click at [343, 263] on div "Robocar POLI / SE2 / EP7: POLI: S2 E7 - A friend under the sea & Thinking of gr…" at bounding box center [378, 251] width 448 height 103
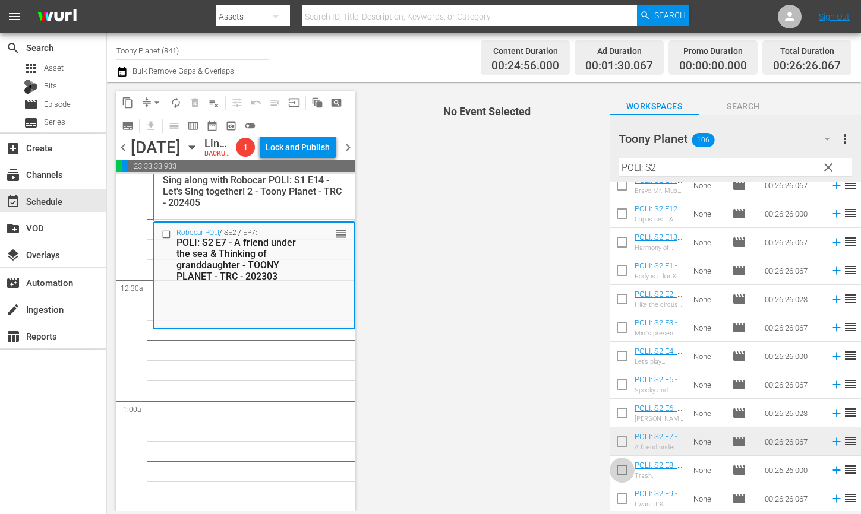
click at [616, 469] on input "checkbox" at bounding box center [621, 472] width 25 height 25
checkbox input "true"
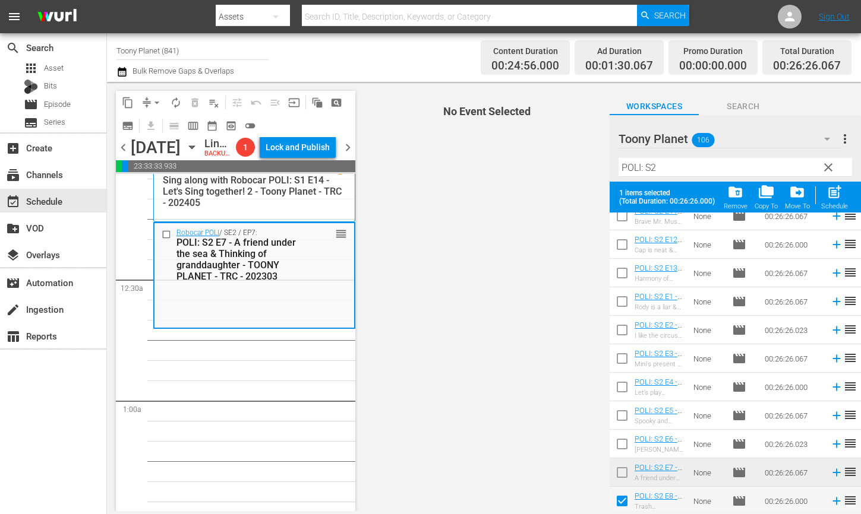
scroll to position [99, 0]
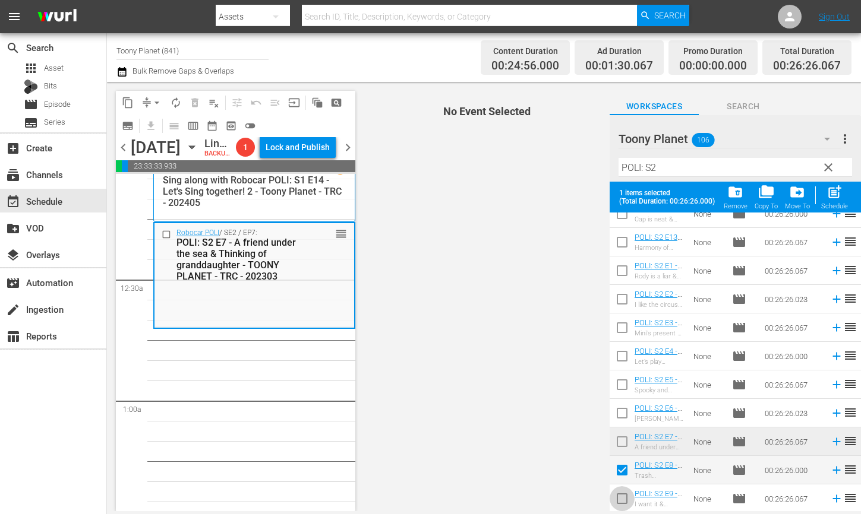
click at [614, 496] on input "checkbox" at bounding box center [621, 501] width 25 height 25
checkbox input "true"
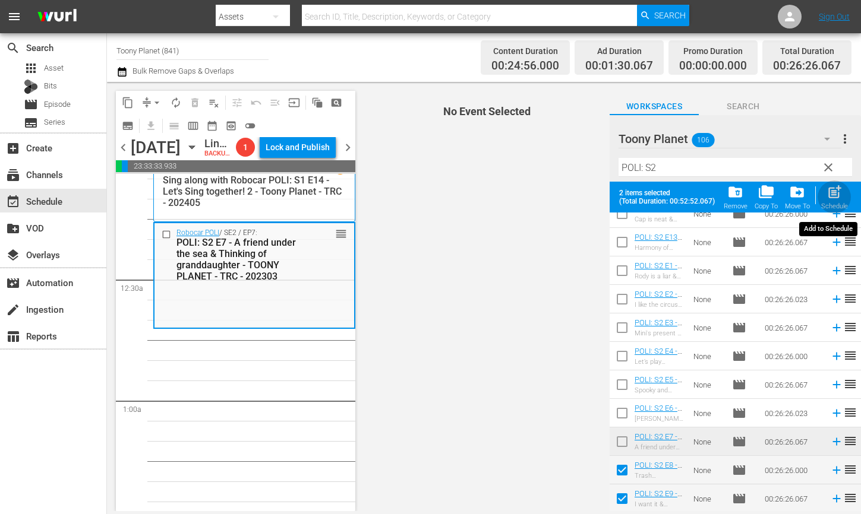
click at [833, 198] on span "post_add" at bounding box center [834, 192] width 16 height 16
checkbox input "false"
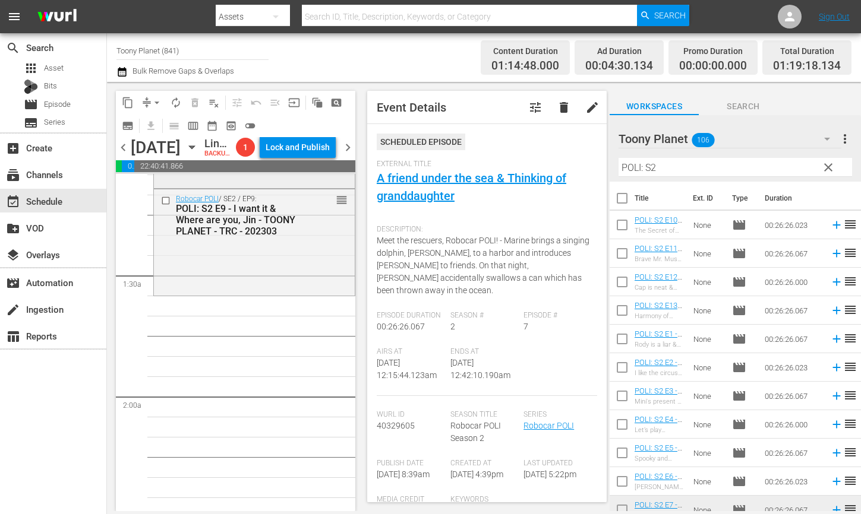
scroll to position [263, 0]
click at [615, 226] on input "checkbox" at bounding box center [621, 227] width 25 height 25
checkbox input "true"
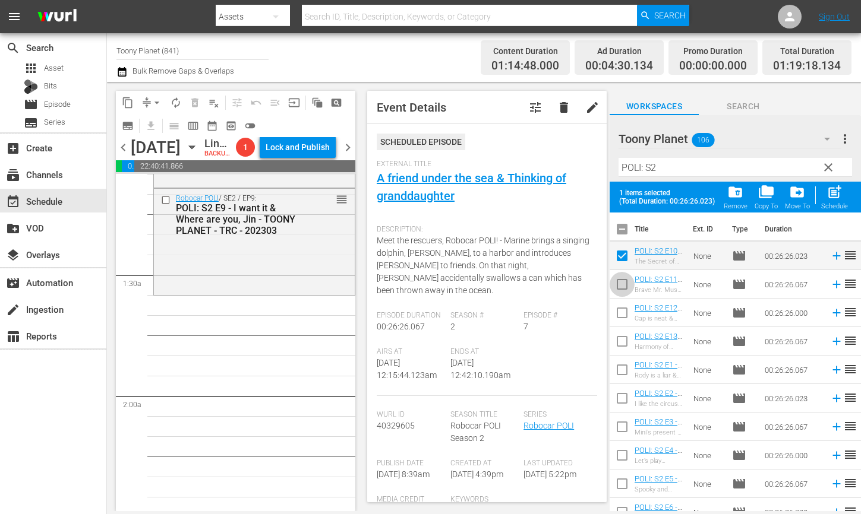
click at [622, 286] on input "checkbox" at bounding box center [621, 286] width 25 height 25
checkbox input "true"
click at [620, 322] on input "checkbox" at bounding box center [621, 315] width 25 height 25
checkbox input "true"
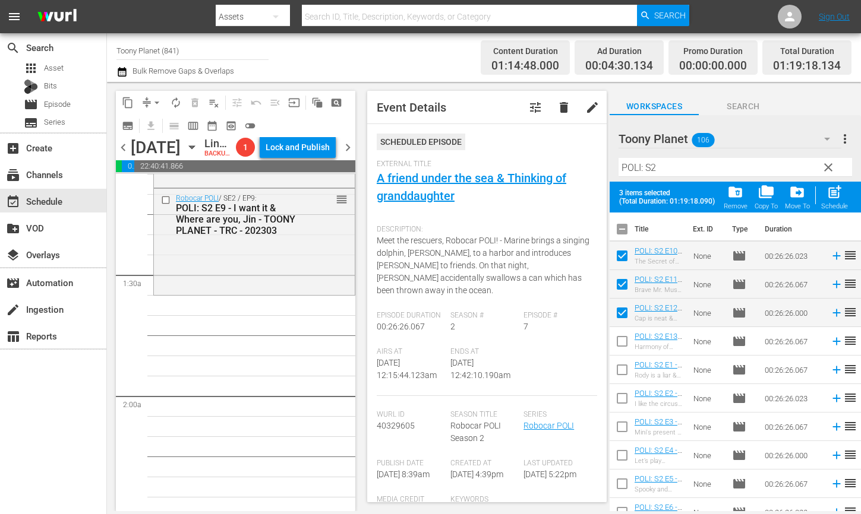
click at [618, 341] on input "checkbox" at bounding box center [621, 343] width 25 height 25
checkbox input "true"
click at [828, 201] on div "post_add Schedule" at bounding box center [834, 197] width 27 height 26
checkbox input "false"
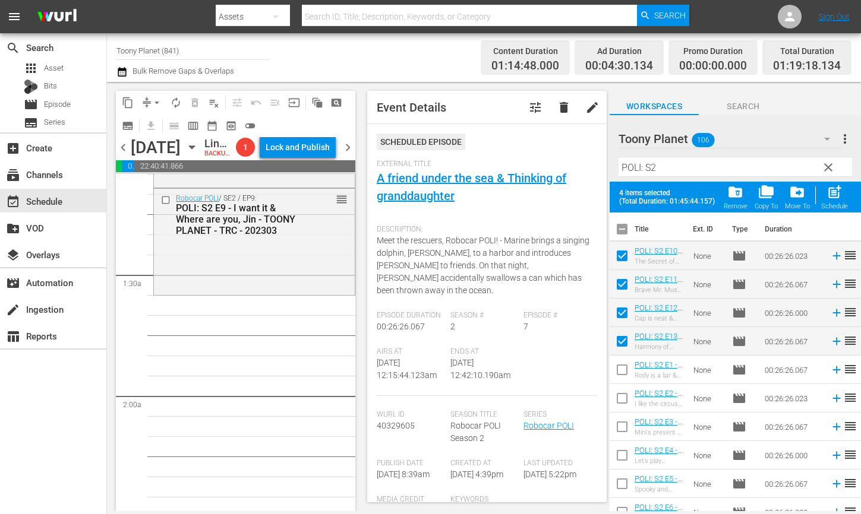
checkbox input "false"
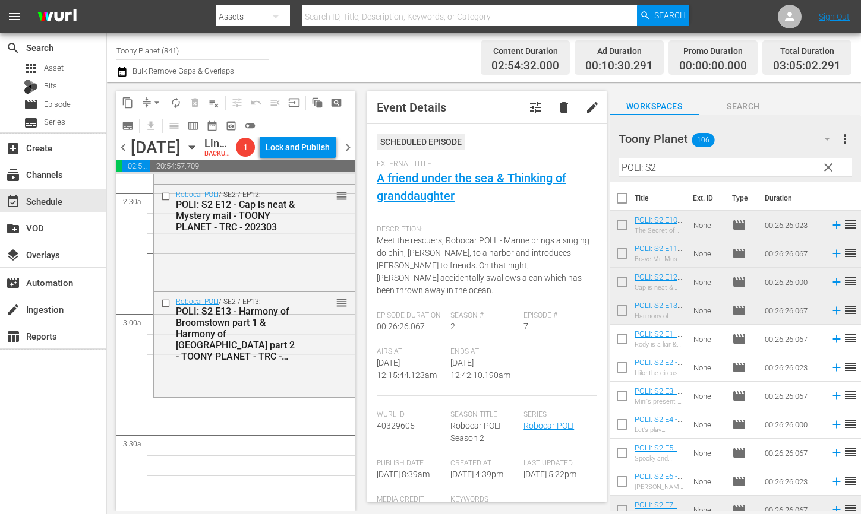
scroll to position [611, 0]
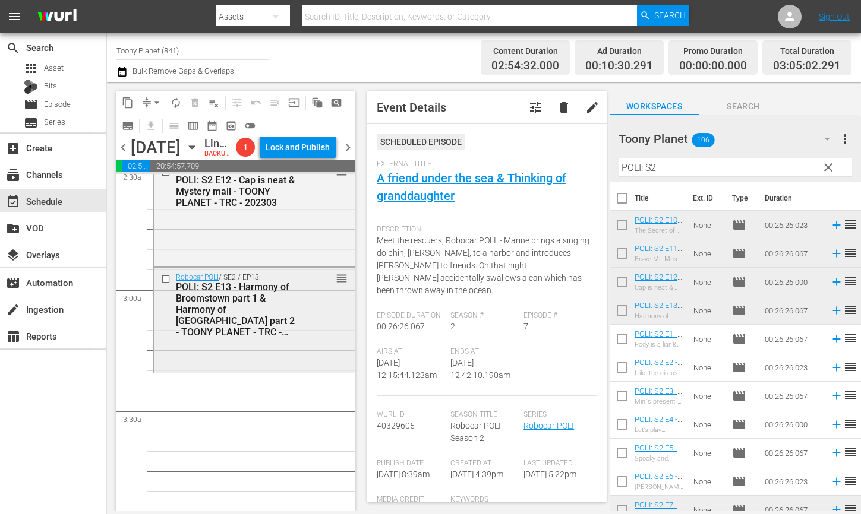
click at [279, 342] on div "Robocar POLI / SE2 / EP13: POLI: S2 E13 - Harmony of Broomstown part 1 & Harmon…" at bounding box center [254, 305] width 201 height 74
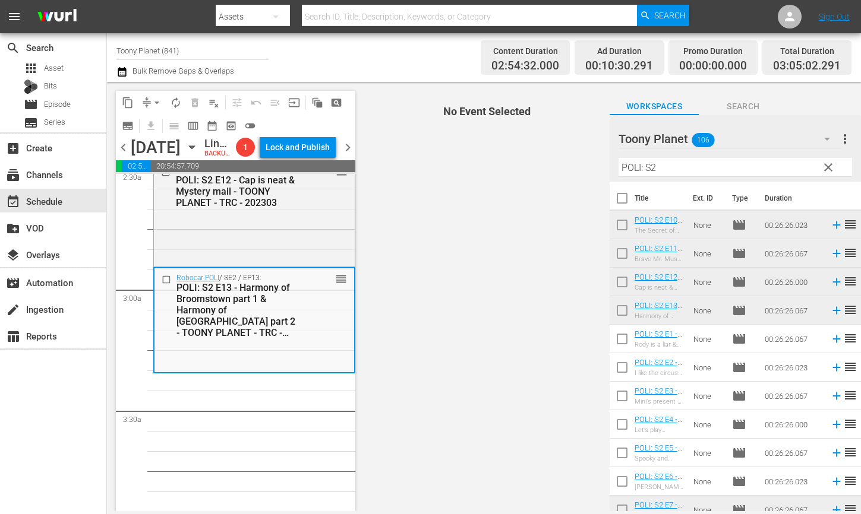
drag, startPoint x: 688, startPoint y: 172, endPoint x: 574, endPoint y: 160, distance: 114.1
click at [574, 160] on div "content_copy compress arrow_drop_down autorenew_outlined delete_forever_outline…" at bounding box center [484, 296] width 754 height 429
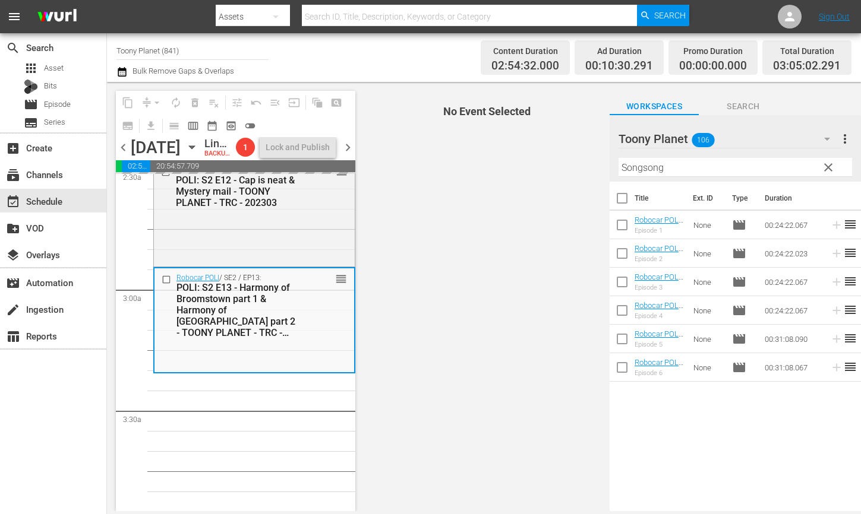
drag, startPoint x: 654, startPoint y: 280, endPoint x: 175, endPoint y: 6, distance: 551.4
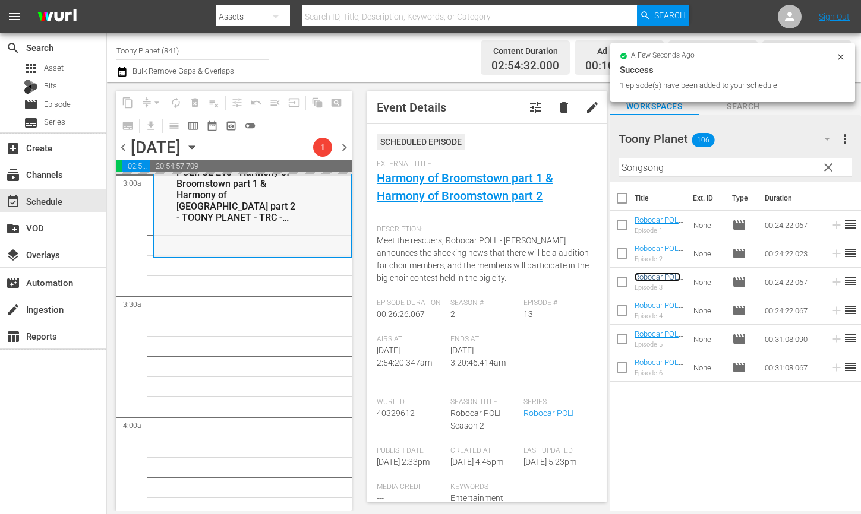
scroll to position [742, 0]
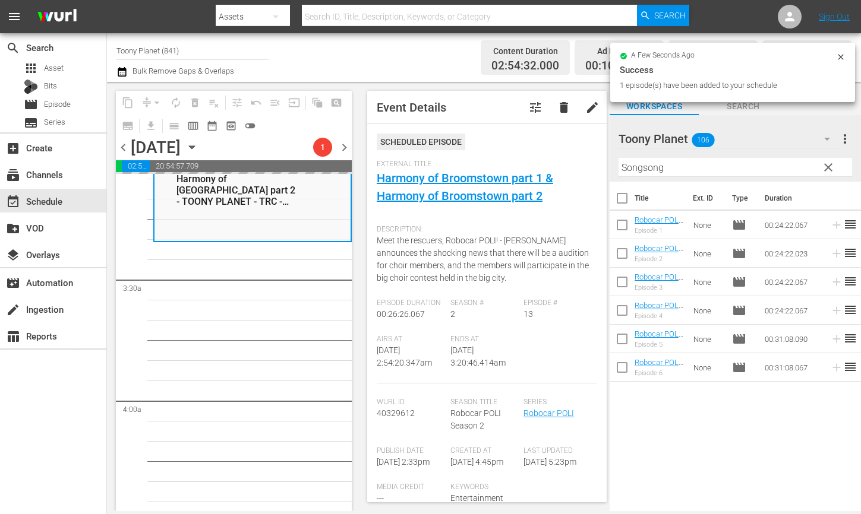
drag, startPoint x: 240, startPoint y: 328, endPoint x: 234, endPoint y: 341, distance: 13.8
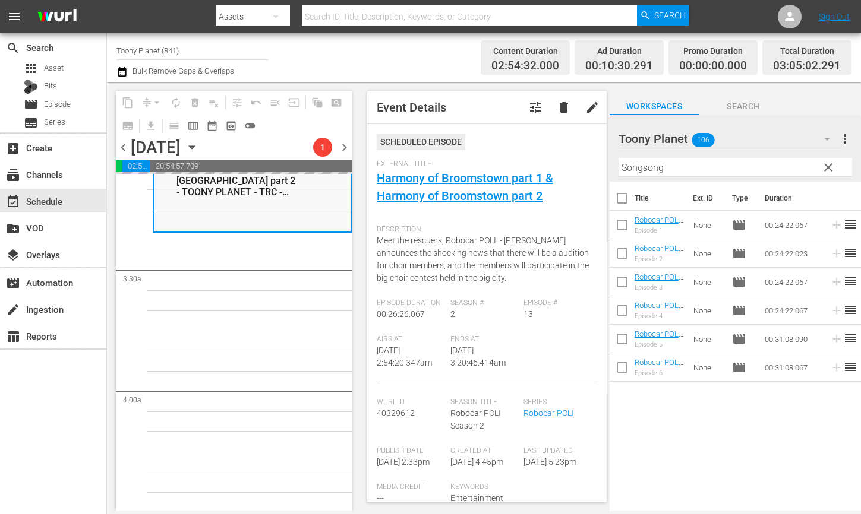
scroll to position [752, 0]
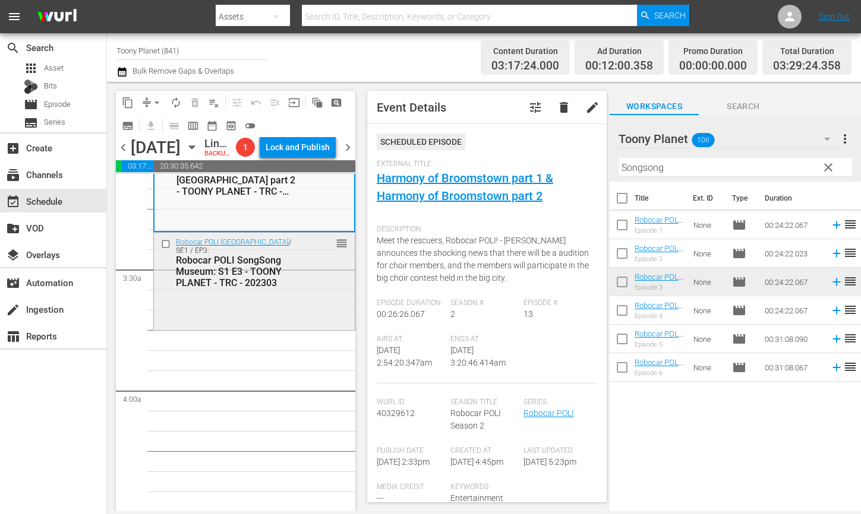
click at [238, 328] on div "Robocar POLI SongSong Museum / SE1 / EP3: Robocar POLI SongSong Museum: S1 E3 -…" at bounding box center [254, 280] width 201 height 95
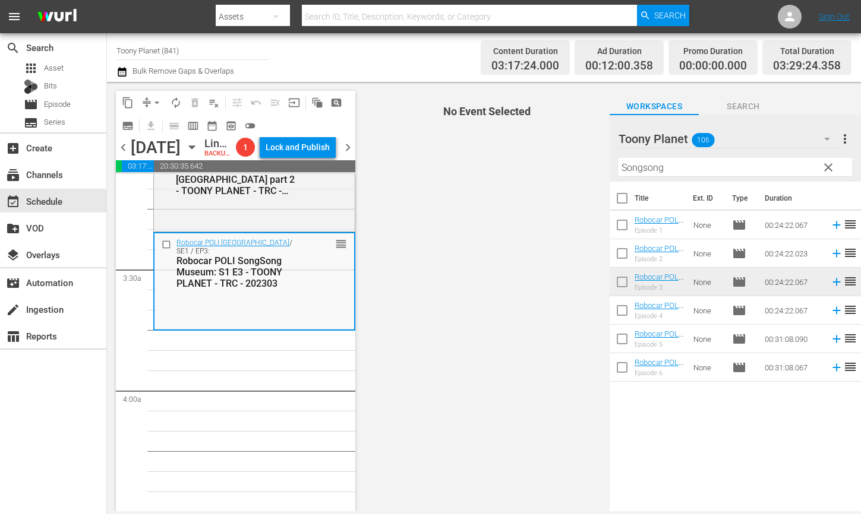
drag, startPoint x: 681, startPoint y: 166, endPoint x: 574, endPoint y: 156, distance: 108.0
click at [574, 156] on div "content_copy compress arrow_drop_down autorenew_outlined delete_forever_outline…" at bounding box center [484, 296] width 754 height 429
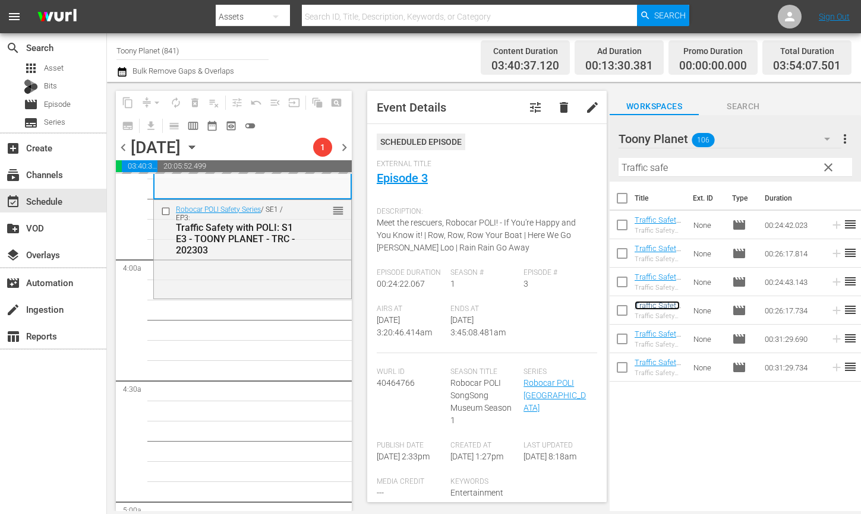
scroll to position [900, 0]
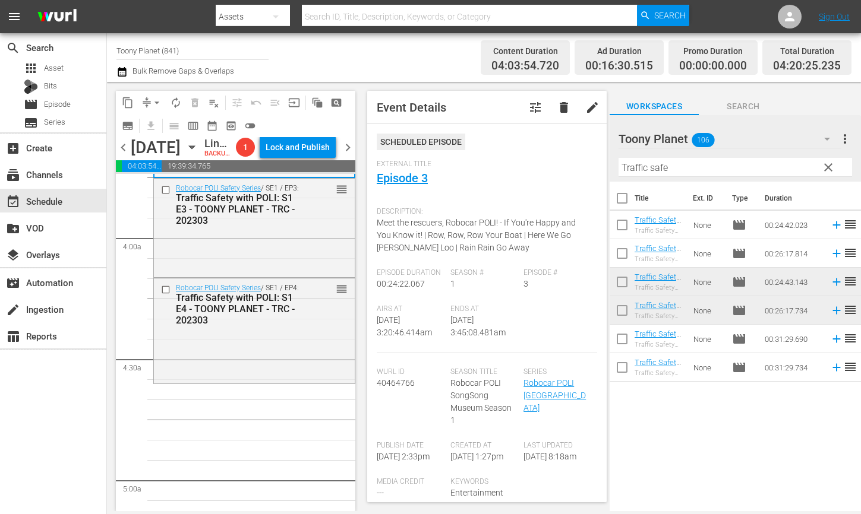
scroll to position [915, 0]
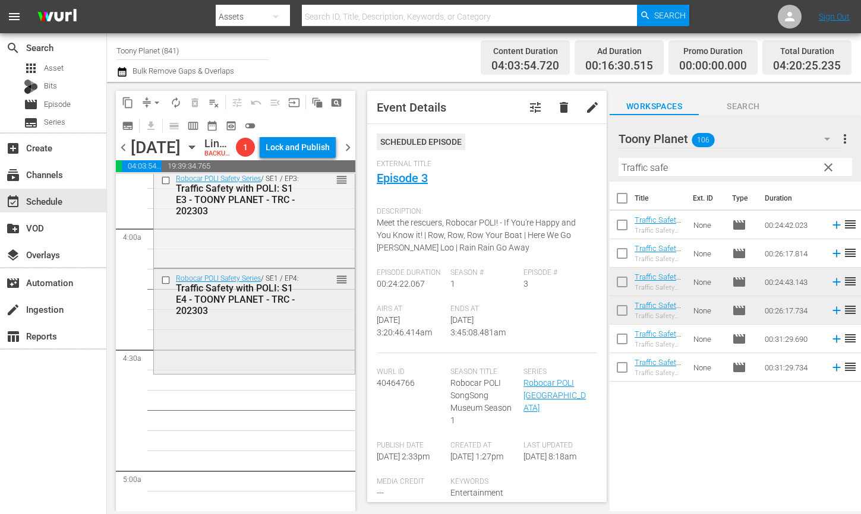
click at [256, 372] on div "Robocar POLI Safety Series / SE1 / EP4: Traffic Safety with POLI: S1 E4 - TOONY…" at bounding box center [254, 320] width 201 height 103
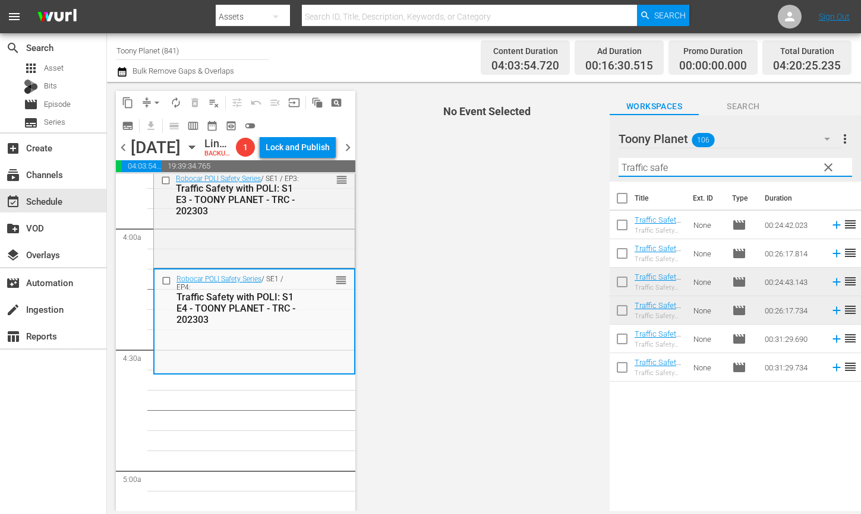
drag, startPoint x: 628, startPoint y: 162, endPoint x: 581, endPoint y: 153, distance: 47.3
click at [580, 153] on div "content_copy compress arrow_drop_down autorenew_outlined delete_forever_outline…" at bounding box center [484, 296] width 754 height 429
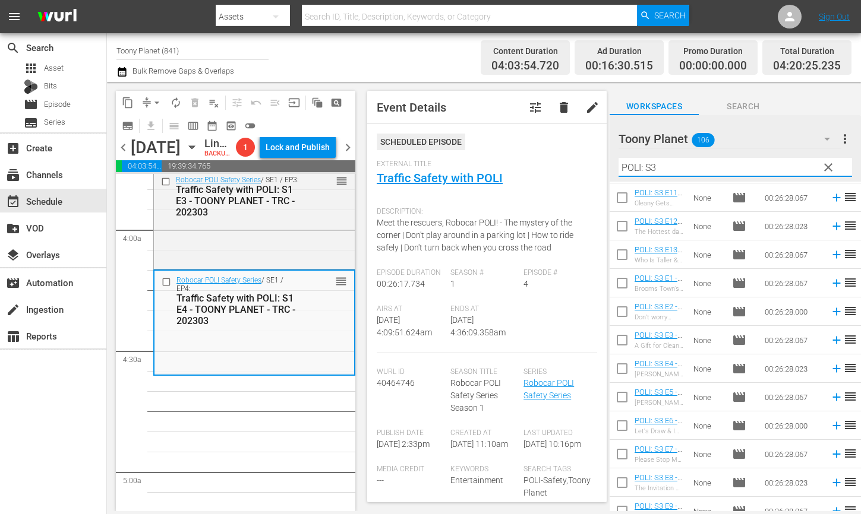
scroll to position [58, 0]
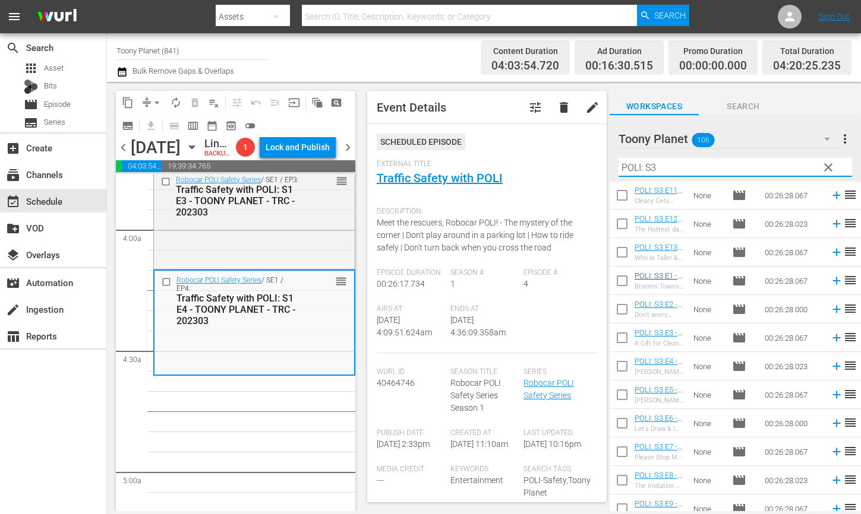
type input "POLI: S3"
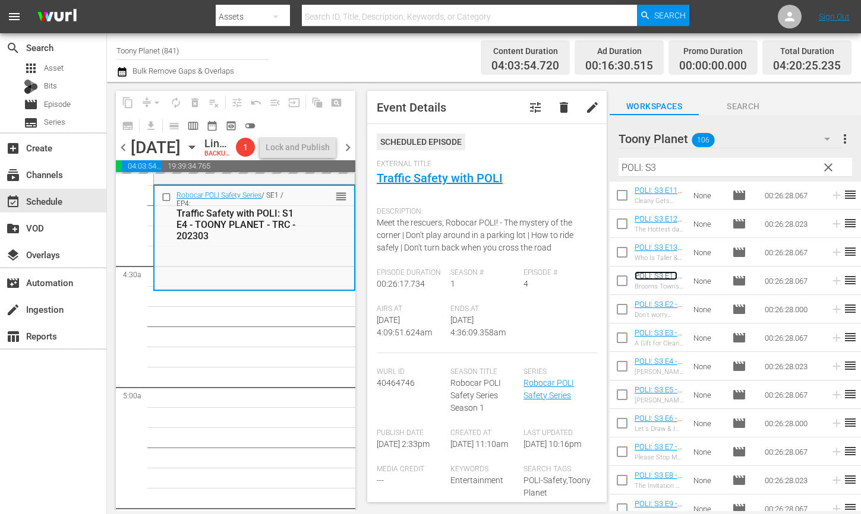
scroll to position [1005, 0]
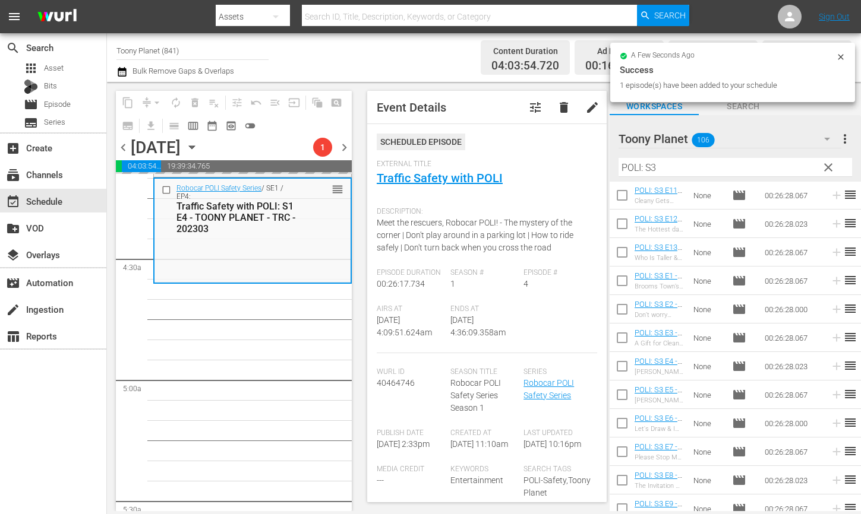
drag, startPoint x: 653, startPoint y: 276, endPoint x: 501, endPoint y: 1, distance: 314.7
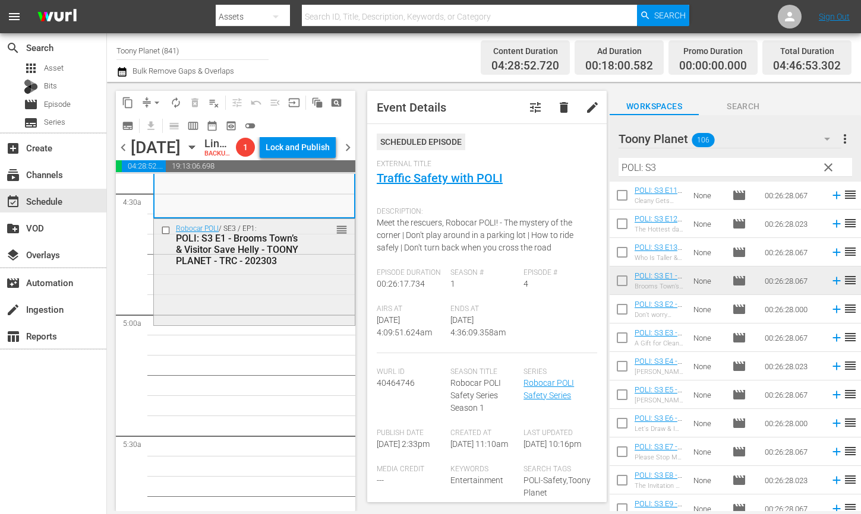
click at [243, 322] on div "Robocar POLI / SE3 / EP1: POLI: S3 E1 - Brooms Town’s & Visitor Save Helly - TO…" at bounding box center [254, 270] width 201 height 103
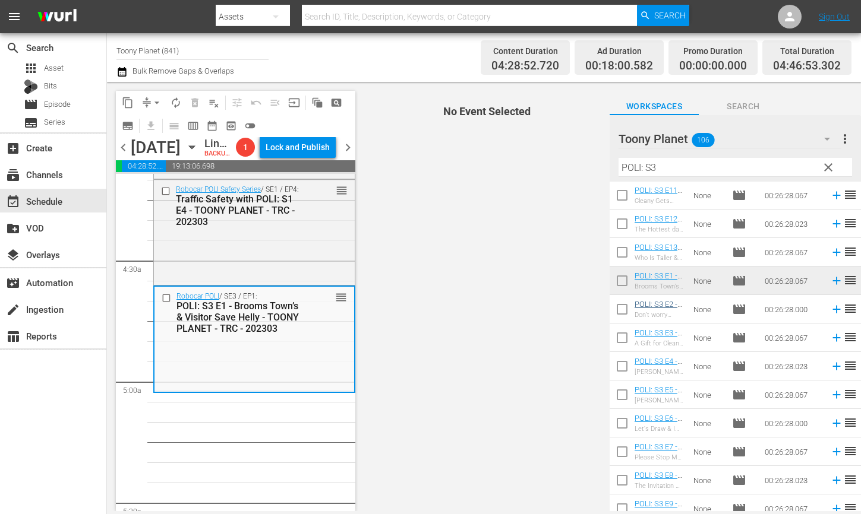
scroll to position [1011, 0]
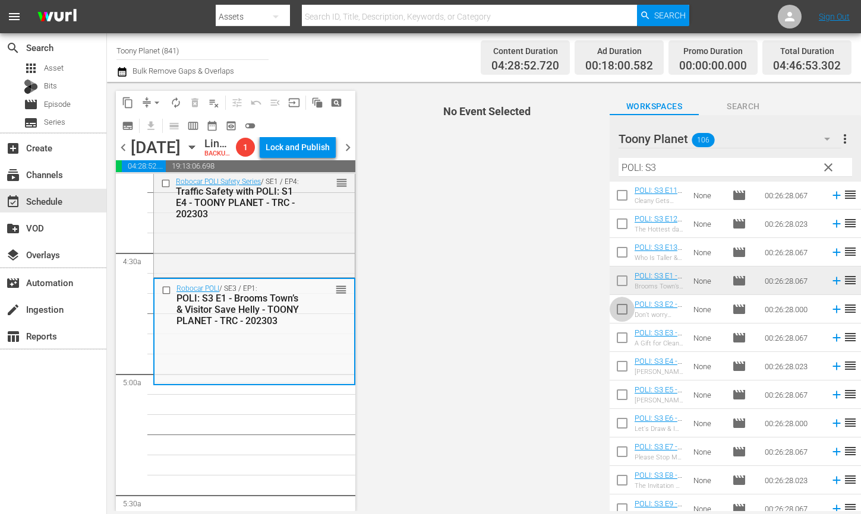
click at [626, 308] on input "checkbox" at bounding box center [621, 311] width 25 height 25
checkbox input "true"
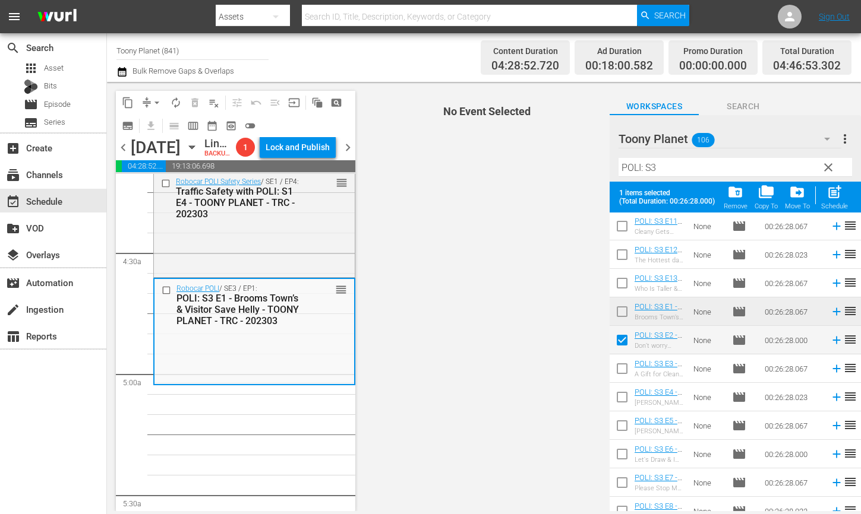
scroll to position [99, 0]
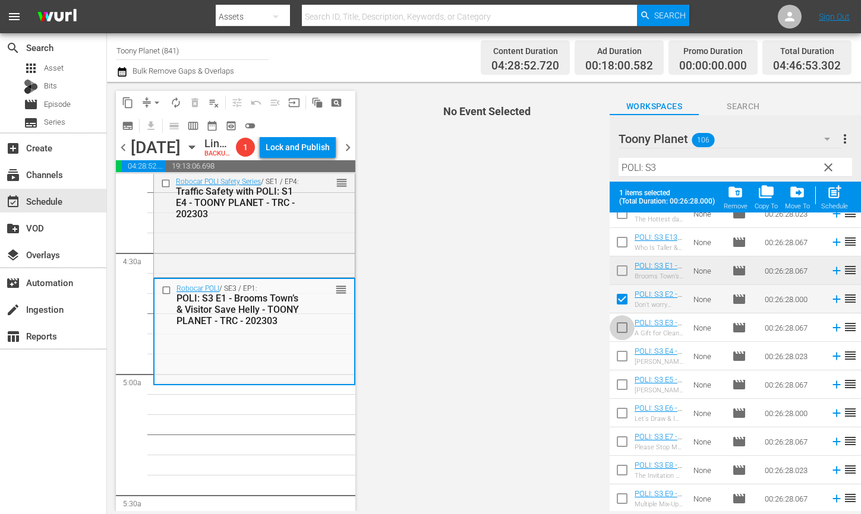
click at [625, 323] on input "checkbox" at bounding box center [621, 330] width 25 height 25
checkbox input "true"
click at [616, 359] on input "checkbox" at bounding box center [621, 358] width 25 height 25
checkbox input "true"
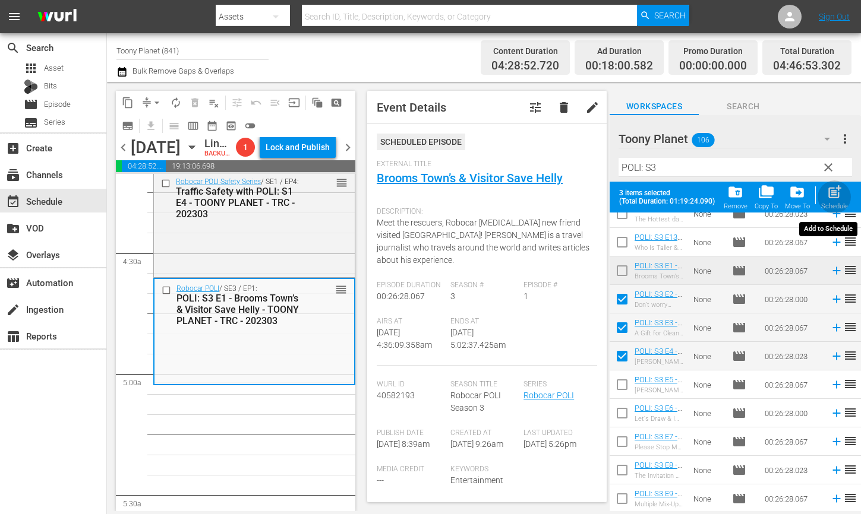
click at [845, 196] on div "post_add Schedule" at bounding box center [834, 197] width 27 height 26
checkbox input "false"
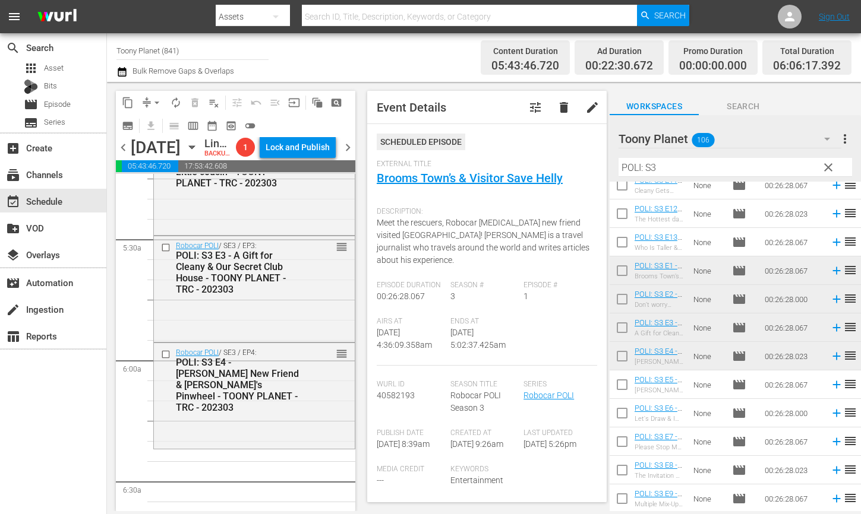
scroll to position [1358, 0]
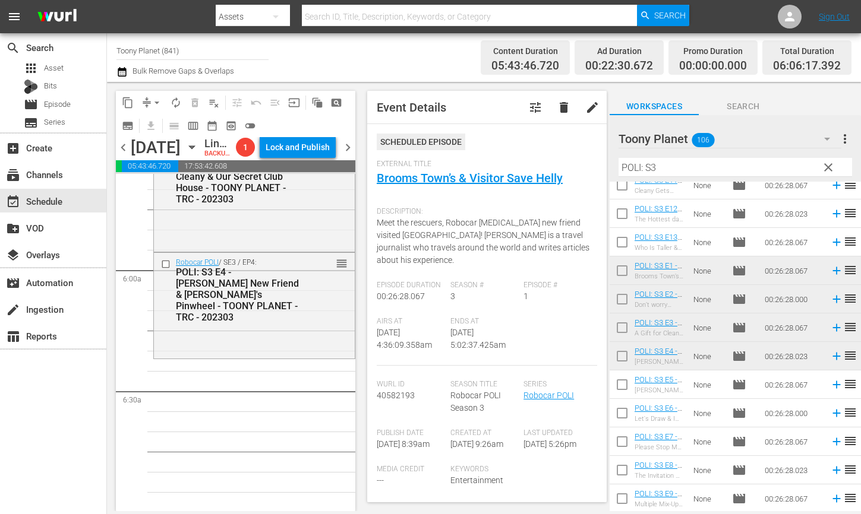
click at [227, 356] on div "Robocar POLI / SE3 / EP4: POLI: S3 E4 - Terry's New Friend & Helly's Pinwheel -…" at bounding box center [254, 304] width 201 height 103
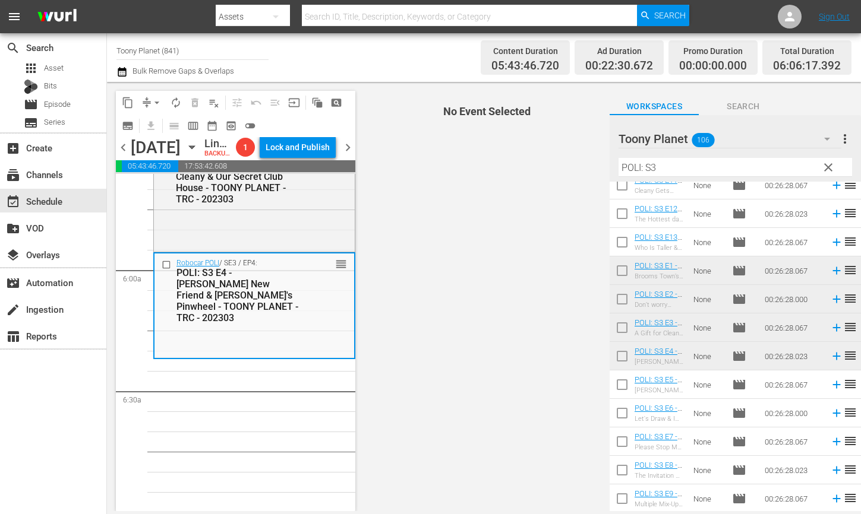
drag, startPoint x: 675, startPoint y: 169, endPoint x: 511, endPoint y: 140, distance: 167.1
click at [511, 140] on div "content_copy compress arrow_drop_down autorenew_outlined delete_forever_outline…" at bounding box center [484, 296] width 754 height 429
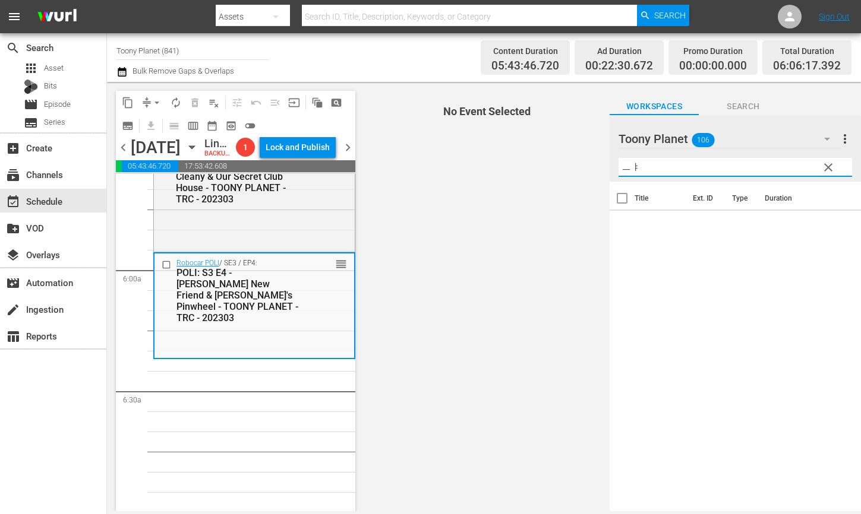
type input "ㅡ"
type input "miss"
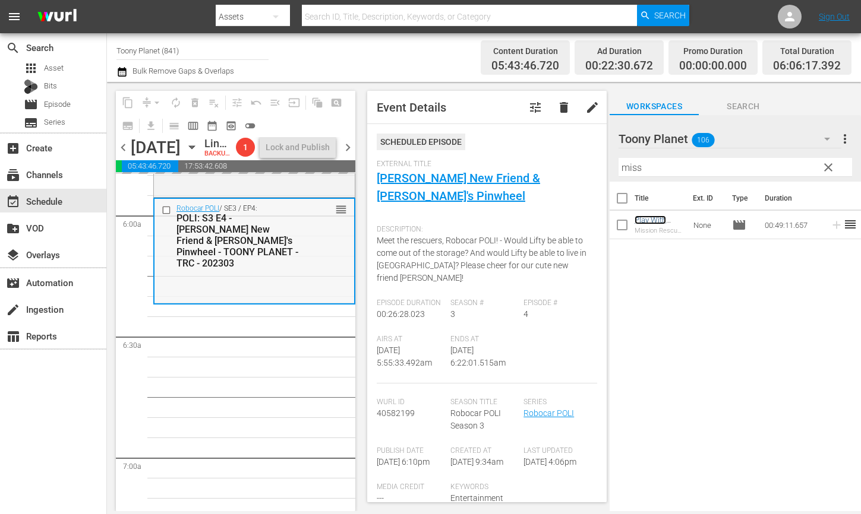
scroll to position [1462, 0]
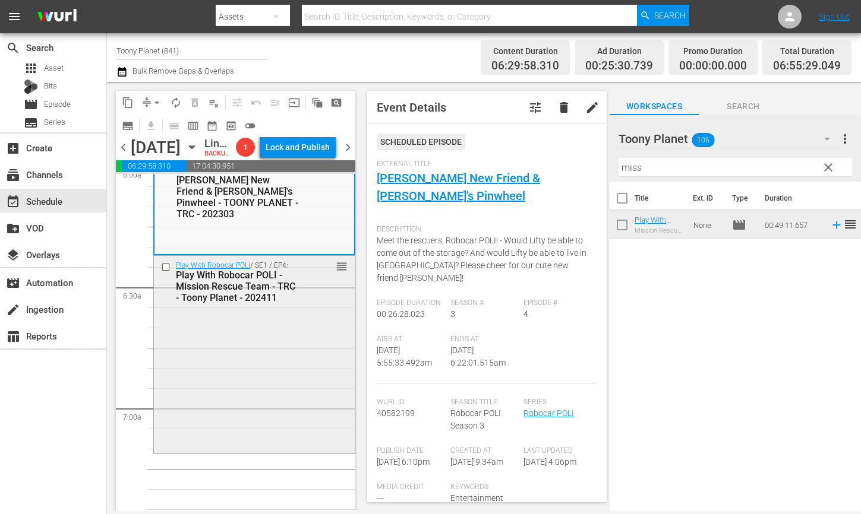
click at [226, 394] on div "Play With Robocar POLI / SE1 / EP4: Play With Robocar POLI - Mission Rescue Tea…" at bounding box center [254, 353] width 201 height 195
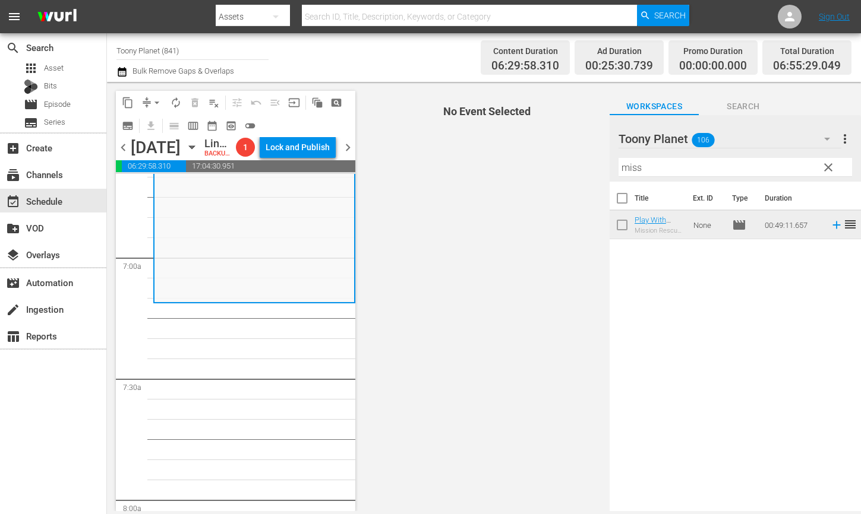
scroll to position [1616, 0]
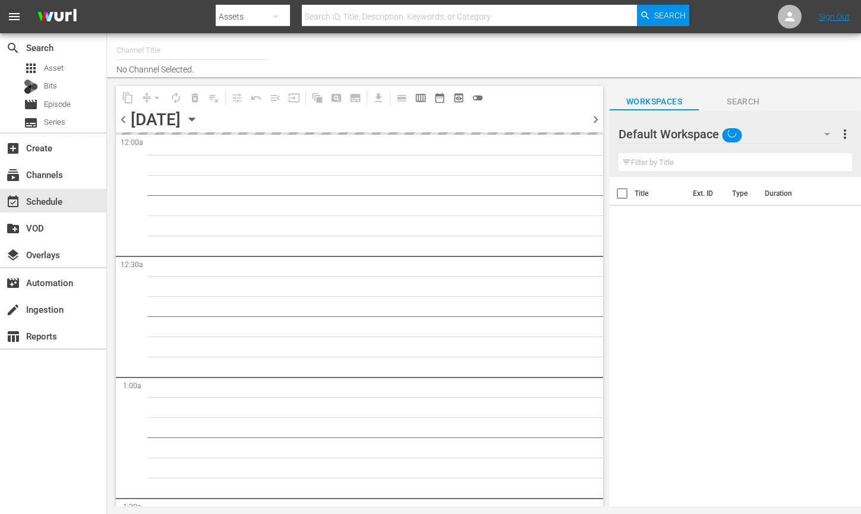
type input "Toony Planet (841)"
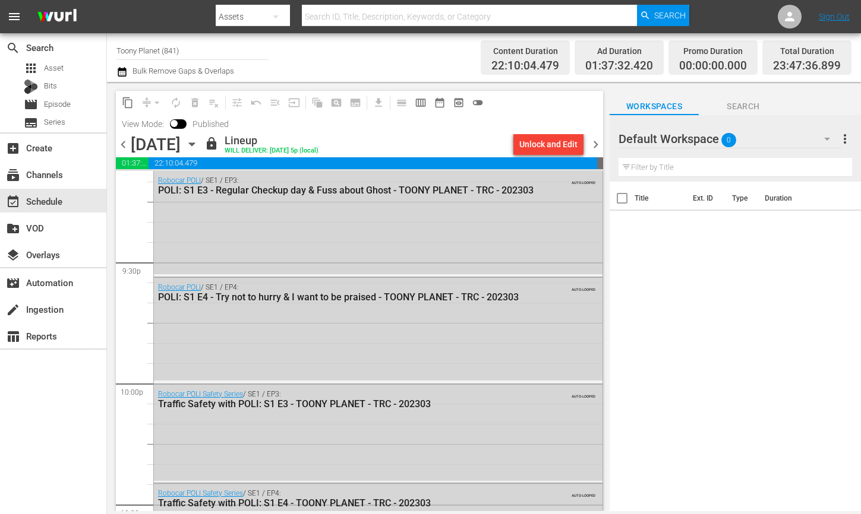
scroll to position [5065, 0]
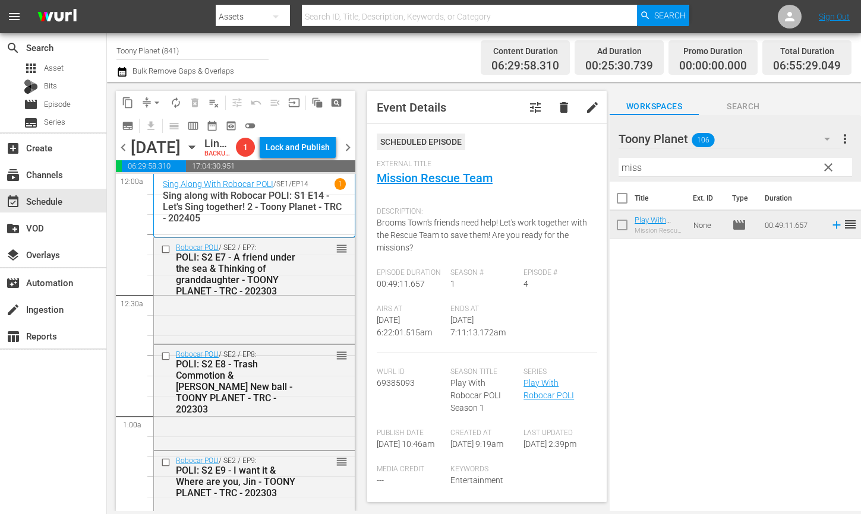
scroll to position [1616, 0]
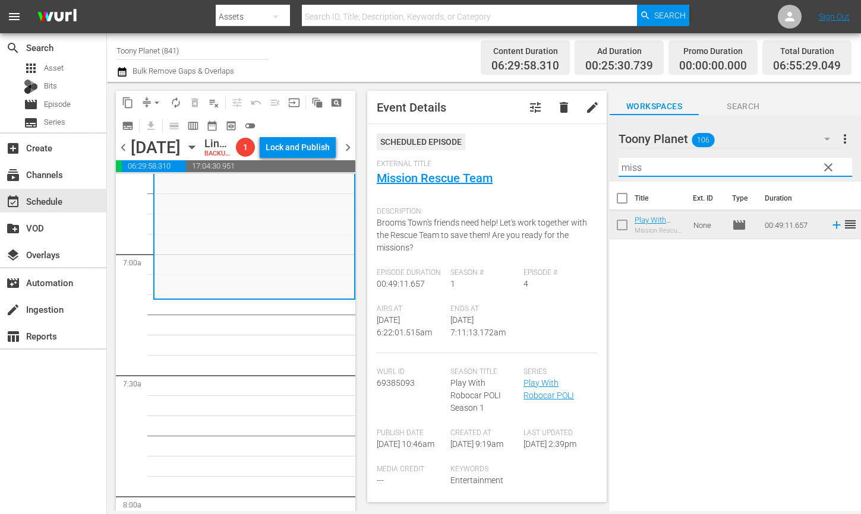
drag, startPoint x: 611, startPoint y: 161, endPoint x: 584, endPoint y: 158, distance: 26.9
click at [584, 158] on div "content_copy compress arrow_drop_down autorenew_outlined delete_forever_outline…" at bounding box center [484, 296] width 754 height 429
type input "ㄹ"
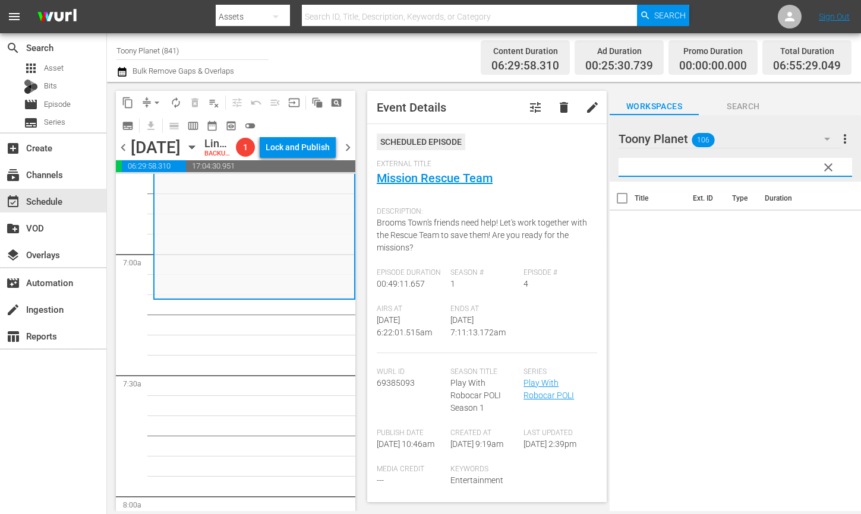
type input "ㄹ"
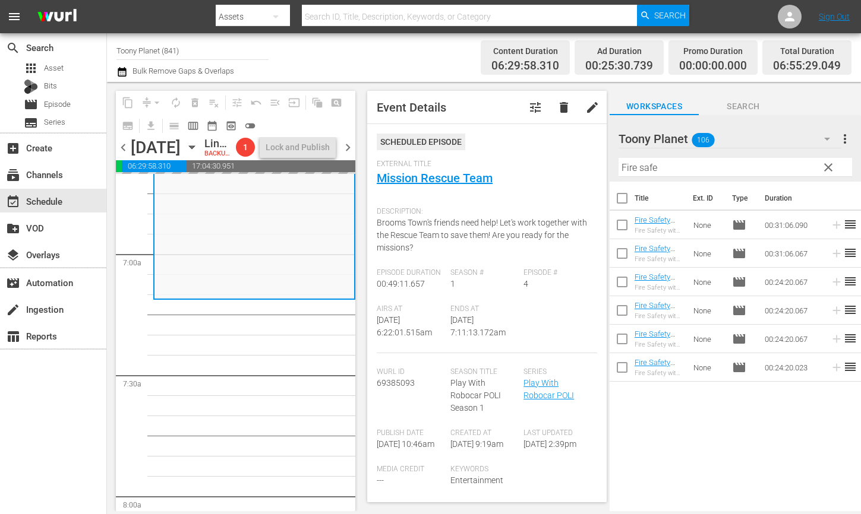
drag, startPoint x: 649, startPoint y: 334, endPoint x: 46, endPoint y: 32, distance: 673.6
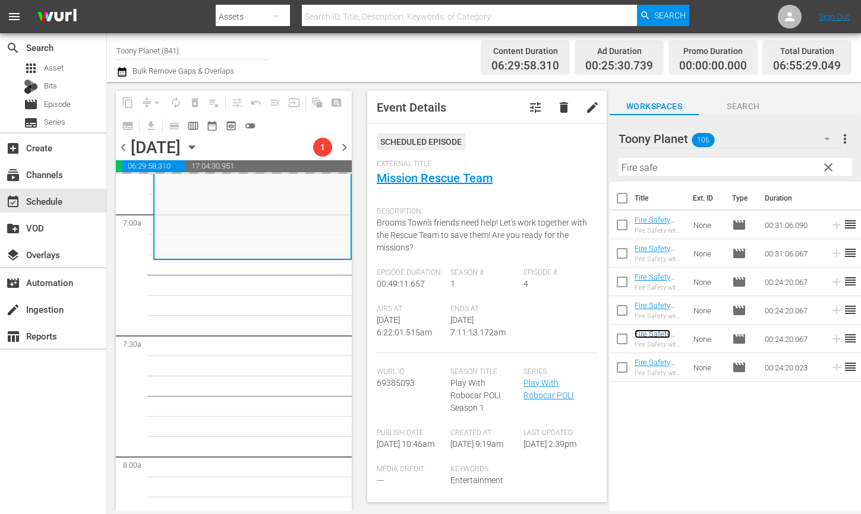
scroll to position [1680, 0]
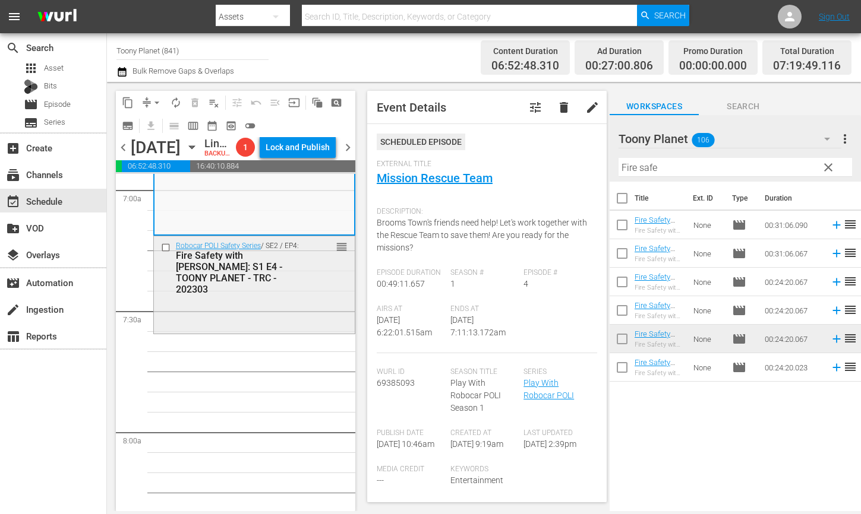
click at [235, 331] on div "Robocar POLI Safety Series / SE2 / EP4: Fire Safety with [PERSON_NAME]: S1 E4 -…" at bounding box center [254, 283] width 201 height 94
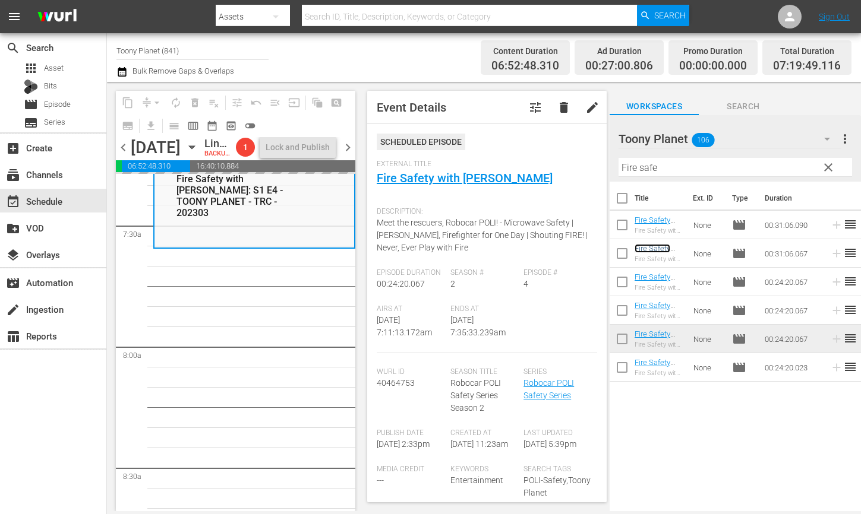
scroll to position [1762, 0]
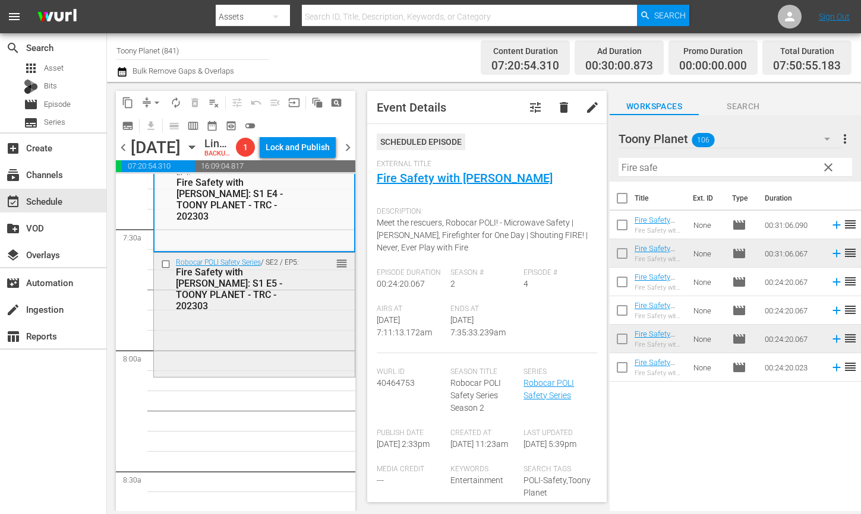
click at [255, 361] on div "Robocar POLI Safety Series / SE2 / EP5: Fire Safety with [PERSON_NAME]: S1 E5 -…" at bounding box center [254, 314] width 201 height 122
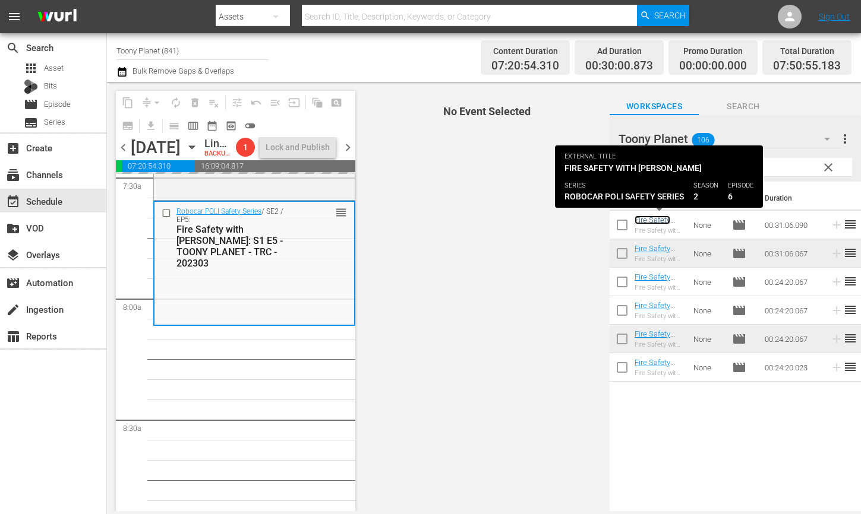
scroll to position [1851, 0]
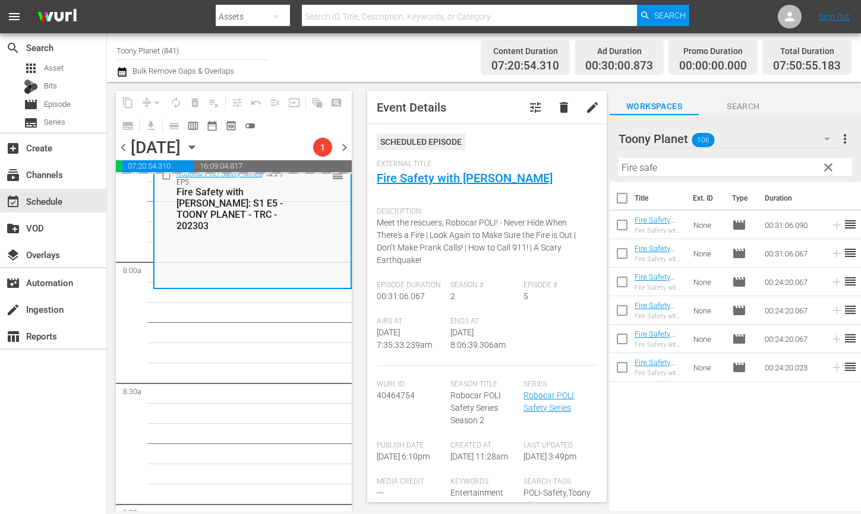
drag, startPoint x: 657, startPoint y: 222, endPoint x: 541, endPoint y: 0, distance: 250.2
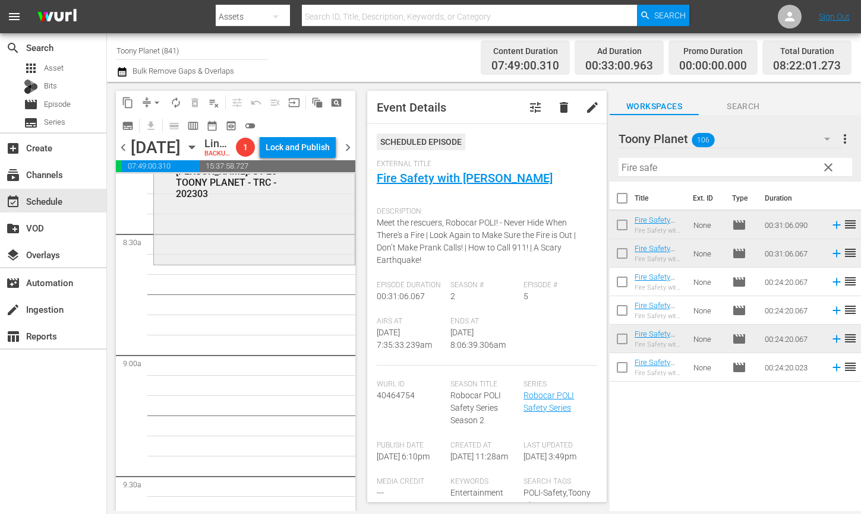
click at [257, 263] on div "Robocar POLI Safety Series / SE2 / EP6: Fire Safety with [PERSON_NAME]: S1 E6 -…" at bounding box center [254, 202] width 201 height 122
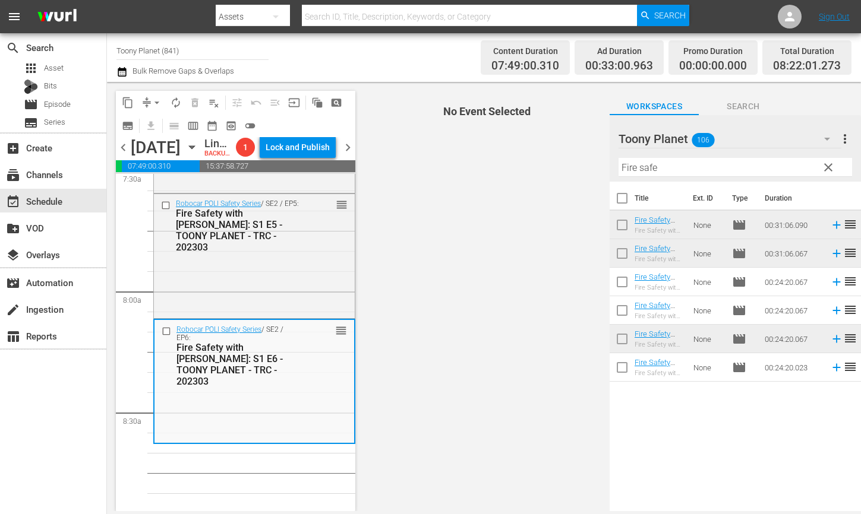
scroll to position [1864, 0]
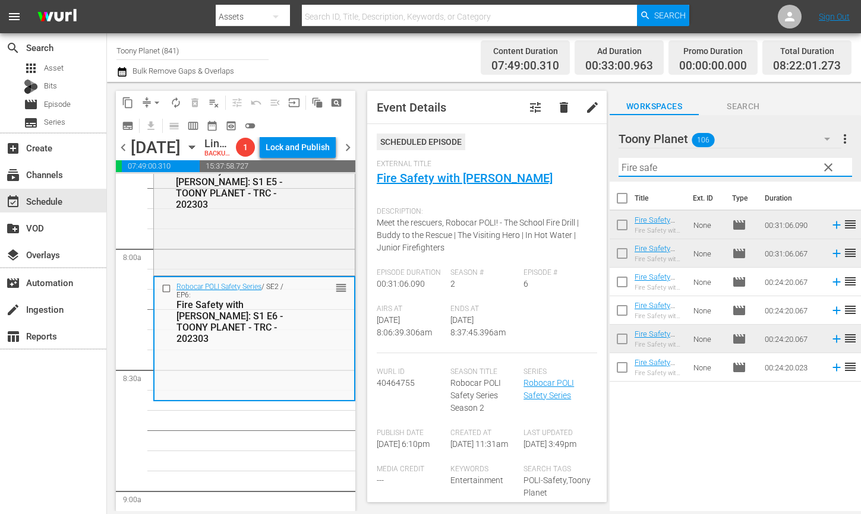
drag, startPoint x: 609, startPoint y: 161, endPoint x: 586, endPoint y: 157, distance: 23.4
click at [586, 157] on div "content_copy compress arrow_drop_down autorenew_outlined delete_forever_outline…" at bounding box center [484, 296] width 754 height 429
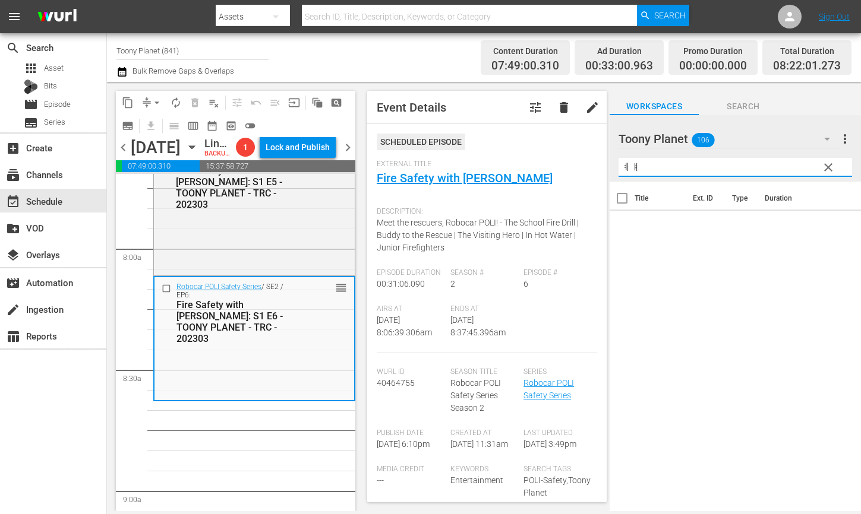
type input "ㅖ"
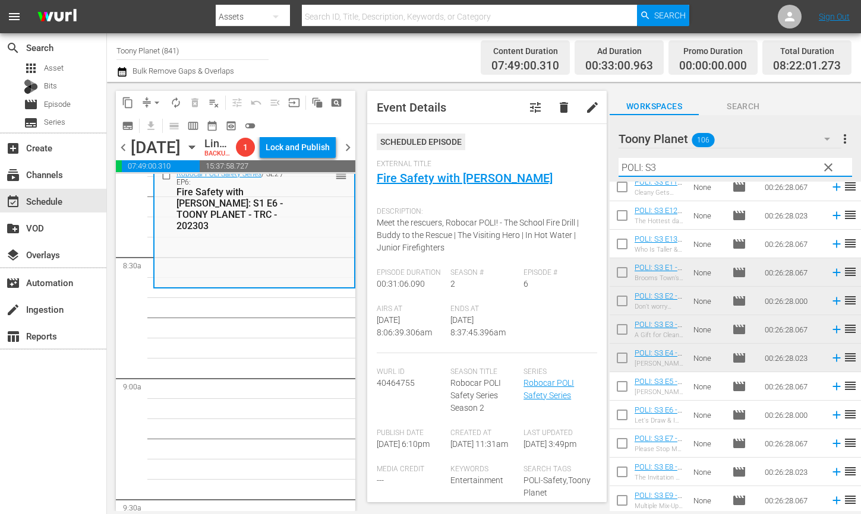
scroll to position [68, 0]
type input "POLI: S3"
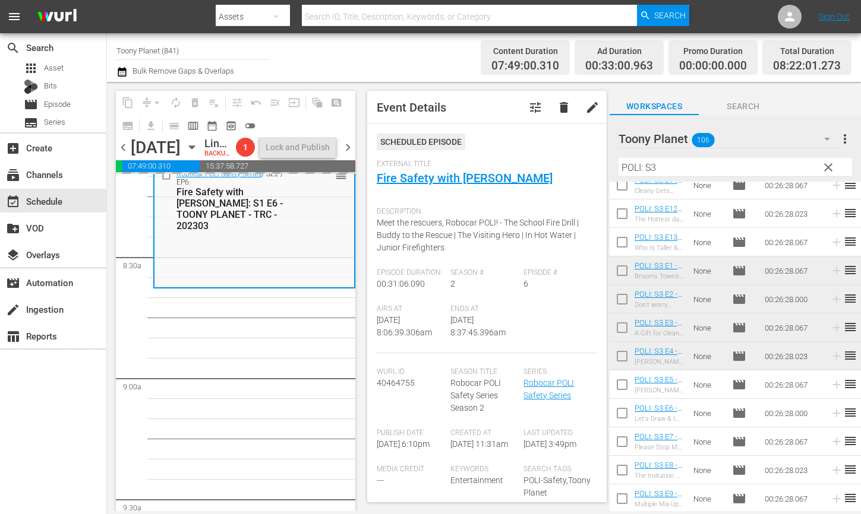
drag, startPoint x: 665, startPoint y: 388, endPoint x: 559, endPoint y: 29, distance: 374.9
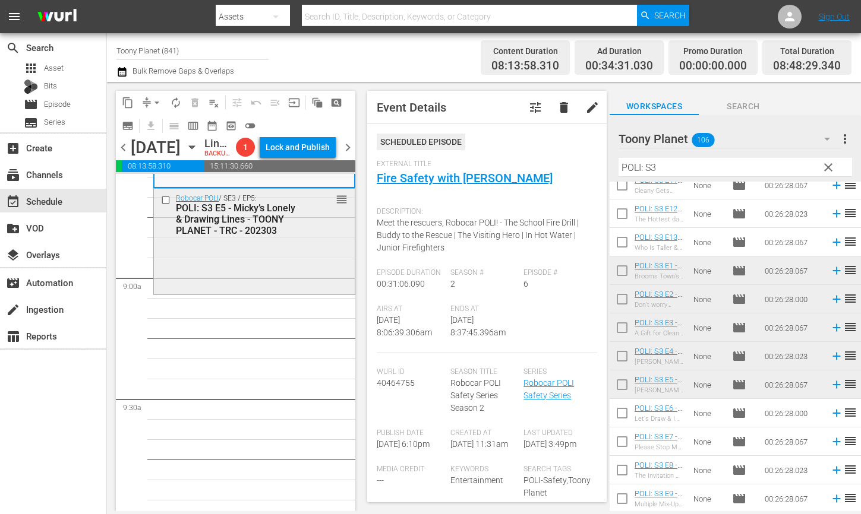
click at [251, 292] on div "Robocar POLI / SE3 / EP5: POLI: S3 E5 - Micky’s Lonely & Drawing Lines - TOONY …" at bounding box center [254, 240] width 201 height 103
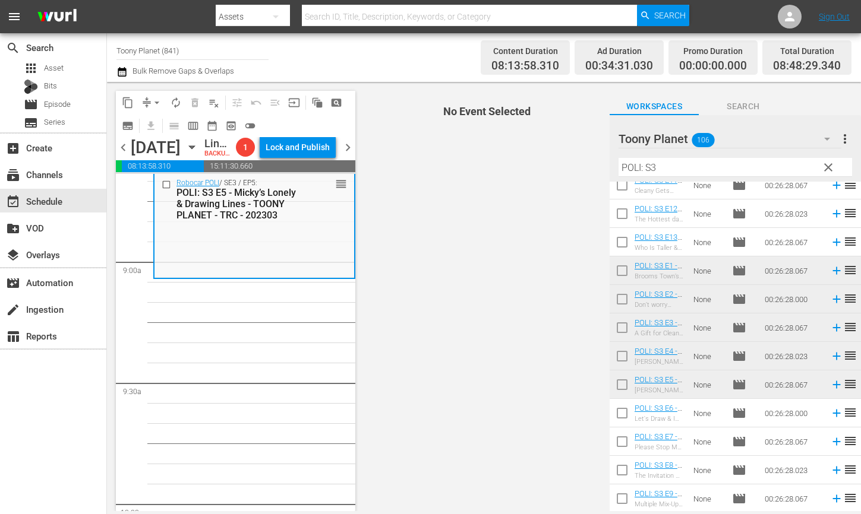
scroll to position [2094, 0]
click at [613, 414] on input "checkbox" at bounding box center [621, 415] width 25 height 25
checkbox input "true"
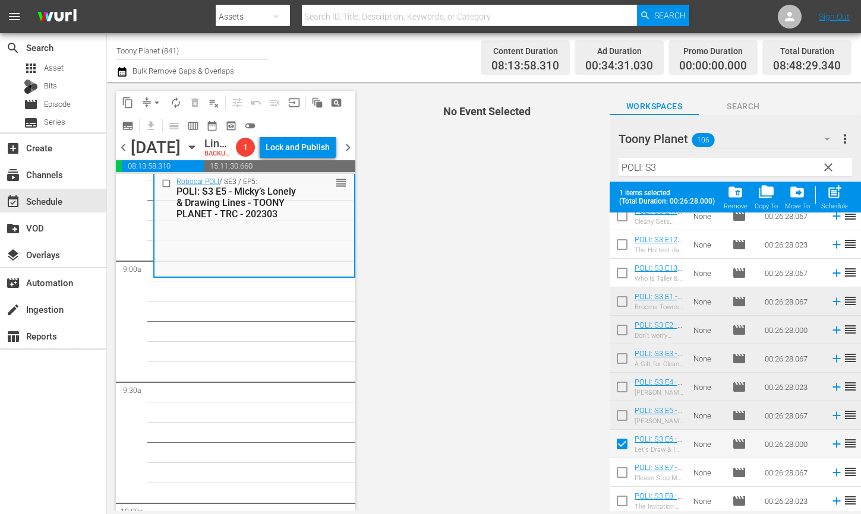
scroll to position [99, 0]
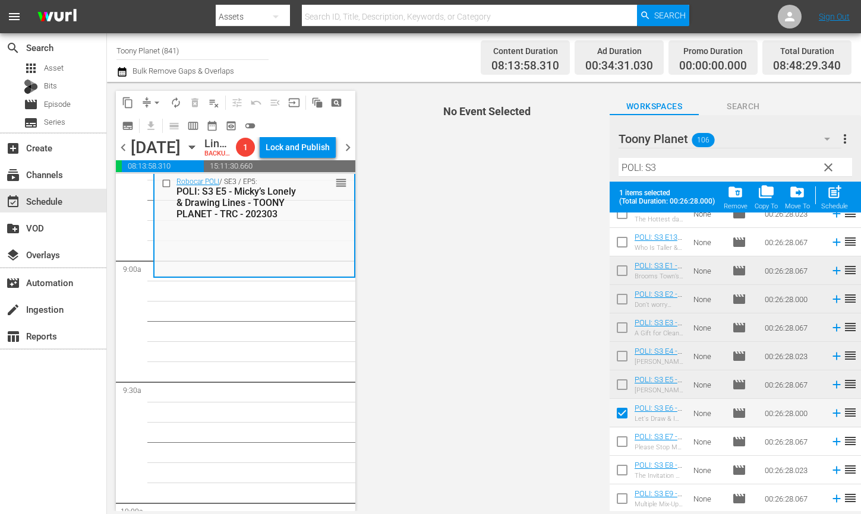
click at [620, 445] on input "checkbox" at bounding box center [621, 444] width 25 height 25
checkbox input "true"
click at [617, 473] on input "checkbox" at bounding box center [621, 472] width 25 height 25
checkbox input "true"
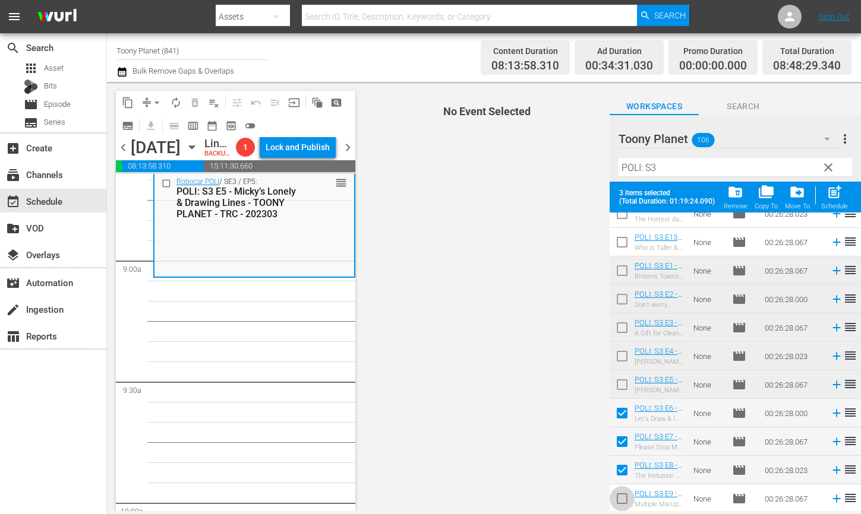
drag, startPoint x: 621, startPoint y: 494, endPoint x: 672, endPoint y: 451, distance: 66.2
click at [621, 495] on input "checkbox" at bounding box center [621, 501] width 25 height 25
checkbox input "true"
drag, startPoint x: 839, startPoint y: 201, endPoint x: 653, endPoint y: 285, distance: 203.9
click at [839, 201] on div "post_add Schedule" at bounding box center [834, 197] width 27 height 26
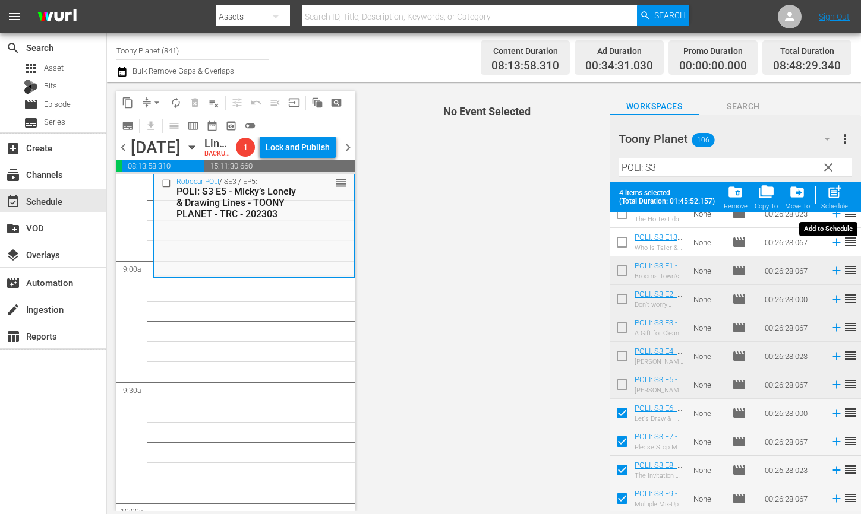
checkbox input "false"
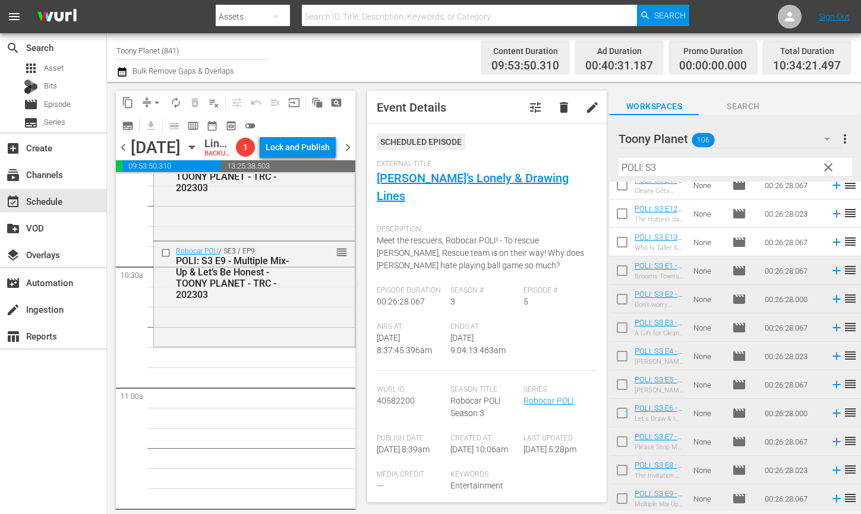
scroll to position [2465, 0]
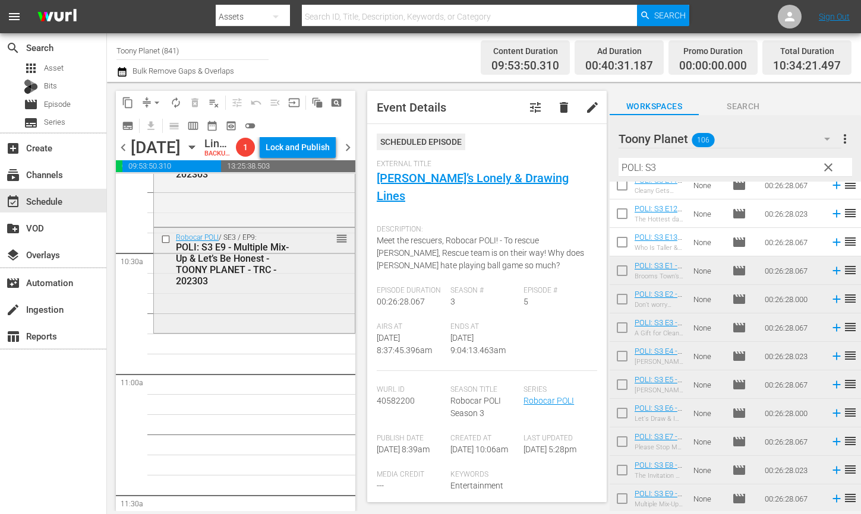
click at [261, 291] on div "Robocar POLI / SE3 / EP9: POLI: S3 E9 - Multiple Mix-Up & Let’s Be Honest - TOO…" at bounding box center [254, 259] width 201 height 63
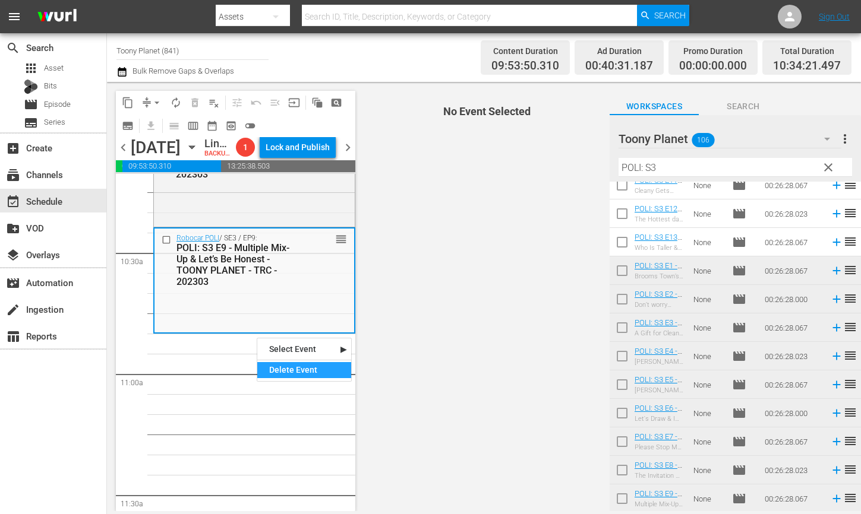
click at [275, 368] on div "Delete Event" at bounding box center [304, 370] width 94 height 16
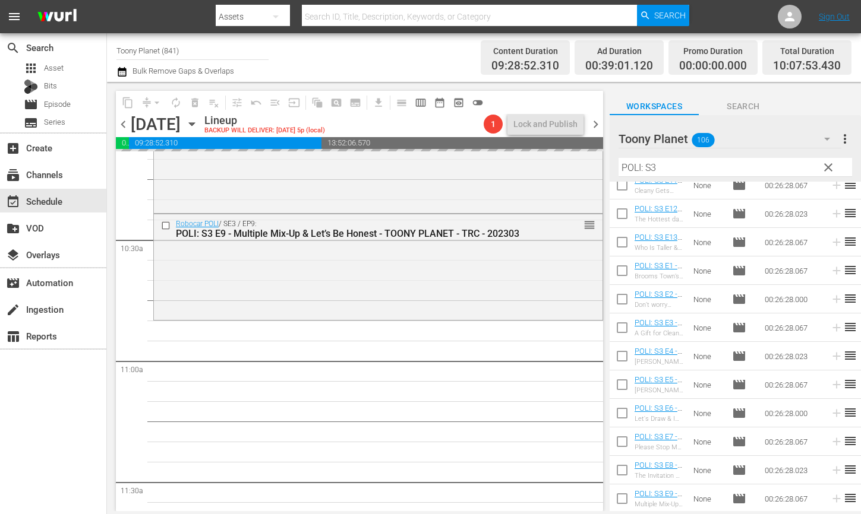
scroll to position [2461, 0]
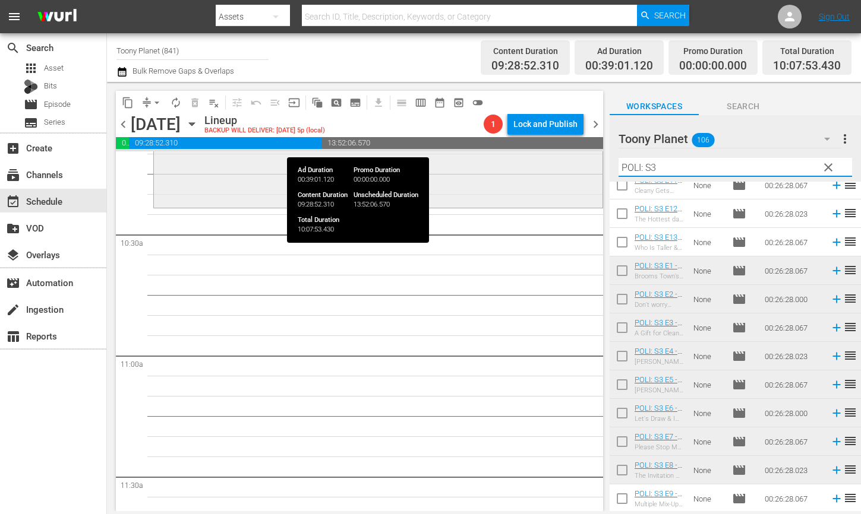
drag, startPoint x: 632, startPoint y: 159, endPoint x: 533, endPoint y: 154, distance: 99.9
click at [539, 147] on div "content_copy compress arrow_drop_down autorenew_outlined delete_forever_outline…" at bounding box center [484, 296] width 754 height 429
paste input "amber"
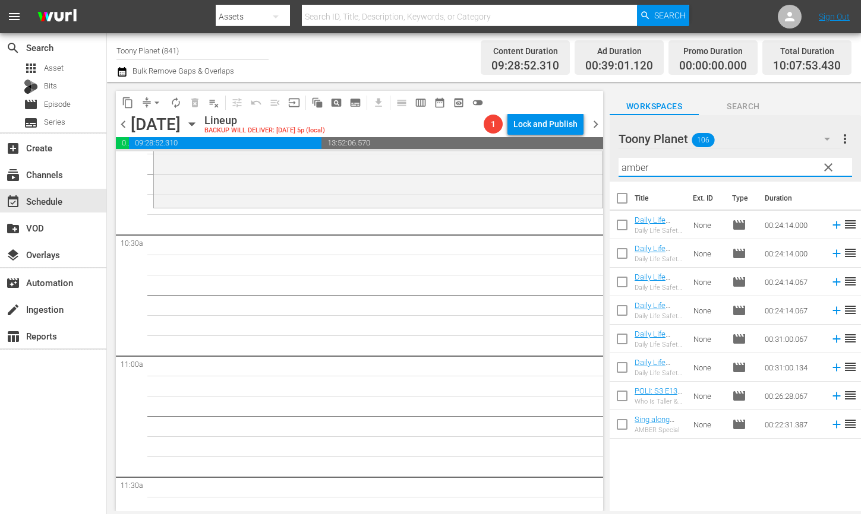
scroll to position [0, 0]
drag, startPoint x: 338, startPoint y: 327, endPoint x: 362, endPoint y: 325, distance: 23.8
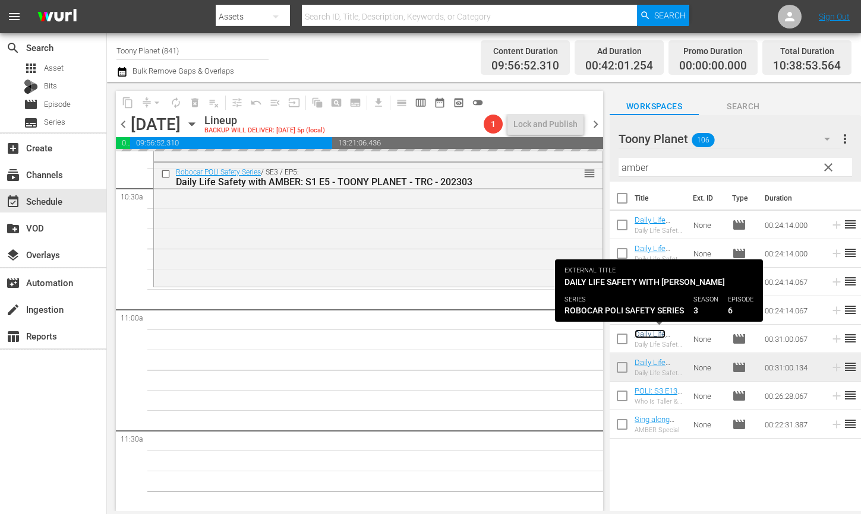
scroll to position [2550, 0]
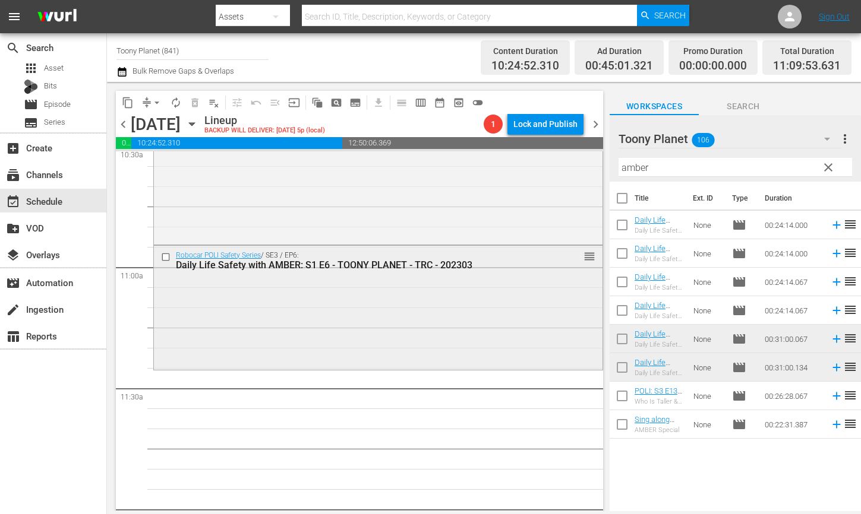
click at [310, 319] on div "Robocar POLI Safety Series / SE3 / EP6: Daily Life Safety with AMBER: S1 E6 - T…" at bounding box center [378, 307] width 448 height 122
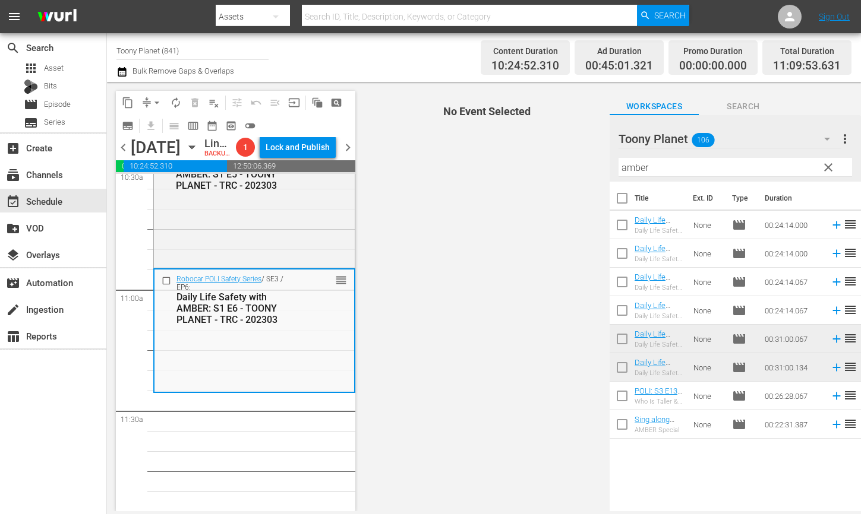
drag, startPoint x: 542, startPoint y: 156, endPoint x: 515, endPoint y: 155, distance: 27.3
click at [522, 155] on div "content_copy compress arrow_drop_down autorenew_outlined delete_forever_outline…" at bounding box center [484, 296] width 754 height 429
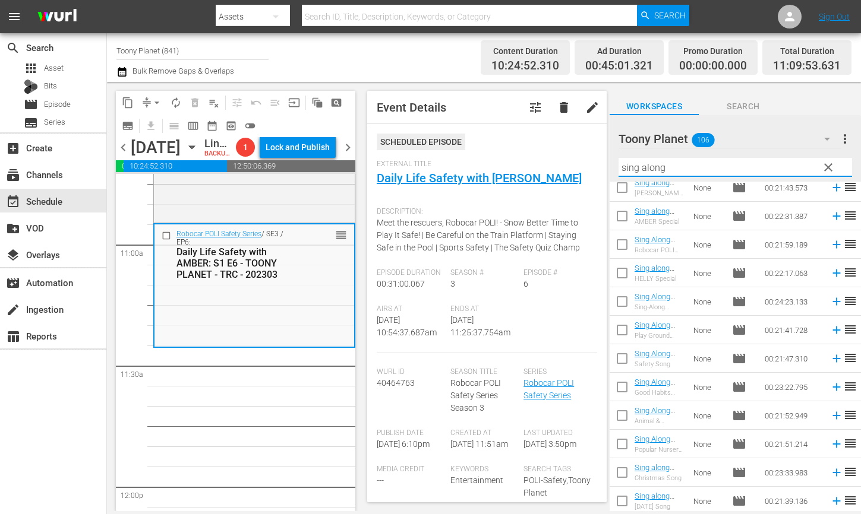
scroll to position [268, 0]
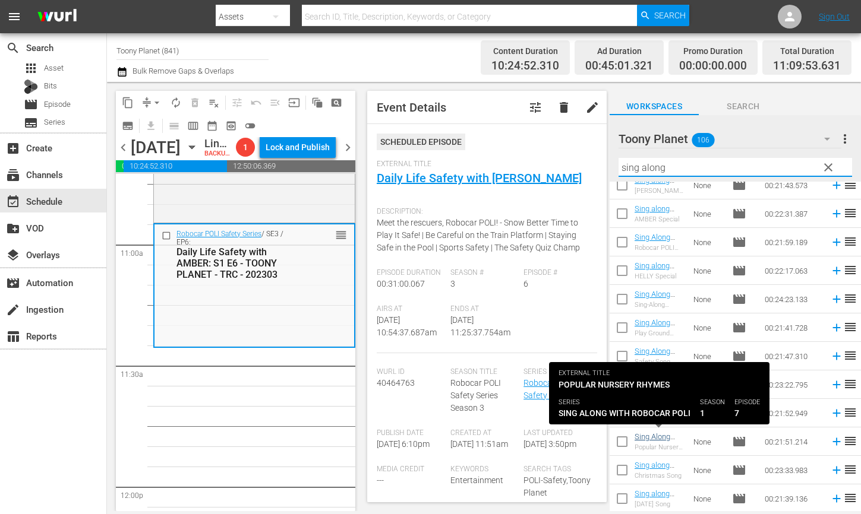
type input "sing along"
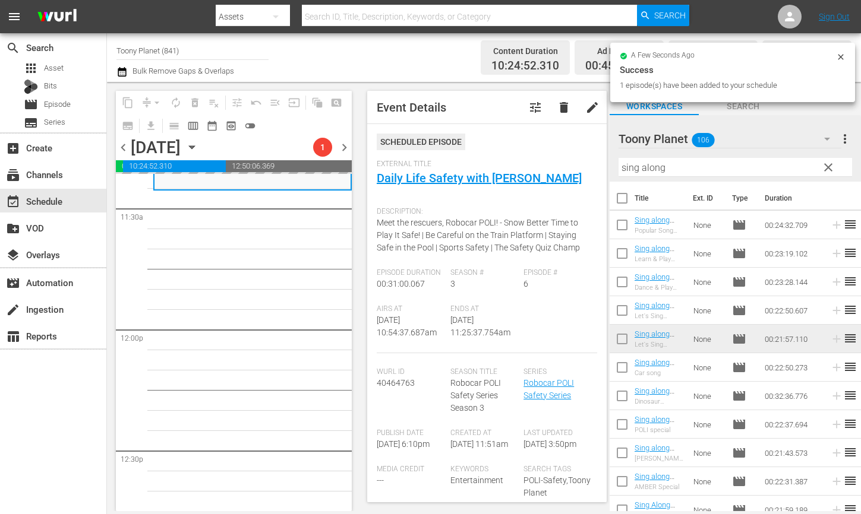
scroll to position [2759, 0]
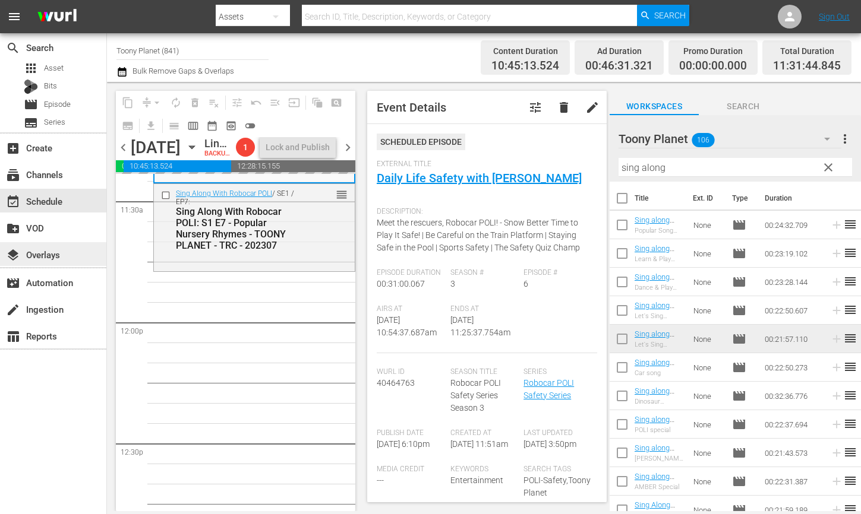
drag, startPoint x: 649, startPoint y: 248, endPoint x: 8, endPoint y: 242, distance: 640.8
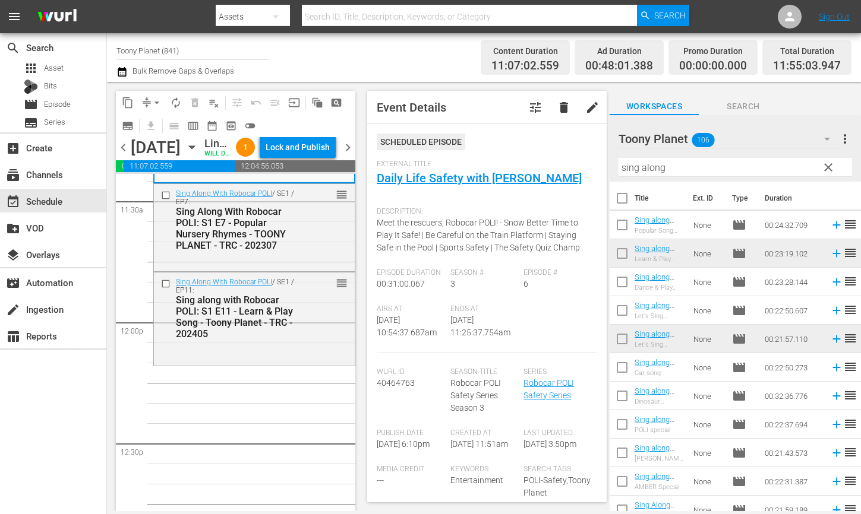
click at [176, 100] on span "autorenew_outlined" at bounding box center [176, 103] width 12 height 12
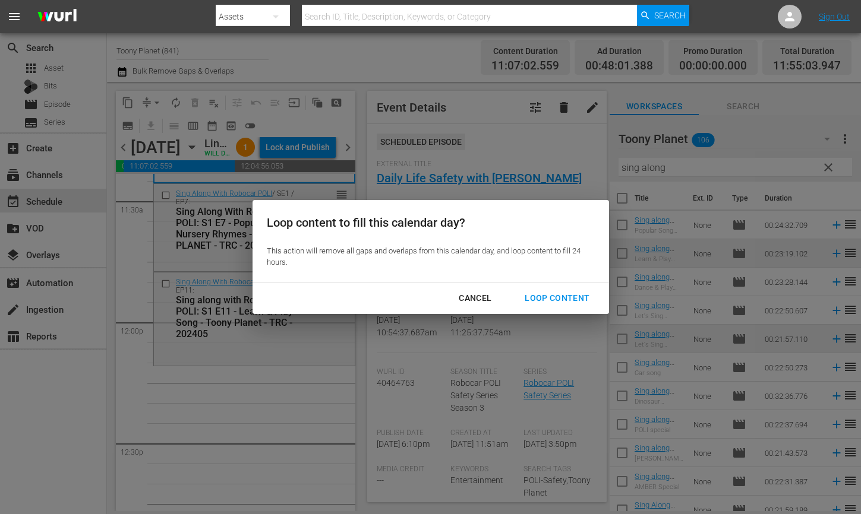
click at [549, 306] on button "Loop Content" at bounding box center [556, 298] width 93 height 22
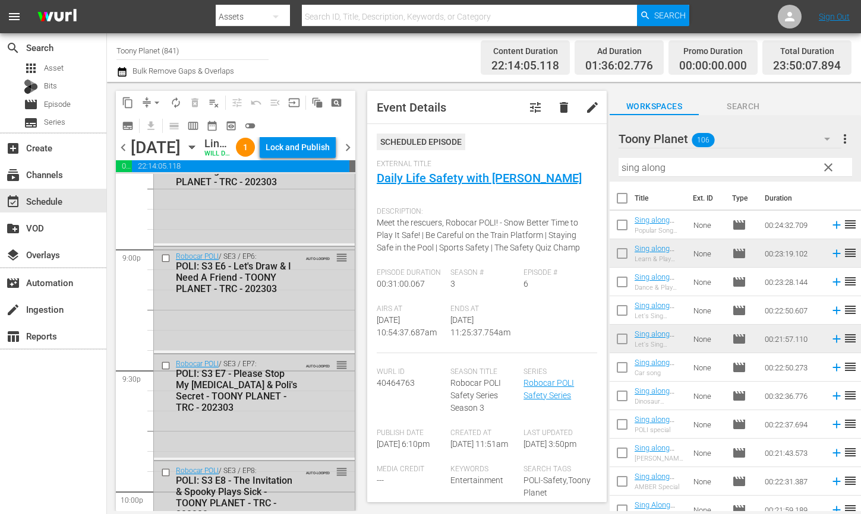
scroll to position [5540, 0]
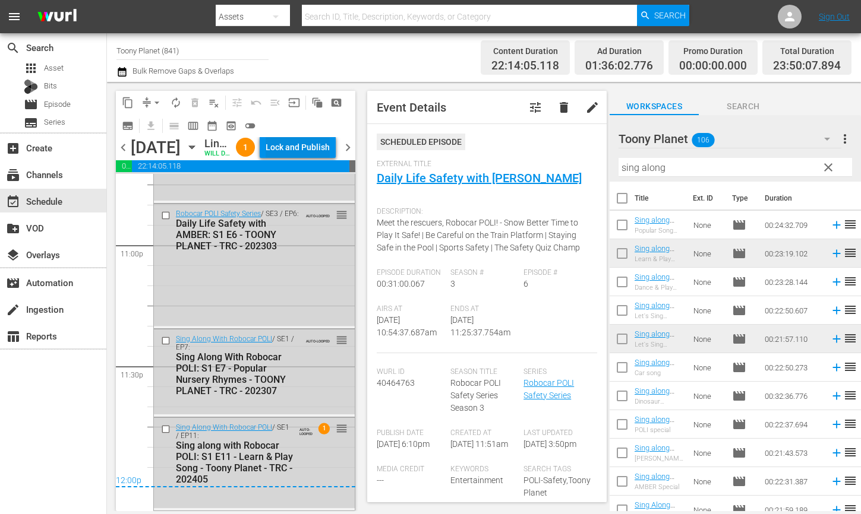
click at [314, 147] on div "chevron_left [DATE] [DATE] Lineup WILL DELIVER: [DATE] 5p (local) 1 Lock and Pu…" at bounding box center [235, 148] width 239 height 23
click at [310, 153] on div "Lock and Publish" at bounding box center [297, 147] width 64 height 21
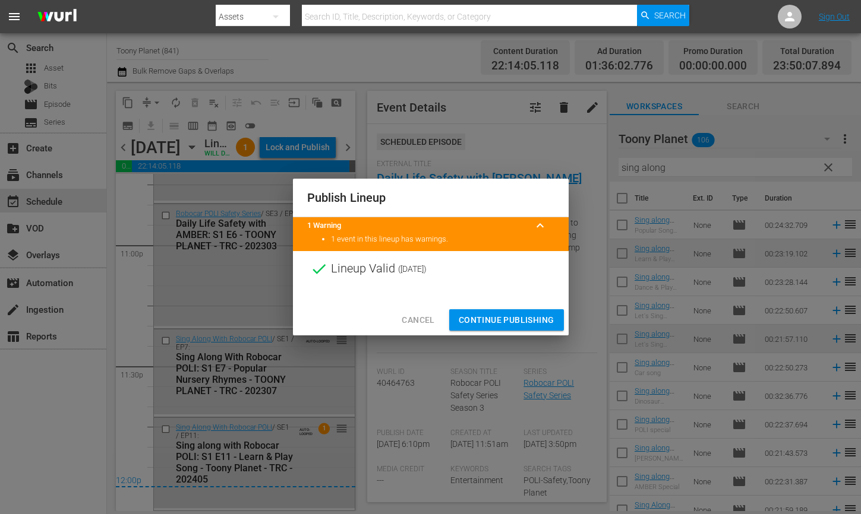
click at [469, 318] on span "Continue Publishing" at bounding box center [506, 320] width 96 height 15
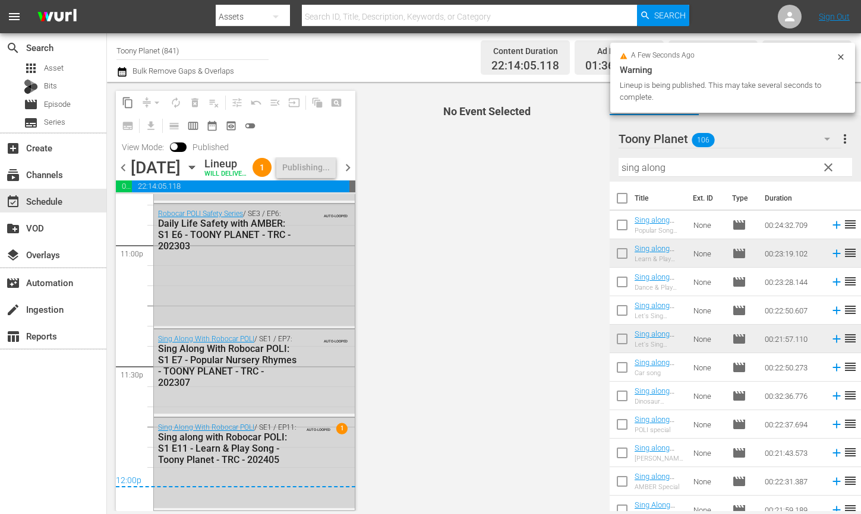
scroll to position [5560, 0]
